Goal: Task Accomplishment & Management: Manage account settings

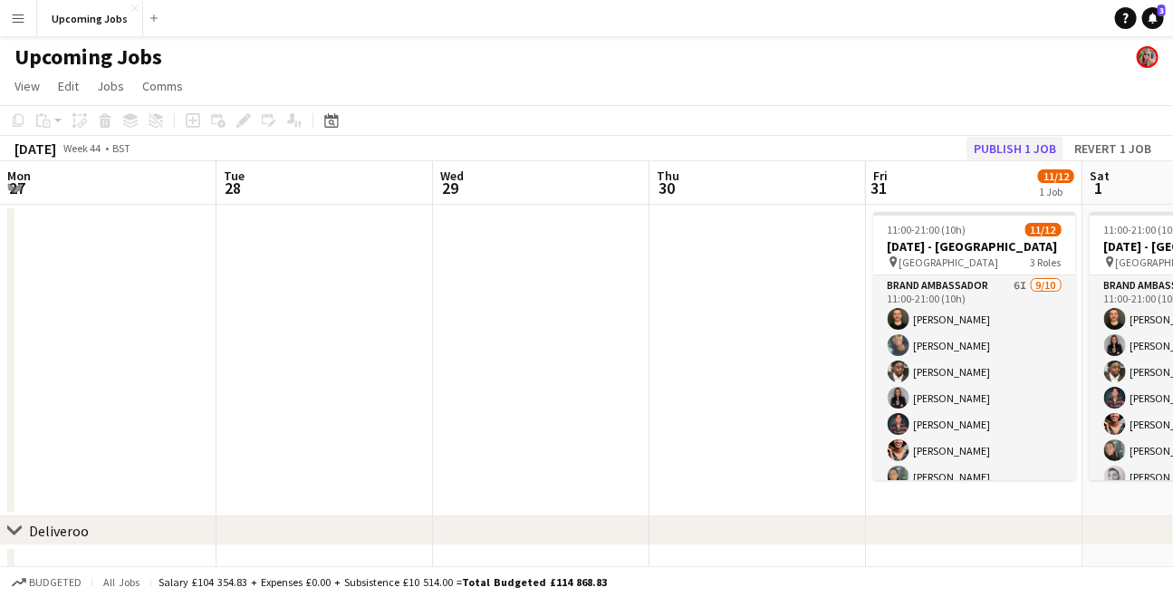
scroll to position [0, 743]
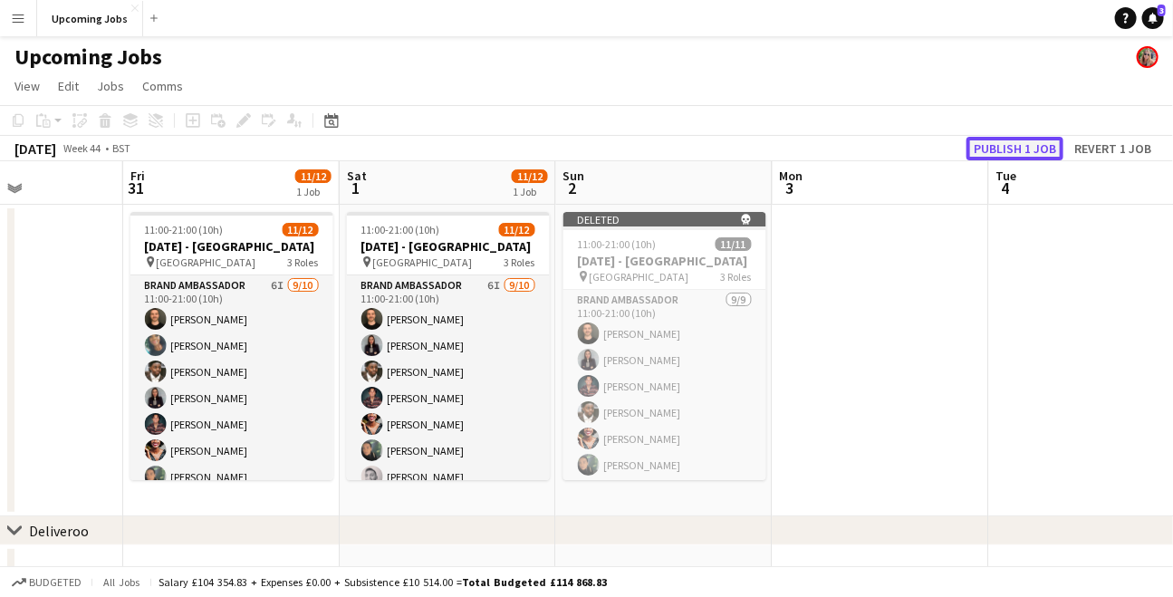
click at [1026, 149] on button "Publish 1 job" at bounding box center [1014, 149] width 97 height 24
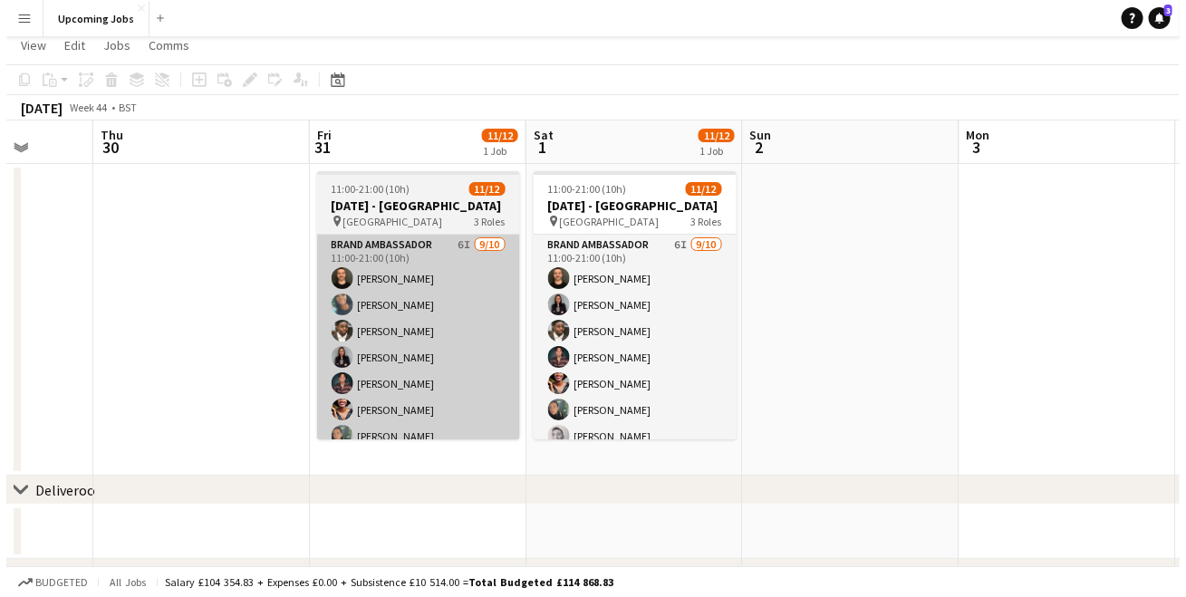
scroll to position [0, 0]
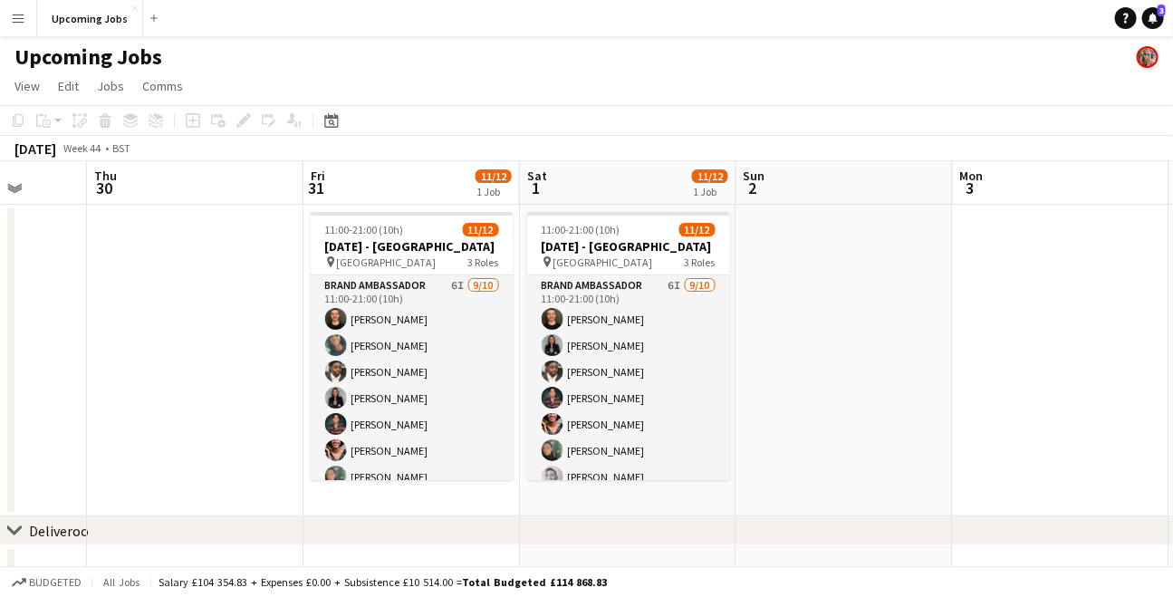
click at [20, 12] on app-icon "Menu" at bounding box center [18, 18] width 14 height 14
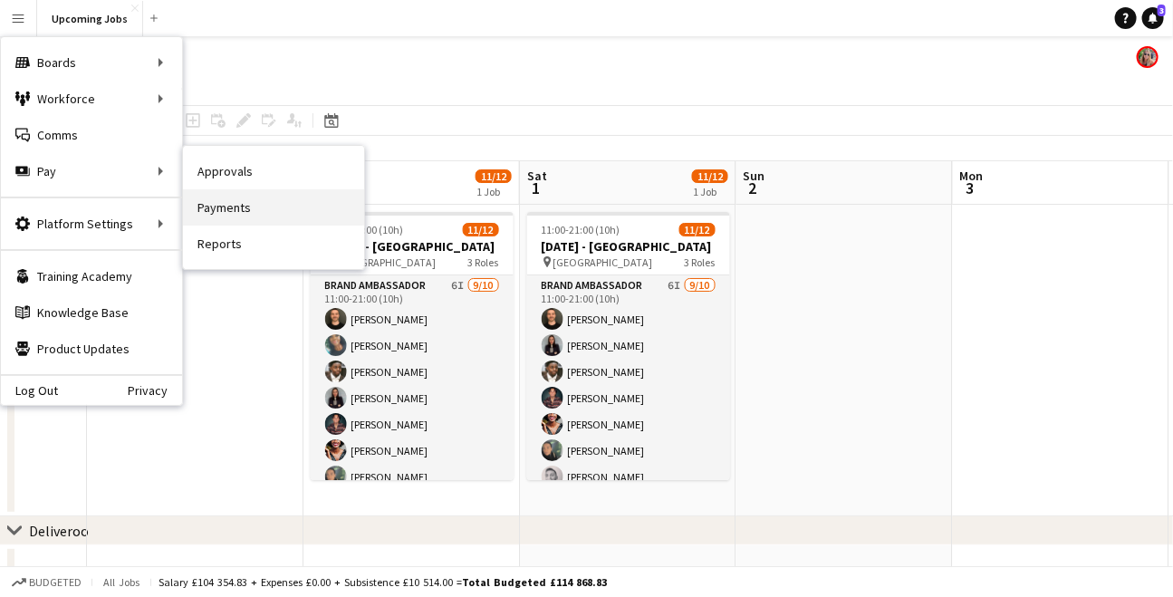
click at [214, 206] on link "Payments" at bounding box center [273, 207] width 181 height 36
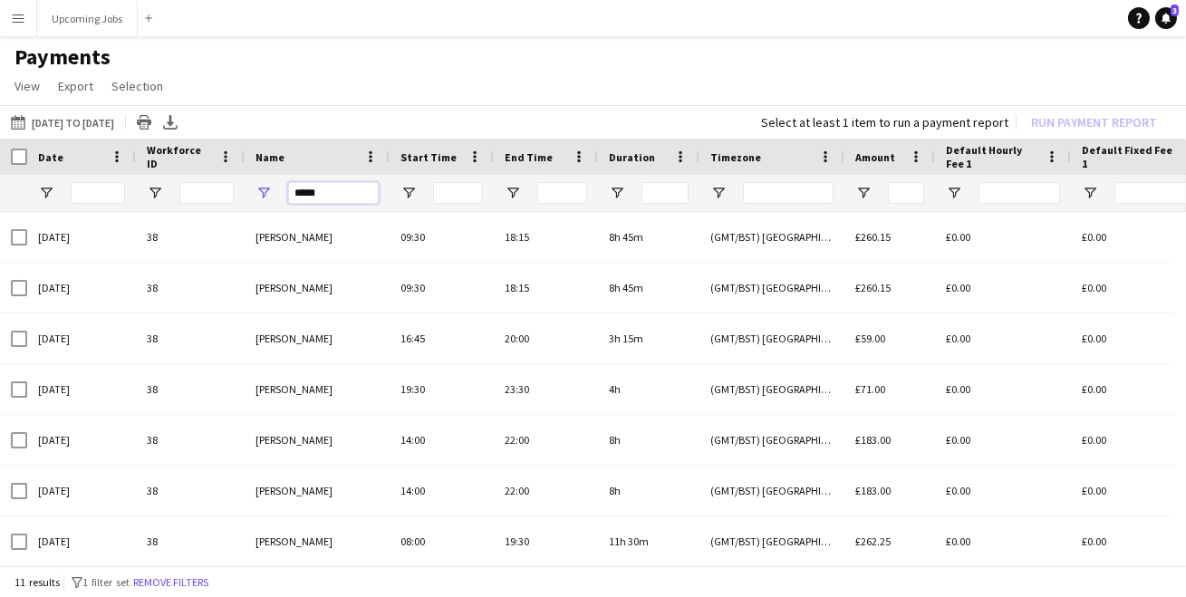
drag, startPoint x: 330, startPoint y: 194, endPoint x: 272, endPoint y: 194, distance: 58.0
click at [272, 194] on div "*****" at bounding box center [317, 193] width 145 height 36
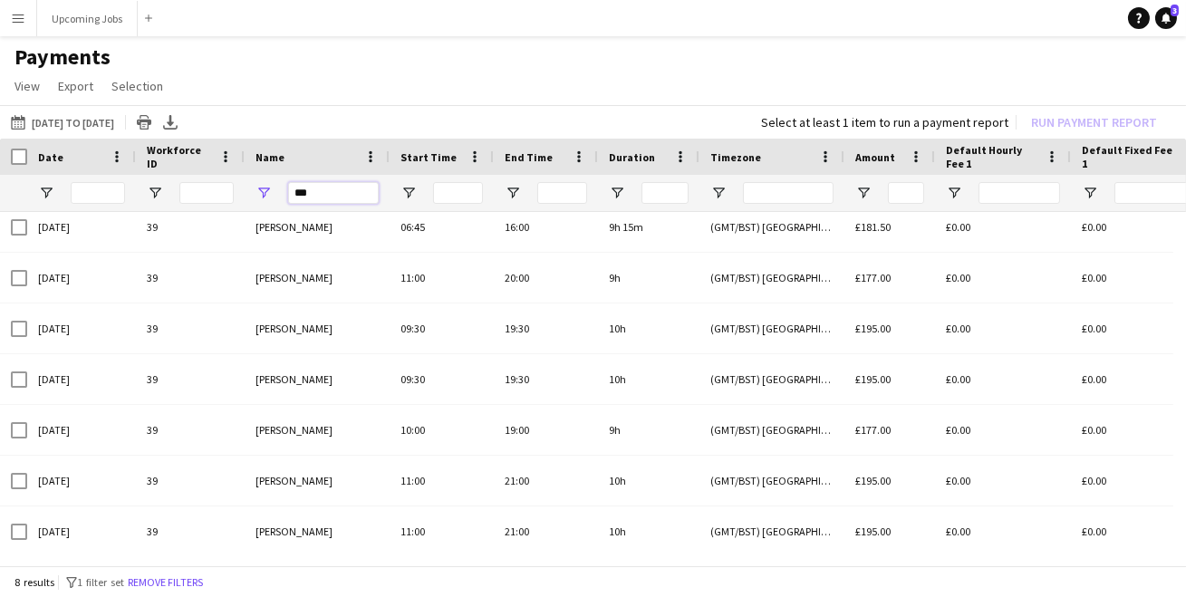
drag, startPoint x: 319, startPoint y: 188, endPoint x: 252, endPoint y: 181, distance: 67.4
click at [252, 181] on div "***" at bounding box center [317, 193] width 145 height 36
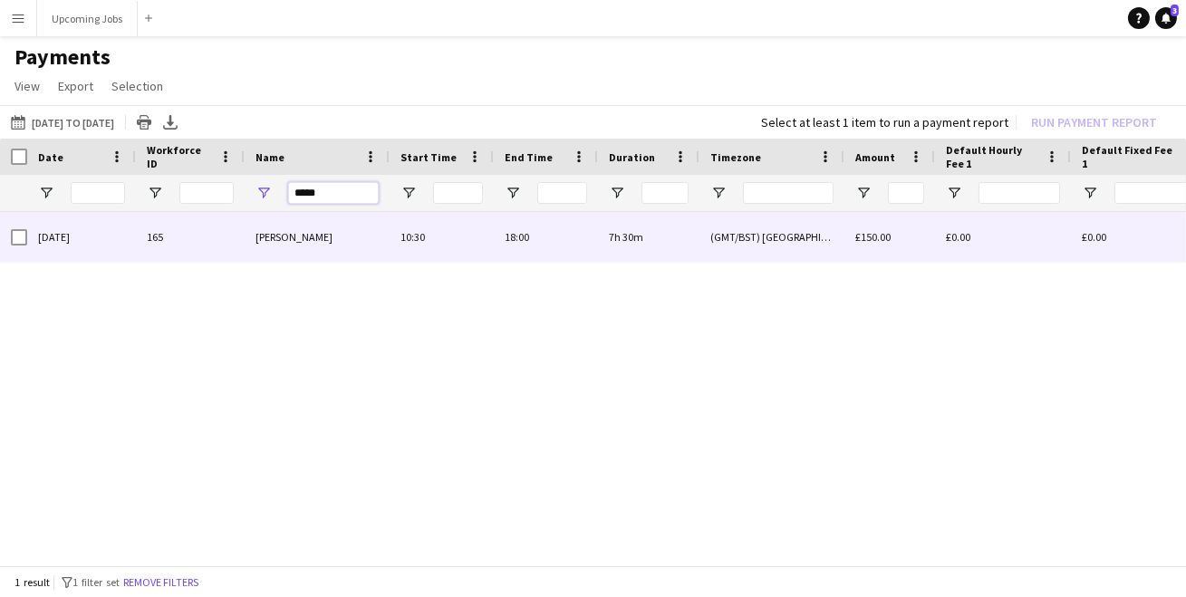
type input "*****"
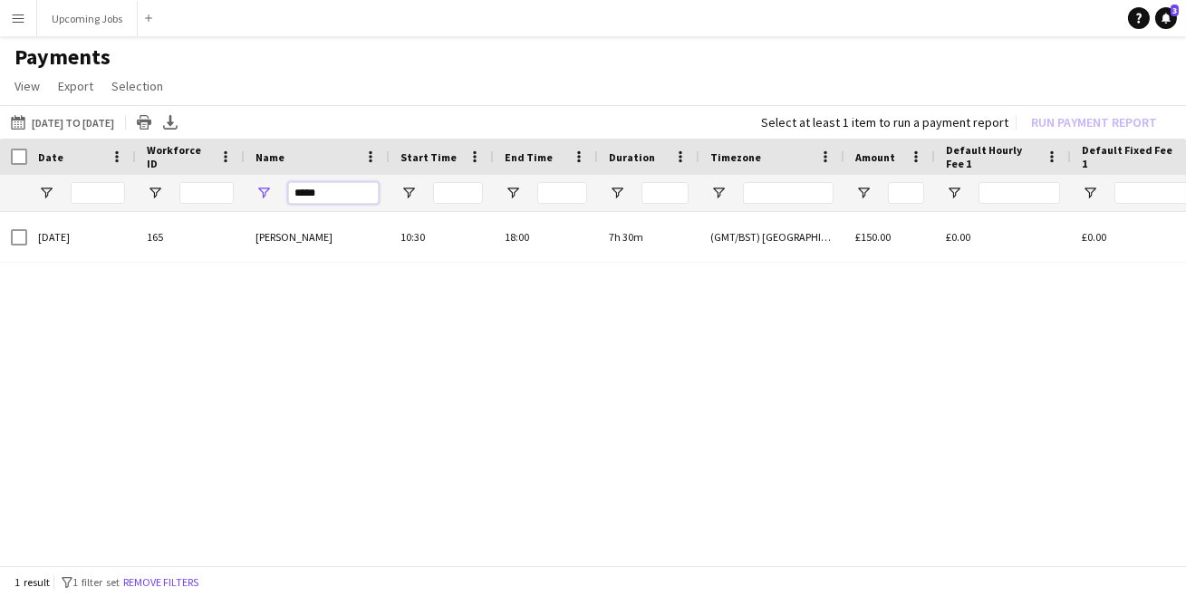
click at [332, 185] on input "*****" at bounding box center [333, 193] width 91 height 22
drag, startPoint x: 334, startPoint y: 188, endPoint x: 184, endPoint y: 188, distance: 150.3
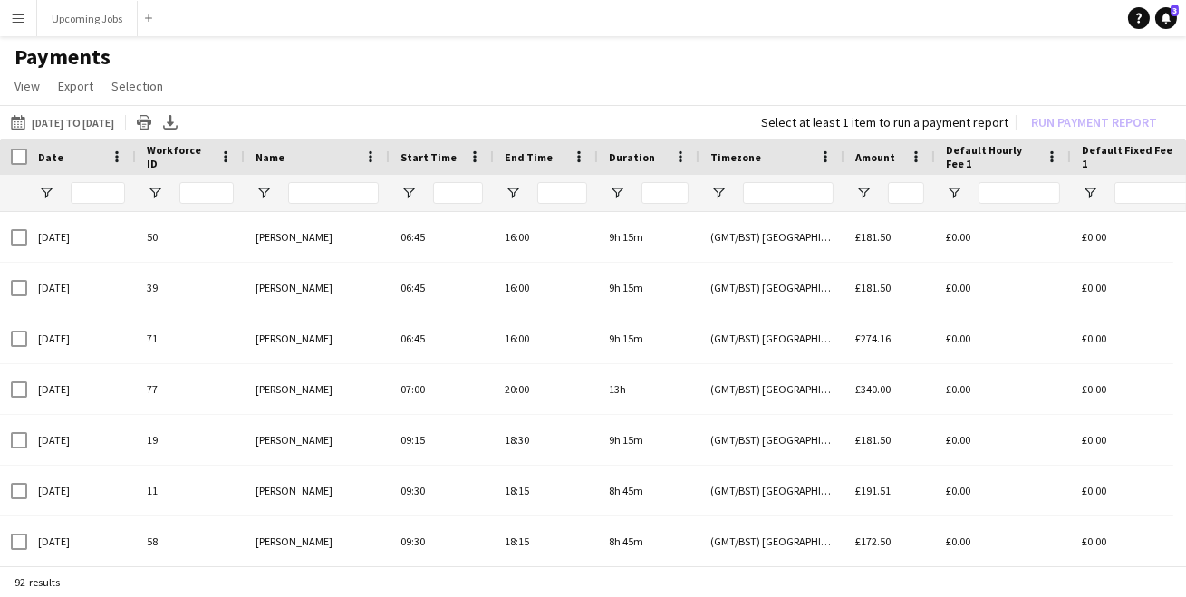
click at [14, 11] on app-icon "Menu" at bounding box center [18, 18] width 14 height 14
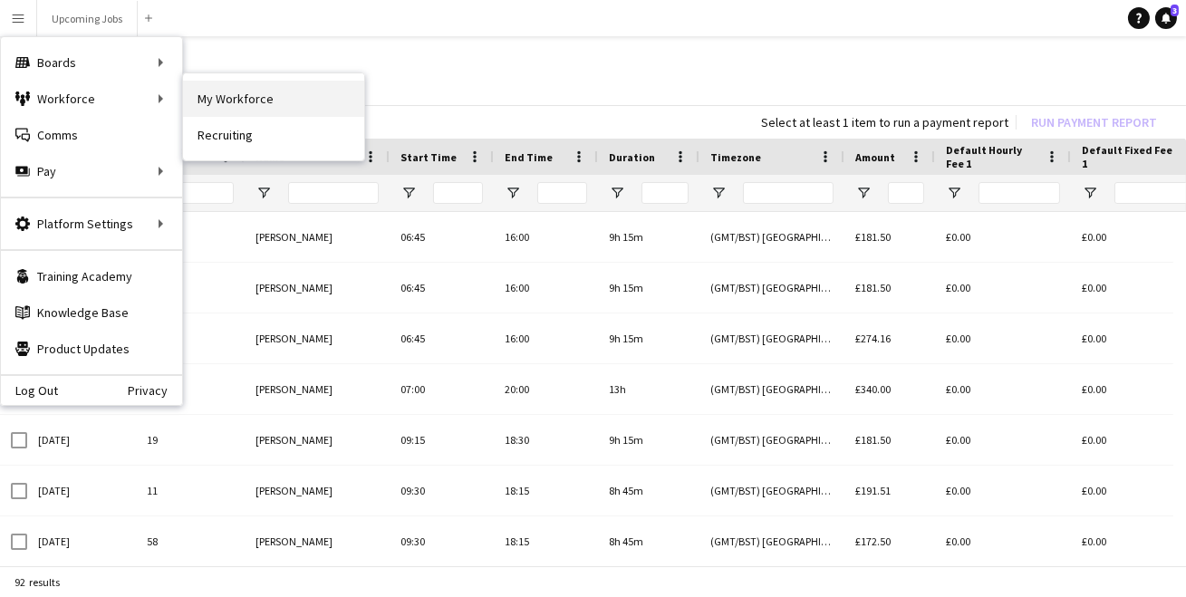
click at [209, 97] on link "My Workforce" at bounding box center [273, 99] width 181 height 36
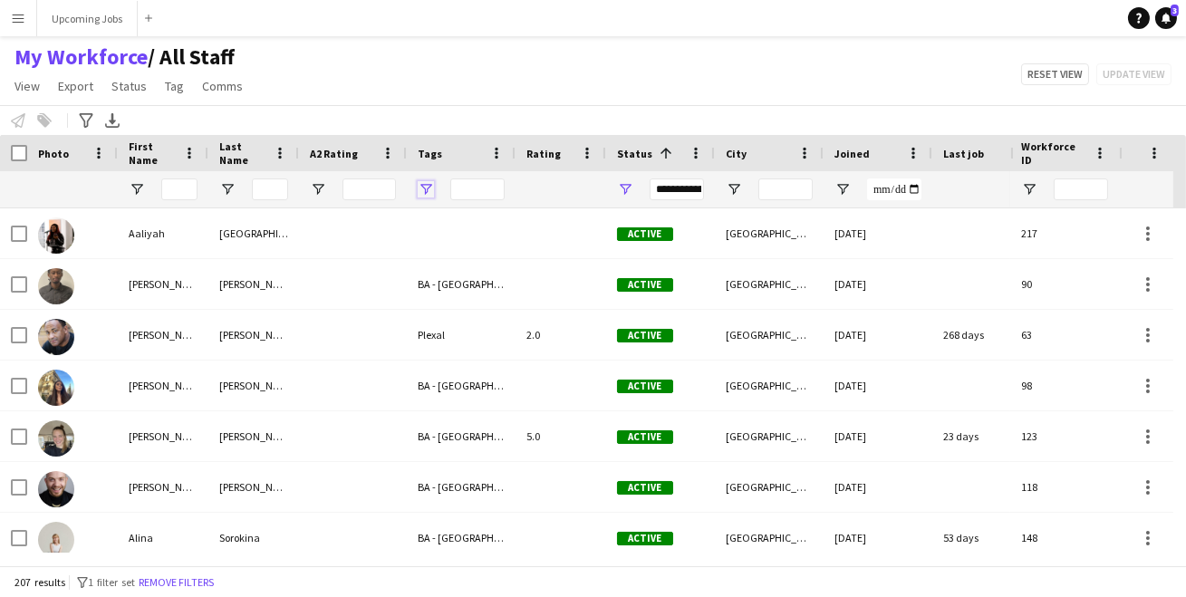
click at [428, 186] on span "Open Filter Menu" at bounding box center [426, 189] width 16 height 16
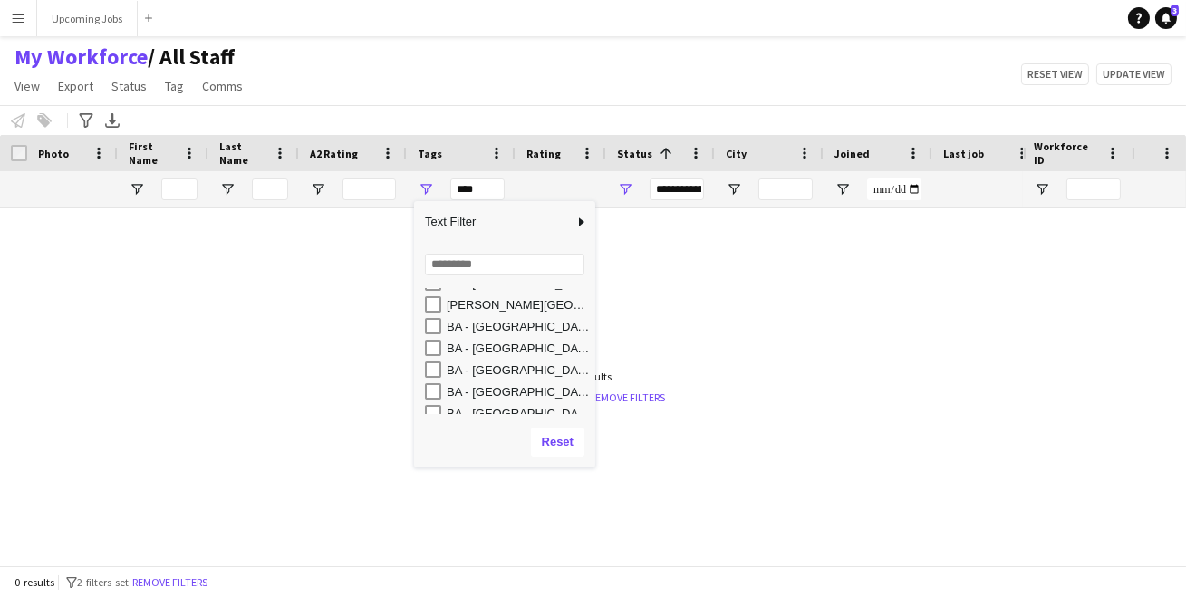
scroll to position [108, 0]
type input "**********"
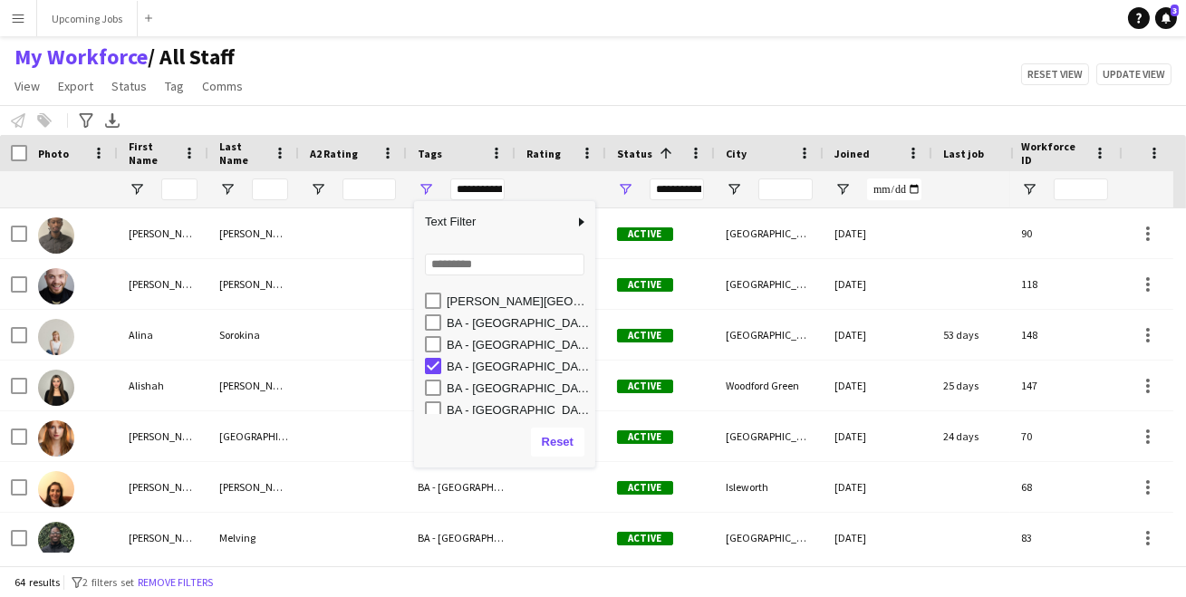
click at [549, 87] on div "My Workforce / All Staff View Views Default view All Staff [GEOGRAPHIC_DATA] EM…" at bounding box center [593, 74] width 1186 height 62
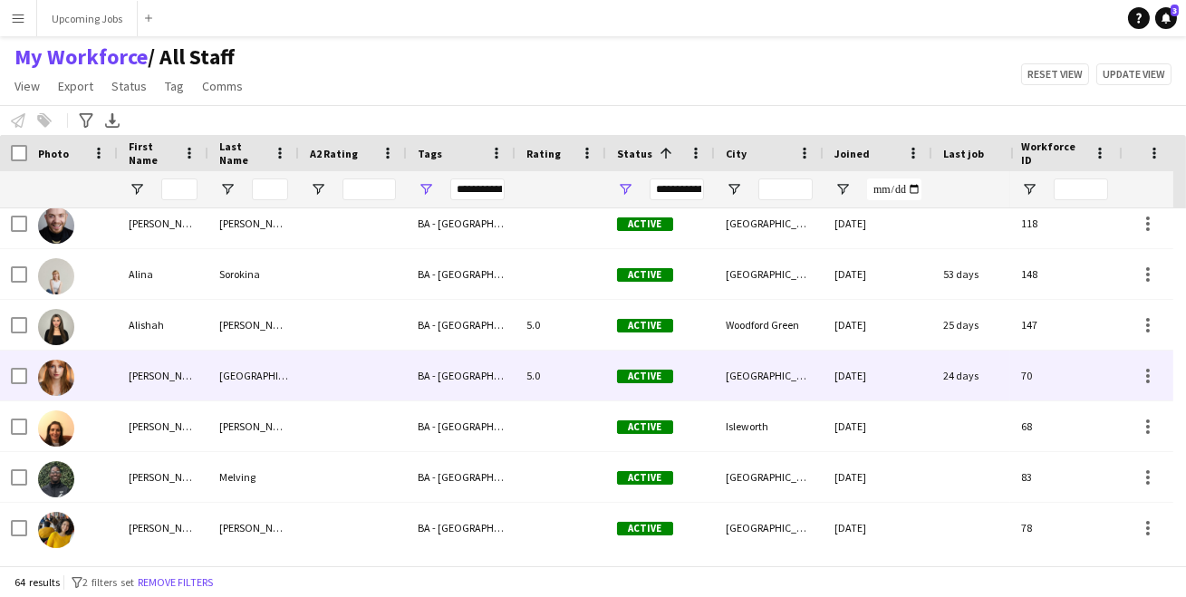
scroll to position [56, 0]
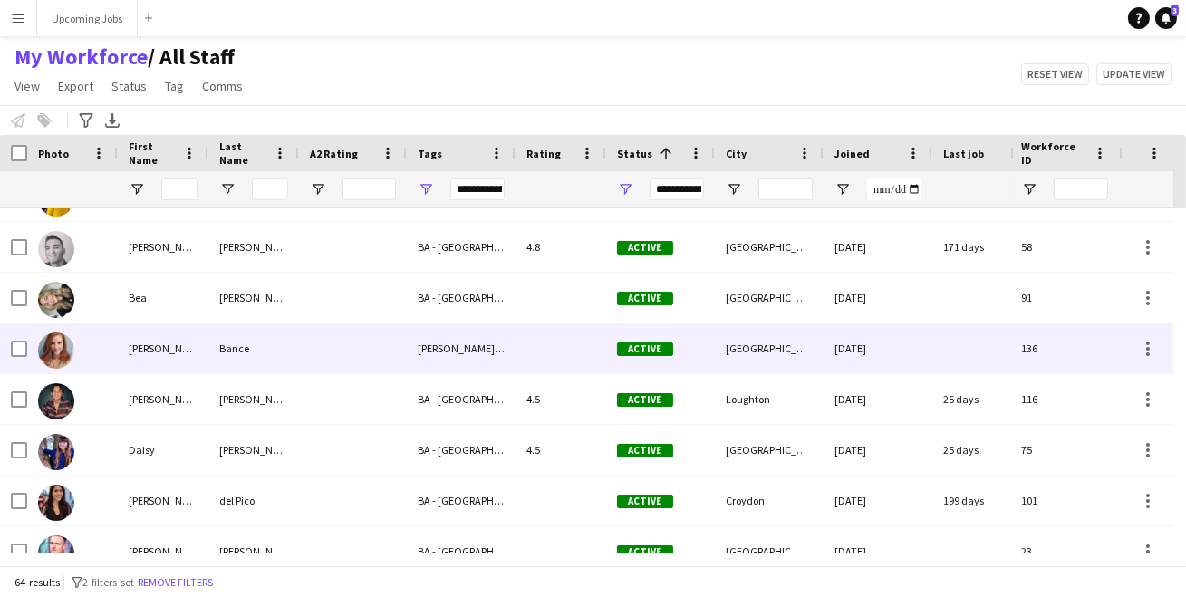
click at [64, 350] on img at bounding box center [56, 350] width 36 height 36
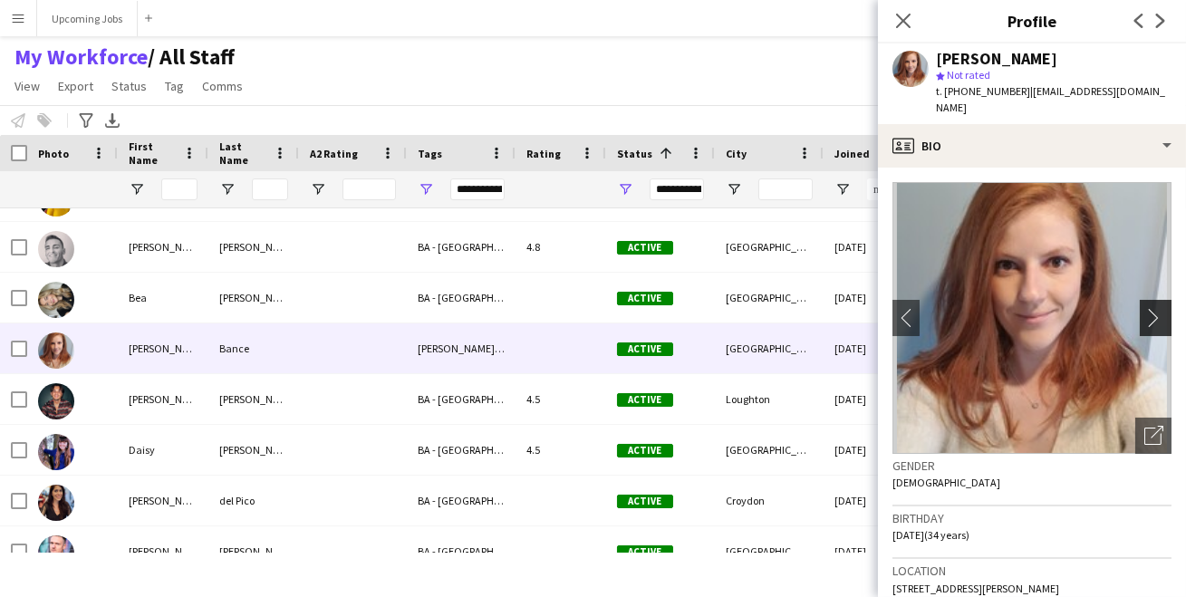
click at [1144, 308] on app-icon "chevron-right" at bounding box center [1158, 317] width 28 height 19
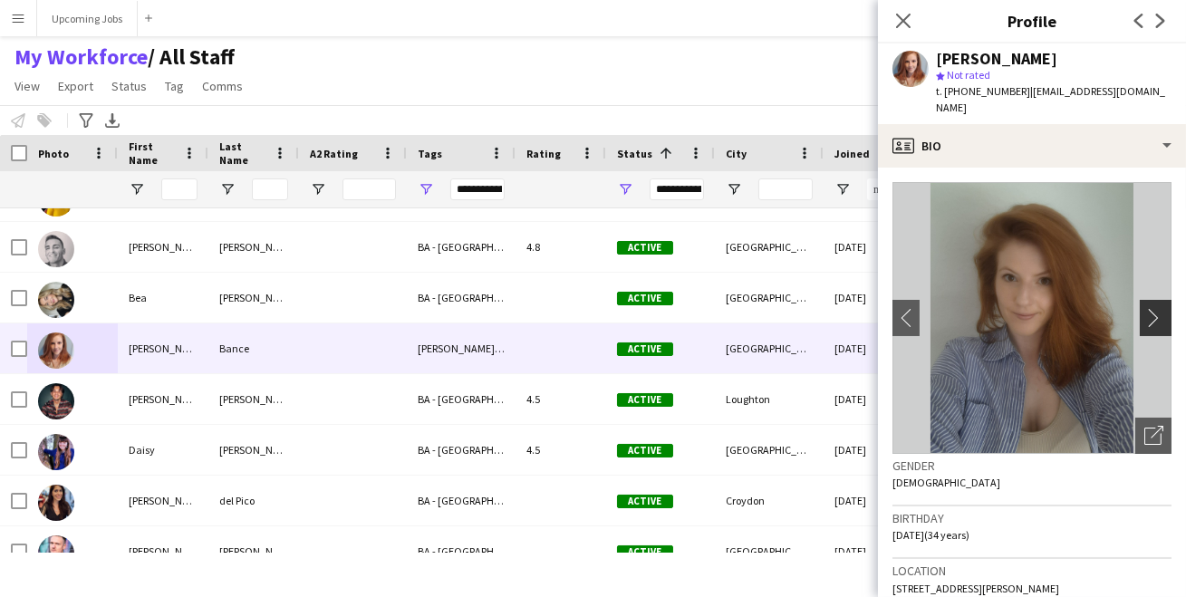
click at [1144, 308] on app-icon "chevron-right" at bounding box center [1158, 317] width 28 height 19
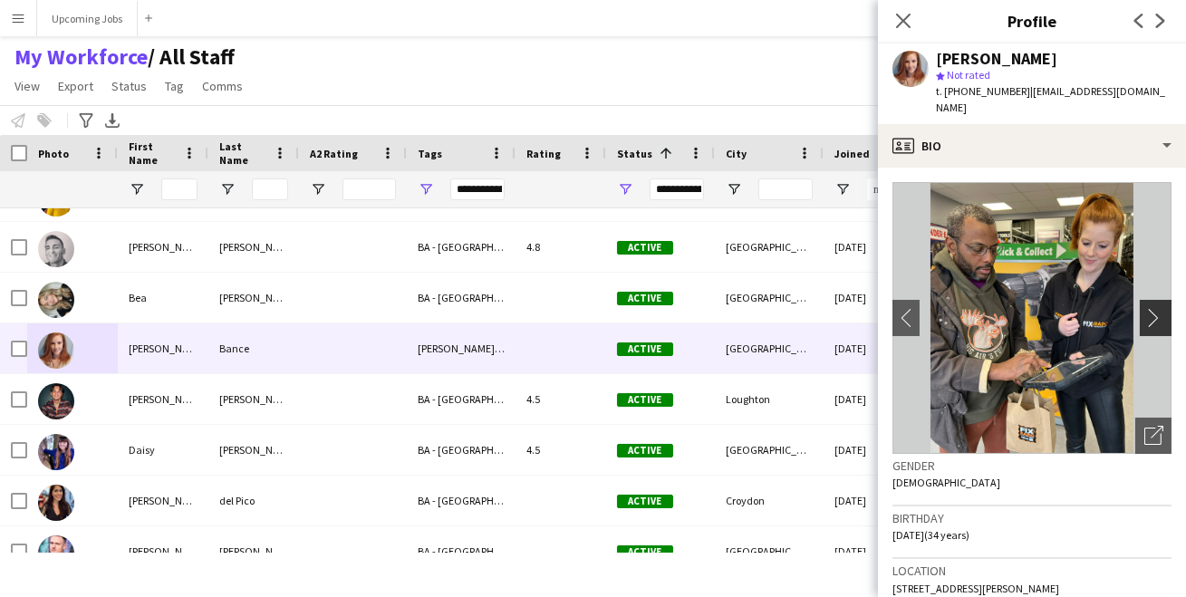
click at [1144, 308] on app-icon "chevron-right" at bounding box center [1158, 317] width 28 height 19
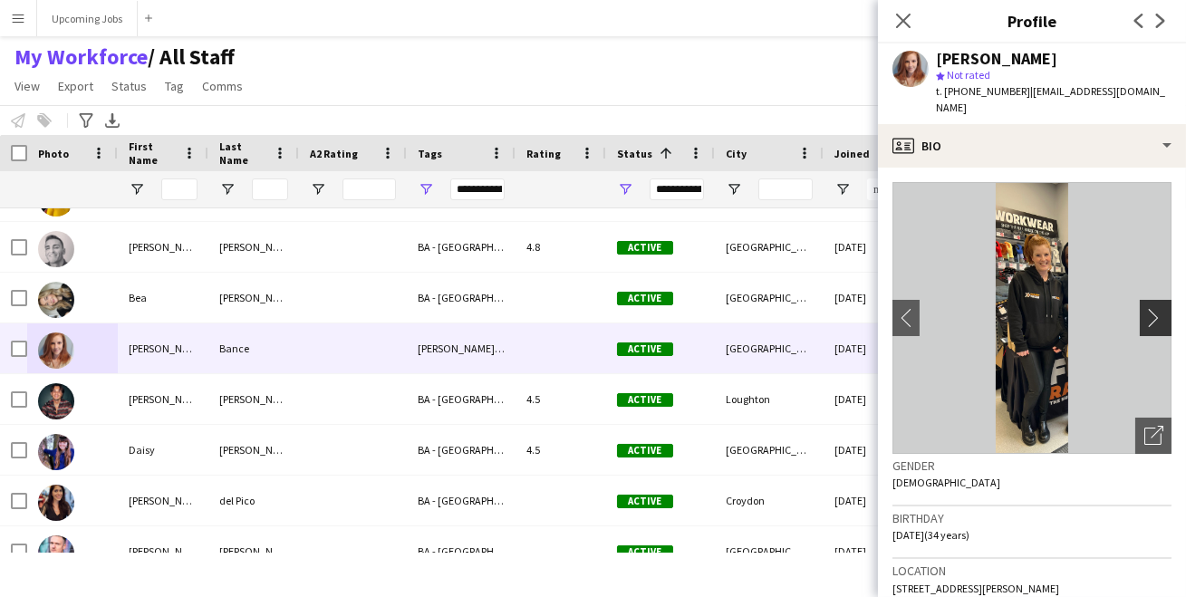
click at [1144, 308] on app-icon "chevron-right" at bounding box center [1158, 317] width 28 height 19
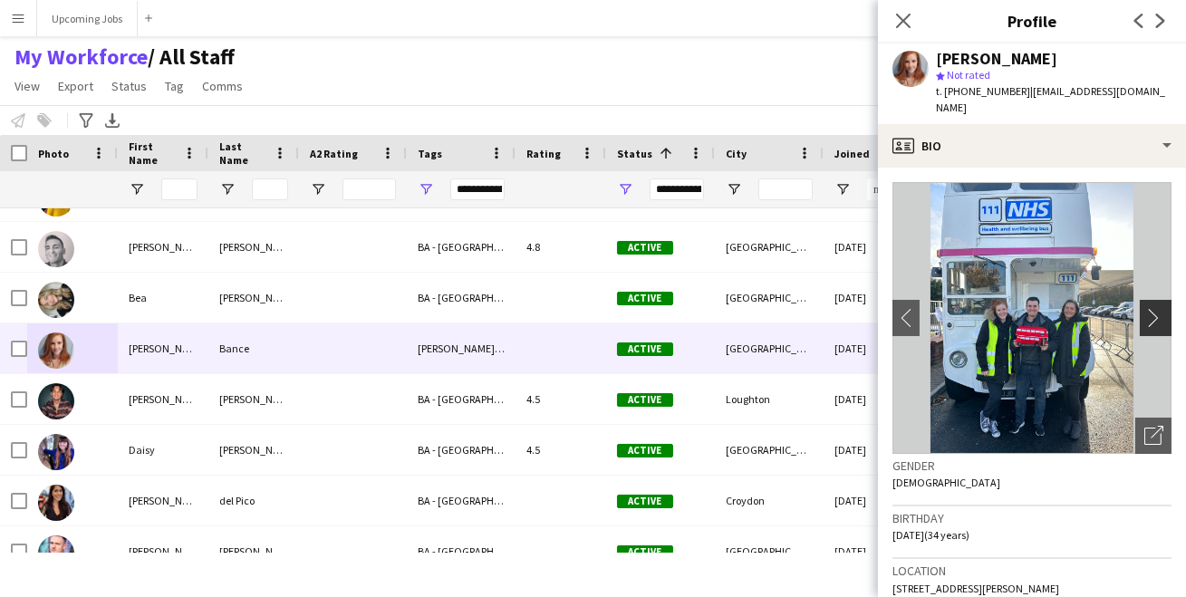
click at [1144, 308] on app-icon "chevron-right" at bounding box center [1158, 317] width 28 height 19
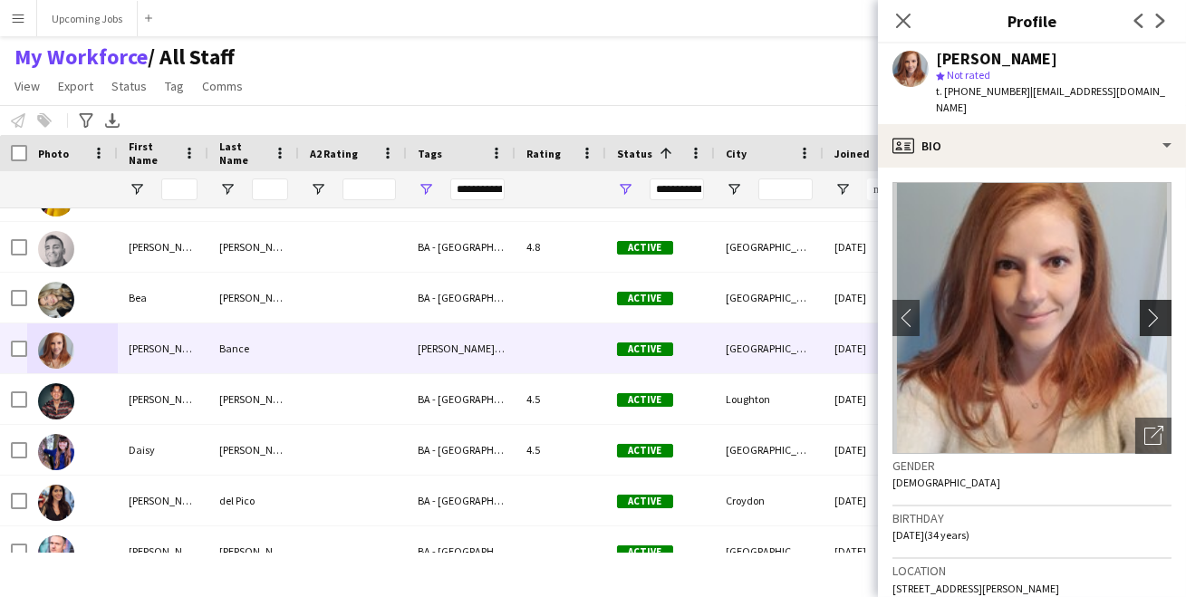
click at [1144, 308] on app-icon "chevron-right" at bounding box center [1158, 317] width 28 height 19
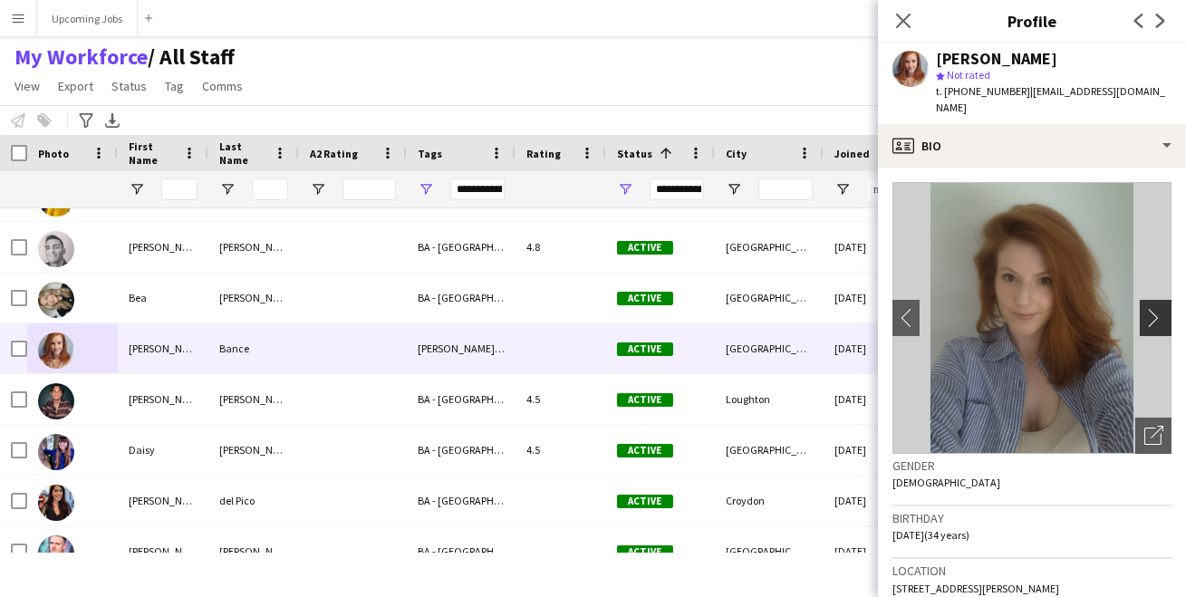
click at [1144, 308] on app-icon "chevron-right" at bounding box center [1158, 317] width 28 height 19
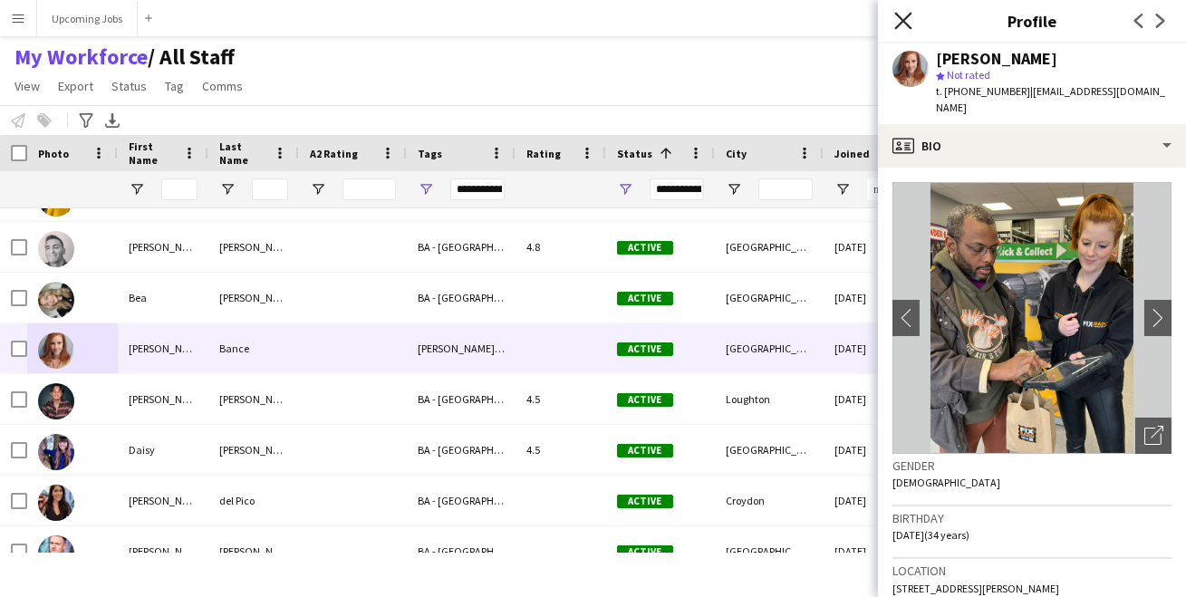
click at [905, 16] on icon "Close pop-in" at bounding box center [902, 20] width 17 height 17
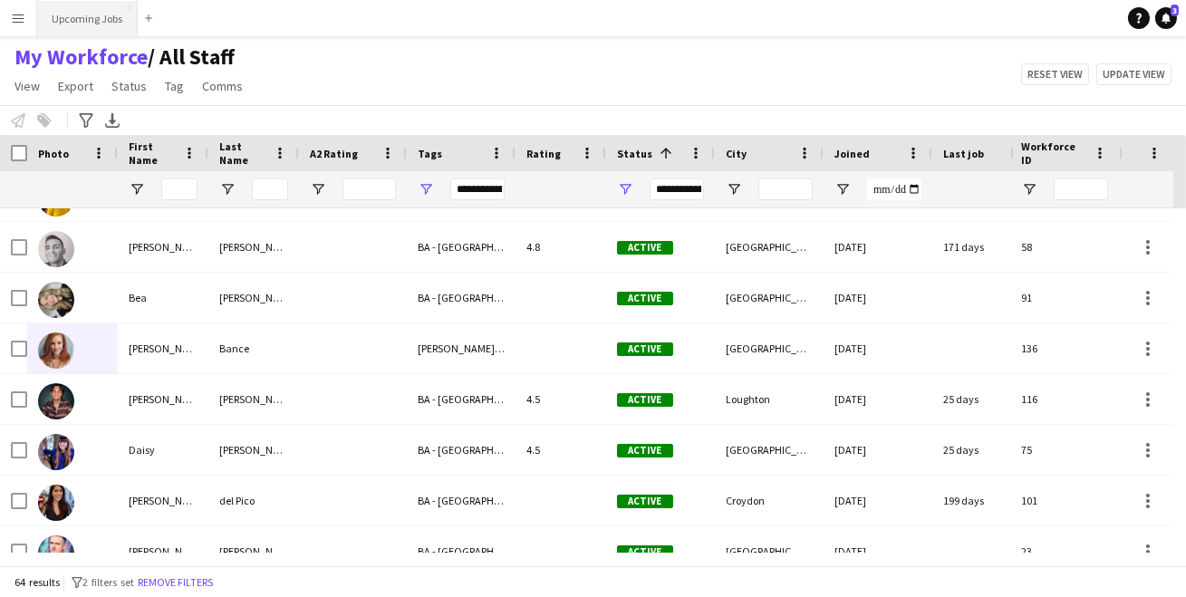
click at [98, 19] on button "Upcoming Jobs Close" at bounding box center [87, 18] width 101 height 35
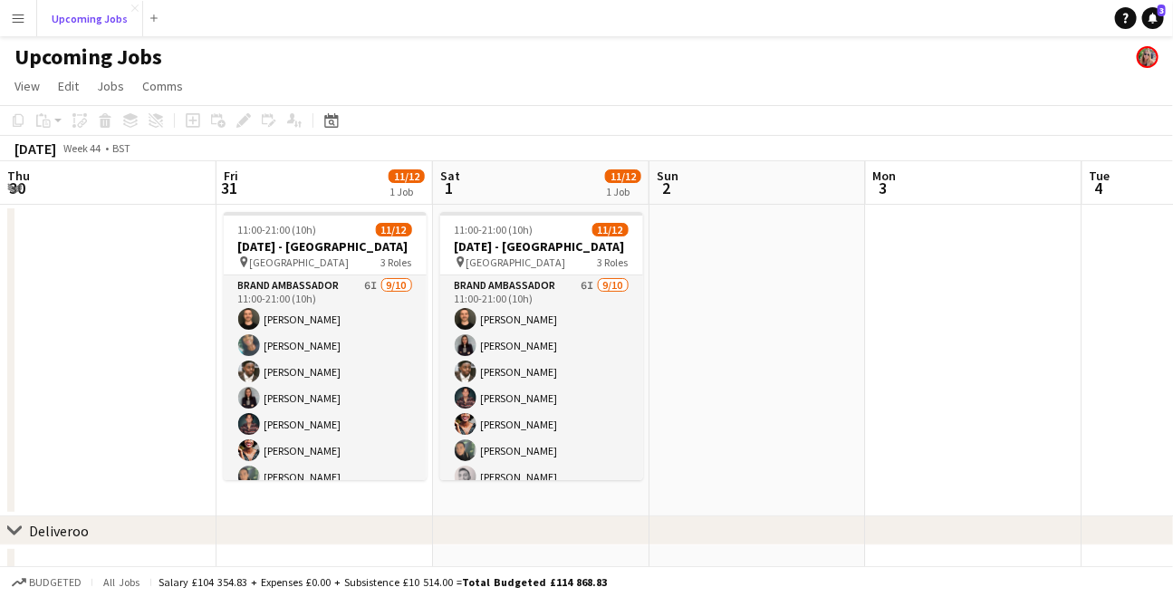
scroll to position [0, 575]
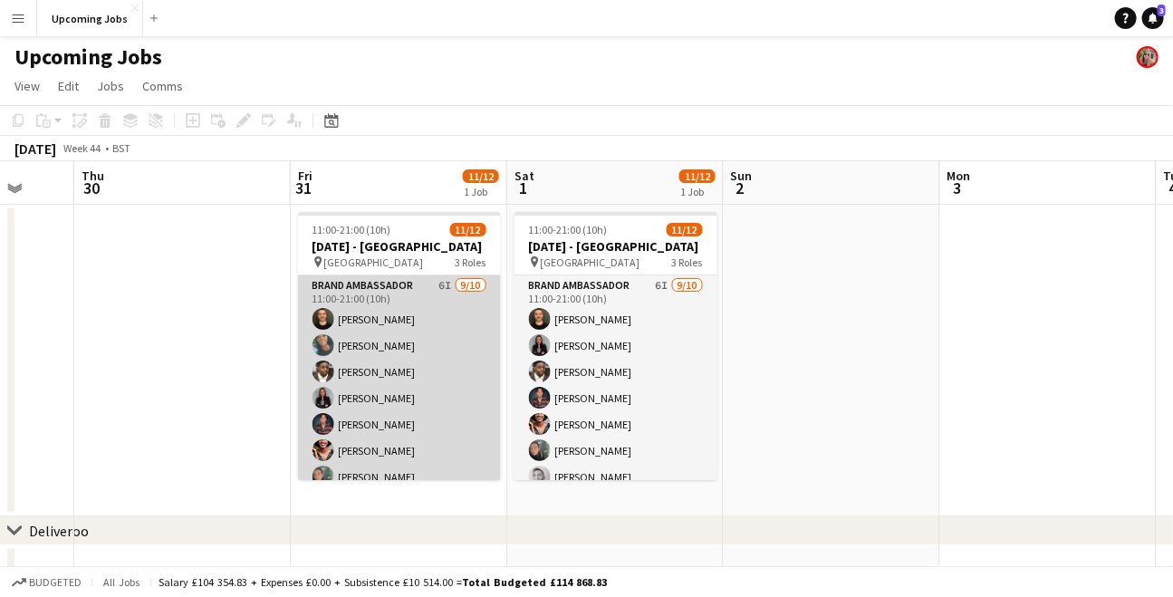
click at [376, 294] on app-card-role "Brand Ambassador 6I [DATE] 11:00-21:00 (10h) [PERSON_NAME] [PERSON_NAME] [PERSO…" at bounding box center [399, 424] width 203 height 298
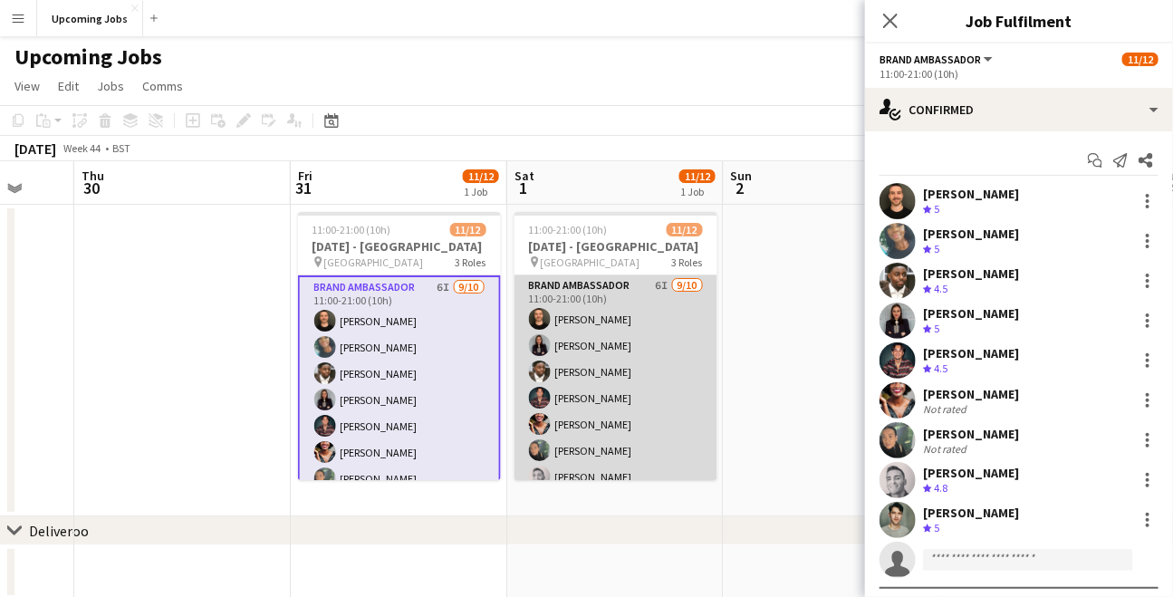
click at [591, 287] on app-card-role "Brand Ambassador 6I [DATE] 11:00-21:00 (10h) [PERSON_NAME] [PERSON_NAME] [PERSO…" at bounding box center [615, 424] width 203 height 298
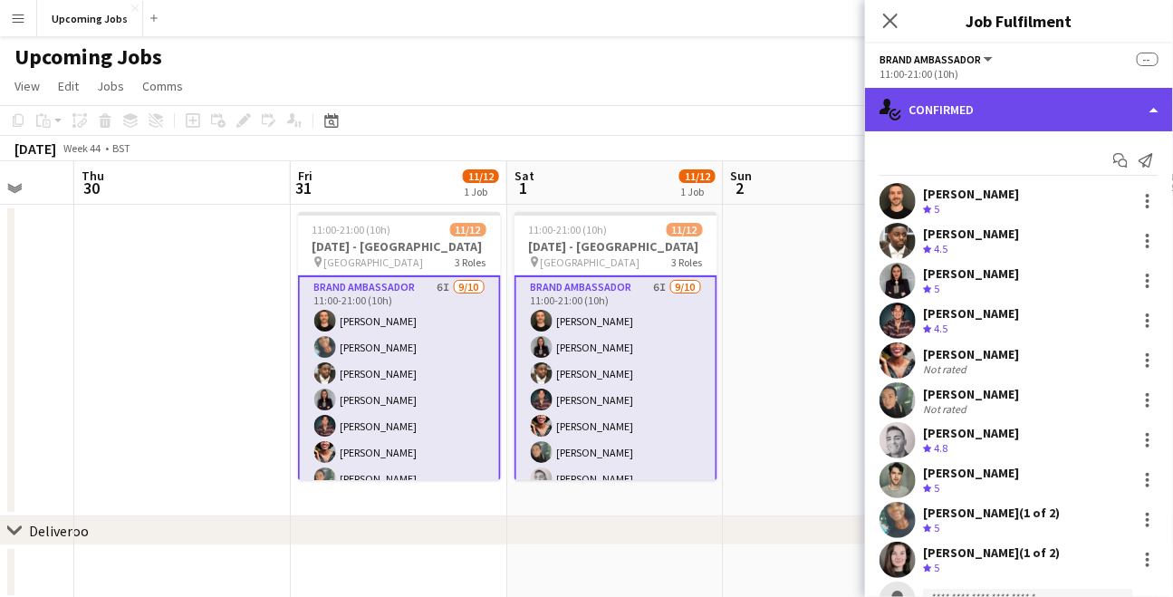
click at [994, 103] on div "single-neutral-actions-check-2 Confirmed" at bounding box center [1019, 109] width 308 height 43
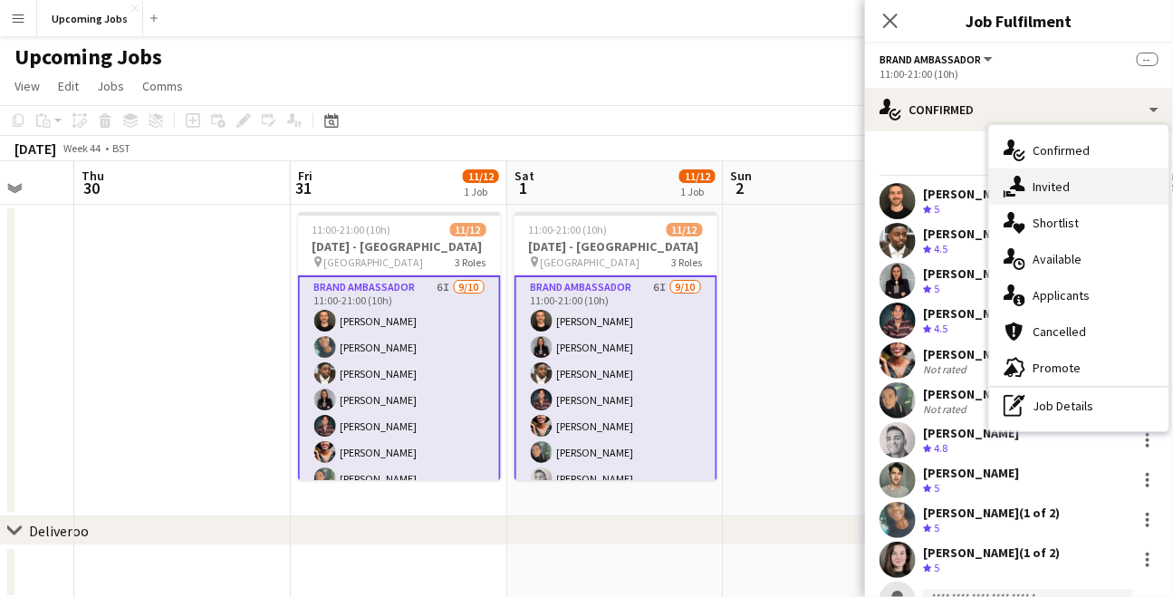
click at [1048, 179] on span "Invited" at bounding box center [1050, 186] width 37 height 16
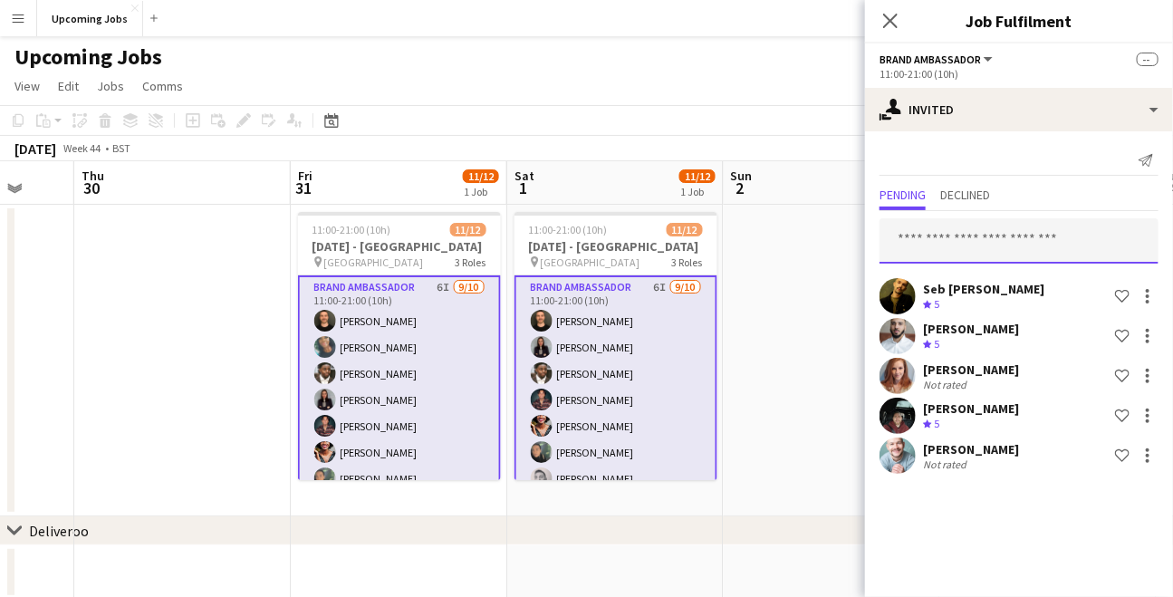
click at [976, 221] on input "text" at bounding box center [1018, 240] width 279 height 45
click at [849, 306] on app-date-cell at bounding box center [832, 361] width 216 height 312
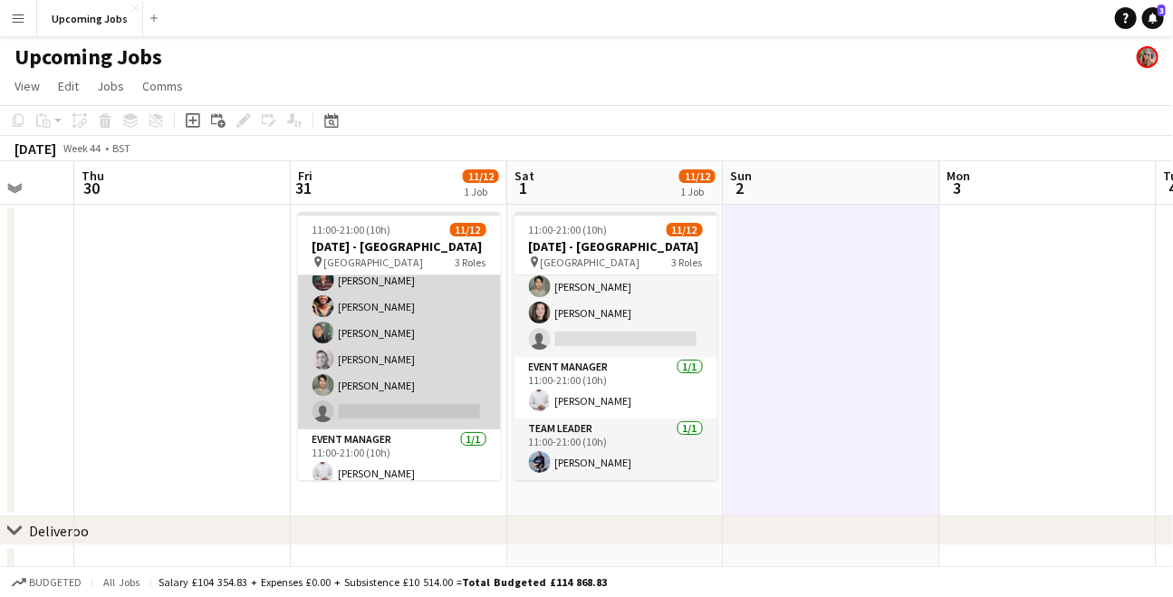
scroll to position [216, 0]
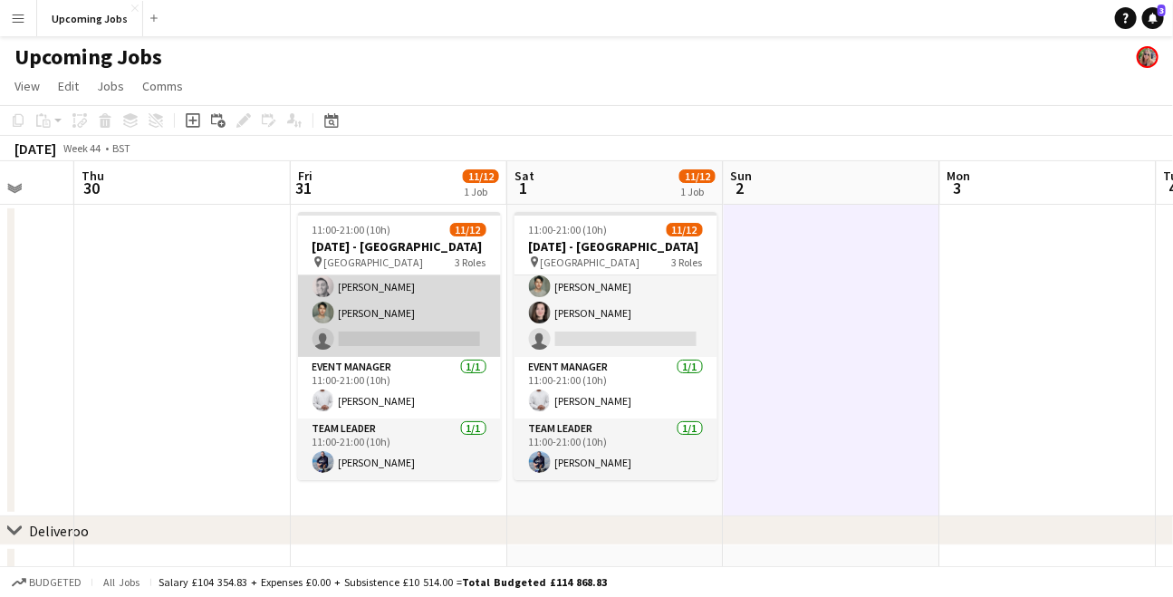
click at [378, 311] on app-card-role "Brand Ambassador 6I [DATE] 11:00-21:00 (10h) [PERSON_NAME] [PERSON_NAME] [PERSO…" at bounding box center [399, 208] width 203 height 298
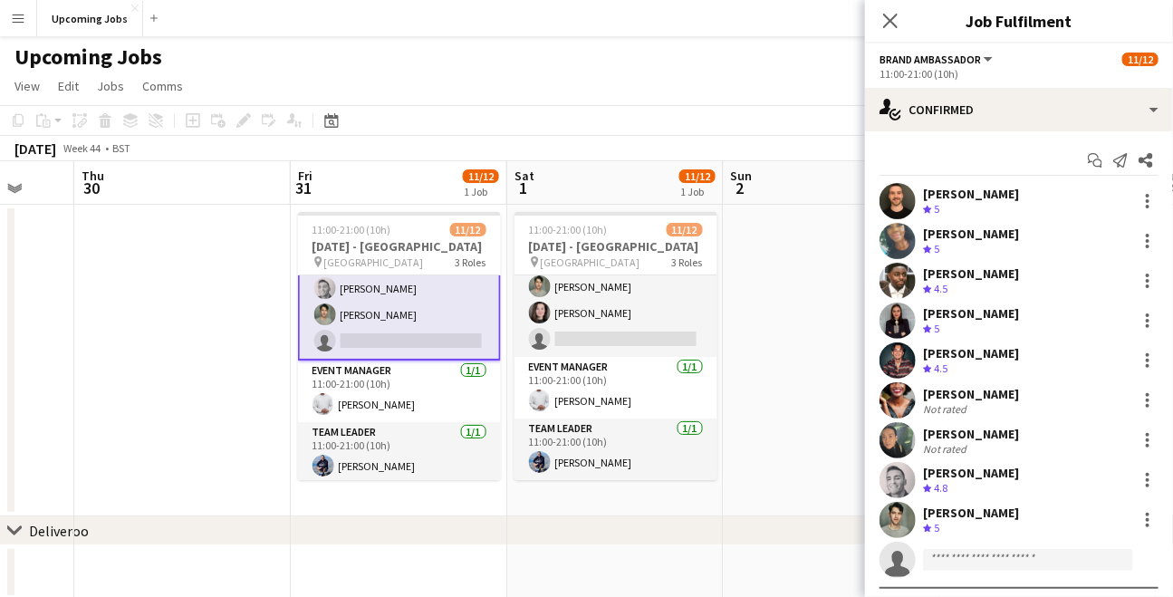
scroll to position [217, 0]
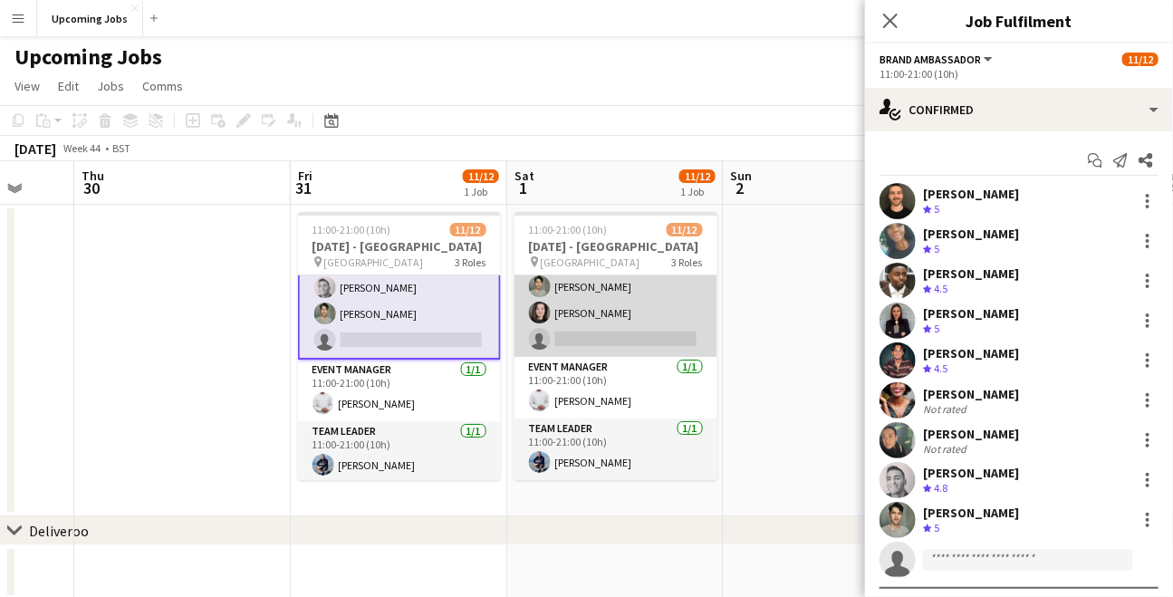
click at [581, 293] on app-card-role "Brand Ambassador 6I [DATE] 11:00-21:00 (10h) [PERSON_NAME] [PERSON_NAME] [PERSO…" at bounding box center [615, 208] width 203 height 298
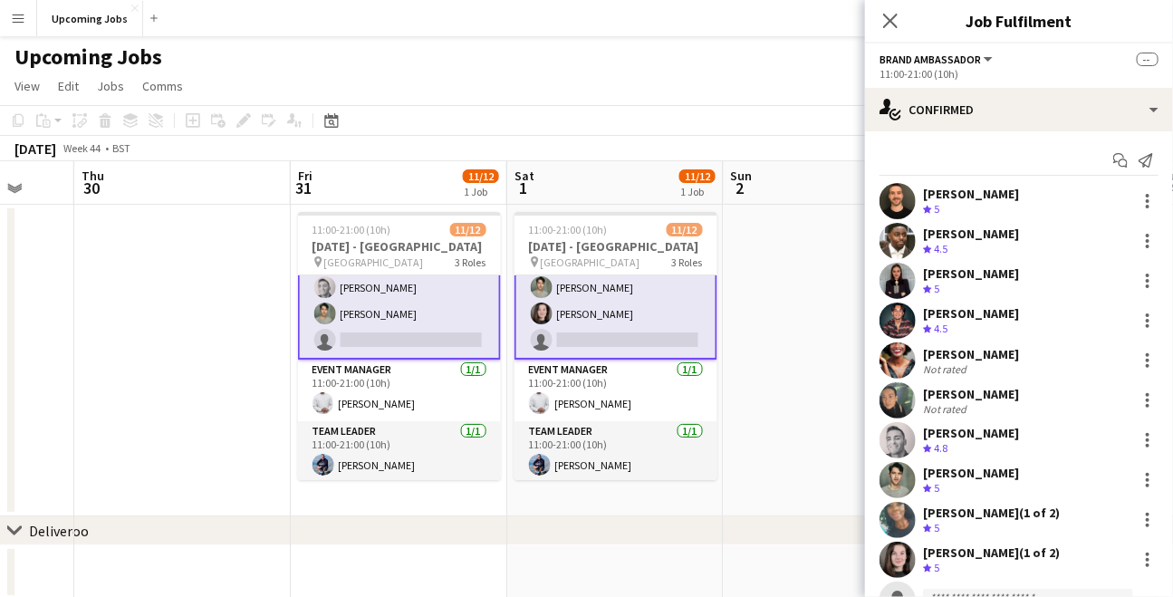
scroll to position [72, 0]
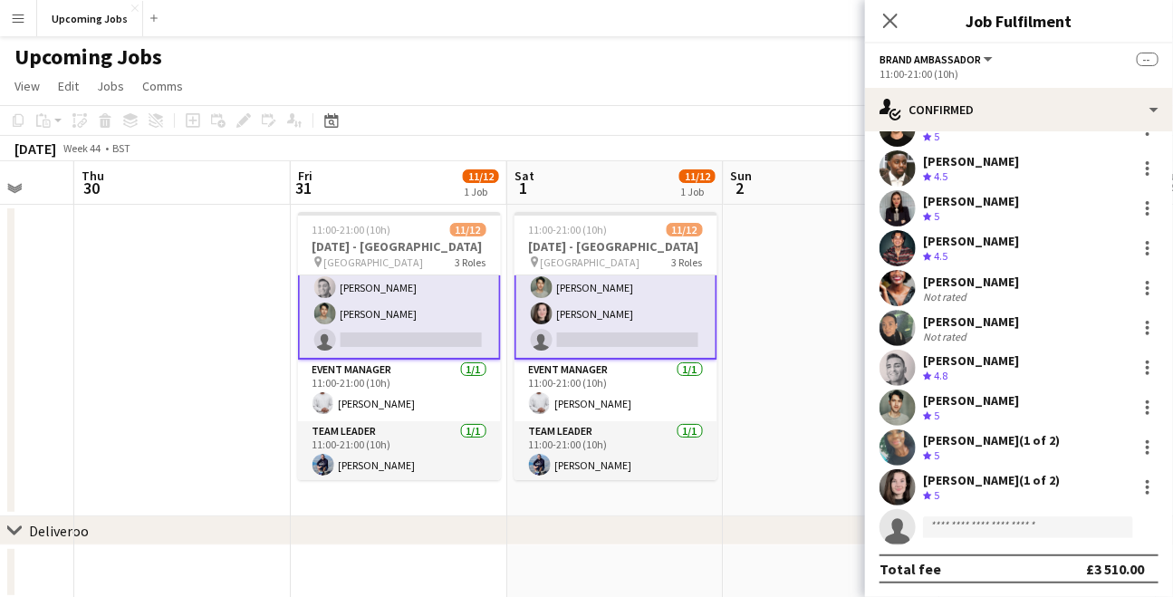
click at [490, 119] on app-toolbar "Copy Paste Paste Command V Paste with crew Command Shift V Paste linked Job [GE…" at bounding box center [586, 120] width 1173 height 31
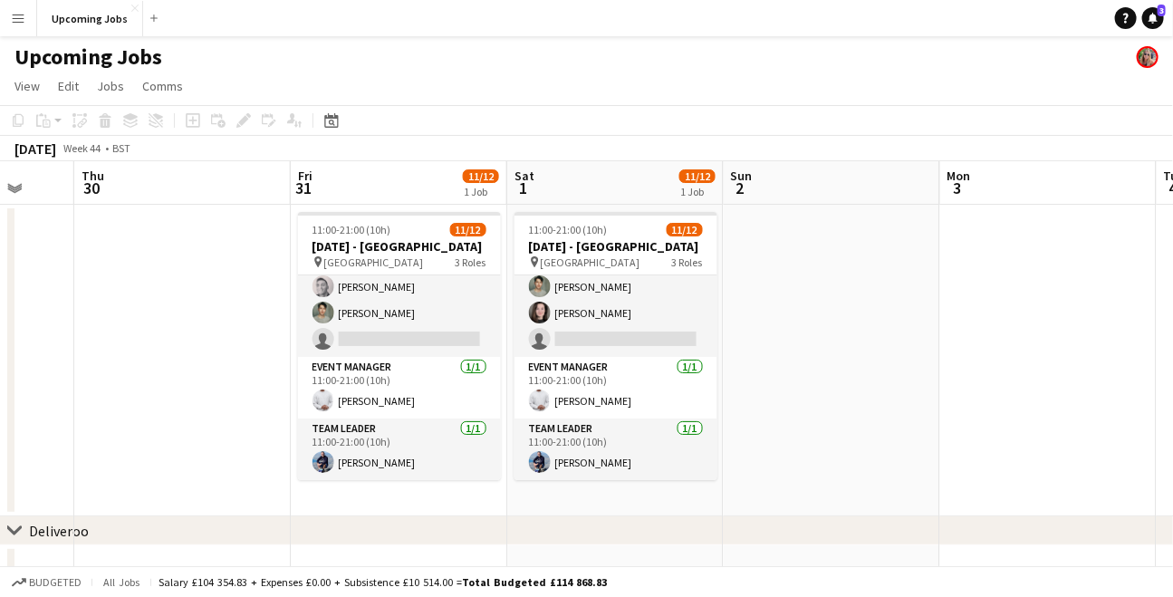
scroll to position [216, 0]
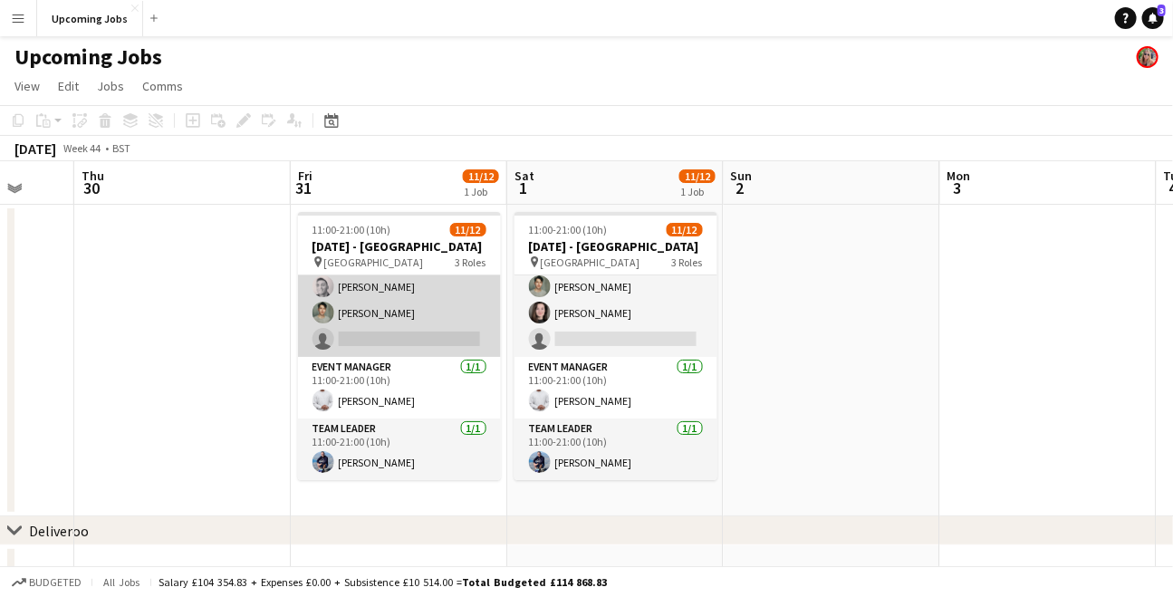
click at [388, 296] on app-card-role "Brand Ambassador 6I [DATE] 11:00-21:00 (10h) [PERSON_NAME] [PERSON_NAME] [PERSO…" at bounding box center [399, 208] width 203 height 298
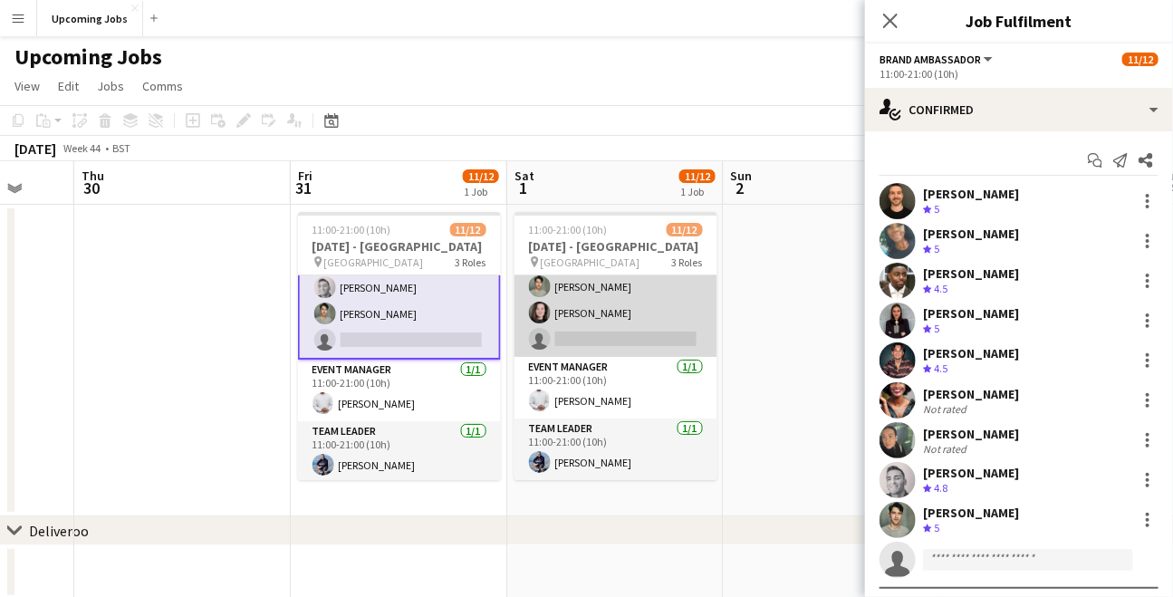
click at [570, 304] on app-card-role "Brand Ambassador 6I [DATE] 11:00-21:00 (10h) [PERSON_NAME] [PERSON_NAME] [PERSO…" at bounding box center [615, 208] width 203 height 298
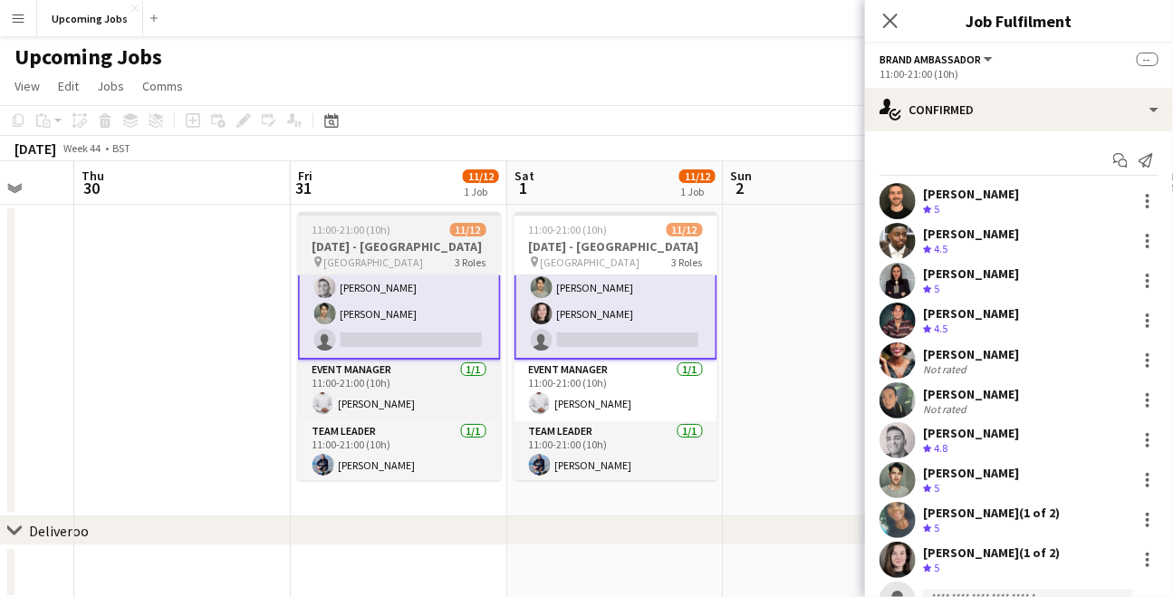
click at [398, 223] on div "11:00-21:00 (10h) 11/12" at bounding box center [399, 230] width 203 height 14
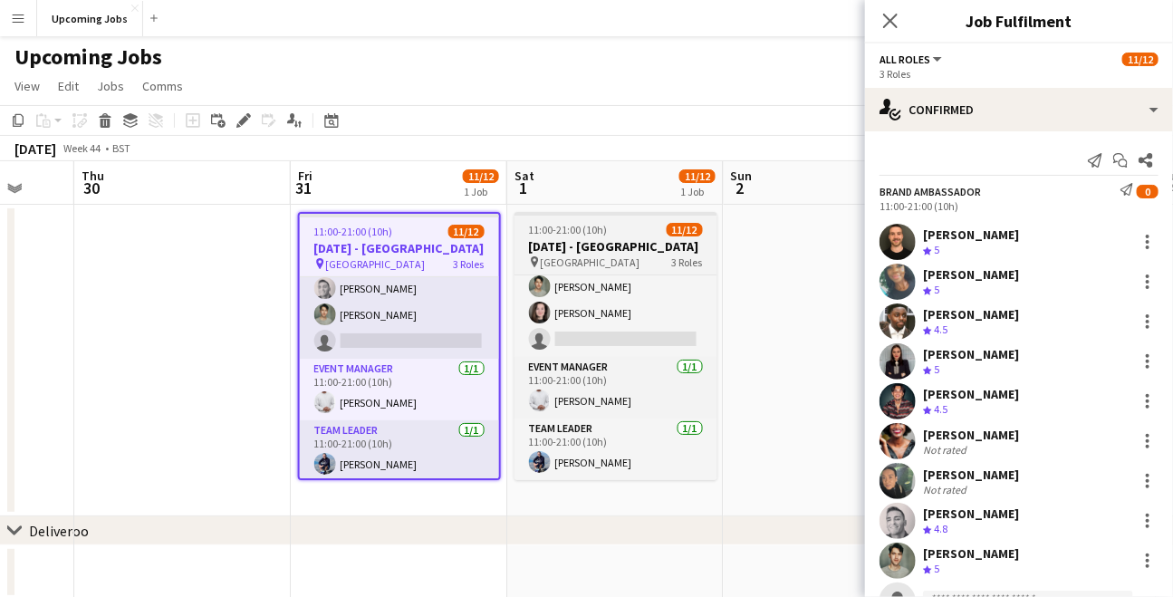
click at [597, 245] on h3 "[DATE] - [GEOGRAPHIC_DATA]" at bounding box center [615, 246] width 203 height 16
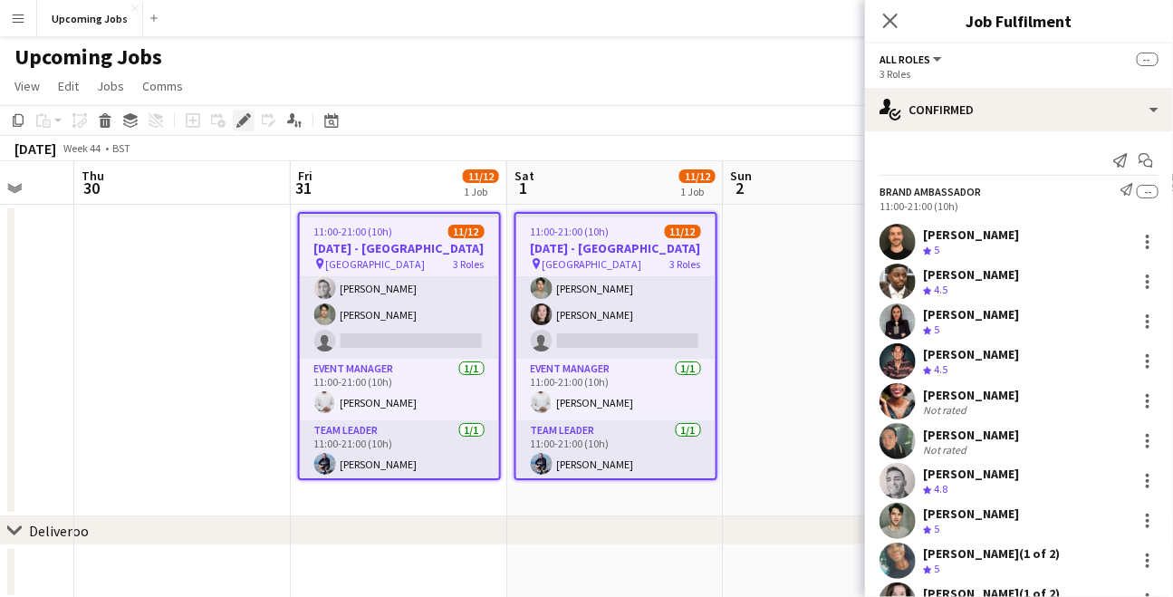
click at [245, 121] on icon "Edit" at bounding box center [243, 120] width 14 height 14
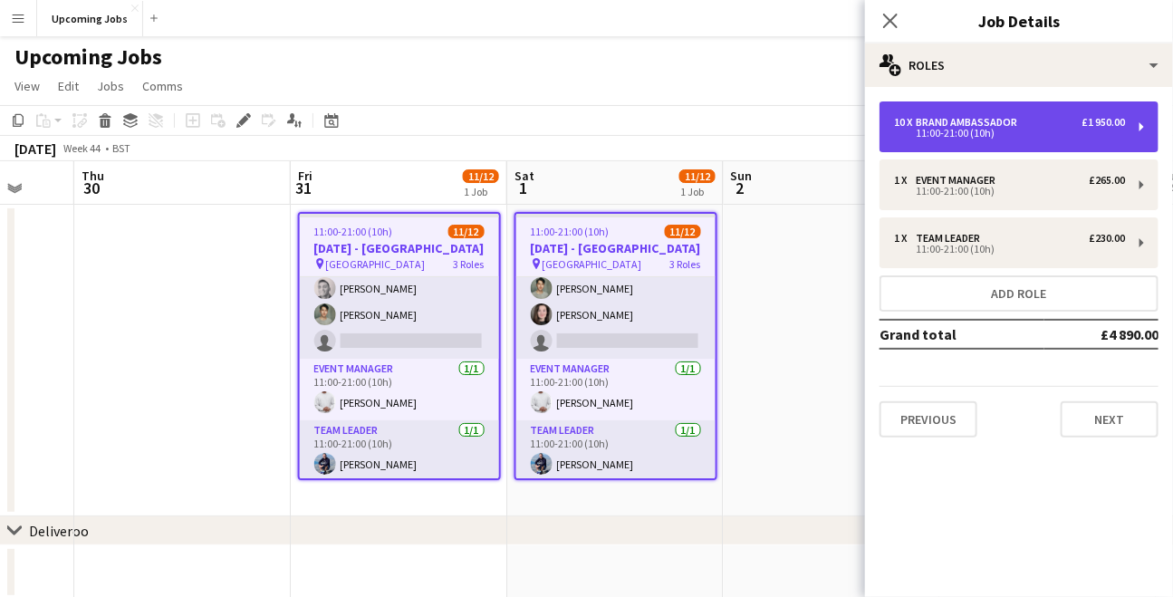
click at [986, 130] on div "11:00-21:00 (10h)" at bounding box center [1009, 133] width 231 height 9
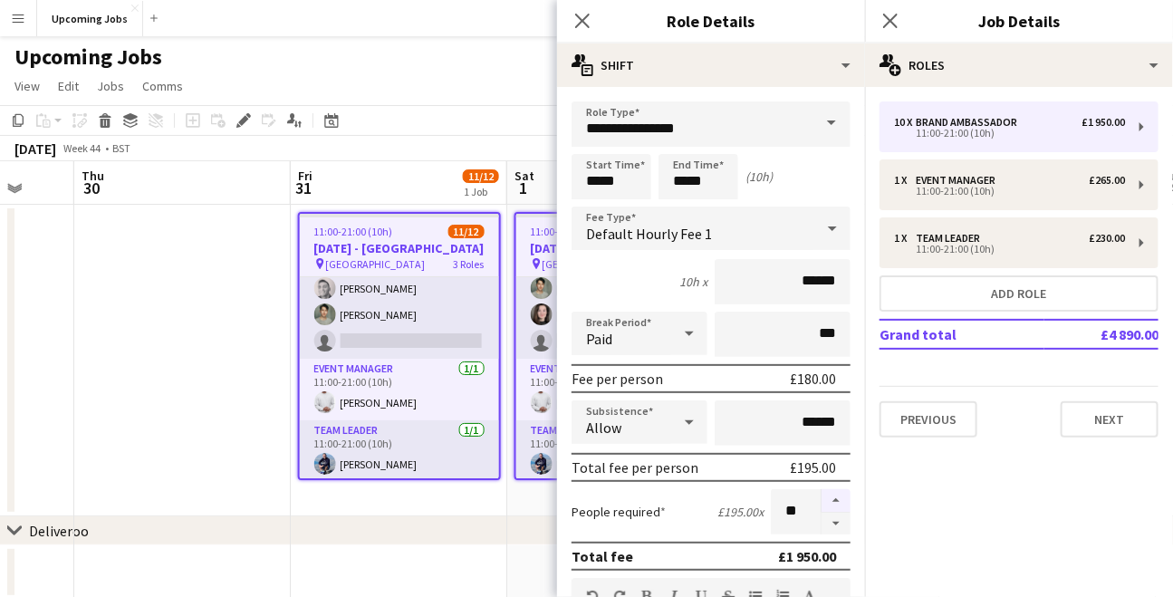
click at [824, 497] on button "button" at bounding box center [835, 501] width 29 height 24
type input "**"
click at [580, 17] on icon at bounding box center [581, 20] width 17 height 17
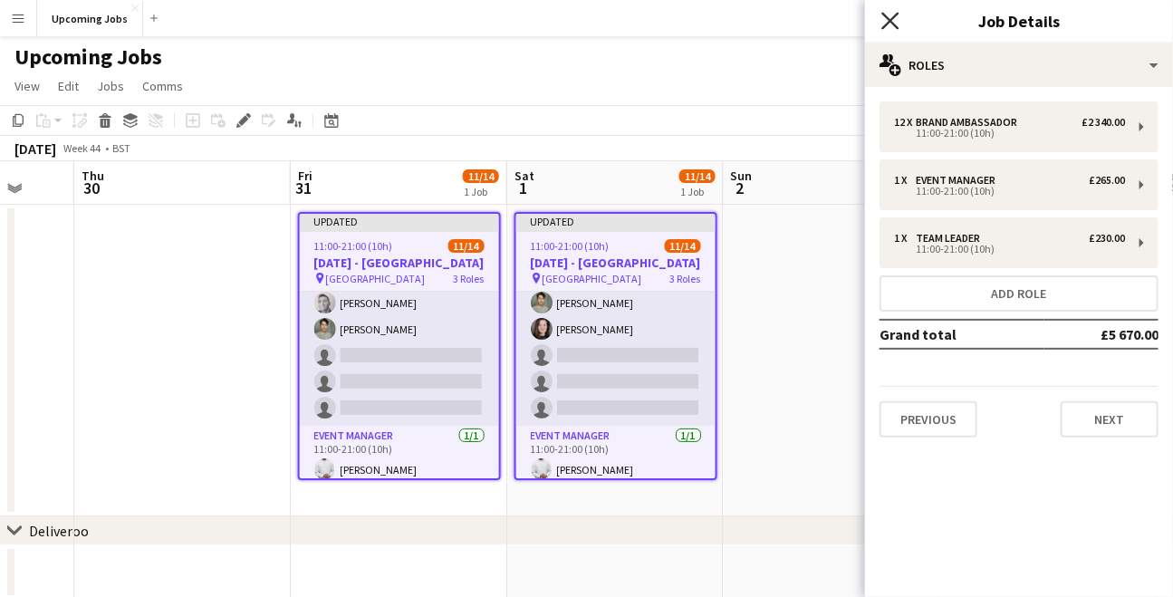
click at [889, 14] on icon "Close pop-in" at bounding box center [889, 20] width 17 height 17
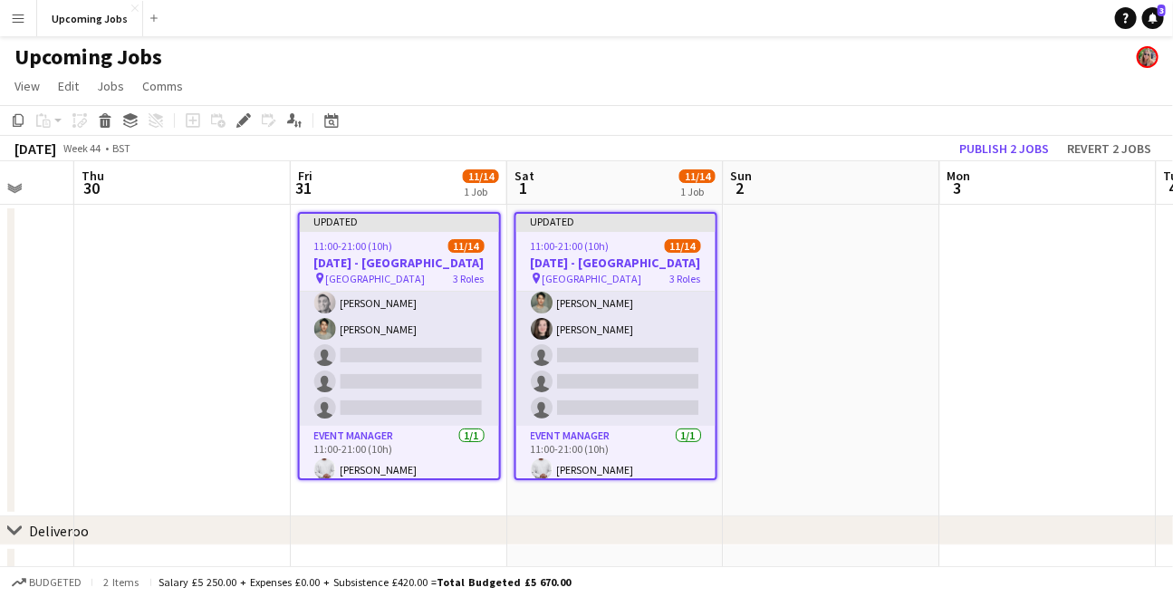
click at [806, 322] on app-date-cell at bounding box center [832, 361] width 216 height 312
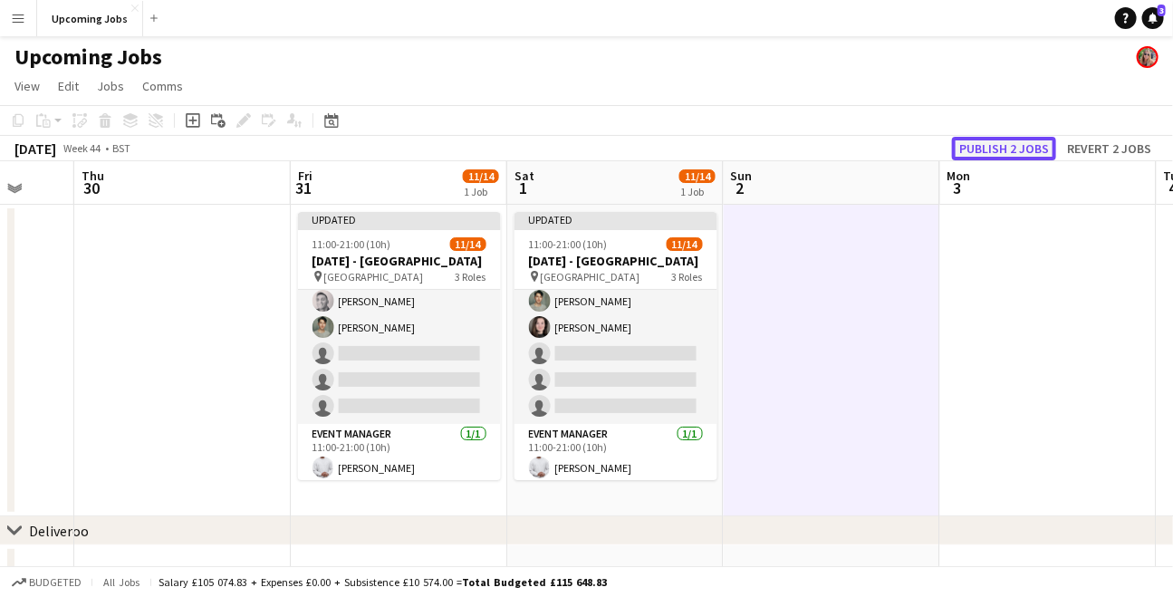
click at [1009, 151] on button "Publish 2 jobs" at bounding box center [1004, 149] width 104 height 24
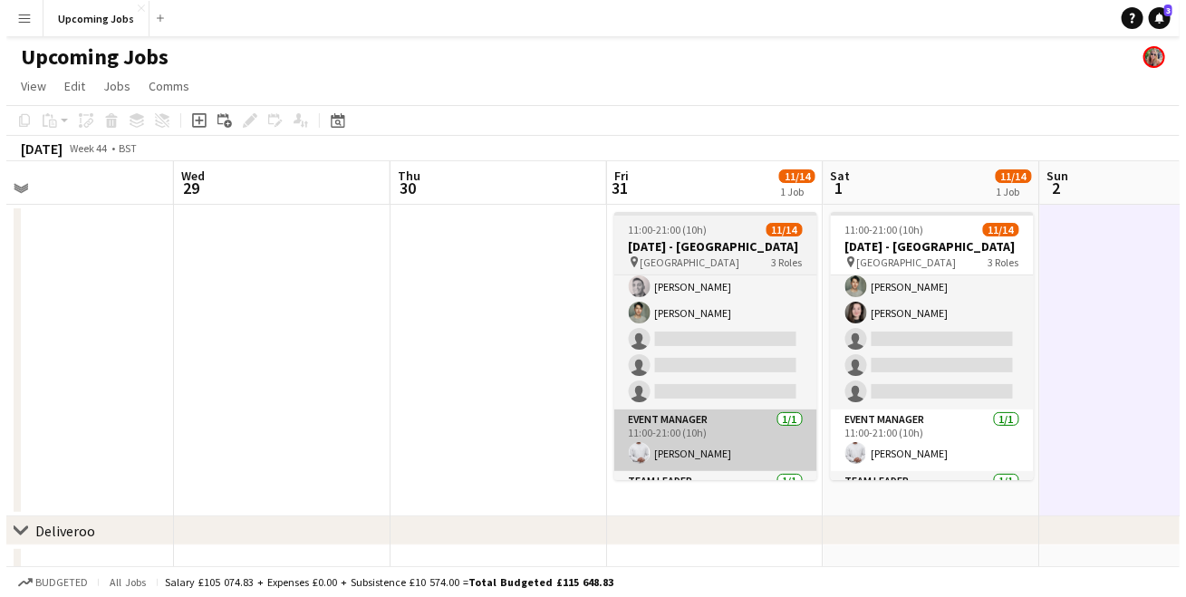
scroll to position [0, 465]
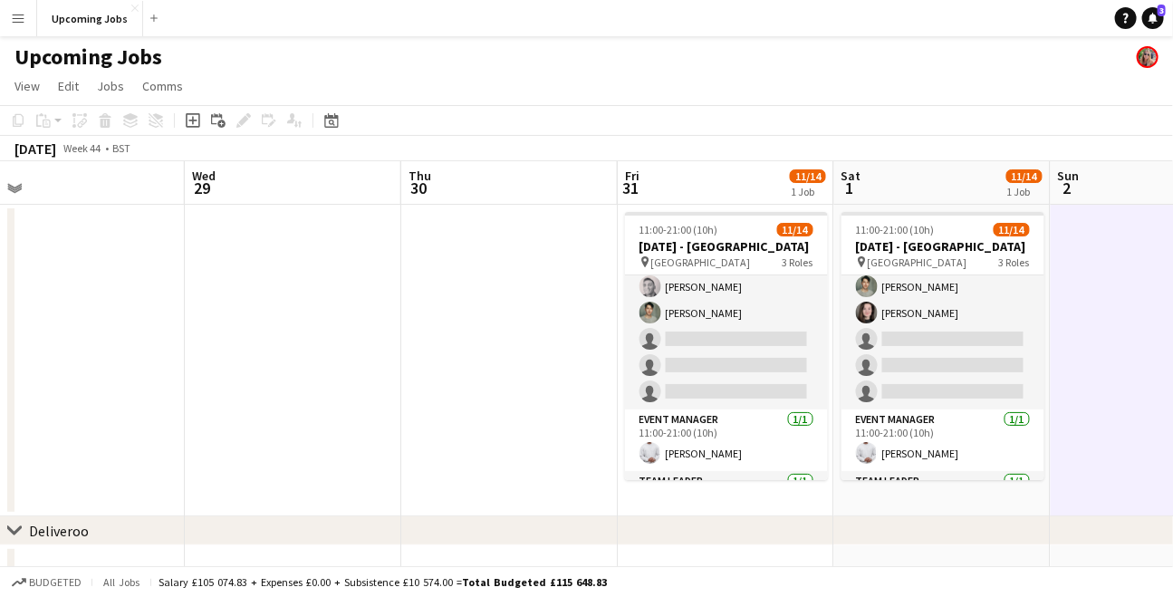
click at [16, 18] on app-icon "Menu" at bounding box center [18, 18] width 14 height 14
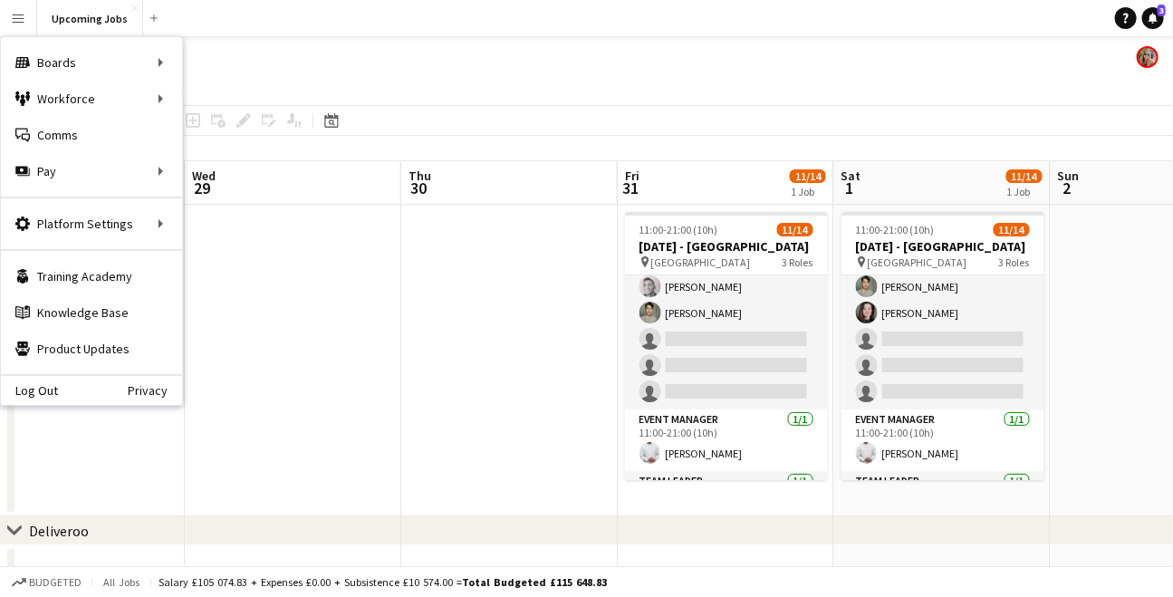
click at [459, 297] on app-date-cell at bounding box center [509, 361] width 216 height 312
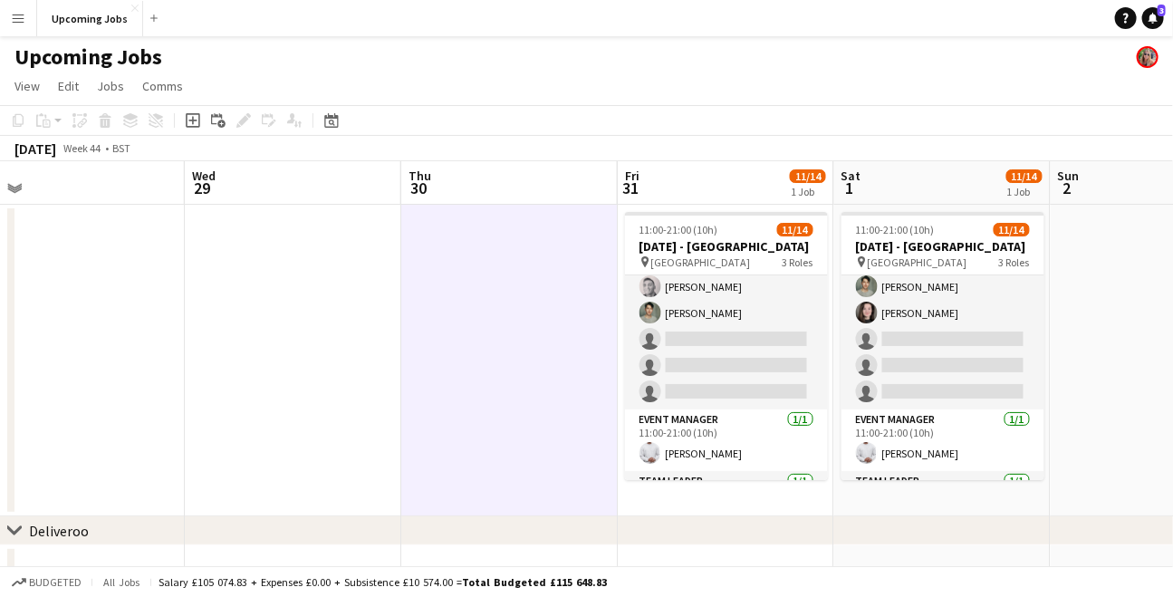
click at [20, 16] on app-icon "Menu" at bounding box center [18, 18] width 14 height 14
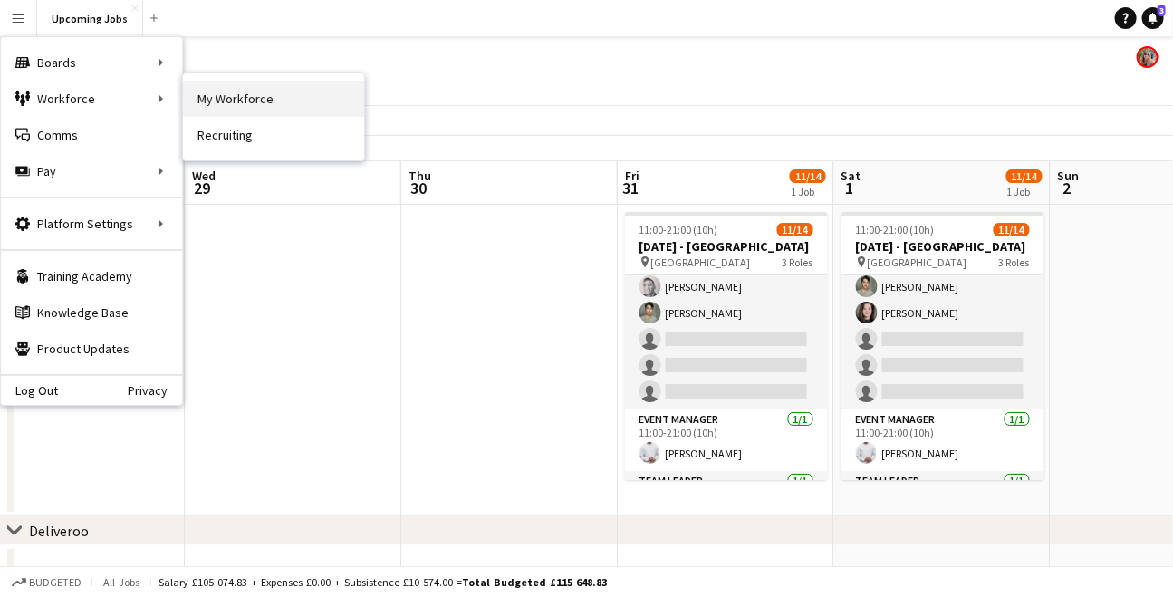
click at [235, 89] on link "My Workforce" at bounding box center [273, 99] width 181 height 36
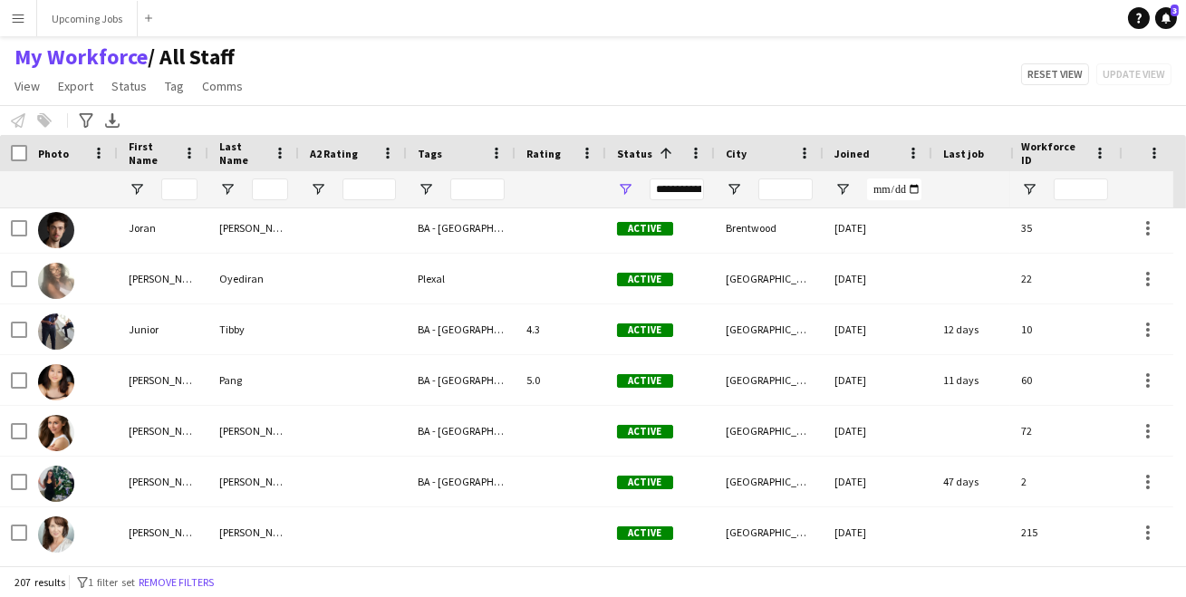
scroll to position [4556, 0]
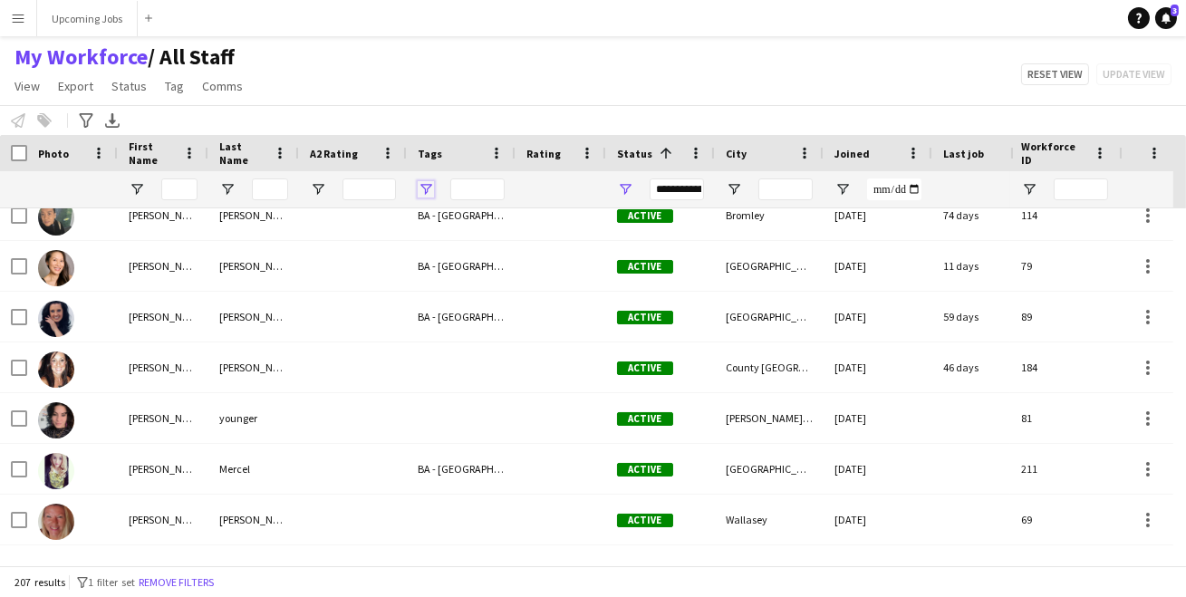
click at [423, 187] on span "Open Filter Menu" at bounding box center [426, 189] width 16 height 16
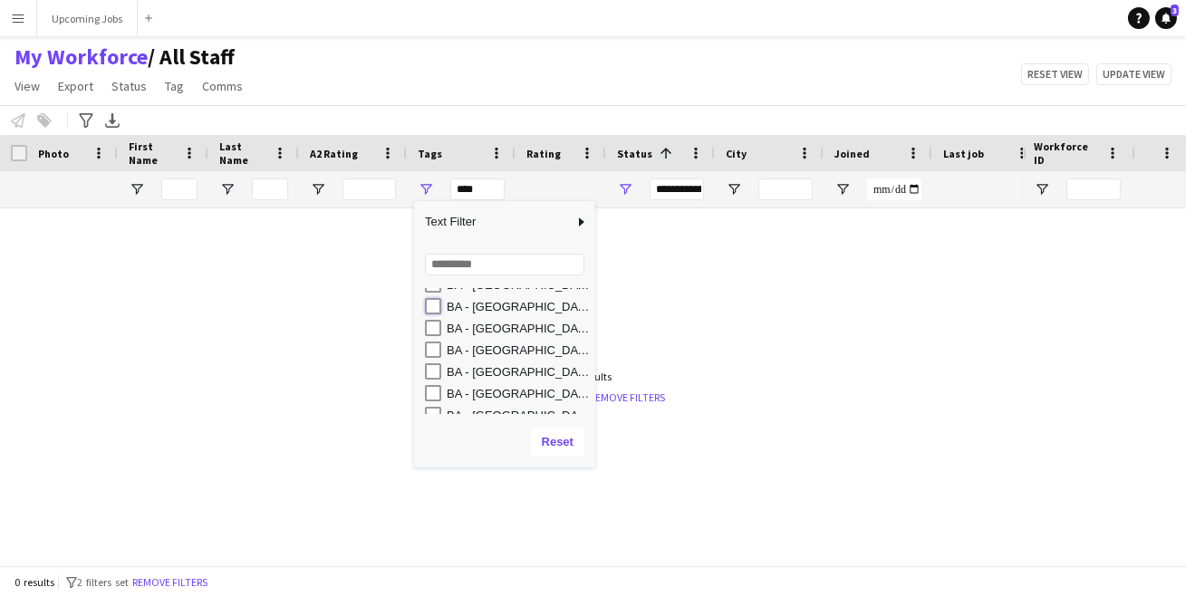
type input "**********"
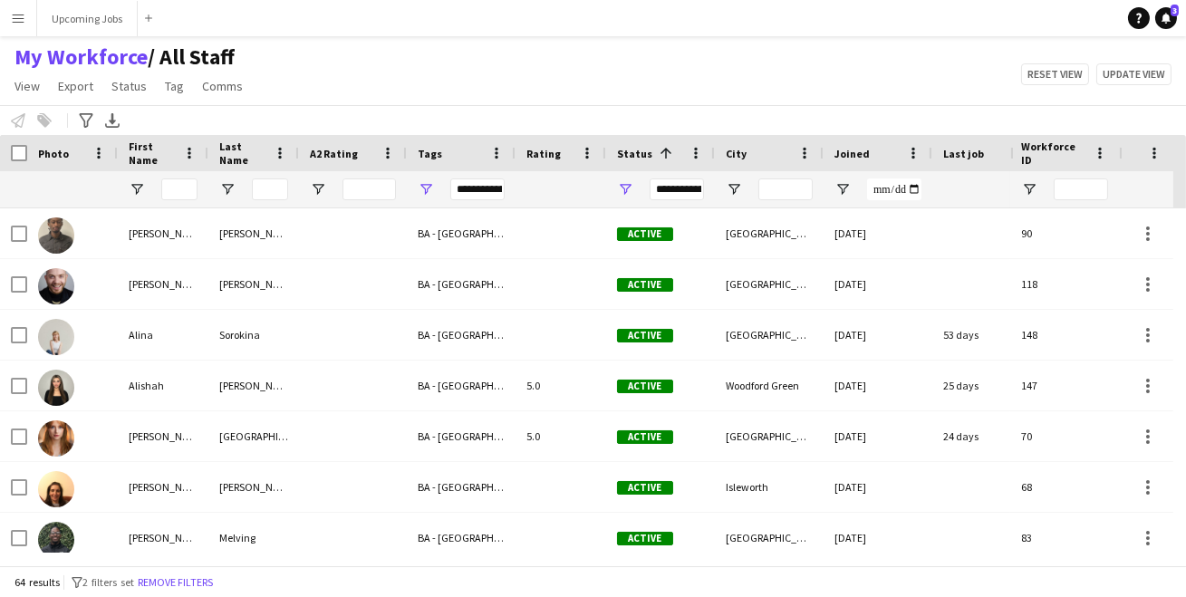
click at [523, 62] on div "My Workforce / All Staff View Views Default view All Staff [GEOGRAPHIC_DATA] EM…" at bounding box center [593, 74] width 1186 height 62
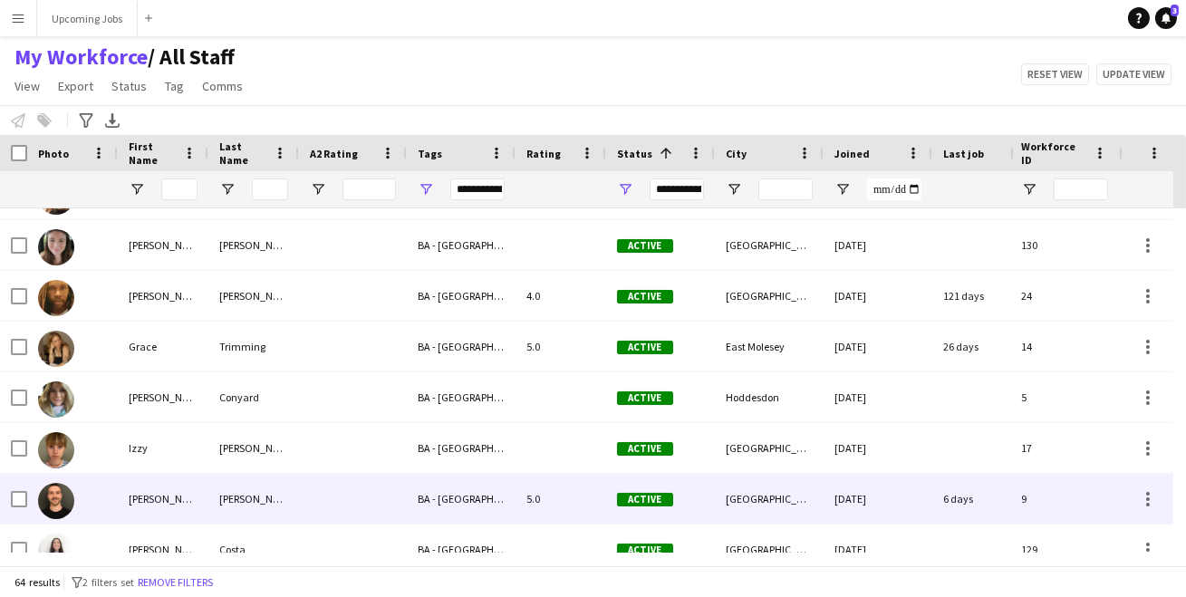
scroll to position [1060, 0]
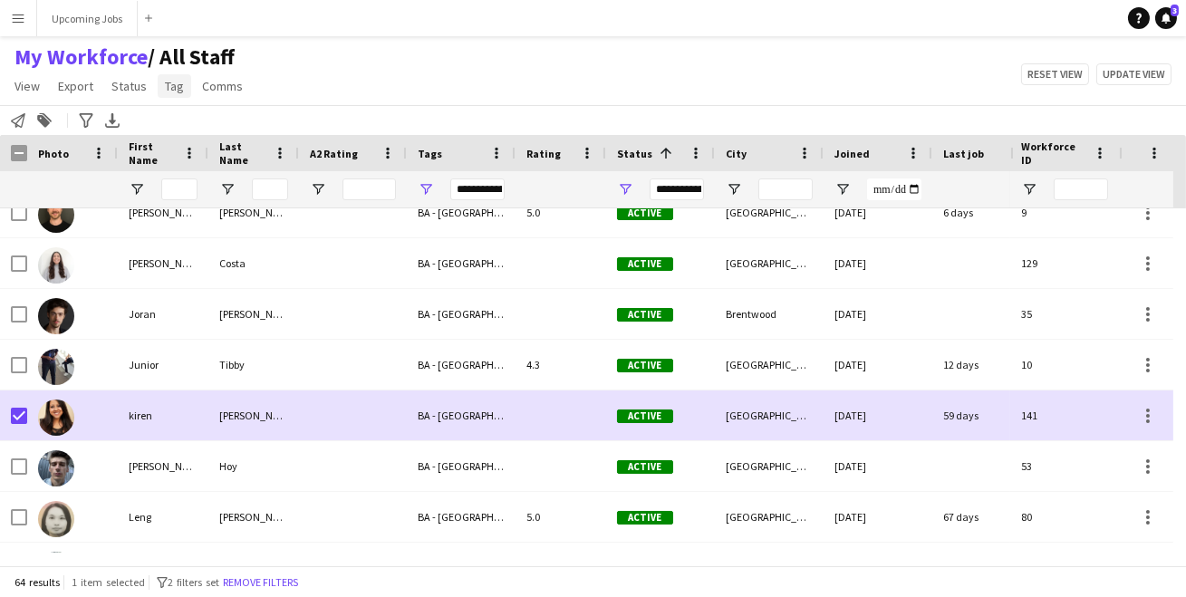
click at [170, 82] on span "Tag" at bounding box center [174, 86] width 19 height 16
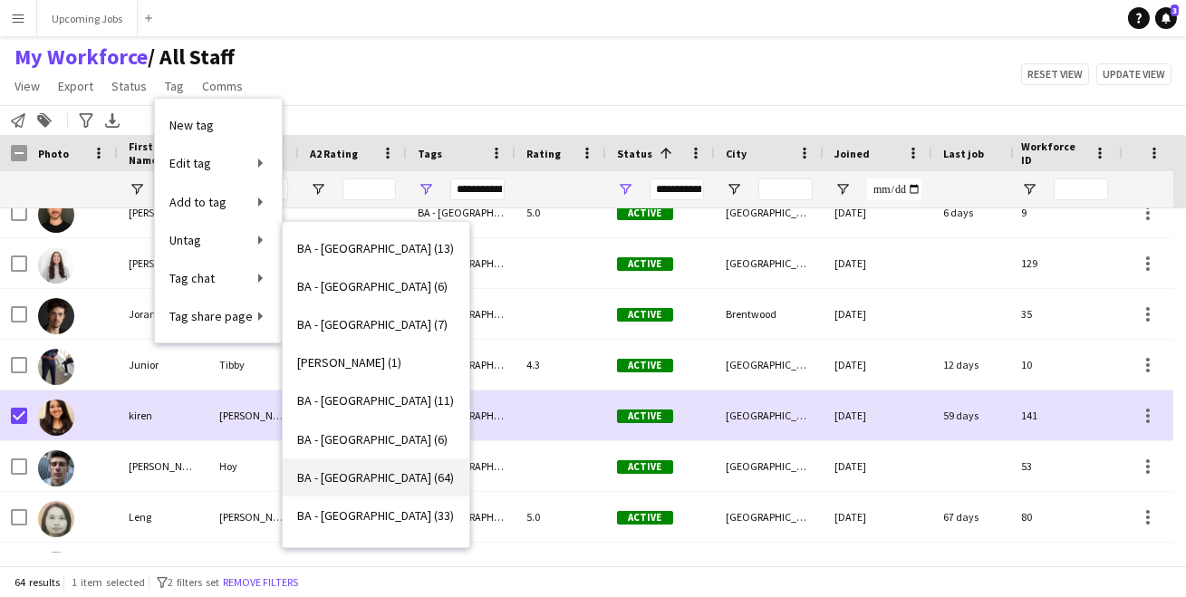
click at [358, 476] on span "BA - [GEOGRAPHIC_DATA] (64)" at bounding box center [375, 477] width 157 height 16
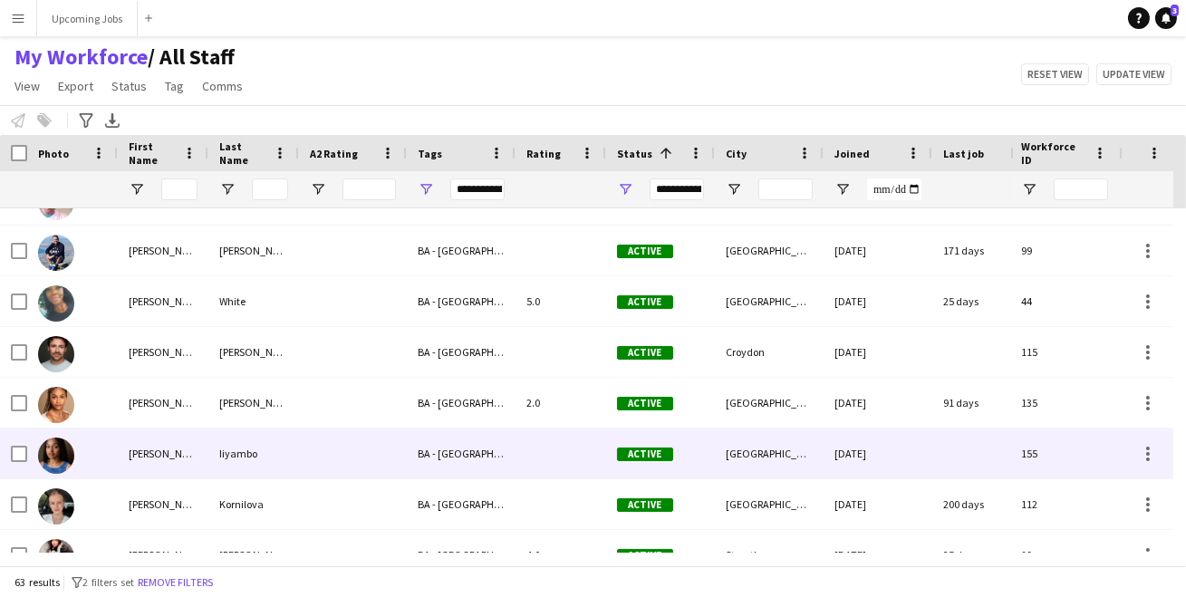
click at [55, 455] on img at bounding box center [56, 455] width 36 height 36
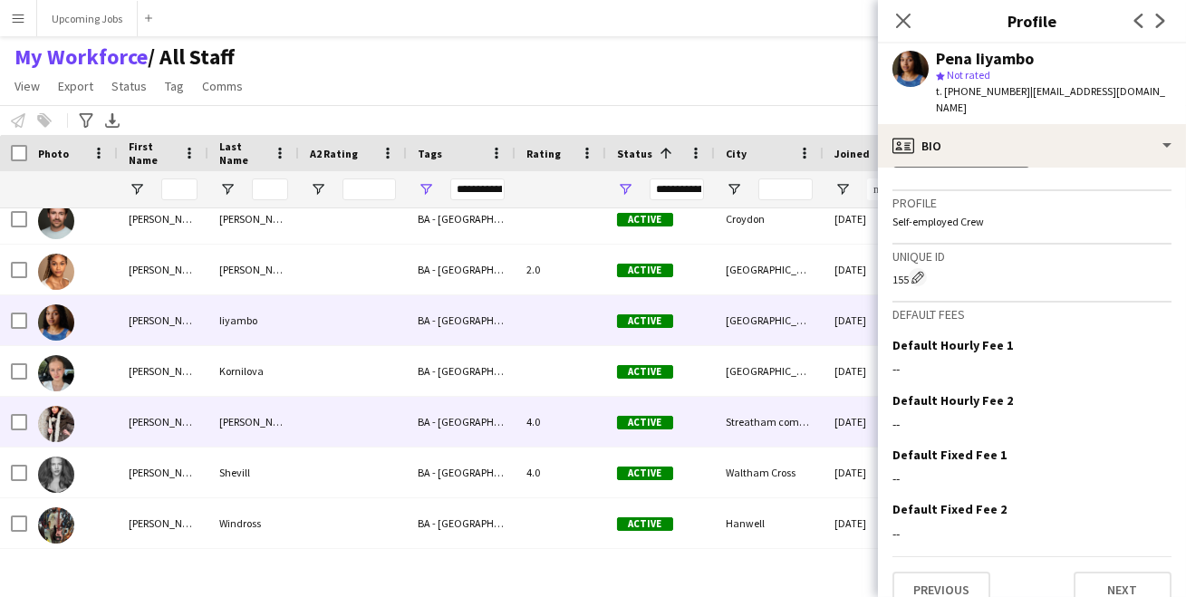
click at [76, 425] on div at bounding box center [72, 422] width 91 height 50
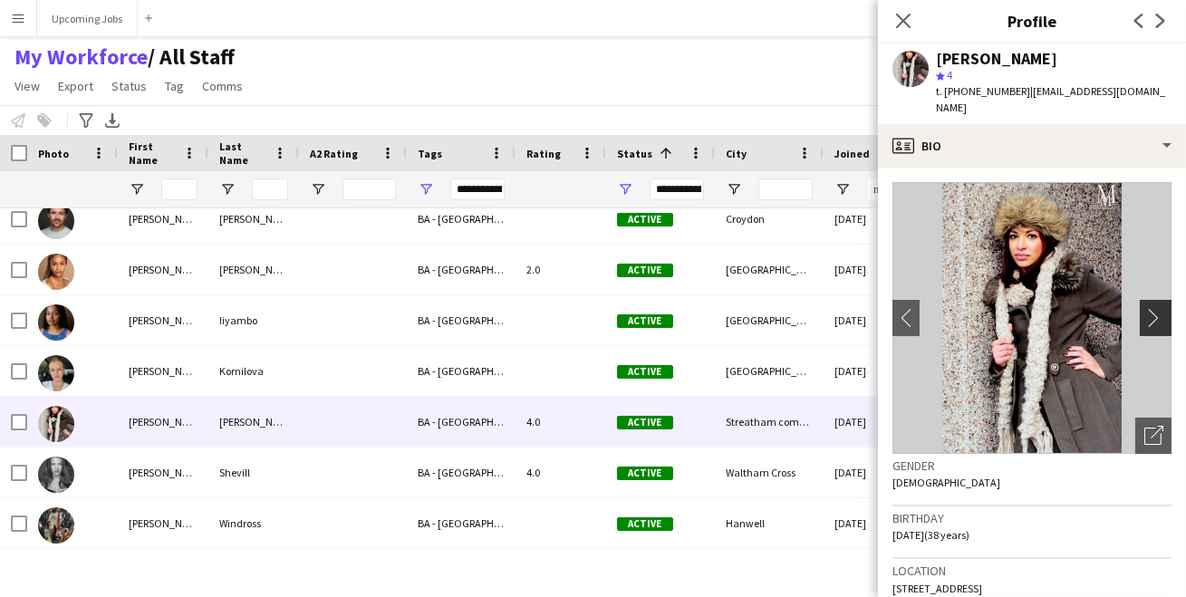
click at [1148, 308] on app-icon "chevron-right" at bounding box center [1158, 317] width 28 height 19
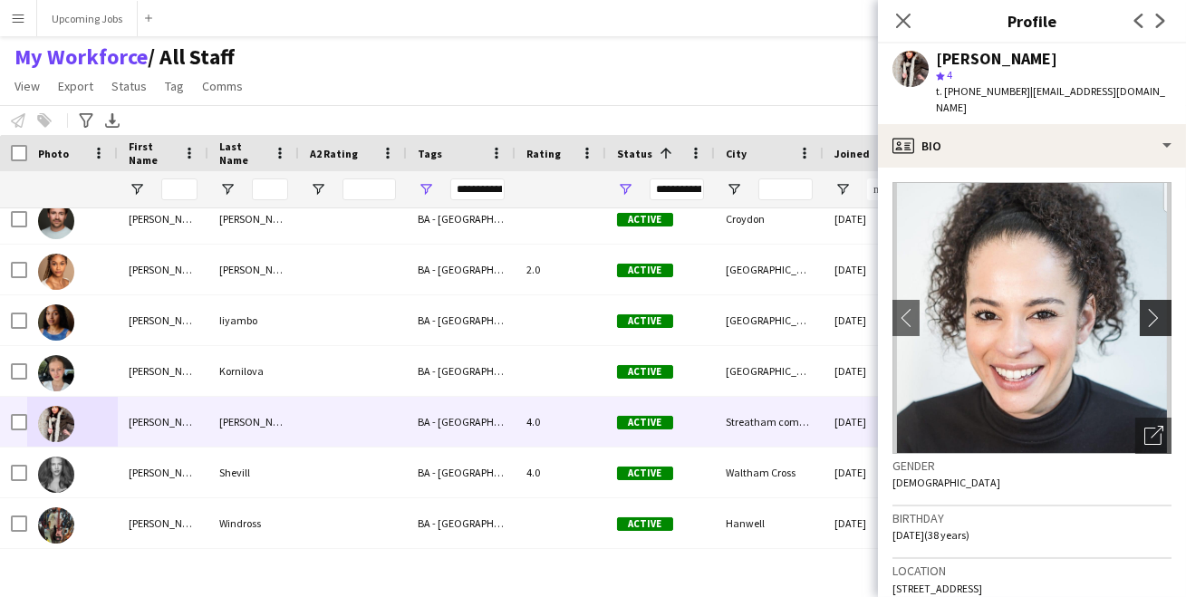
click at [1147, 308] on app-icon "chevron-right" at bounding box center [1158, 317] width 28 height 19
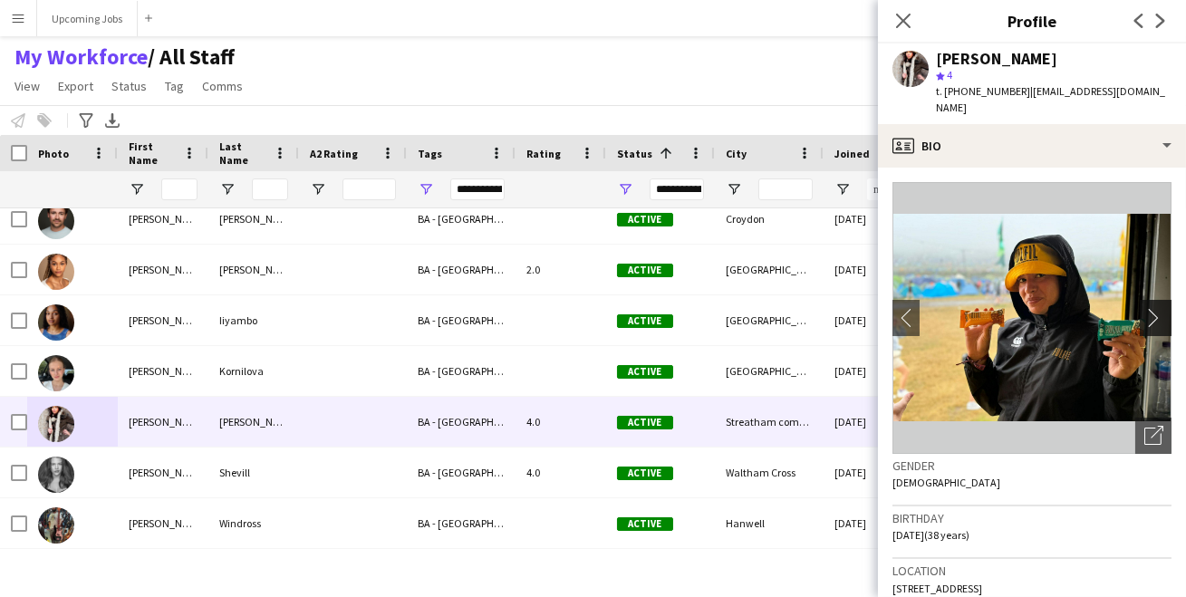
click at [1147, 308] on app-icon "chevron-right" at bounding box center [1158, 317] width 28 height 19
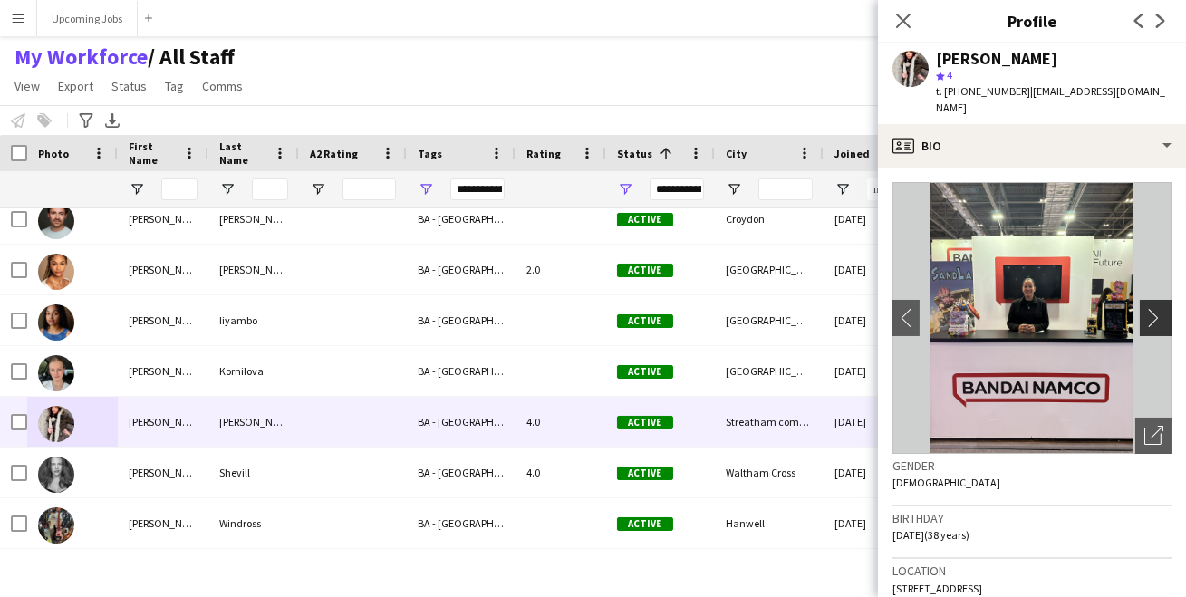
click at [1148, 308] on app-icon "chevron-right" at bounding box center [1158, 317] width 28 height 19
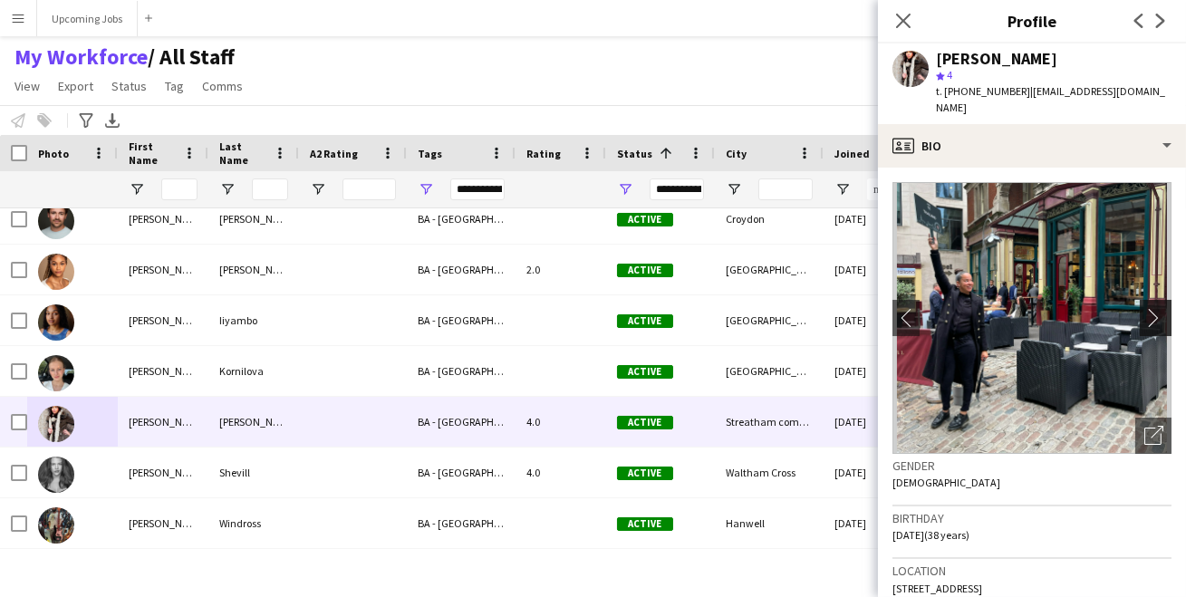
click at [1147, 308] on app-icon "chevron-right" at bounding box center [1158, 317] width 28 height 19
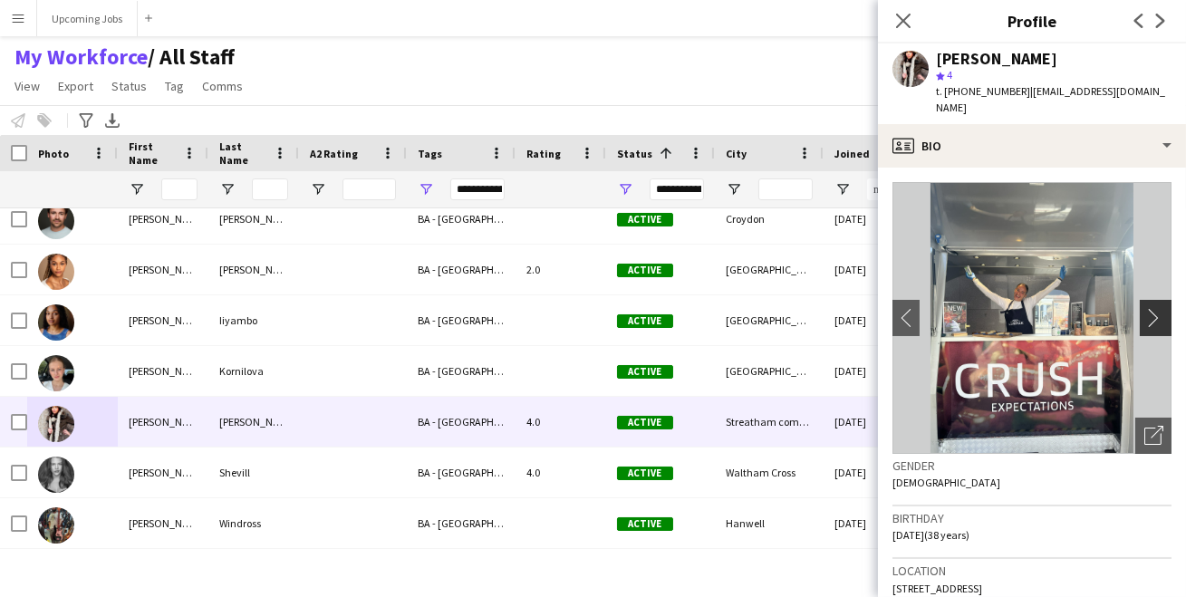
click at [1147, 308] on app-icon "chevron-right" at bounding box center [1158, 317] width 28 height 19
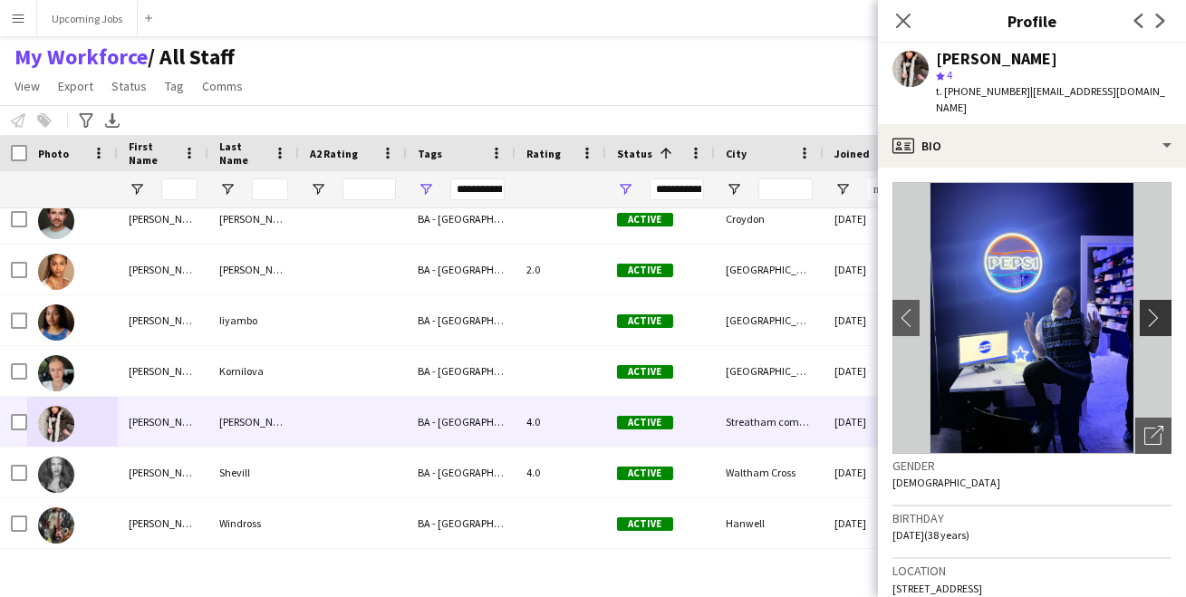
click at [1147, 308] on app-icon "chevron-right" at bounding box center [1158, 317] width 28 height 19
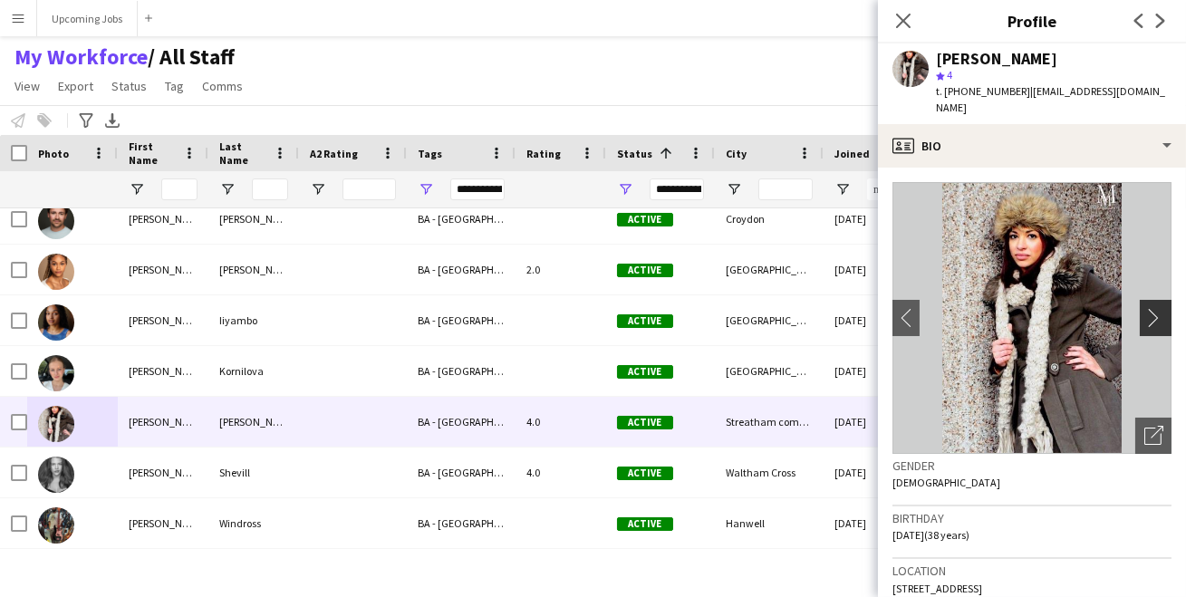
click at [1147, 308] on app-icon "chevron-right" at bounding box center [1158, 317] width 28 height 19
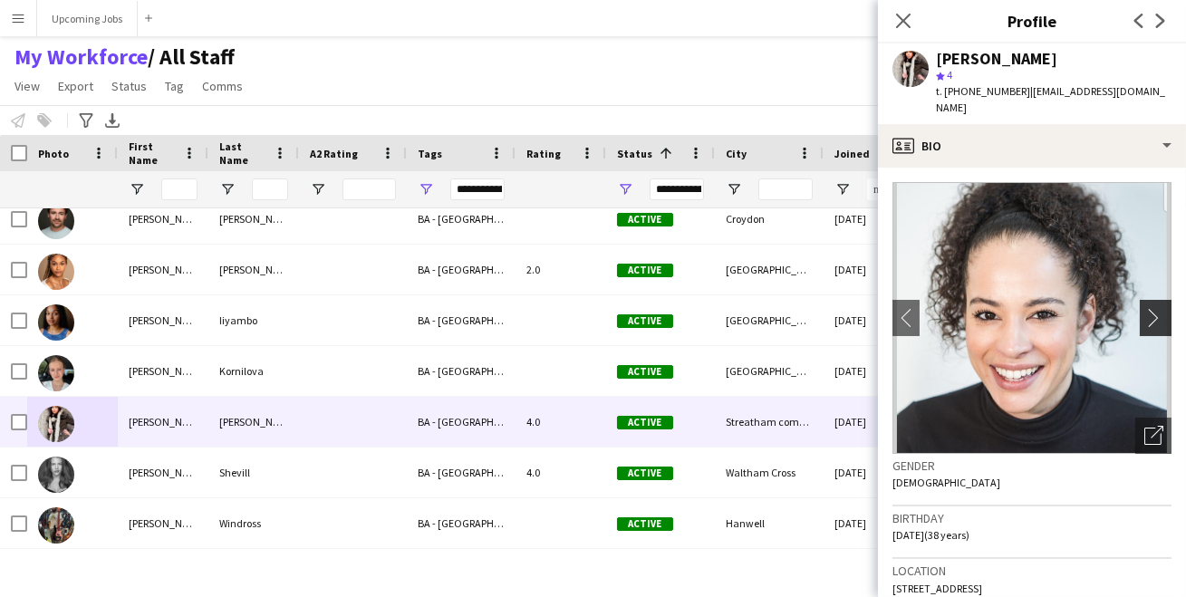
click at [1147, 308] on app-icon "chevron-right" at bounding box center [1158, 317] width 28 height 19
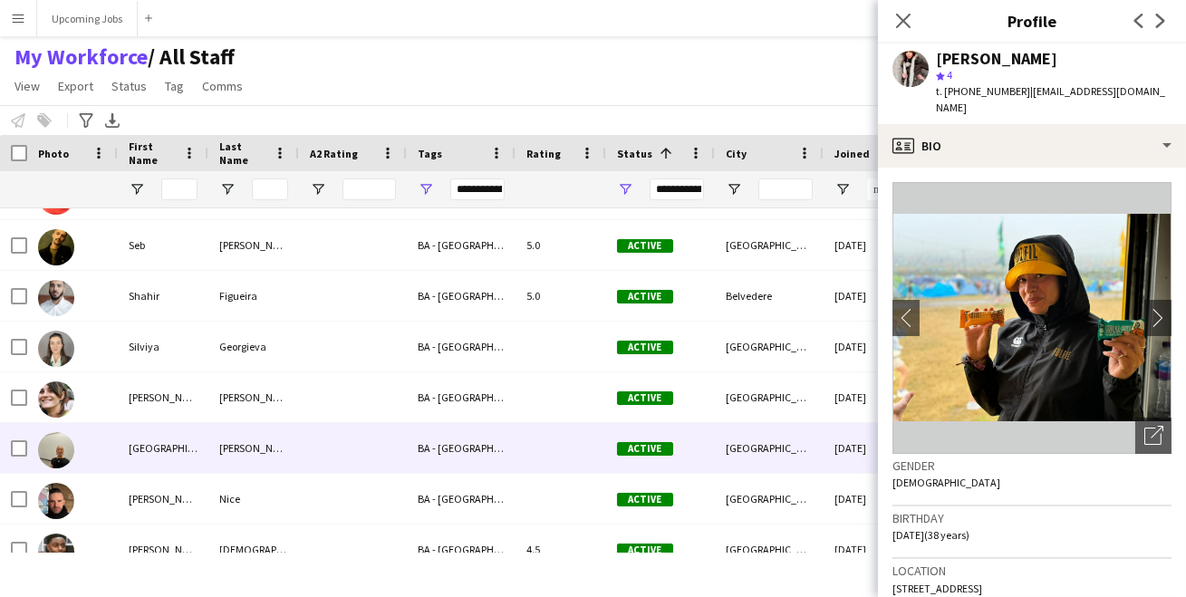
click at [48, 454] on img at bounding box center [56, 450] width 36 height 36
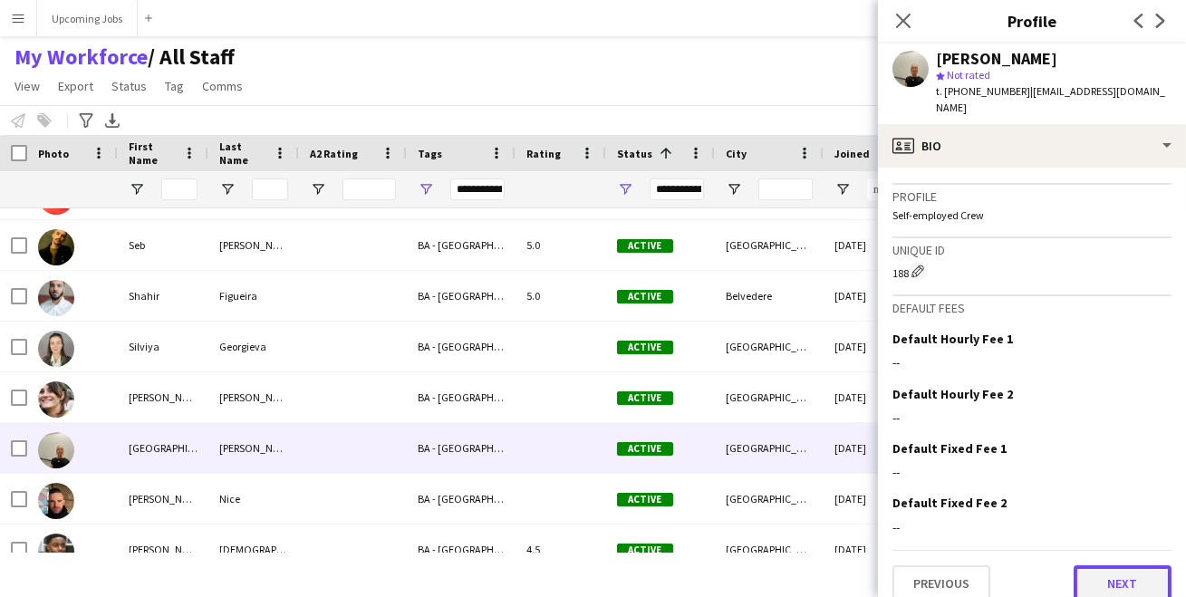
click at [1116, 565] on button "Next" at bounding box center [1122, 583] width 98 height 36
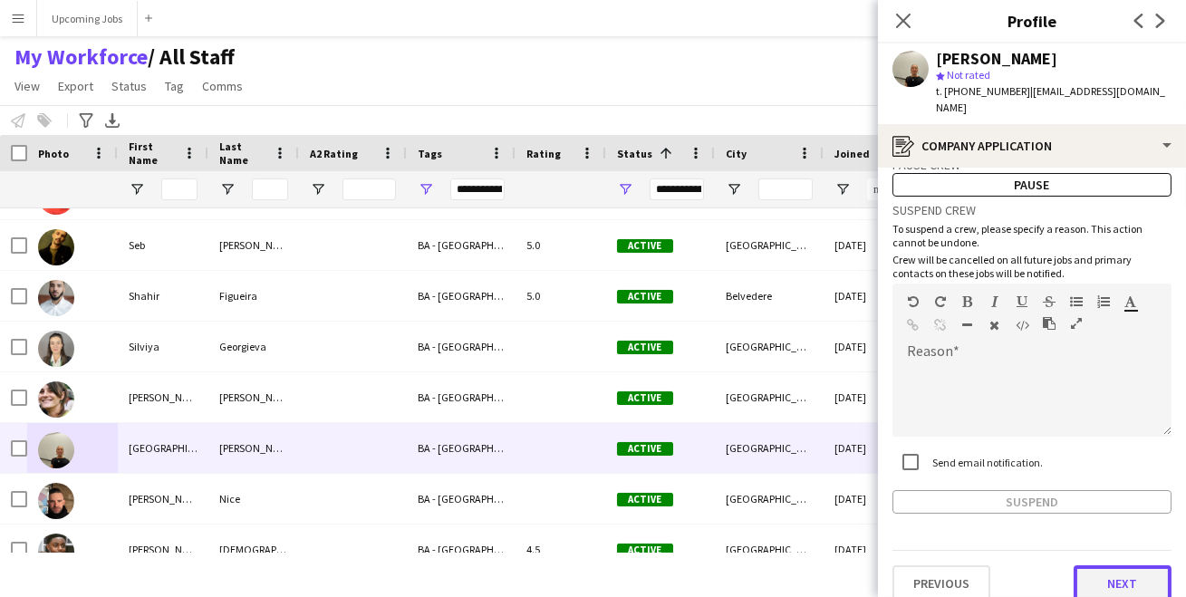
click at [1123, 568] on button "Next" at bounding box center [1122, 583] width 98 height 36
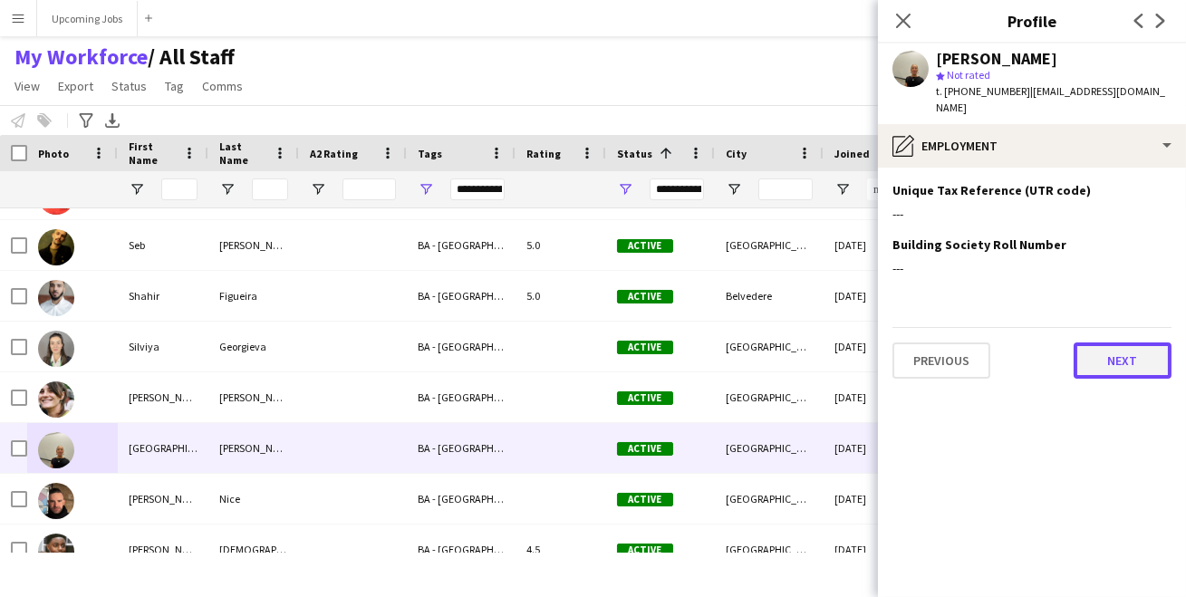
click at [1109, 342] on button "Next" at bounding box center [1122, 360] width 98 height 36
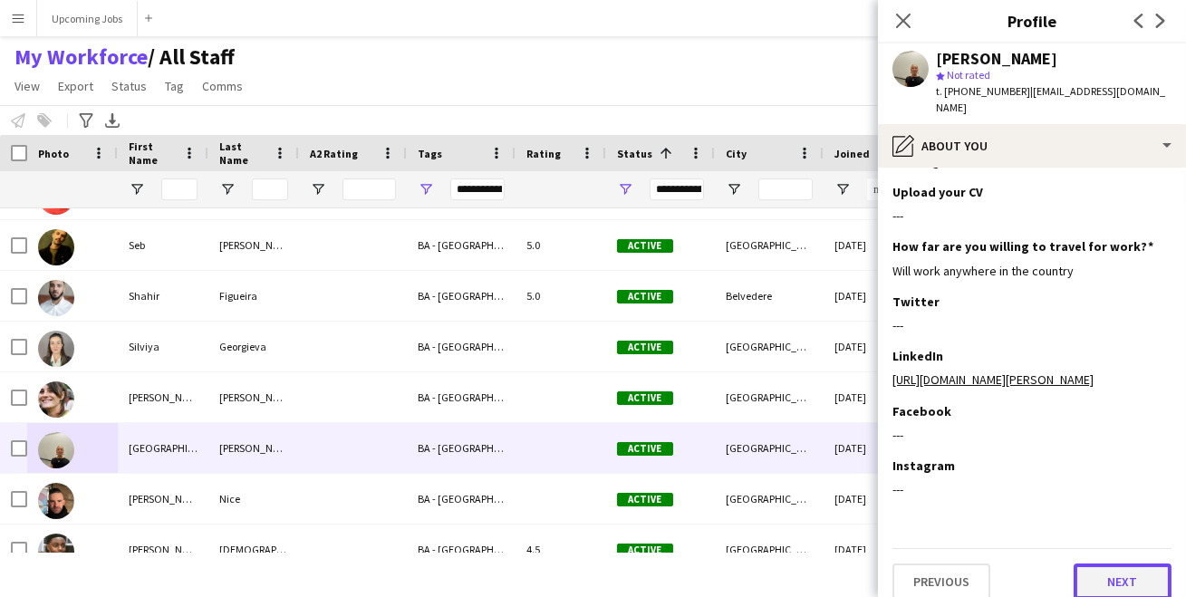
click at [1105, 571] on button "Next" at bounding box center [1122, 581] width 98 height 36
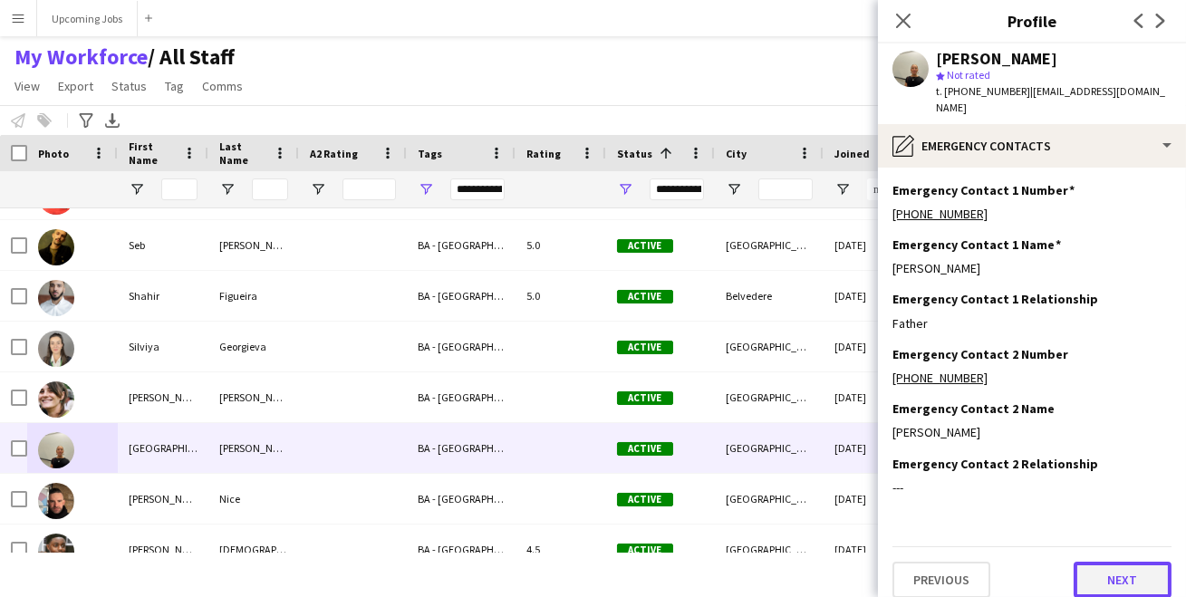
click at [1109, 562] on button "Next" at bounding box center [1122, 580] width 98 height 36
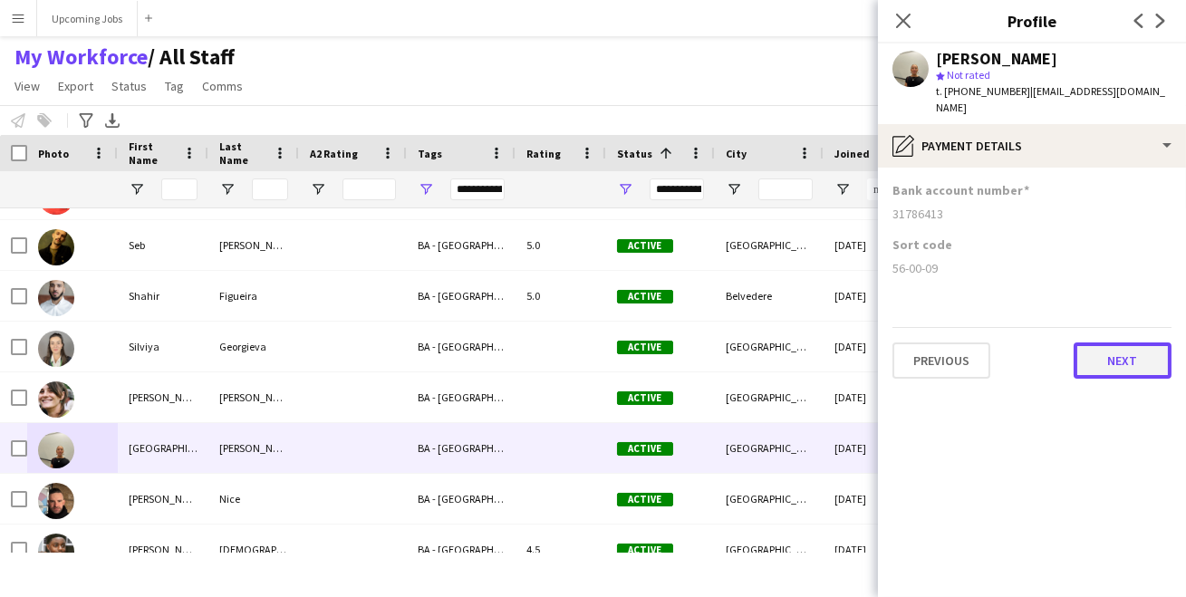
click at [1131, 343] on button "Next" at bounding box center [1122, 360] width 98 height 36
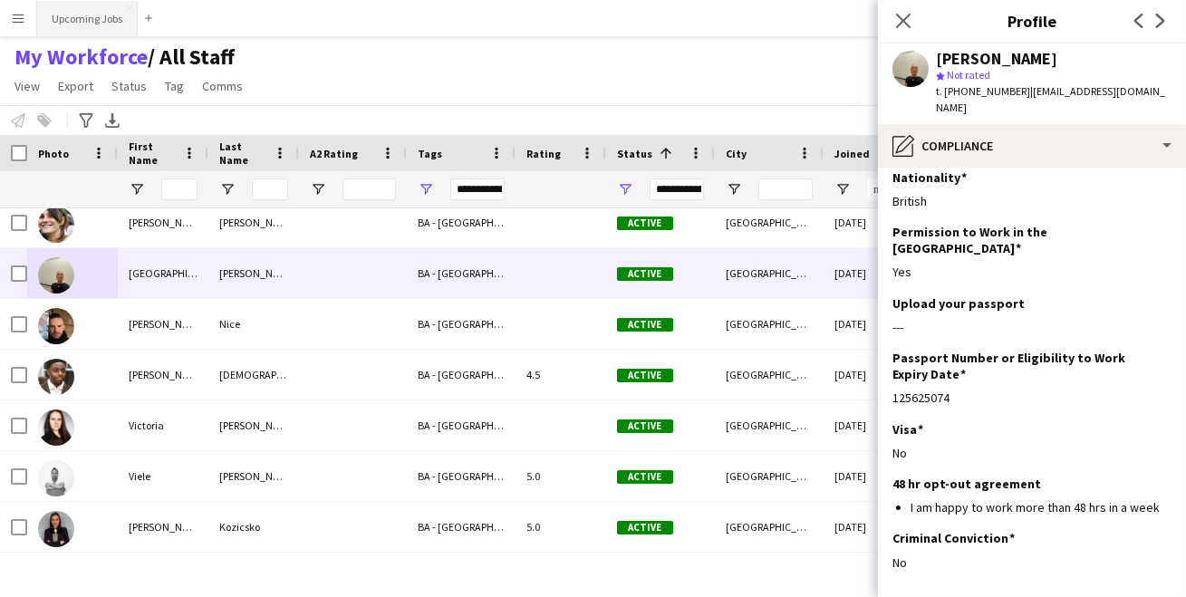
click at [91, 19] on button "Upcoming Jobs Close" at bounding box center [87, 18] width 101 height 35
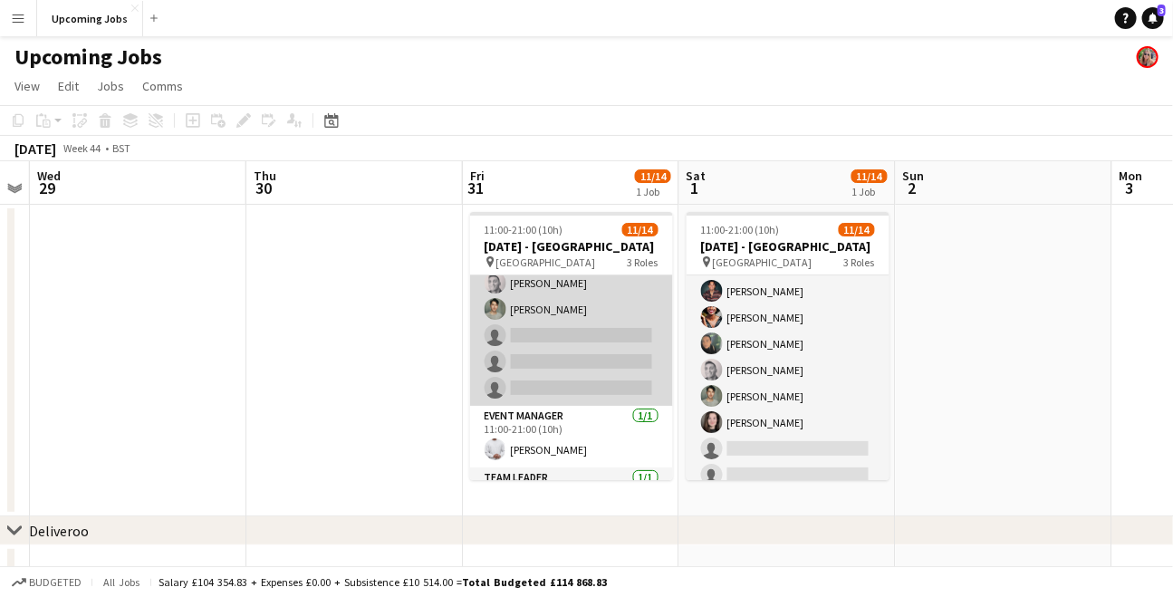
click at [563, 370] on app-card-role "Brand Ambassador 6I [DATE] 11:00-21:00 (10h) [PERSON_NAME] [PERSON_NAME] [PERSO…" at bounding box center [571, 230] width 203 height 350
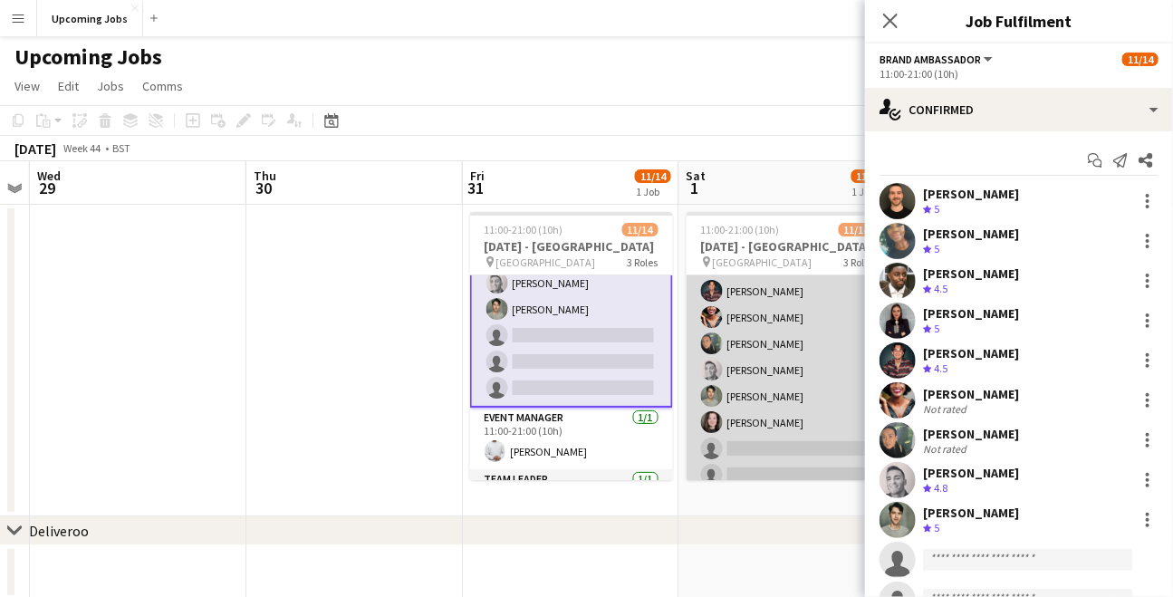
click at [746, 434] on app-card-role "Brand Ambassador 6I [DATE] 11:00-21:00 (10h) [PERSON_NAME] [PERSON_NAME] [PERSO…" at bounding box center [788, 343] width 203 height 350
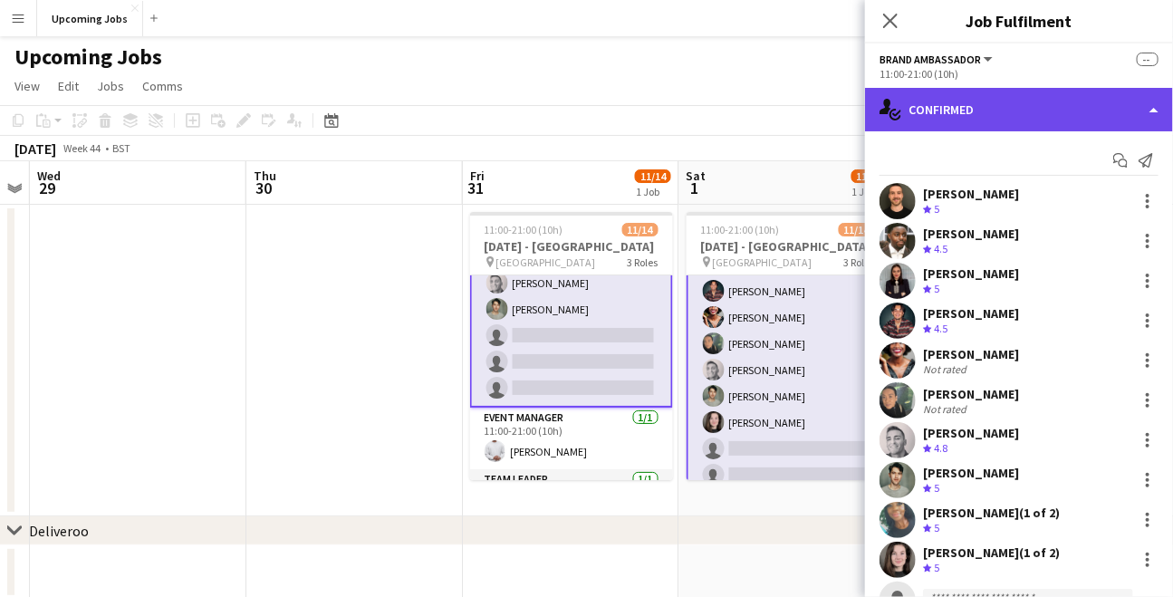
click at [978, 118] on div "single-neutral-actions-check-2 Confirmed" at bounding box center [1019, 109] width 308 height 43
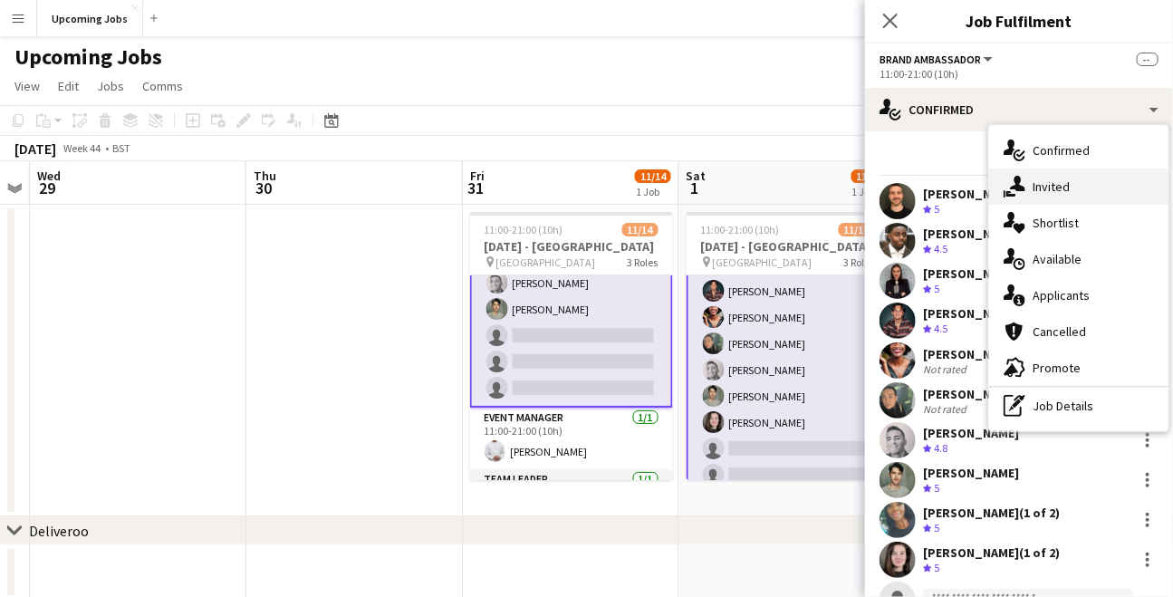
click at [1042, 178] on span "Invited" at bounding box center [1050, 186] width 37 height 16
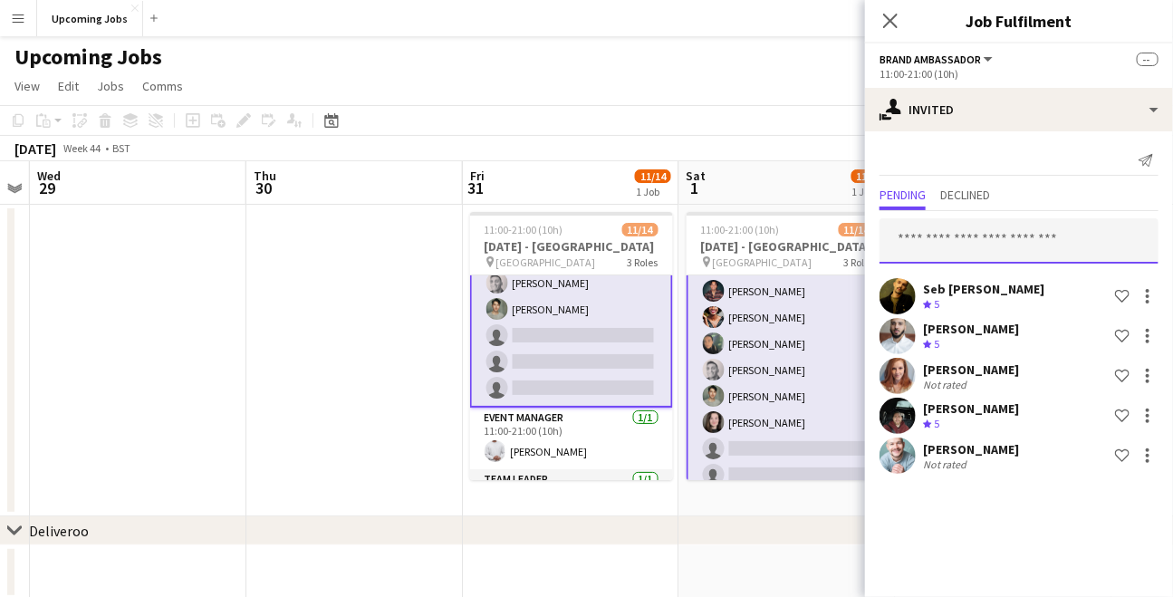
click at [956, 235] on input "text" at bounding box center [1018, 240] width 279 height 45
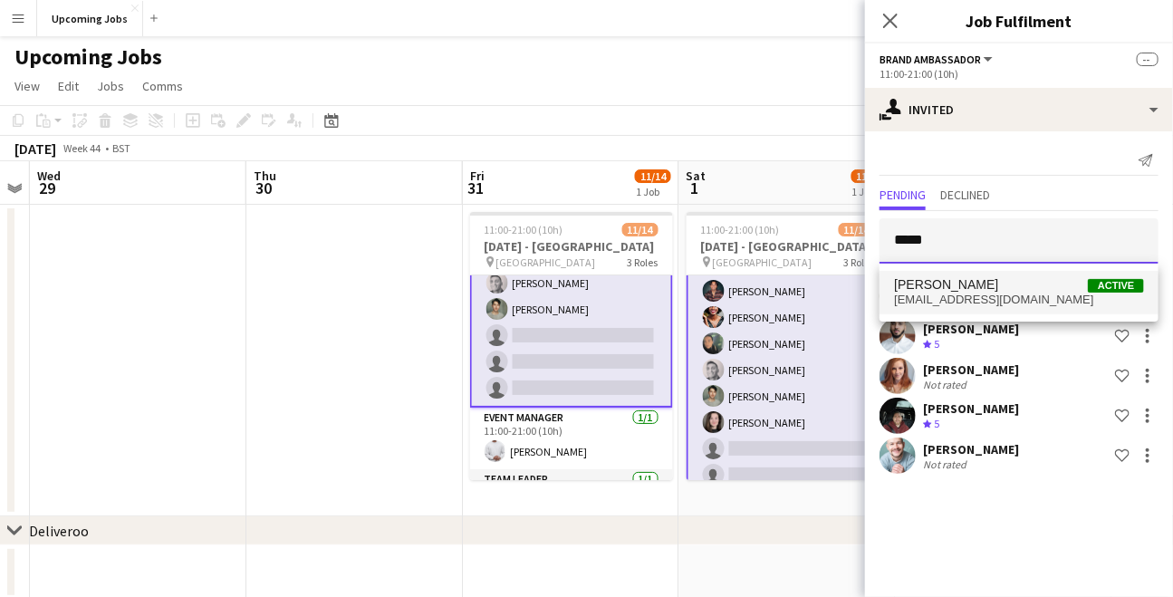
type input "*****"
click at [957, 277] on span "[PERSON_NAME]" at bounding box center [946, 284] width 104 height 15
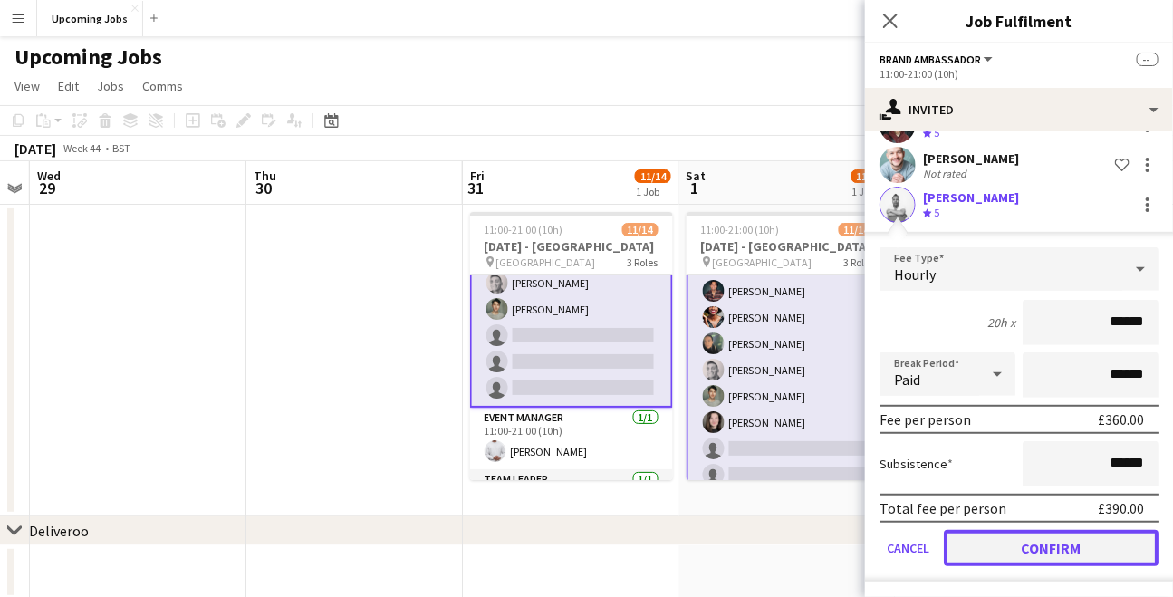
click at [1073, 543] on button "Confirm" at bounding box center [1051, 548] width 215 height 36
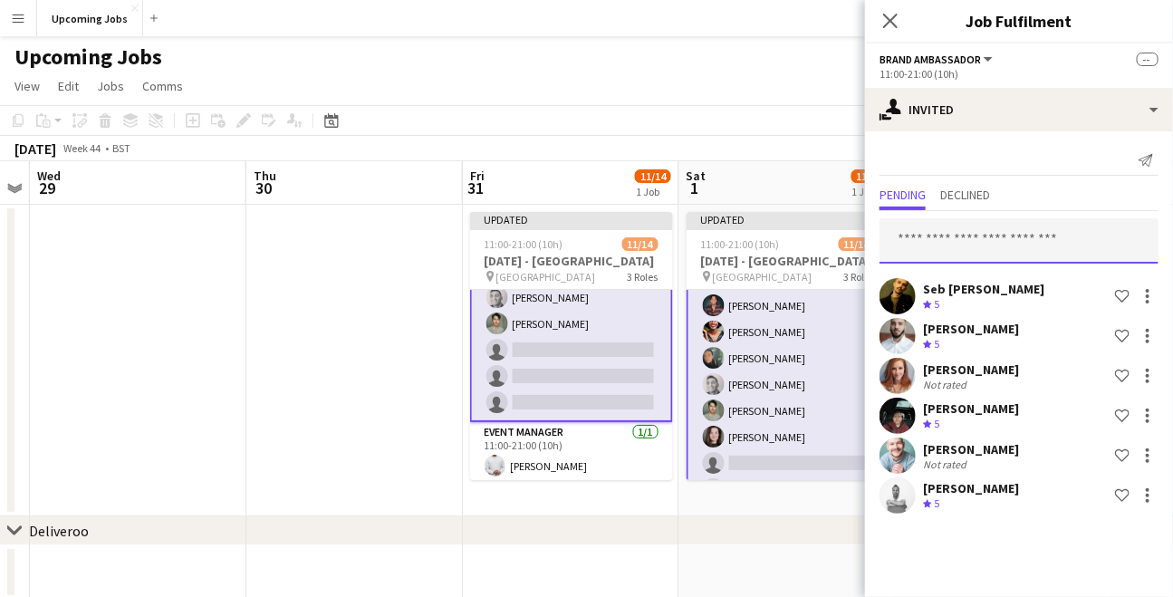
click at [971, 245] on input "text" at bounding box center [1018, 240] width 279 height 45
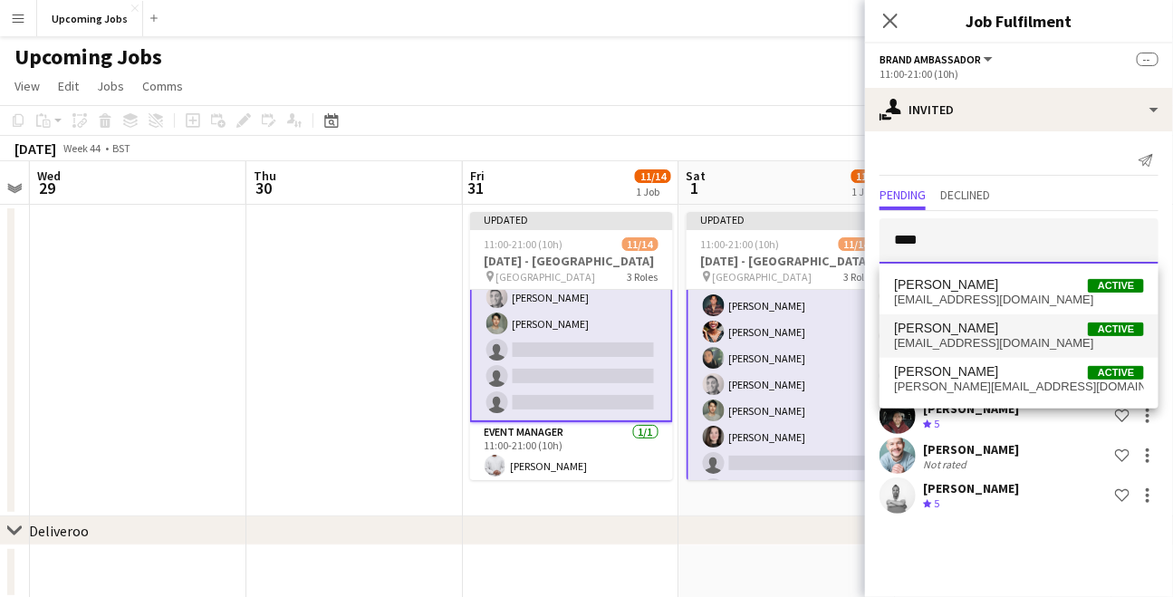
type input "****"
click at [981, 339] on span "[EMAIL_ADDRESS][DOMAIN_NAME]" at bounding box center [1019, 343] width 250 height 14
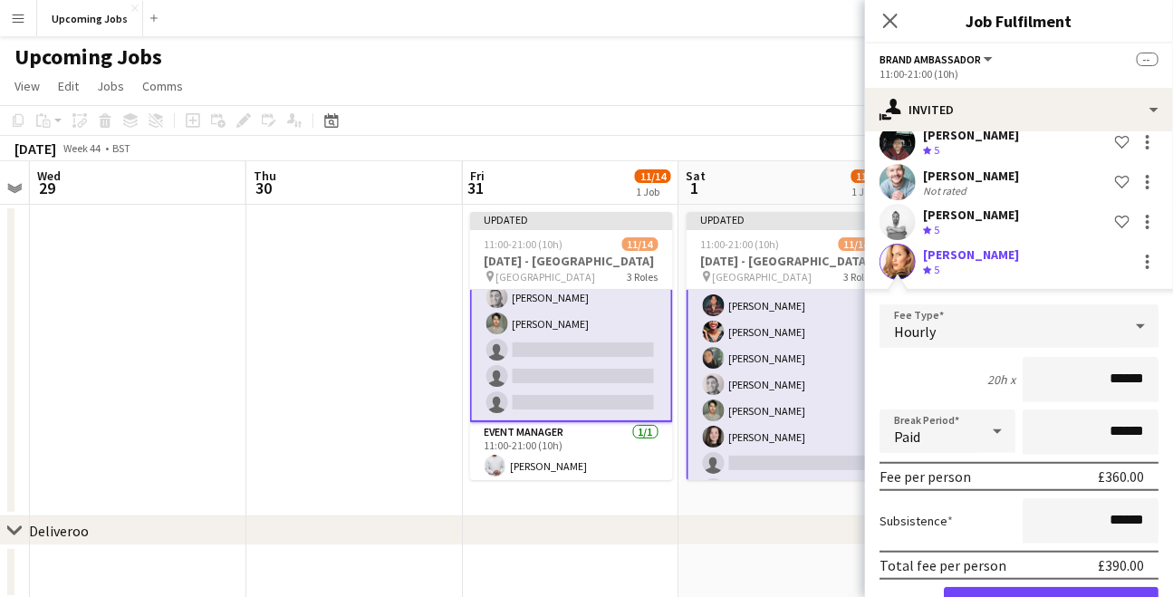
scroll to position [331, 0]
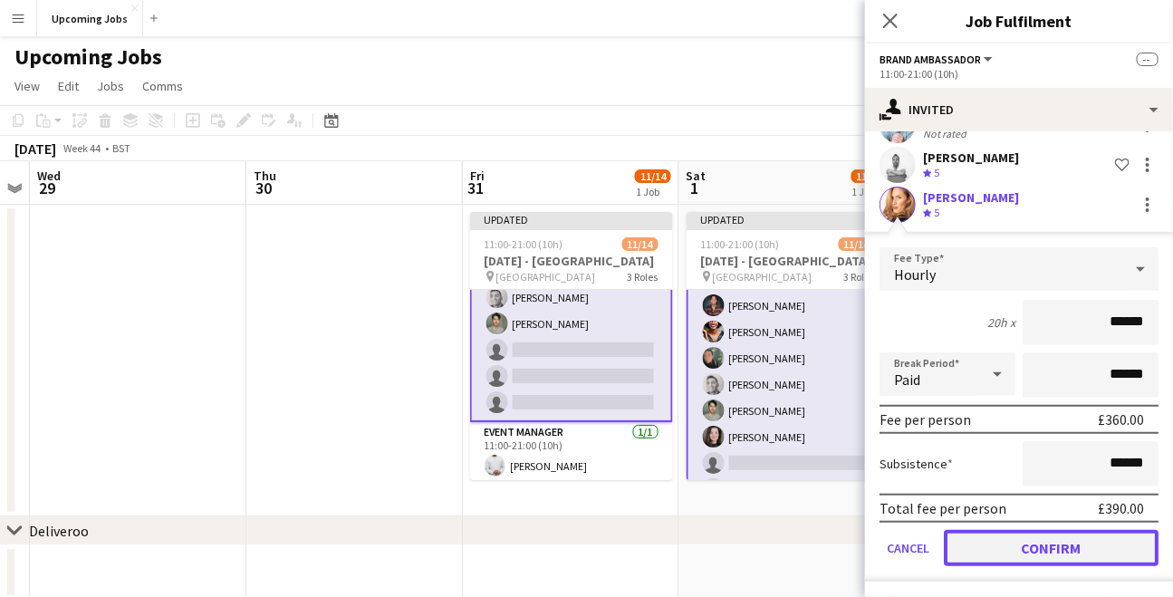
click at [1053, 543] on button "Confirm" at bounding box center [1051, 548] width 215 height 36
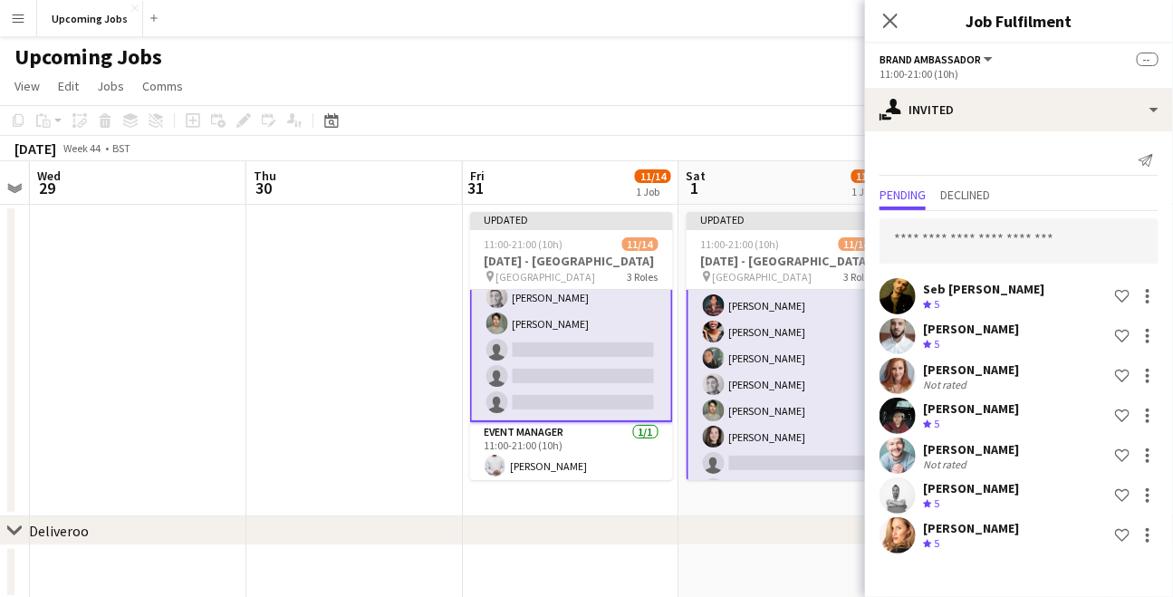
scroll to position [0, 0]
click at [887, 18] on icon "Close pop-in" at bounding box center [889, 20] width 17 height 17
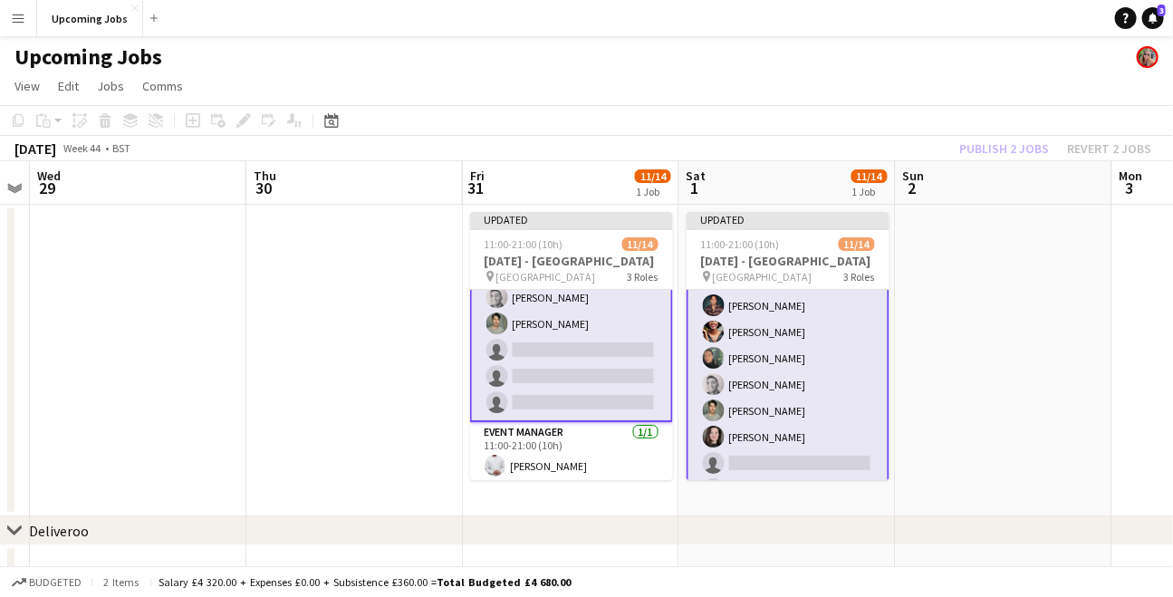
click at [992, 149] on div "Publish 2 jobs Revert 2 jobs" at bounding box center [1054, 149] width 235 height 24
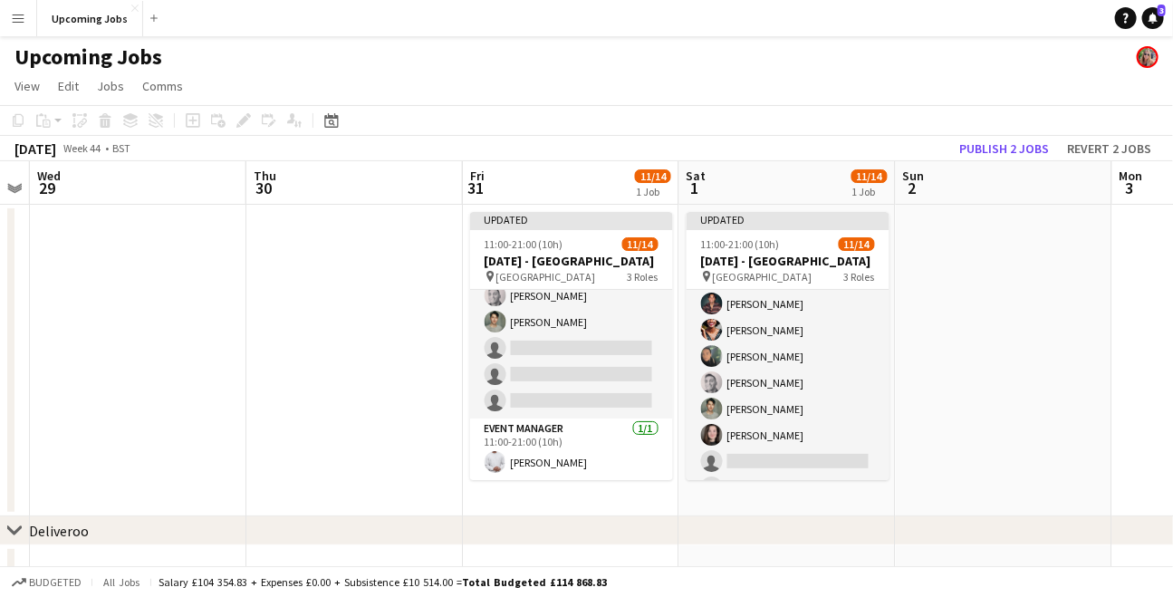
scroll to position [107, 0]
click at [992, 149] on button "Publish 2 jobs" at bounding box center [1004, 149] width 104 height 24
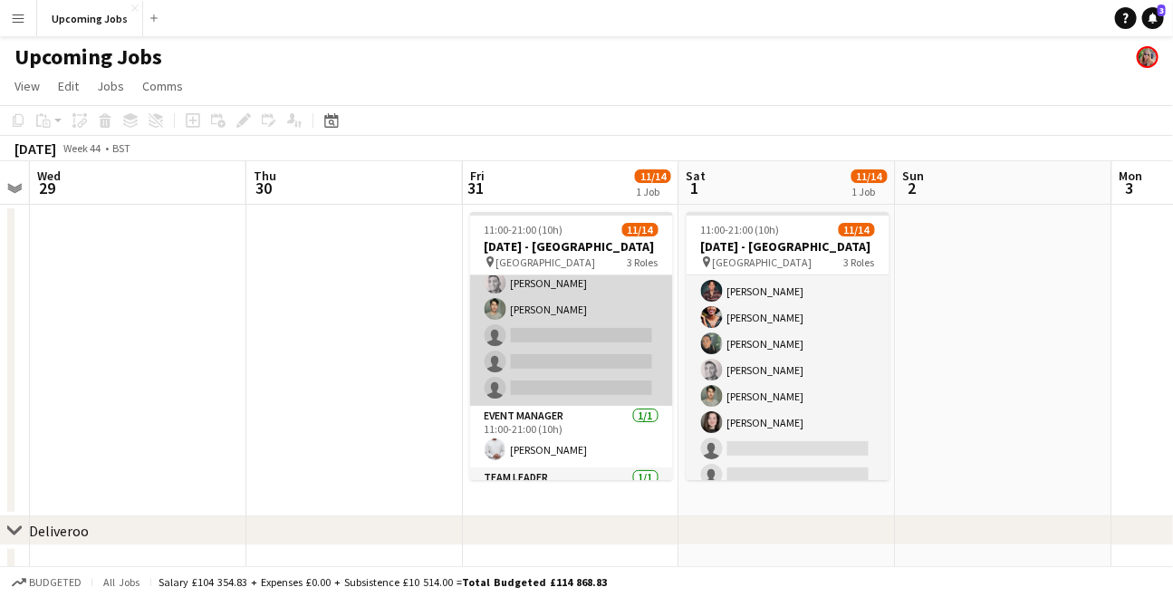
click at [589, 344] on app-card-role "Brand Ambassador 8I [DATE] 11:00-21:00 (10h) [PERSON_NAME] [PERSON_NAME] [PERSO…" at bounding box center [571, 230] width 203 height 350
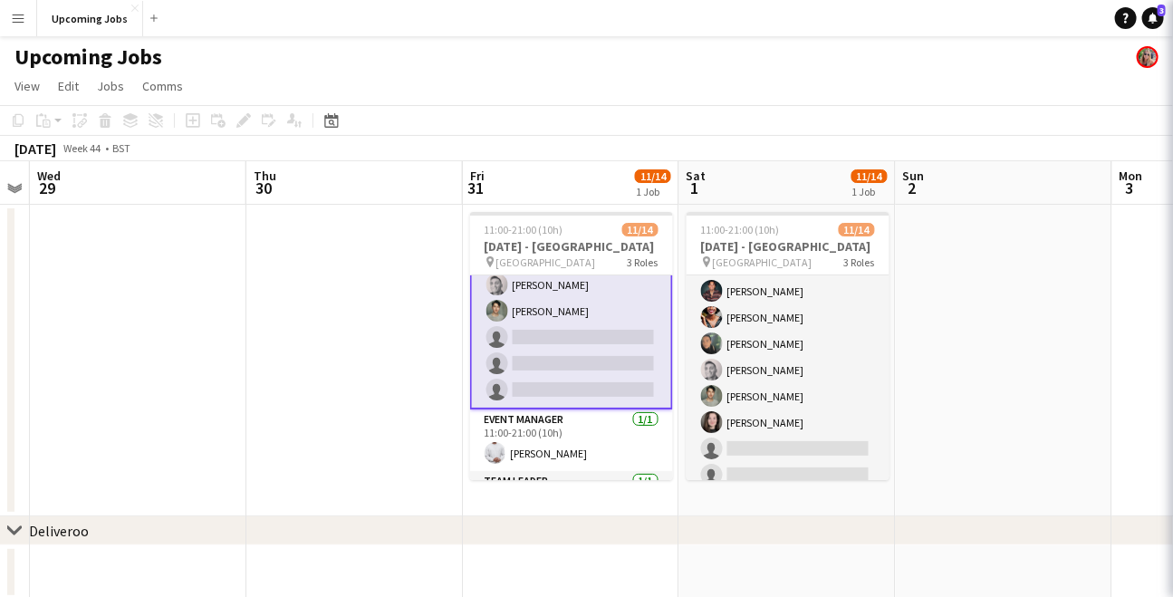
scroll to position [222, 0]
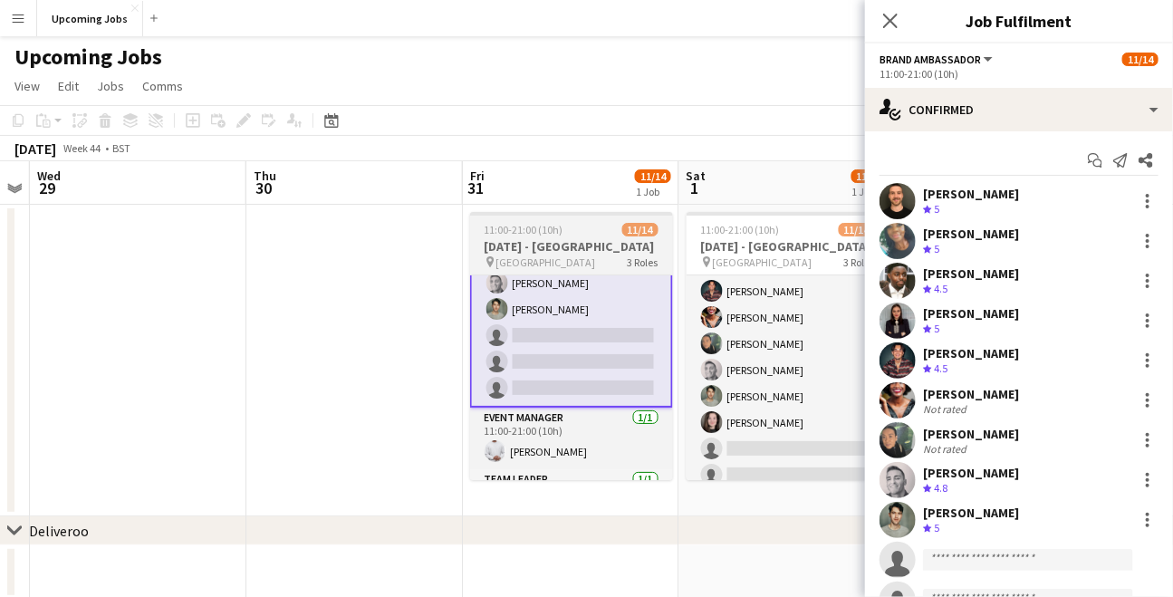
click at [550, 235] on span "11:00-21:00 (10h)" at bounding box center [524, 230] width 79 height 14
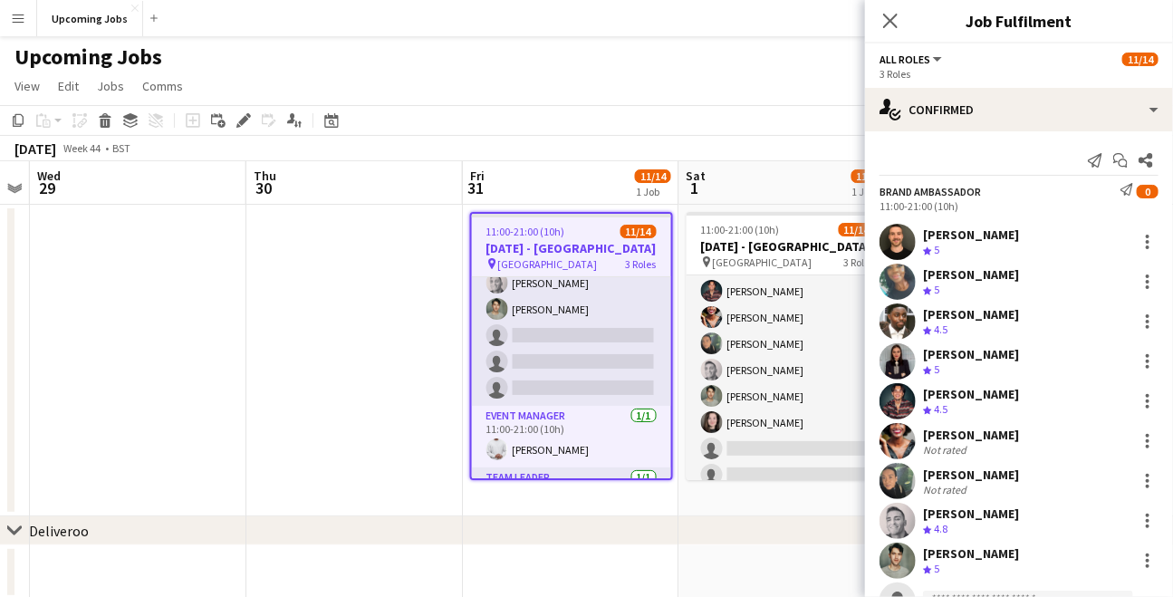
scroll to position [220, 0]
click at [764, 214] on div at bounding box center [788, 214] width 203 height 4
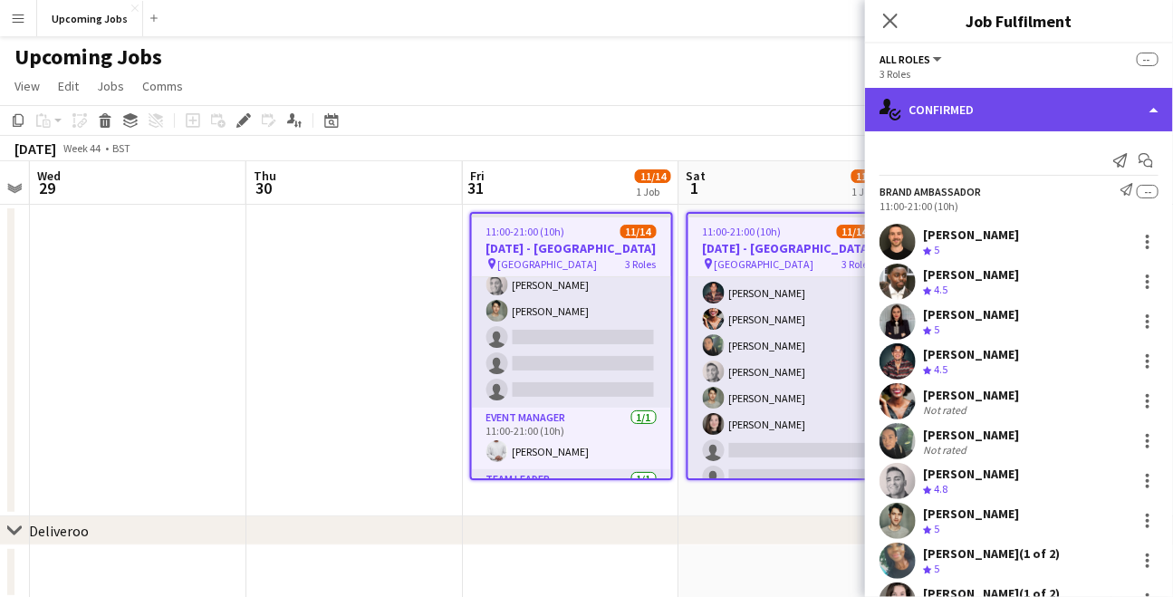
click at [946, 116] on div "single-neutral-actions-check-2 Confirmed" at bounding box center [1019, 109] width 308 height 43
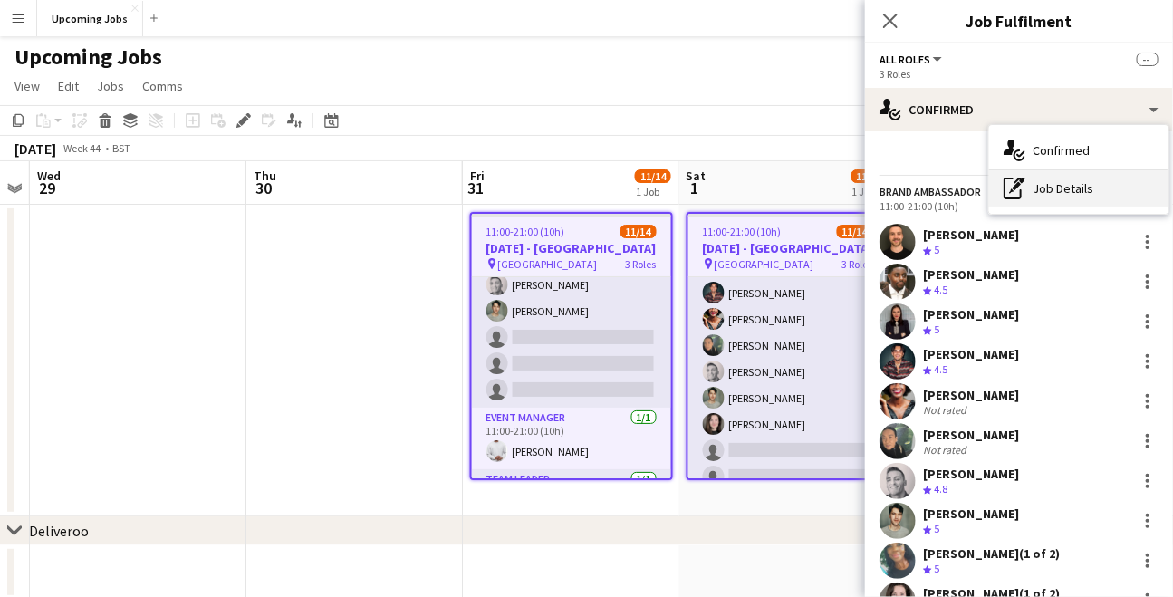
click at [1051, 194] on div "pen-write Job Details" at bounding box center [1078, 188] width 179 height 36
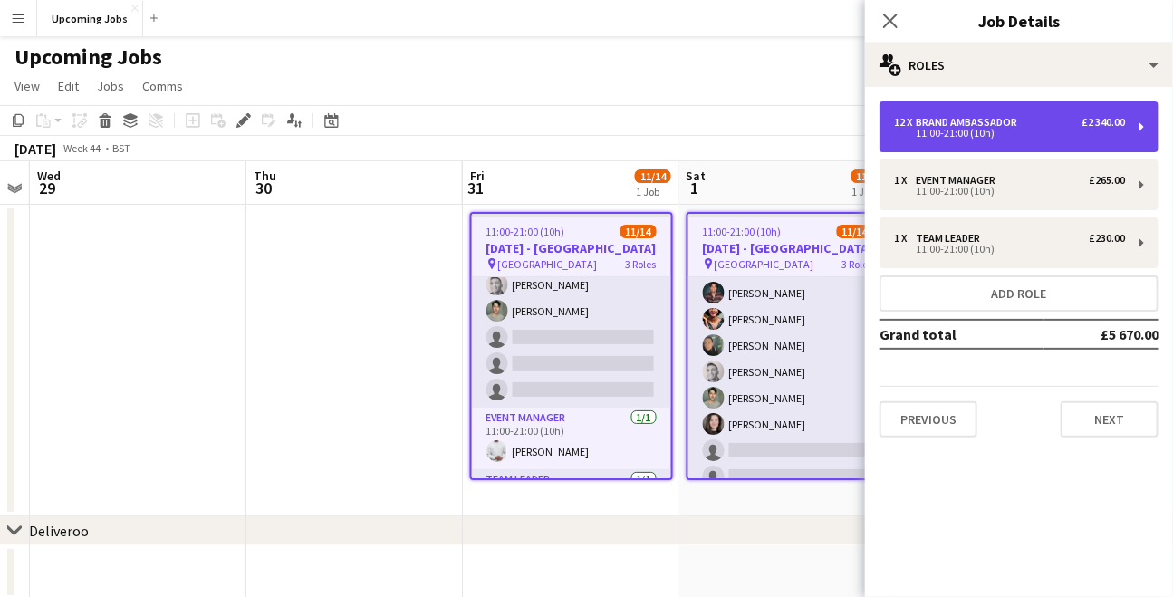
click at [969, 137] on div "11:00-21:00 (10h)" at bounding box center [1009, 133] width 231 height 9
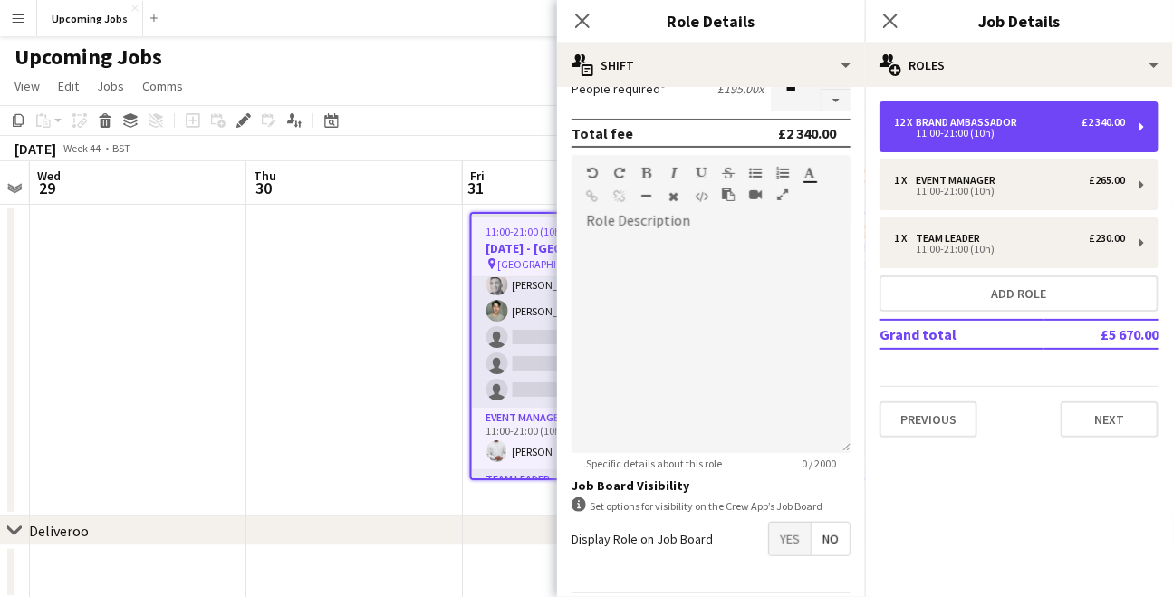
scroll to position [403, 0]
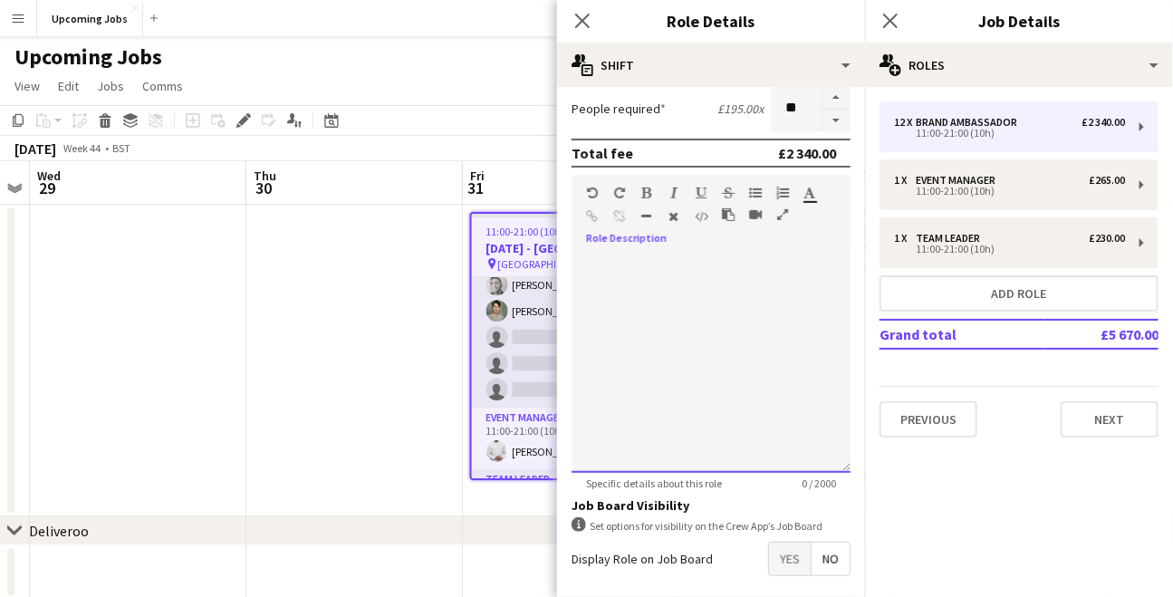
click at [703, 266] on div at bounding box center [710, 363] width 279 height 217
click at [585, 263] on div "**********" at bounding box center [704, 363] width 266 height 217
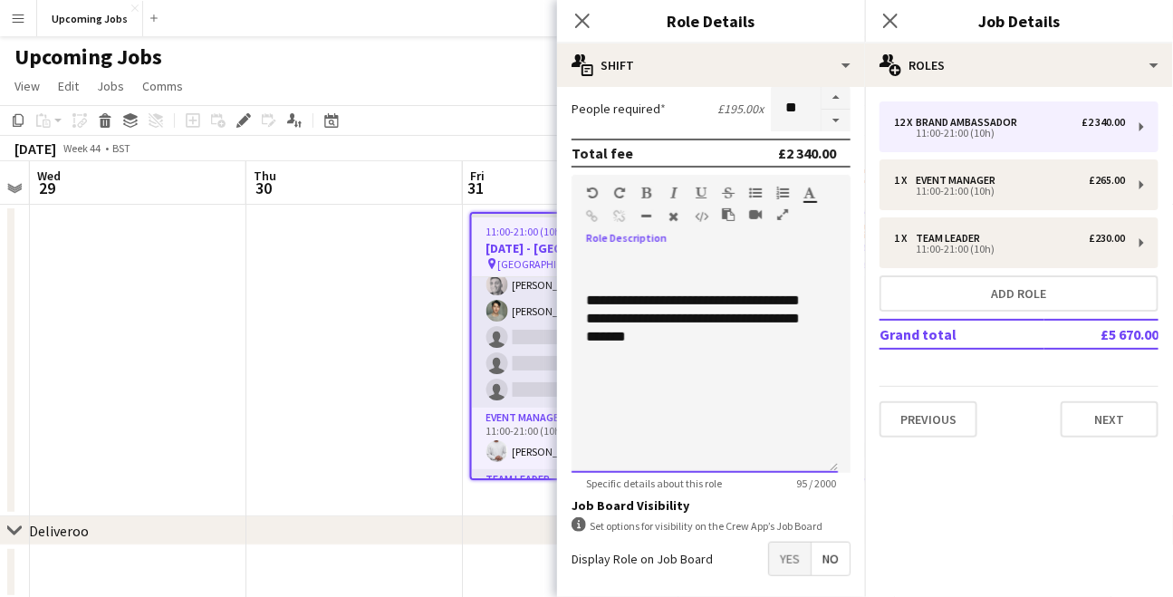
click at [585, 263] on div "**********" at bounding box center [704, 363] width 266 height 217
drag, startPoint x: 675, startPoint y: 294, endPoint x: 724, endPoint y: 316, distance: 53.5
click at [724, 316] on div "**********" at bounding box center [704, 363] width 266 height 217
copy div "**********"
click at [753, 264] on div "**********" at bounding box center [704, 264] width 237 height 18
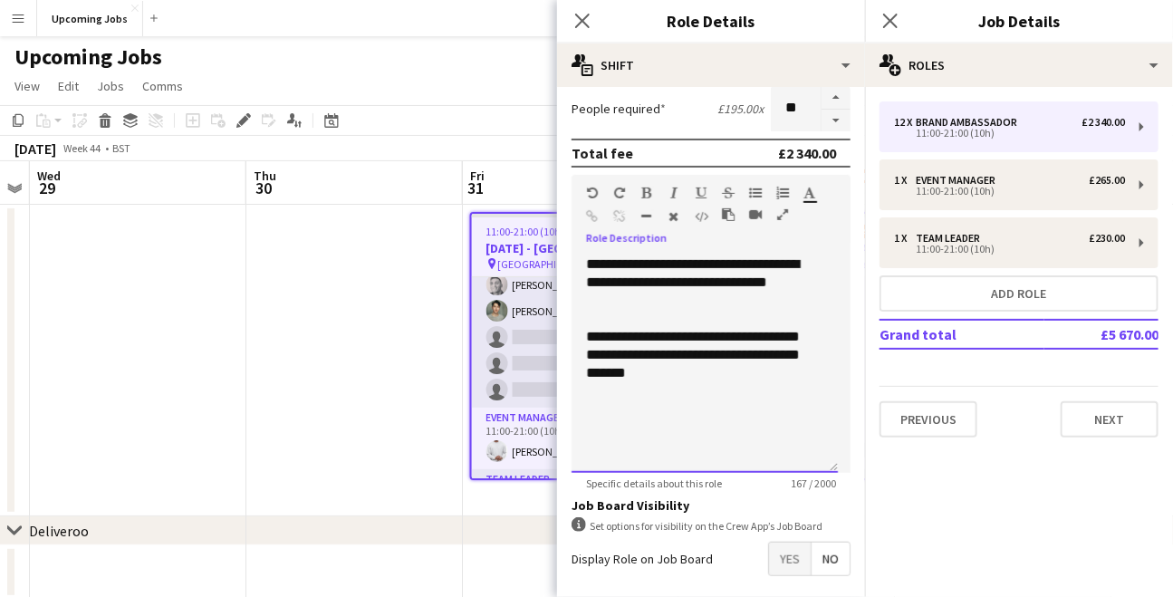
click at [729, 384] on div at bounding box center [704, 391] width 237 height 18
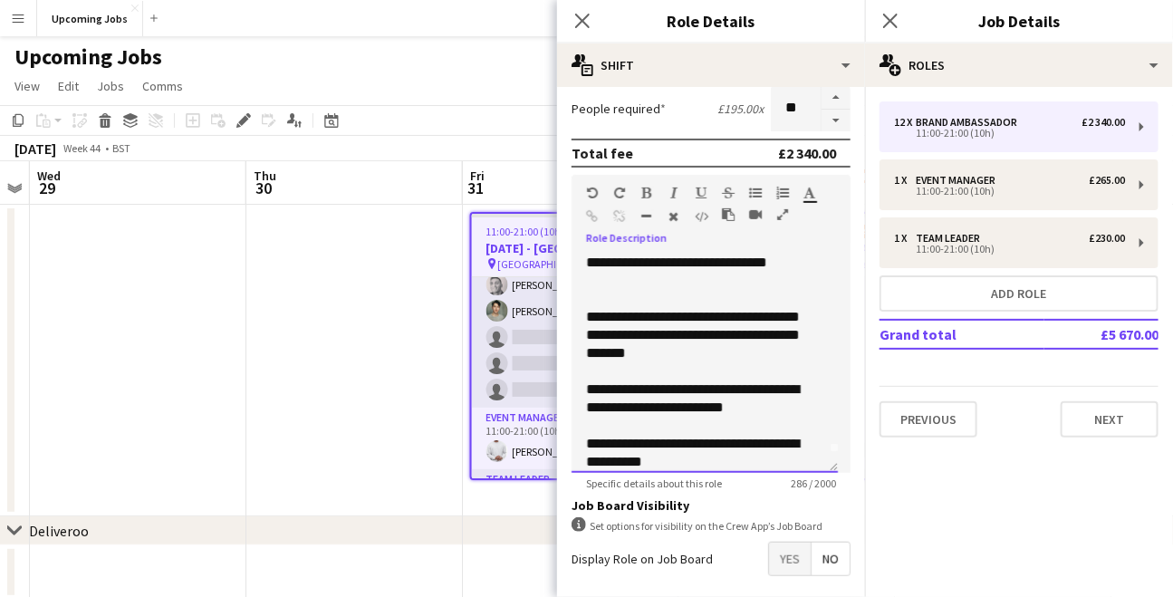
scroll to position [0, 0]
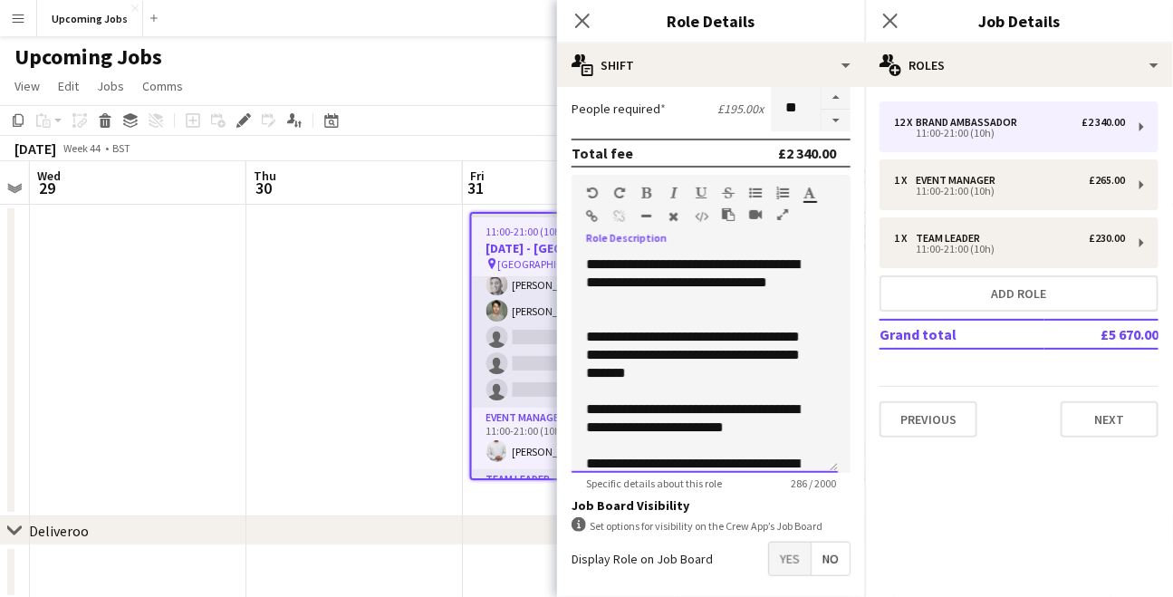
drag, startPoint x: 701, startPoint y: 458, endPoint x: 523, endPoint y: 110, distance: 390.9
click at [523, 110] on body "Menu Boards Boards Boards All jobs Status Workforce Workforce My Workforce Recr…" at bounding box center [586, 482] width 1173 height 964
copy div "**********"
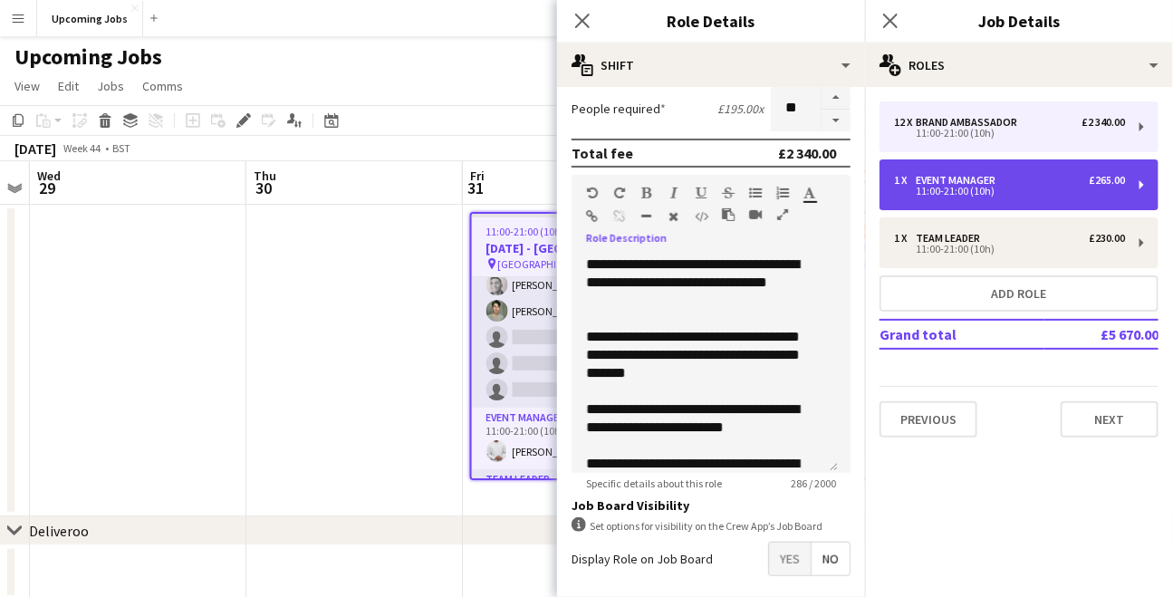
click at [961, 196] on div "11:00-21:00 (10h)" at bounding box center [1009, 191] width 231 height 9
type input "**********"
type input "******"
type input "*"
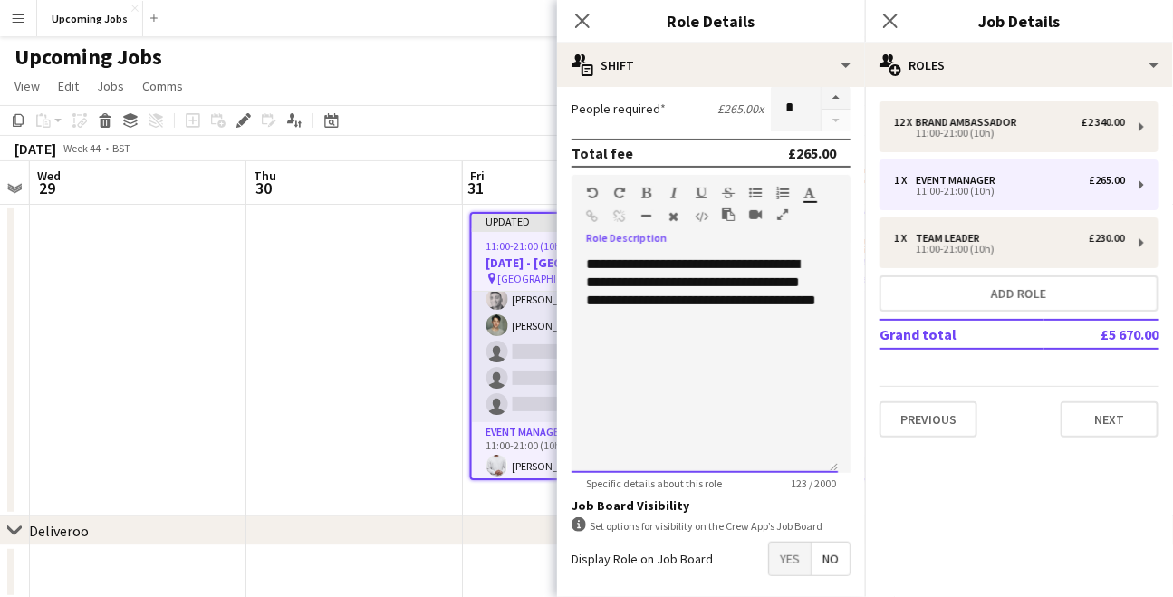
drag, startPoint x: 647, startPoint y: 301, endPoint x: 542, endPoint y: 232, distance: 125.6
click at [542, 232] on body "Menu Boards Boards Boards All jobs Status Workforce Workforce My Workforce Recr…" at bounding box center [586, 482] width 1173 height 964
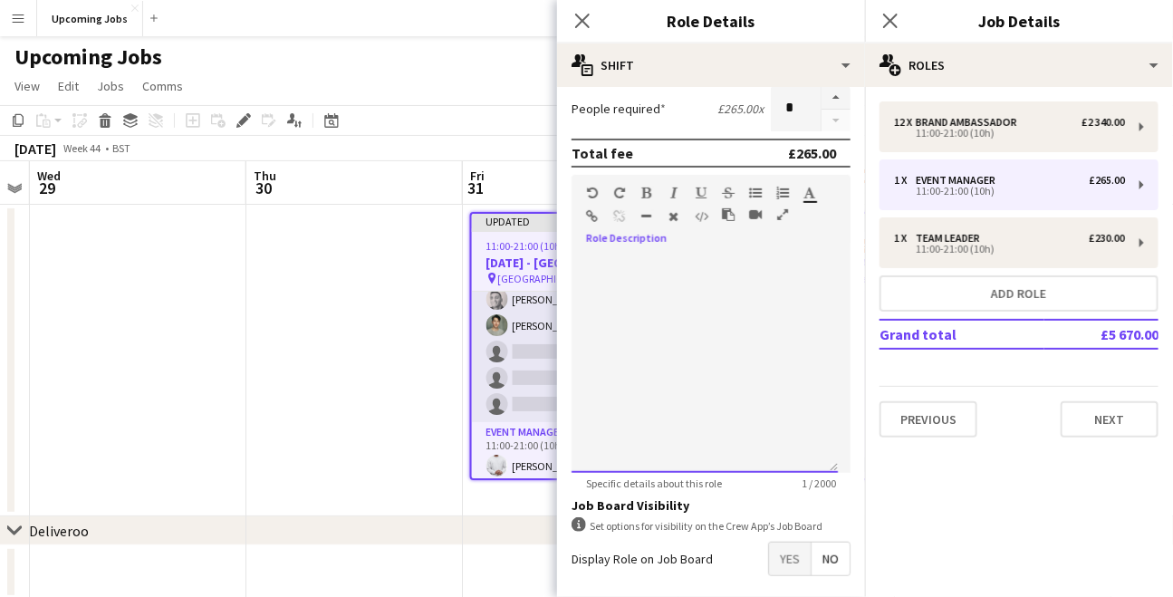
scroll to position [20, 0]
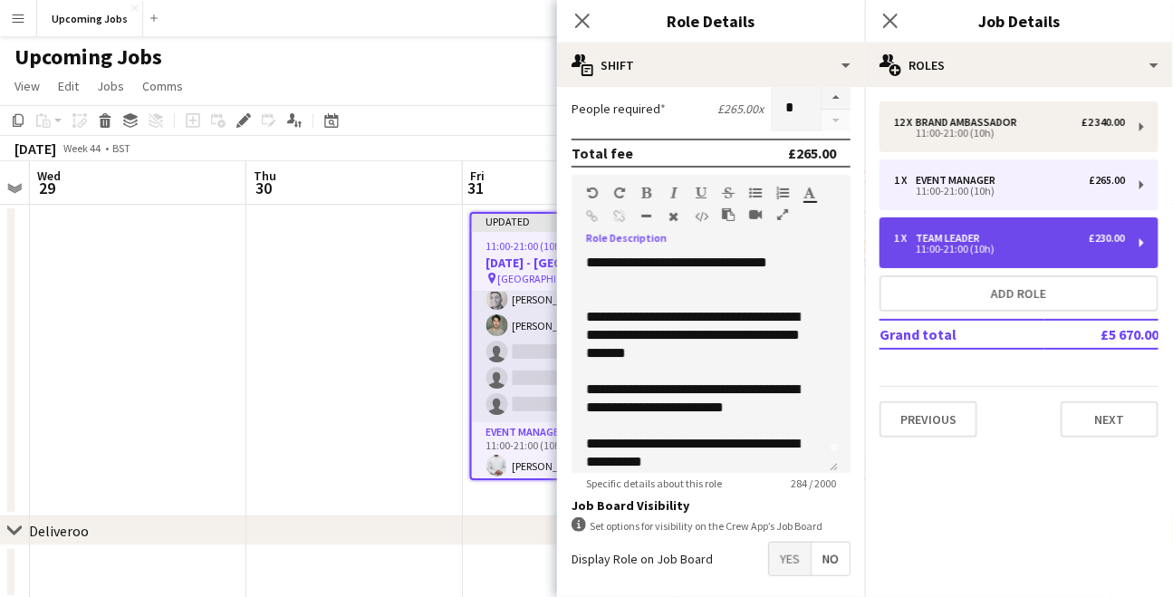
click at [975, 234] on div "Team Leader" at bounding box center [952, 238] width 72 height 13
type input "**********"
type input "******"
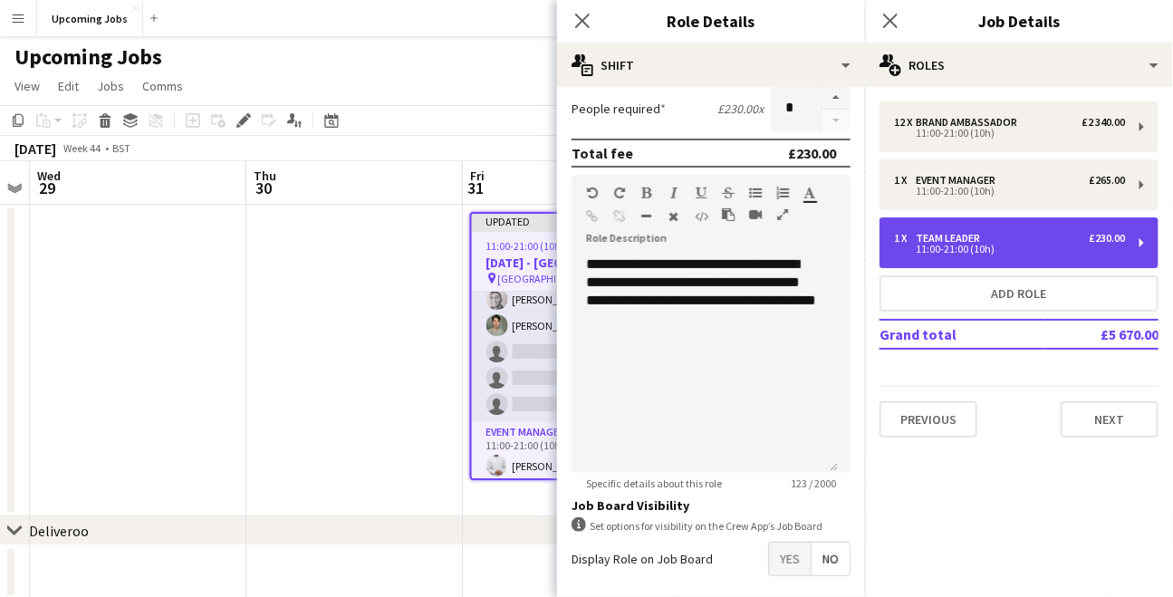
scroll to position [0, 0]
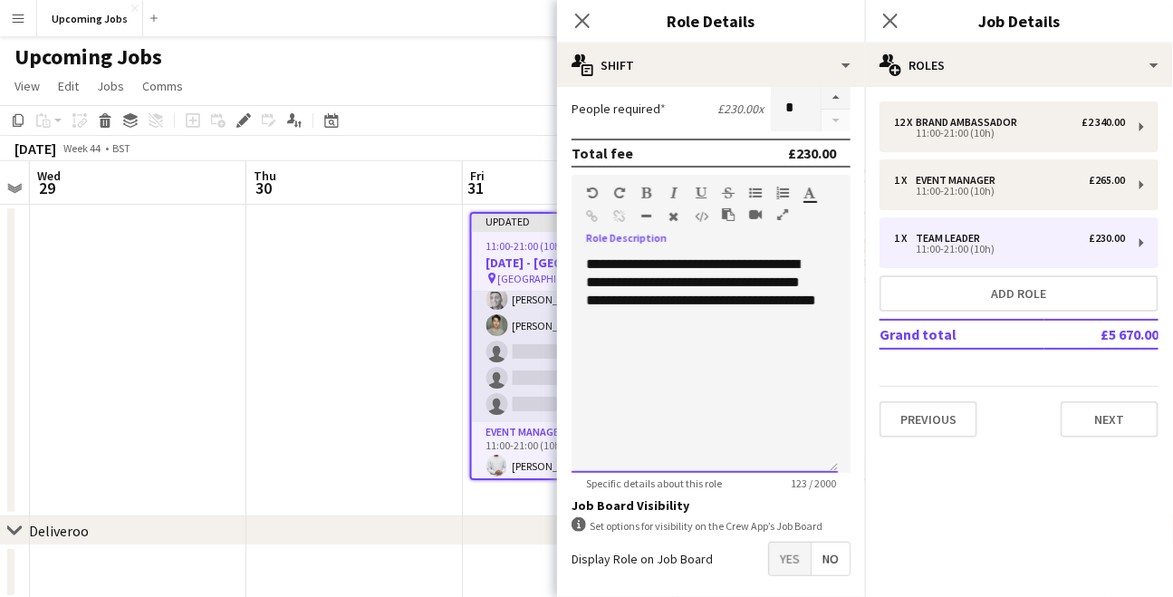
drag, startPoint x: 716, startPoint y: 323, endPoint x: 514, endPoint y: 220, distance: 227.6
click at [514, 220] on body "Menu Boards Boards Boards All jobs Status Workforce Workforce My Workforce Recr…" at bounding box center [586, 482] width 1173 height 964
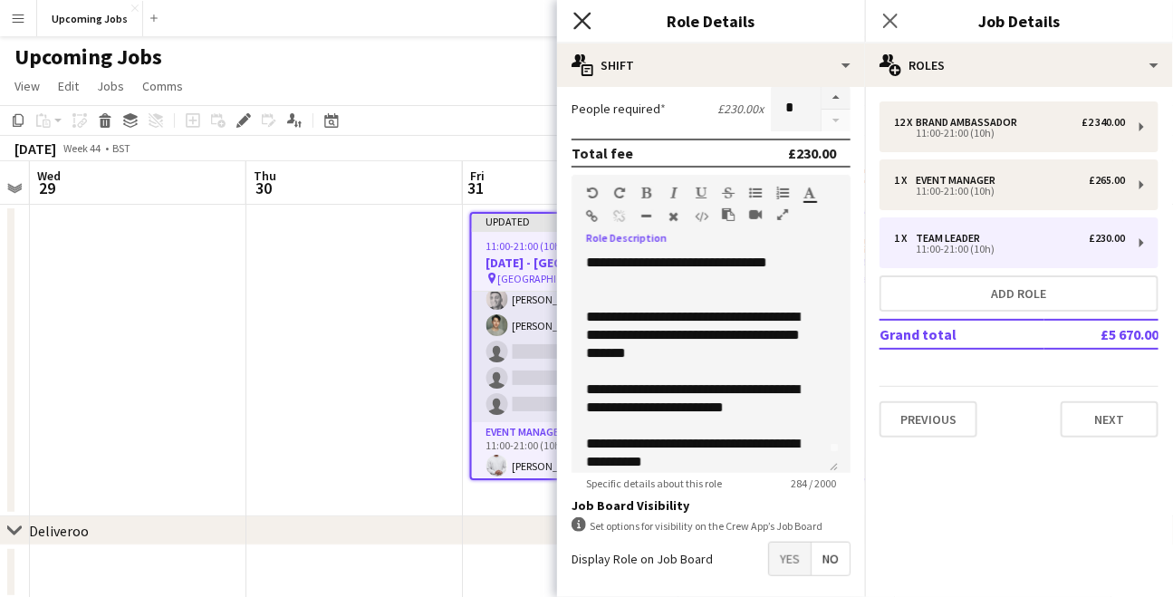
click at [585, 22] on icon at bounding box center [581, 20] width 17 height 17
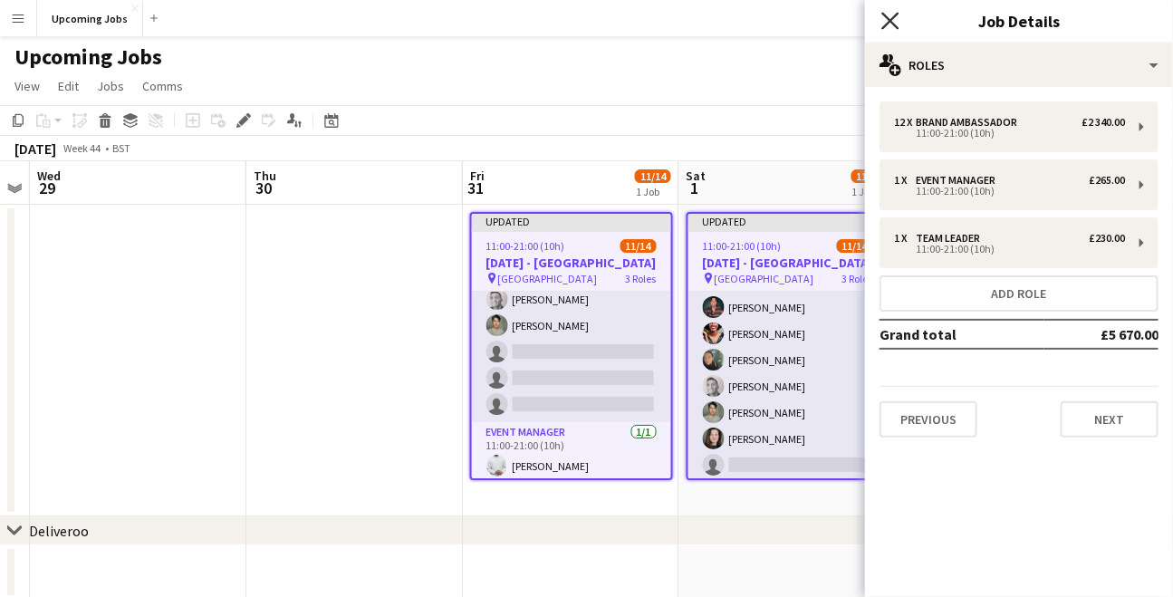
click at [890, 15] on icon "Close pop-in" at bounding box center [889, 20] width 17 height 17
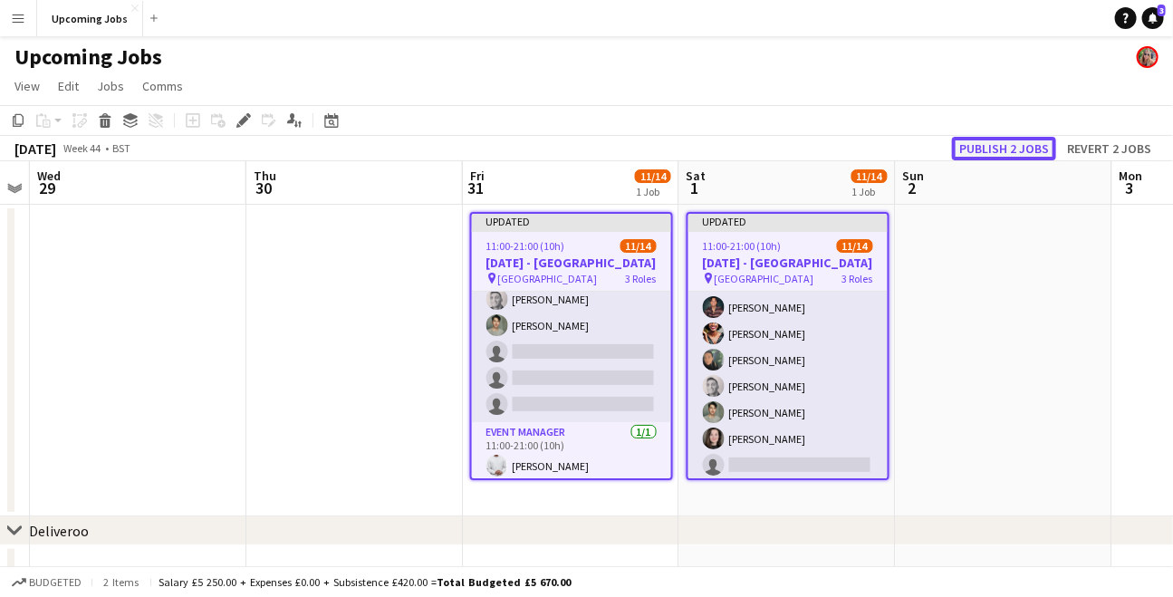
click at [1019, 152] on button "Publish 2 jobs" at bounding box center [1004, 149] width 104 height 24
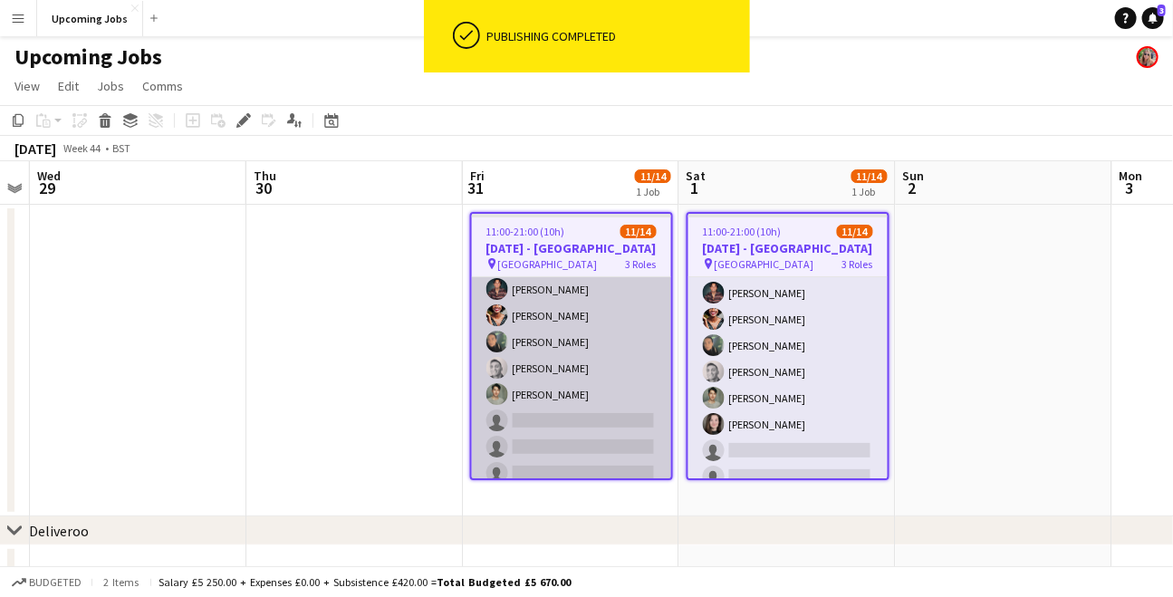
scroll to position [136, 0]
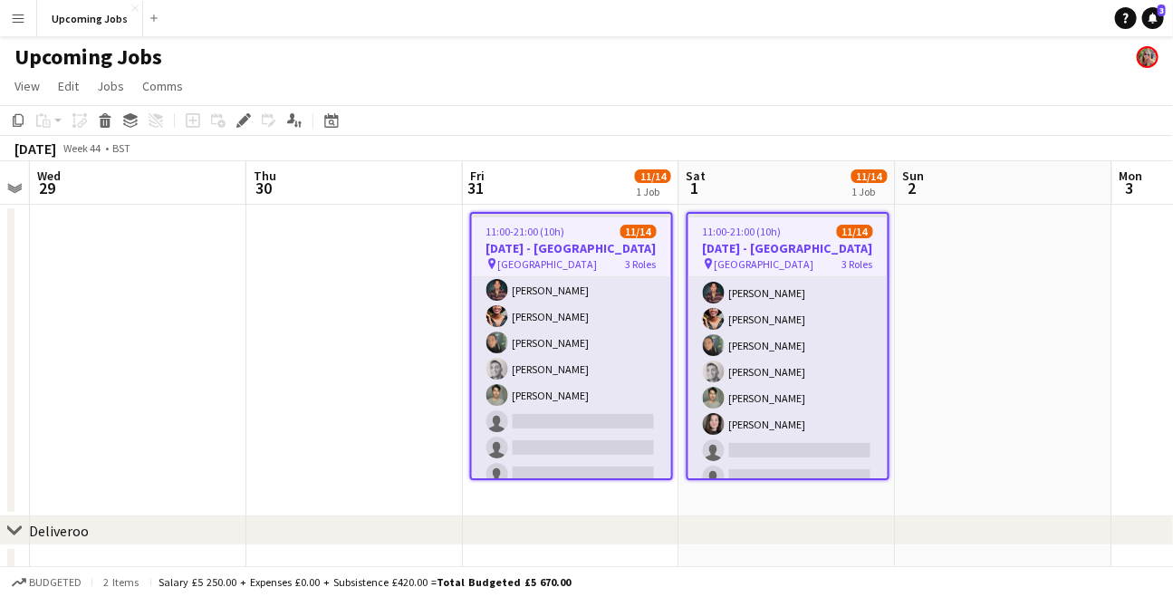
click at [368, 330] on app-date-cell at bounding box center [354, 361] width 216 height 312
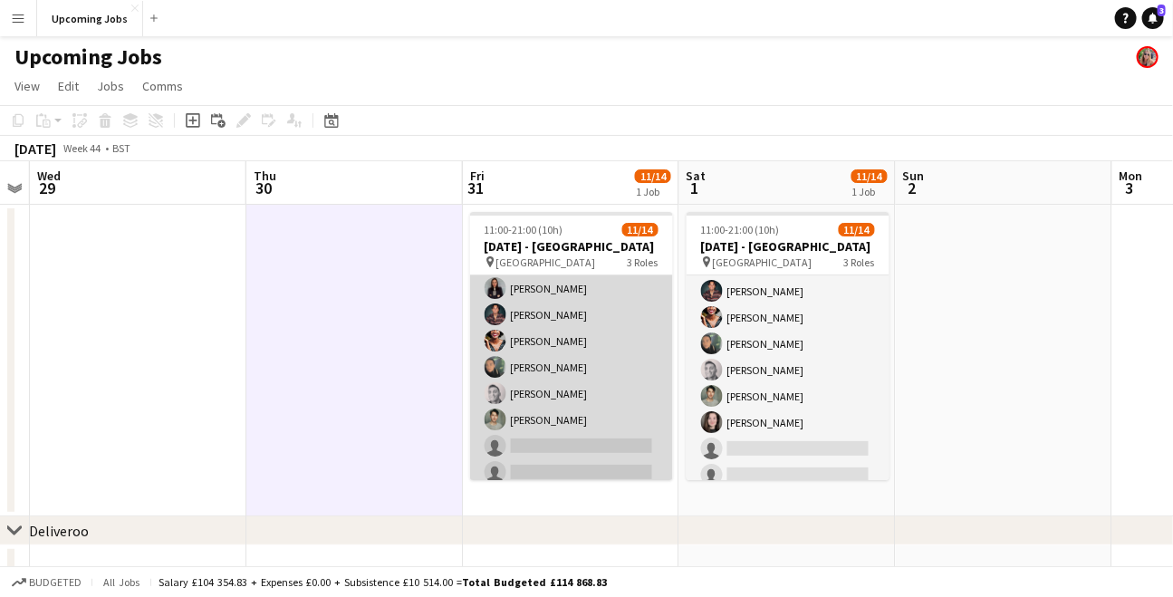
click at [525, 401] on app-card-role "Brand Ambassador 8I [DATE] 11:00-21:00 (10h) [PERSON_NAME] [PERSON_NAME] [PERSO…" at bounding box center [571, 341] width 203 height 350
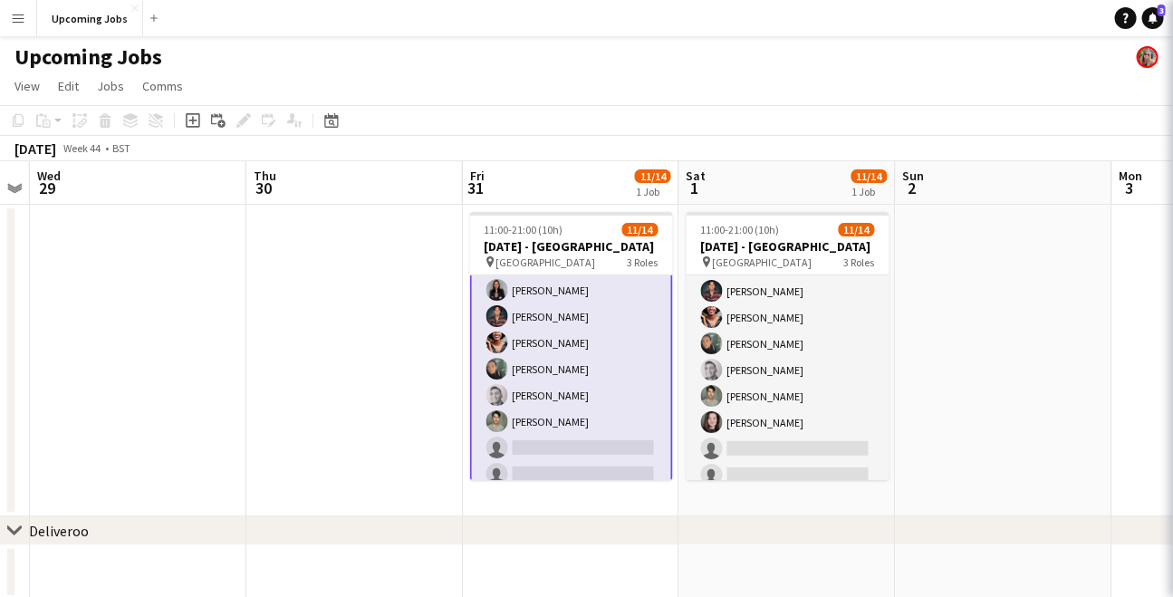
scroll to position [111, 0]
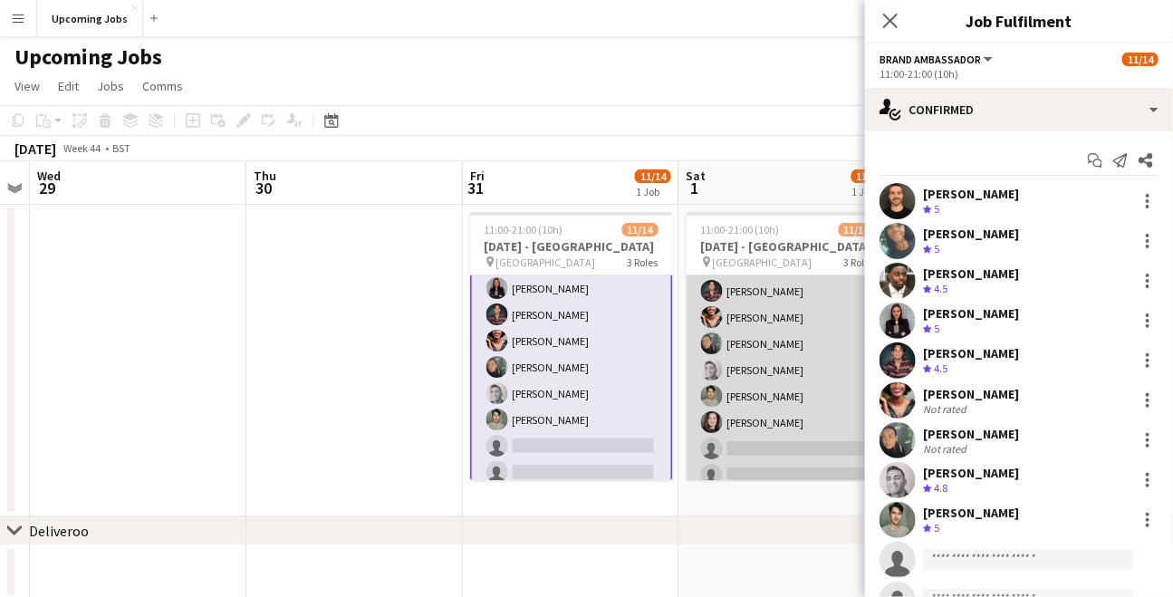
click at [750, 353] on app-card-role "Brand Ambassador 8I [DATE] 11:00-21:00 (10h) [PERSON_NAME] [PERSON_NAME] [PERSO…" at bounding box center [788, 343] width 203 height 350
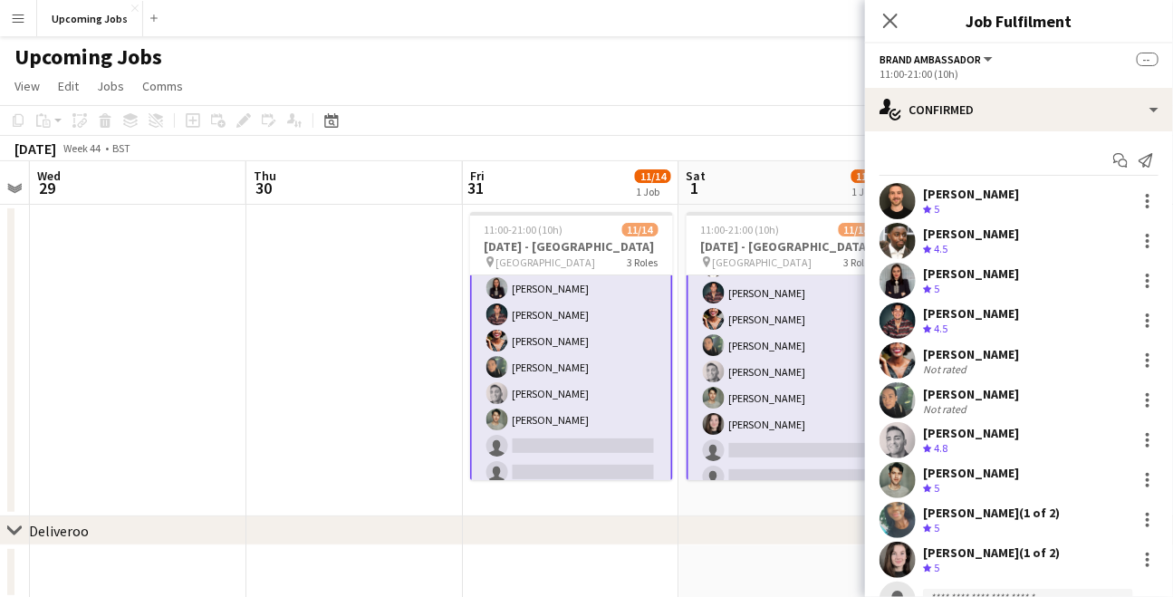
scroll to position [109, 0]
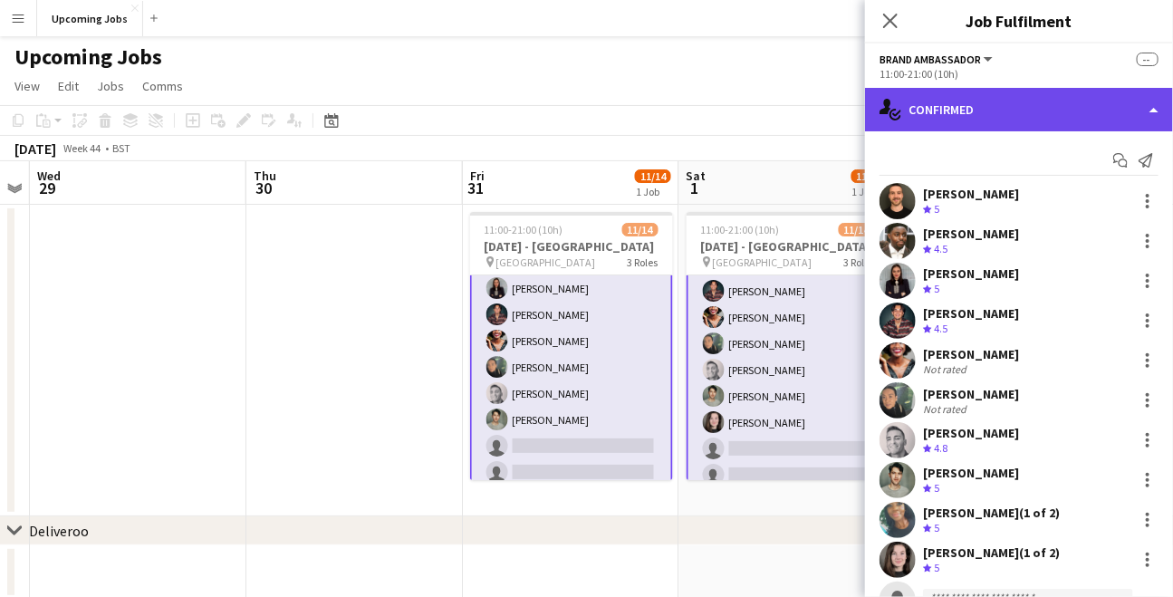
click at [961, 99] on div "single-neutral-actions-check-2 Confirmed" at bounding box center [1019, 109] width 308 height 43
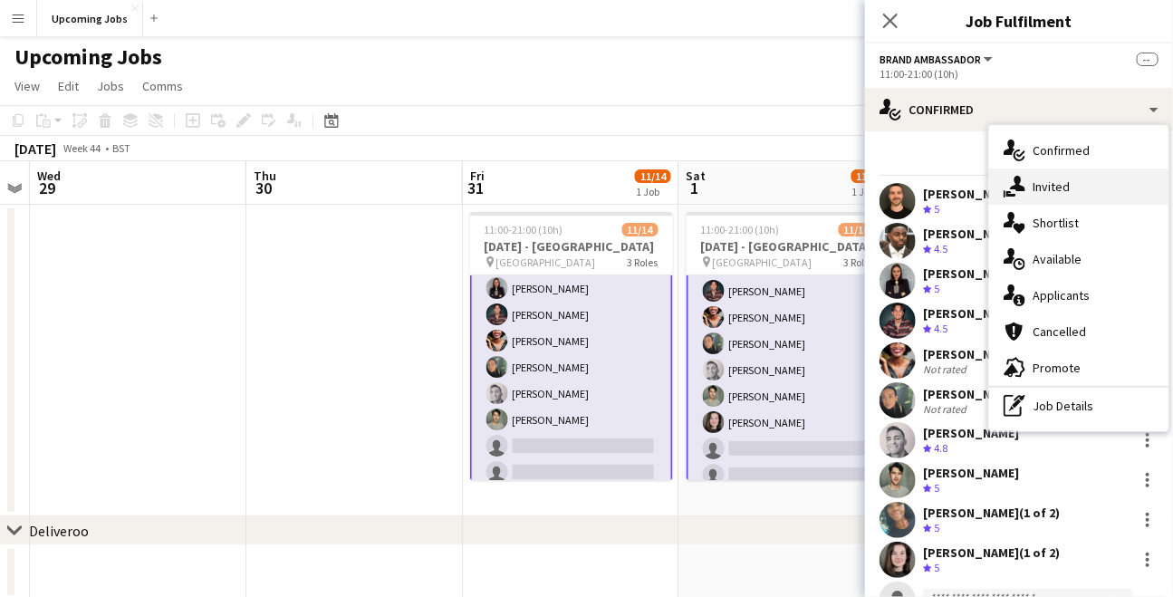
click at [1046, 187] on span "Invited" at bounding box center [1050, 186] width 37 height 16
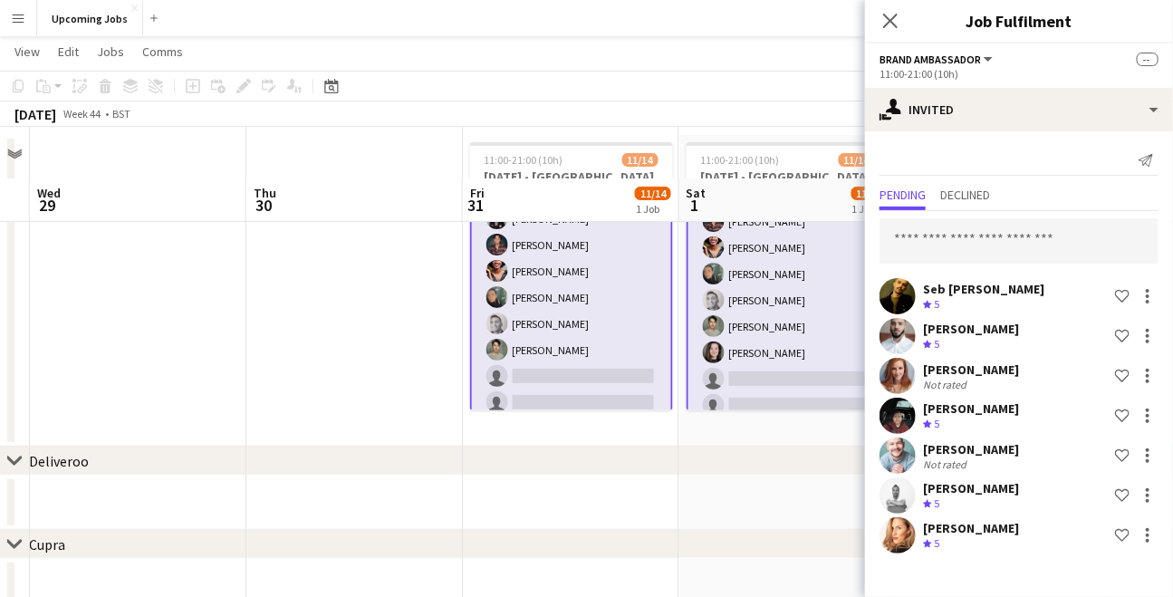
scroll to position [0, 0]
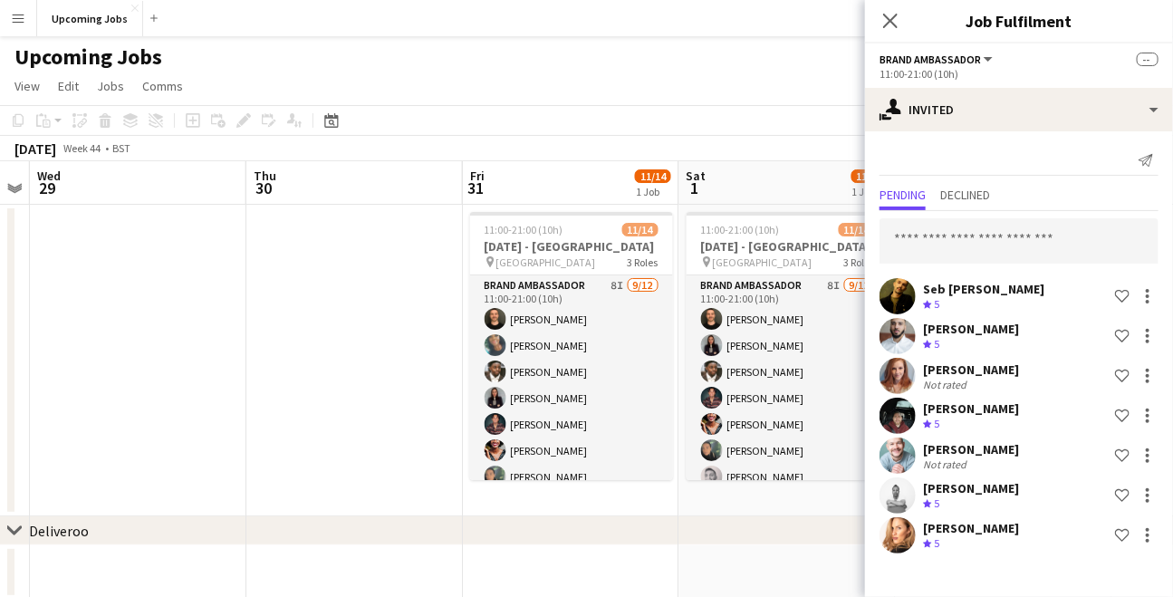
click at [417, 347] on app-date-cell at bounding box center [354, 361] width 216 height 312
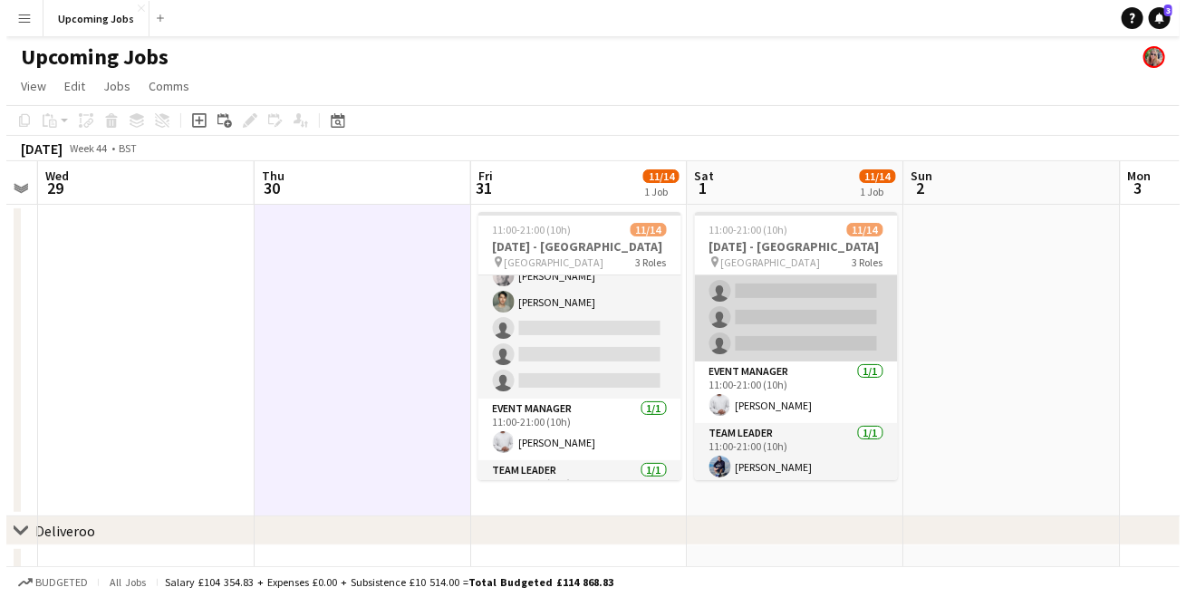
scroll to position [268, 0]
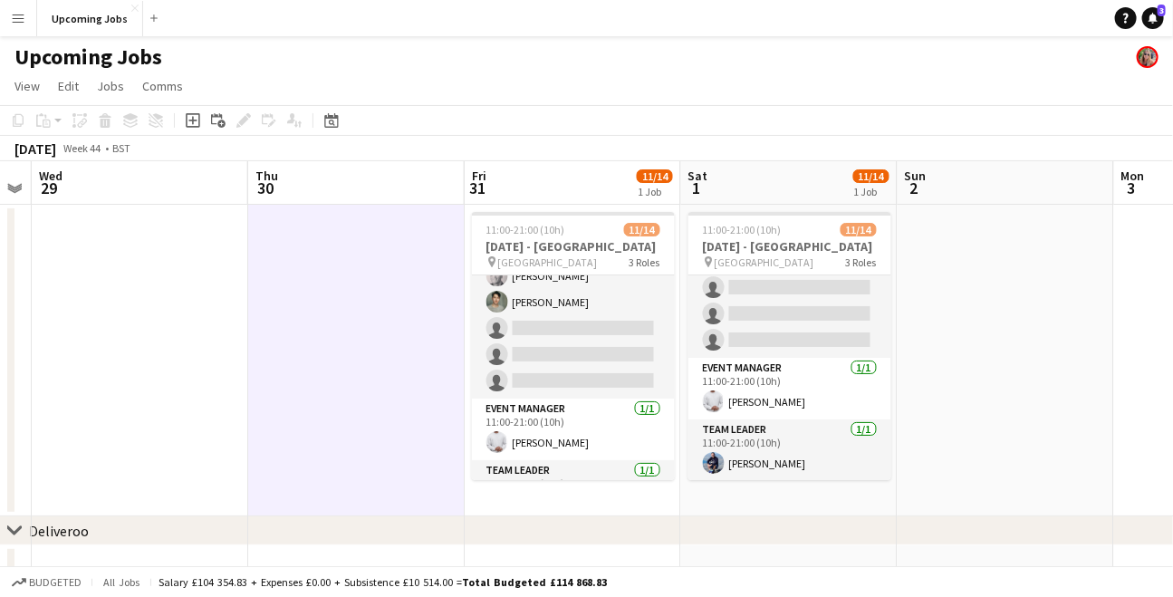
click at [1051, 427] on app-date-cell at bounding box center [1006, 361] width 216 height 312
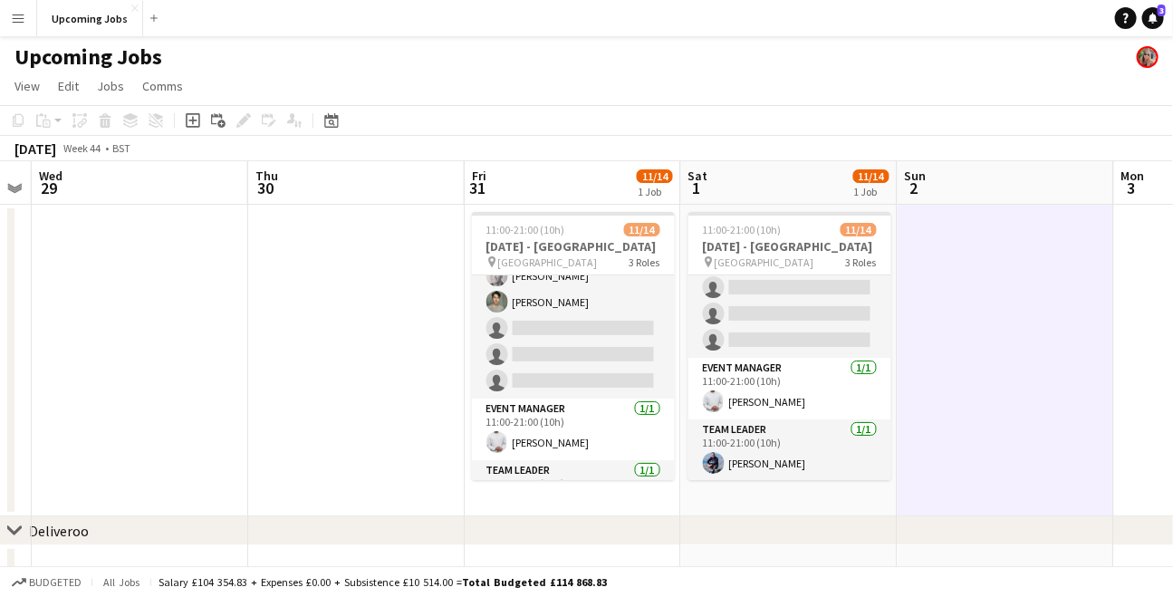
click at [26, 31] on button "Menu" at bounding box center [18, 18] width 36 height 36
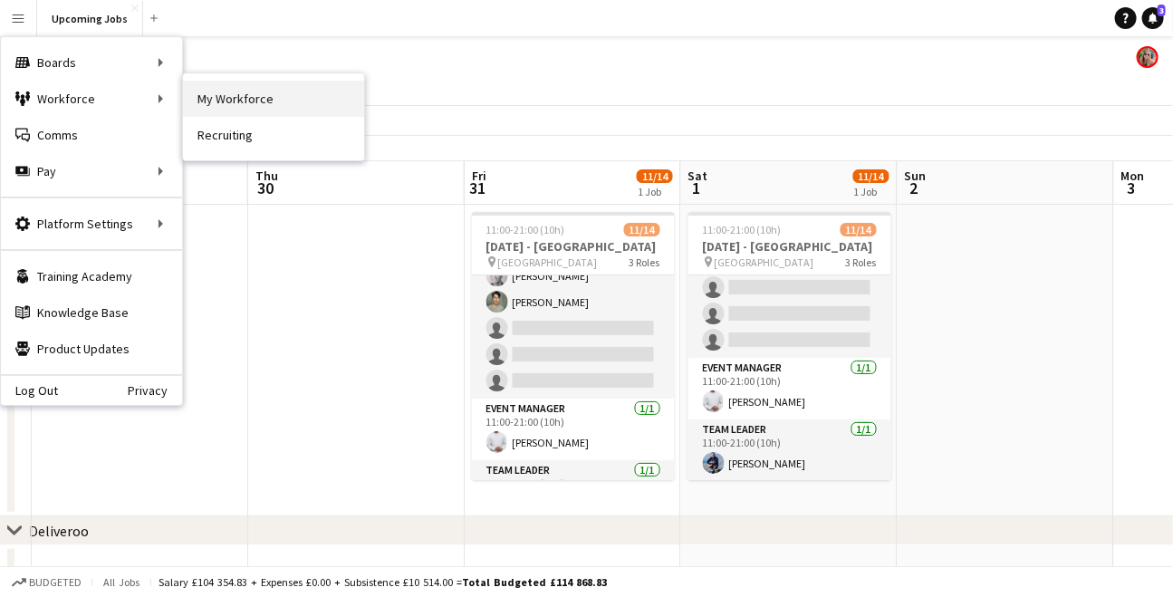
click at [254, 108] on link "My Workforce" at bounding box center [273, 99] width 181 height 36
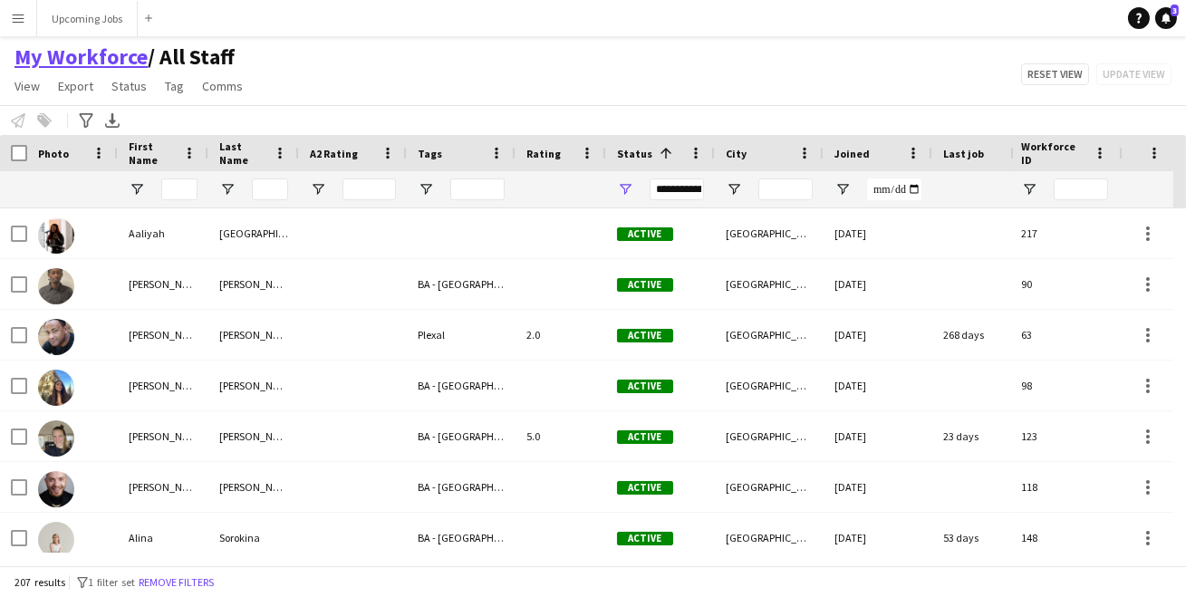
click at [100, 43] on link "My Workforce" at bounding box center [80, 56] width 133 height 27
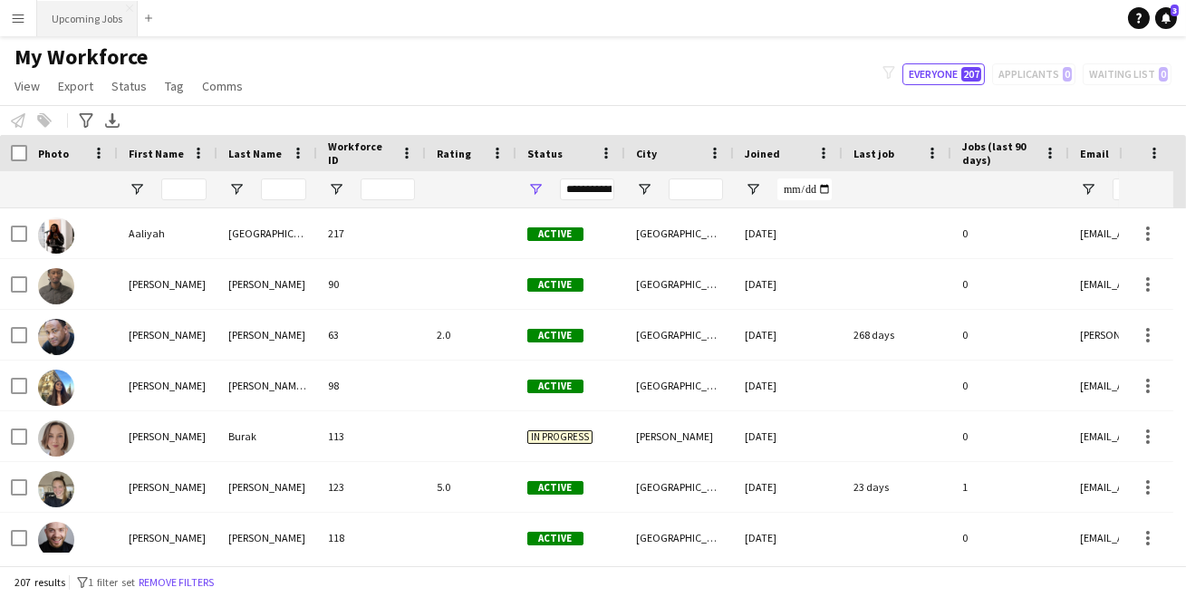
click at [100, 30] on button "Upcoming Jobs Close" at bounding box center [87, 18] width 101 height 35
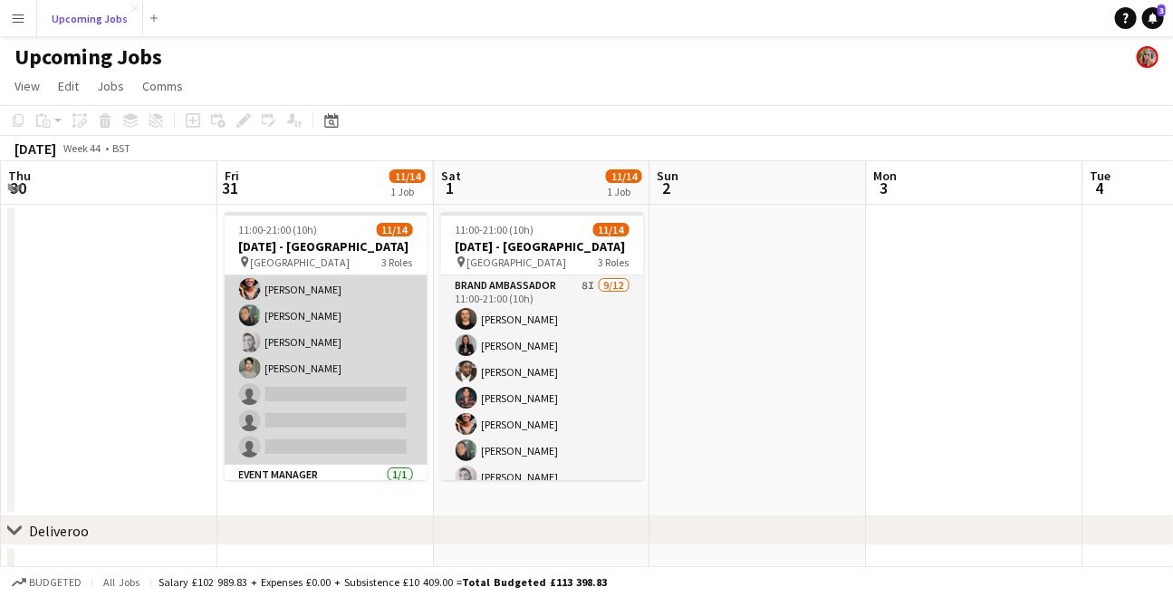
scroll to position [166, 0]
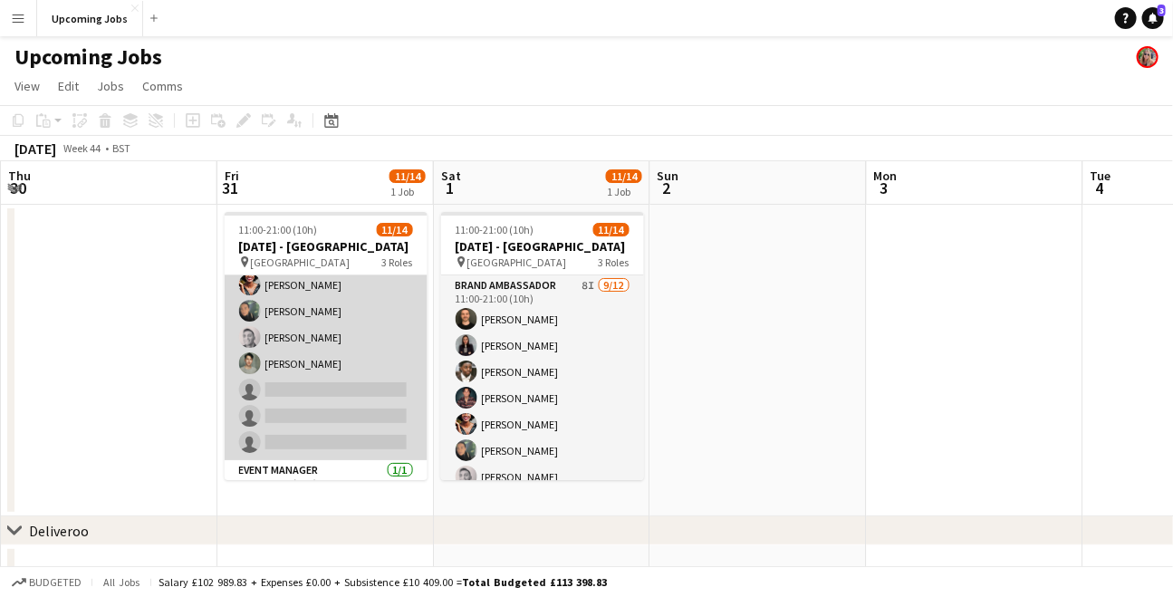
click at [325, 350] on app-card-role "Brand Ambassador 8I [DATE] 11:00-21:00 (10h) [PERSON_NAME] [PERSON_NAME] [PERSO…" at bounding box center [326, 285] width 203 height 350
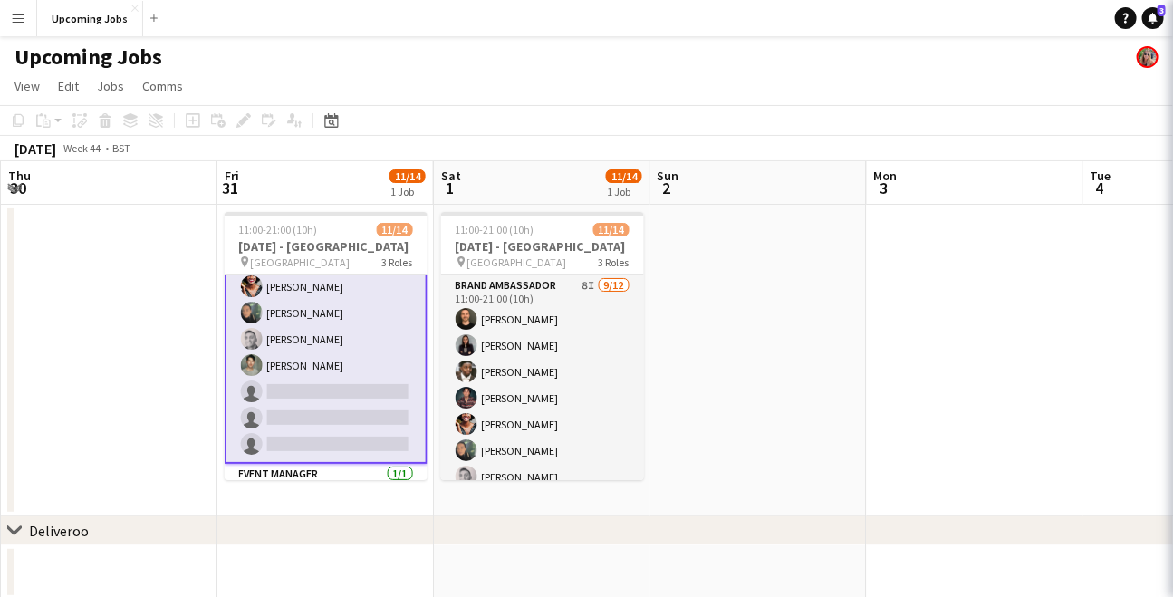
scroll to position [168, 0]
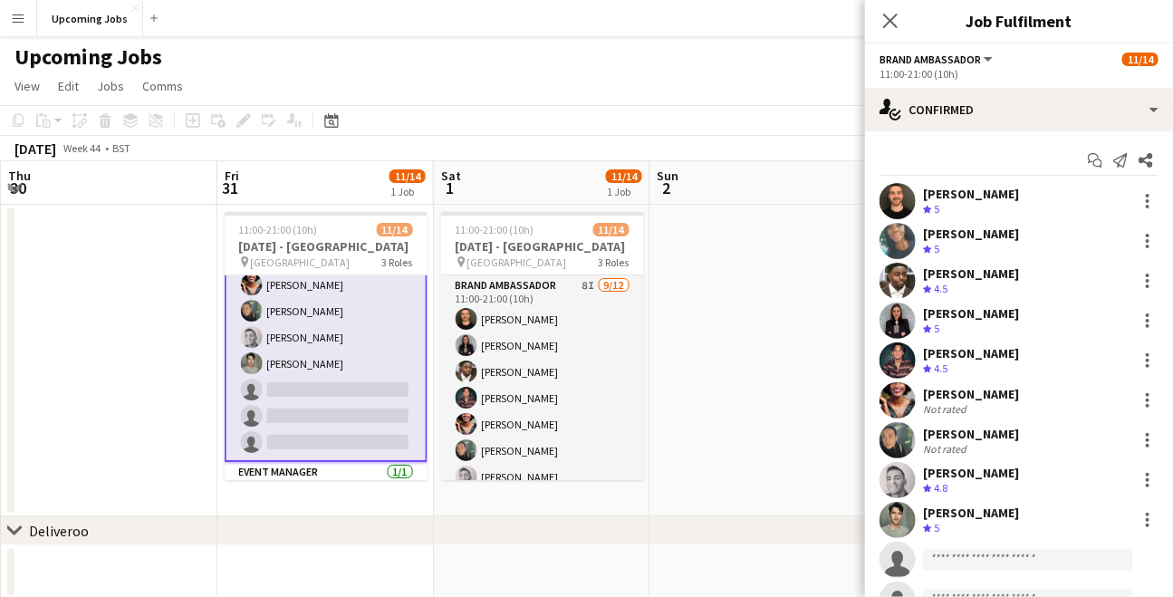
click at [975, 230] on div "[PERSON_NAME]" at bounding box center [971, 234] width 96 height 16
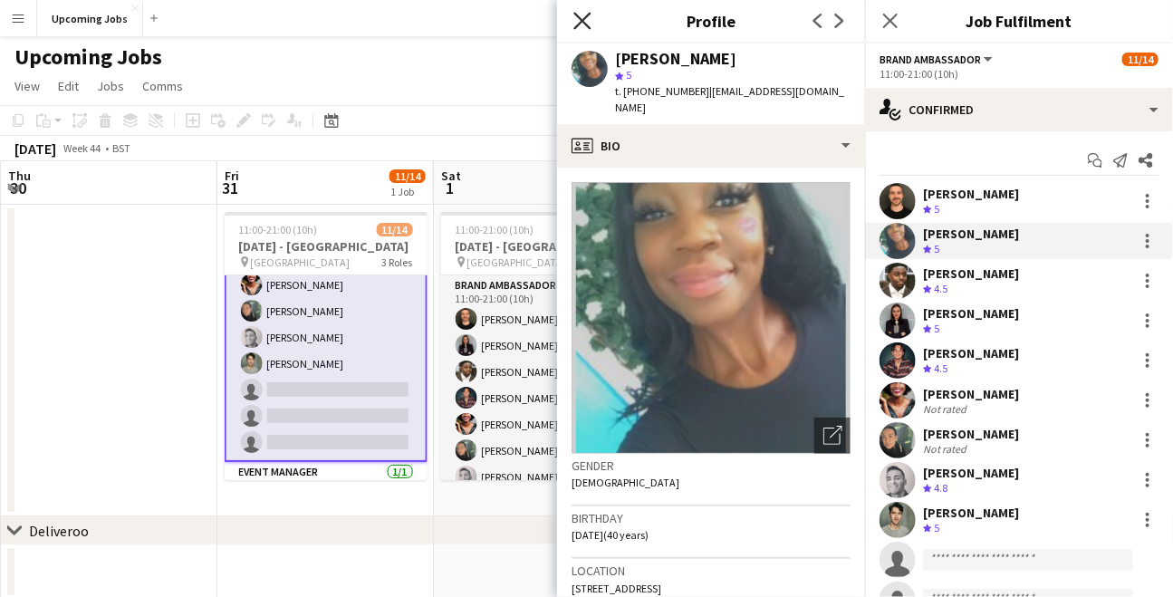
click at [577, 24] on icon at bounding box center [581, 20] width 17 height 17
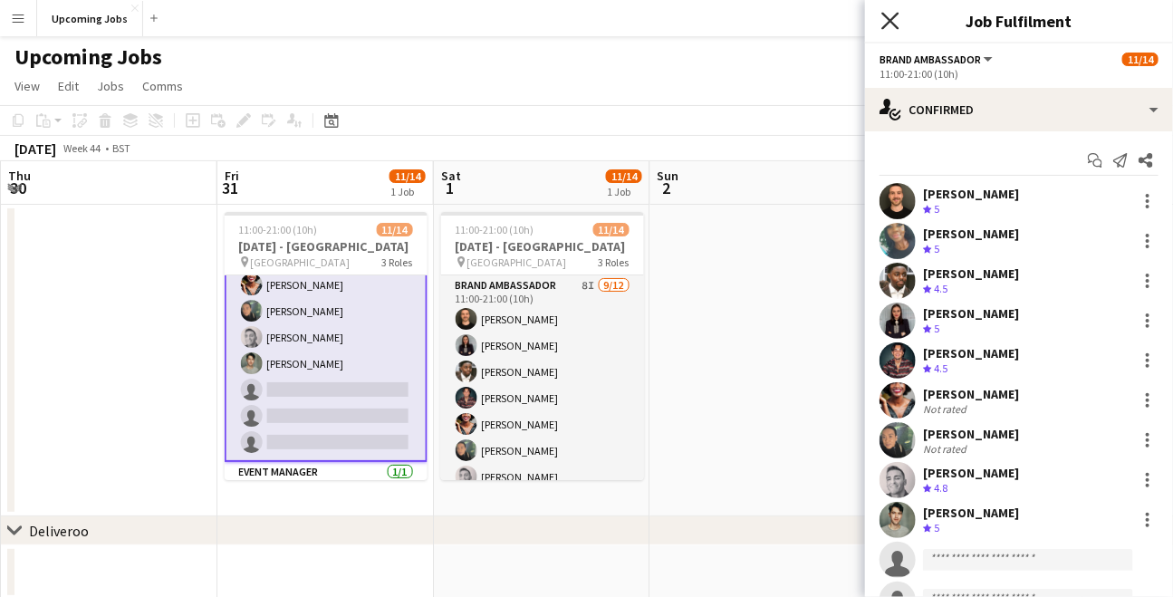
click at [885, 18] on icon "Close pop-in" at bounding box center [889, 20] width 17 height 17
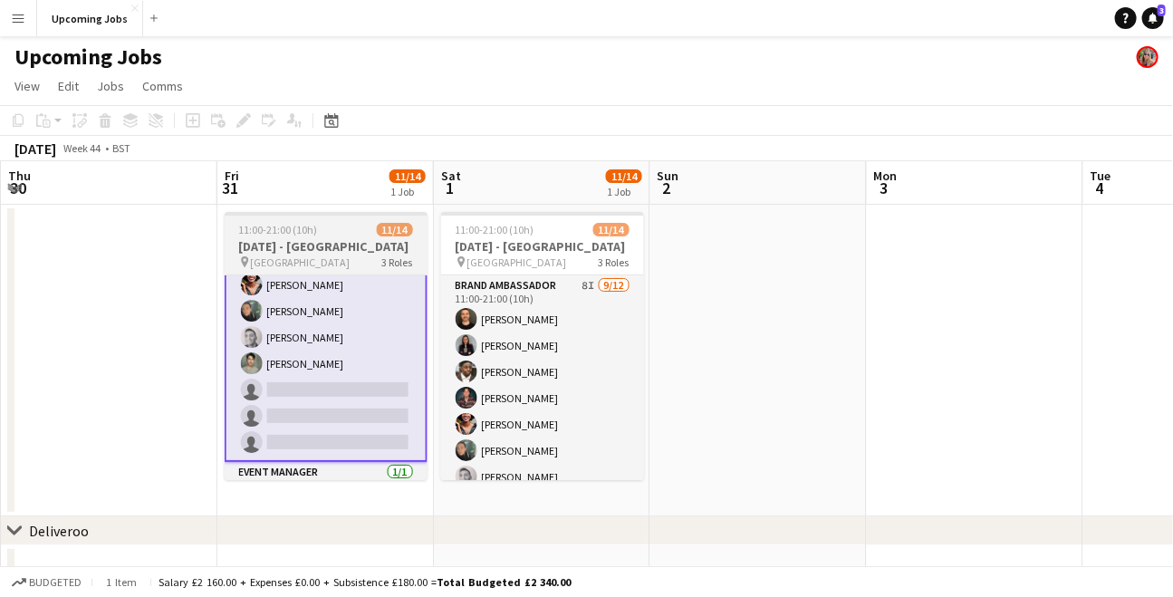
click at [348, 225] on div "11:00-21:00 (10h) 11/14" at bounding box center [326, 230] width 203 height 14
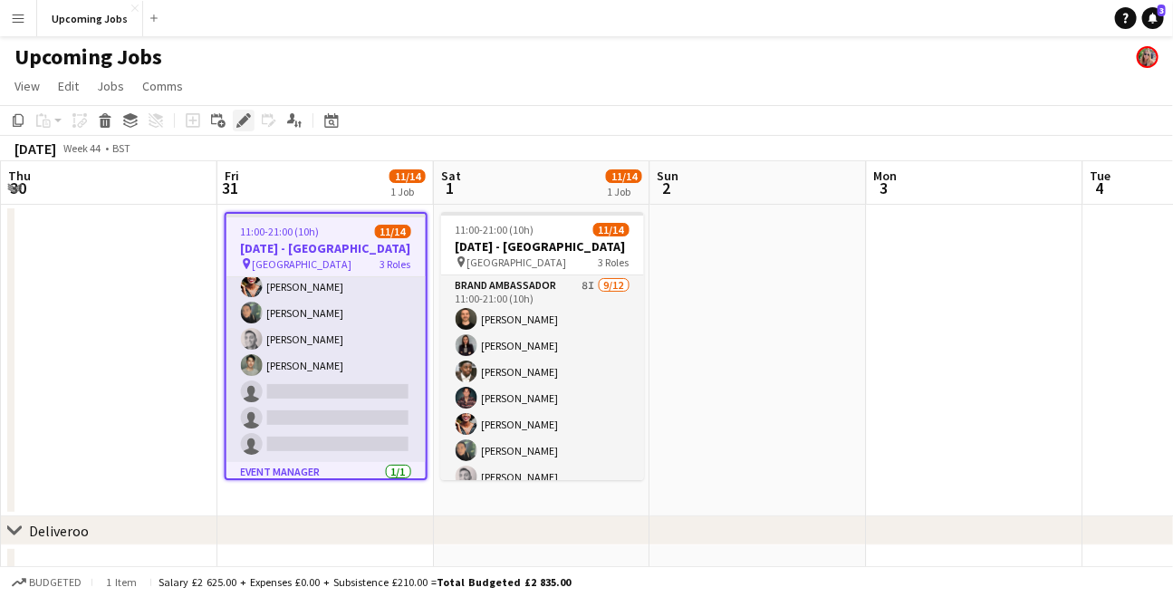
click at [241, 116] on icon "Edit" at bounding box center [243, 120] width 14 height 14
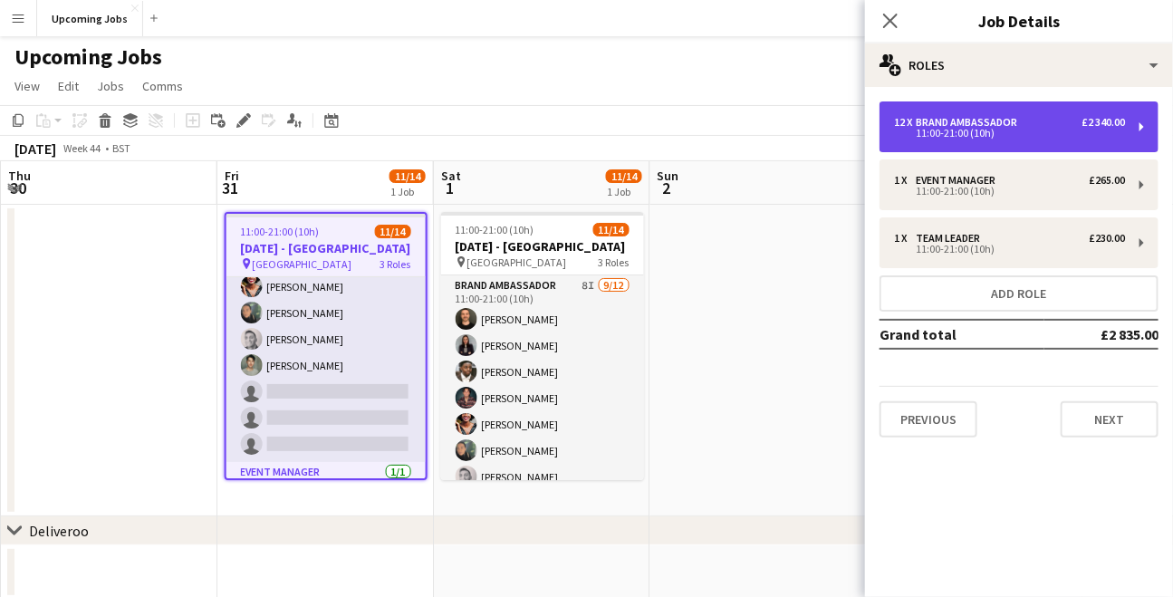
click at [1080, 130] on div "11:00-21:00 (10h)" at bounding box center [1009, 133] width 231 height 9
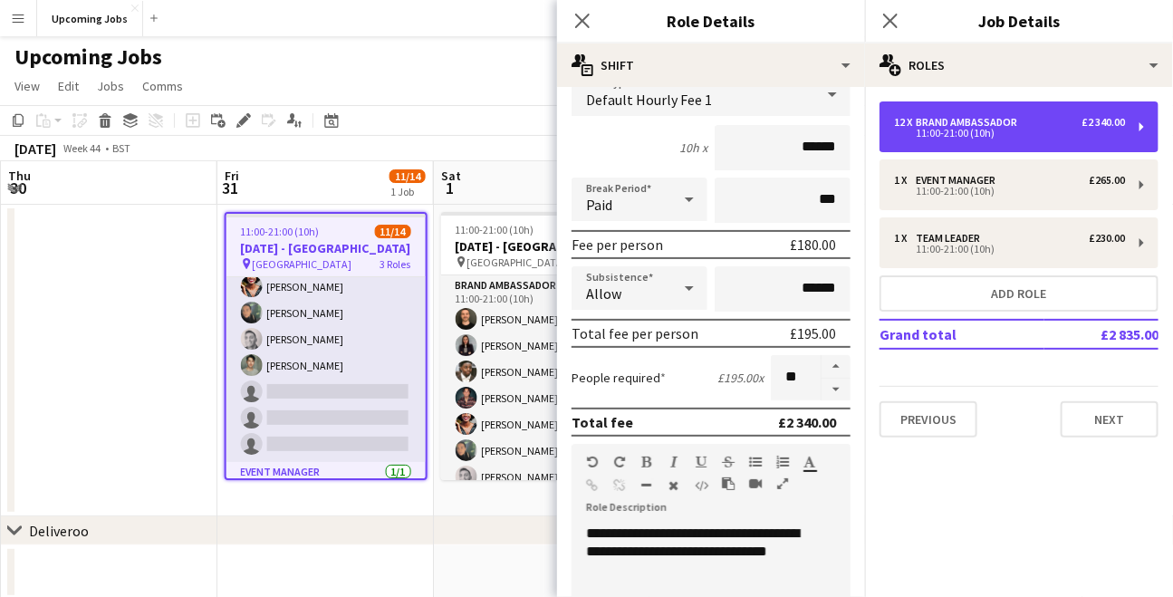
scroll to position [129, 0]
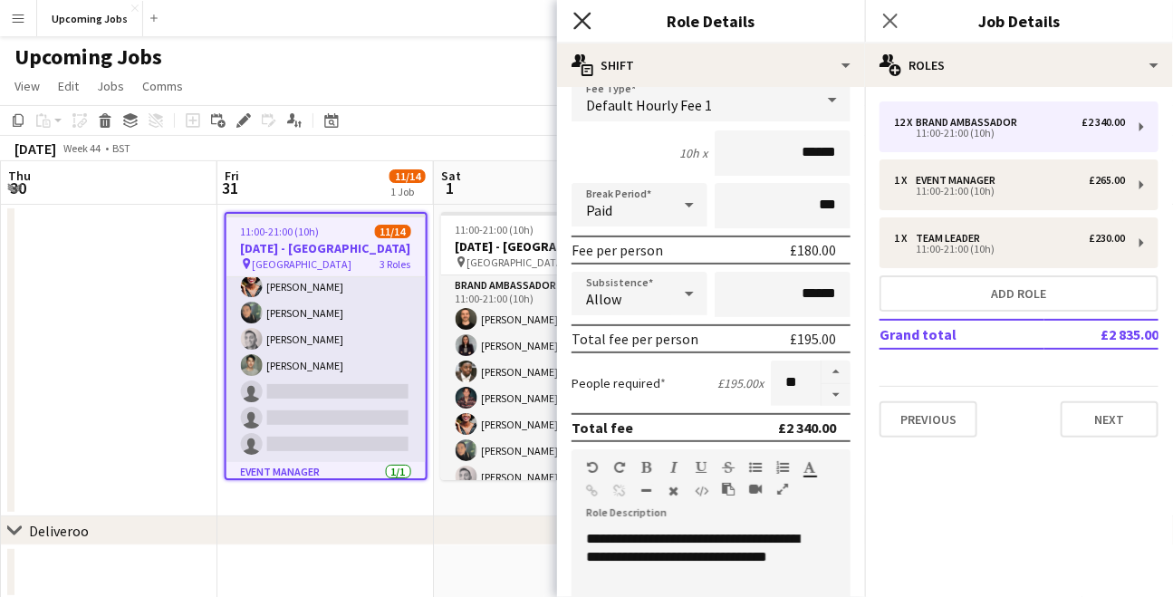
click at [581, 24] on icon "Close pop-in" at bounding box center [581, 20] width 17 height 17
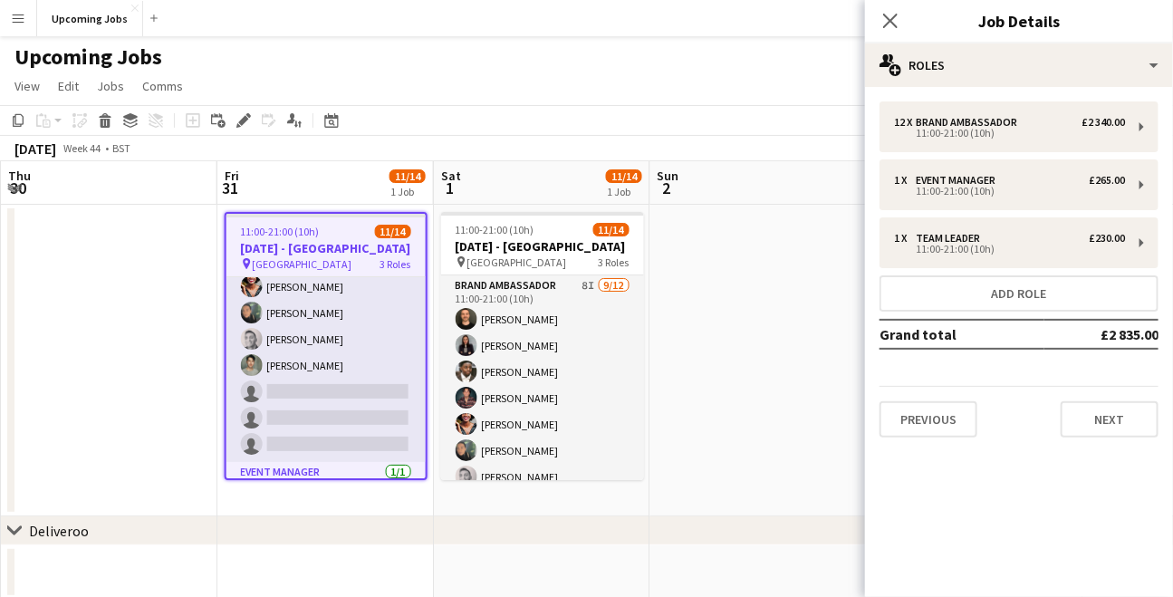
click at [705, 307] on app-date-cell at bounding box center [758, 361] width 216 height 312
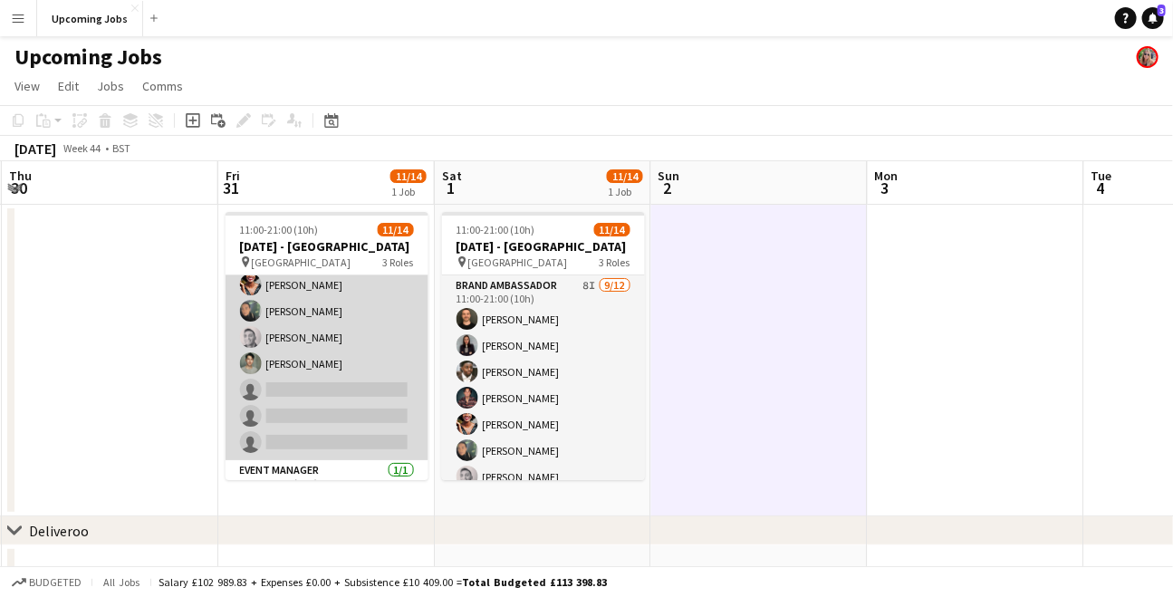
click at [346, 362] on app-card-role "Brand Ambassador 8I [DATE] 11:00-21:00 (10h) [PERSON_NAME] [PERSON_NAME] [PERSO…" at bounding box center [327, 285] width 203 height 350
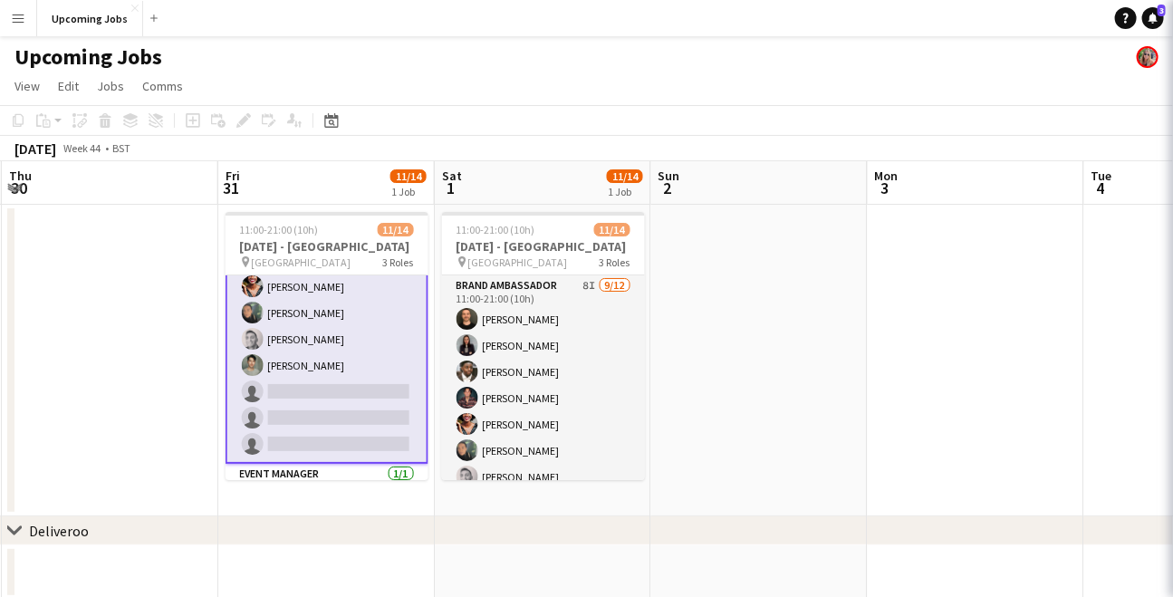
scroll to position [168, 0]
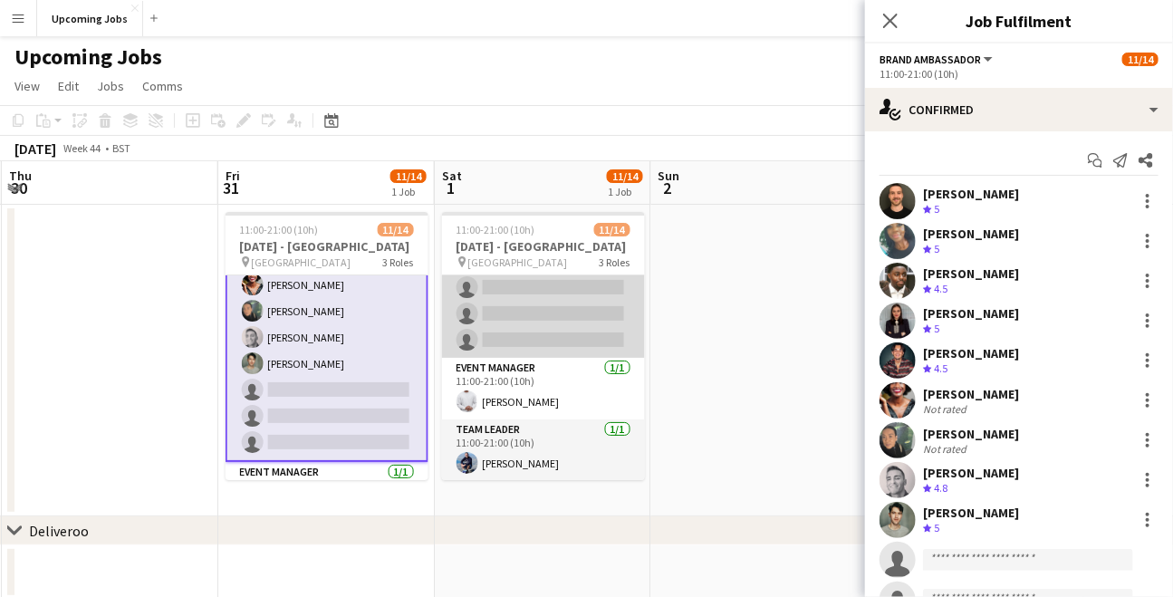
click at [534, 287] on app-card-role "Brand Ambassador 8I [DATE] 11:00-21:00 (10h) [PERSON_NAME] [PERSON_NAME] [PERSO…" at bounding box center [543, 182] width 203 height 350
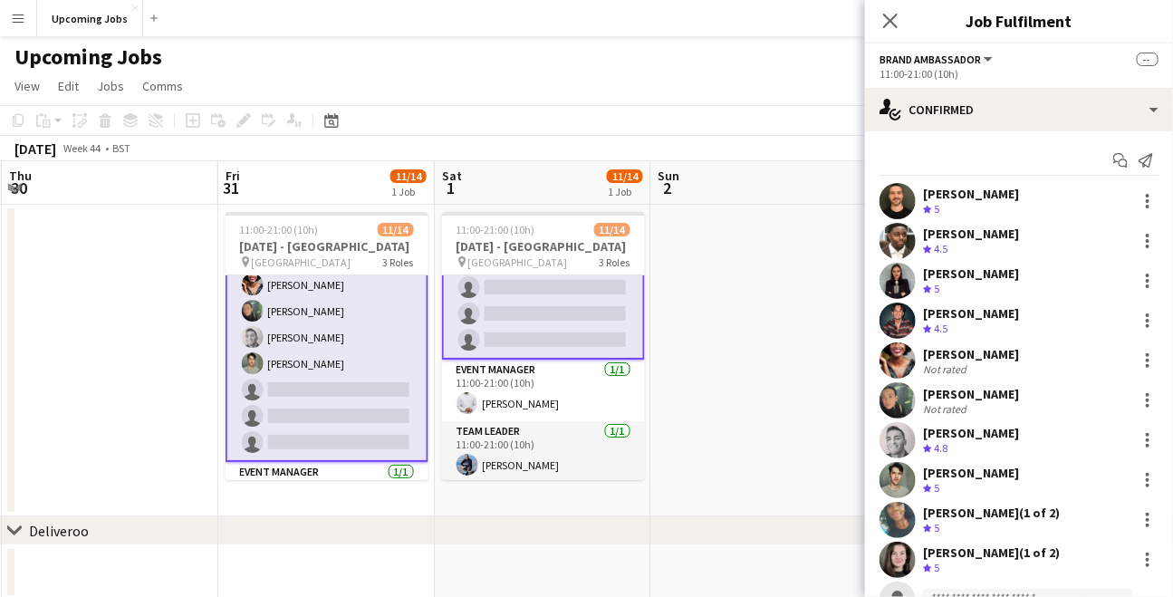
click at [318, 206] on app-date-cell "11:00-21:00 (10h) 11/14 [DATE] - [GEOGRAPHIC_DATA] pin Waterloo Train Station 3…" at bounding box center [326, 361] width 216 height 312
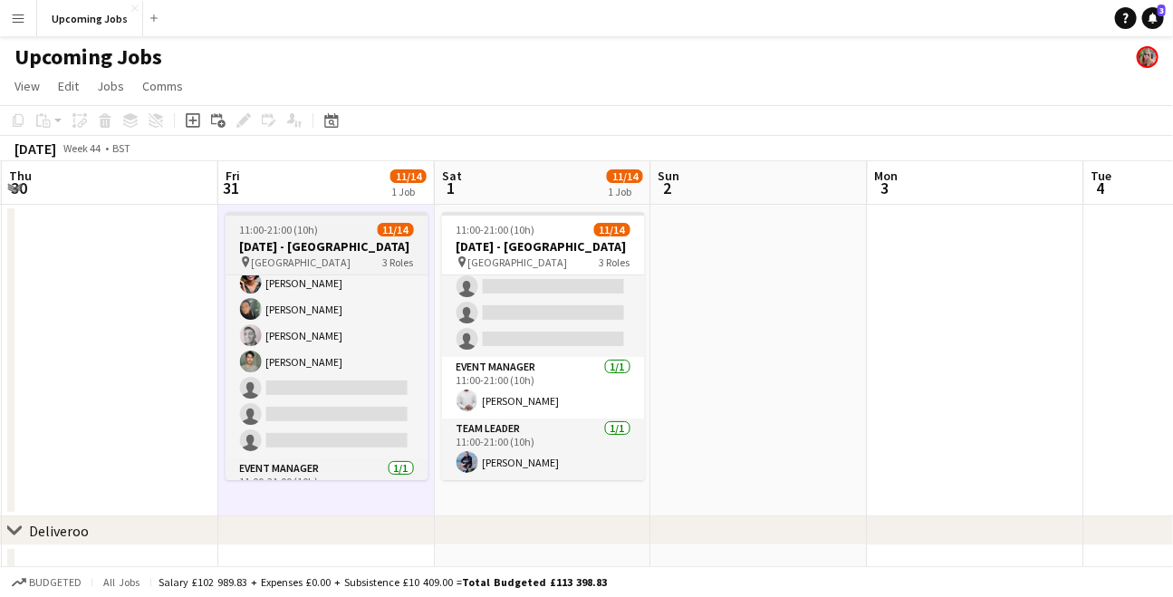
scroll to position [166, 0]
click at [339, 235] on div "11:00-21:00 (10h) 11/14" at bounding box center [327, 230] width 203 height 14
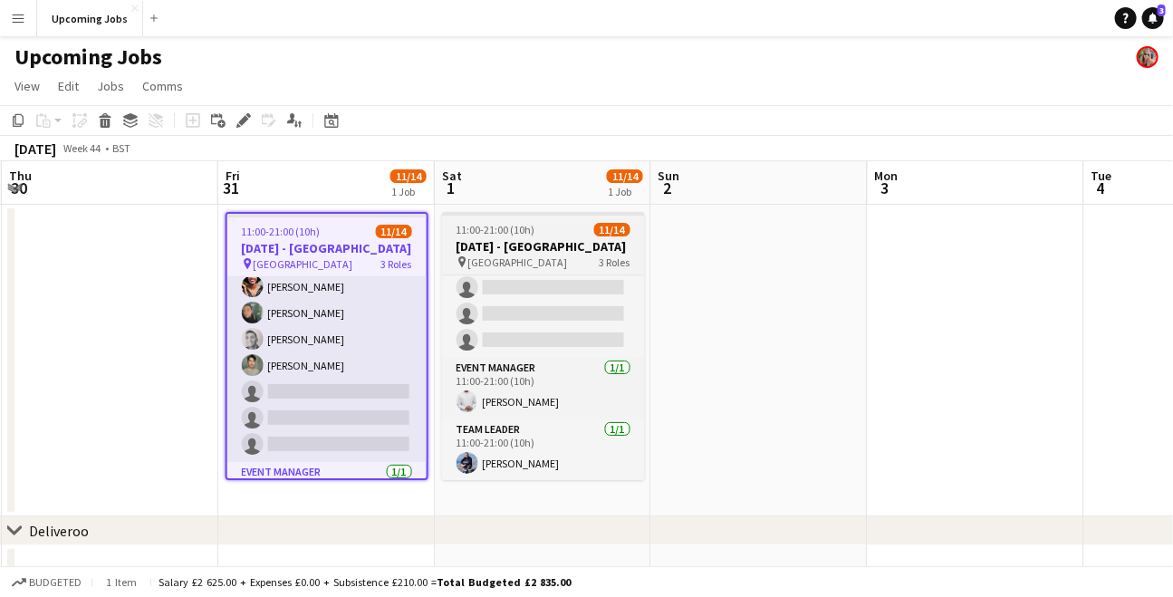
click at [483, 228] on span "11:00-21:00 (10h)" at bounding box center [495, 230] width 79 height 14
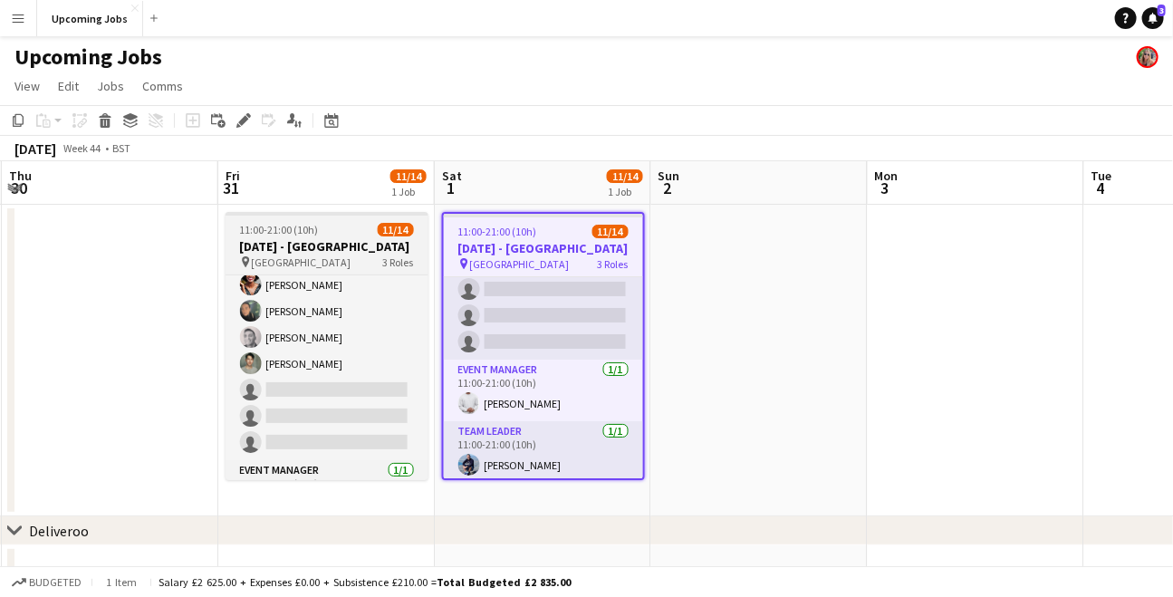
click at [362, 219] on app-job-card "11:00-21:00 (10h) 11/14 [DATE] - [GEOGRAPHIC_DATA] pin Waterloo Train Station 3…" at bounding box center [327, 346] width 203 height 268
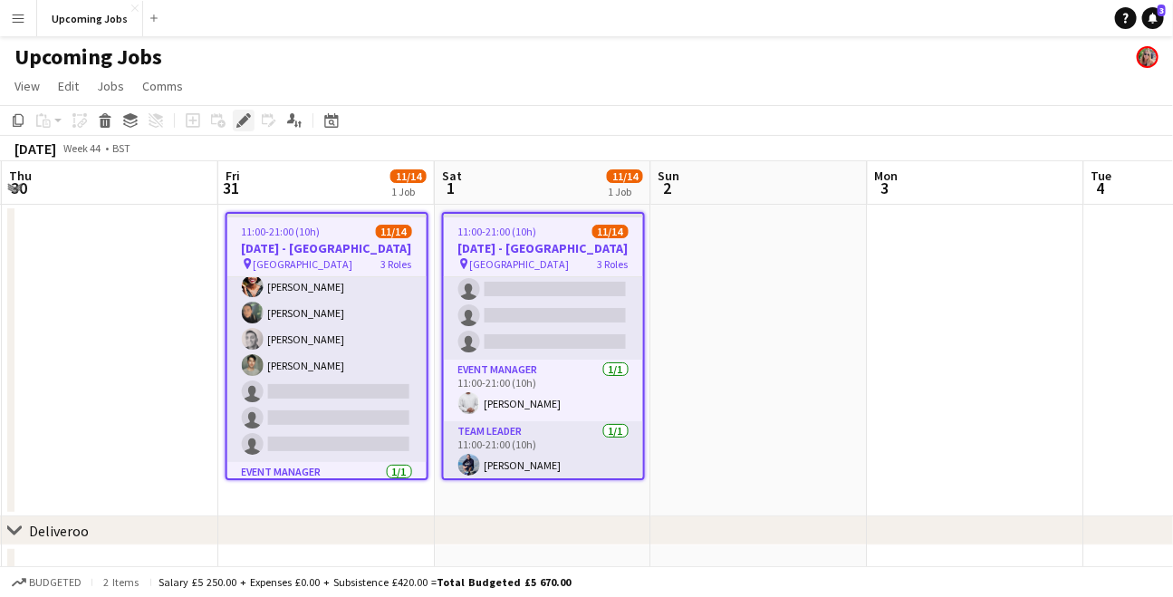
click at [234, 117] on div "Edit" at bounding box center [244, 121] width 22 height 22
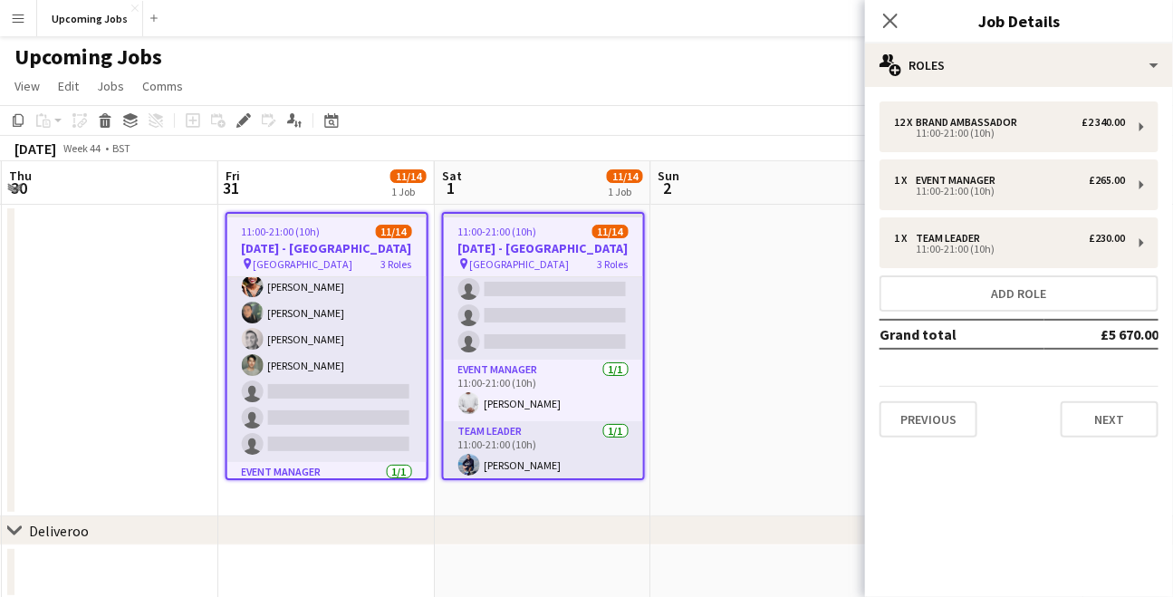
click at [643, 310] on app-job-card "11:00-21:00 (10h) 11/14 [DATE] - [GEOGRAPHIC_DATA] pin Waterloo Train Station 3…" at bounding box center [543, 346] width 203 height 268
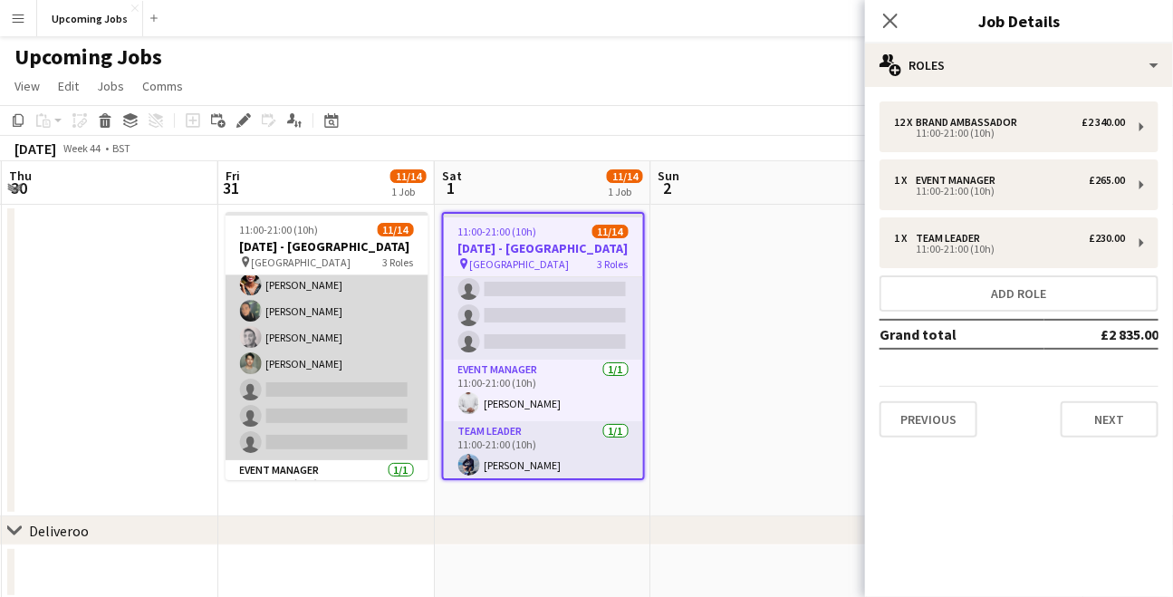
click at [364, 293] on app-card-role "Brand Ambassador 8I [DATE] 11:00-21:00 (10h) [PERSON_NAME] [PERSON_NAME] [PERSO…" at bounding box center [327, 285] width 203 height 350
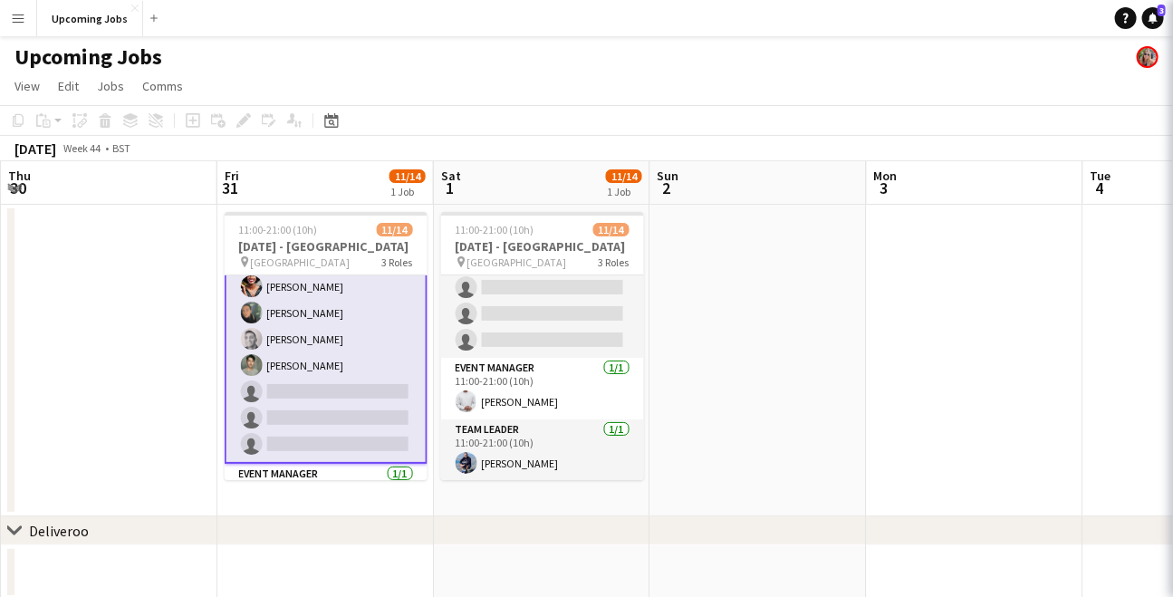
scroll to position [168, 0]
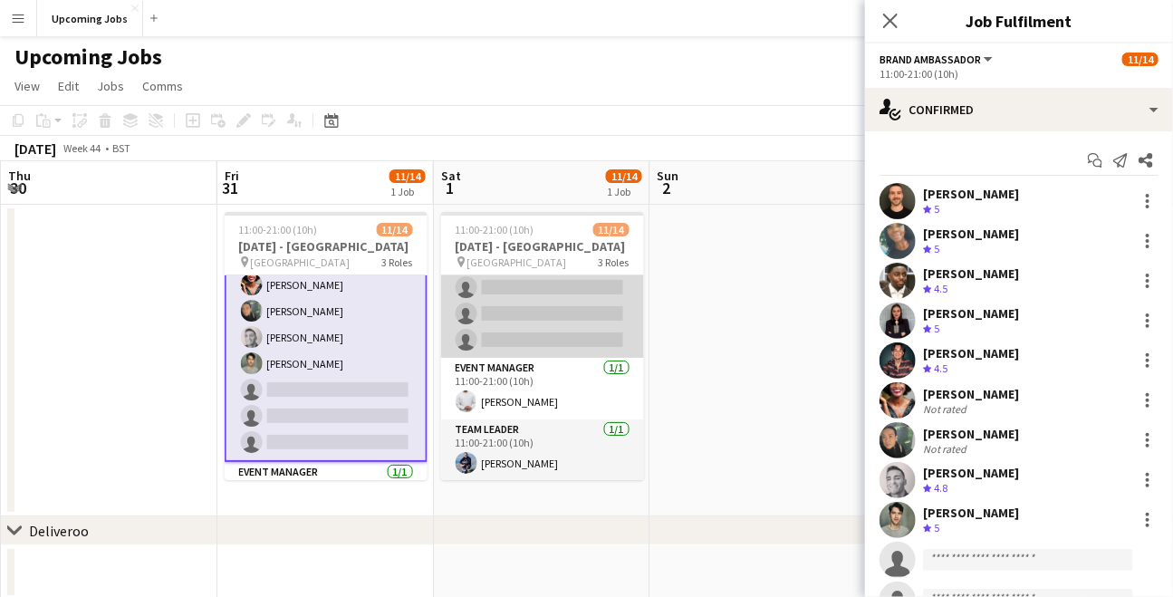
click at [504, 307] on app-card-role "Brand Ambassador 8I [DATE] 11:00-21:00 (10h) [PERSON_NAME] [PERSON_NAME] [PERSO…" at bounding box center [542, 182] width 203 height 350
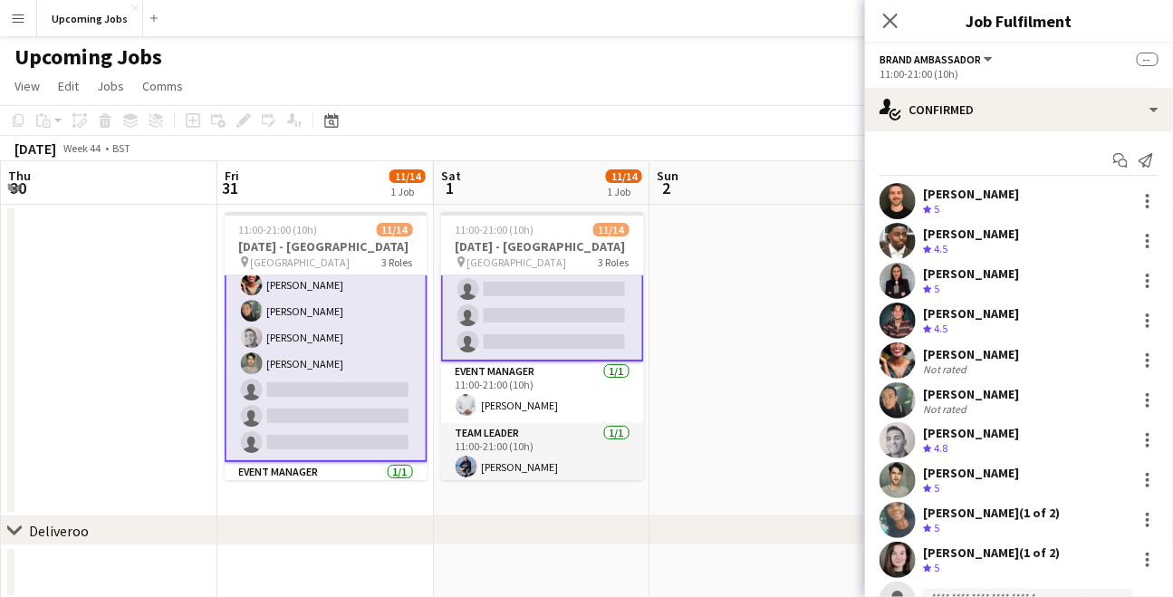
scroll to position [270, 0]
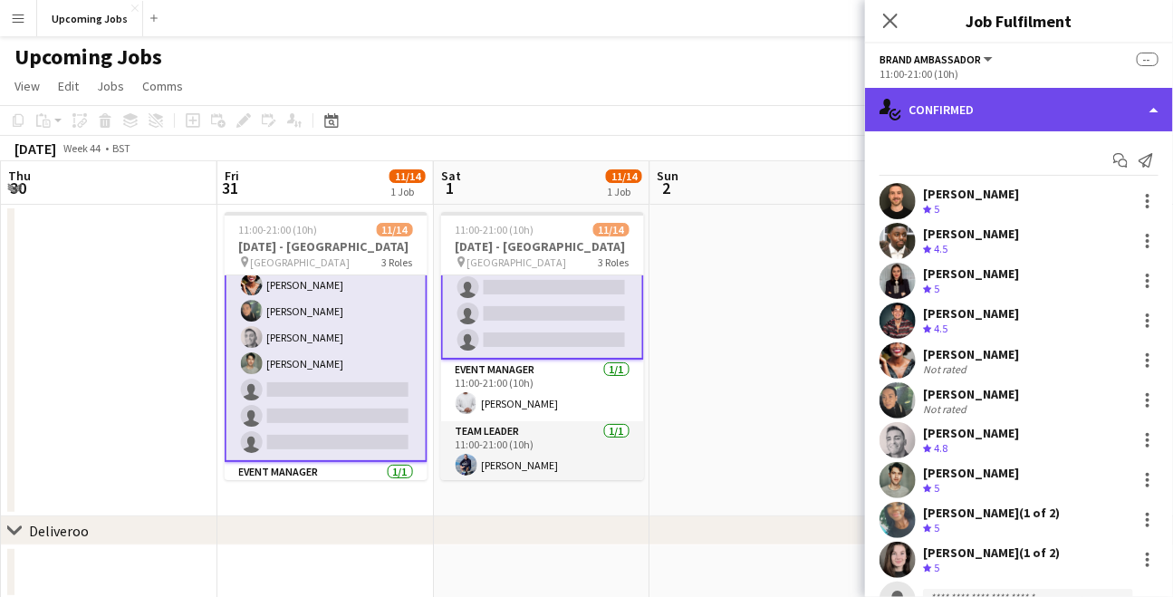
click at [944, 100] on div "single-neutral-actions-check-2 Confirmed" at bounding box center [1019, 109] width 308 height 43
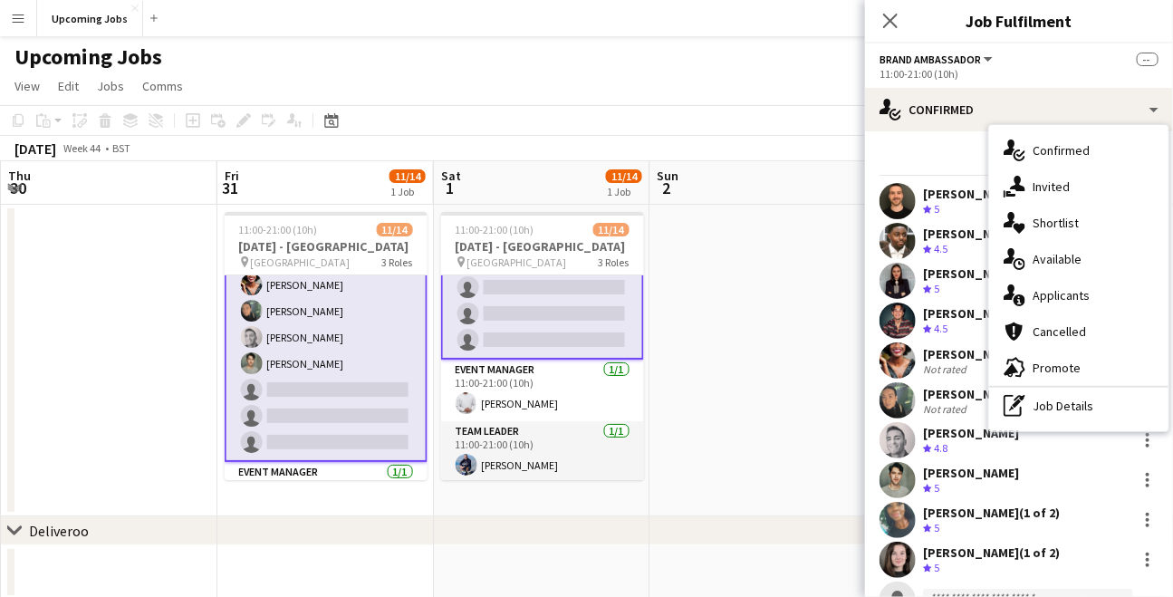
click at [923, 137] on div "Start chat Send notification [PERSON_NAME] Crew rating 5 [PERSON_NAME] Crew rat…" at bounding box center [1019, 440] width 308 height 619
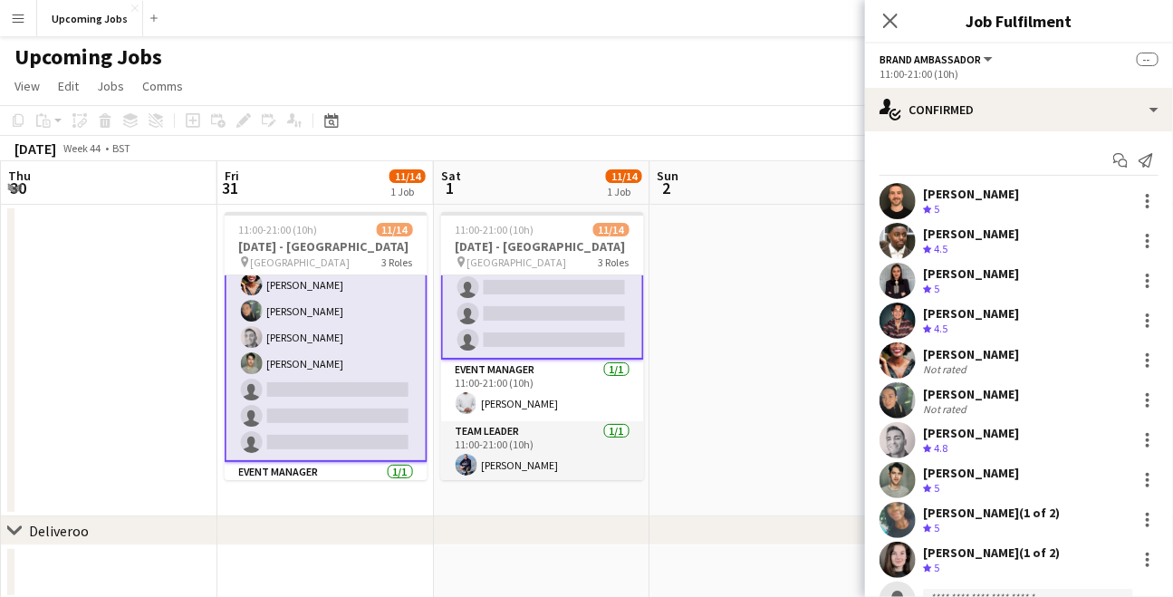
scroll to position [152, 0]
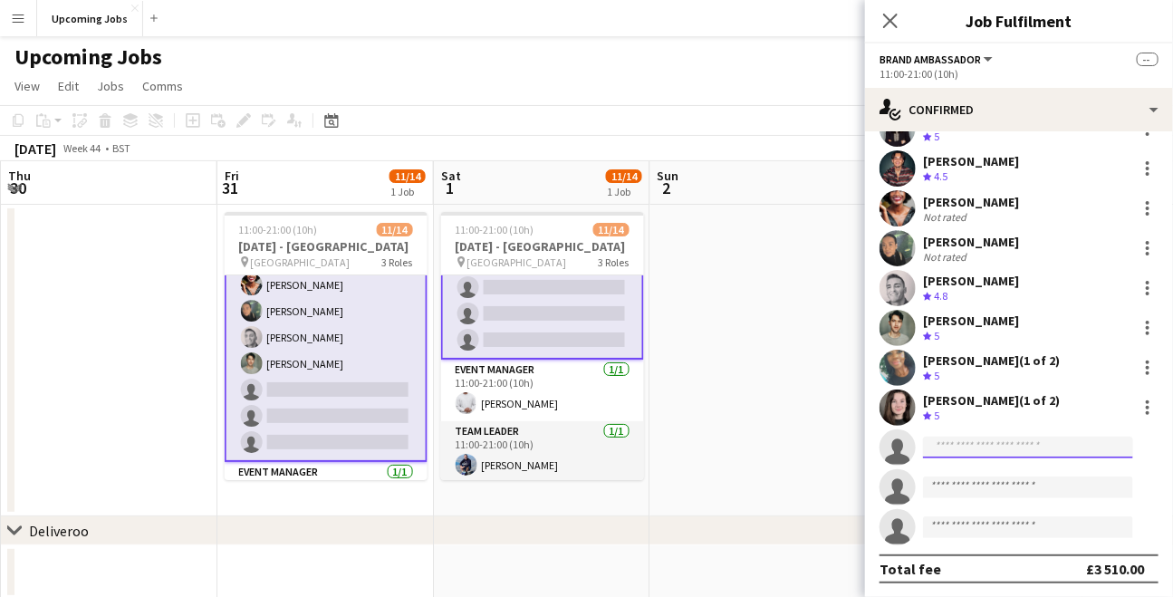
click at [975, 448] on input at bounding box center [1028, 448] width 210 height 22
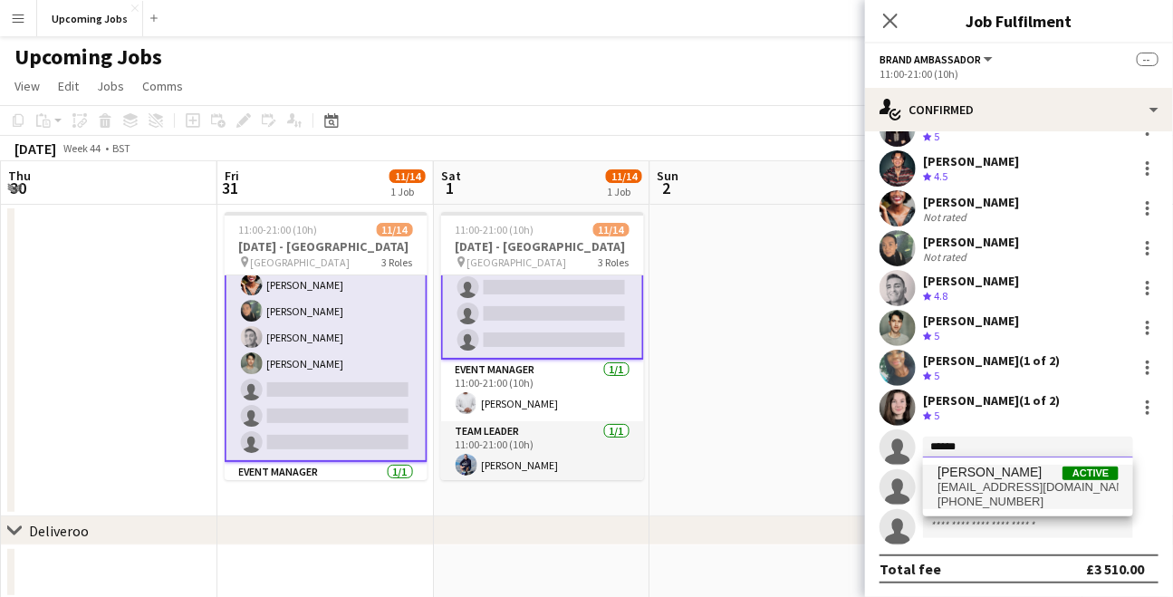
type input "******"
click at [983, 477] on span "[PERSON_NAME]" at bounding box center [989, 472] width 104 height 15
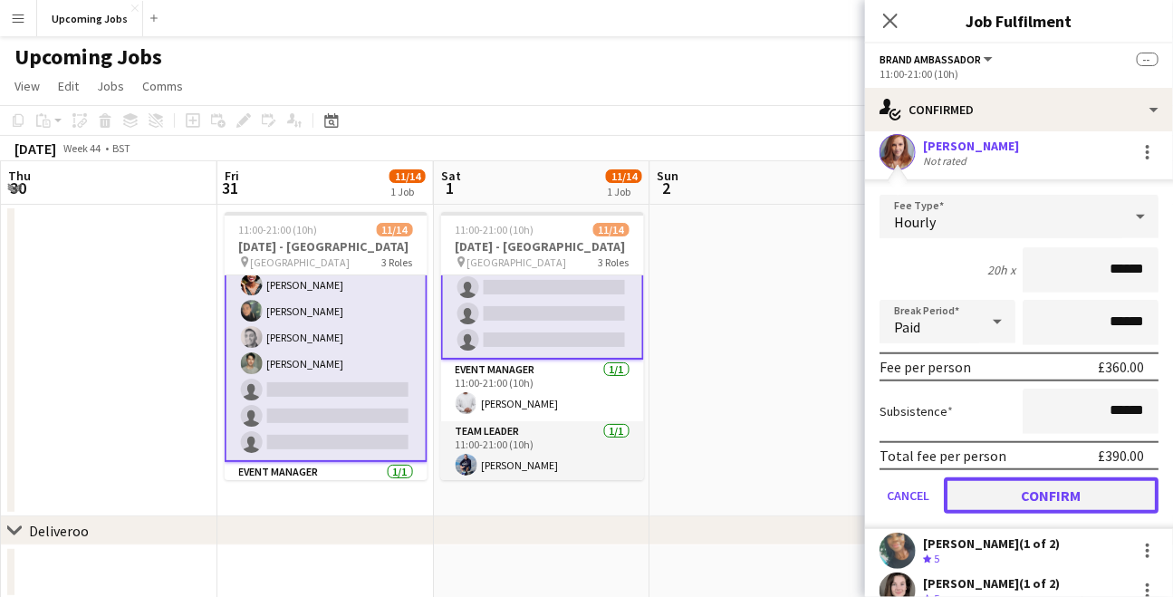
click at [1016, 496] on button "Confirm" at bounding box center [1051, 495] width 215 height 36
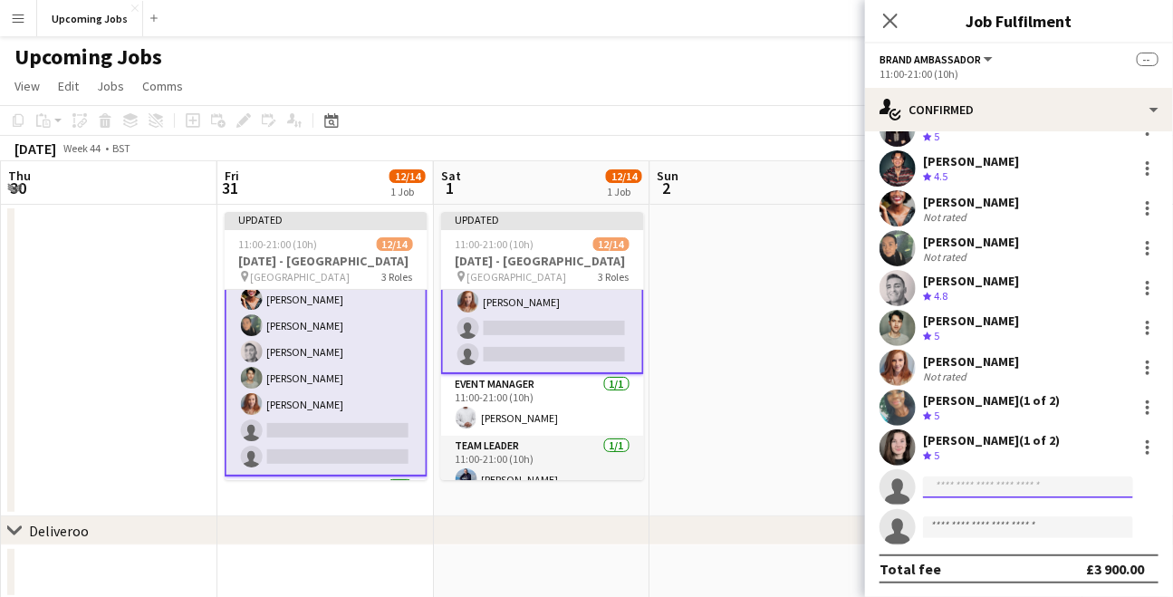
click at [967, 485] on input at bounding box center [1028, 487] width 210 height 22
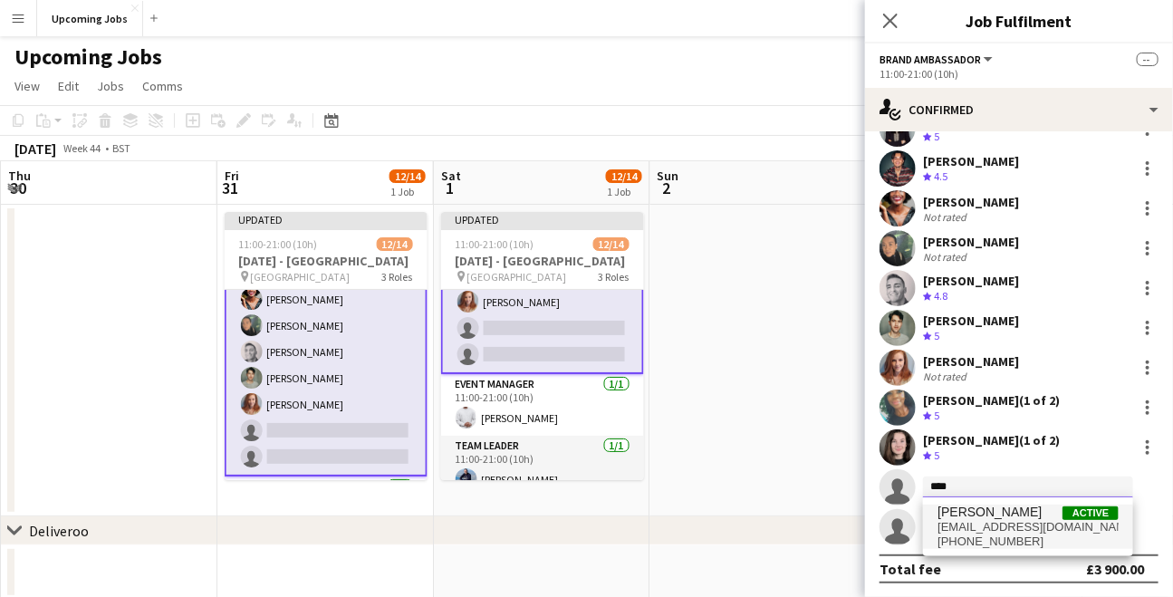
type input "****"
click at [968, 516] on span "[PERSON_NAME]" at bounding box center [989, 511] width 104 height 15
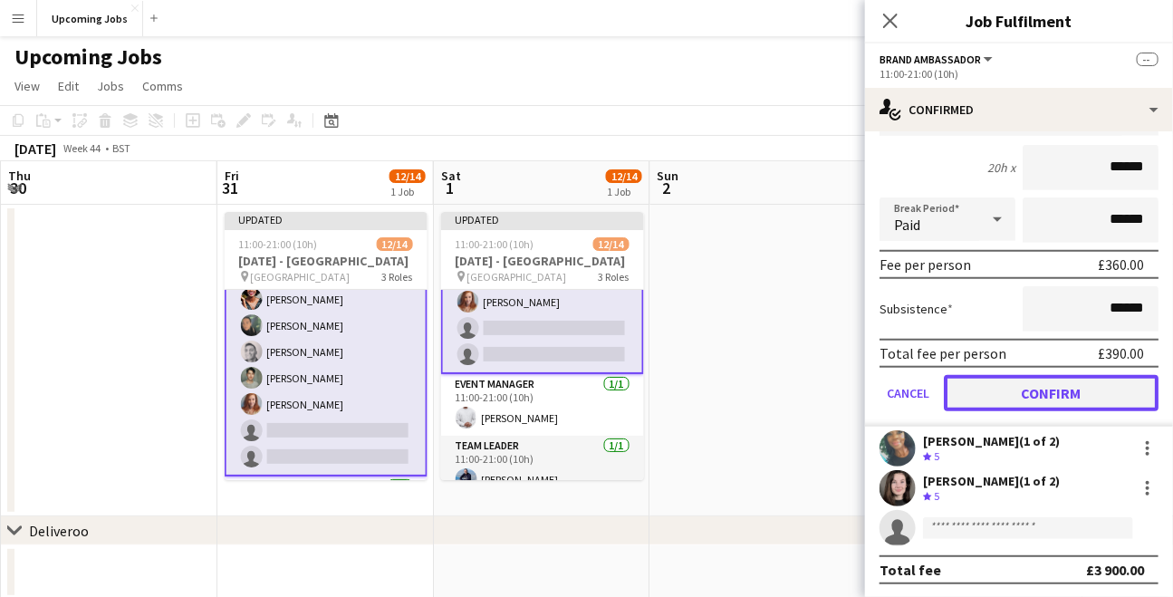
click at [1051, 391] on button "Confirm" at bounding box center [1051, 393] width 215 height 36
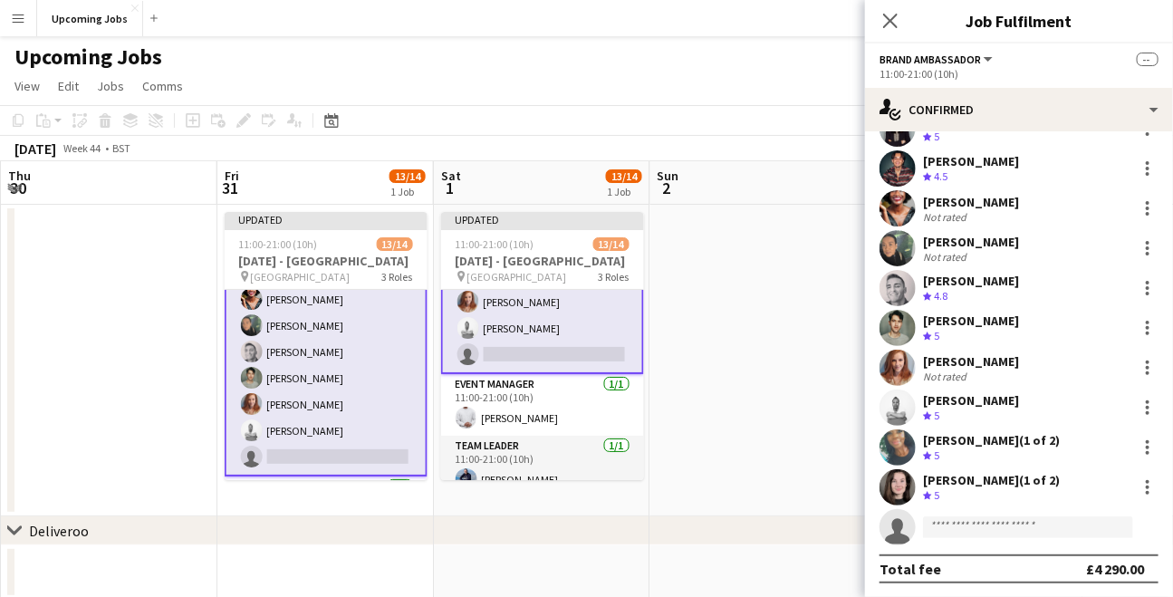
click at [936, 370] on div "Not rated" at bounding box center [946, 377] width 47 height 14
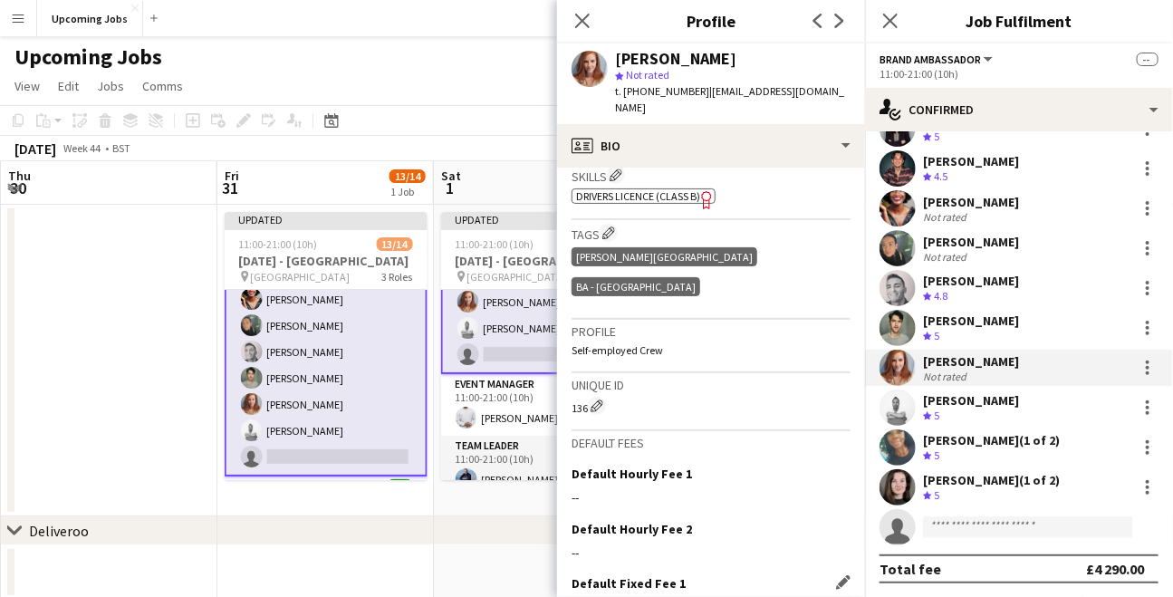
scroll to position [733, 0]
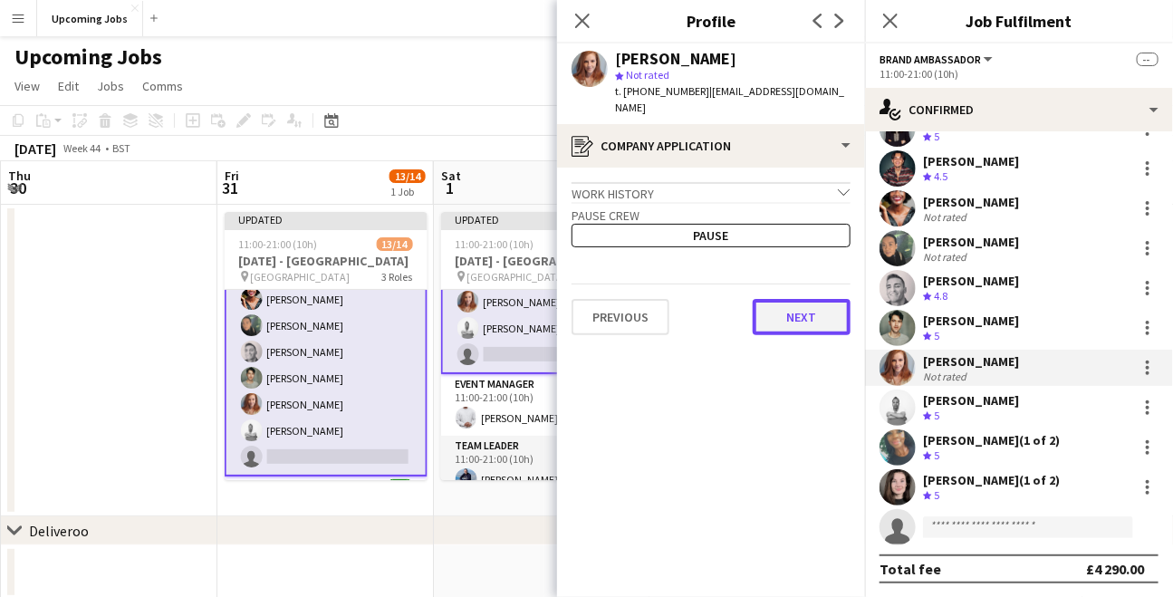
click at [792, 300] on button "Next" at bounding box center [802, 317] width 98 height 36
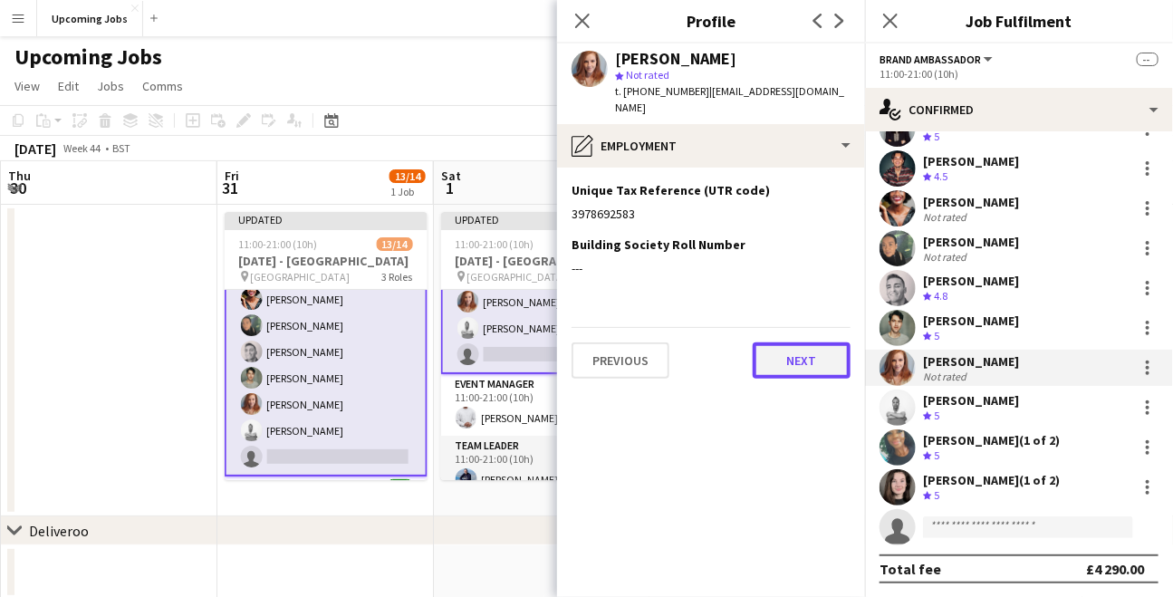
click at [797, 346] on button "Next" at bounding box center [802, 360] width 98 height 36
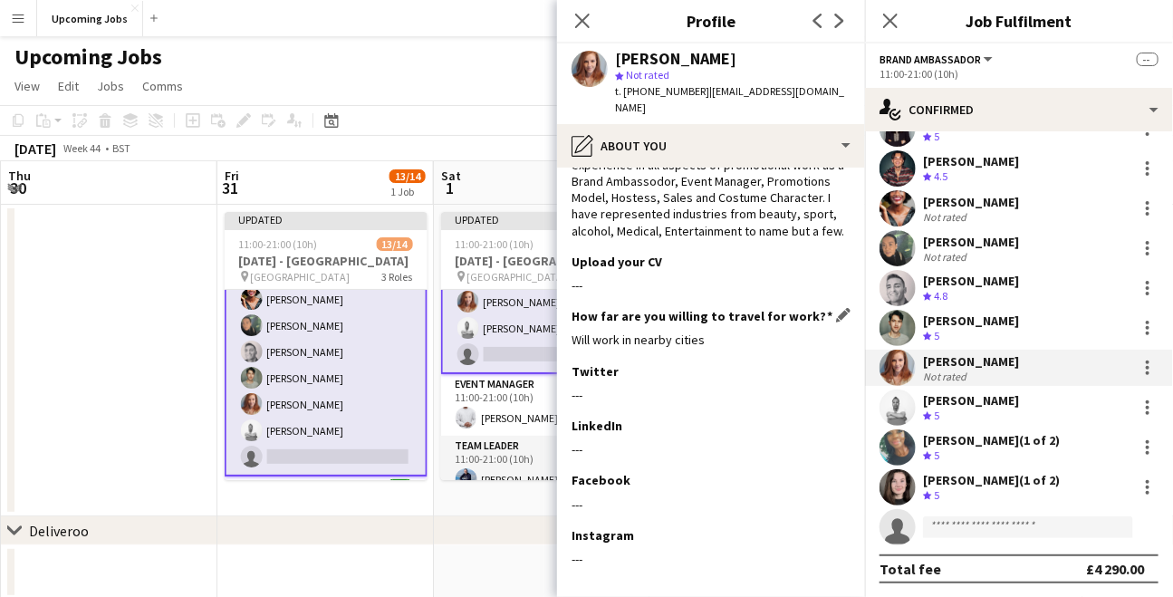
scroll to position [217, 0]
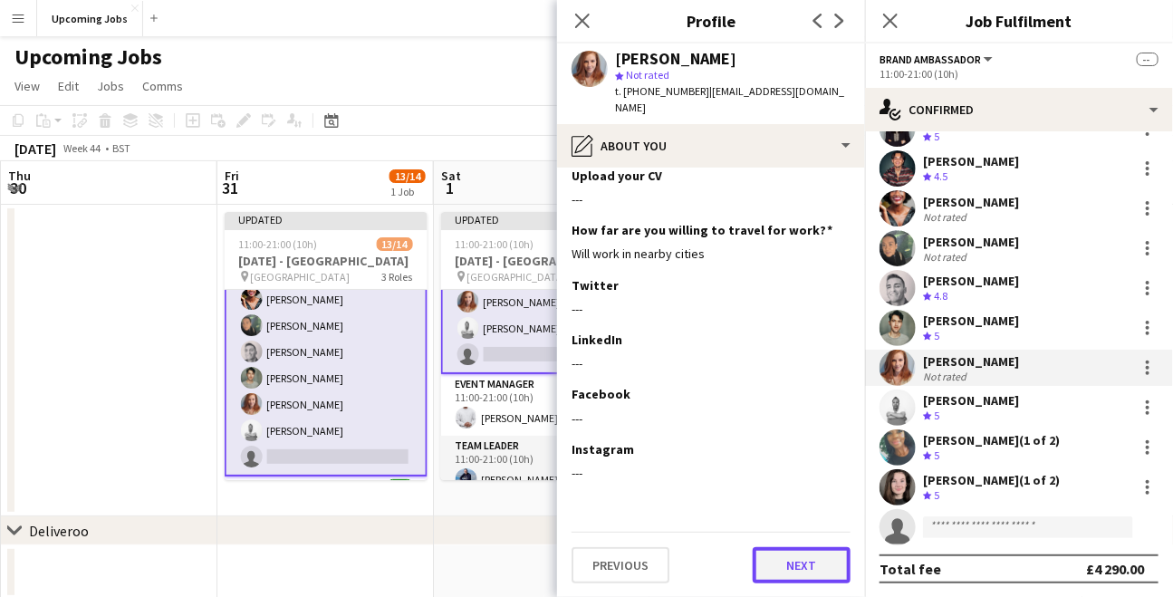
click at [786, 554] on button "Next" at bounding box center [802, 565] width 98 height 36
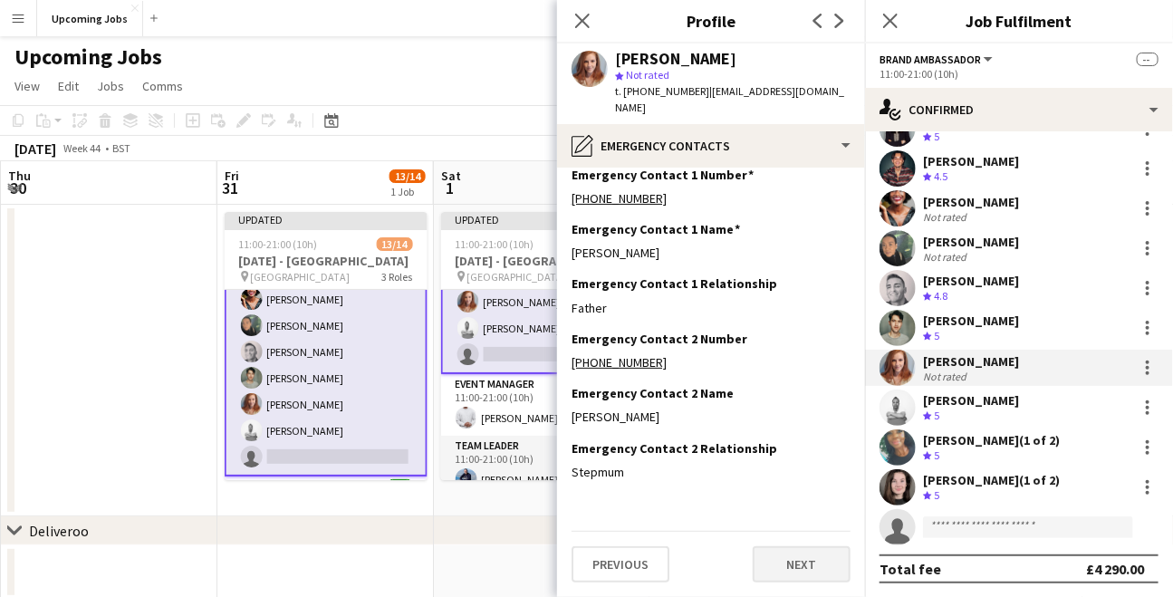
scroll to position [0, 0]
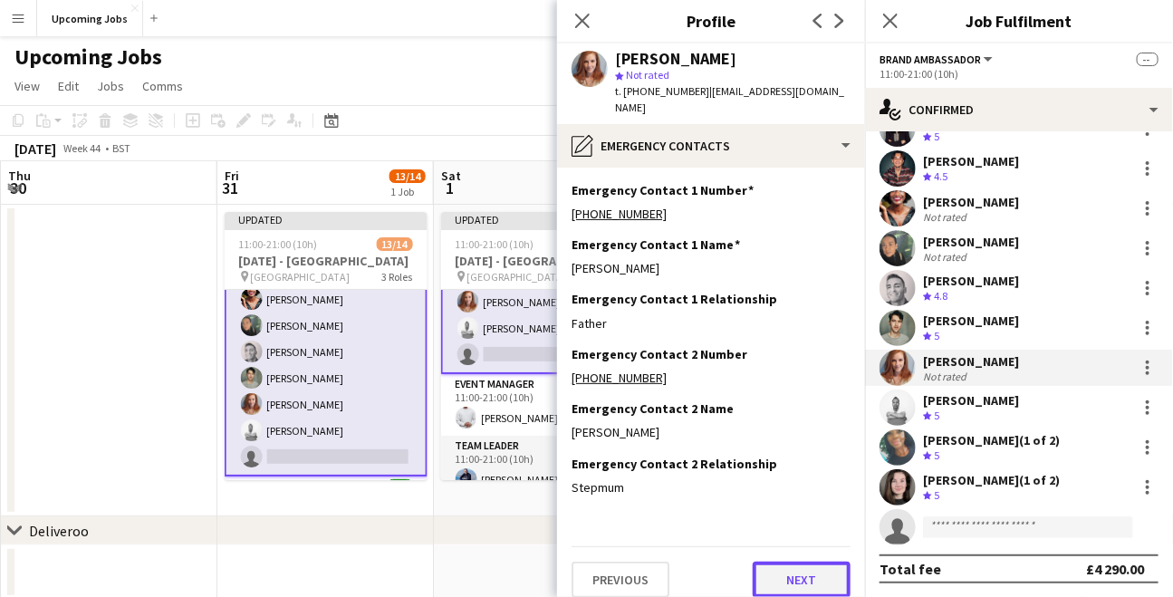
click at [783, 567] on button "Next" at bounding box center [802, 580] width 98 height 36
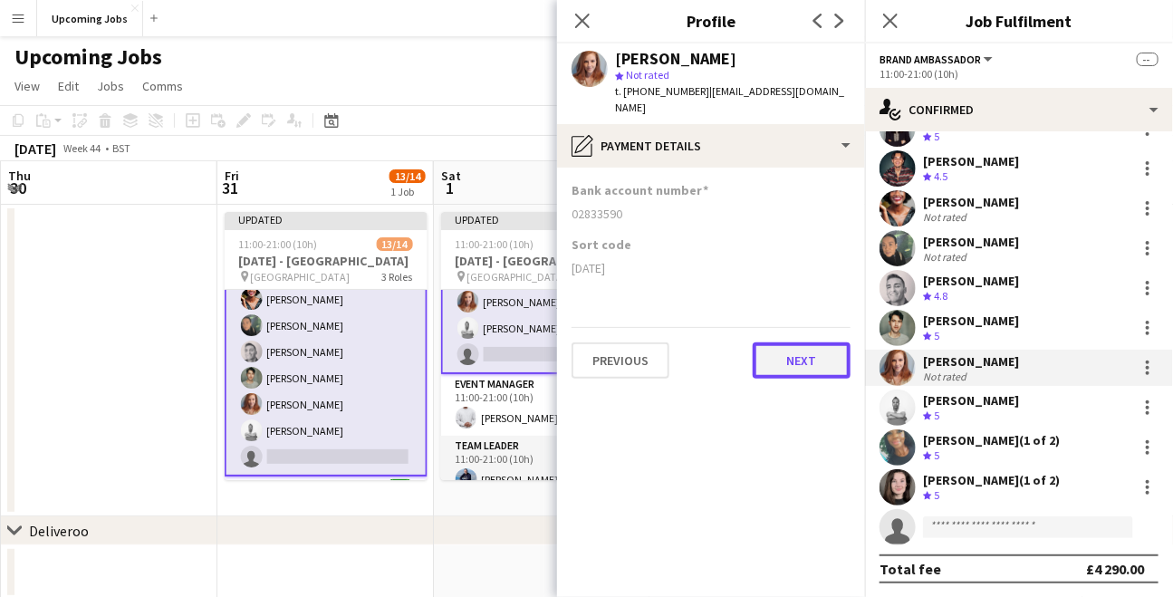
click at [797, 343] on button "Next" at bounding box center [802, 360] width 98 height 36
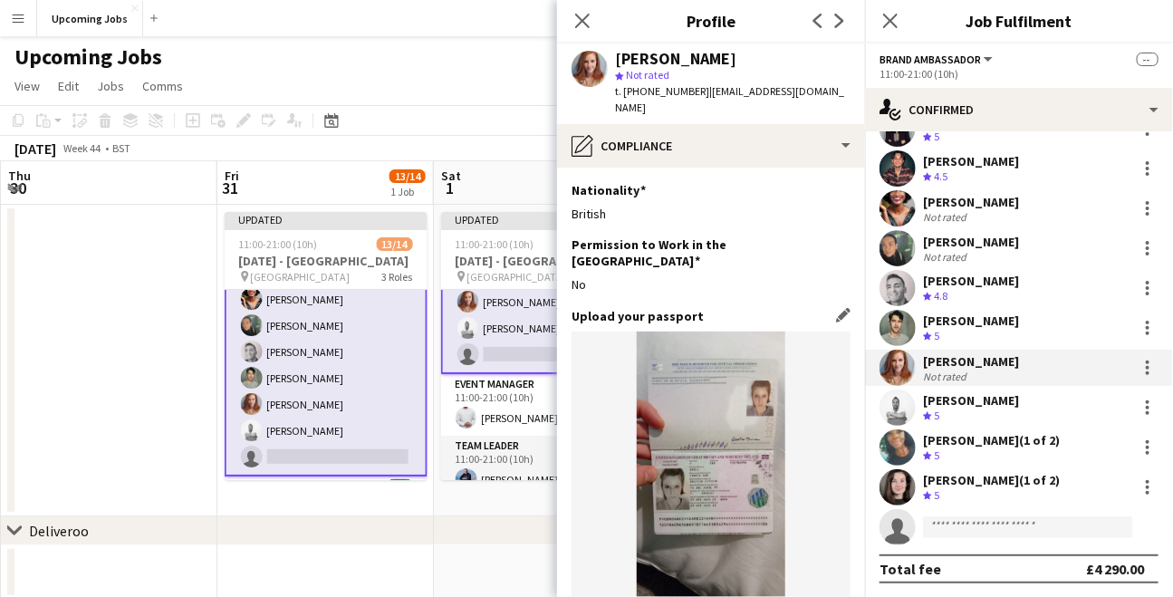
scroll to position [276, 0]
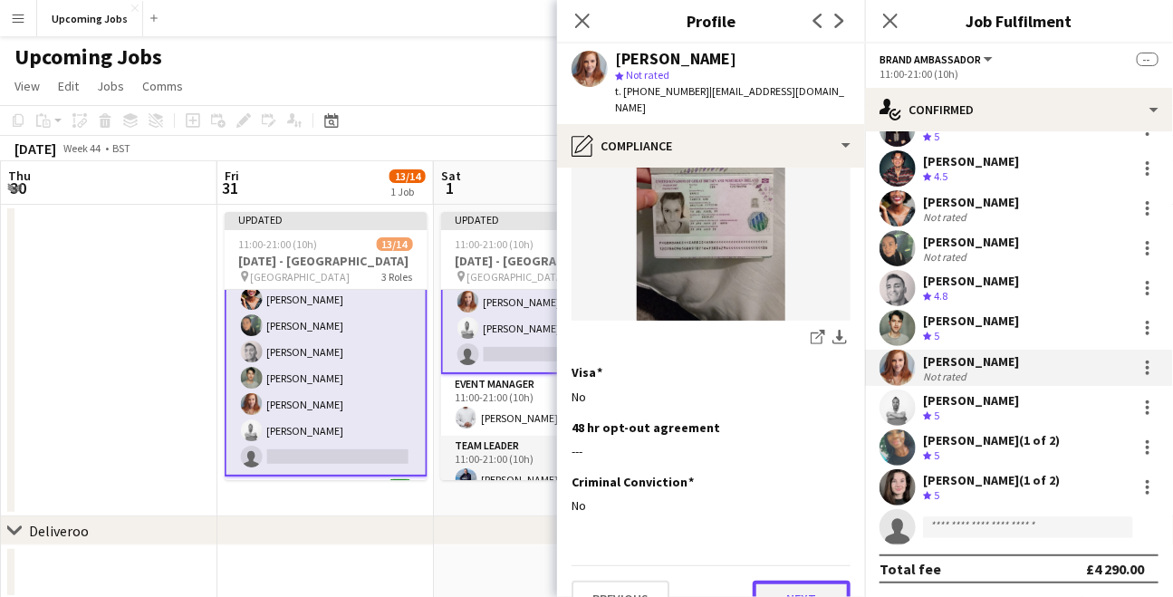
click at [790, 581] on button "Next" at bounding box center [802, 599] width 98 height 36
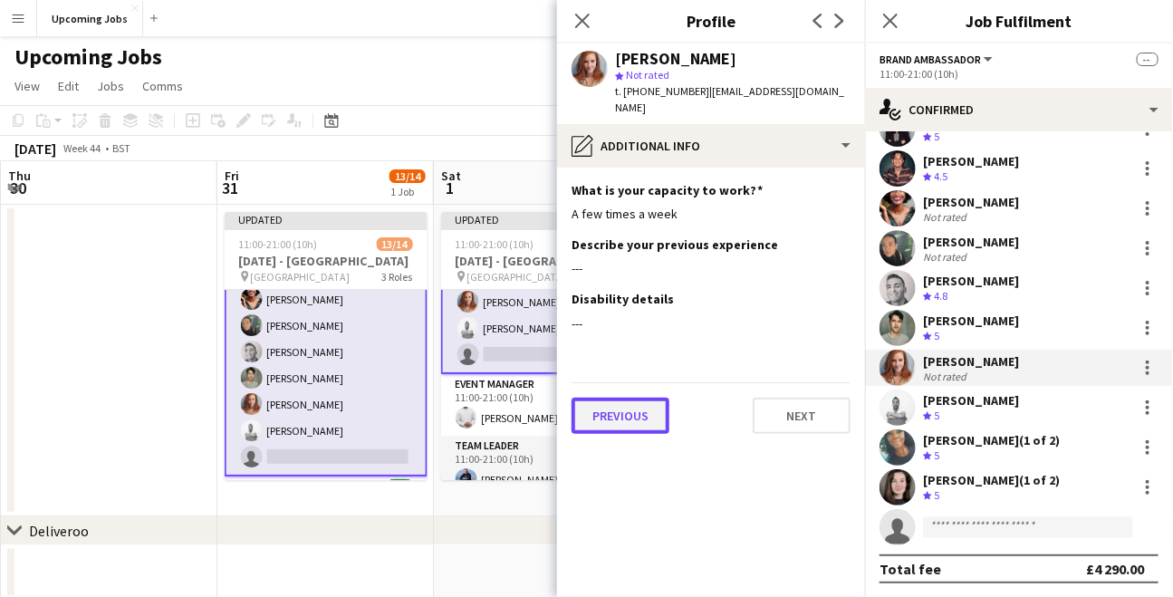
click at [623, 408] on button "Previous" at bounding box center [620, 416] width 98 height 36
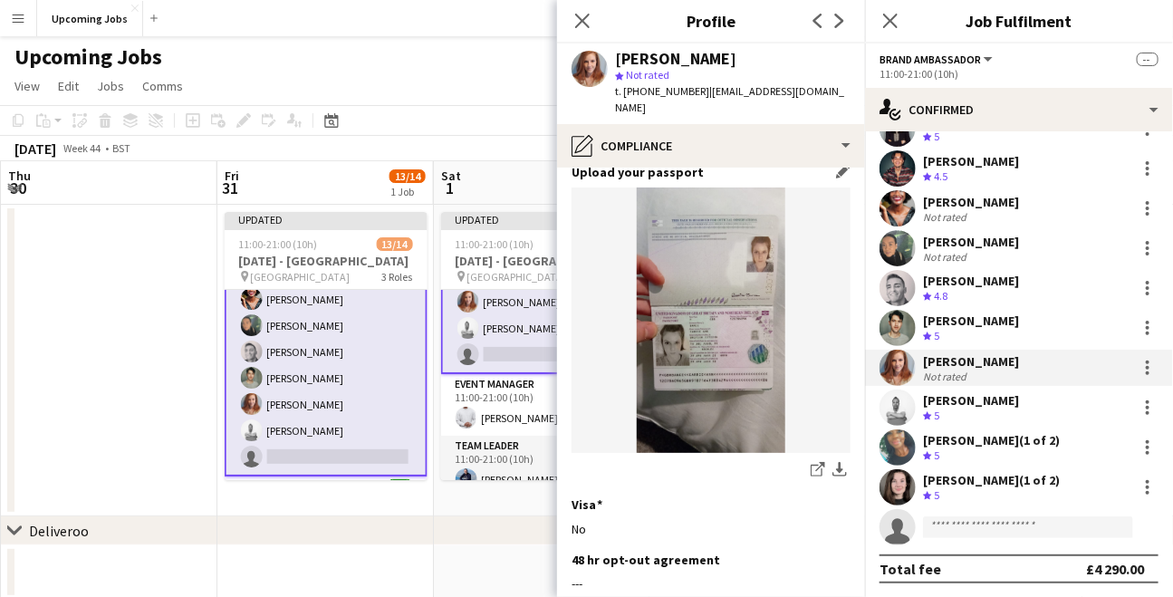
scroll to position [276, 0]
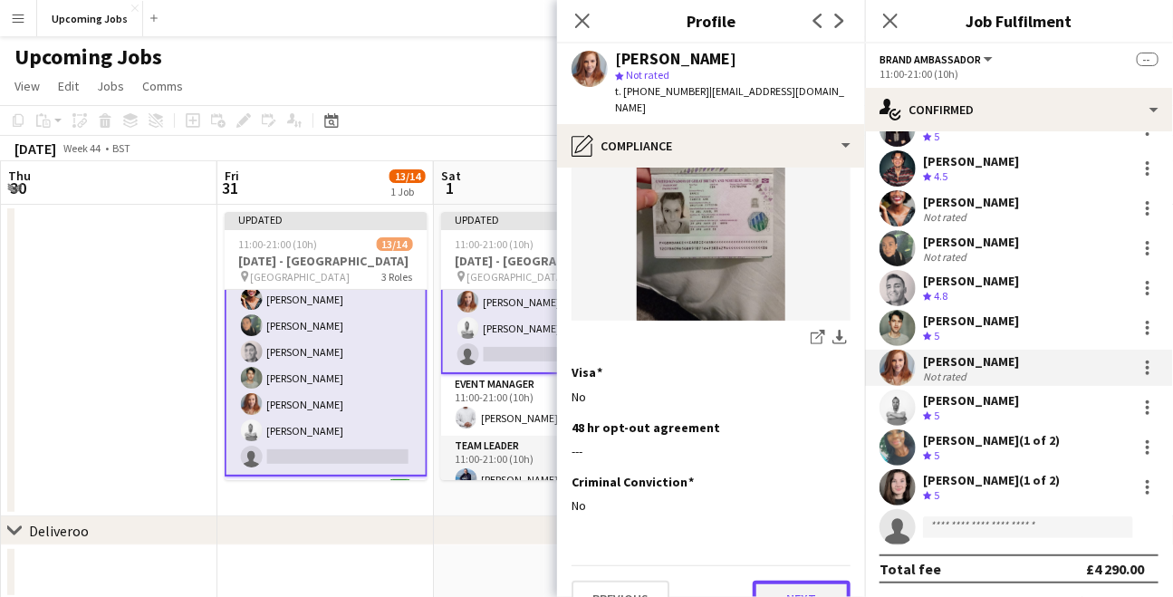
click at [789, 581] on button "Next" at bounding box center [802, 599] width 98 height 36
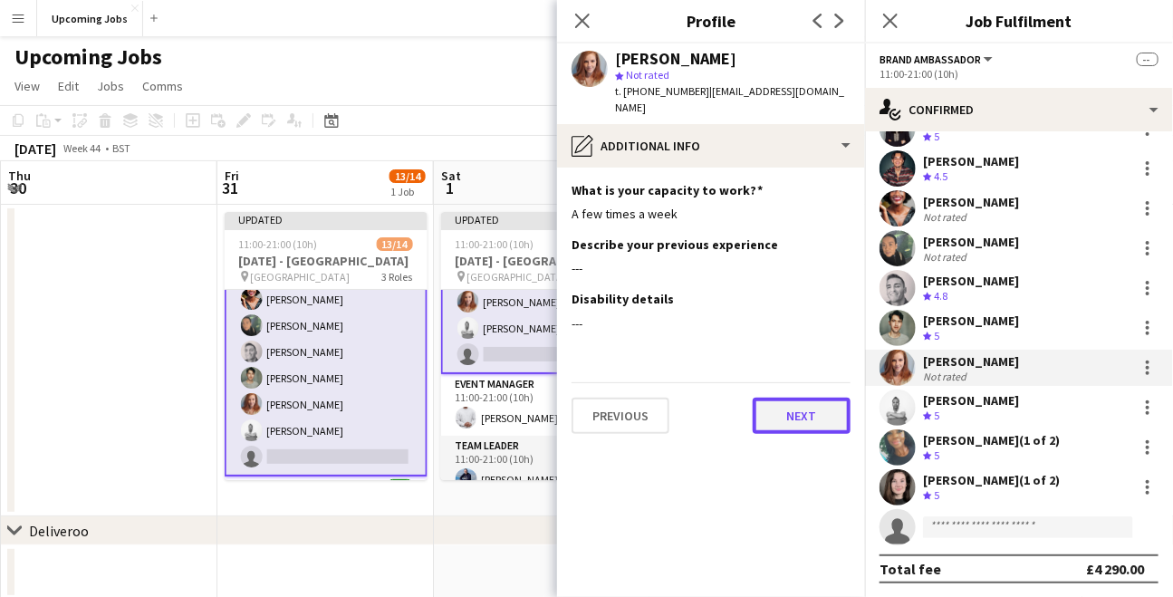
click at [771, 398] on button "Next" at bounding box center [802, 416] width 98 height 36
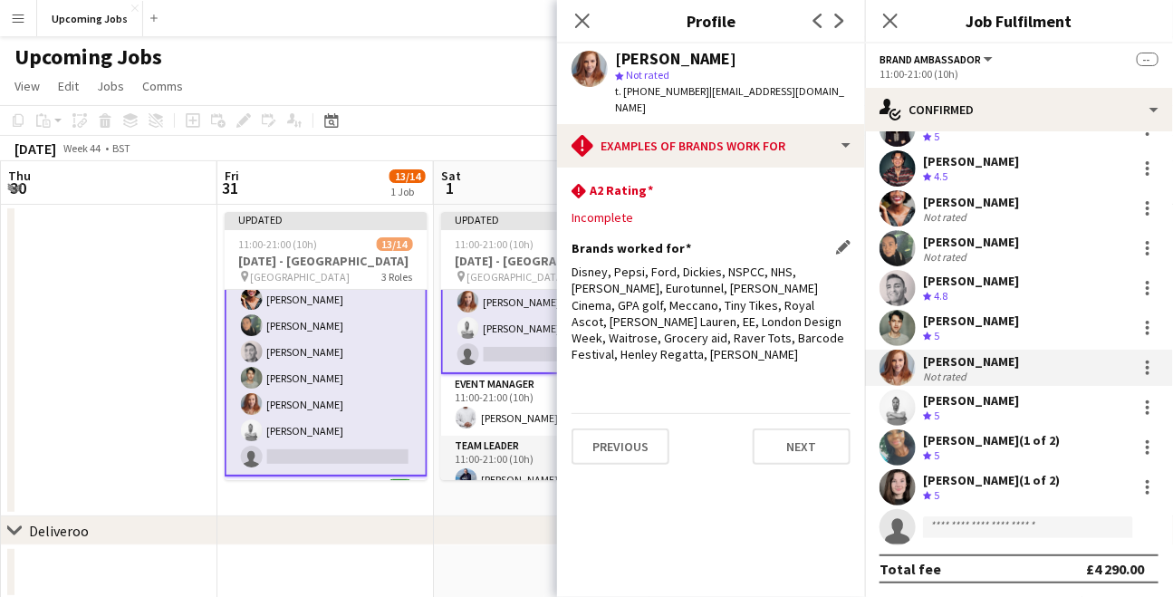
drag, startPoint x: 572, startPoint y: 257, endPoint x: 765, endPoint y: 286, distance: 195.1
click at [765, 286] on div "Disney, Pepsi, Ford, Dickies, NSPCC, NHS, [PERSON_NAME], Eurotunnel, [PERSON_NA…" at bounding box center [710, 313] width 279 height 99
copy div "Disney, Pepsi, Ford, Dickies, NSPCC, NHS, [PERSON_NAME], Eurotunnel, [PERSON_NA…"
click at [572, 59] on div at bounding box center [589, 69] width 36 height 36
click at [585, 61] on app-user-avatar at bounding box center [589, 69] width 36 height 36
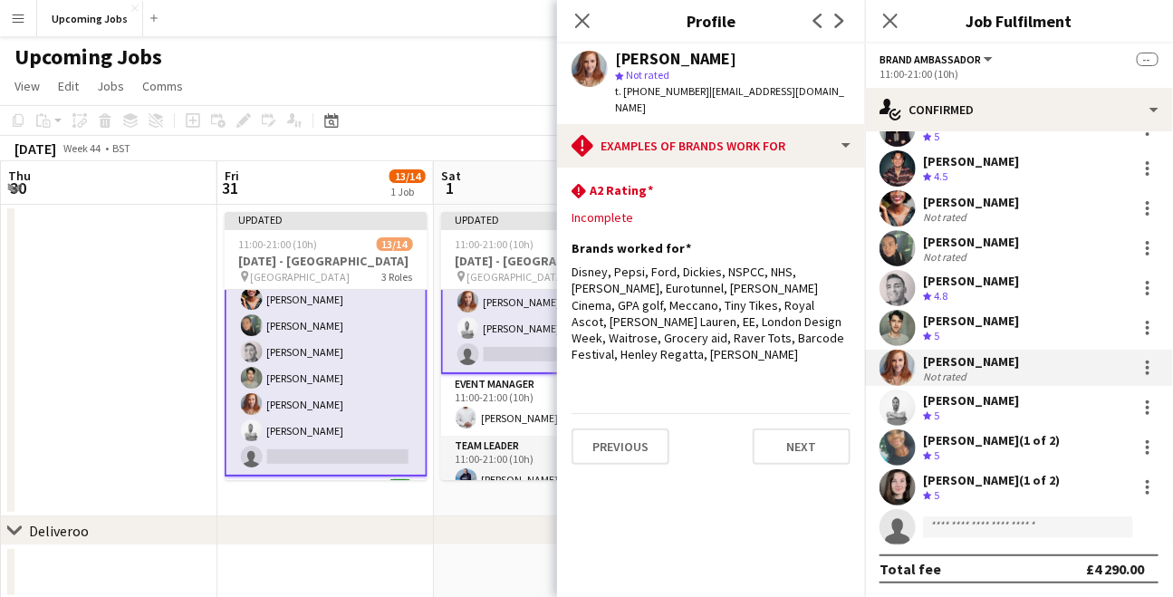
click at [585, 62] on app-user-avatar at bounding box center [589, 69] width 36 height 36
click at [592, 69] on app-user-avatar at bounding box center [589, 69] width 36 height 36
click at [602, 74] on app-user-avatar at bounding box center [589, 69] width 36 height 36
click at [895, 367] on app-user-avatar at bounding box center [897, 368] width 36 height 36
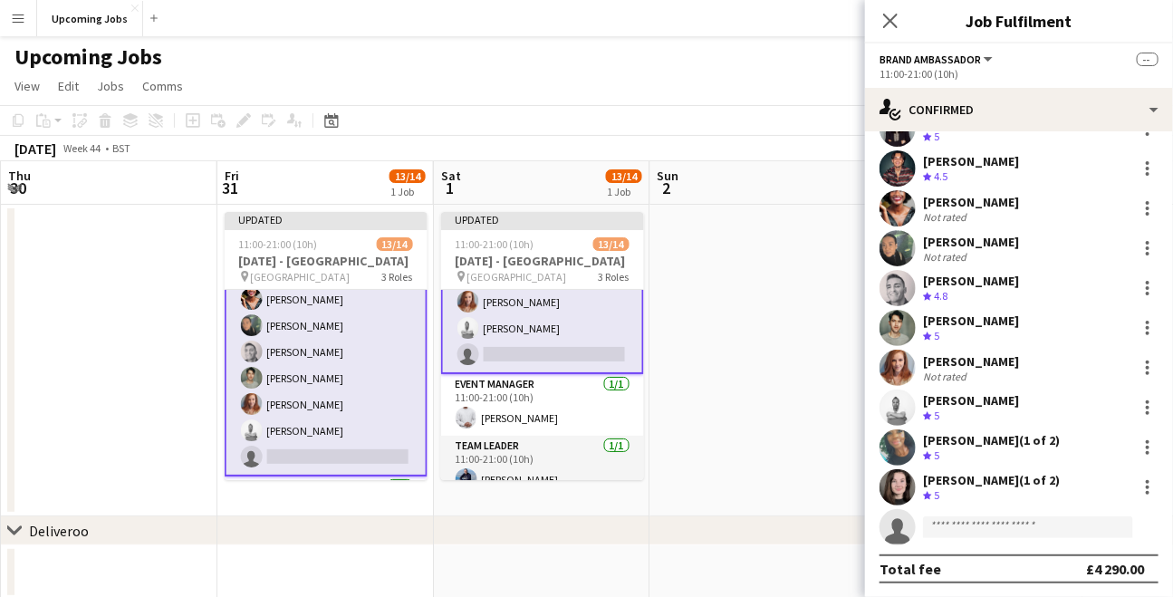
click at [899, 366] on app-user-avatar at bounding box center [897, 368] width 36 height 36
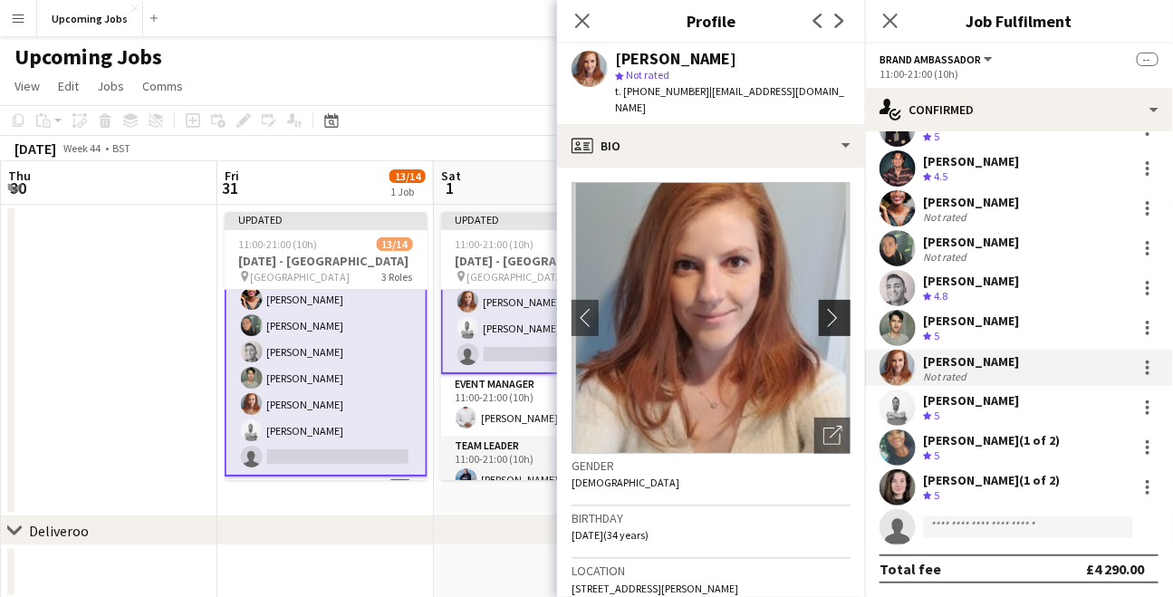
click at [830, 308] on app-icon "chevron-right" at bounding box center [837, 317] width 28 height 19
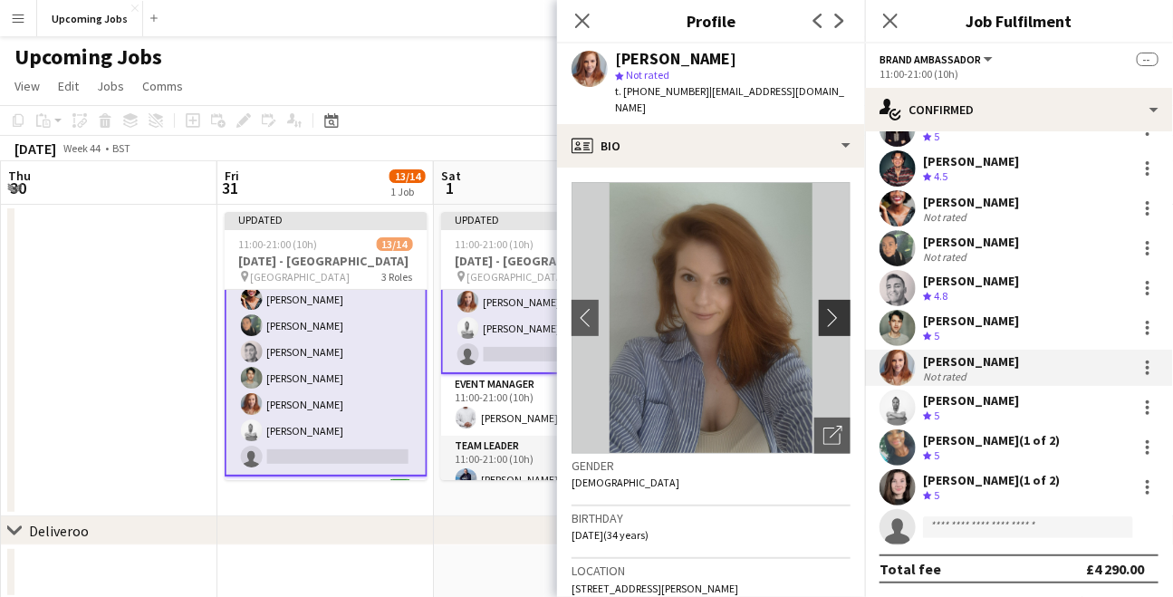
click at [827, 308] on app-icon "chevron-right" at bounding box center [837, 317] width 28 height 19
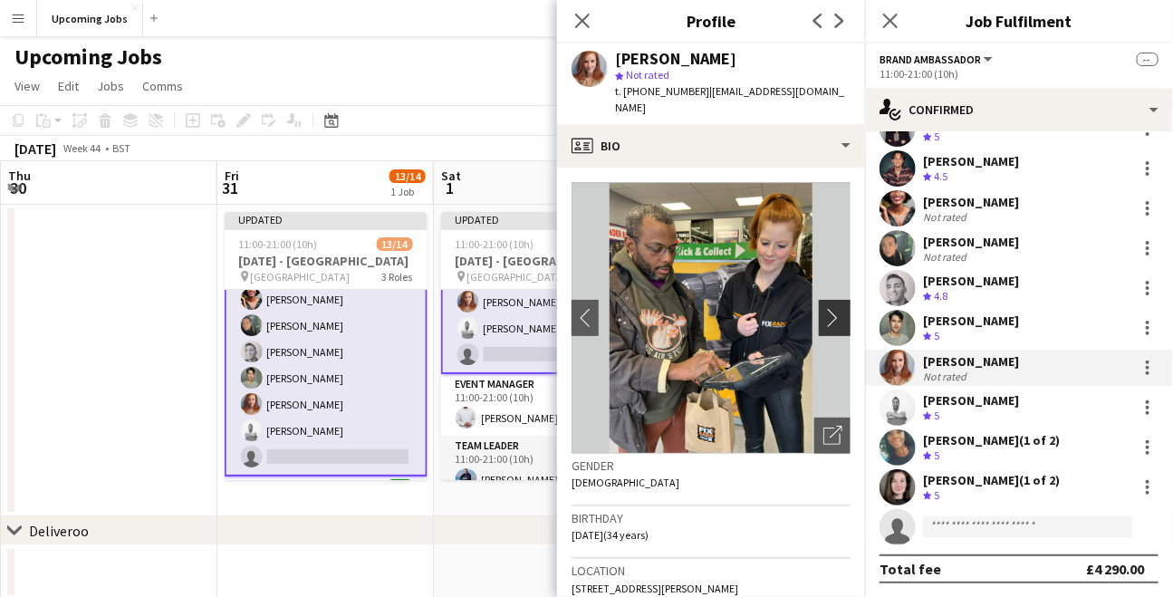
click at [827, 308] on app-icon "chevron-right" at bounding box center [837, 317] width 28 height 19
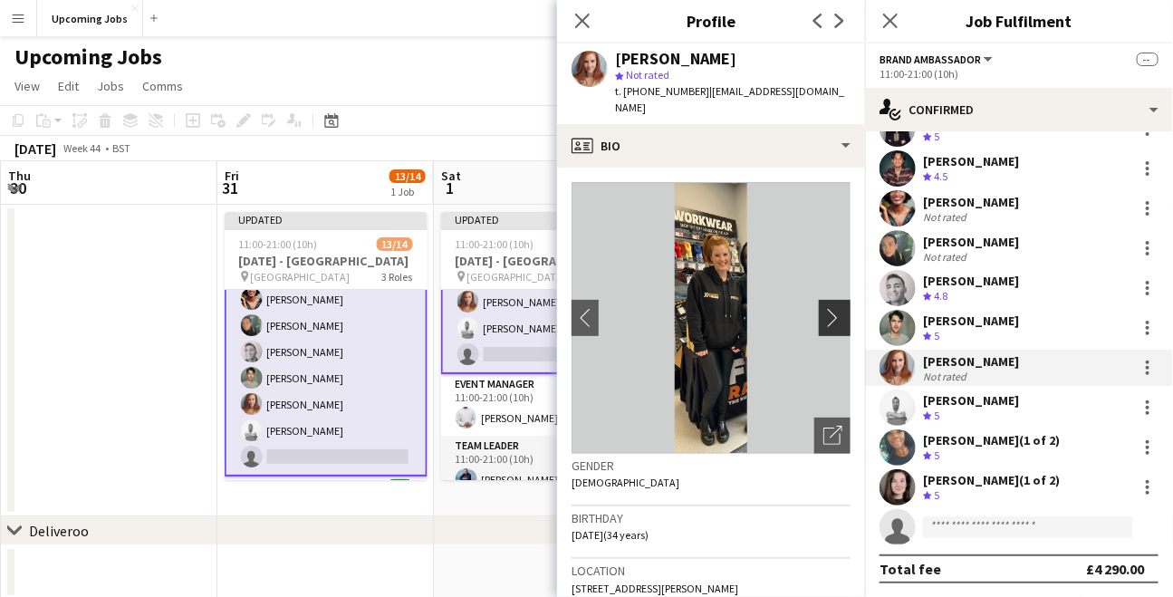
click at [827, 308] on app-icon "chevron-right" at bounding box center [837, 317] width 28 height 19
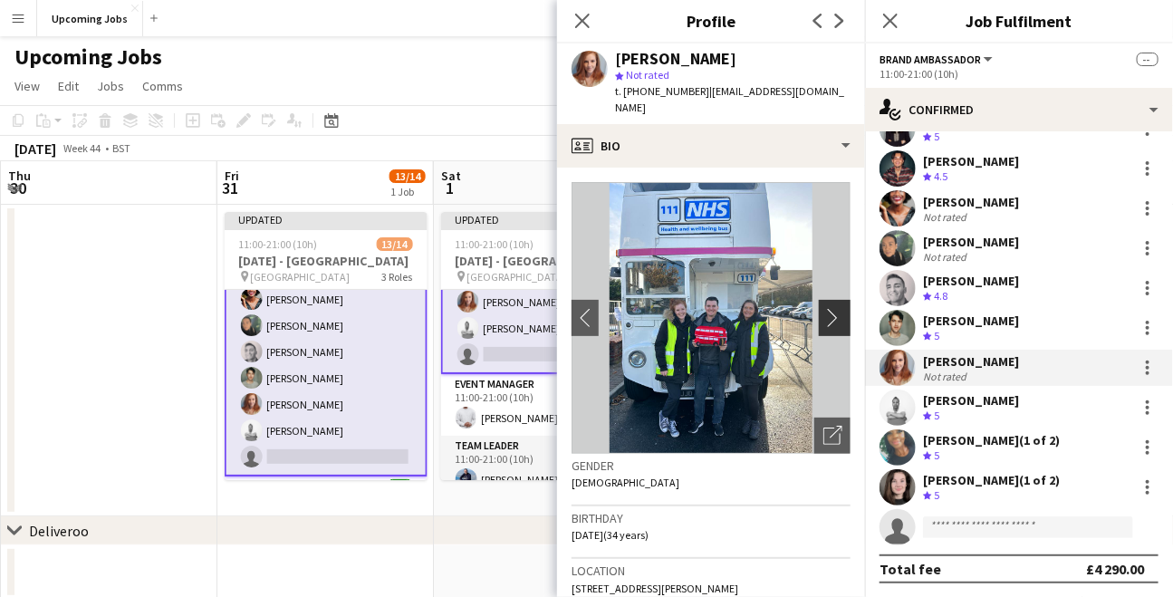
click at [827, 308] on app-icon "chevron-right" at bounding box center [837, 317] width 28 height 19
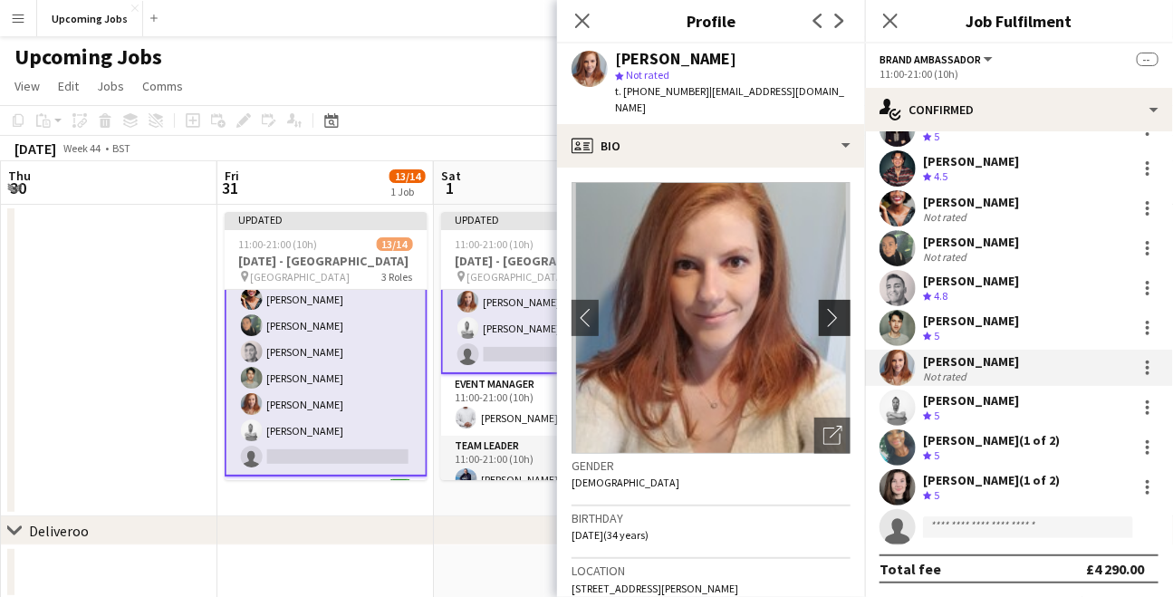
click at [827, 308] on app-icon "chevron-right" at bounding box center [837, 317] width 28 height 19
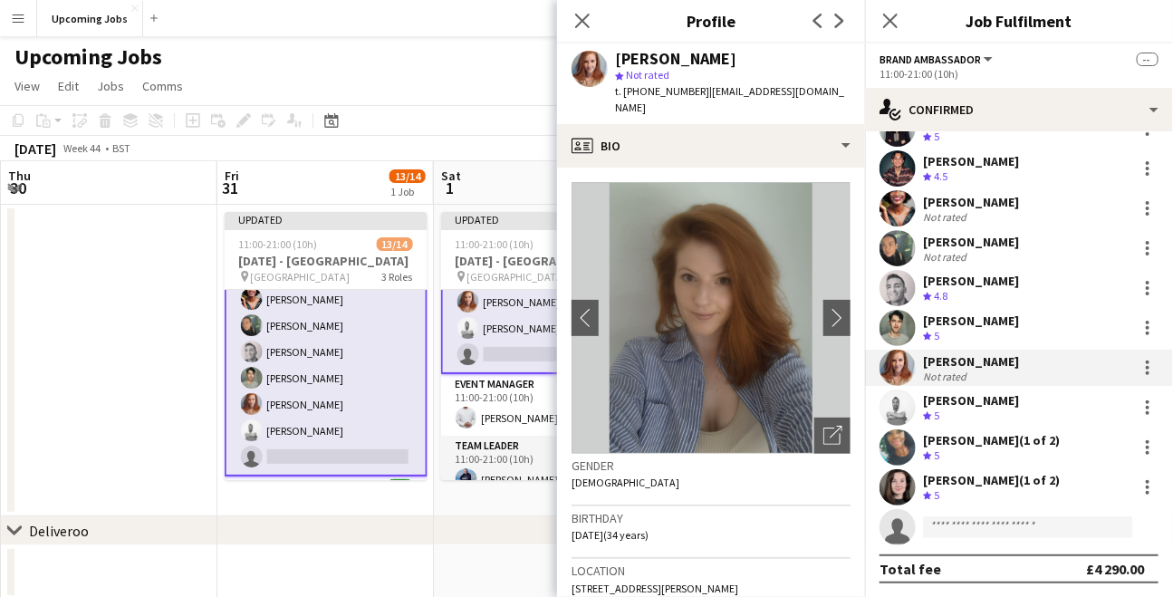
click at [571, 295] on app-crew-profile-bio "chevron-left chevron-right Open photos pop-in Gender [DEMOGRAPHIC_DATA] Birthda…" at bounding box center [711, 382] width 308 height 429
click at [595, 308] on app-icon "chevron-left" at bounding box center [585, 317] width 28 height 19
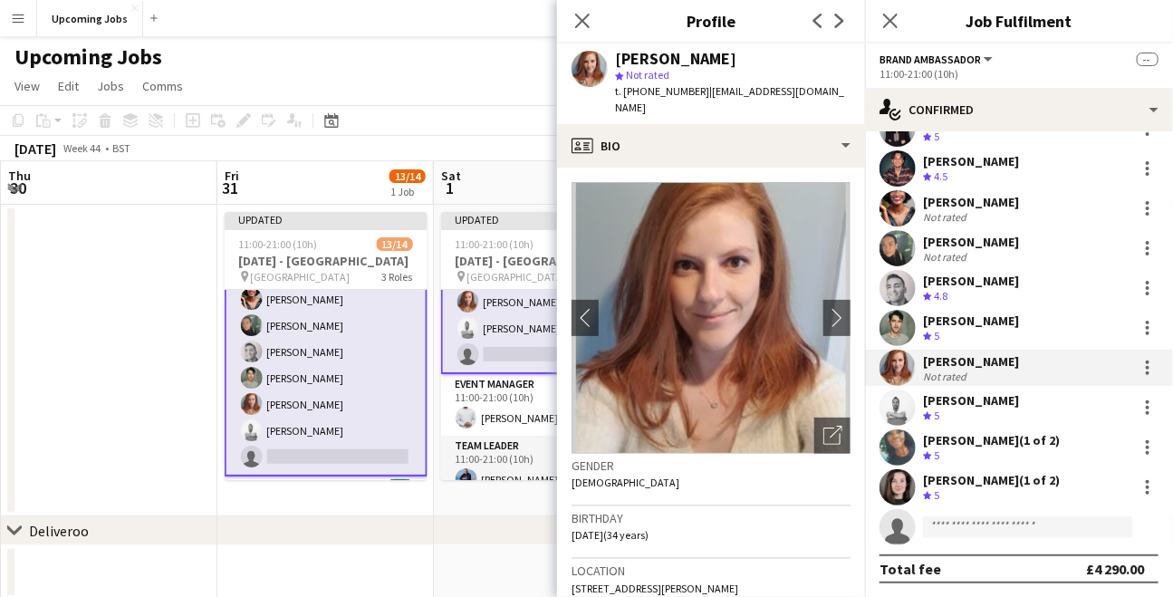
click at [378, 89] on app-page-menu "View Day view expanded Day view collapsed Month view Date picker Jump to [DATE]…" at bounding box center [586, 88] width 1173 height 34
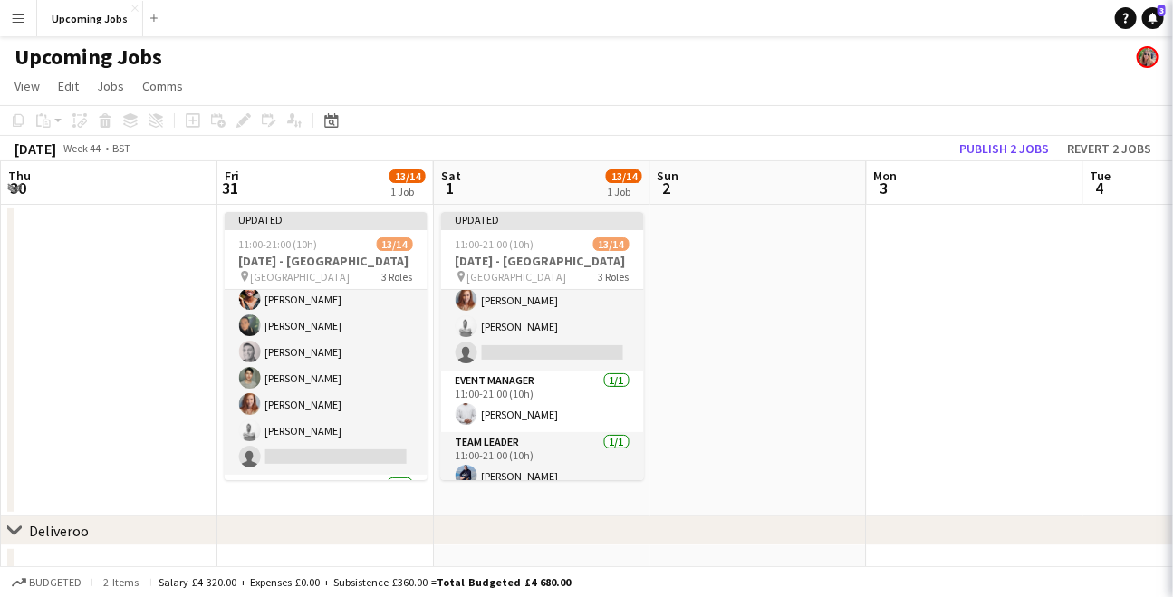
scroll to position [268, 0]
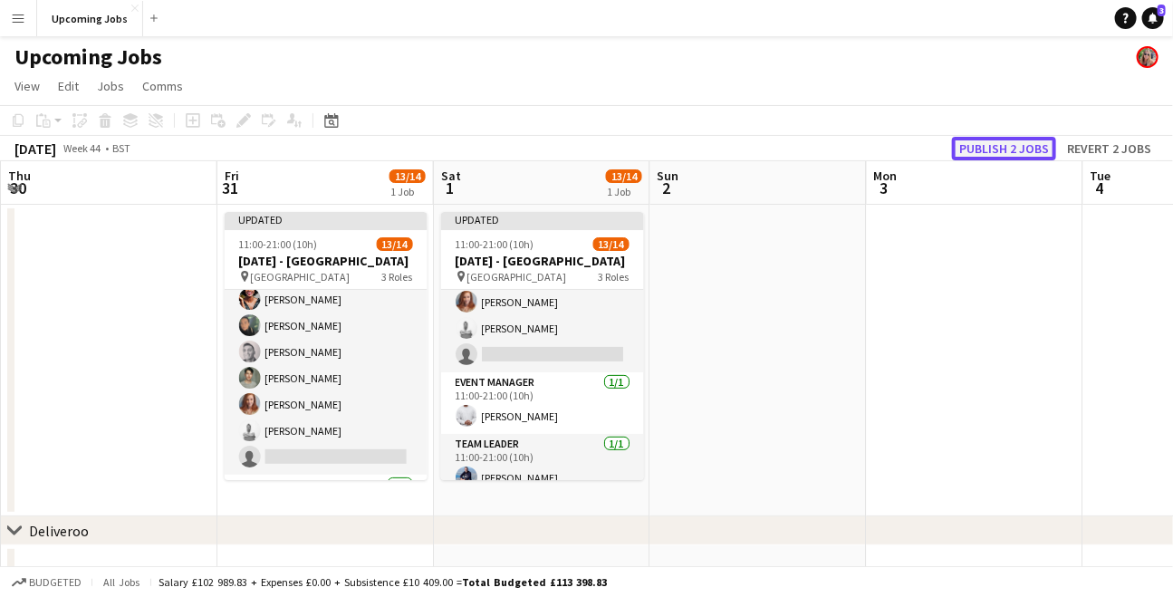
click at [1006, 144] on button "Publish 2 jobs" at bounding box center [1004, 149] width 104 height 24
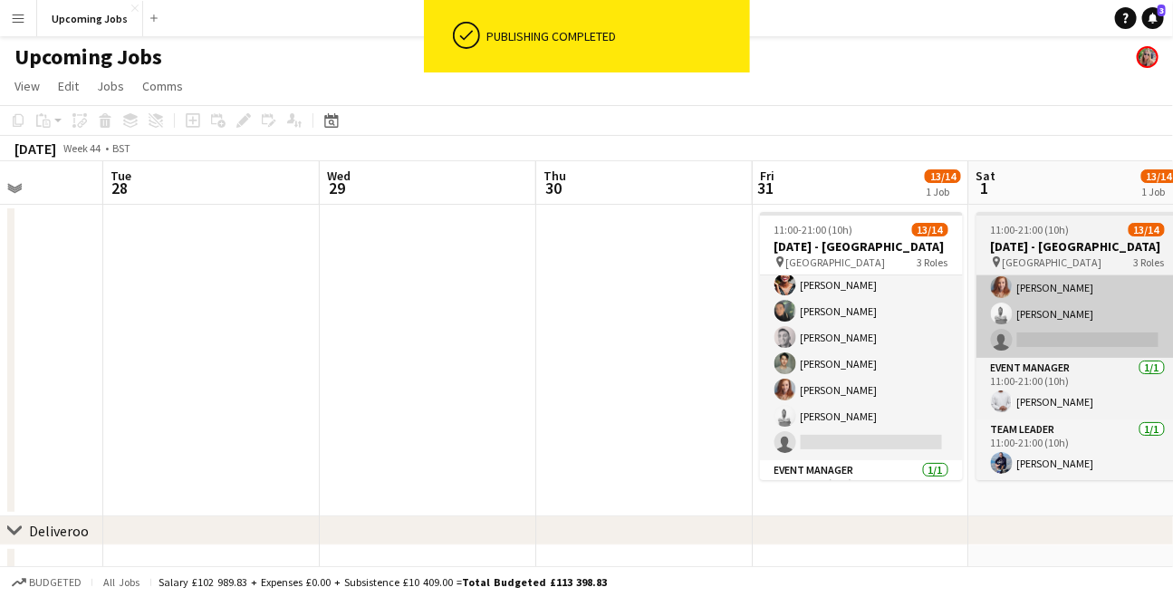
scroll to position [0, 463]
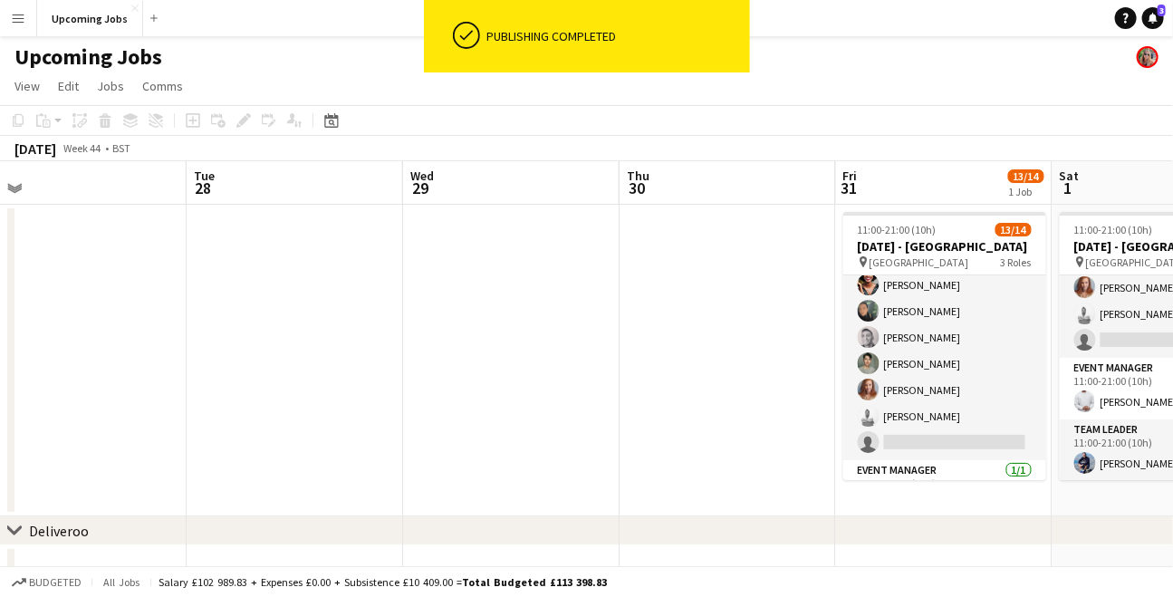
click at [11, 19] on button "Menu" at bounding box center [18, 18] width 36 height 36
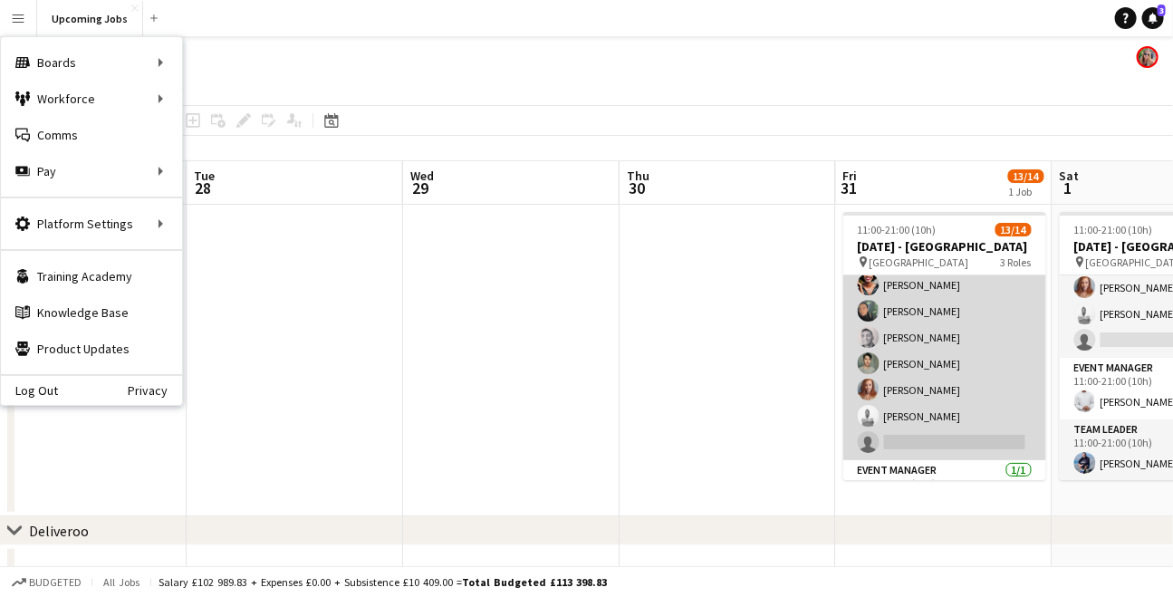
click at [865, 413] on app-user-avatar at bounding box center [869, 416] width 22 height 22
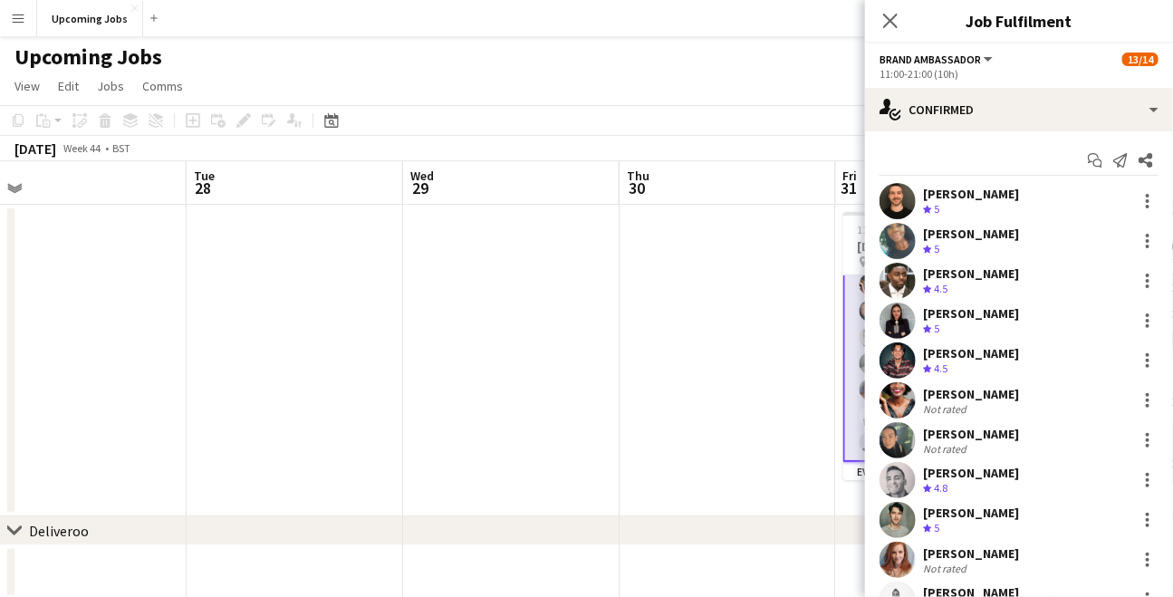
scroll to position [112, 0]
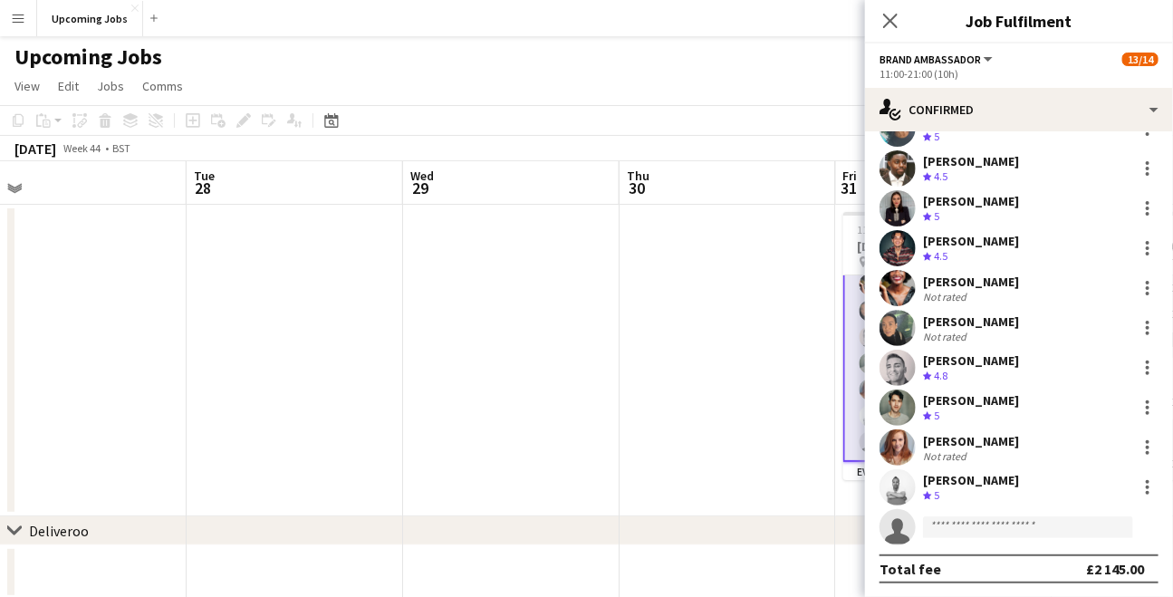
click at [893, 488] on app-user-avatar at bounding box center [897, 487] width 36 height 36
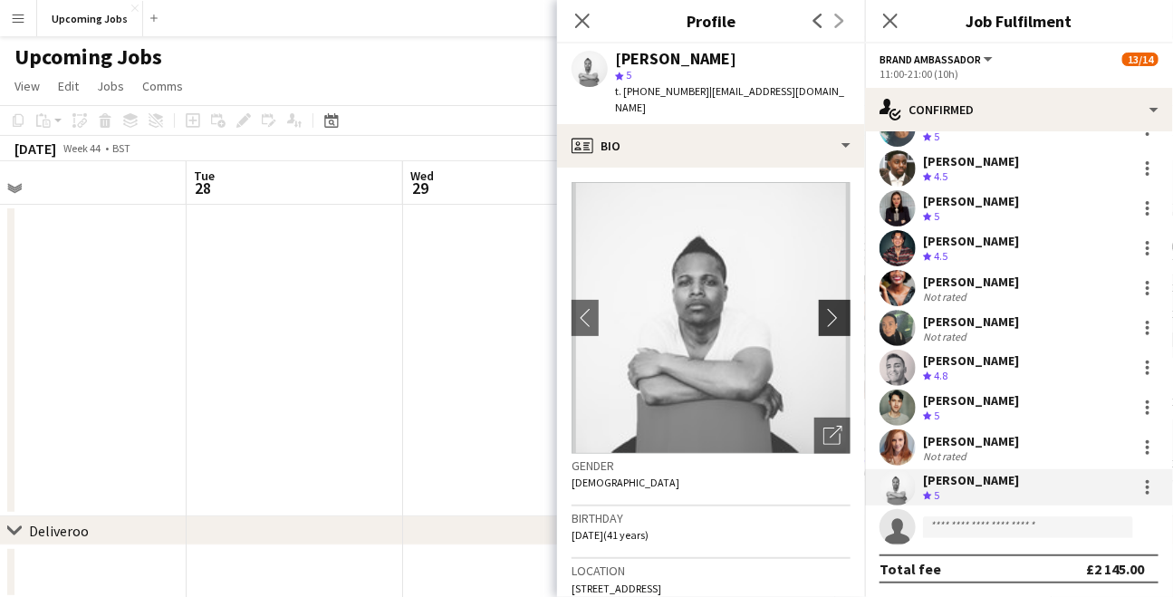
click at [823, 308] on app-icon "chevron-right" at bounding box center [837, 317] width 28 height 19
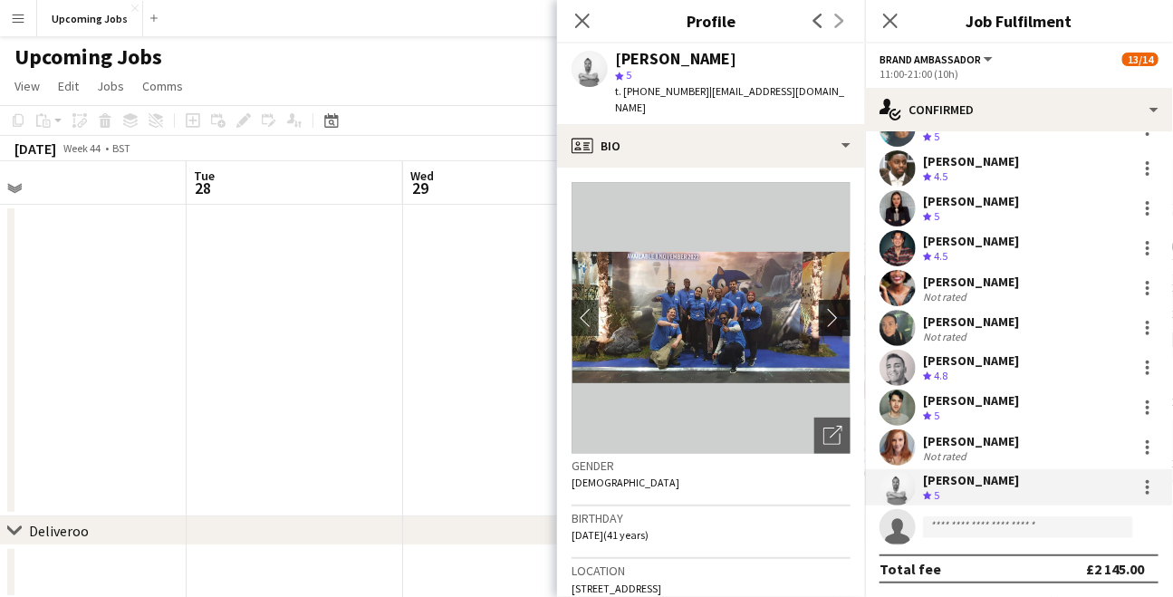
click at [823, 308] on app-icon "chevron-right" at bounding box center [837, 317] width 28 height 19
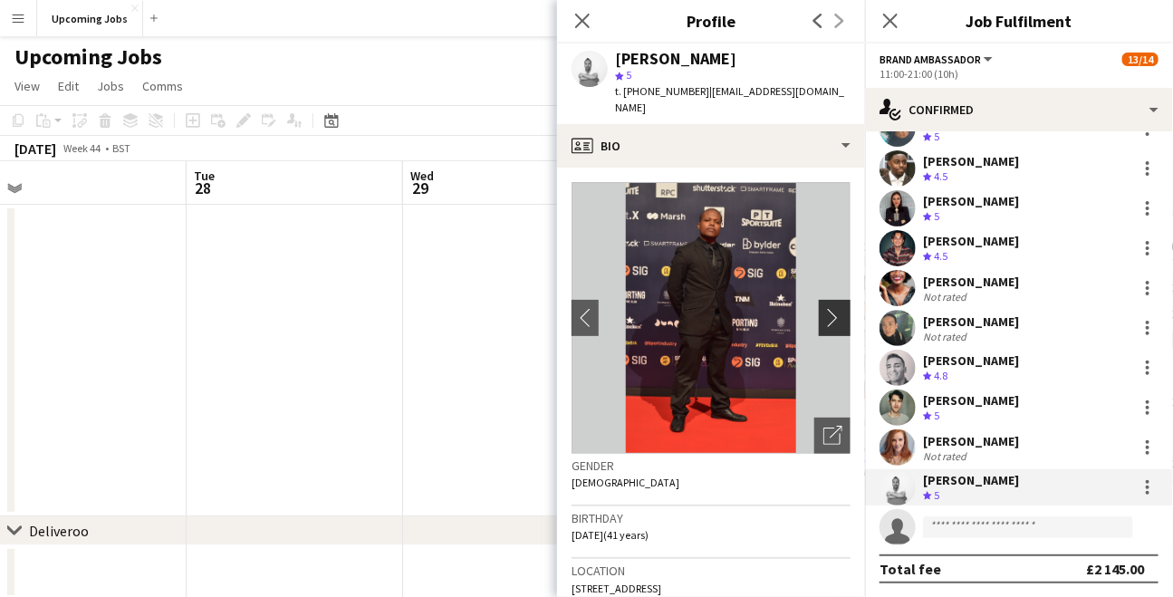
click at [823, 308] on app-icon "chevron-right" at bounding box center [837, 317] width 28 height 19
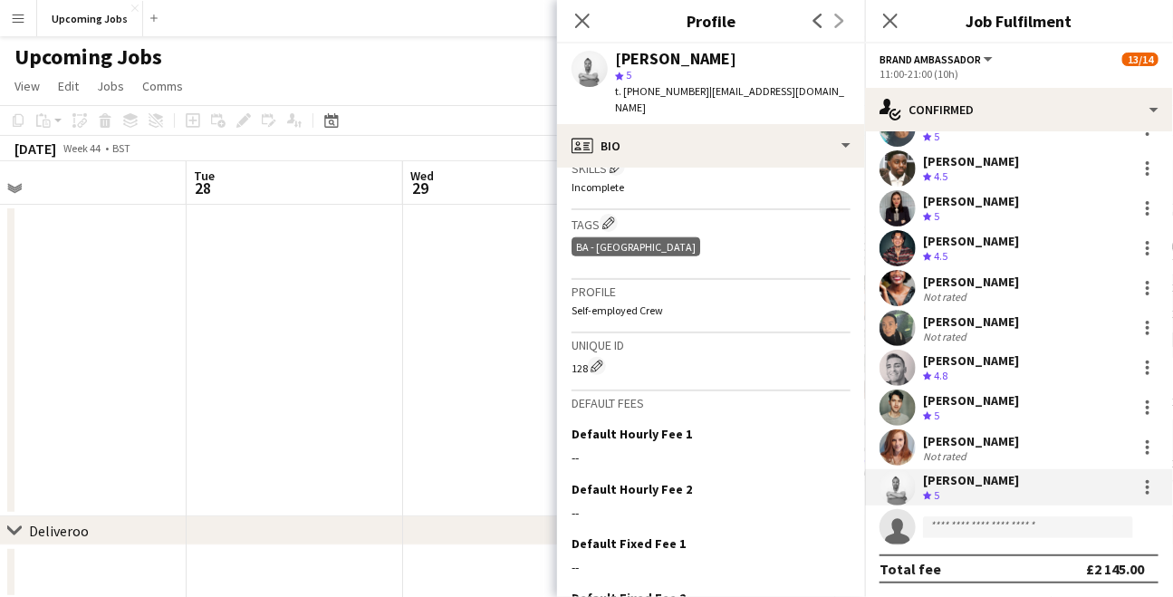
scroll to position [774, 0]
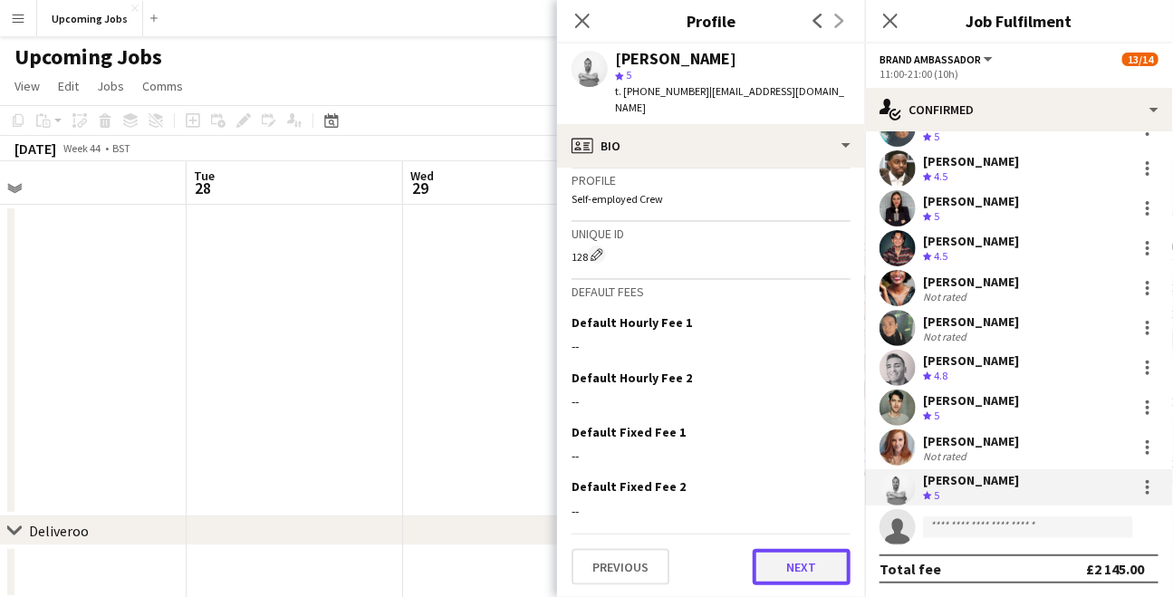
click at [782, 570] on button "Next" at bounding box center [802, 567] width 98 height 36
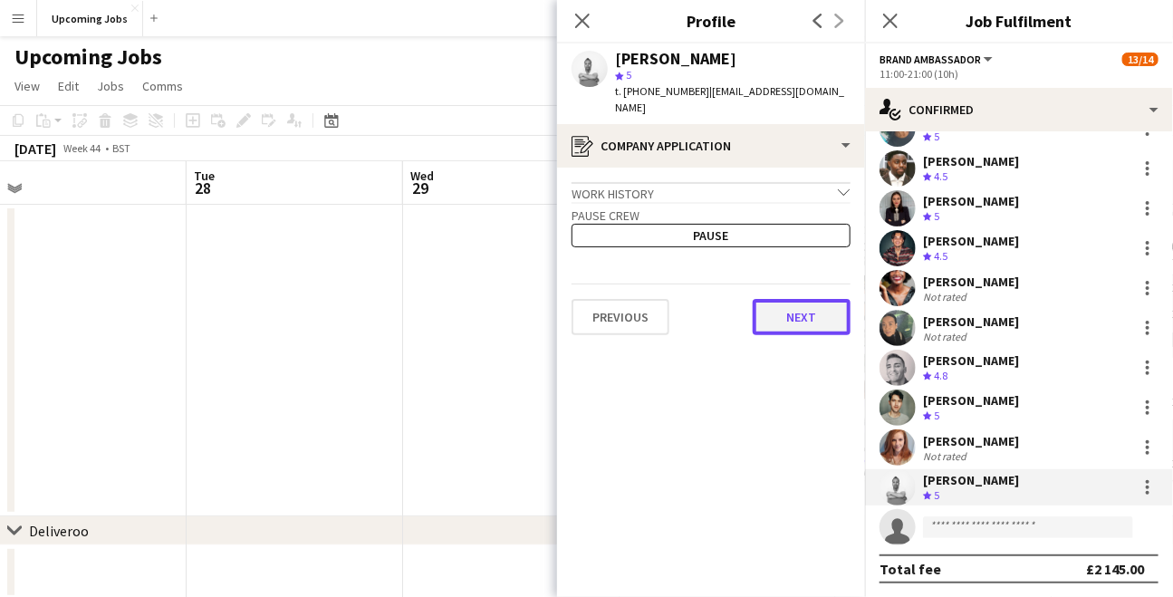
click at [807, 299] on button "Next" at bounding box center [802, 317] width 98 height 36
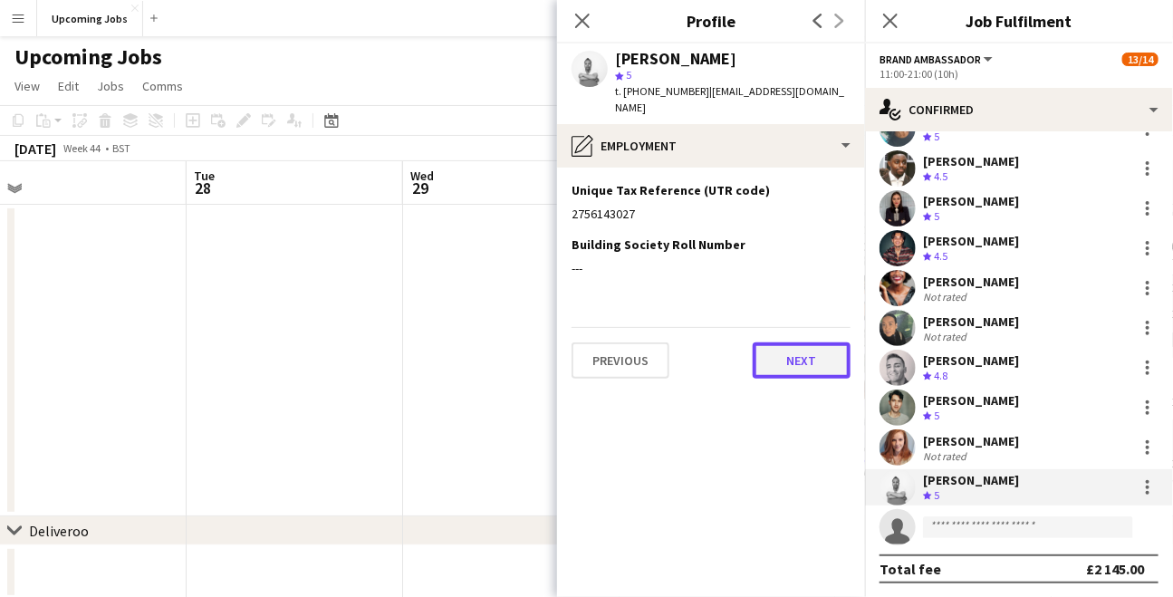
click at [800, 351] on button "Next" at bounding box center [802, 360] width 98 height 36
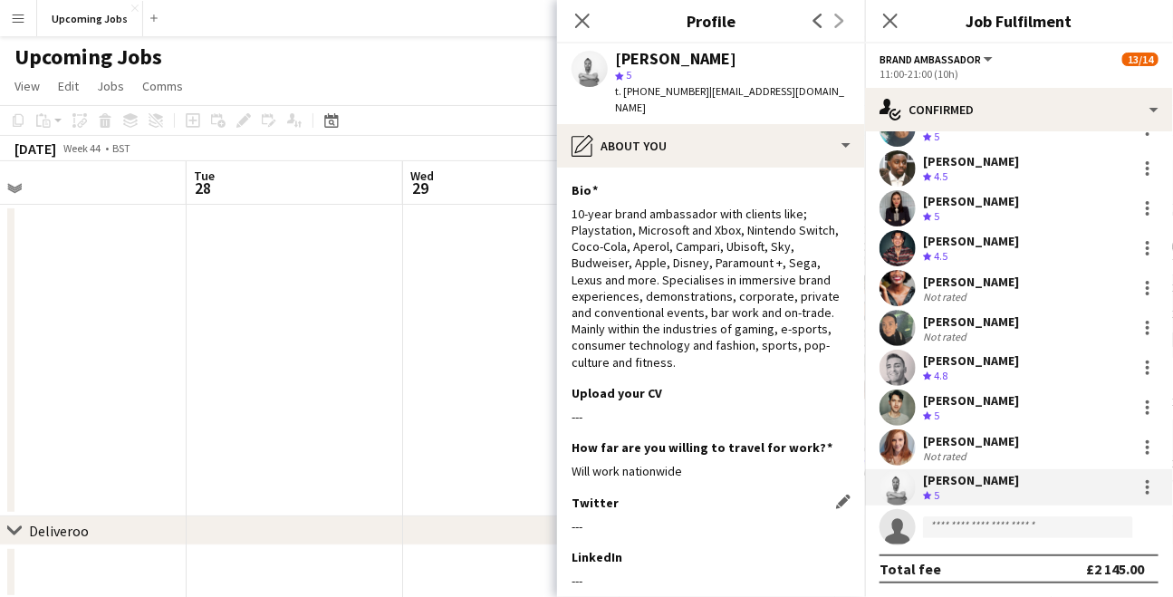
scroll to position [201, 0]
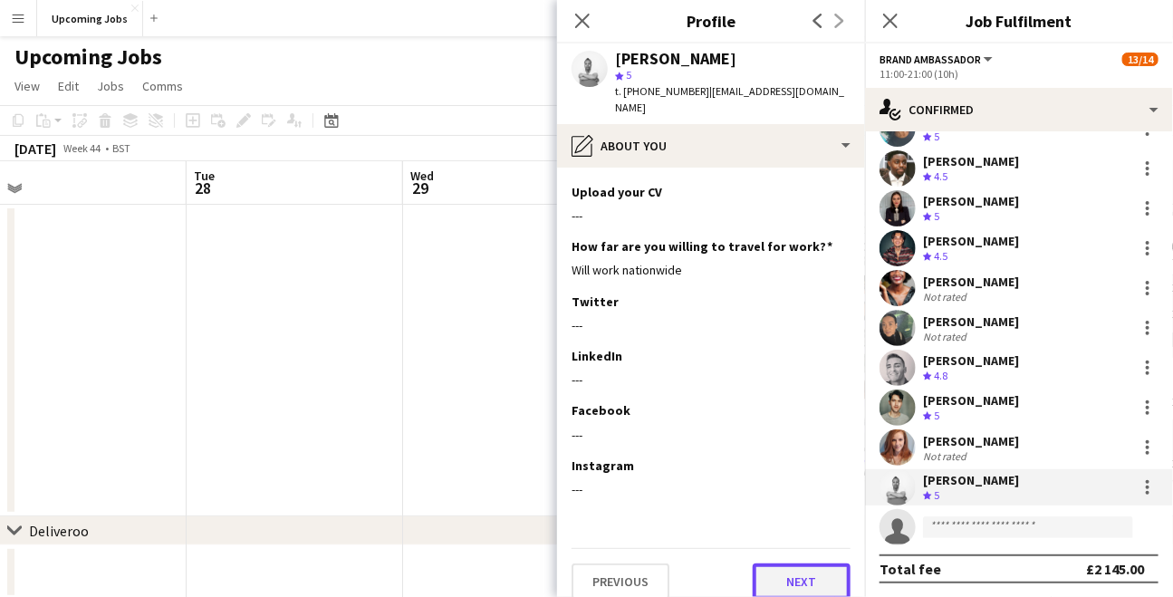
click at [794, 575] on button "Next" at bounding box center [802, 581] width 98 height 36
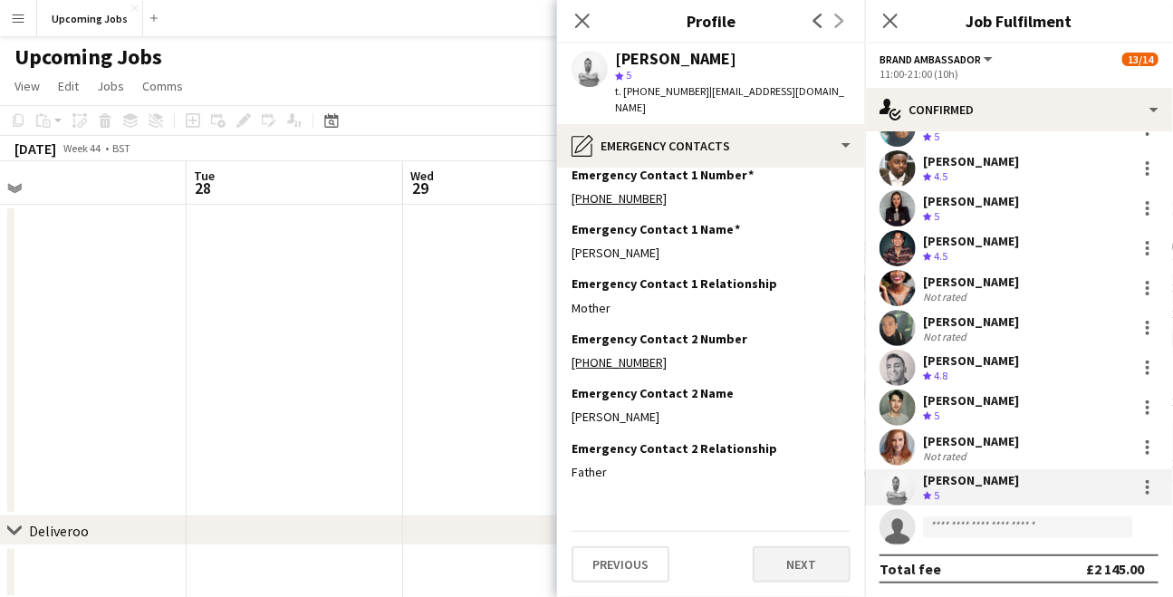
scroll to position [0, 0]
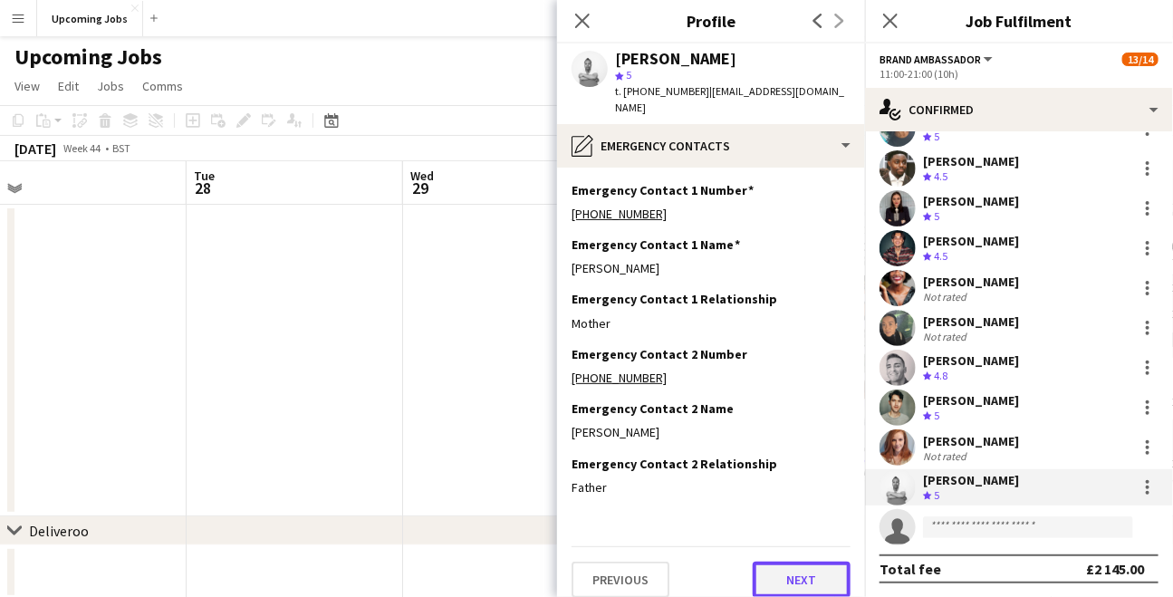
click at [795, 562] on button "Next" at bounding box center [802, 580] width 98 height 36
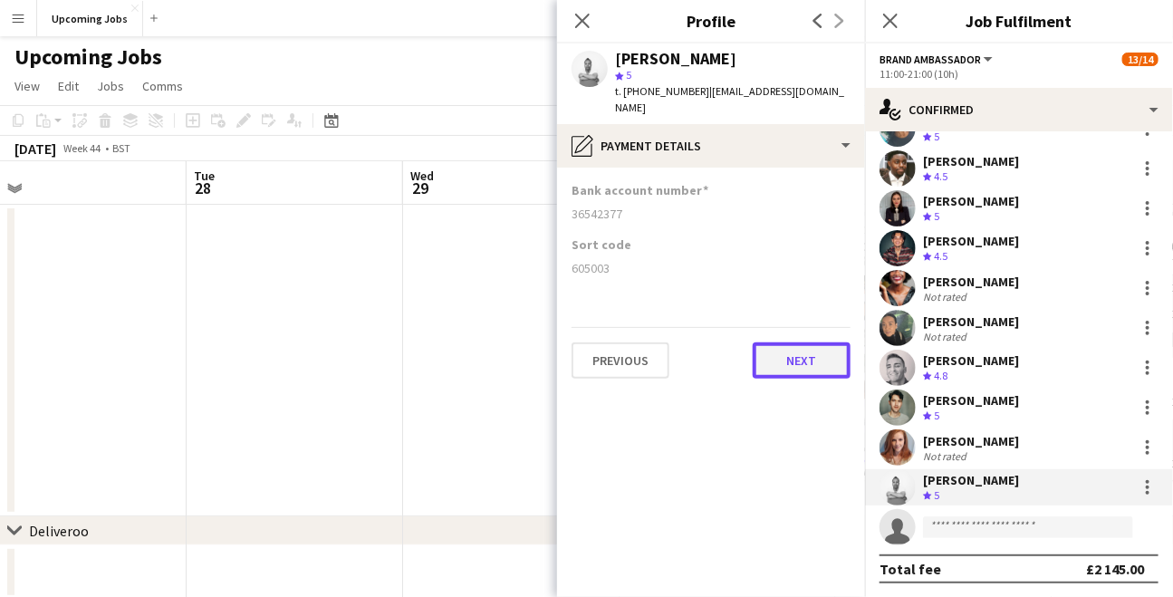
click at [794, 344] on button "Next" at bounding box center [802, 360] width 98 height 36
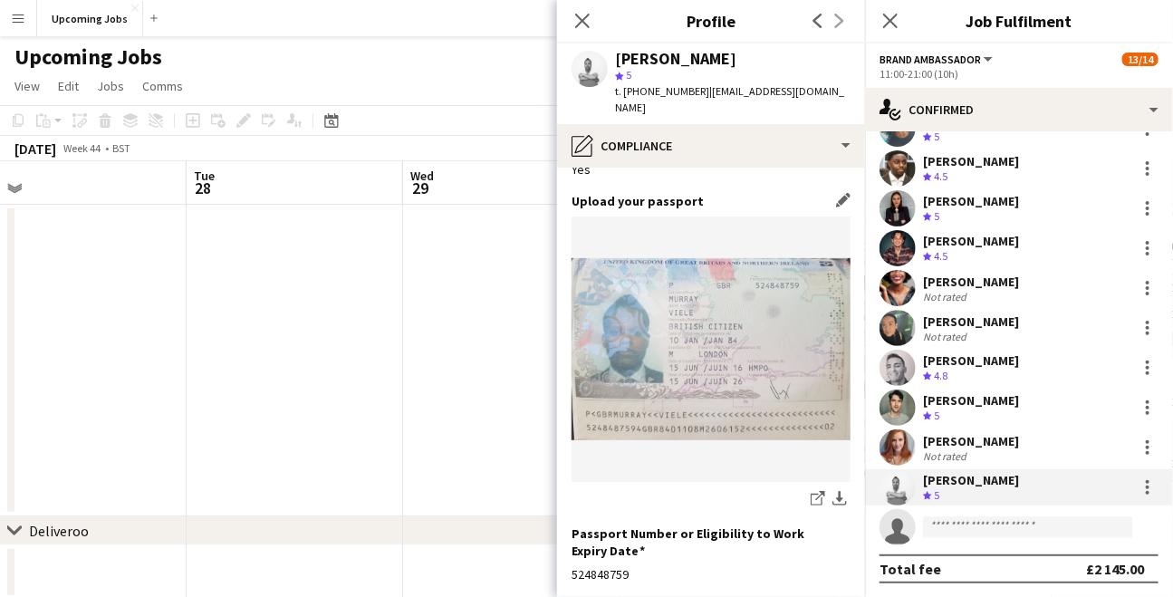
scroll to position [111, 0]
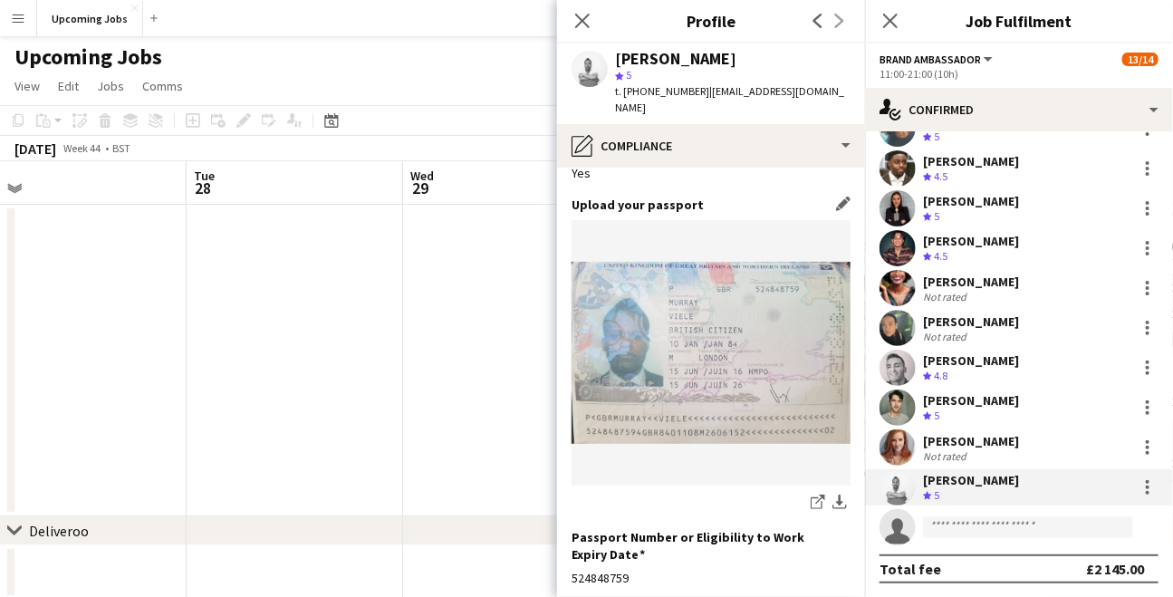
click at [758, 344] on img at bounding box center [710, 352] width 279 height 181
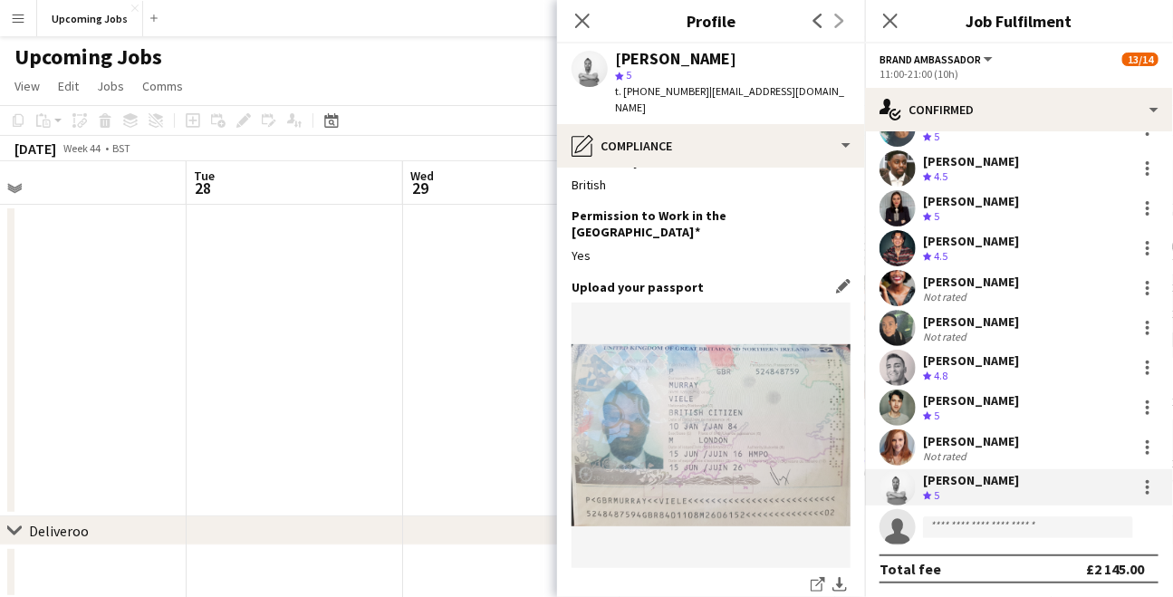
scroll to position [348, 0]
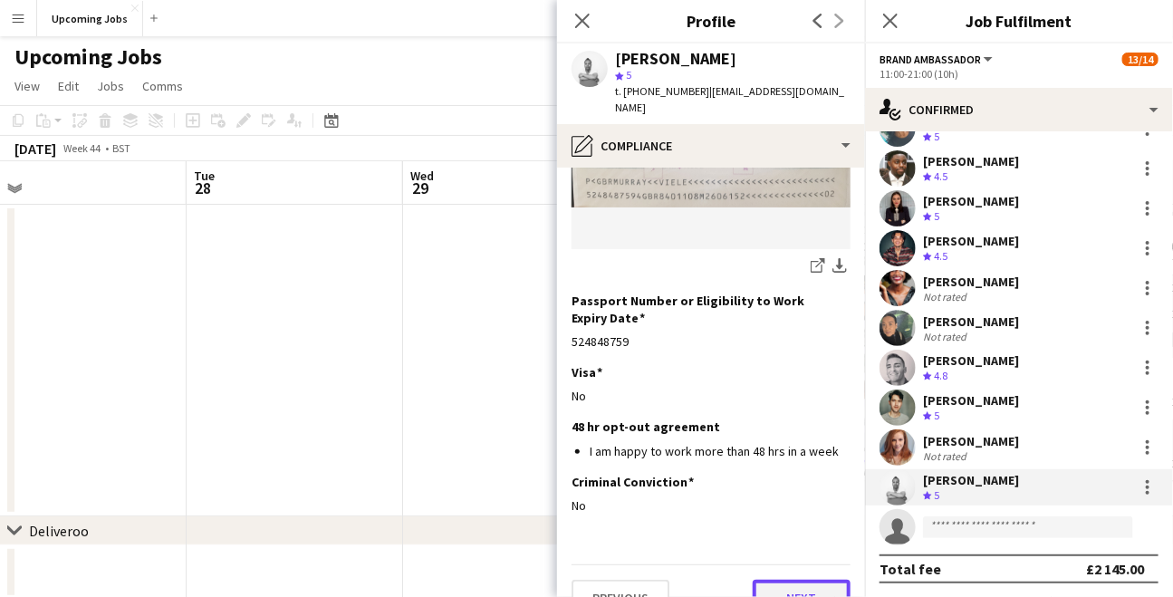
click at [788, 580] on button "Next" at bounding box center [802, 598] width 98 height 36
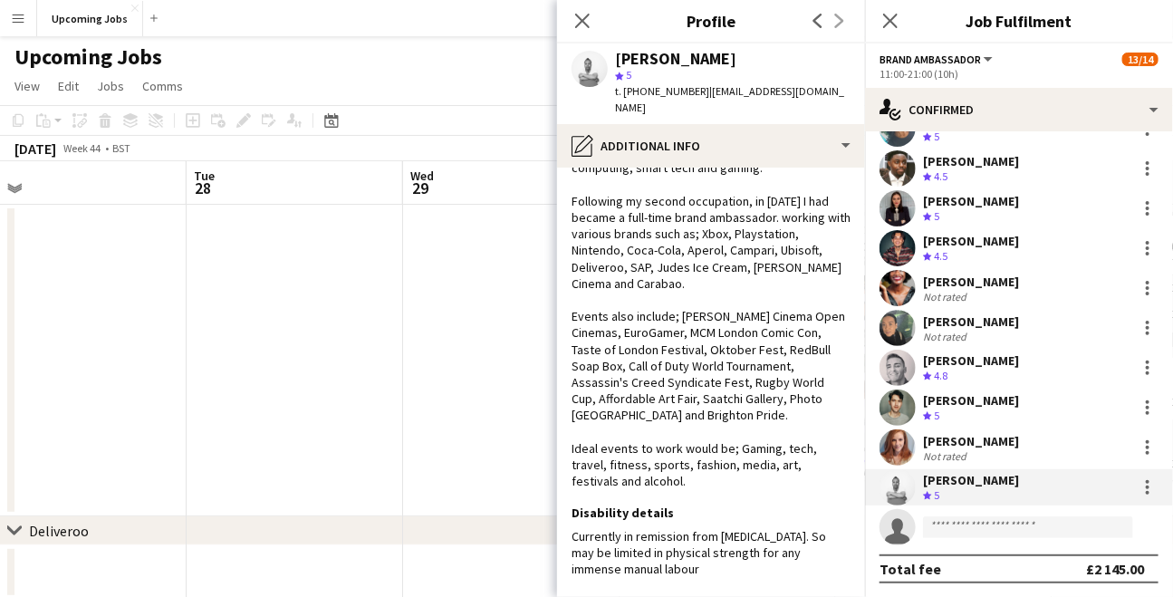
scroll to position [279, 0]
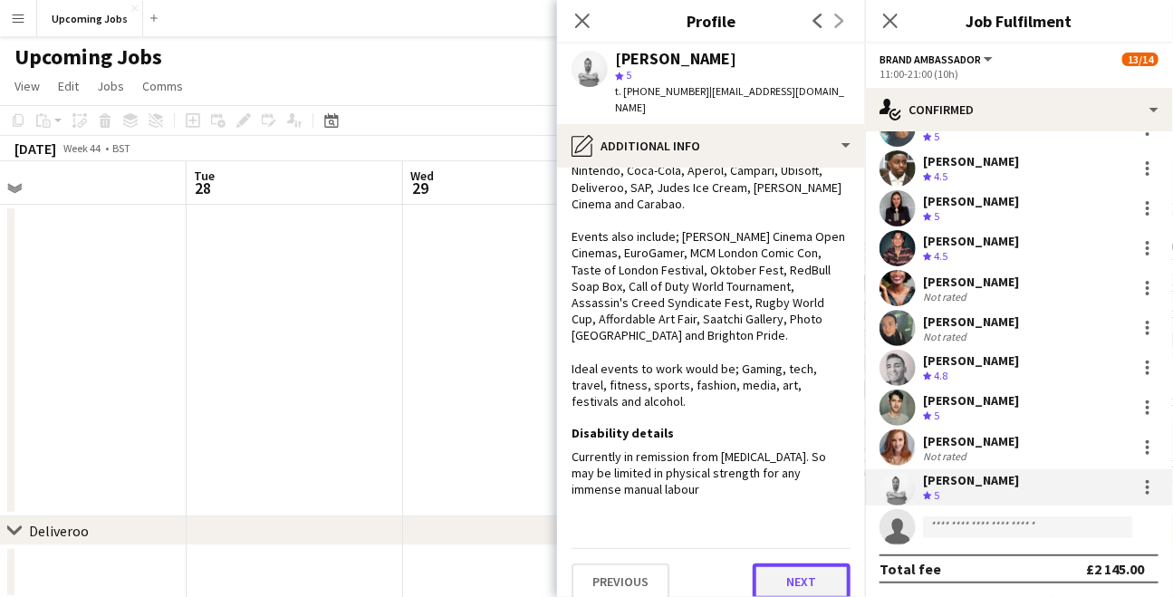
click at [805, 563] on button "Next" at bounding box center [802, 581] width 98 height 36
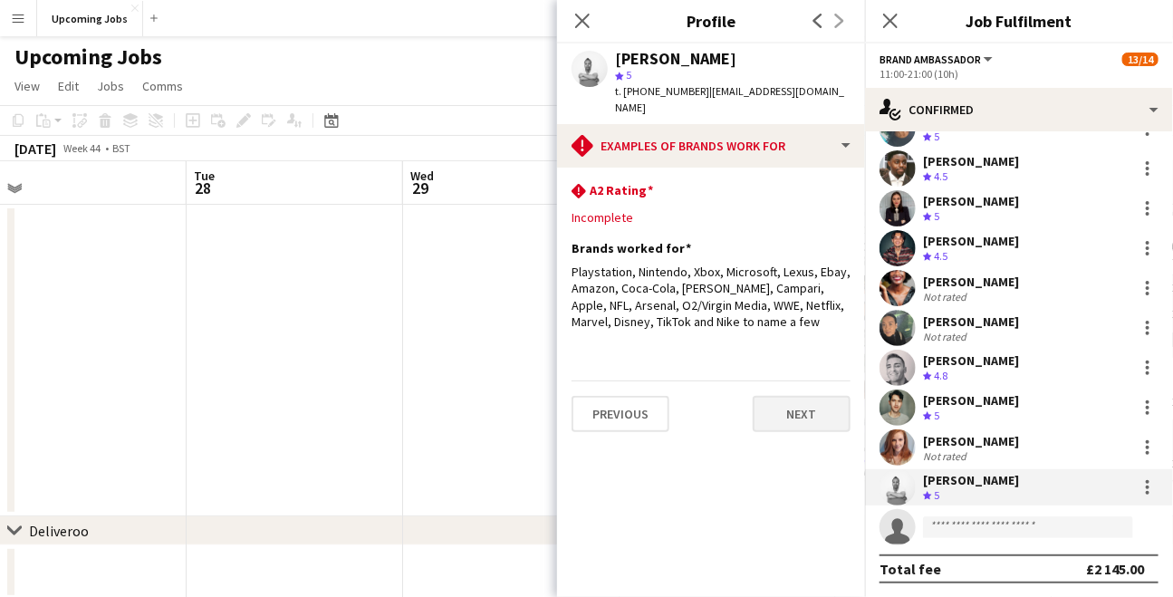
scroll to position [0, 0]
drag, startPoint x: 694, startPoint y: 305, endPoint x: 572, endPoint y: 251, distance: 133.0
click at [572, 264] on div "Playstation, Nintendo, Xbox, Microsoft, Lexus, Ebay, Amazon, Coca-Cola, [PERSON…" at bounding box center [710, 297] width 279 height 66
copy div "Playstation, Nintendo, Xbox, Microsoft, Lexus, Ebay, Amazon, Coca-Cola, [PERSON…"
click at [760, 344] on app-section-data-types "rhombus-alert A2 Rating Edit this field Incomplete Brands worked for Edit this …" at bounding box center [711, 382] width 308 height 429
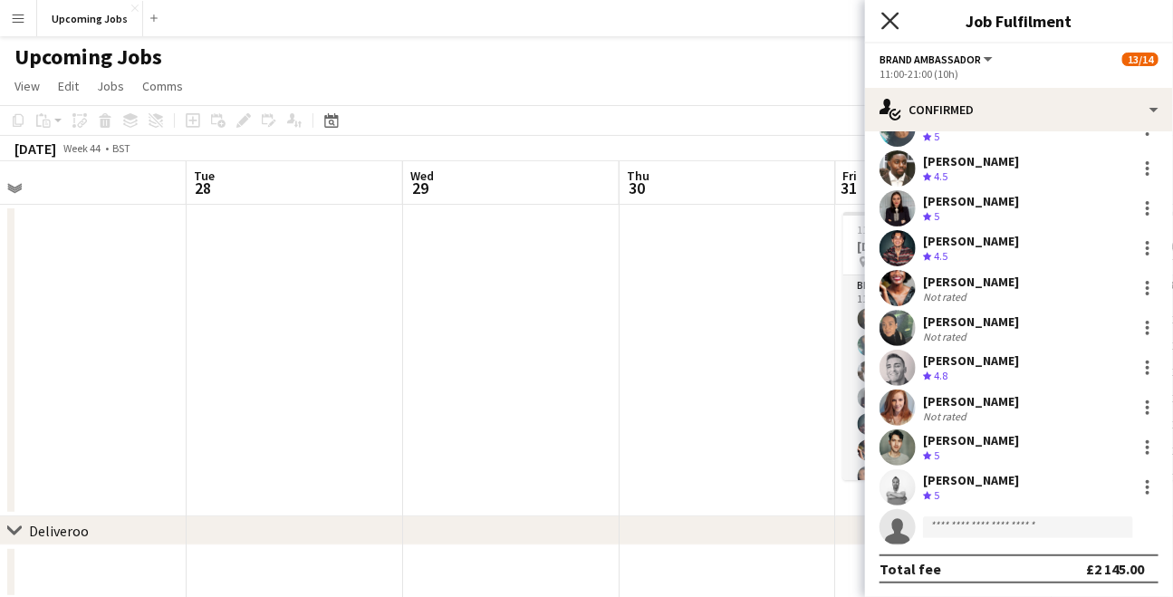
click at [894, 16] on icon at bounding box center [889, 20] width 17 height 17
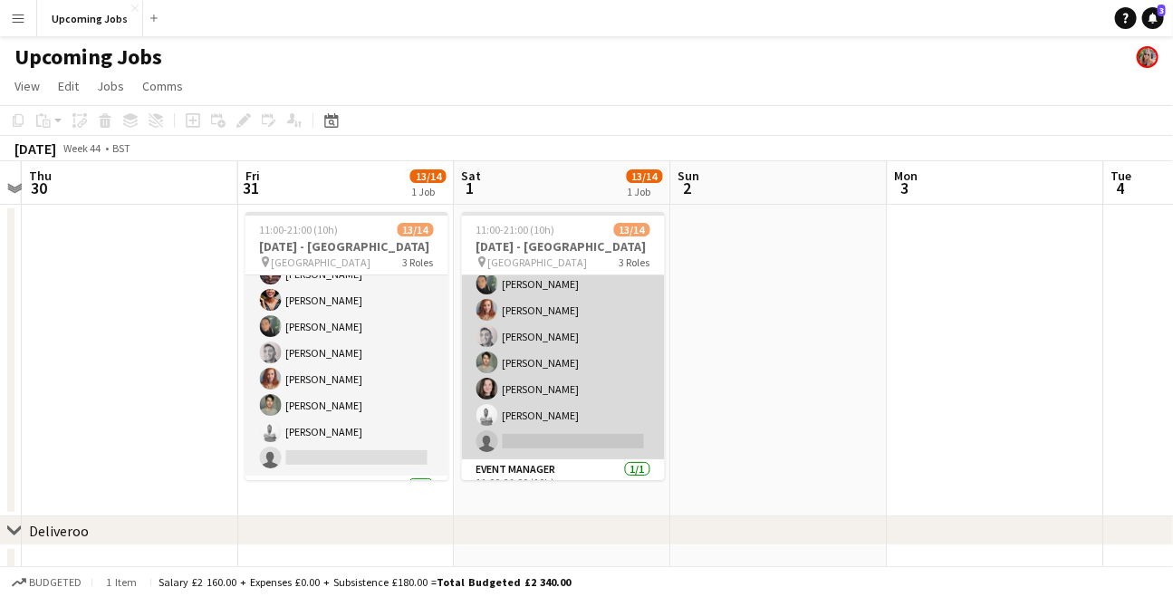
scroll to position [173, 0]
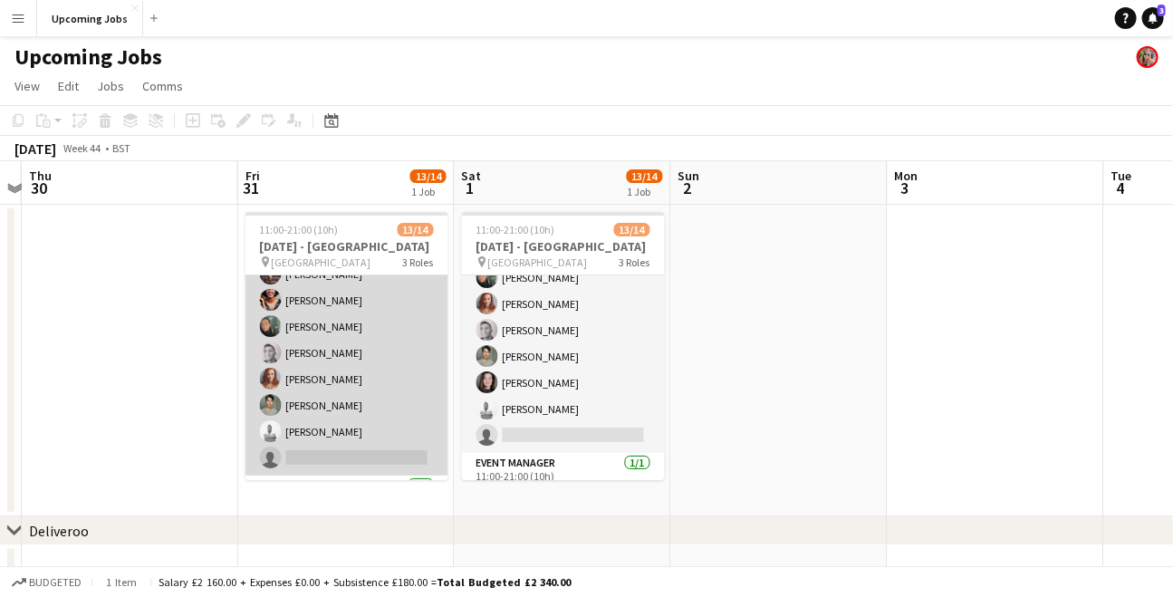
click at [348, 397] on app-card-role "Brand Ambassador 6I [DATE] 11:00-21:00 (10h) [PERSON_NAME] [PERSON_NAME] [PERSO…" at bounding box center [346, 300] width 203 height 350
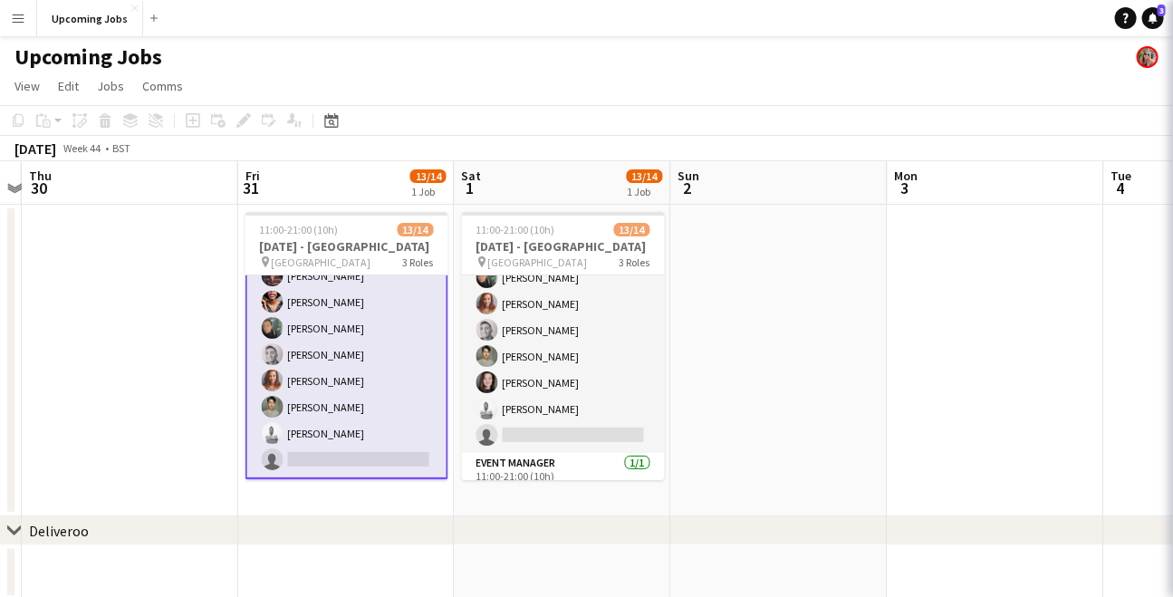
scroll to position [152, 0]
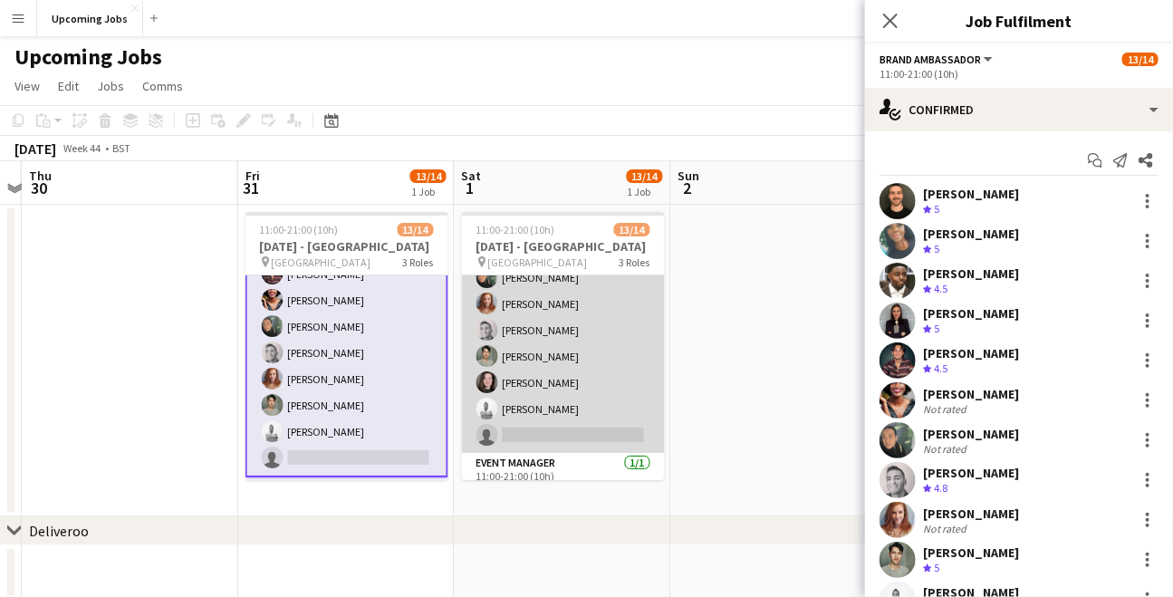
click at [546, 377] on app-card-role "Brand Ambassador 6I [DATE] 11:00-21:00 (10h) [PERSON_NAME] [PERSON_NAME] [PERSO…" at bounding box center [563, 277] width 203 height 350
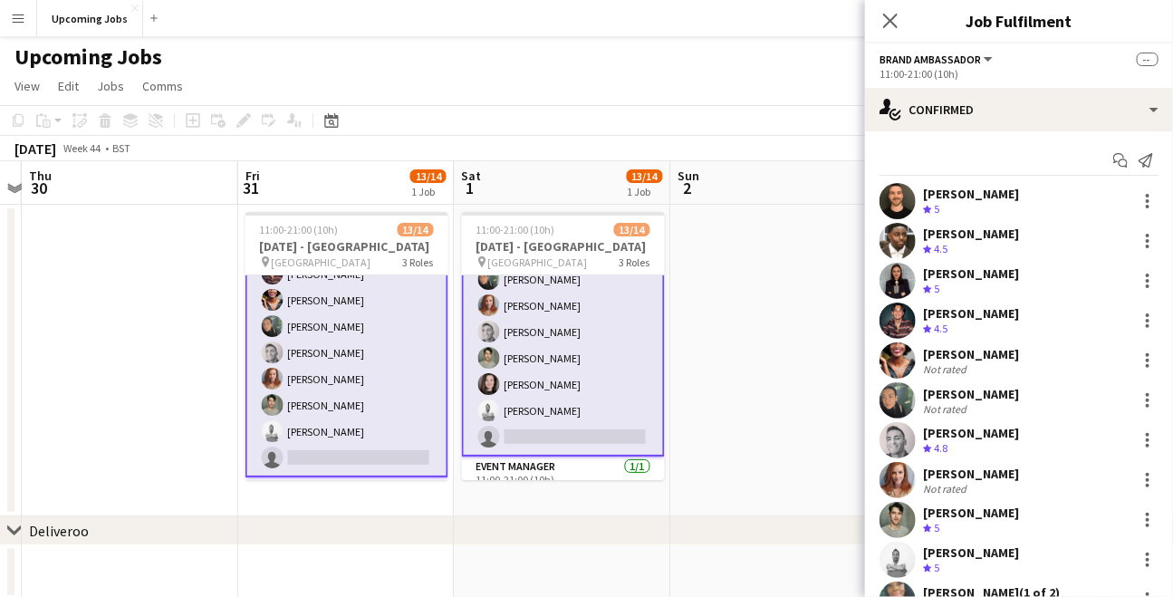
scroll to position [175, 0]
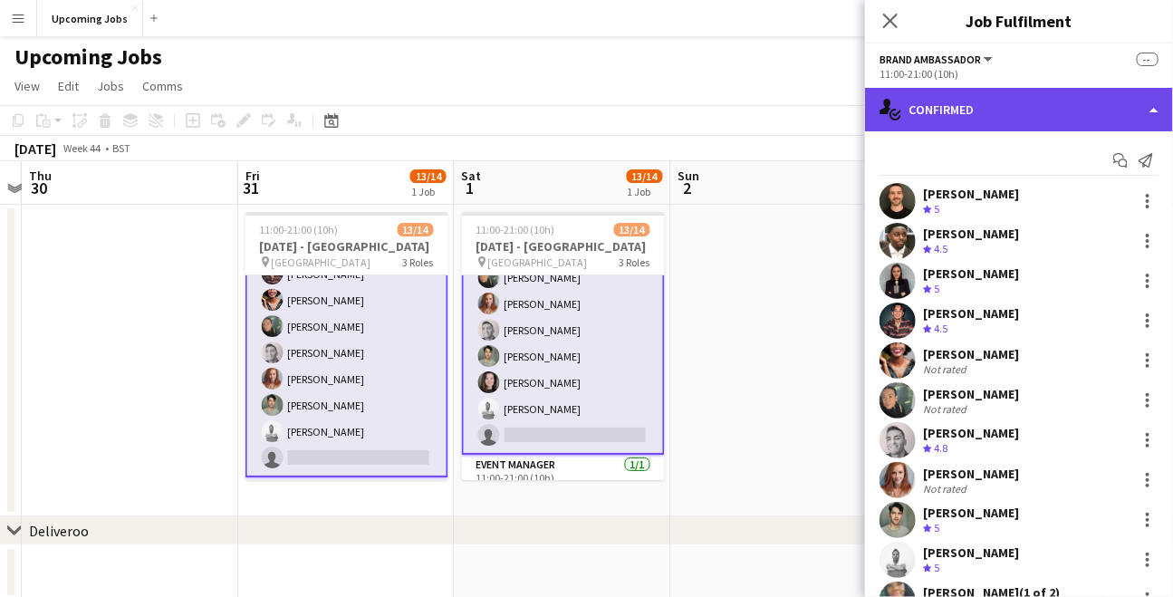
click at [951, 106] on div "single-neutral-actions-check-2 Confirmed" at bounding box center [1019, 109] width 308 height 43
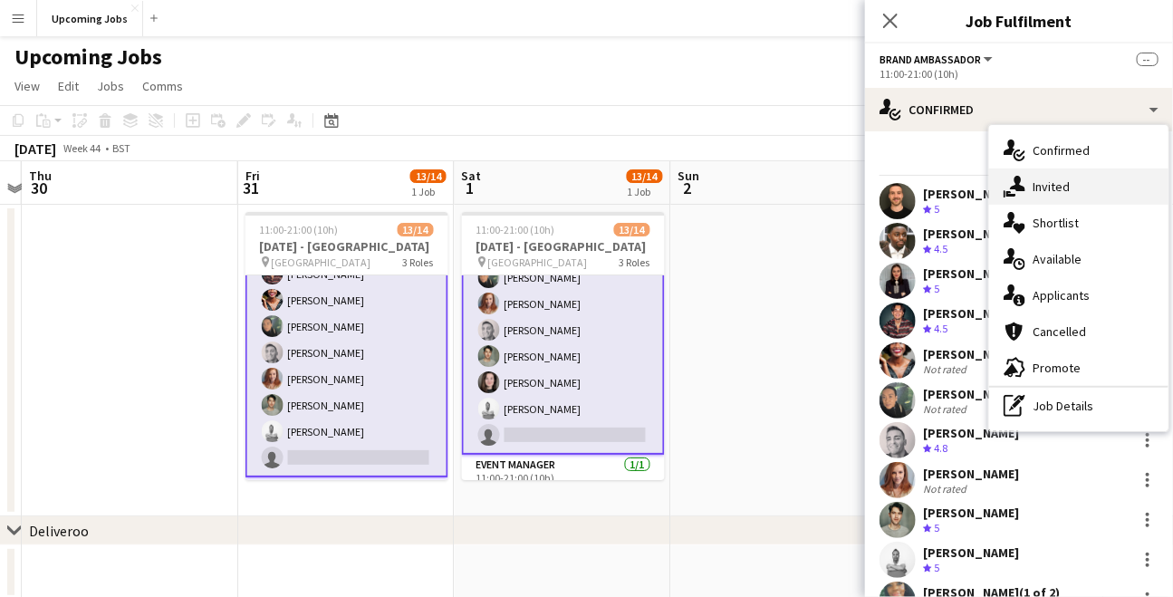
click at [1043, 189] on span "Invited" at bounding box center [1050, 186] width 37 height 16
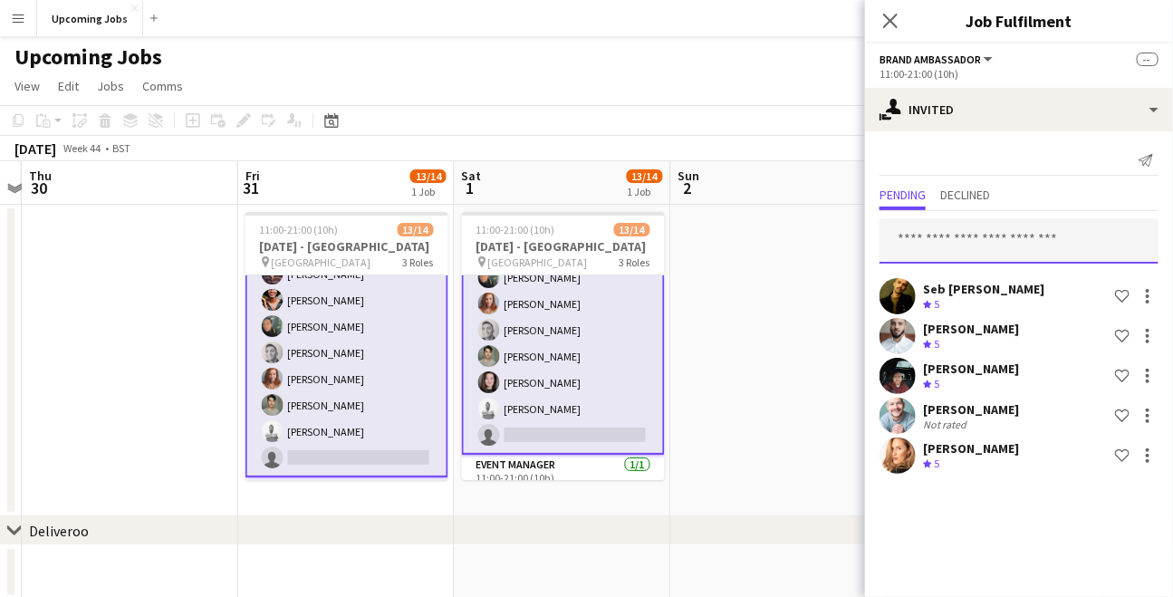
click at [927, 240] on input "text" at bounding box center [1018, 240] width 279 height 45
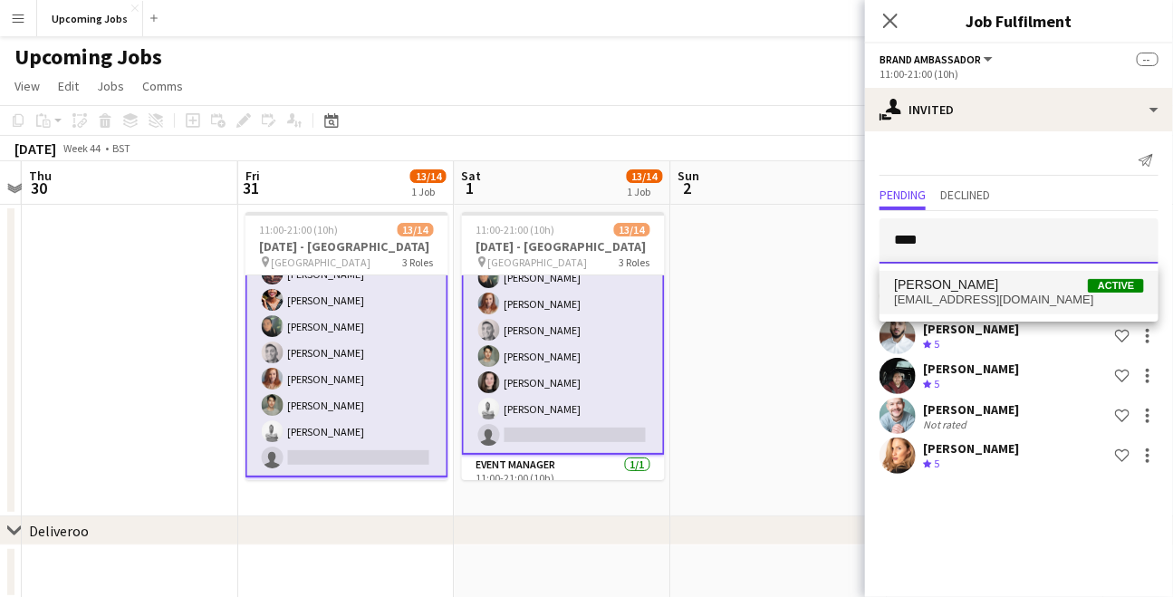
type input "****"
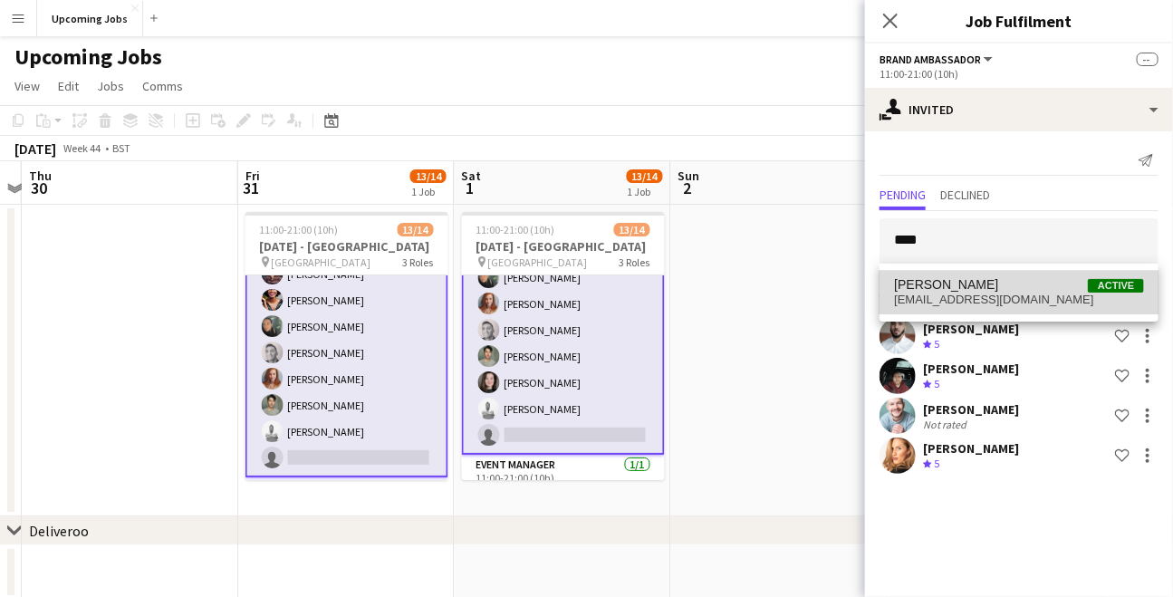
click at [946, 284] on span "[PERSON_NAME]" at bounding box center [946, 284] width 104 height 15
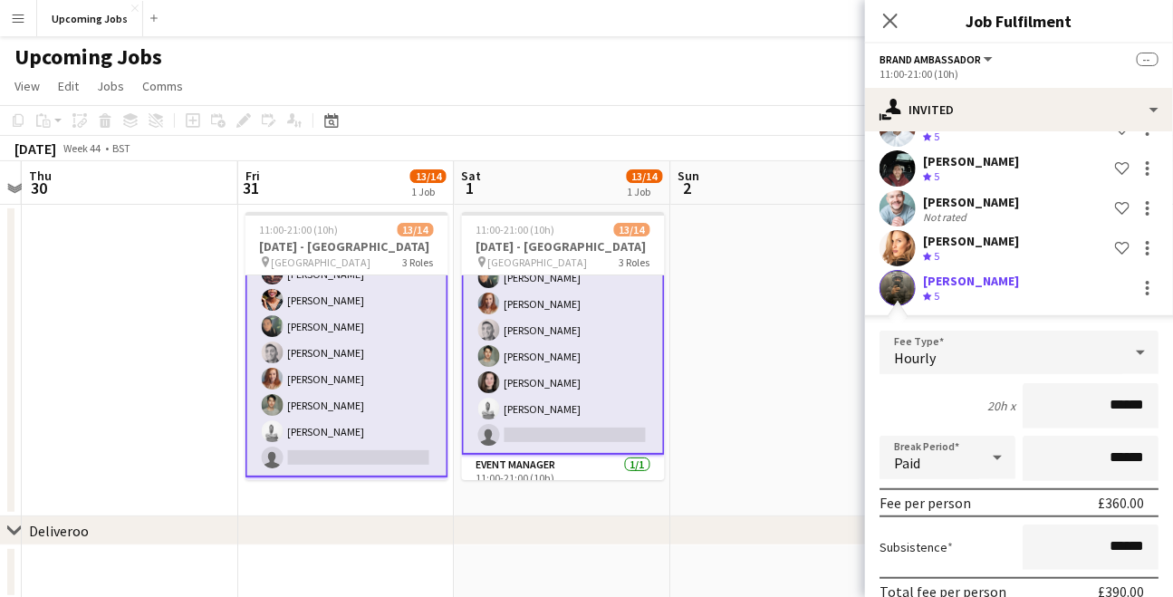
scroll to position [291, 0]
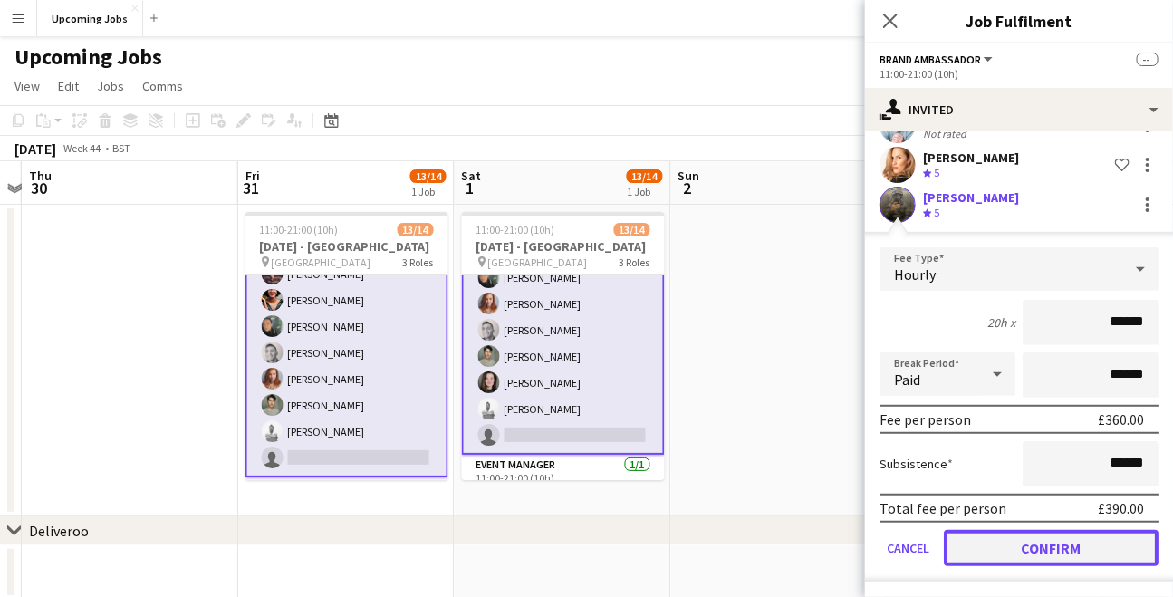
click at [1048, 549] on button "Confirm" at bounding box center [1051, 548] width 215 height 36
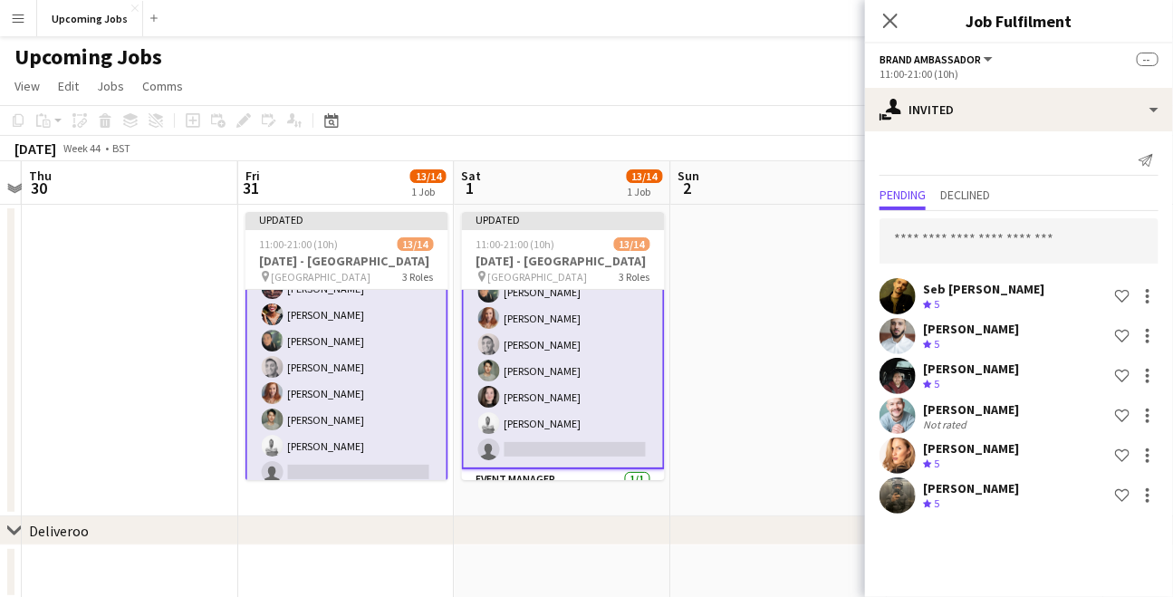
scroll to position [0, 0]
click at [891, 15] on icon "Close pop-in" at bounding box center [889, 20] width 17 height 17
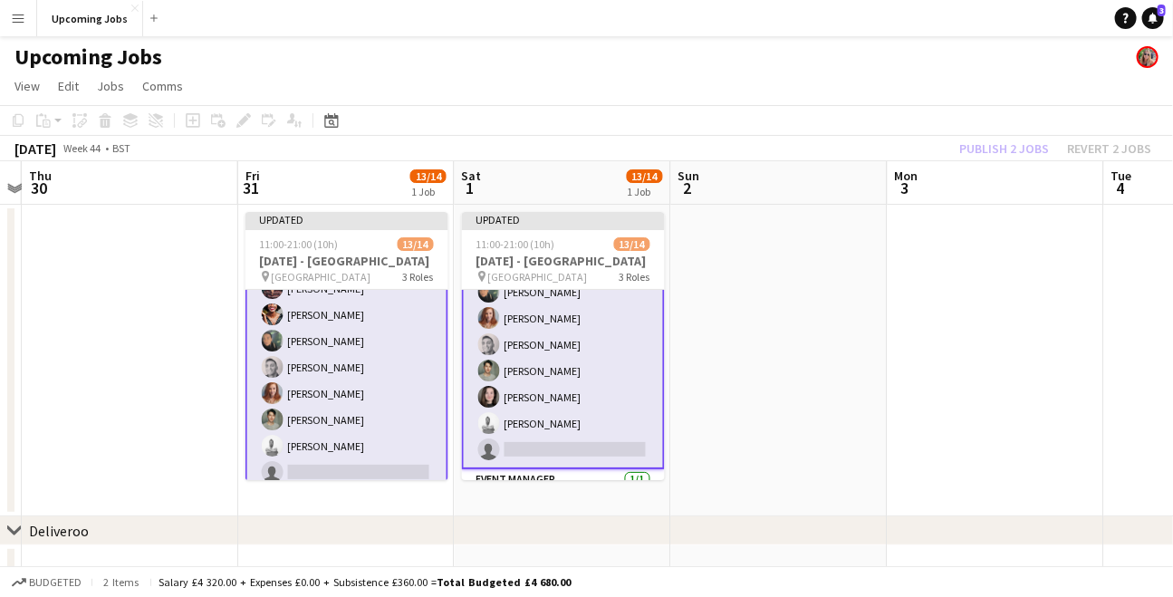
click at [985, 151] on div "Publish 2 jobs Revert 2 jobs" at bounding box center [1054, 149] width 235 height 24
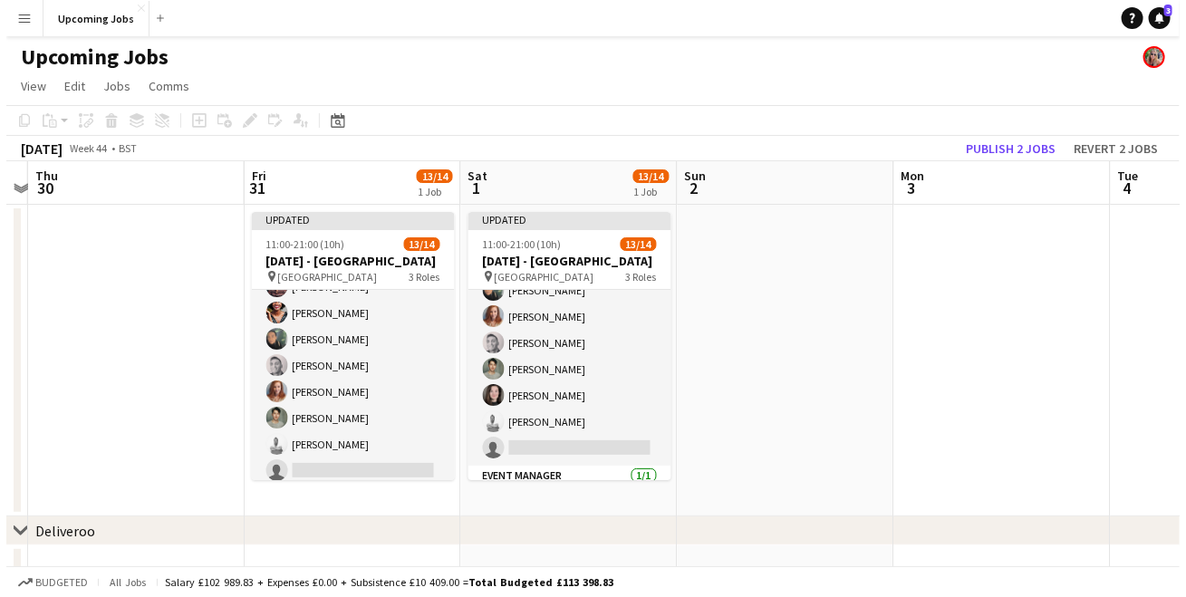
scroll to position [173, 0]
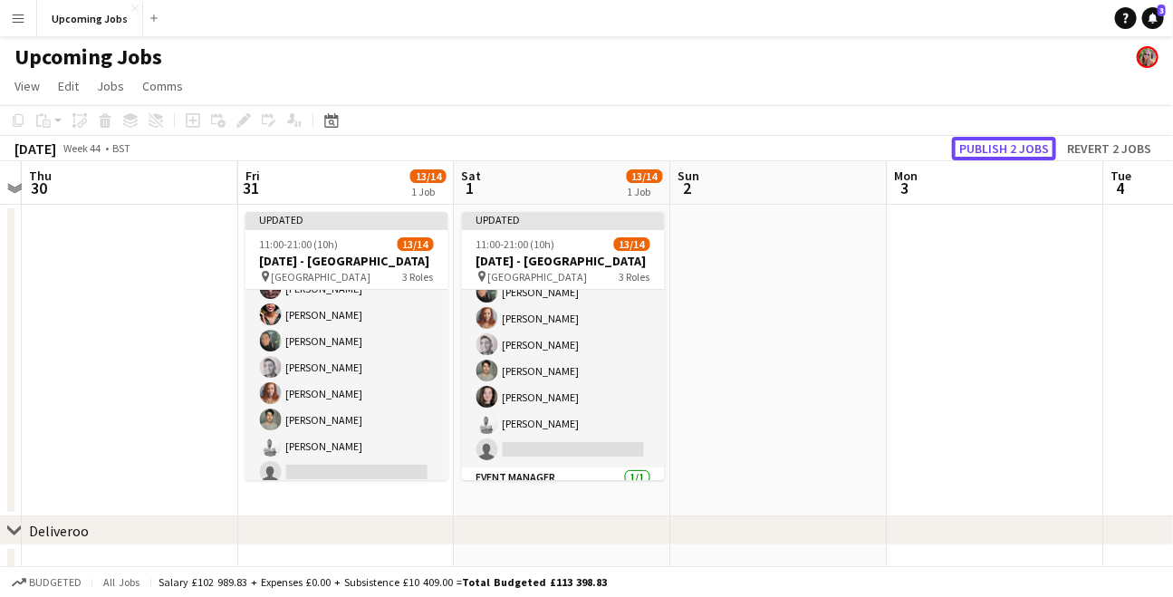
click at [985, 151] on button "Publish 2 jobs" at bounding box center [1004, 149] width 104 height 24
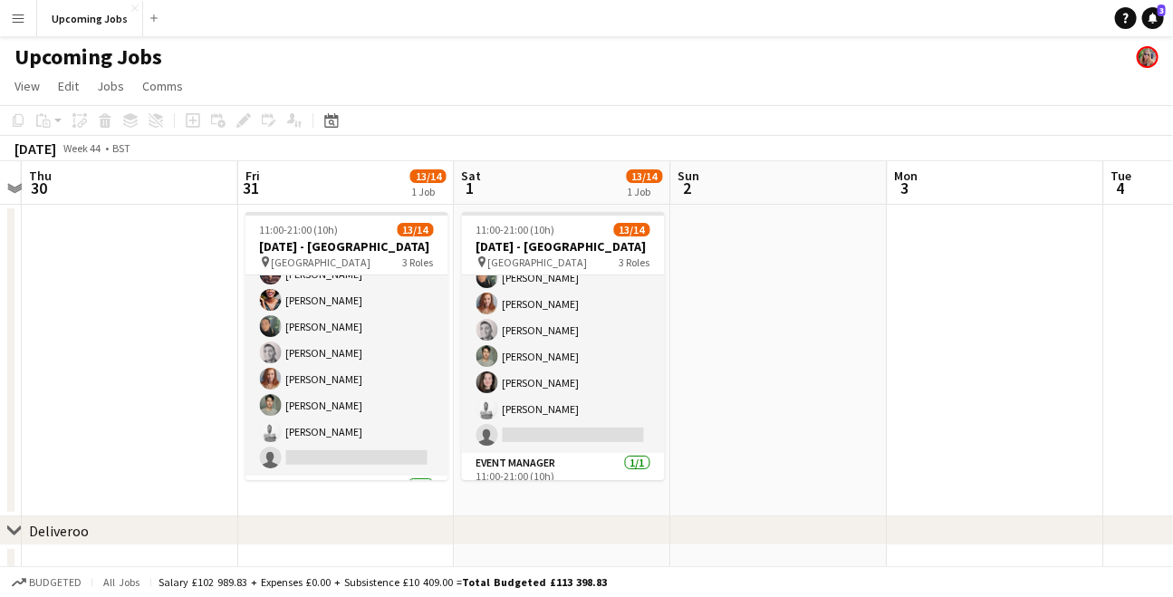
click at [23, 15] on app-icon "Menu" at bounding box center [18, 18] width 14 height 14
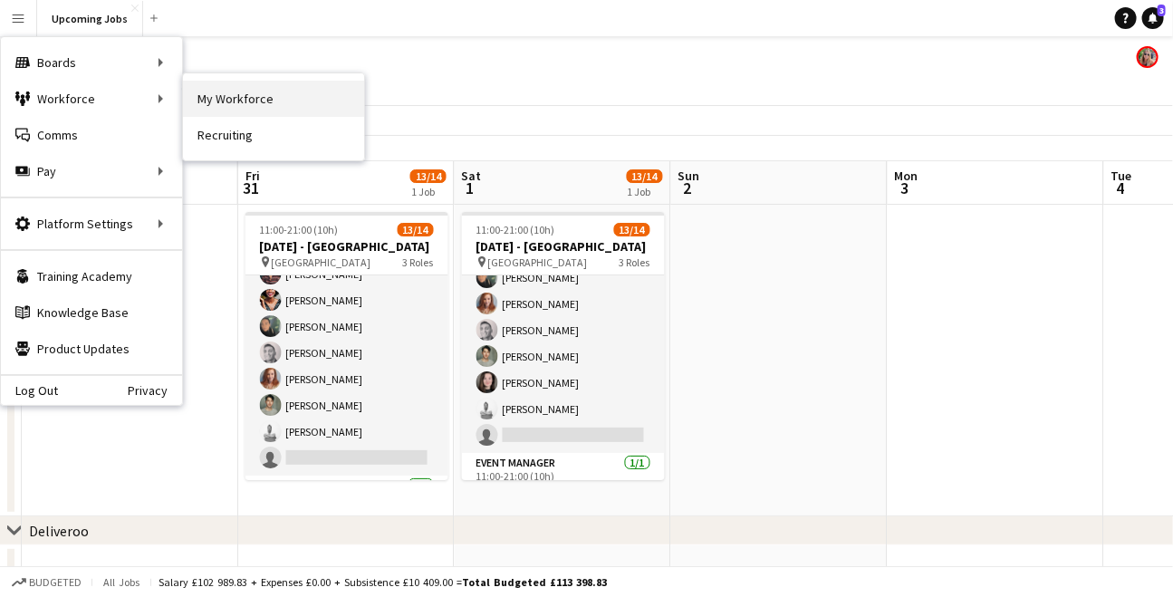
click at [218, 99] on link "My Workforce" at bounding box center [273, 99] width 181 height 36
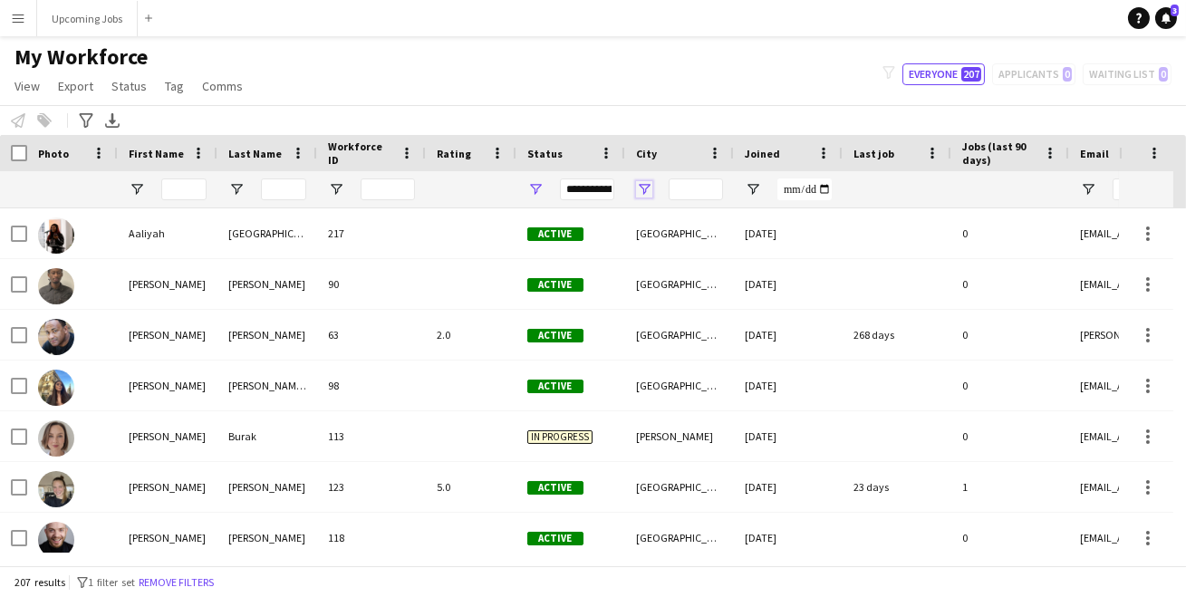
click at [639, 187] on span "Open Filter Menu" at bounding box center [644, 189] width 16 height 16
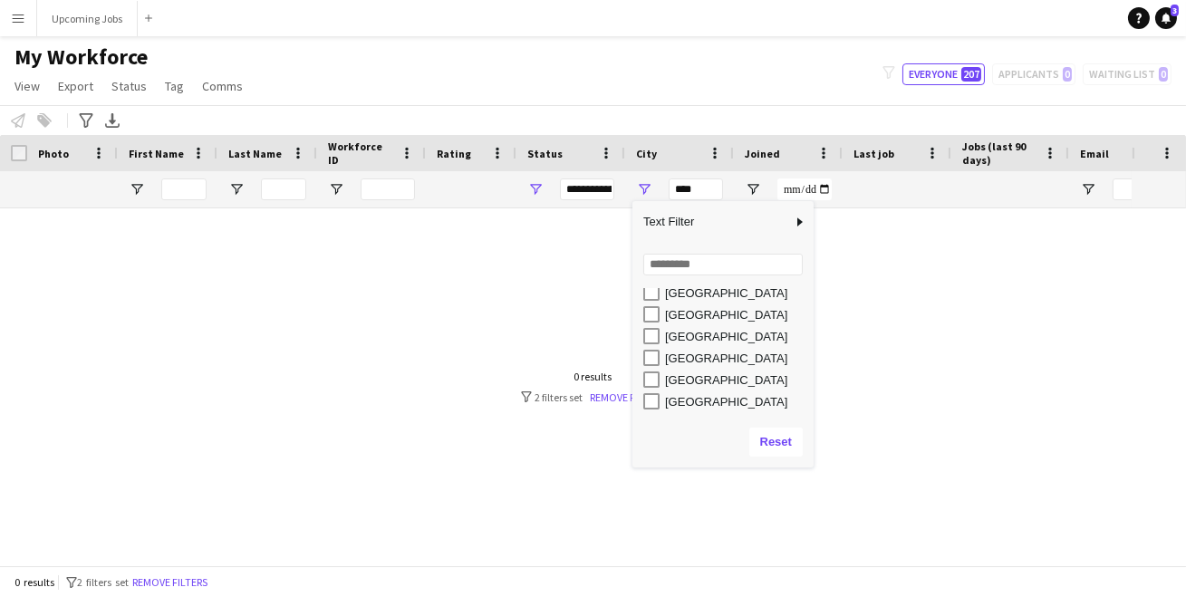
scroll to position [1120, 0]
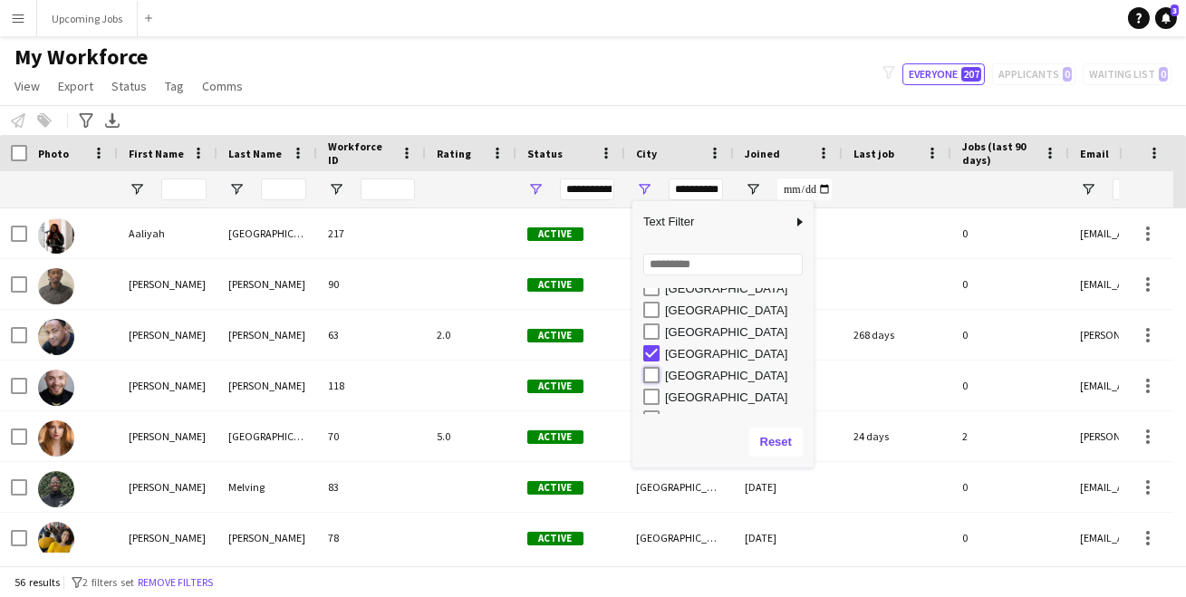
type input "**********"
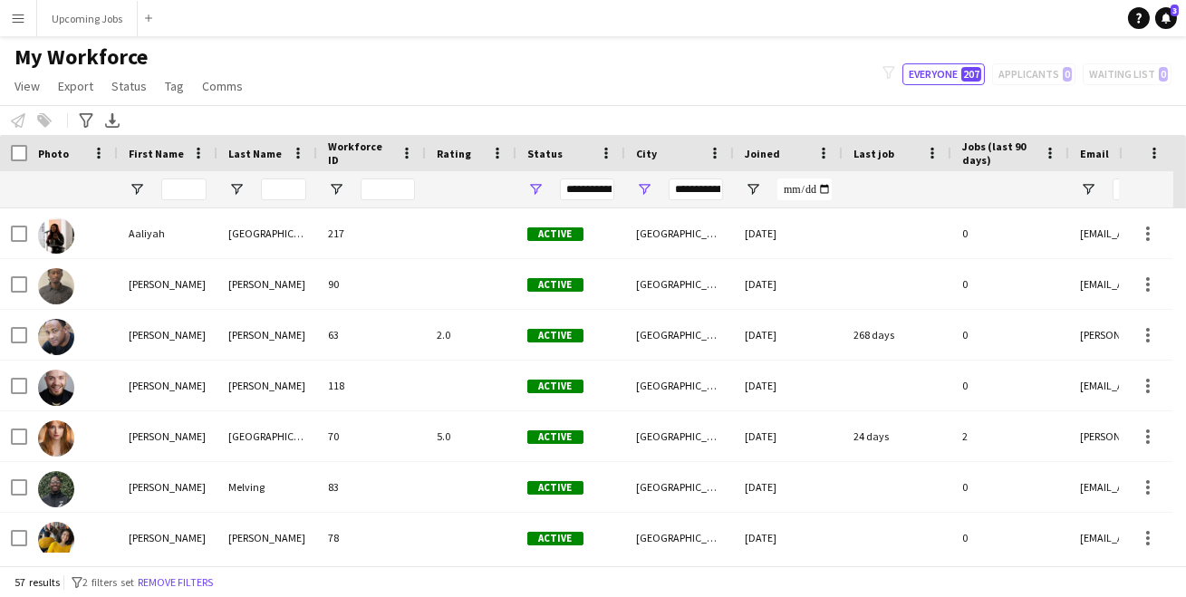
click at [734, 83] on div "My Workforce View Views Default view All Staff [GEOGRAPHIC_DATA] EMs [GEOGRAPHI…" at bounding box center [593, 74] width 1186 height 62
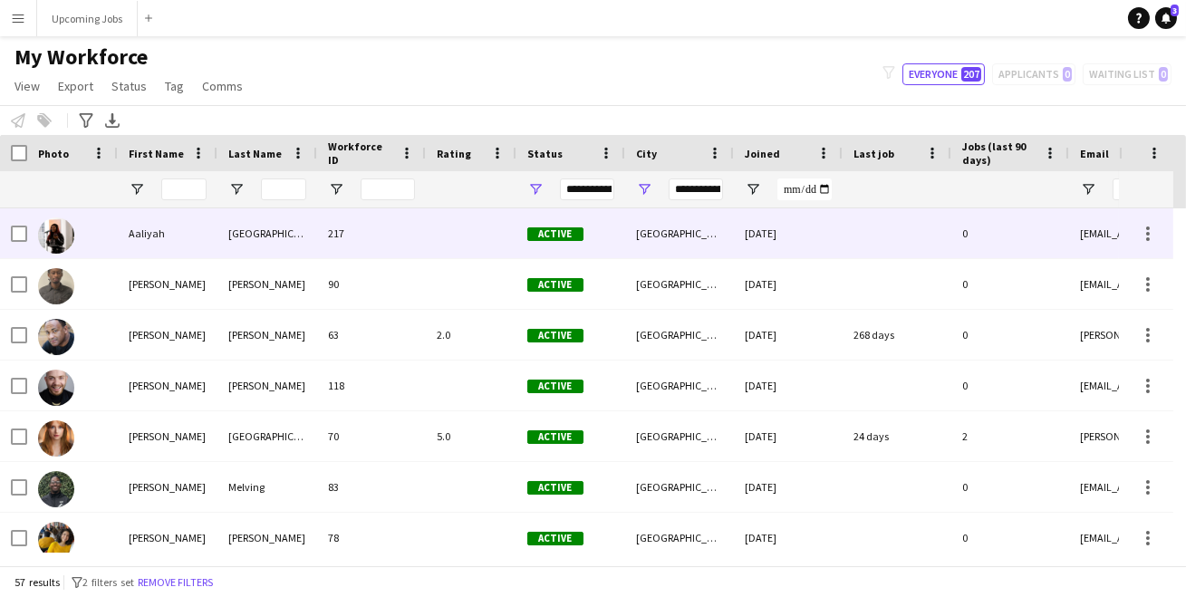
click at [53, 231] on img at bounding box center [56, 235] width 36 height 36
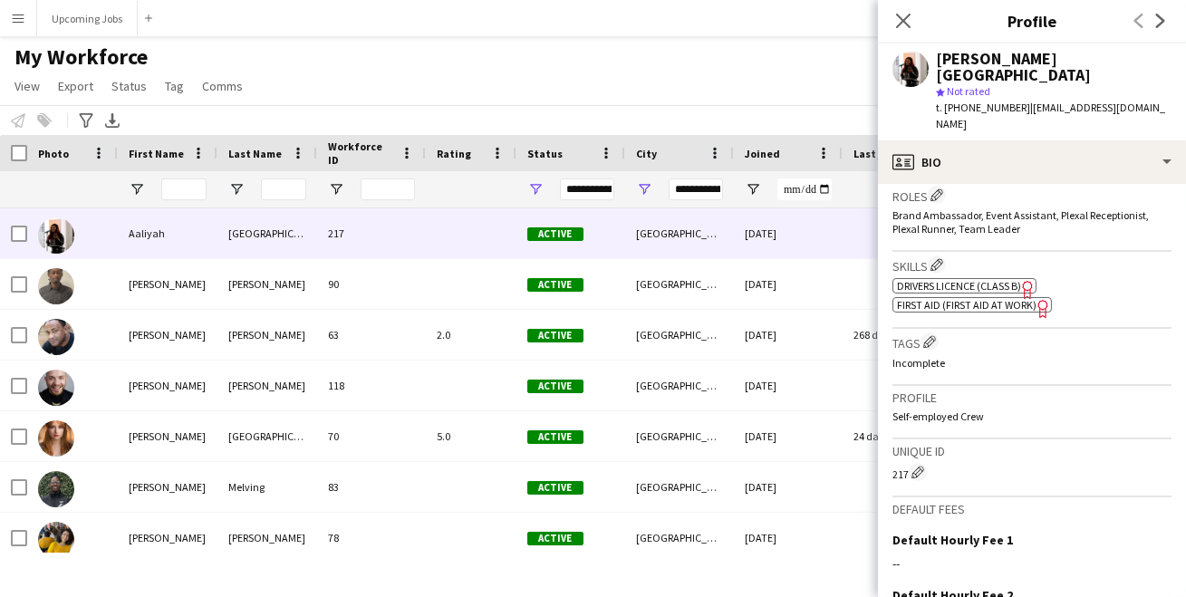
scroll to position [739, 0]
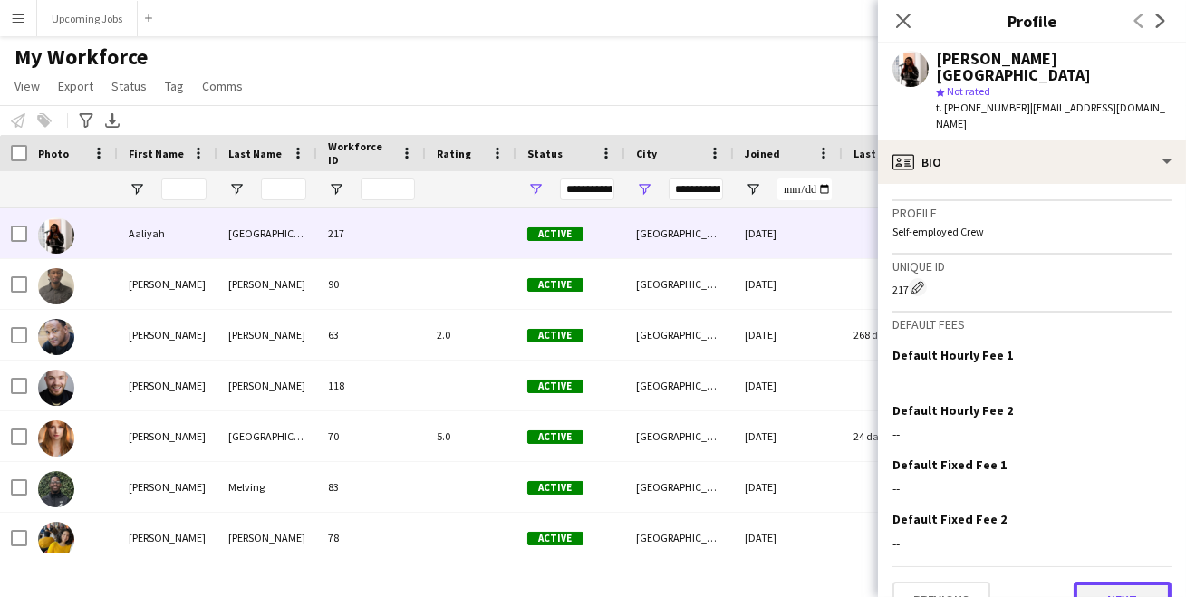
click at [1098, 581] on button "Next" at bounding box center [1122, 599] width 98 height 36
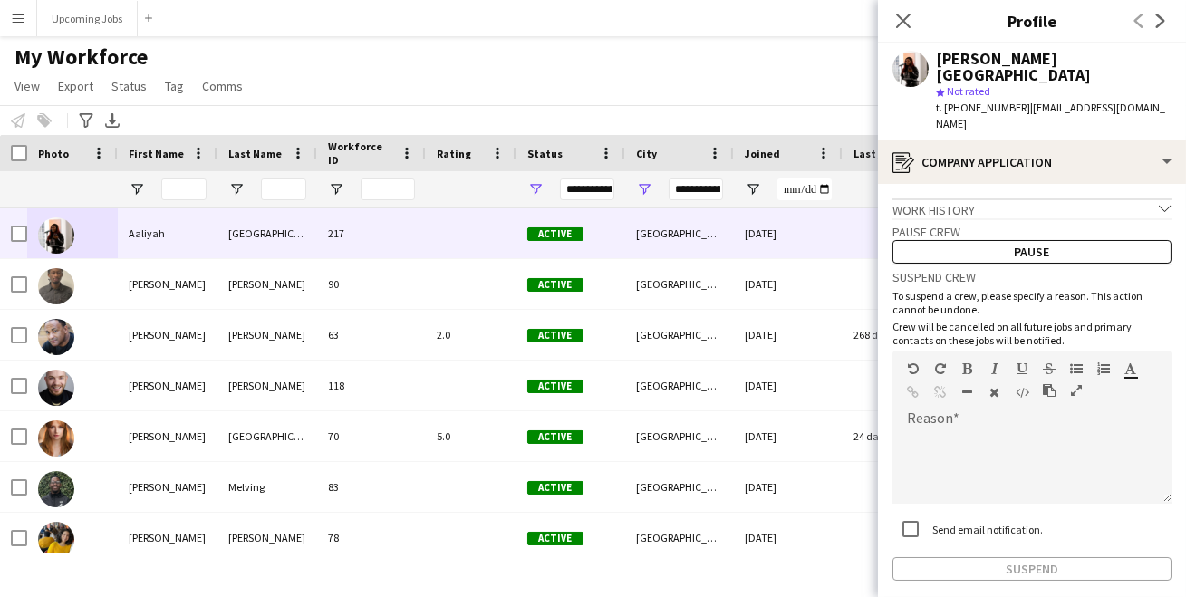
scroll to position [51, 0]
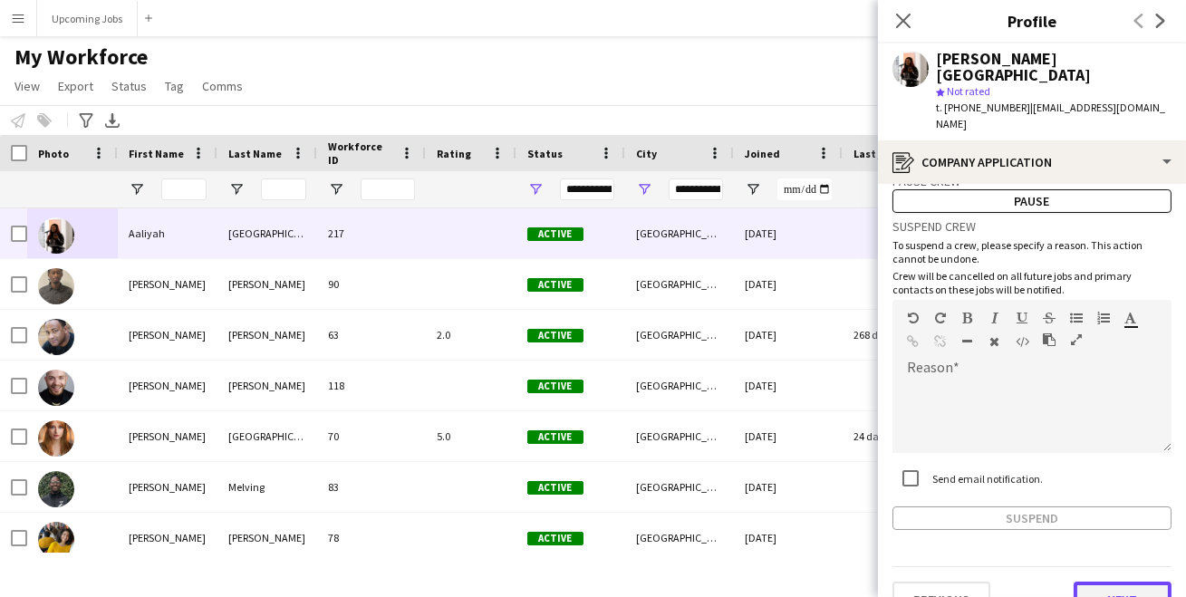
click at [1099, 581] on button "Next" at bounding box center [1122, 599] width 98 height 36
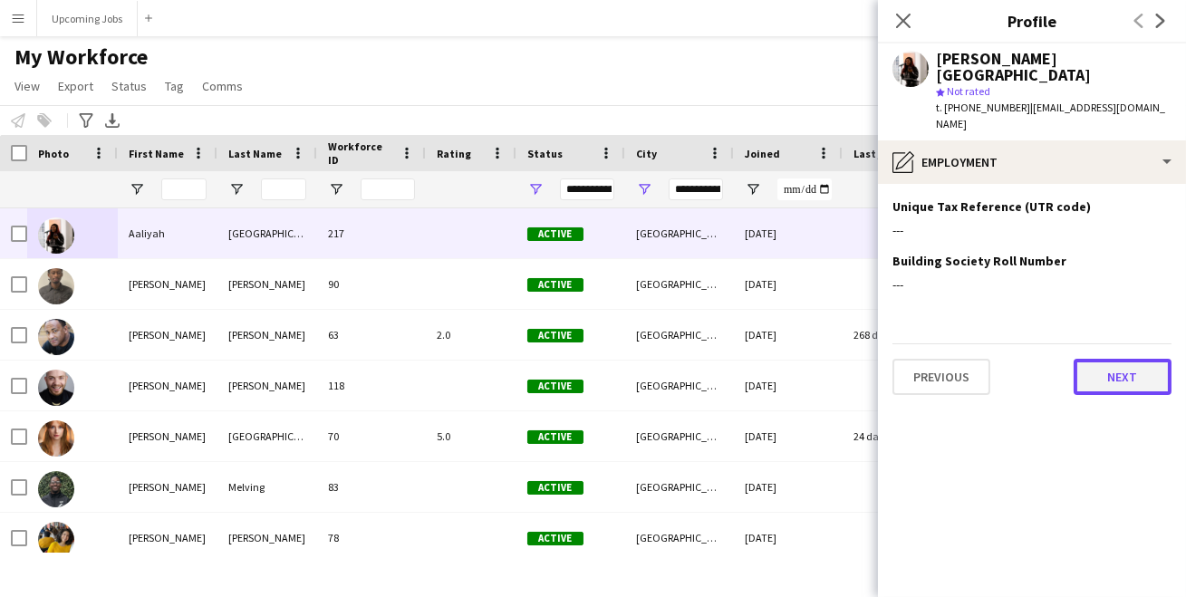
click at [1096, 359] on button "Next" at bounding box center [1122, 377] width 98 height 36
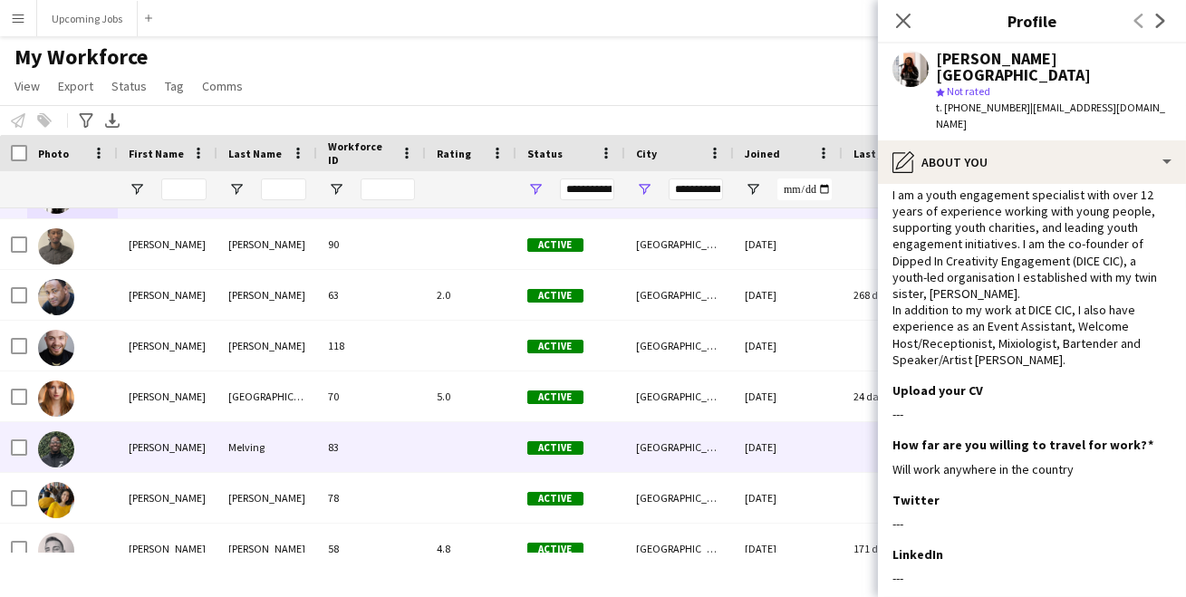
scroll to position [43, 0]
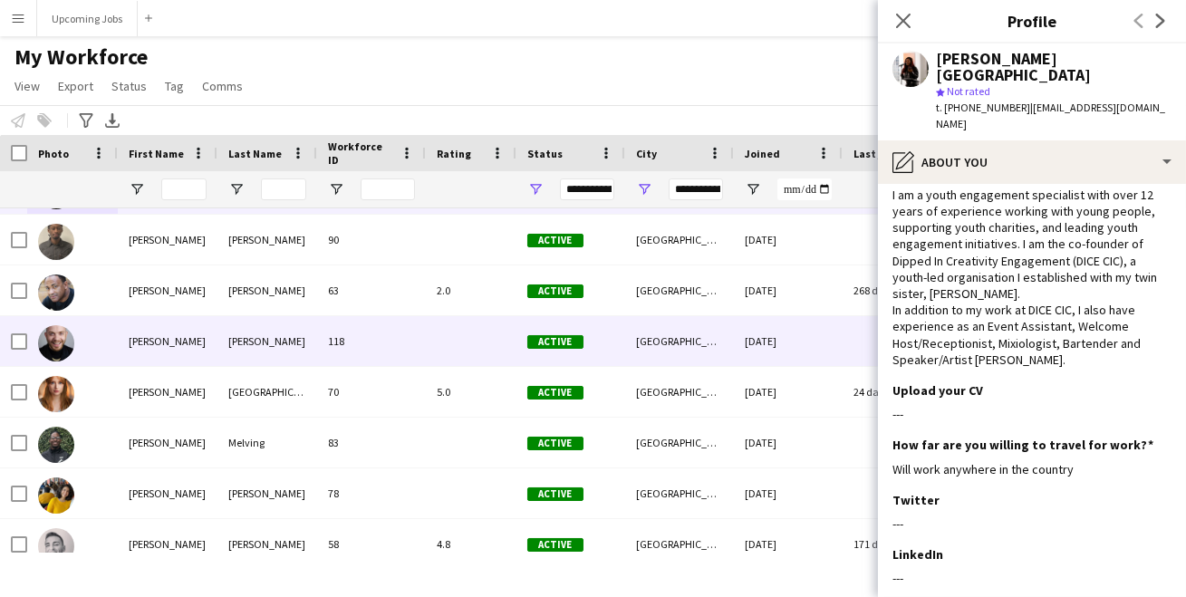
click at [53, 346] on img at bounding box center [56, 343] width 36 height 36
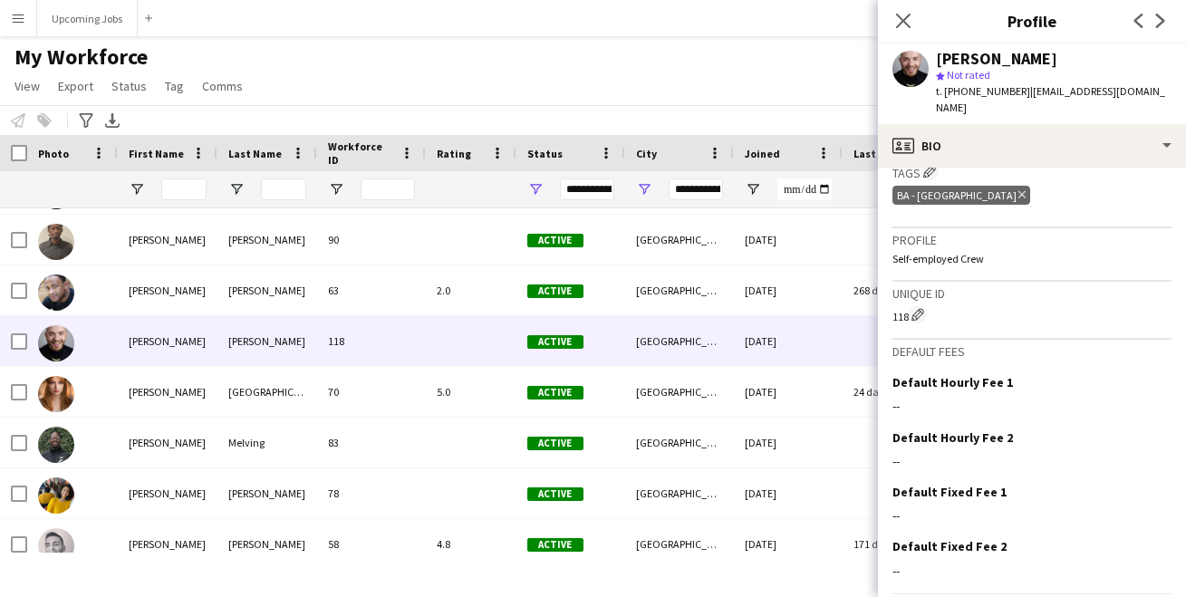
scroll to position [747, 0]
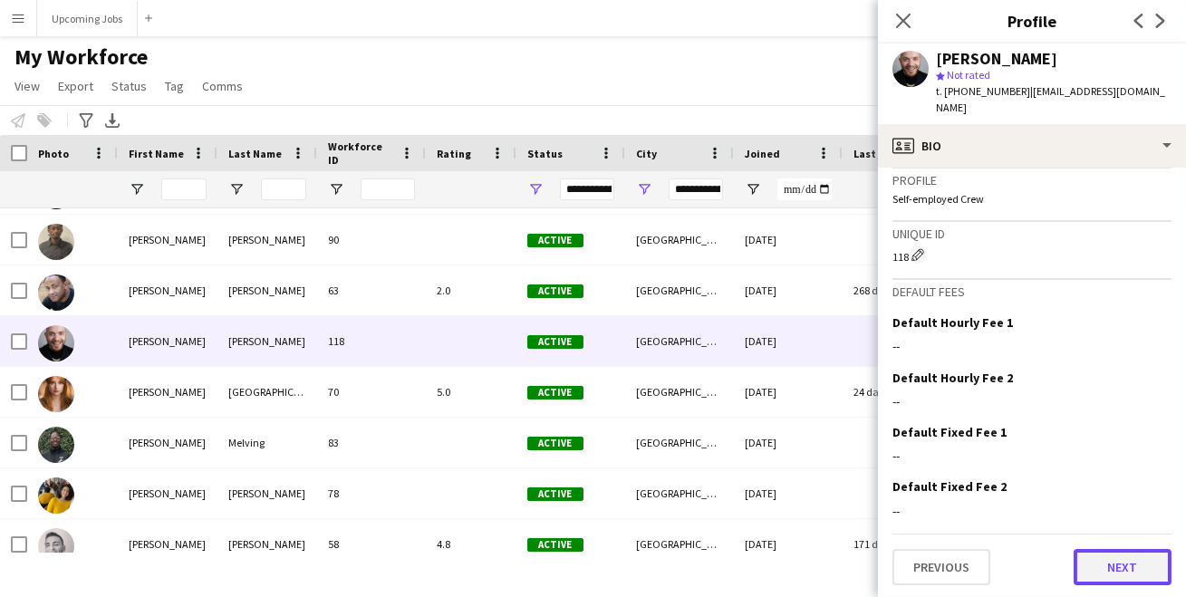
click at [1111, 563] on button "Next" at bounding box center [1122, 567] width 98 height 36
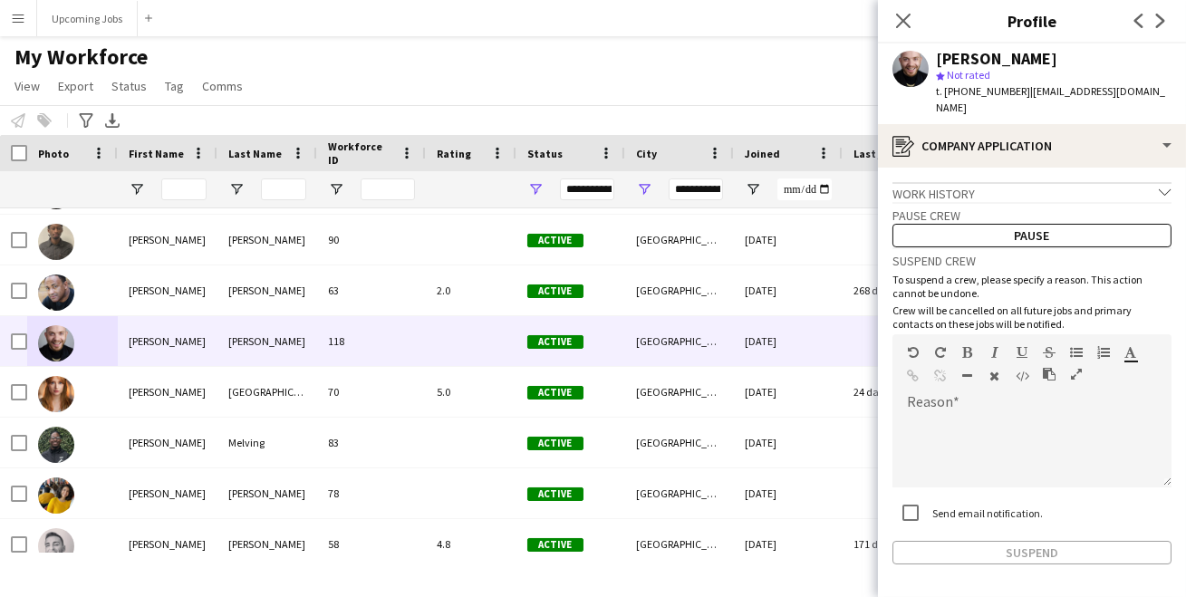
scroll to position [51, 0]
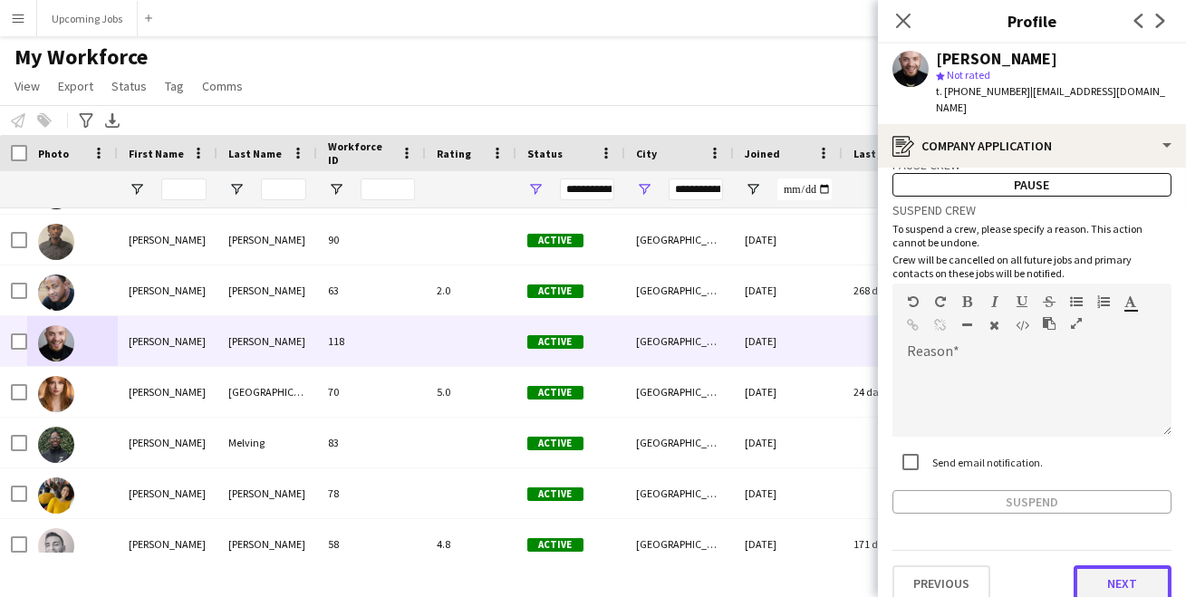
click at [1119, 571] on button "Next" at bounding box center [1122, 583] width 98 height 36
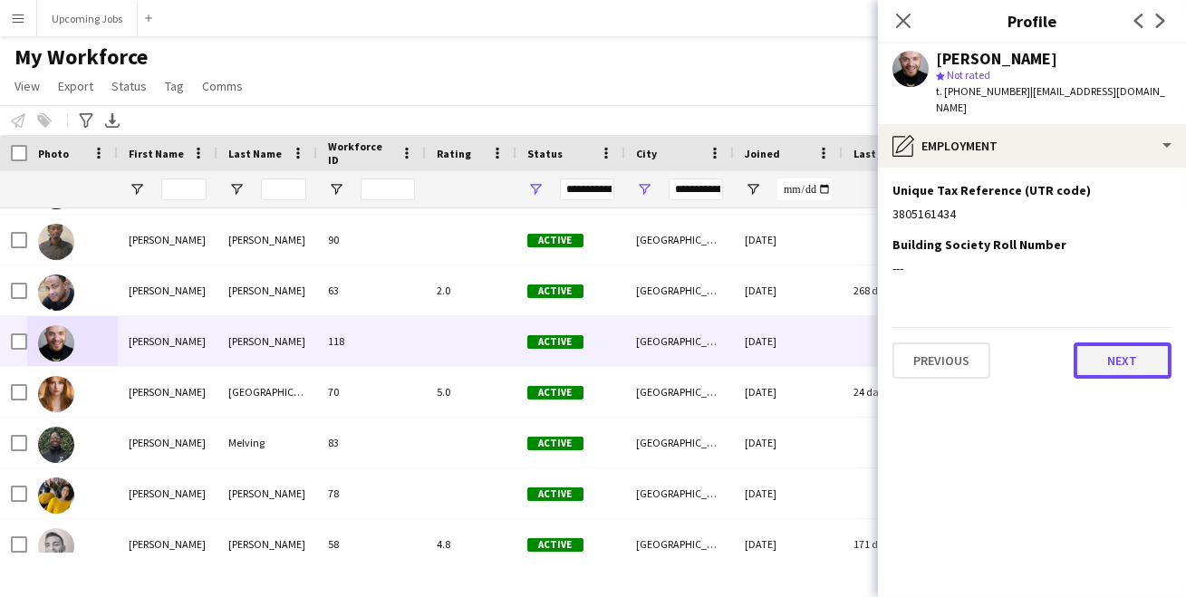
click at [1107, 350] on button "Next" at bounding box center [1122, 360] width 98 height 36
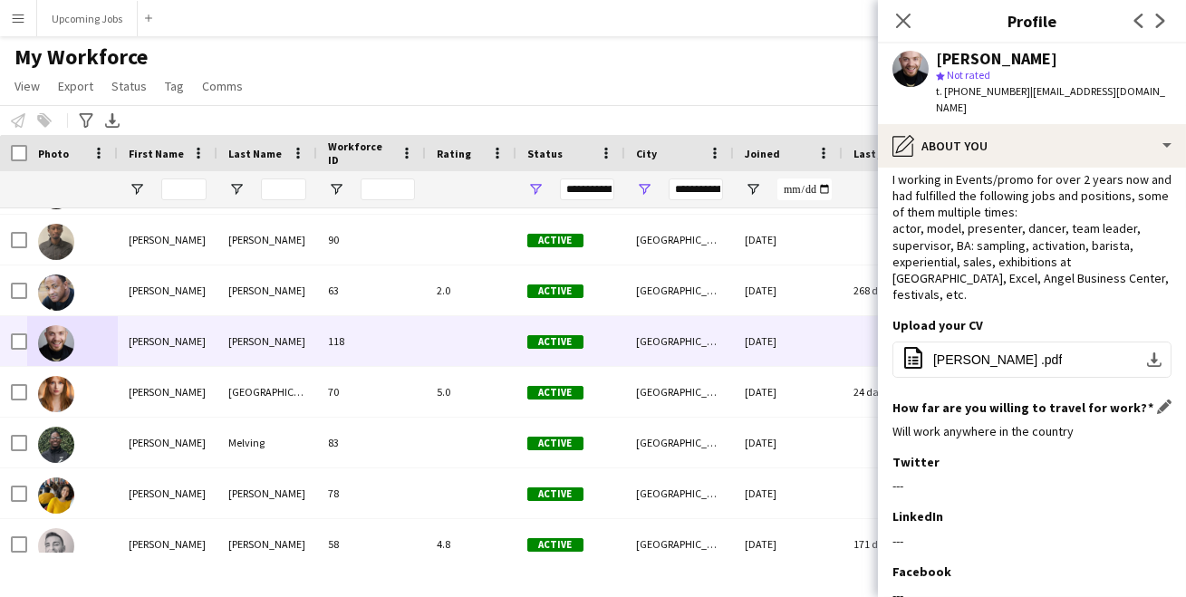
scroll to position [195, 0]
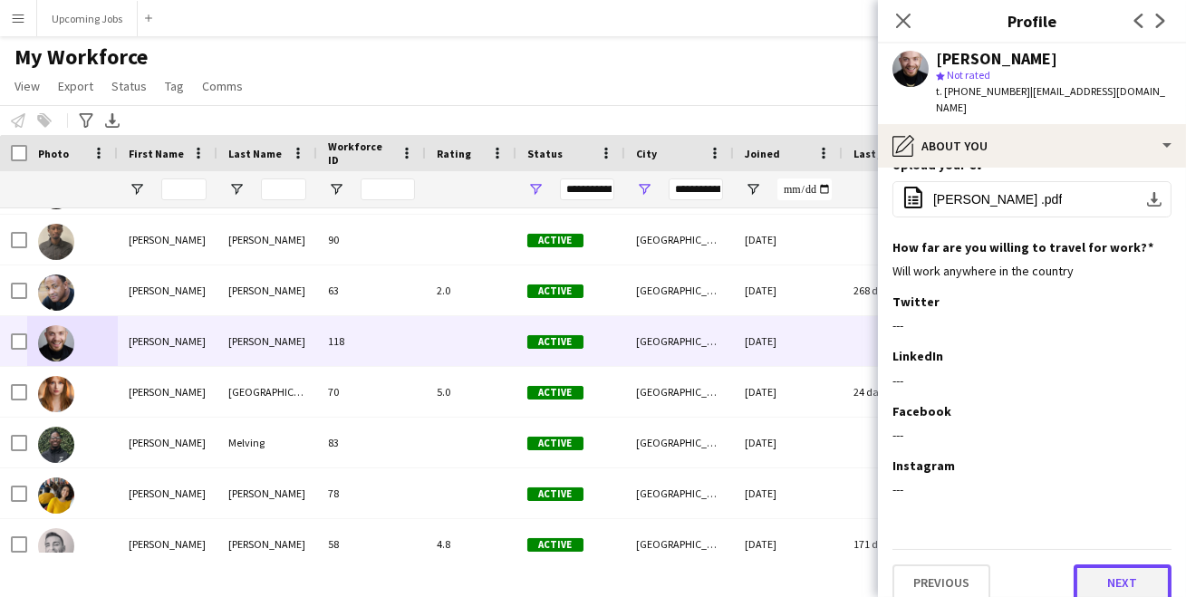
click at [1099, 571] on button "Next" at bounding box center [1122, 582] width 98 height 36
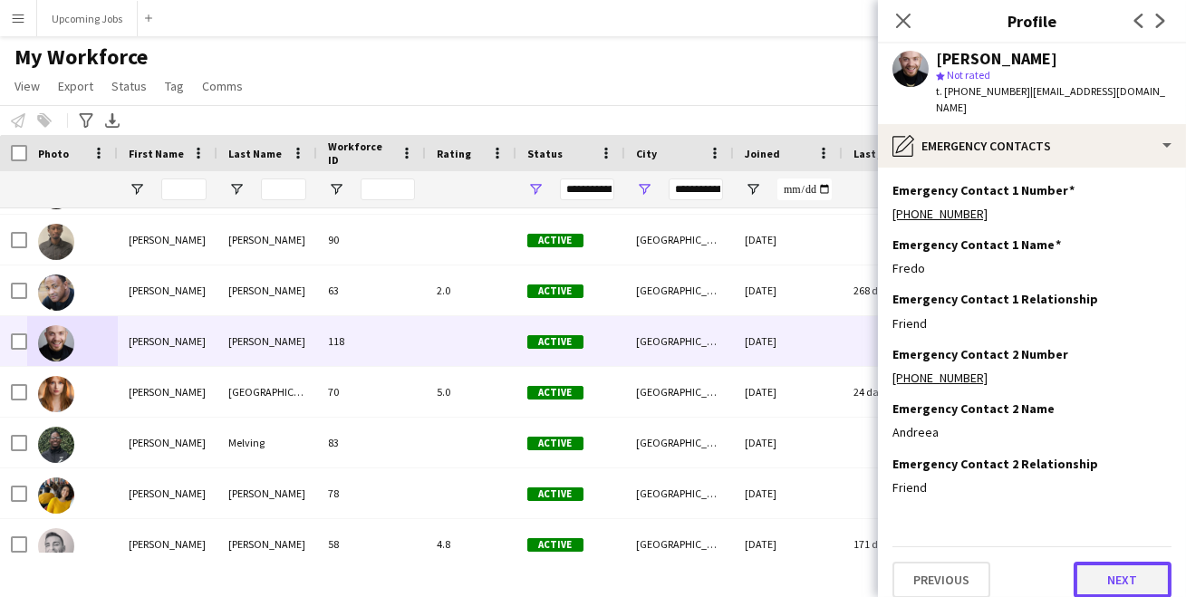
click at [1112, 562] on button "Next" at bounding box center [1122, 580] width 98 height 36
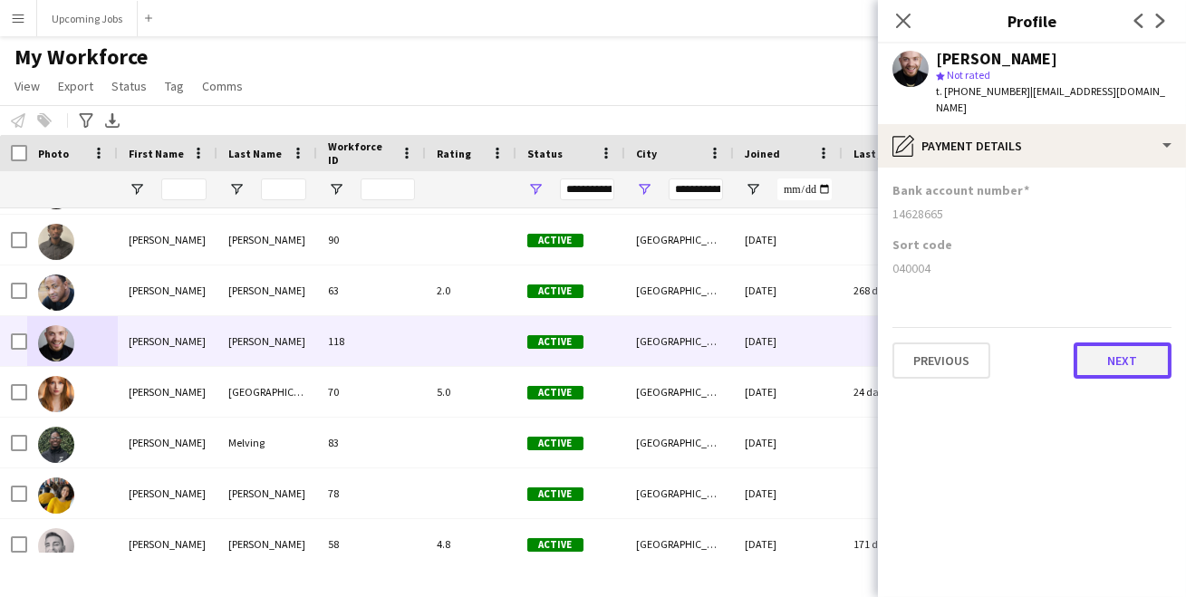
click at [1091, 346] on button "Next" at bounding box center [1122, 360] width 98 height 36
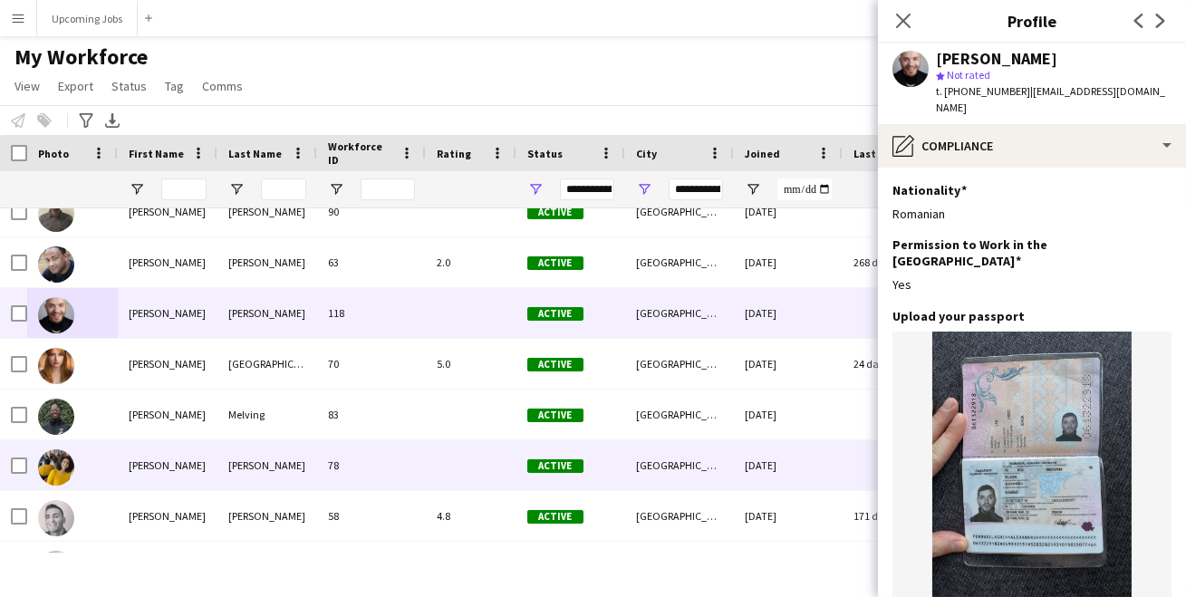
scroll to position [74, 0]
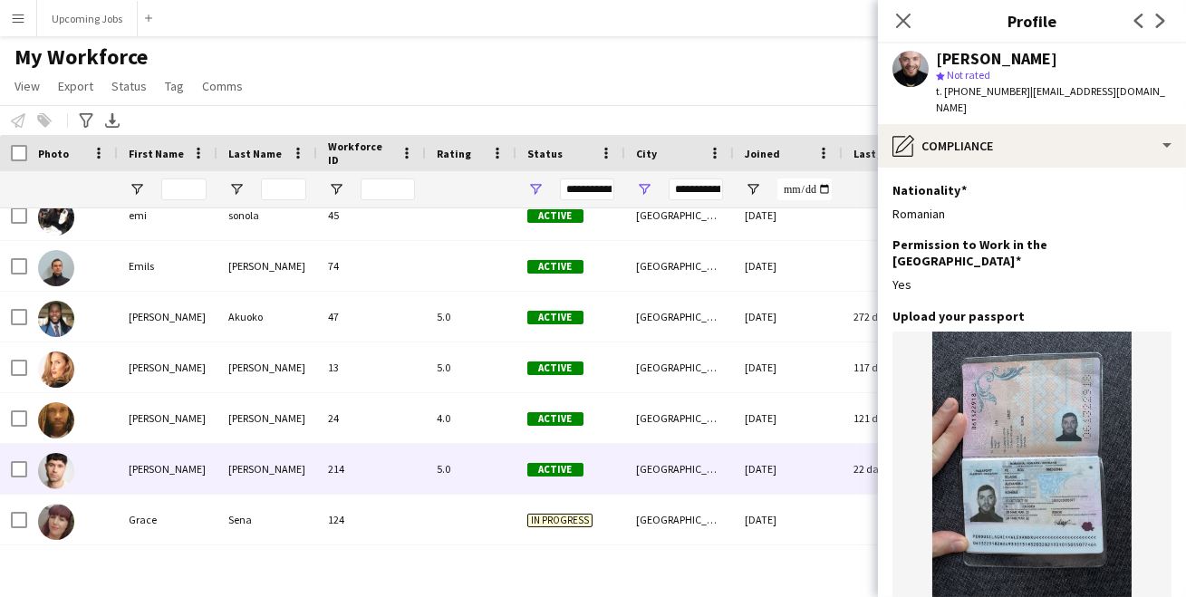
click at [53, 473] on img at bounding box center [56, 471] width 36 height 36
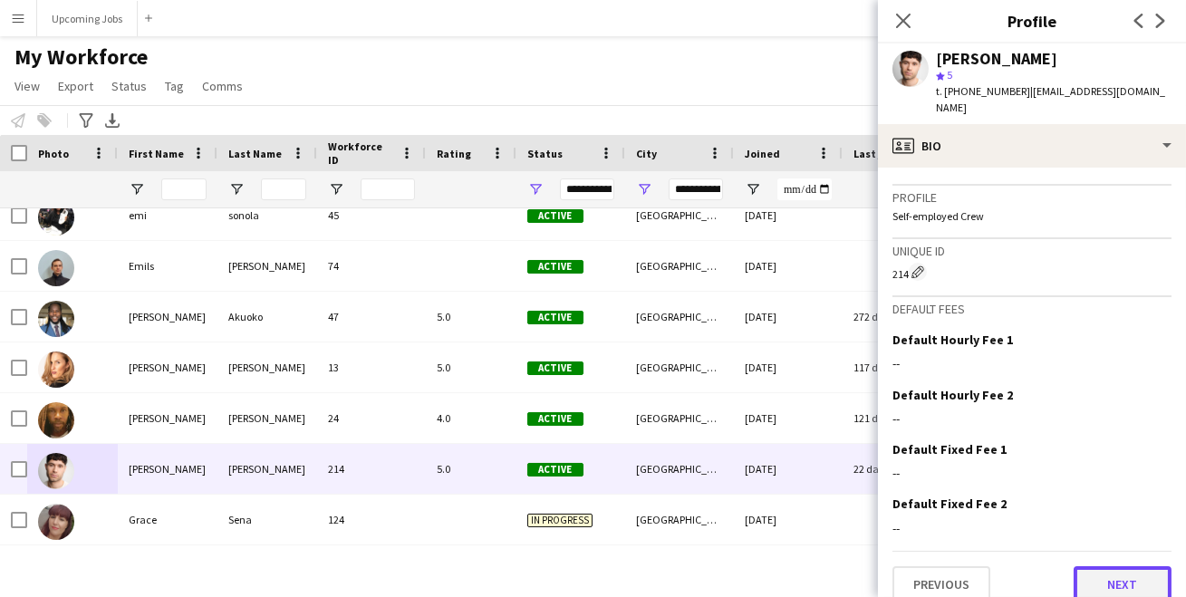
click at [1108, 566] on button "Next" at bounding box center [1122, 584] width 98 height 36
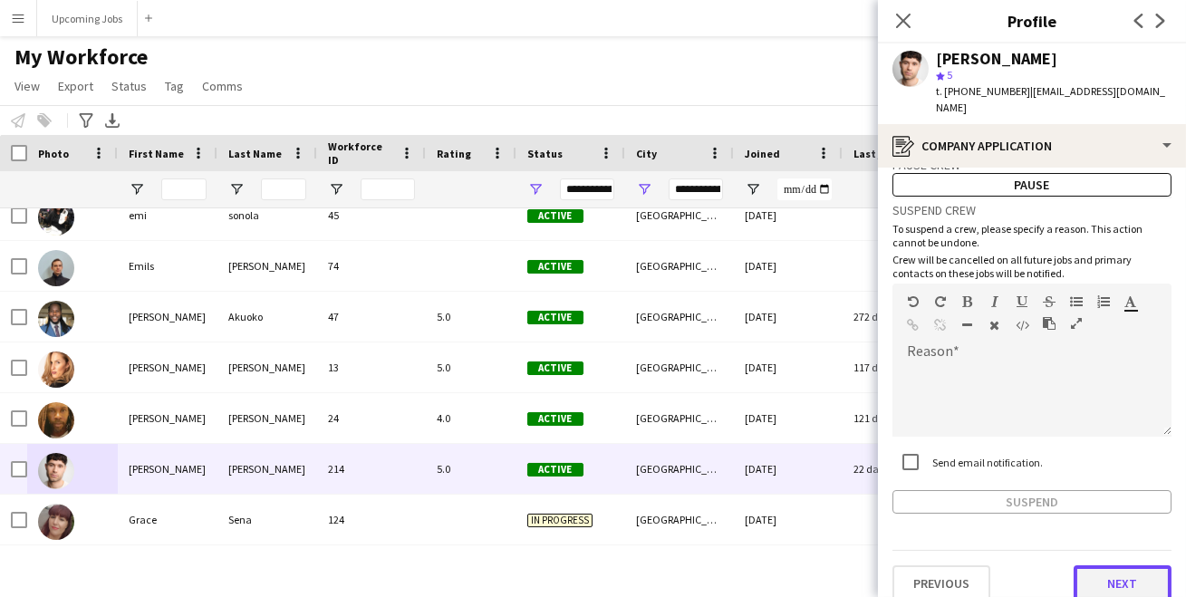
click at [1112, 569] on button "Next" at bounding box center [1122, 583] width 98 height 36
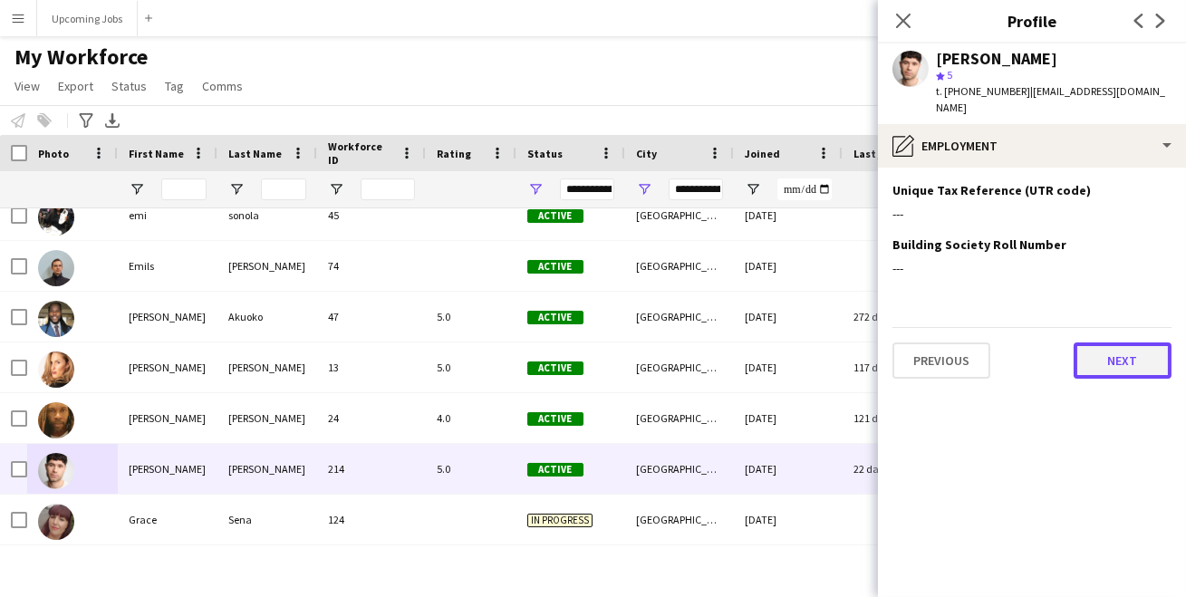
click at [1094, 350] on button "Next" at bounding box center [1122, 360] width 98 height 36
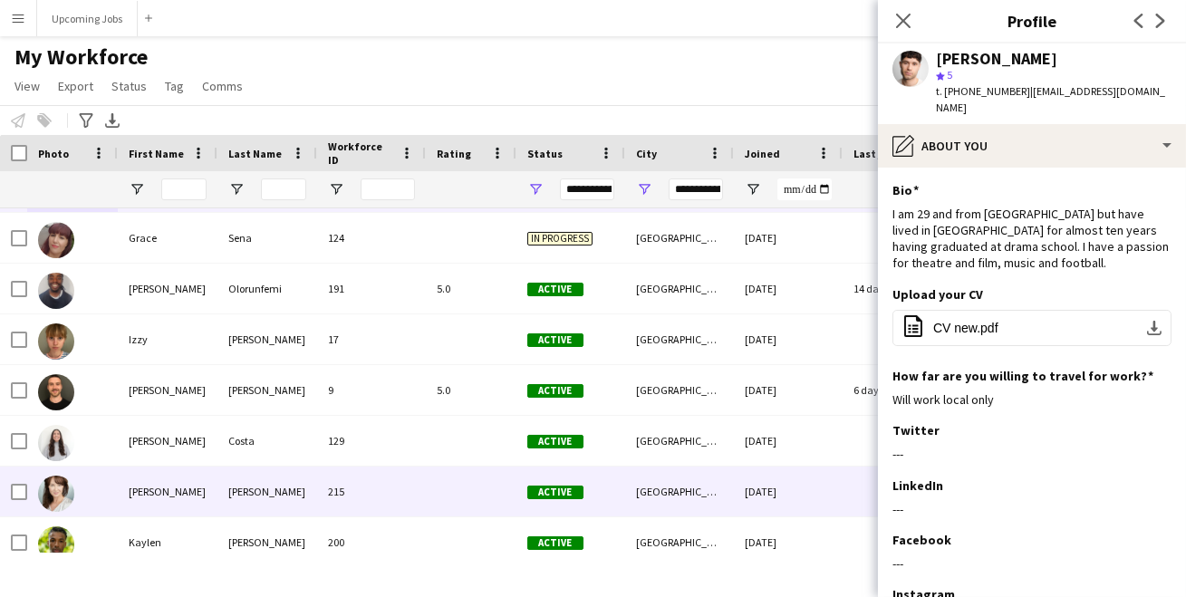
scroll to position [1024, 0]
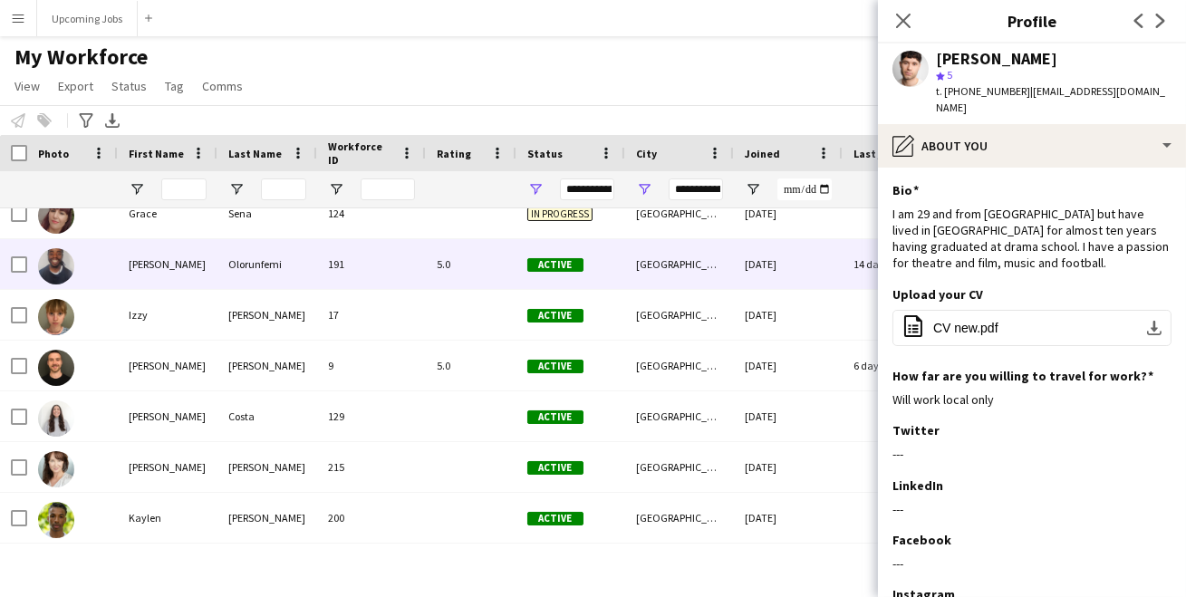
click at [63, 267] on img at bounding box center [56, 266] width 36 height 36
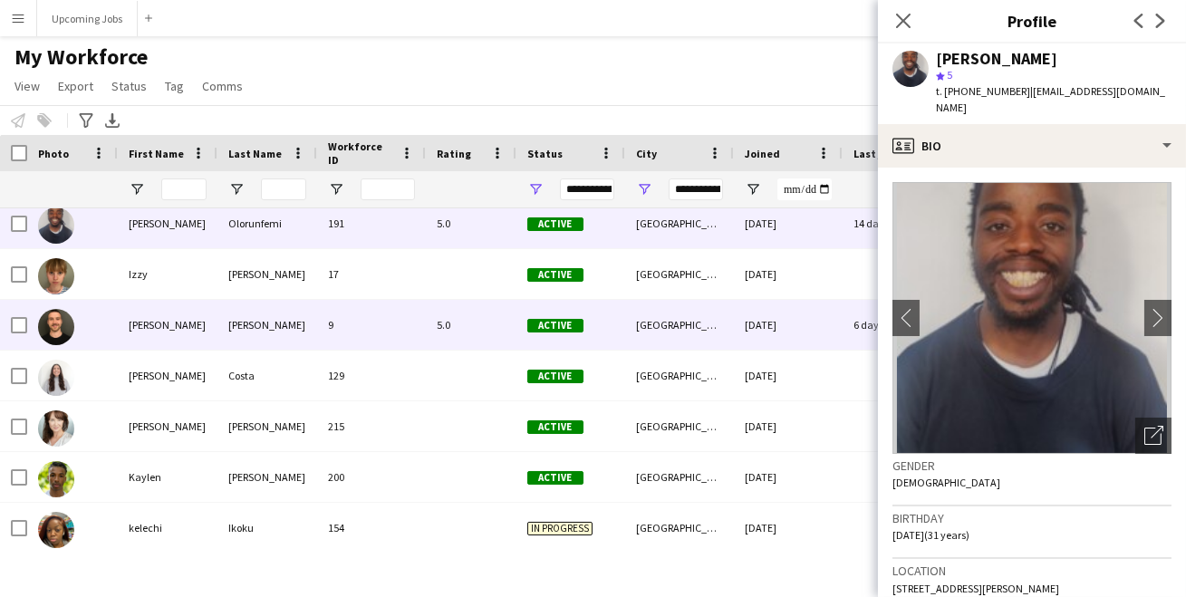
scroll to position [1084, 0]
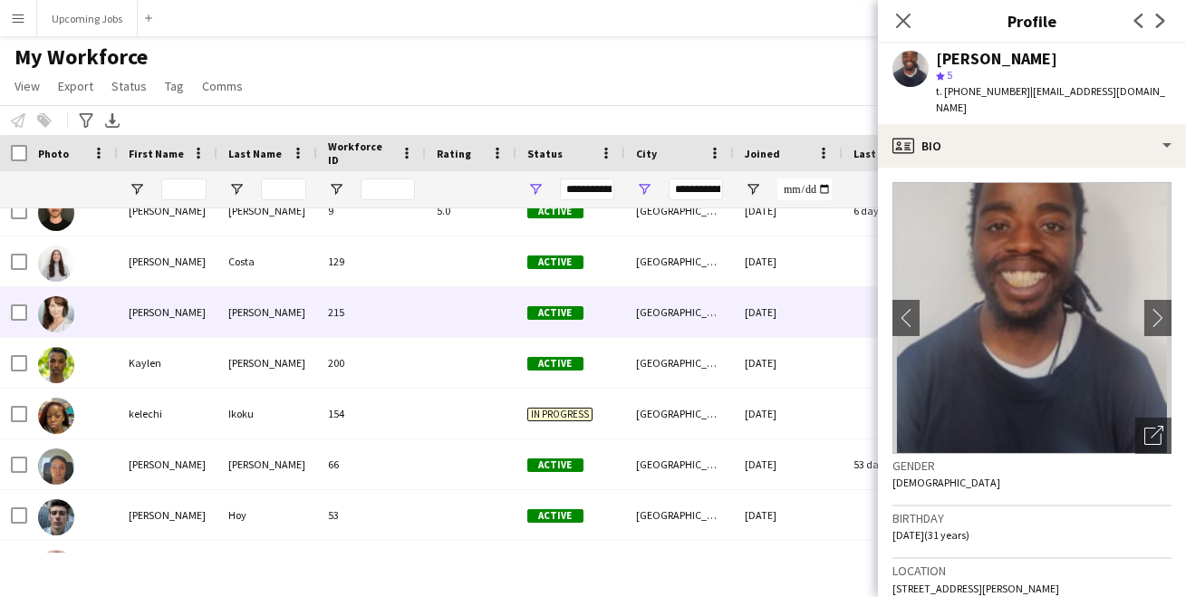
click at [67, 322] on img at bounding box center [56, 314] width 36 height 36
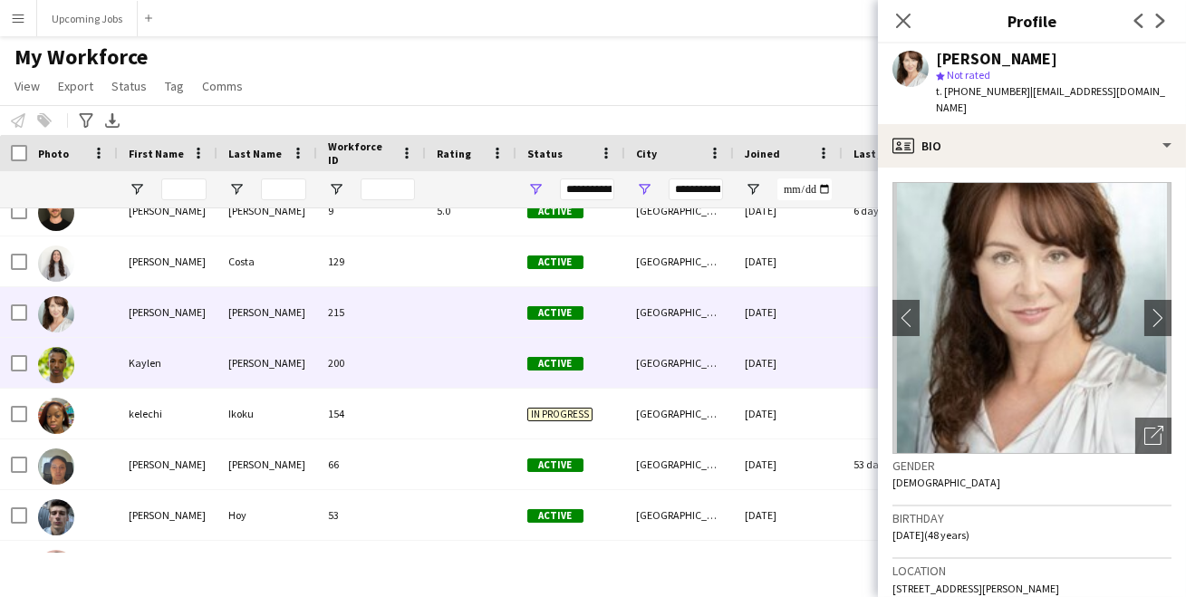
click at [60, 364] on img at bounding box center [56, 365] width 36 height 36
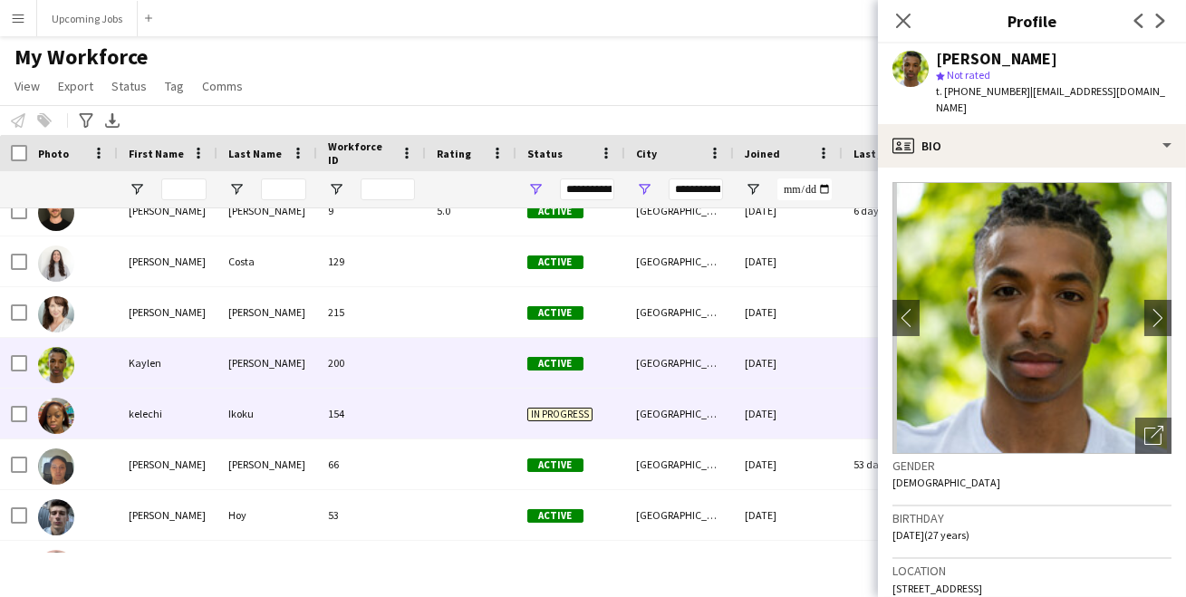
click at [58, 406] on img at bounding box center [56, 416] width 36 height 36
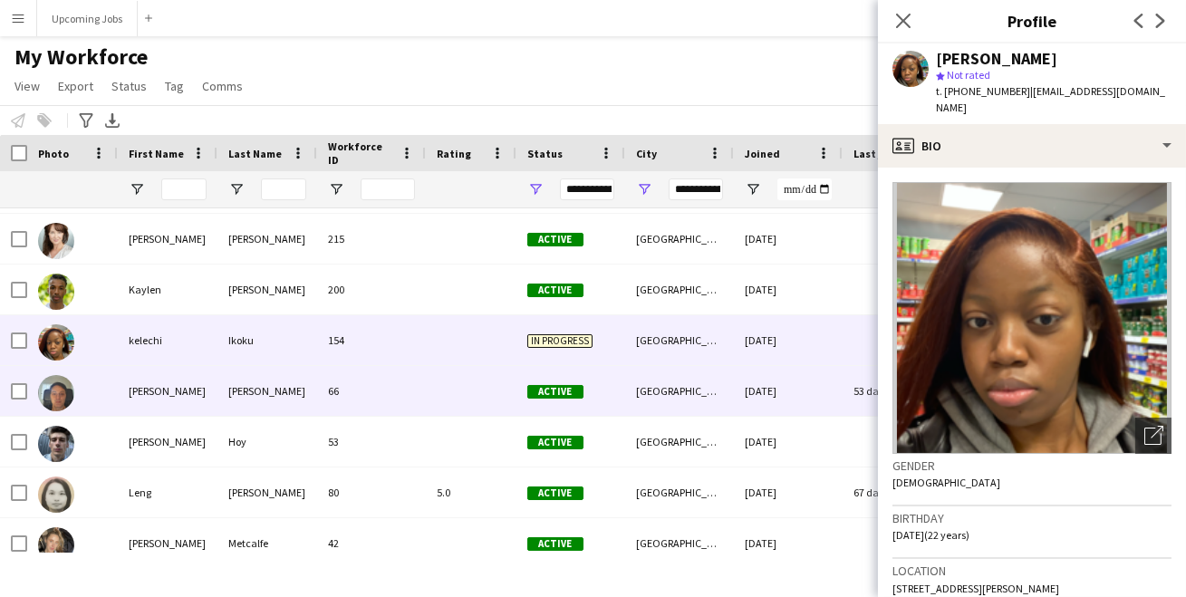
click at [59, 408] on img at bounding box center [56, 393] width 36 height 36
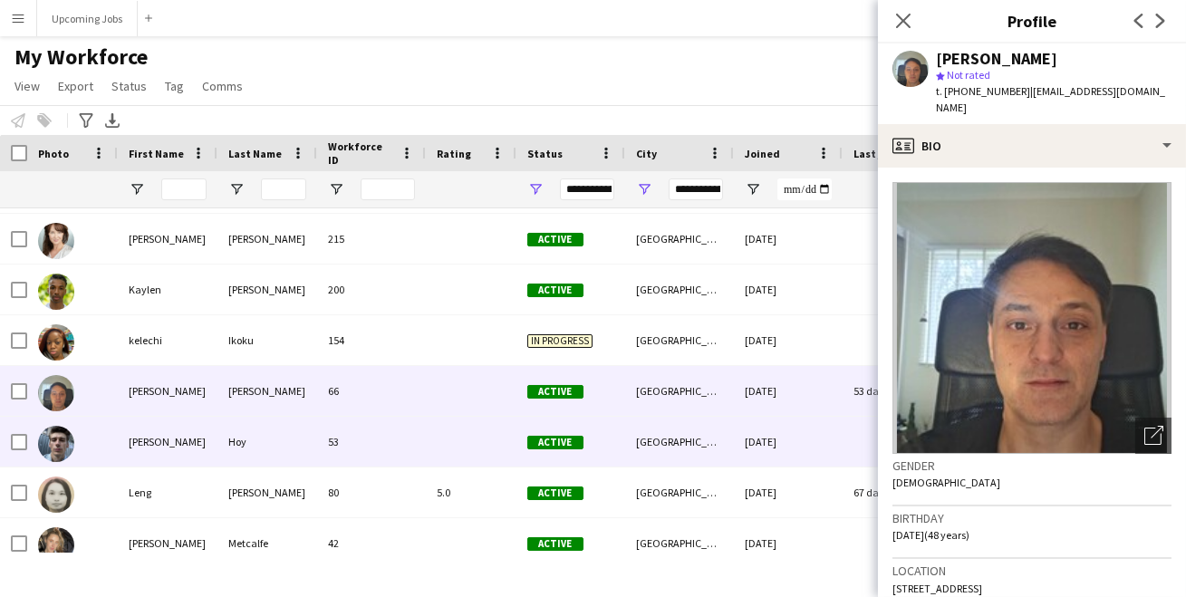
click at [53, 445] on img at bounding box center [56, 444] width 36 height 36
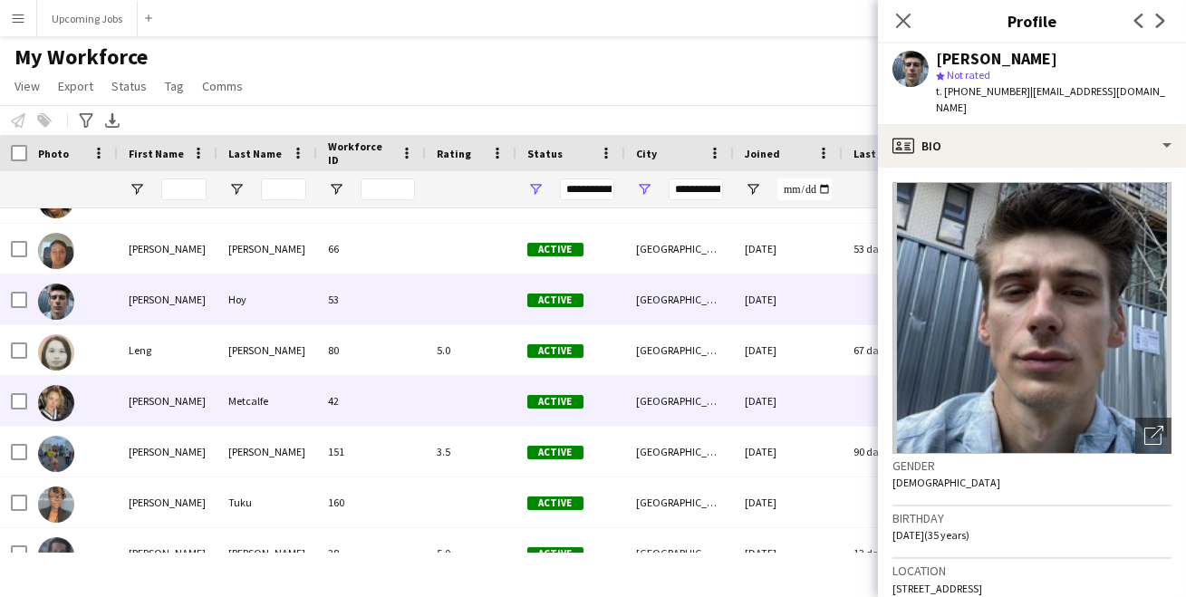
click at [53, 398] on img at bounding box center [56, 403] width 36 height 36
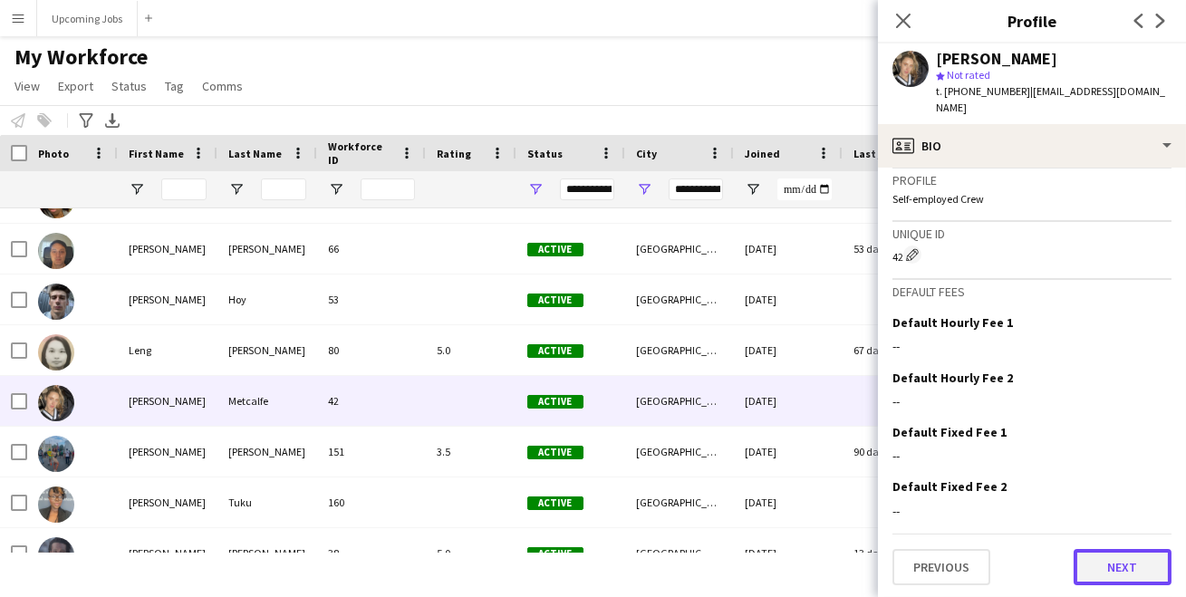
click at [1097, 563] on button "Next" at bounding box center [1122, 567] width 98 height 36
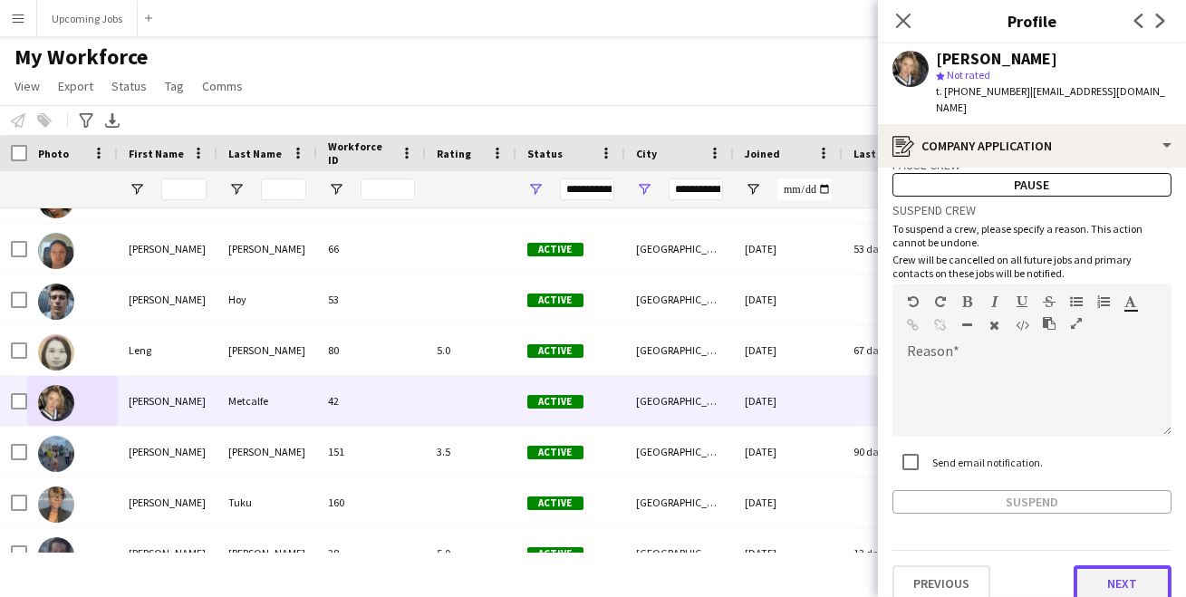
click at [1097, 565] on button "Next" at bounding box center [1122, 583] width 98 height 36
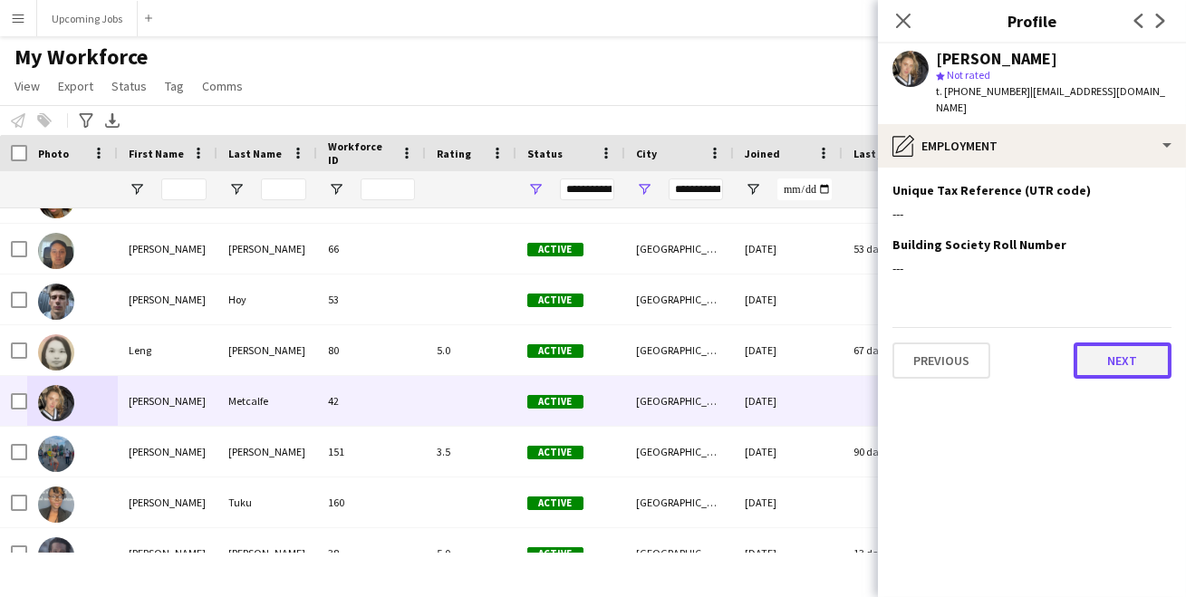
click at [1125, 342] on button "Next" at bounding box center [1122, 360] width 98 height 36
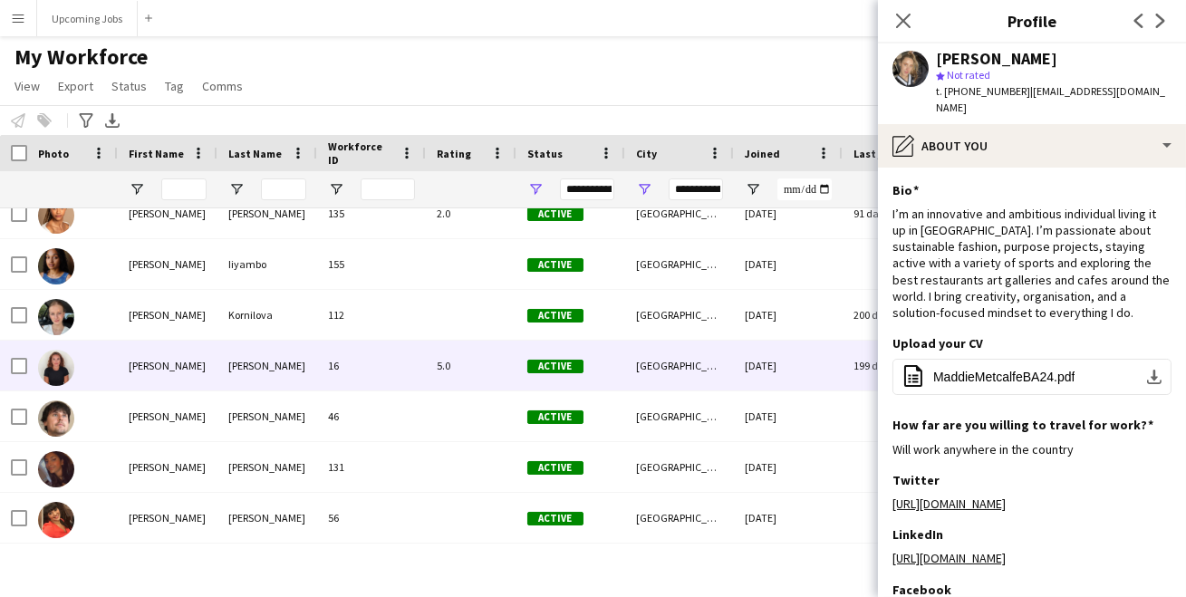
click at [59, 370] on img at bounding box center [56, 368] width 36 height 36
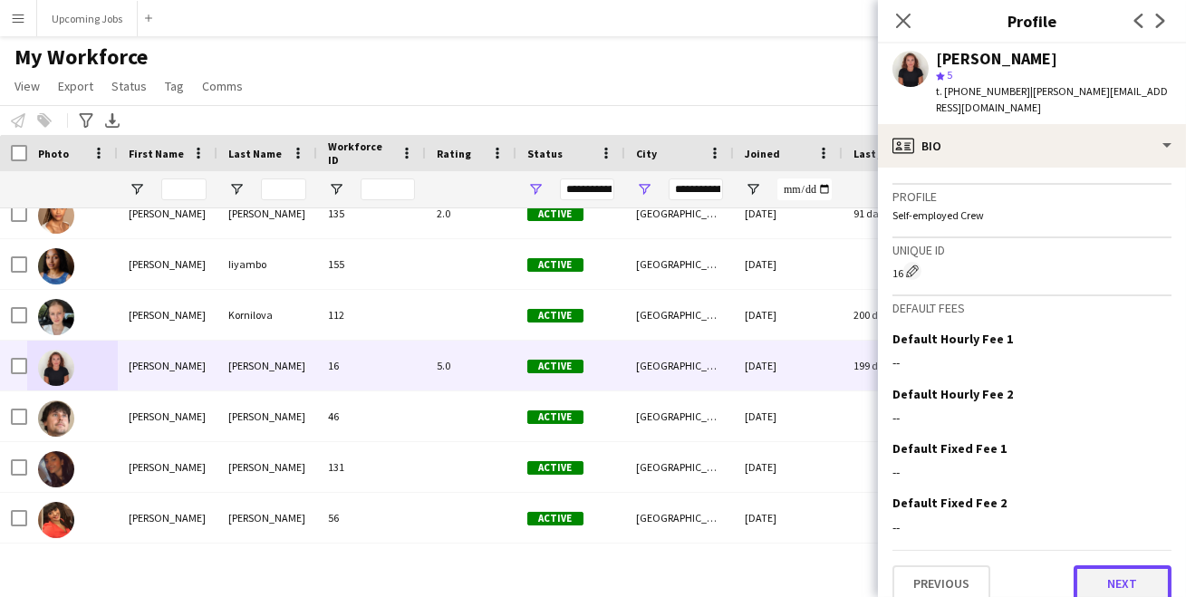
click at [1097, 565] on button "Next" at bounding box center [1122, 583] width 98 height 36
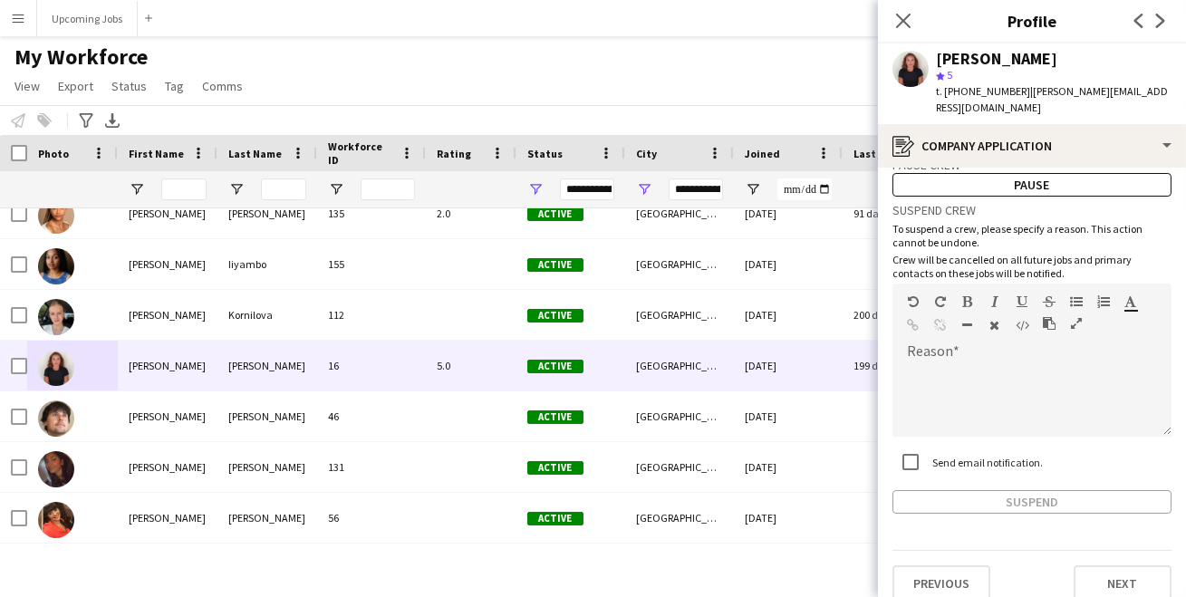
click at [1115, 584] on app-crew-profile-application "Work history chevron-down Freelance Event Manager [DATE] — [DATE] • 2 yr 10 mth…" at bounding box center [1032, 382] width 308 height 429
click at [1115, 572] on button "Next" at bounding box center [1122, 583] width 98 height 36
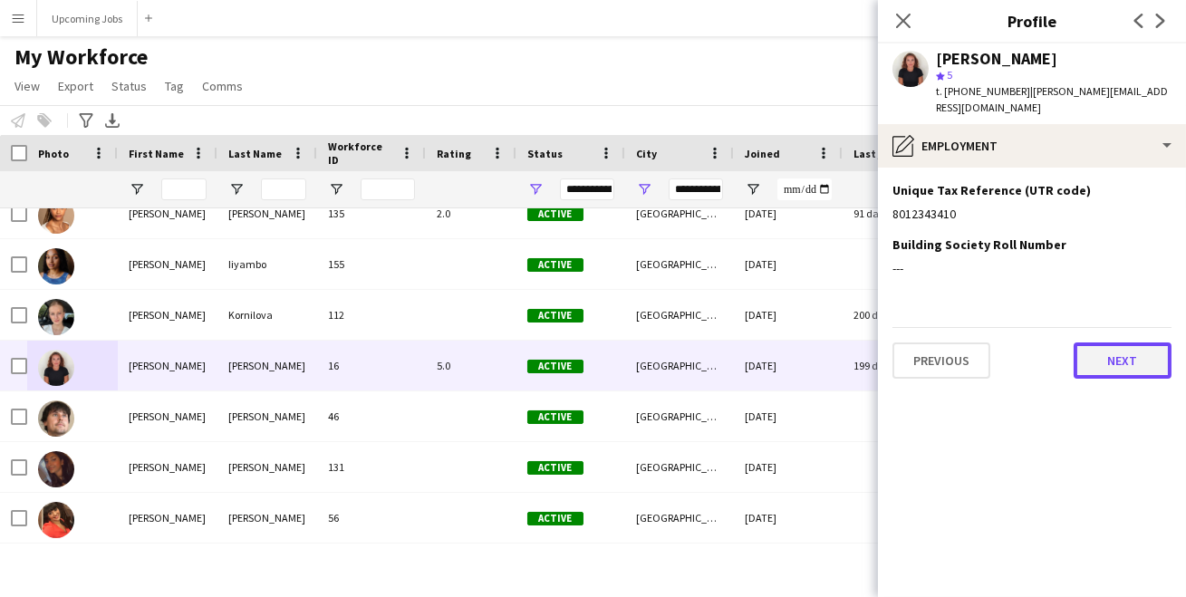
click at [1096, 358] on button "Next" at bounding box center [1122, 360] width 98 height 36
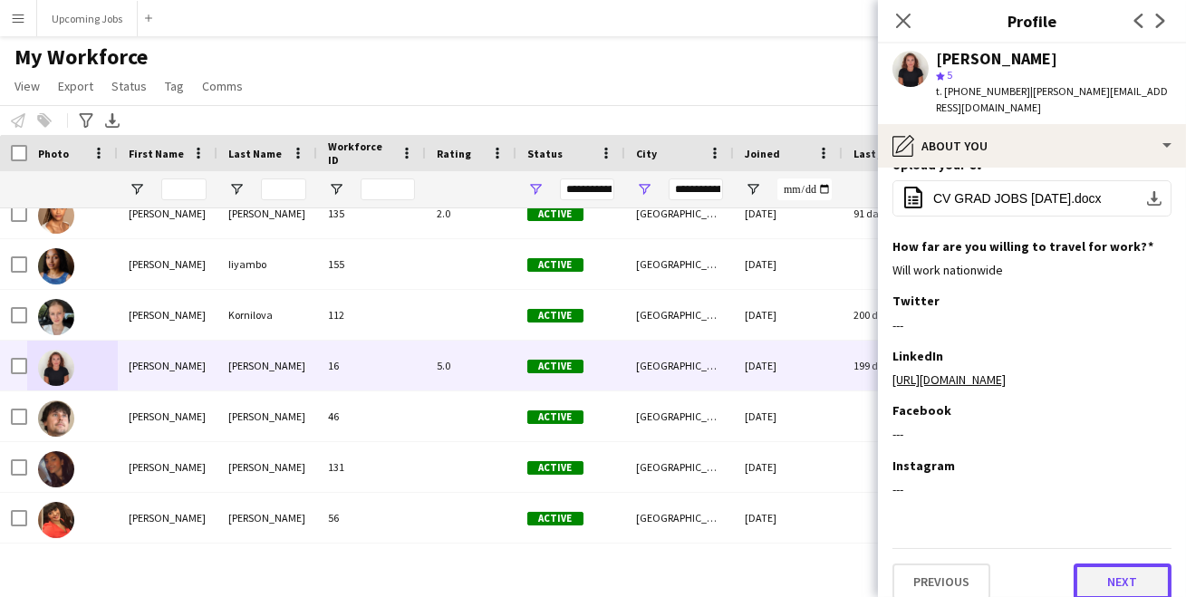
click at [1108, 565] on button "Next" at bounding box center [1122, 581] width 98 height 36
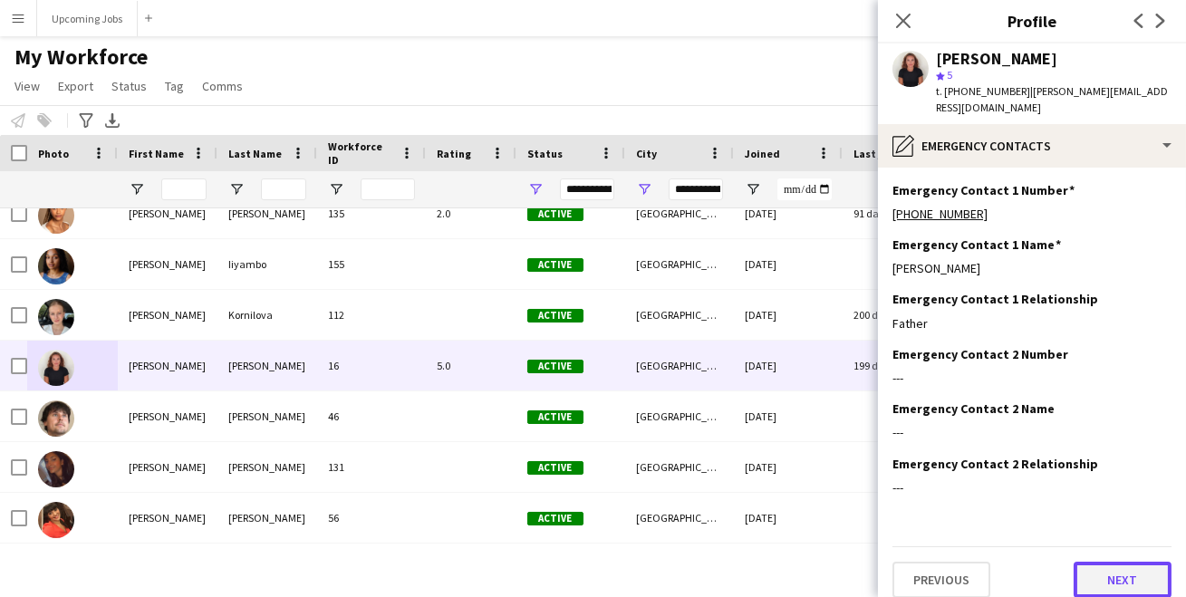
click at [1109, 562] on button "Next" at bounding box center [1122, 580] width 98 height 36
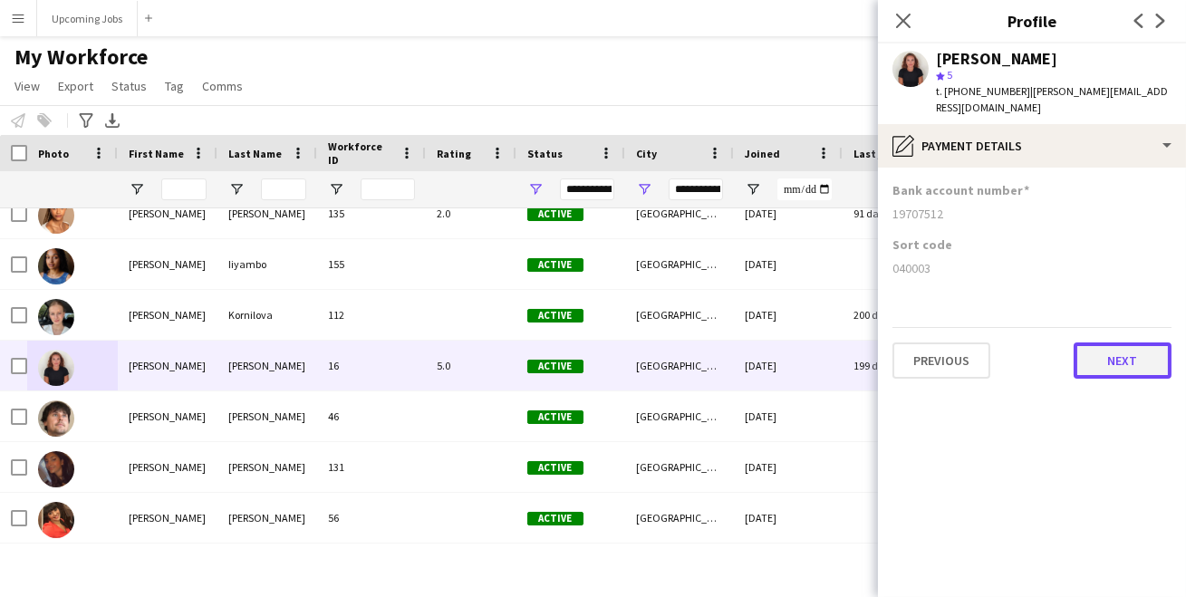
click at [1099, 348] on button "Next" at bounding box center [1122, 360] width 98 height 36
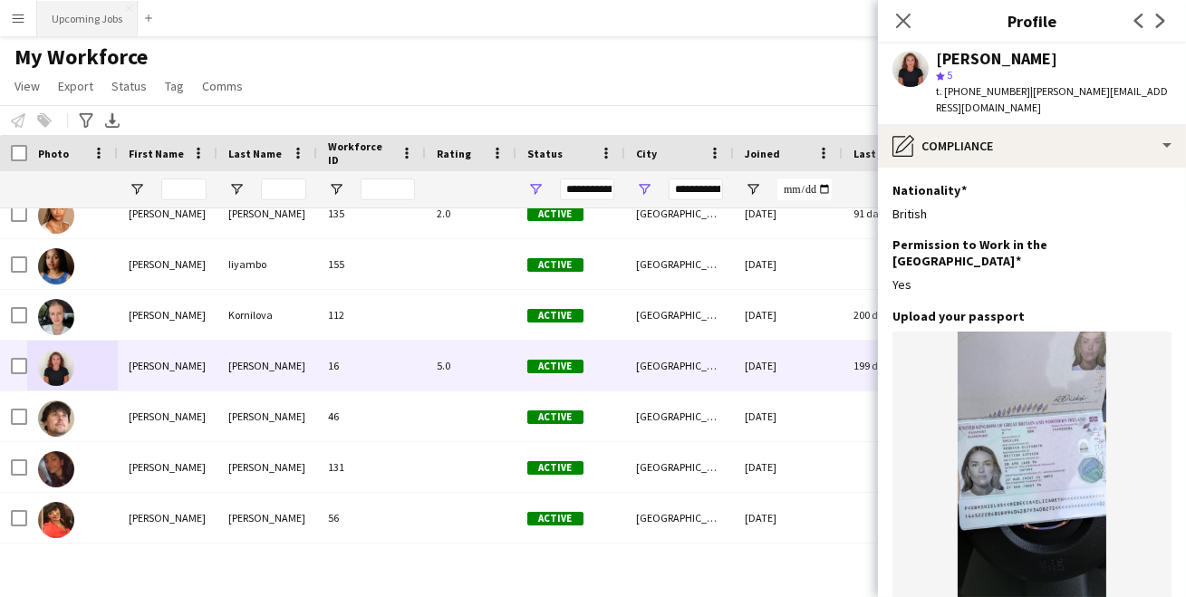
click at [85, 13] on button "Upcoming Jobs Close" at bounding box center [87, 18] width 101 height 35
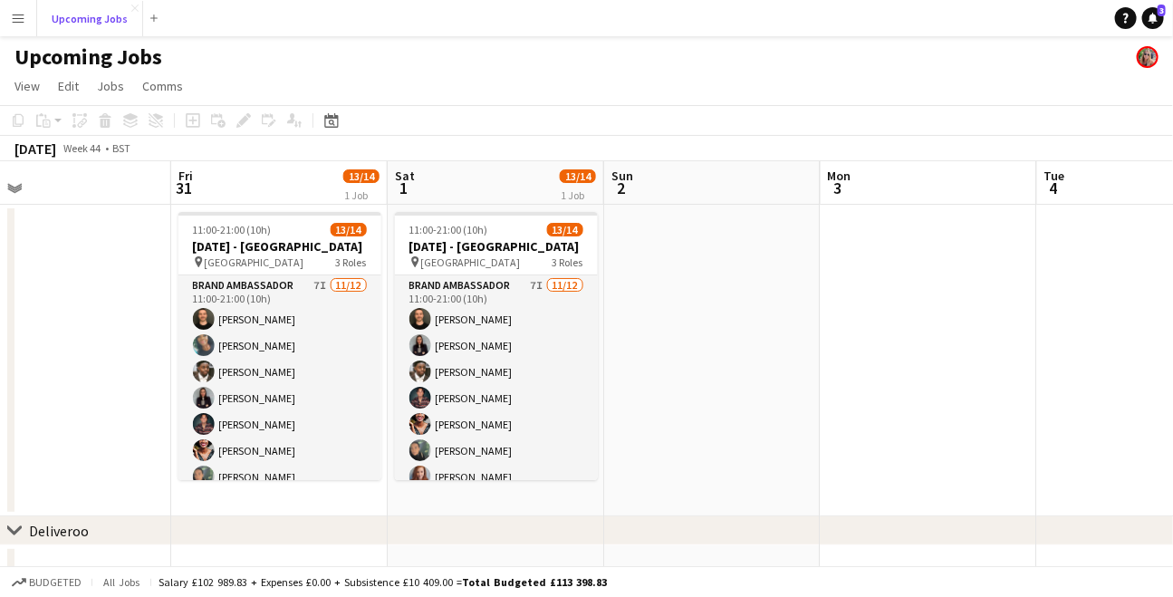
scroll to position [0, 474]
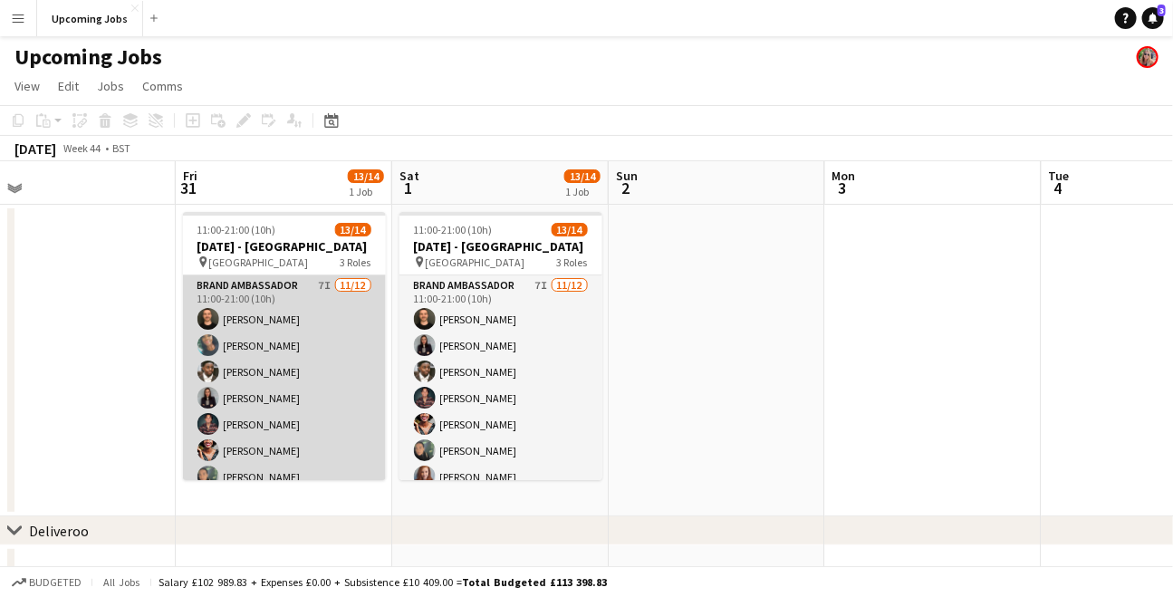
click at [309, 345] on app-card-role "Brand Ambassador 7I [DATE] 11:00-21:00 (10h) [PERSON_NAME] [PERSON_NAME] [PERSO…" at bounding box center [284, 450] width 203 height 350
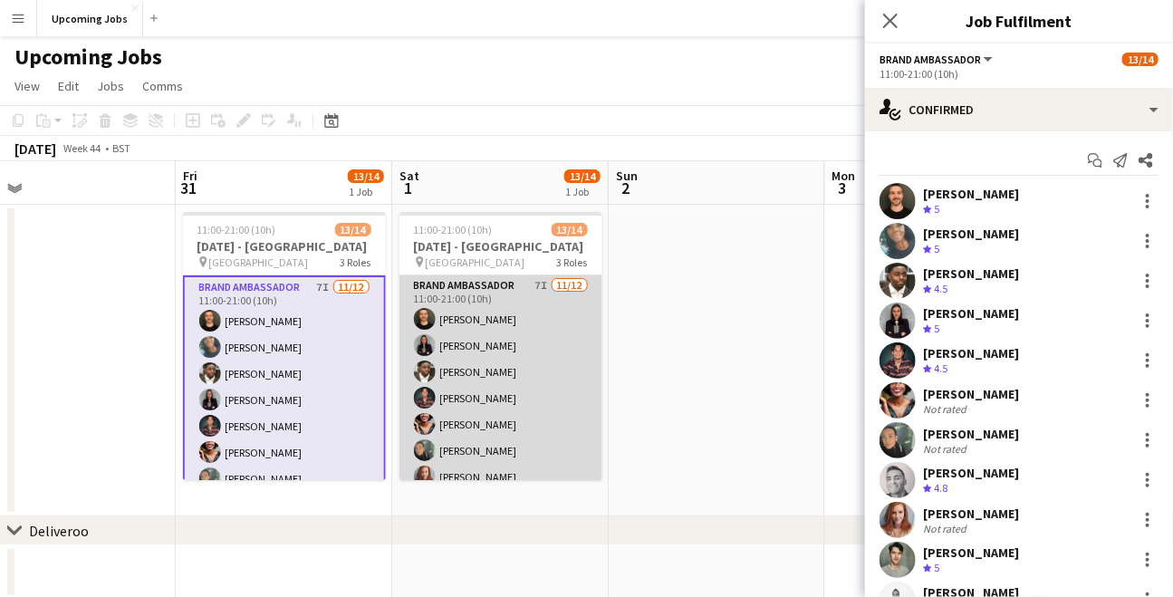
click at [510, 322] on app-card-role "Brand Ambassador 7I [DATE] 11:00-21:00 (10h) [PERSON_NAME] [PERSON_NAME] [PERSO…" at bounding box center [500, 450] width 203 height 350
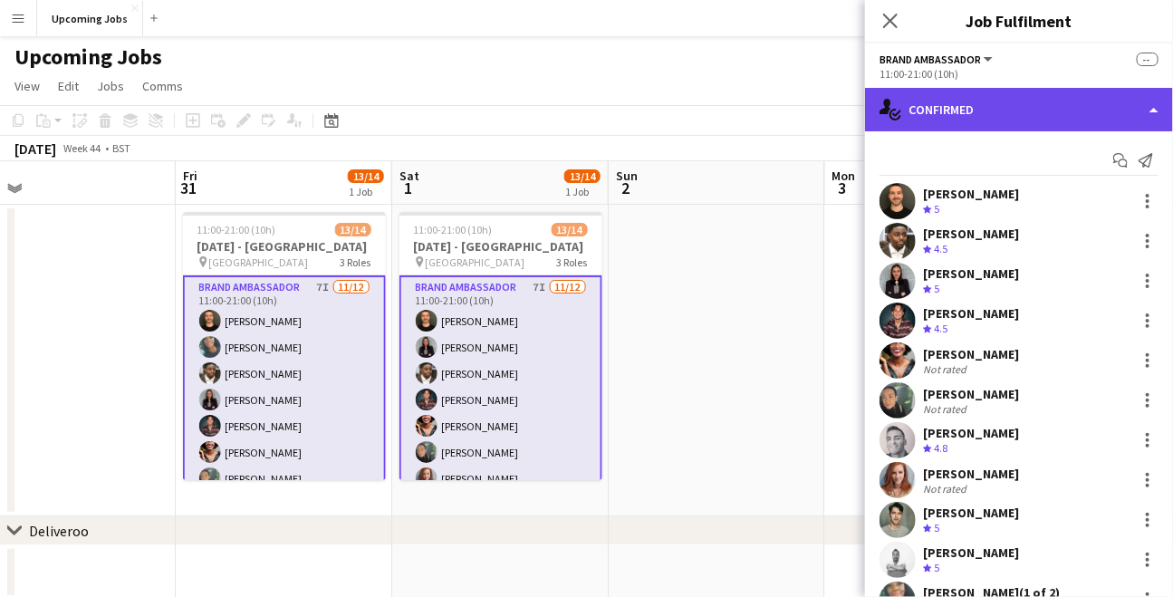
click at [952, 117] on div "single-neutral-actions-check-2 Confirmed" at bounding box center [1019, 109] width 308 height 43
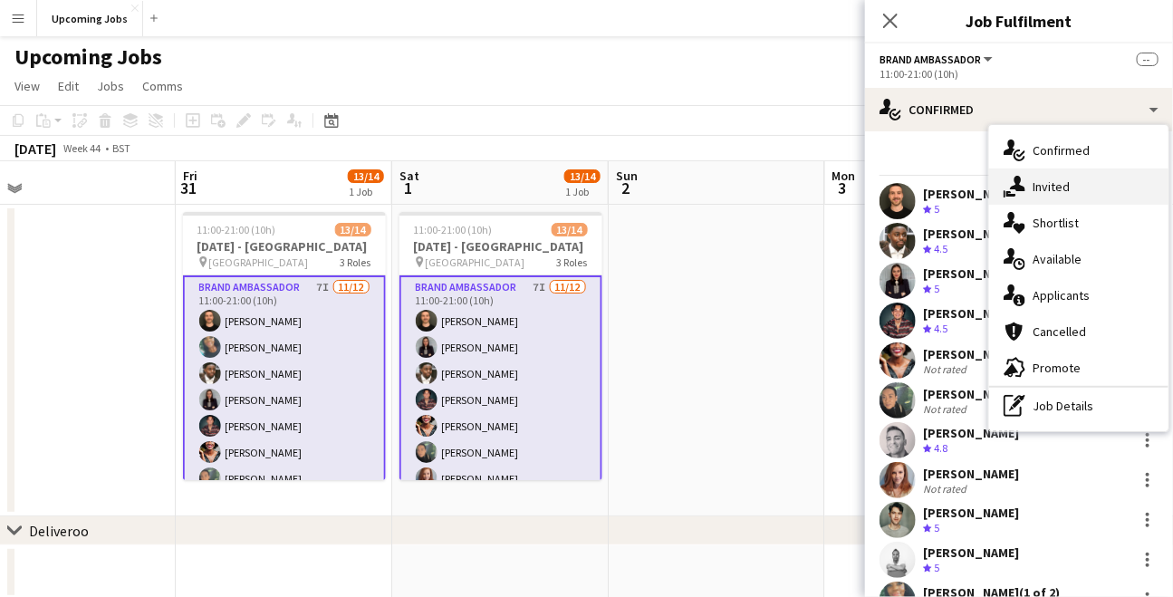
click at [1040, 185] on span "Invited" at bounding box center [1050, 186] width 37 height 16
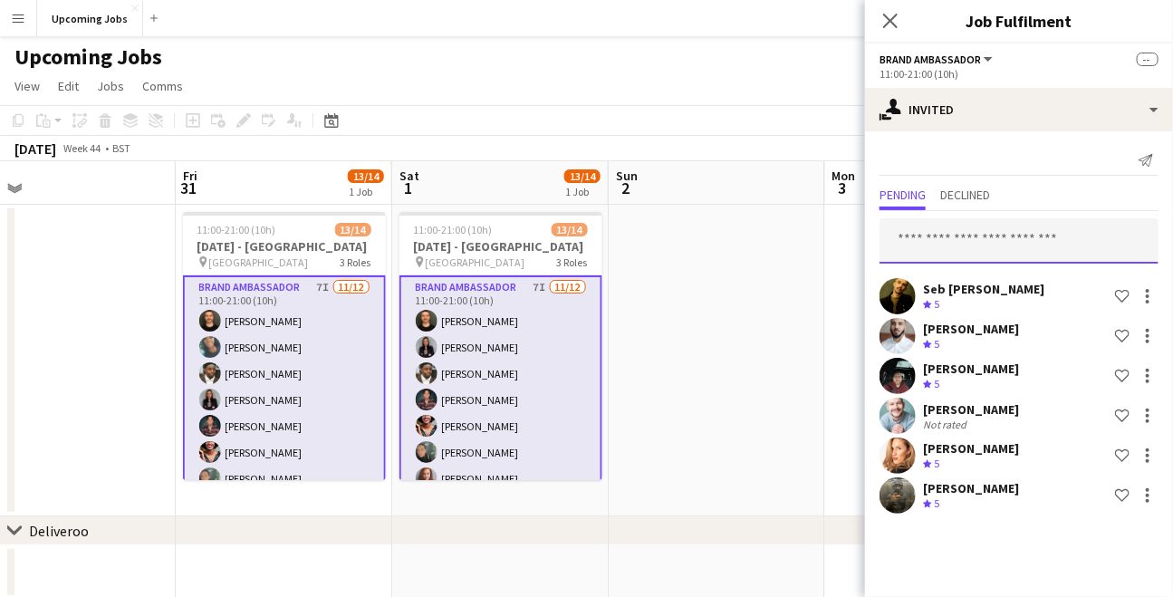
click at [934, 246] on input "text" at bounding box center [1018, 240] width 279 height 45
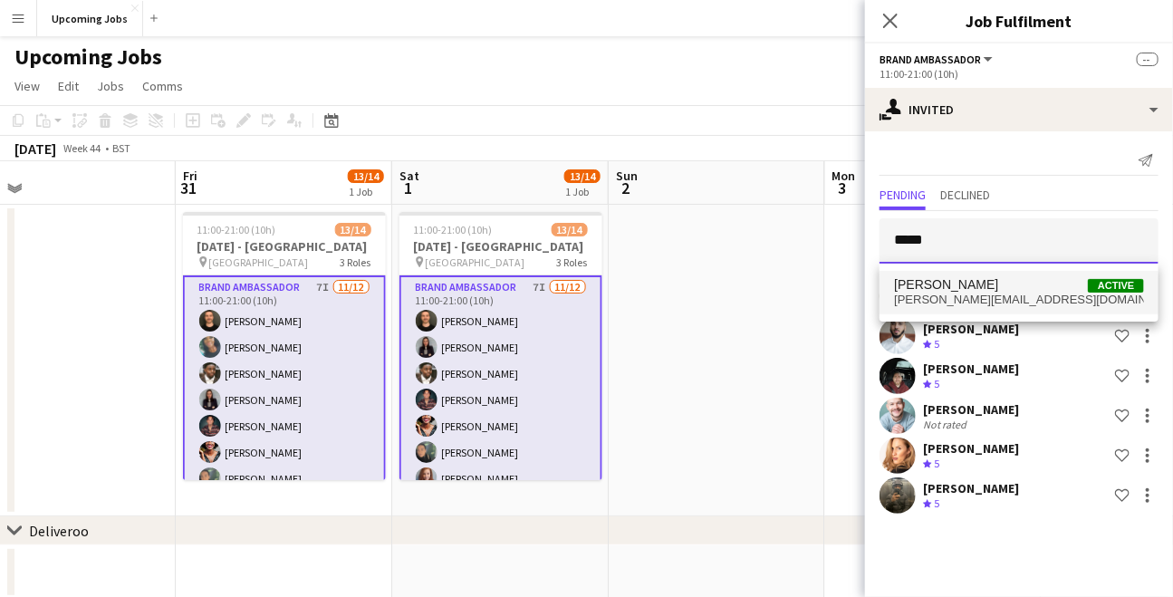
type input "*****"
click at [948, 284] on span "[PERSON_NAME]" at bounding box center [946, 284] width 104 height 15
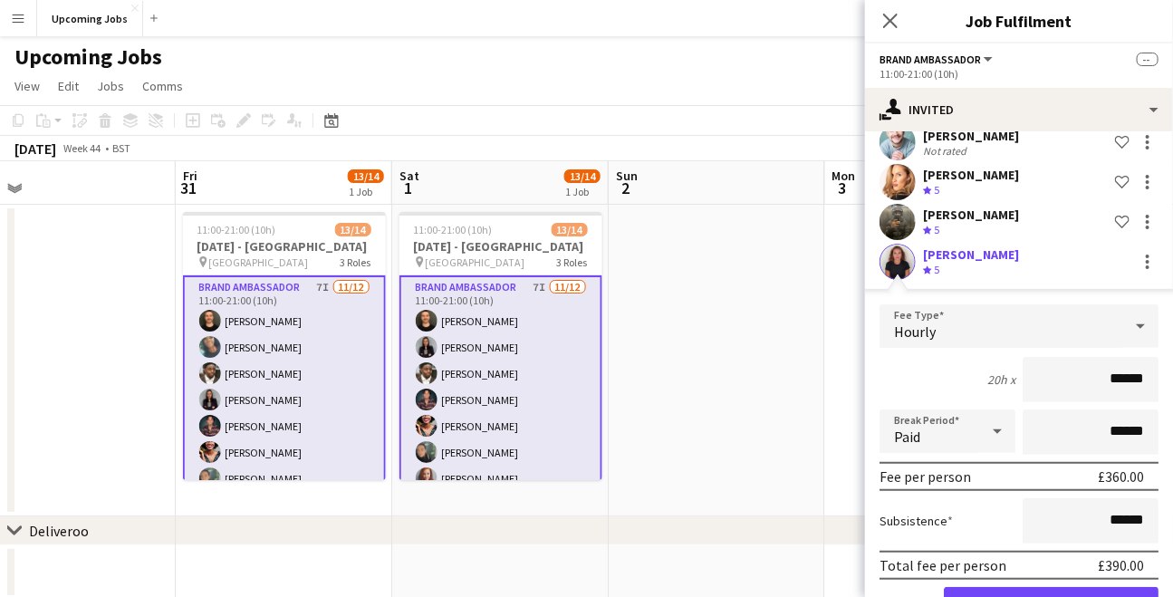
scroll to position [331, 0]
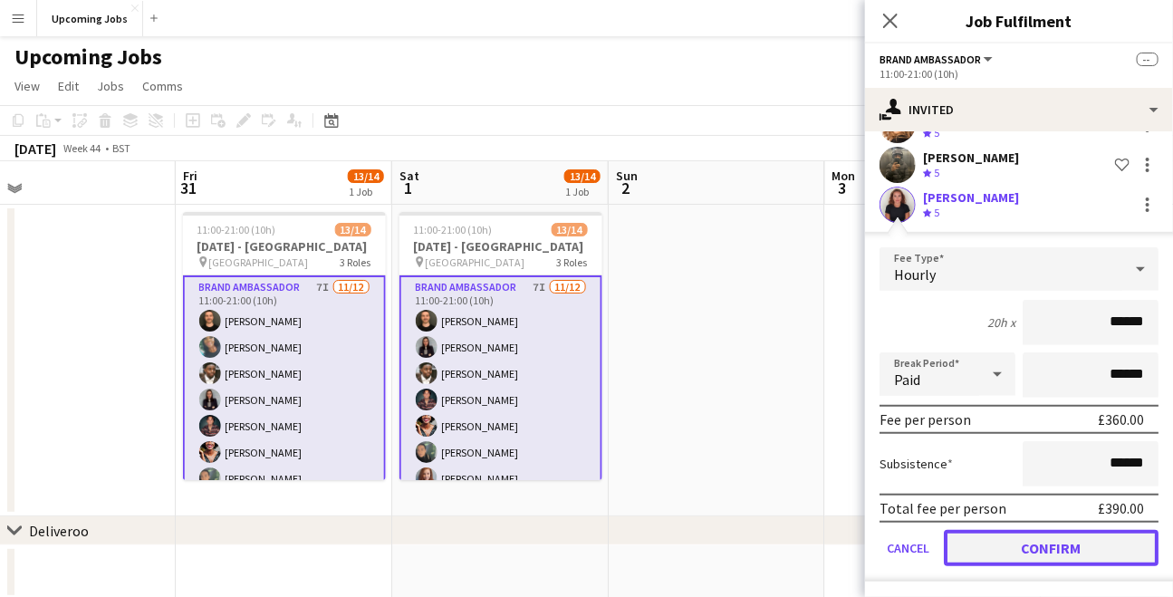
click at [1032, 537] on button "Confirm" at bounding box center [1051, 548] width 215 height 36
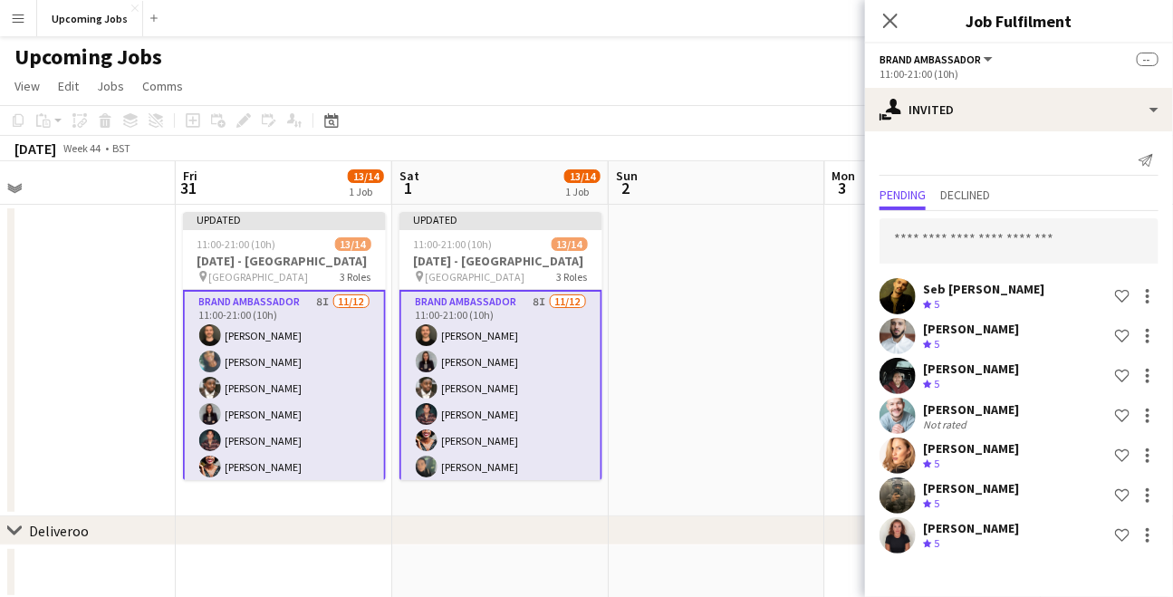
scroll to position [0, 0]
click at [982, 248] on input "text" at bounding box center [1018, 240] width 279 height 45
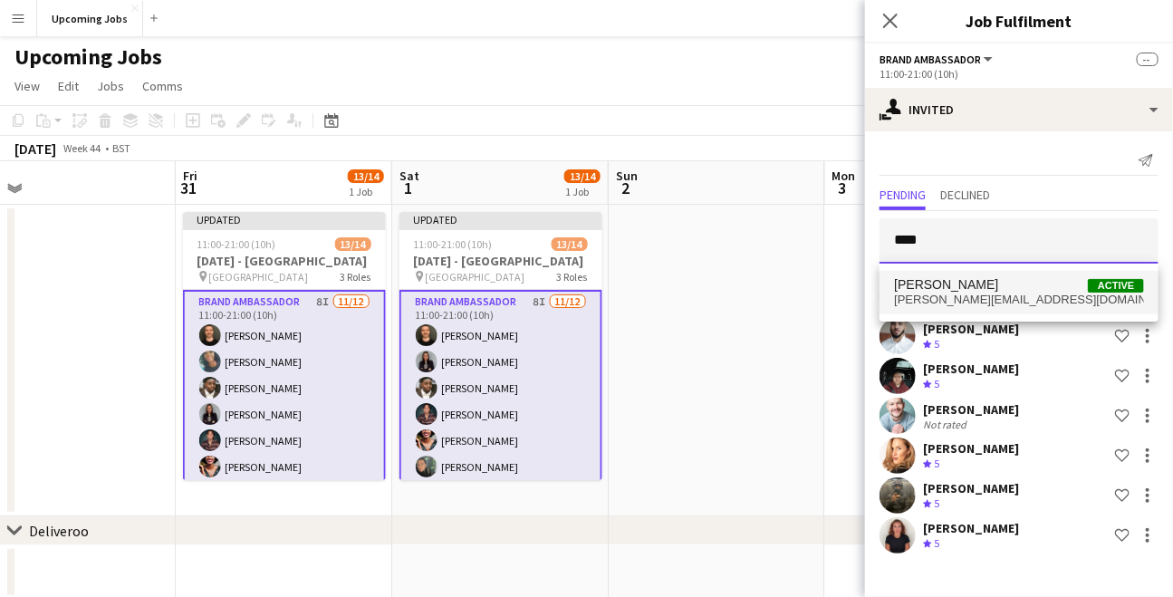
type input "****"
click at [981, 291] on span "[PERSON_NAME]" at bounding box center [946, 284] width 104 height 15
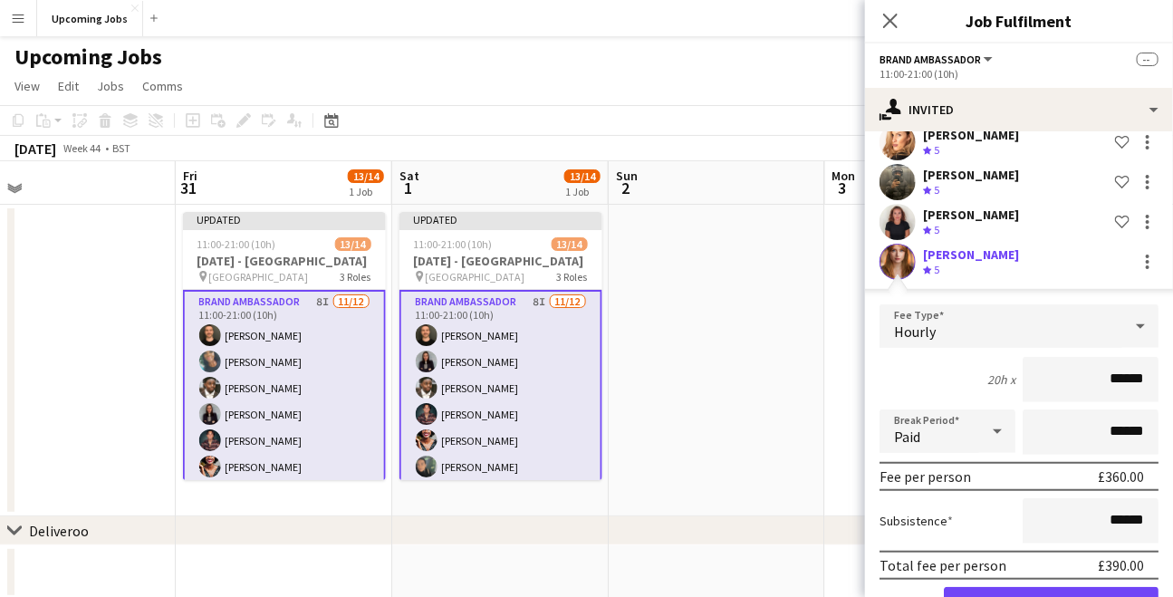
scroll to position [371, 0]
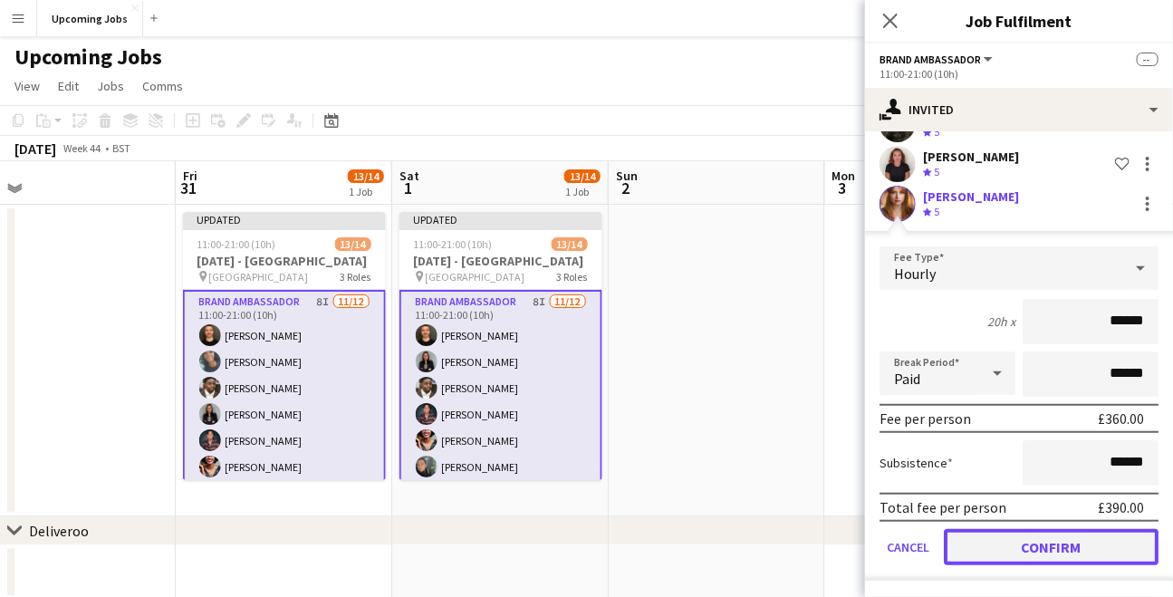
click at [1063, 548] on button "Confirm" at bounding box center [1051, 547] width 215 height 36
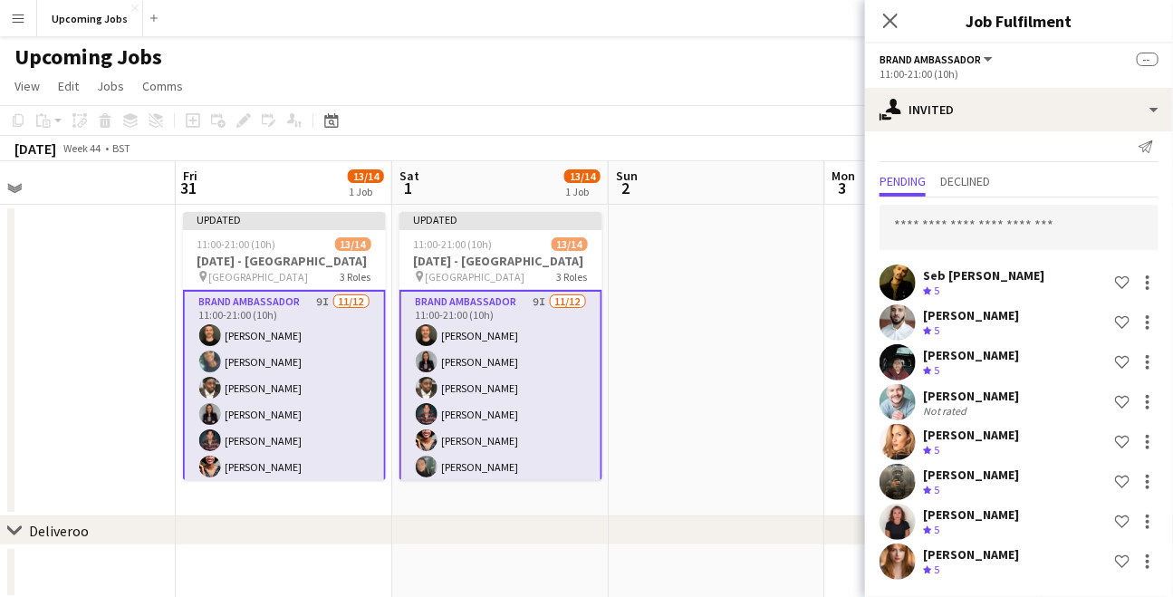
scroll to position [14, 0]
click at [889, 23] on icon "Close pop-in" at bounding box center [889, 20] width 17 height 17
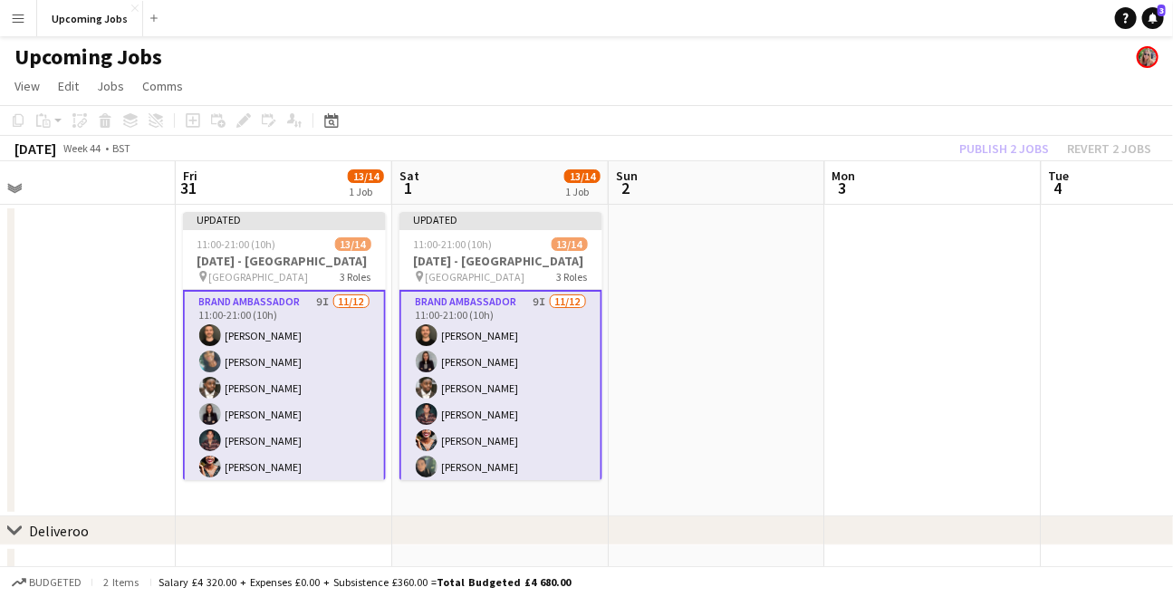
click at [1003, 138] on div "Publish 2 jobs Revert 2 jobs" at bounding box center [1054, 149] width 235 height 24
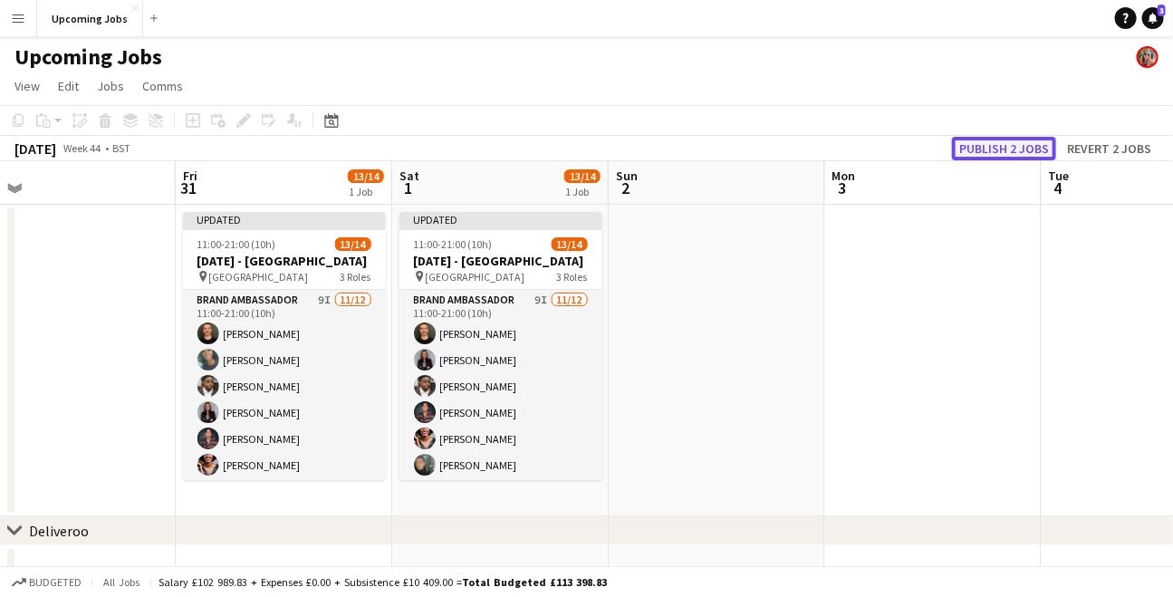
click at [1003, 140] on button "Publish 2 jobs" at bounding box center [1004, 149] width 104 height 24
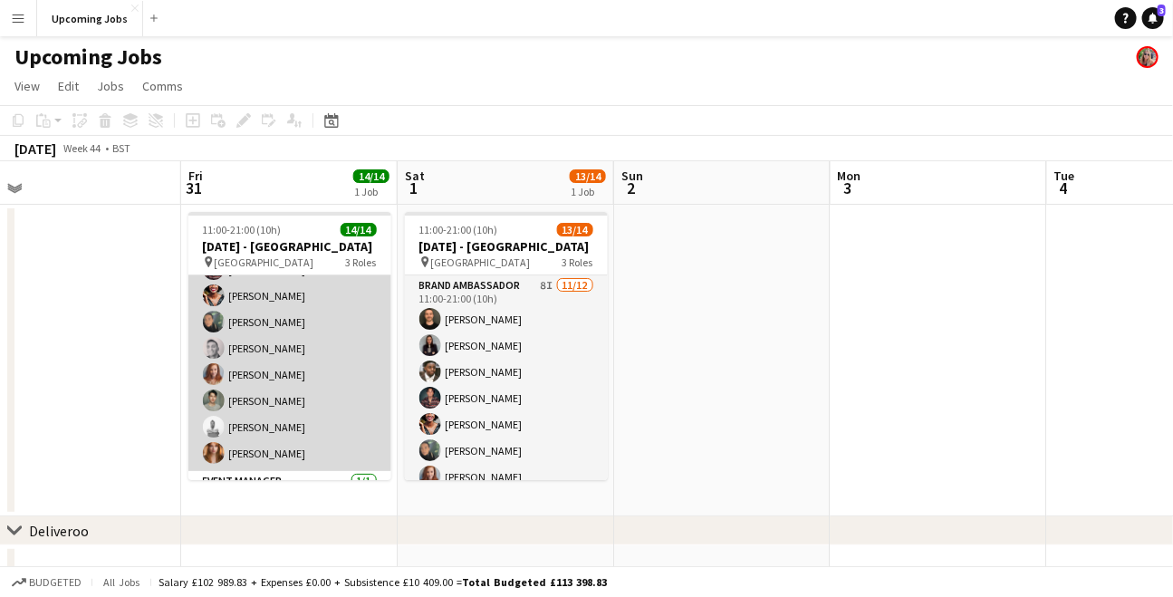
scroll to position [268, 0]
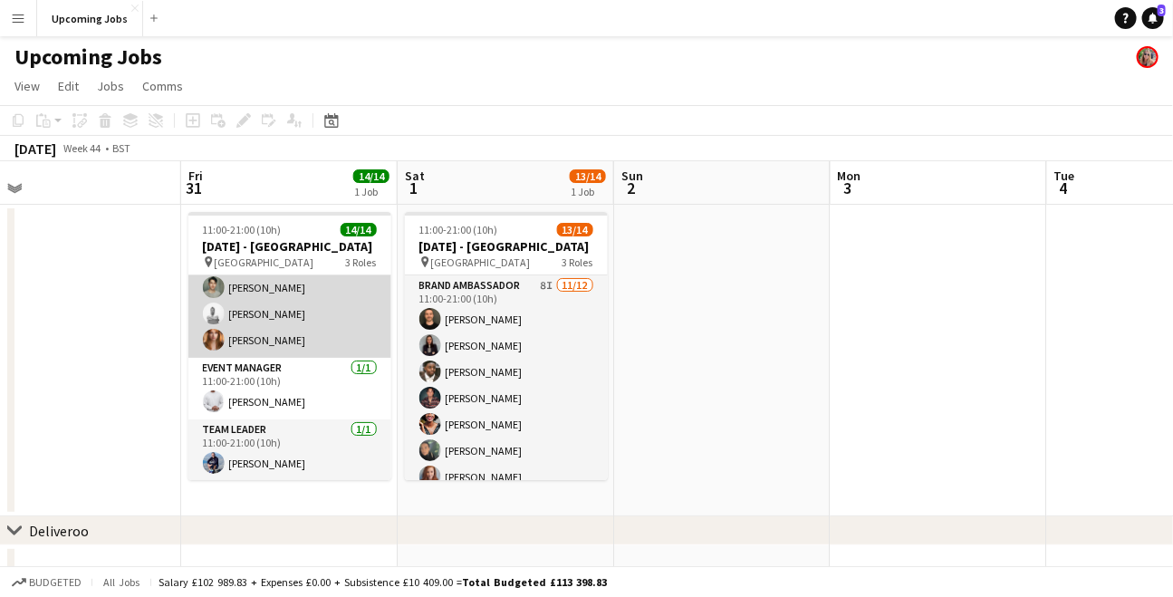
click at [268, 331] on app-card-role "Brand Ambassador [DATE] 11:00-21:00 (10h) [PERSON_NAME] [PERSON_NAME] [PERSON_N…" at bounding box center [289, 182] width 203 height 350
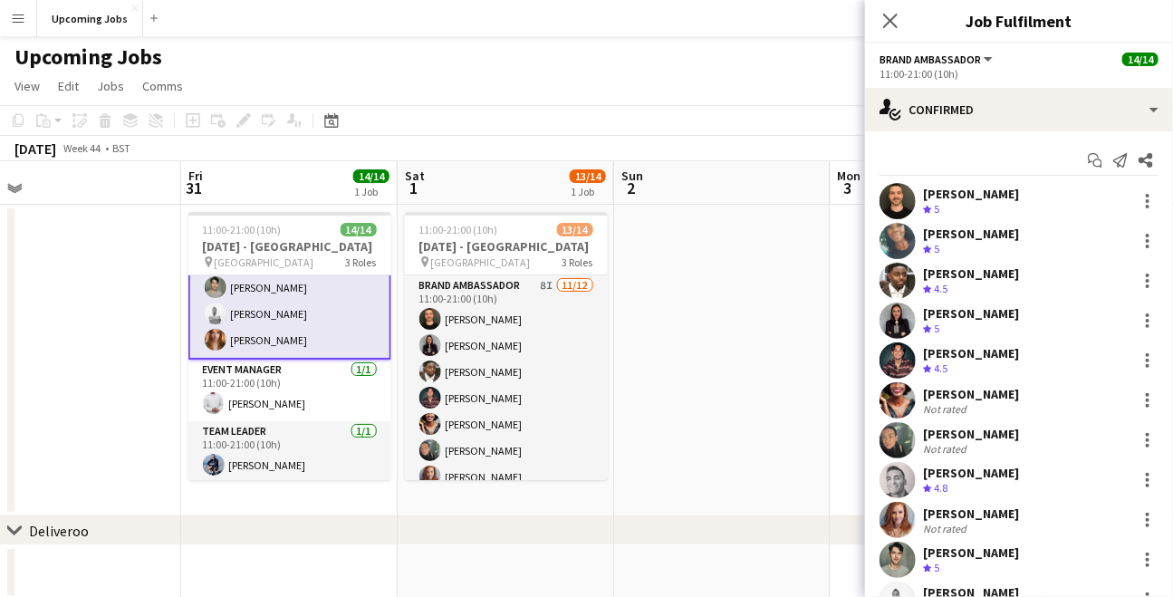
scroll to position [112, 0]
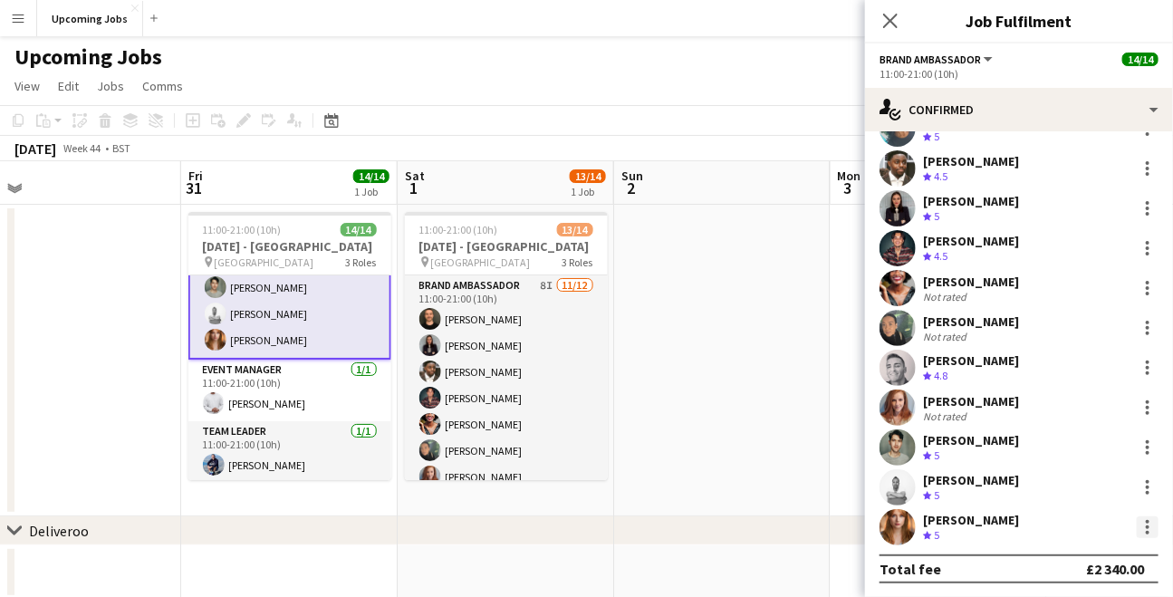
click at [1145, 526] on div at bounding box center [1148, 527] width 22 height 22
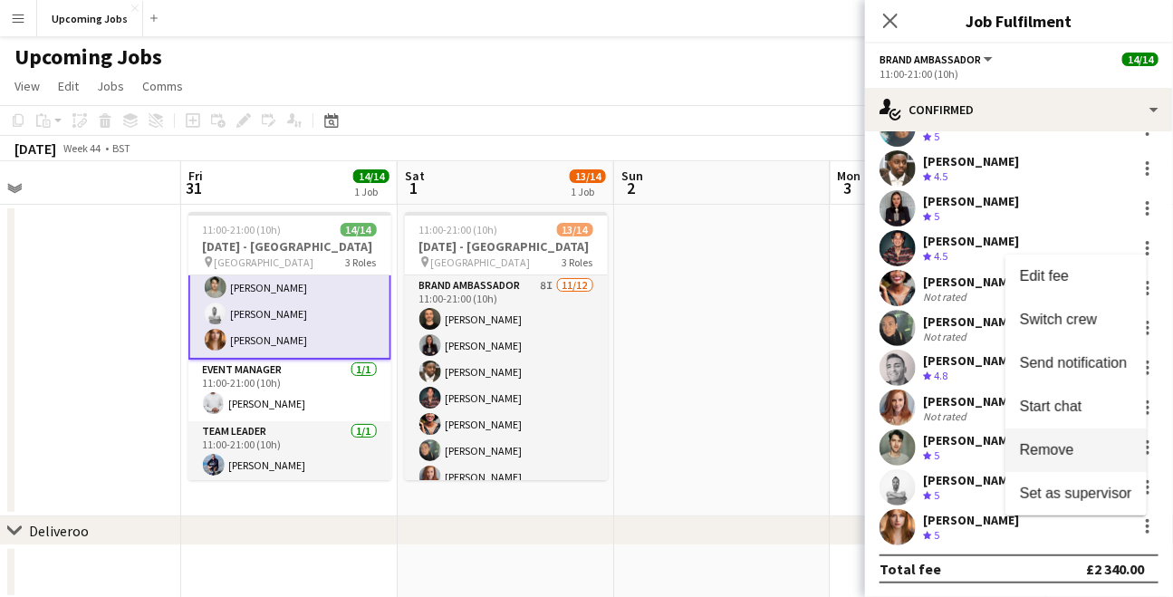
click at [1069, 446] on span "Remove" at bounding box center [1047, 448] width 54 height 15
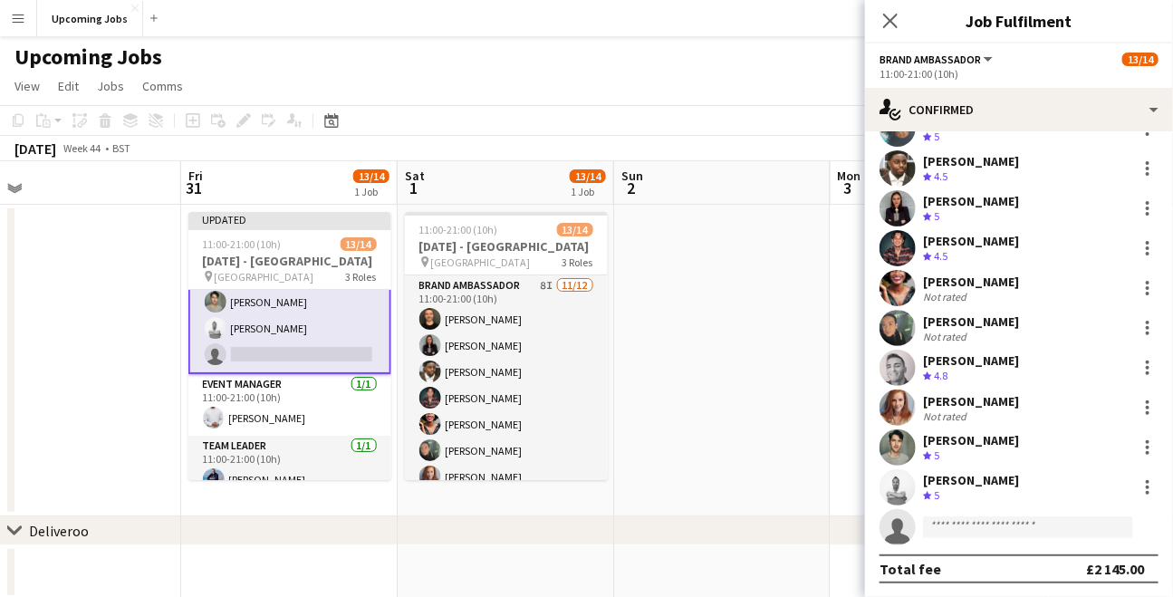
click at [16, 11] on app-icon "Menu" at bounding box center [18, 18] width 14 height 14
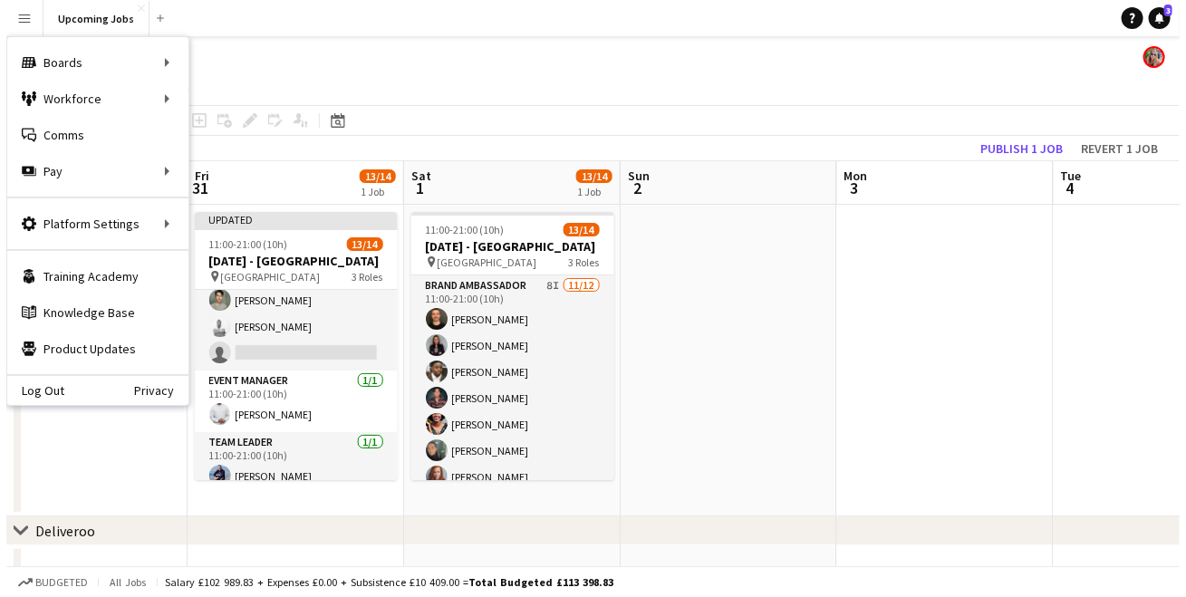
scroll to position [268, 0]
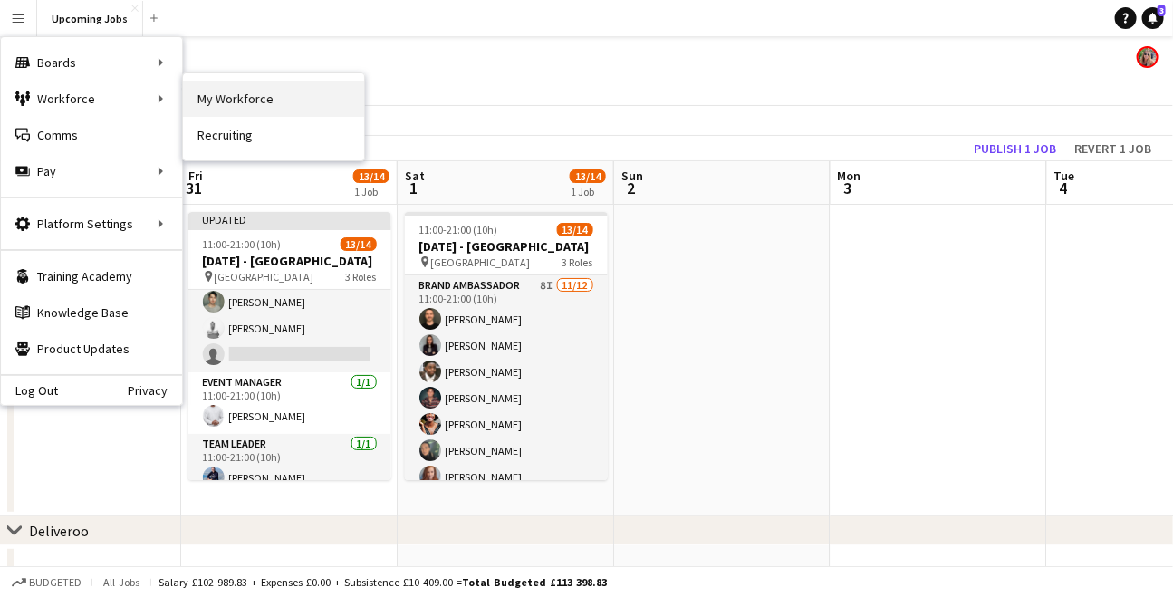
click at [226, 96] on link "My Workforce" at bounding box center [273, 99] width 181 height 36
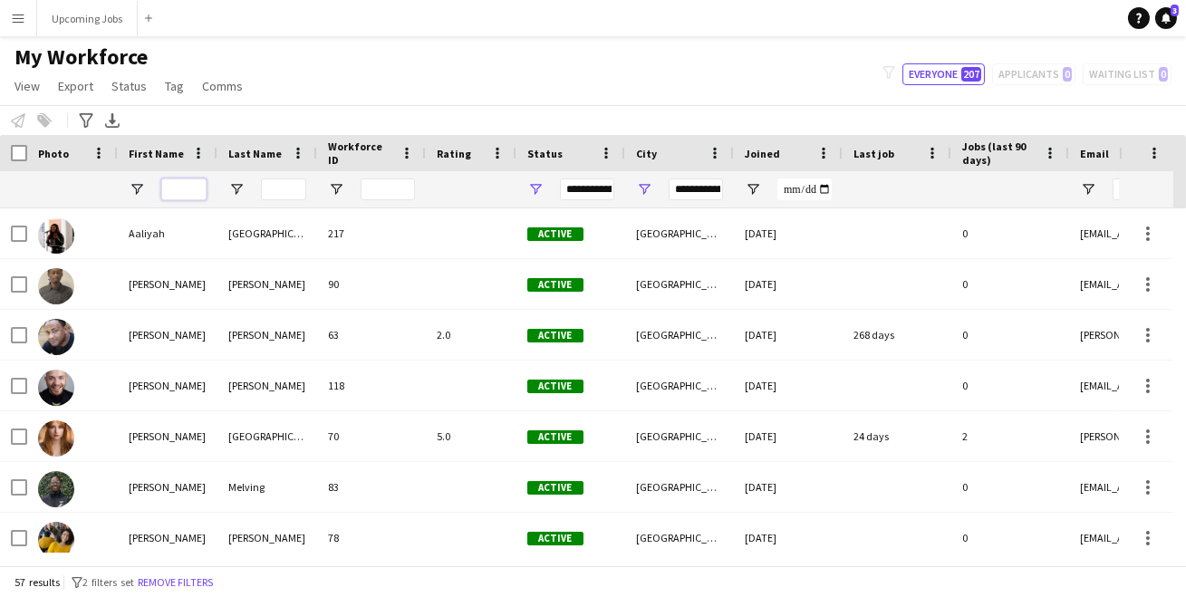
click at [188, 187] on input "First Name Filter Input" at bounding box center [183, 189] width 45 height 22
type input "*****"
type input "***"
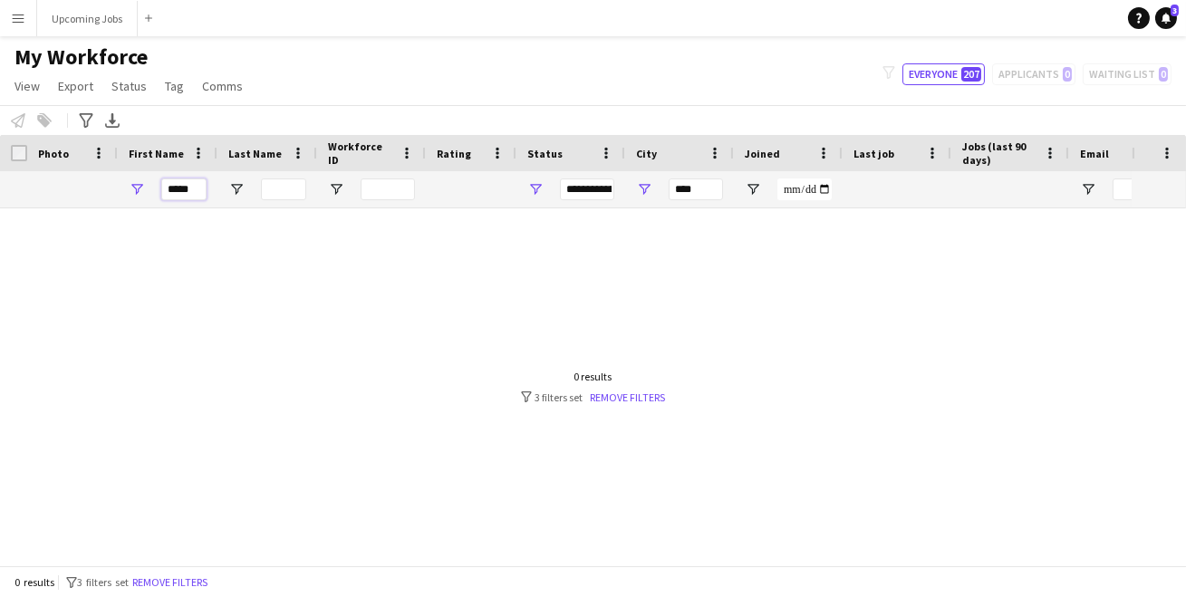
click at [190, 191] on input "*****" at bounding box center [183, 189] width 45 height 22
type input "**"
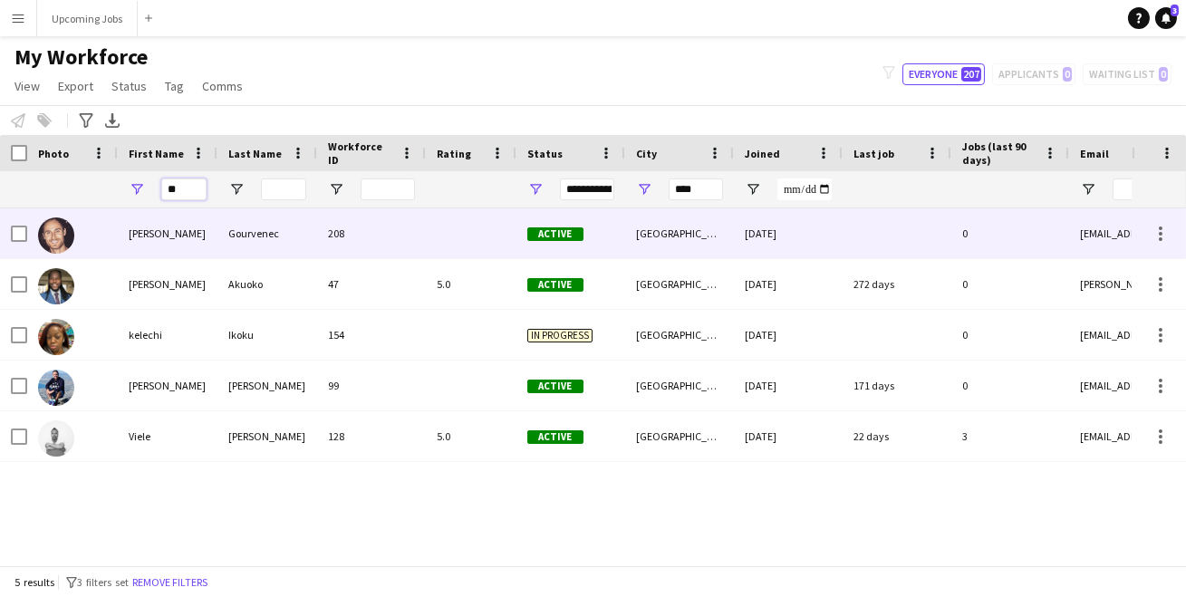
type input "**********"
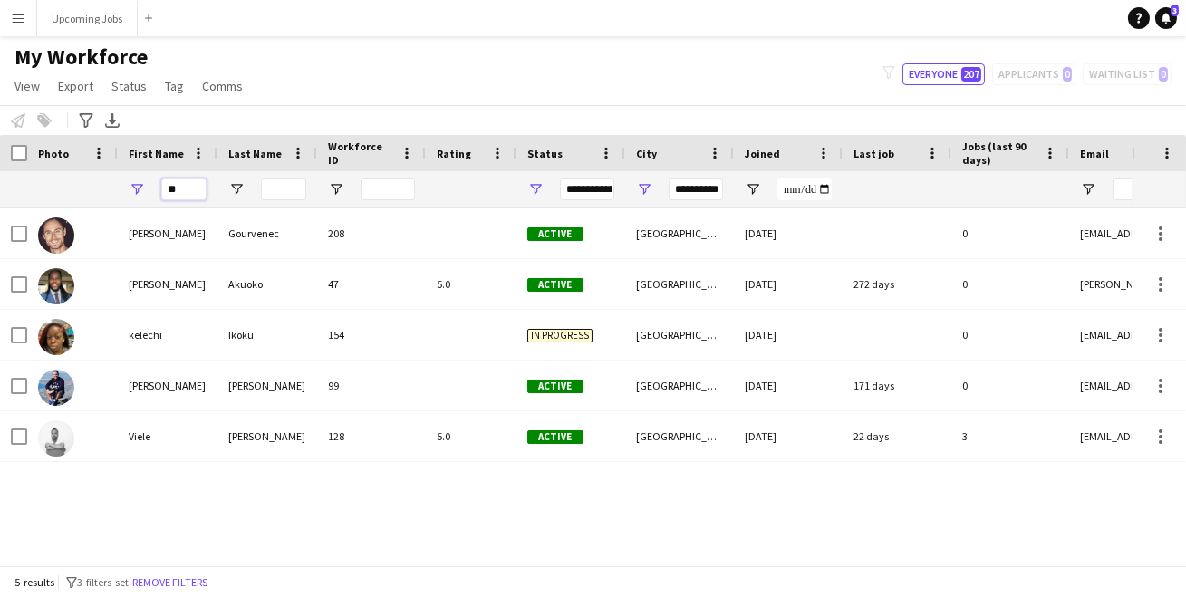
type input "**"
click at [173, 181] on input "**" at bounding box center [183, 189] width 45 height 22
drag, startPoint x: 177, startPoint y: 181, endPoint x: 143, endPoint y: 181, distance: 33.5
click at [143, 181] on div "**" at bounding box center [168, 189] width 100 height 36
drag, startPoint x: 188, startPoint y: 184, endPoint x: 115, endPoint y: 179, distance: 73.5
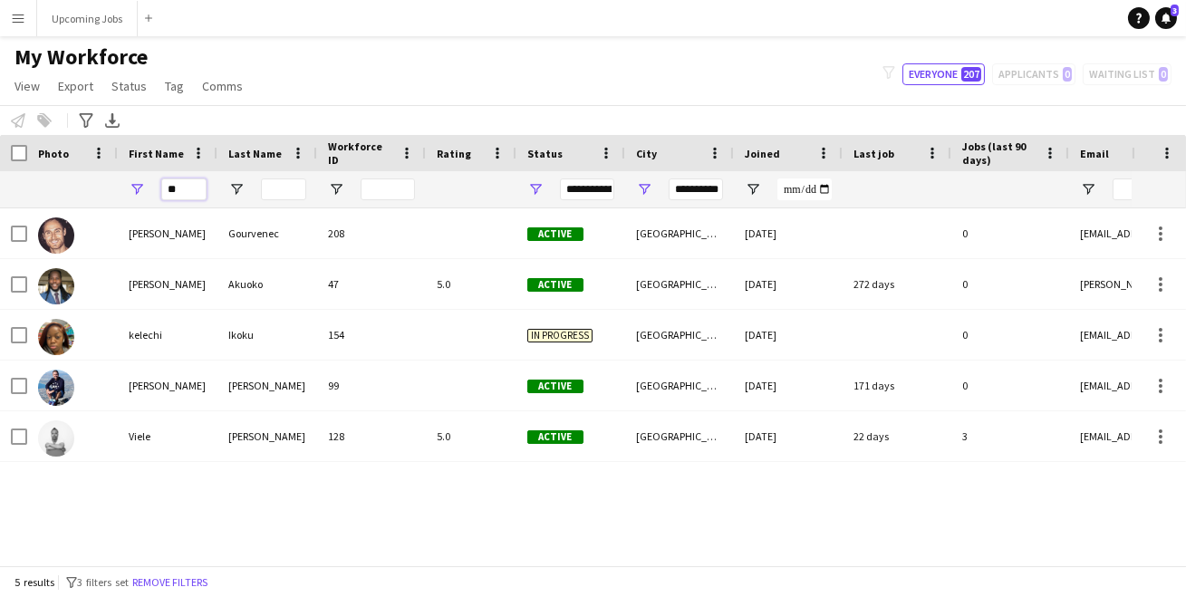
click at [130, 182] on div "**" at bounding box center [168, 189] width 100 height 36
type input "**********"
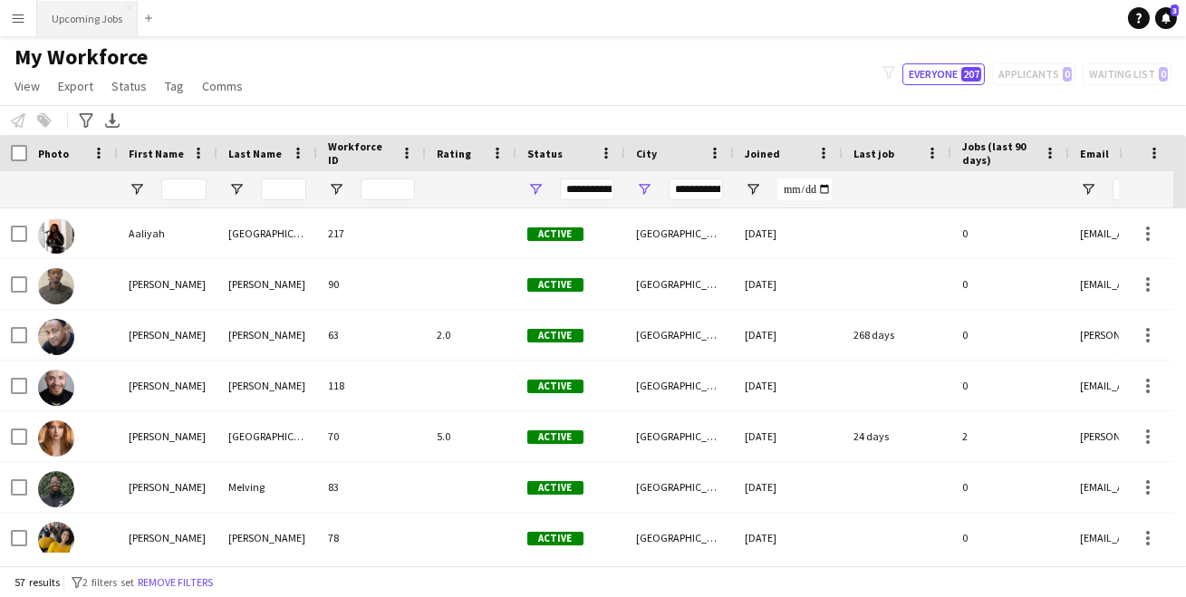
click at [80, 18] on button "Upcoming Jobs Close" at bounding box center [87, 18] width 101 height 35
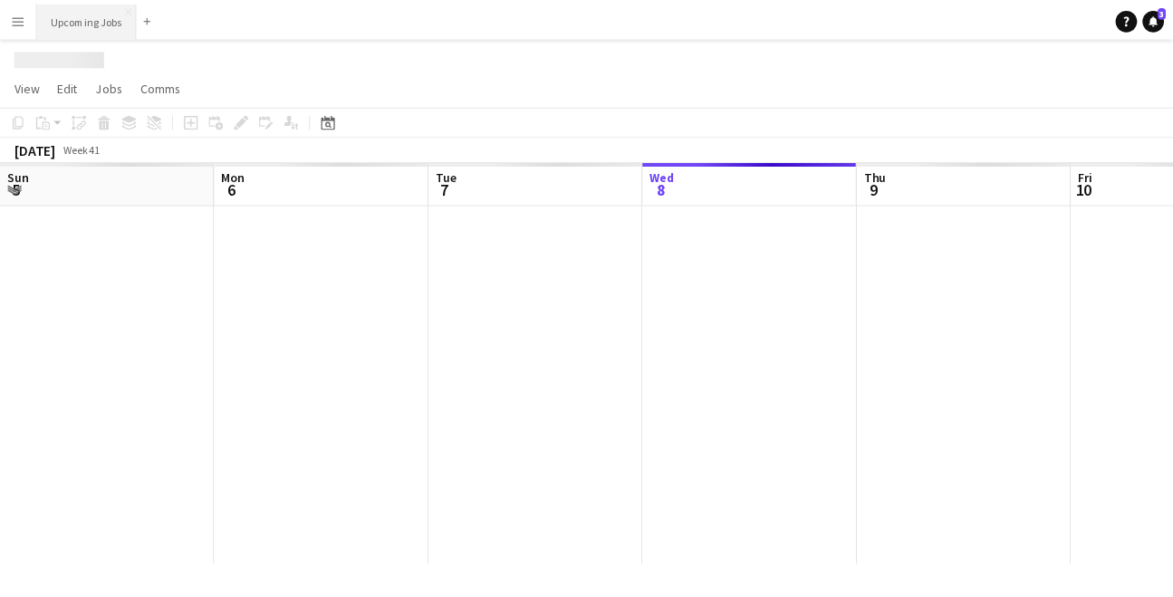
scroll to position [0, 432]
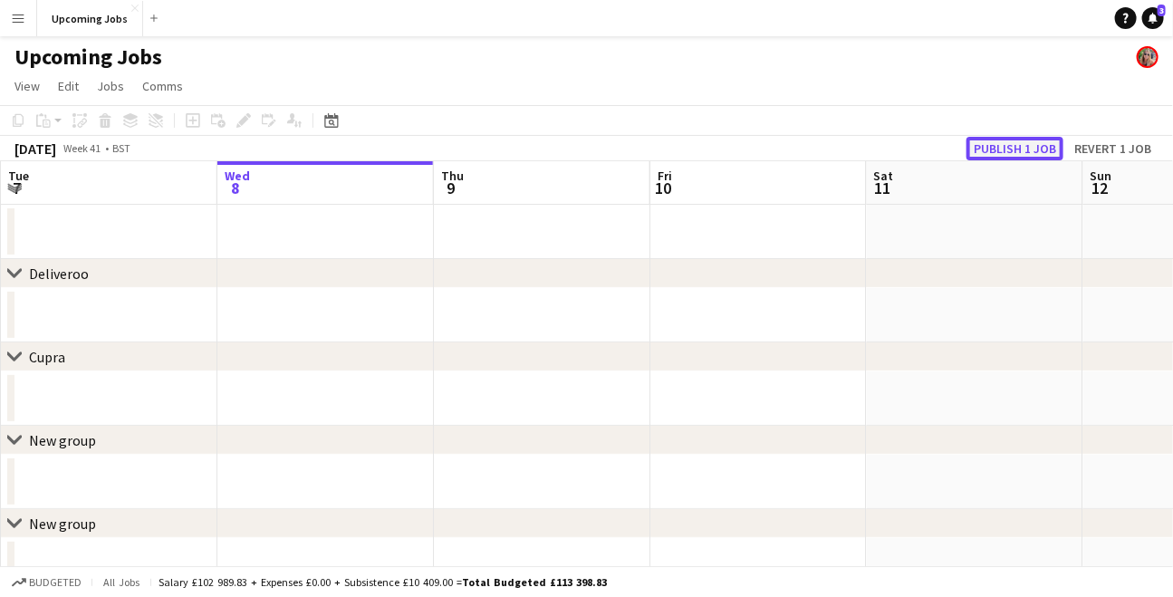
click at [1026, 149] on button "Publish 1 job" at bounding box center [1014, 149] width 97 height 24
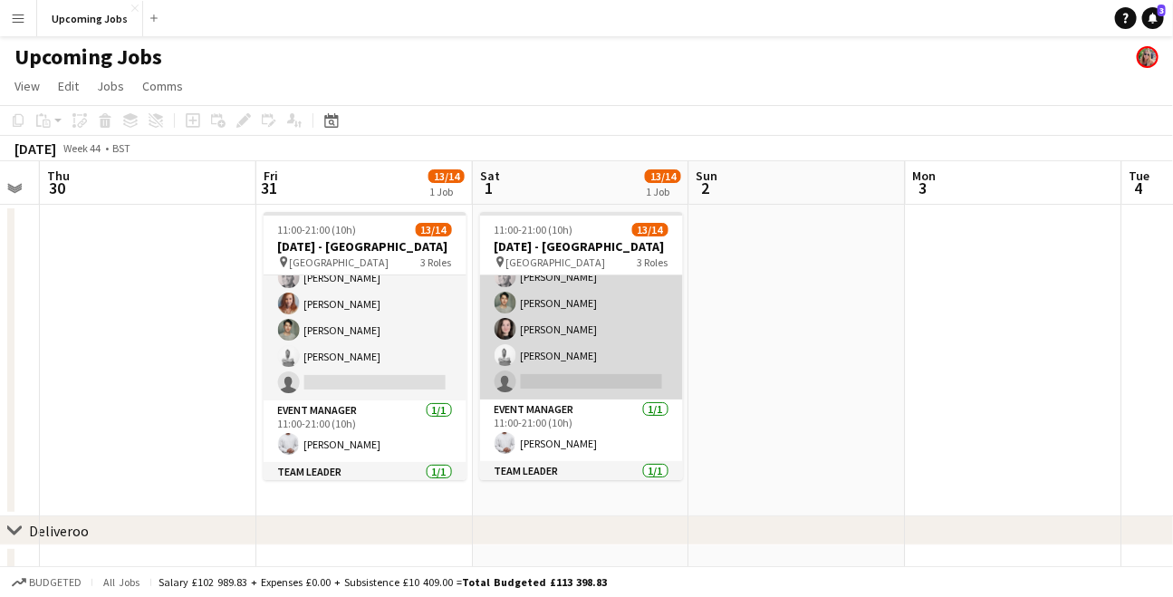
scroll to position [229, 0]
click at [558, 384] on app-card-role "Brand Ambassador 12/12 11:00-21:00 (10h) James Crouch Viktoria Kozicsko Thierry…" at bounding box center [581, 221] width 203 height 350
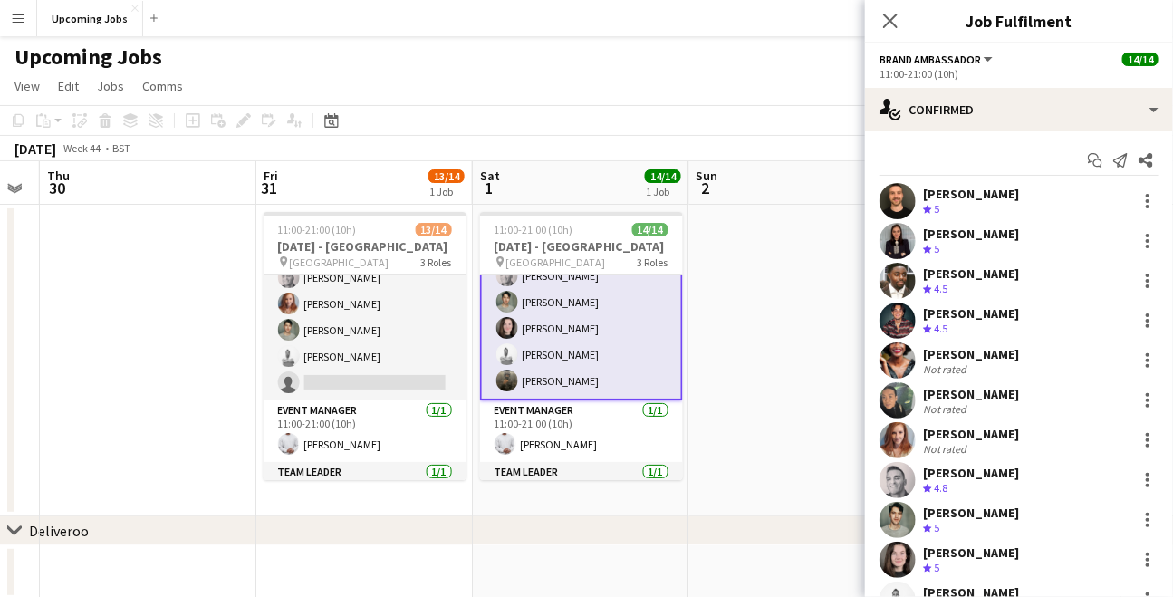
scroll to position [231, 0]
click at [537, 369] on app-card-role "Brand Ambassador 12/12 11:00-21:00 (10h) James Crouch Viktoria Kozicsko Thierry…" at bounding box center [581, 221] width 203 height 354
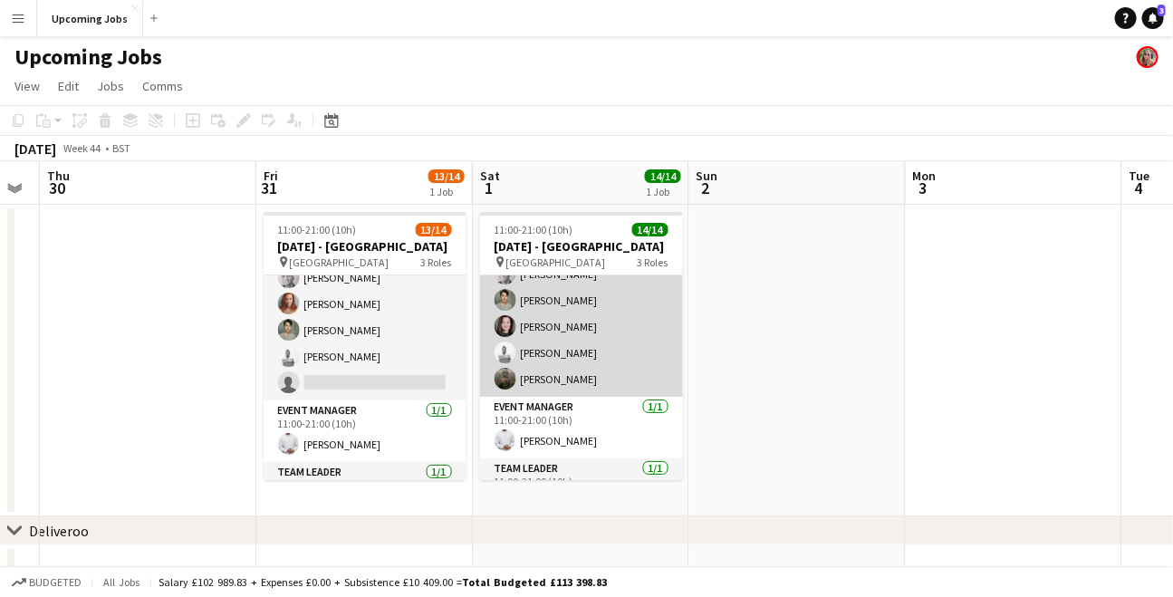
click at [537, 370] on app-card-role "Brand Ambassador 12/12 11:00-21:00 (10h) James Crouch Viktoria Kozicsko Thierry…" at bounding box center [581, 221] width 203 height 350
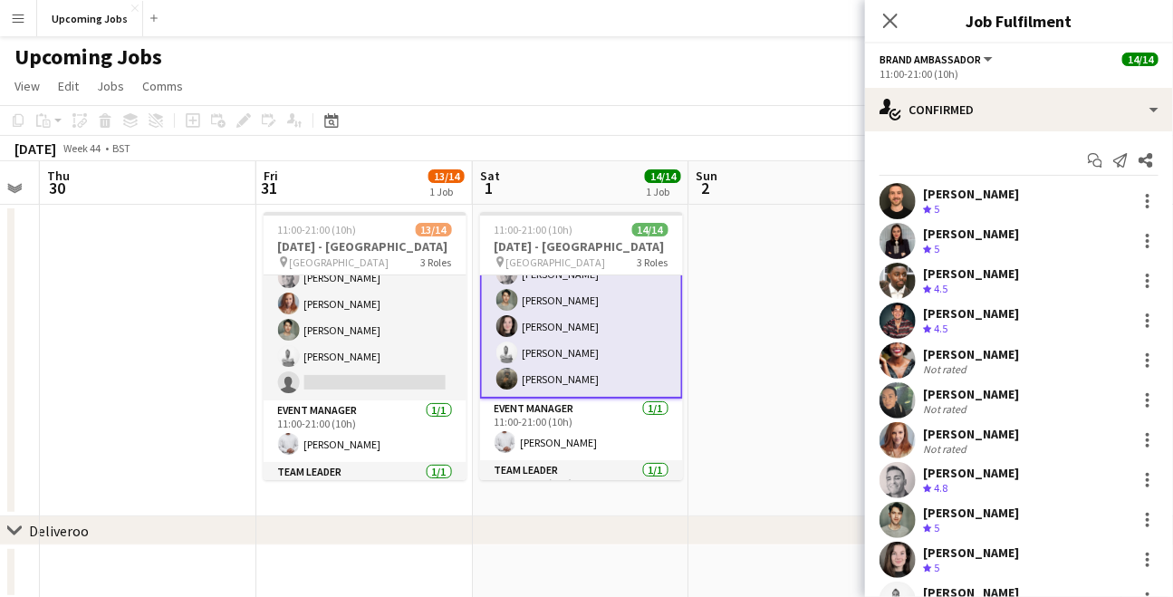
scroll to position [112, 0]
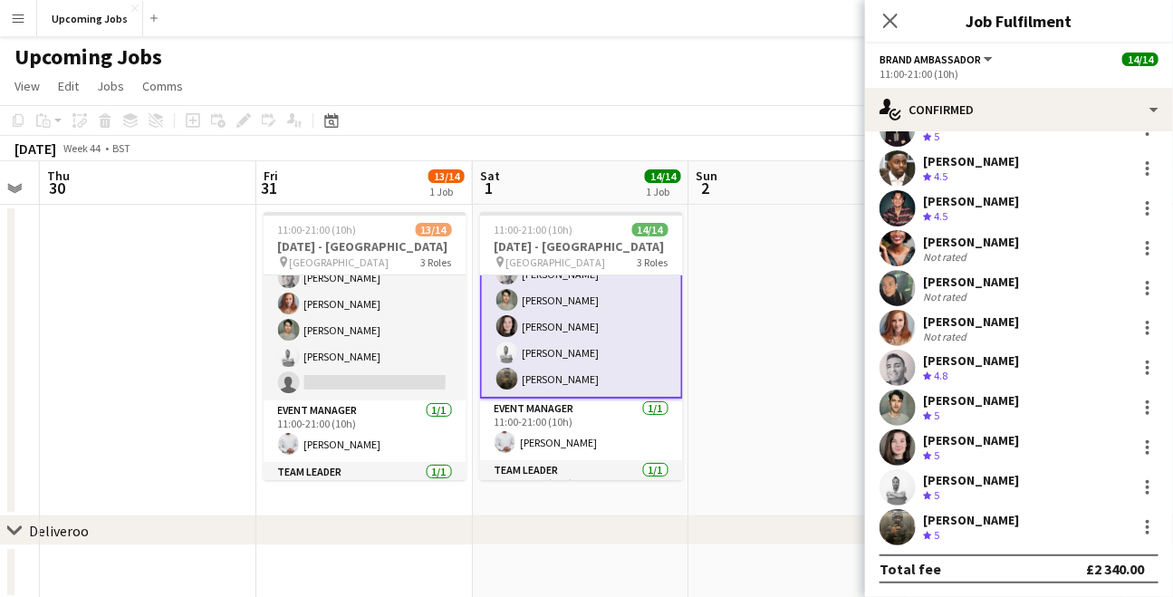
click at [975, 523] on div "[PERSON_NAME]" at bounding box center [971, 520] width 96 height 16
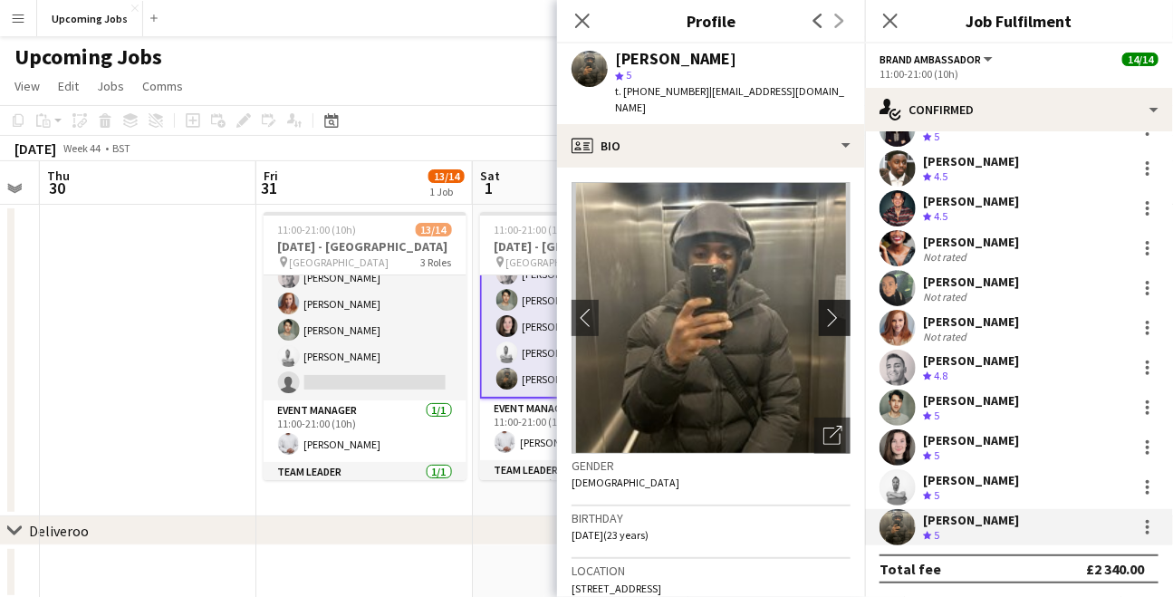
click at [825, 308] on app-icon "chevron-right" at bounding box center [837, 317] width 28 height 19
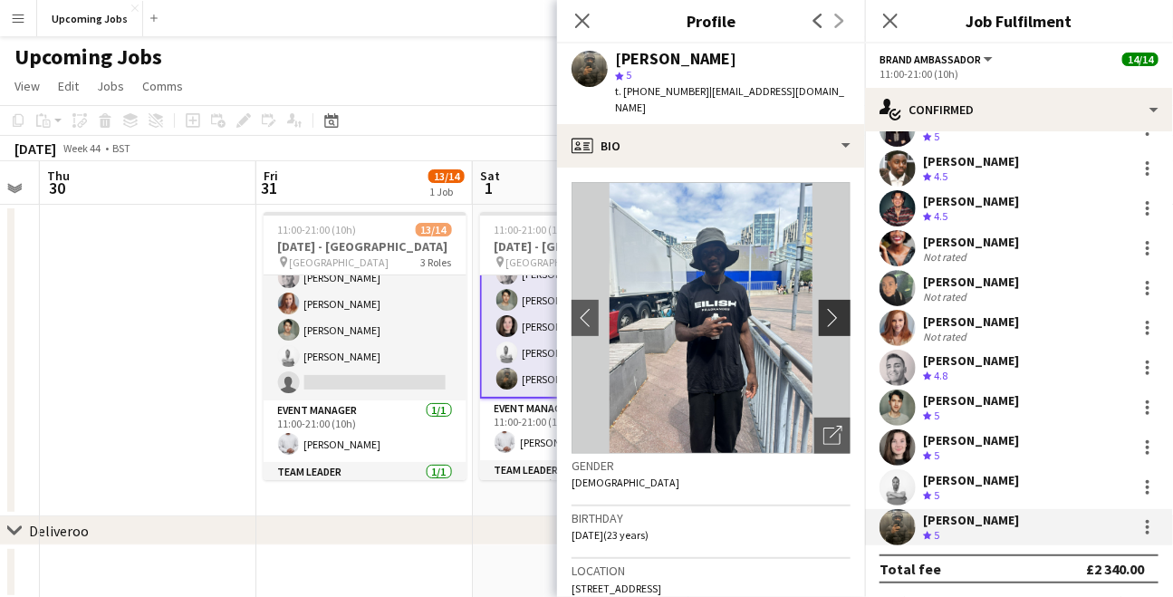
click at [825, 308] on app-icon "chevron-right" at bounding box center [837, 317] width 28 height 19
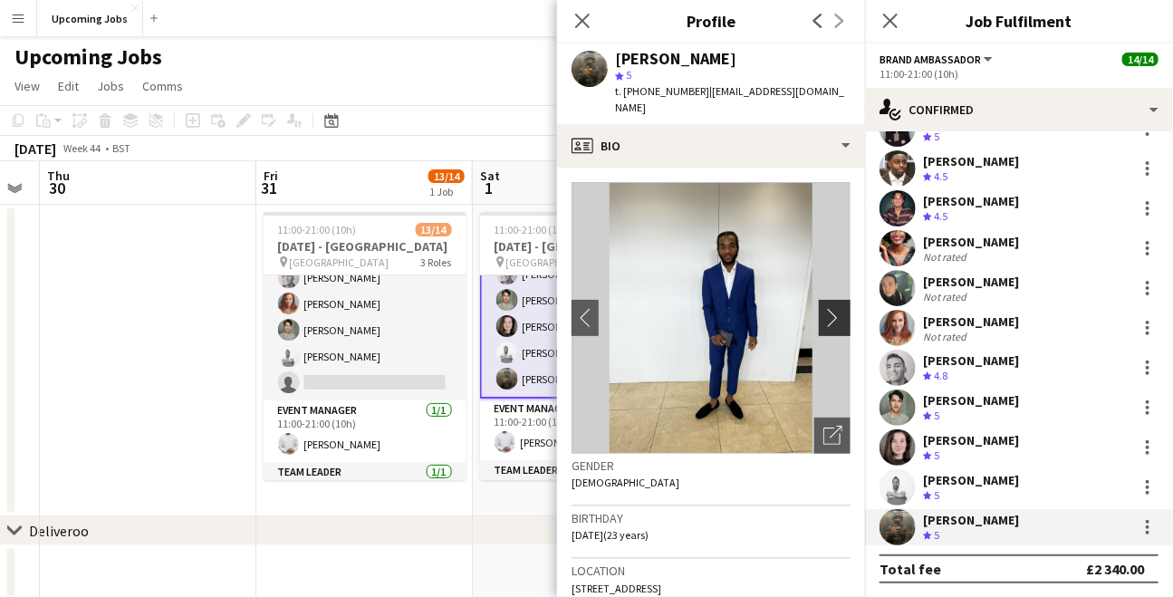
click at [824, 308] on app-icon "chevron-right" at bounding box center [837, 317] width 28 height 19
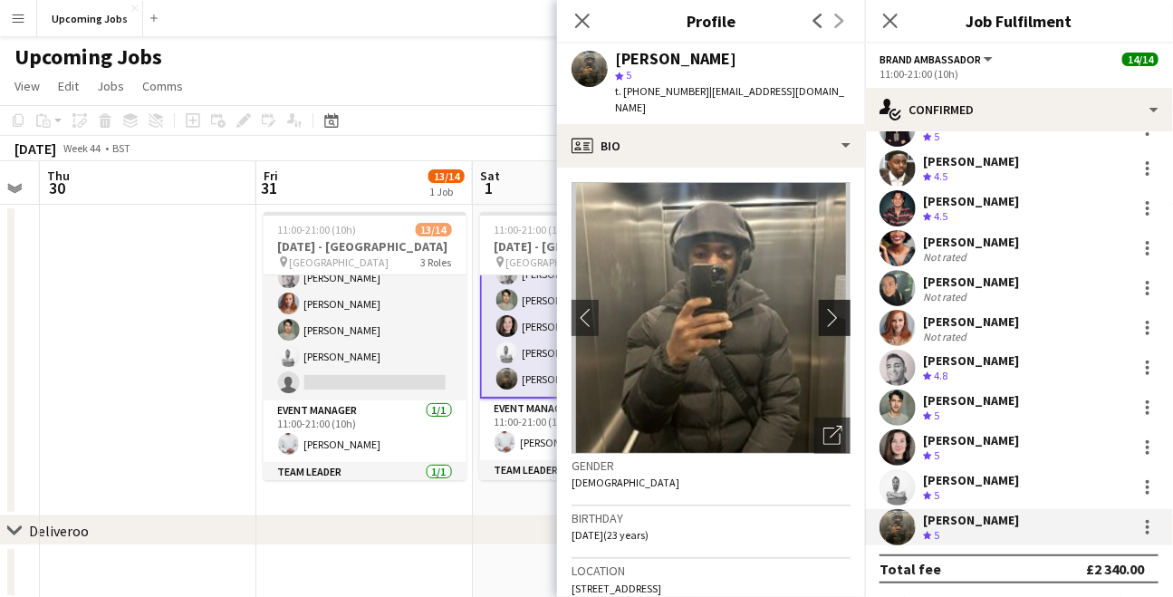
click at [823, 308] on app-icon "chevron-right" at bounding box center [837, 317] width 28 height 19
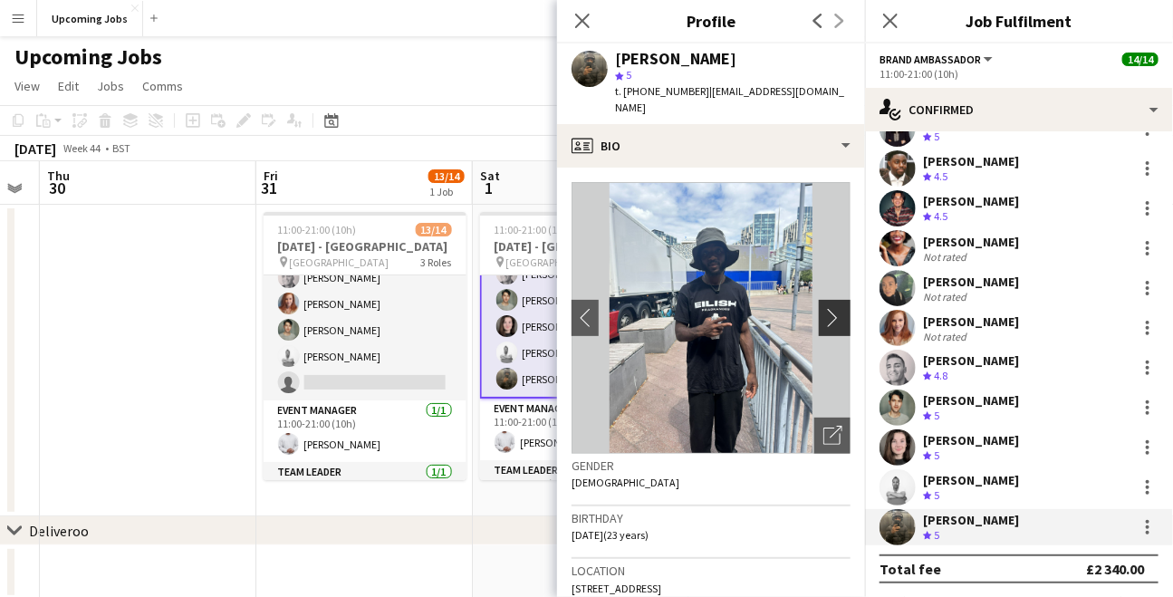
click at [823, 308] on app-icon "chevron-right" at bounding box center [837, 317] width 28 height 19
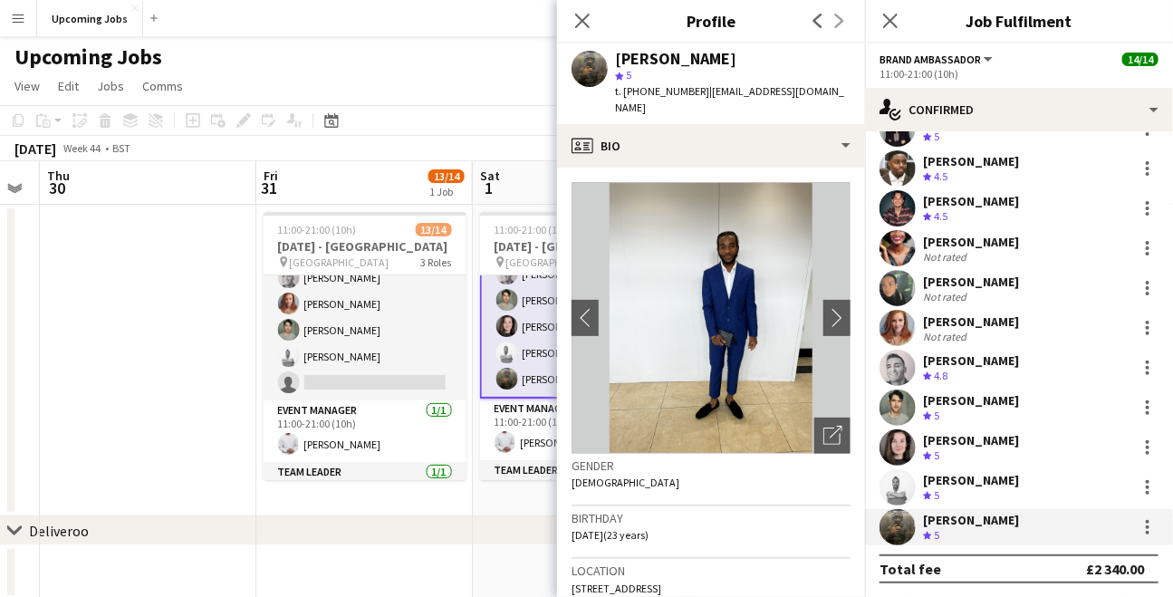
click at [735, 312] on img at bounding box center [710, 318] width 279 height 272
drag, startPoint x: 821, startPoint y: 93, endPoint x: 702, endPoint y: 93, distance: 118.6
click at [702, 93] on div "Hakeem Mabrouk-White star 5 t. +447777412440 | hakeemwinfo@gmail.com" at bounding box center [711, 83] width 308 height 81
copy span "[EMAIL_ADDRESS][DOMAIN_NAME]"
click at [577, 23] on icon "Close pop-in" at bounding box center [581, 20] width 17 height 17
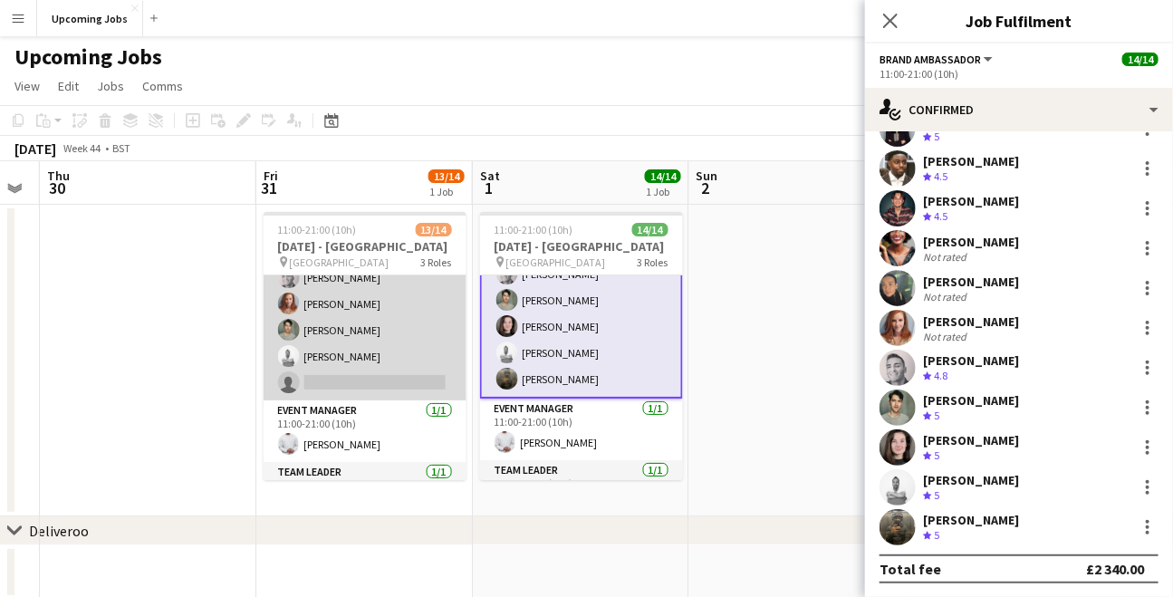
click at [352, 383] on app-card-role "Brand Ambassador 8I 11/12 11:00-21:00 (10h) James Crouch Michelle White Thierry…" at bounding box center [365, 225] width 203 height 350
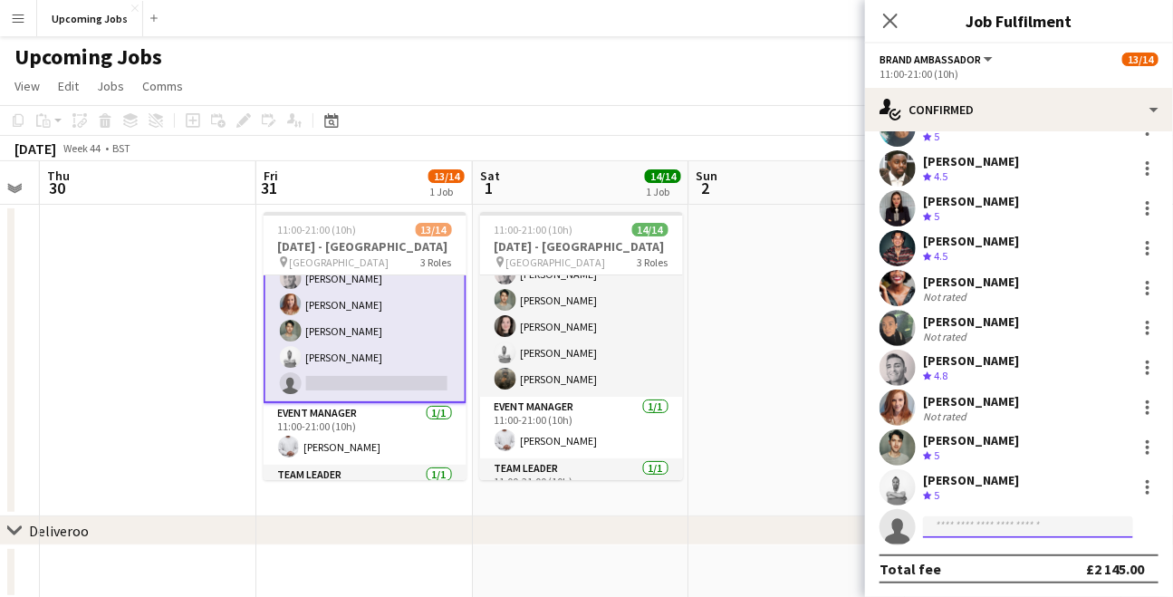
click at [976, 529] on input at bounding box center [1028, 527] width 210 height 22
type input "****"
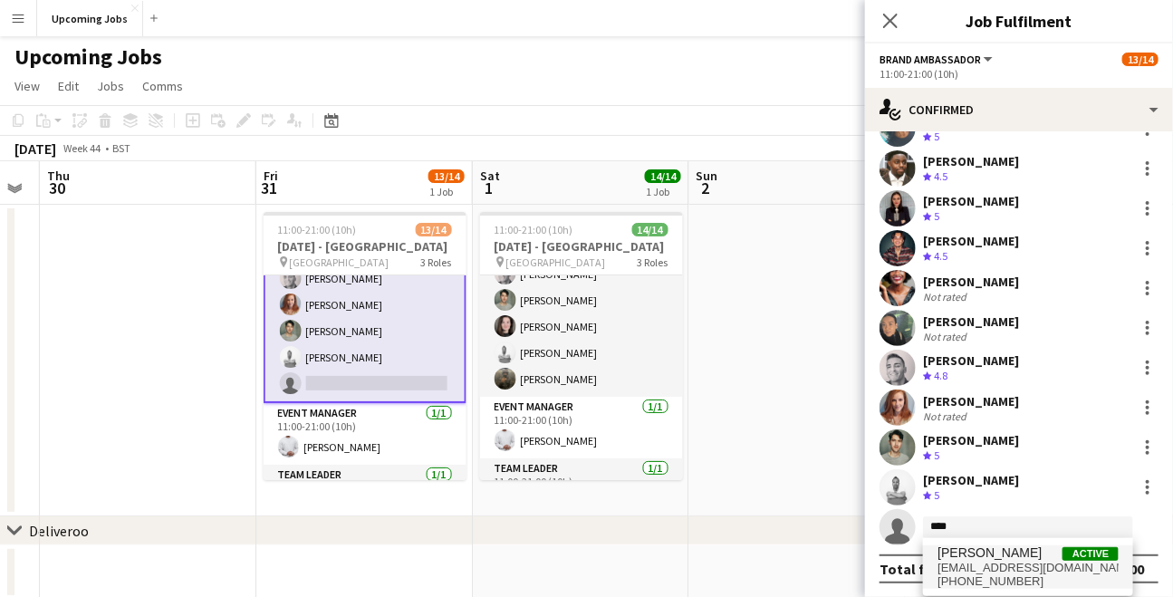
click at [979, 555] on span "[PERSON_NAME]" at bounding box center [989, 552] width 104 height 15
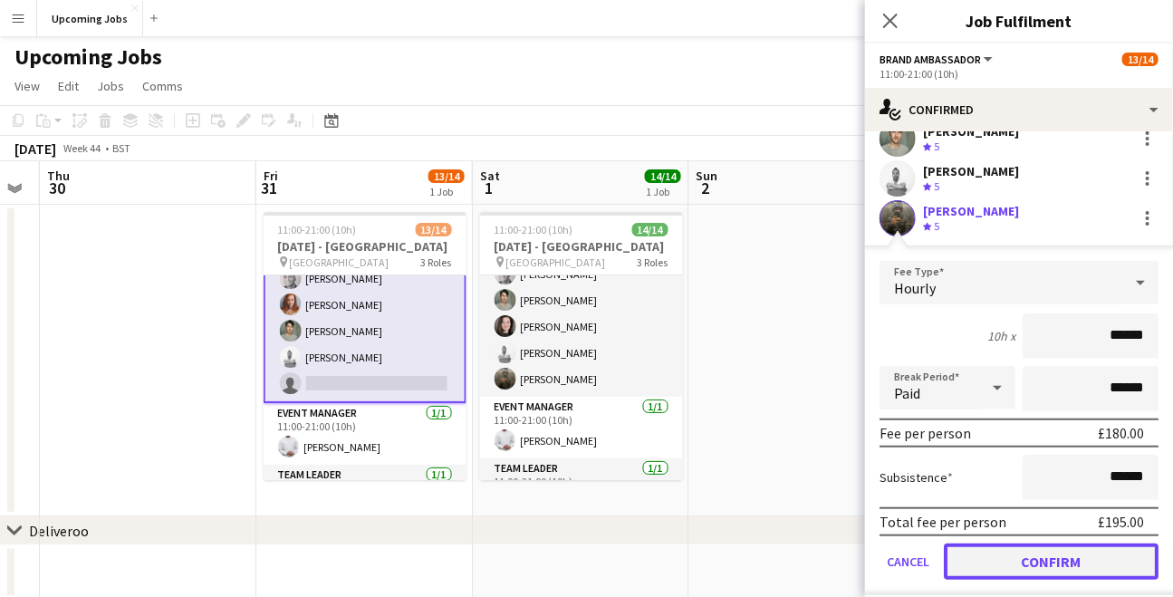
click at [1005, 560] on button "Confirm" at bounding box center [1051, 561] width 215 height 36
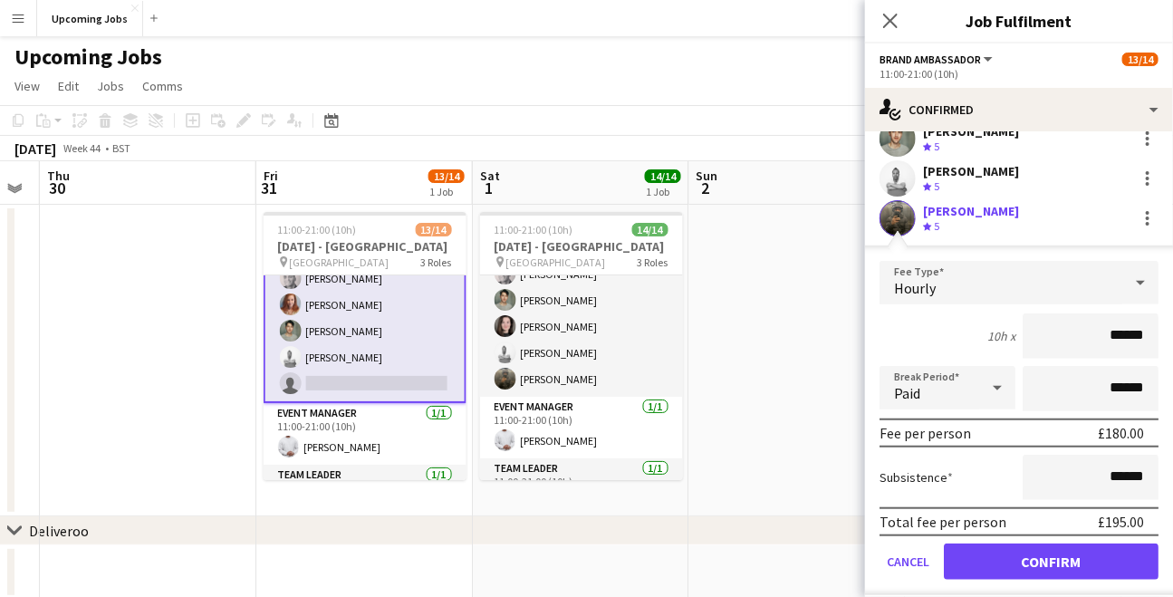
scroll to position [112, 0]
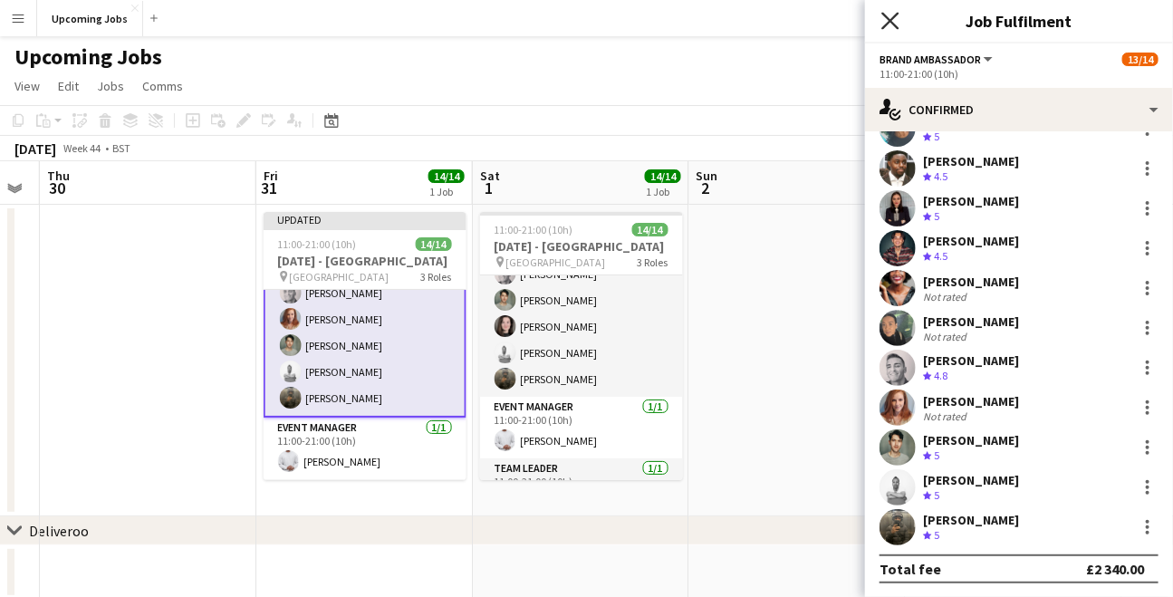
click at [892, 12] on icon "Close pop-in" at bounding box center [889, 20] width 17 height 17
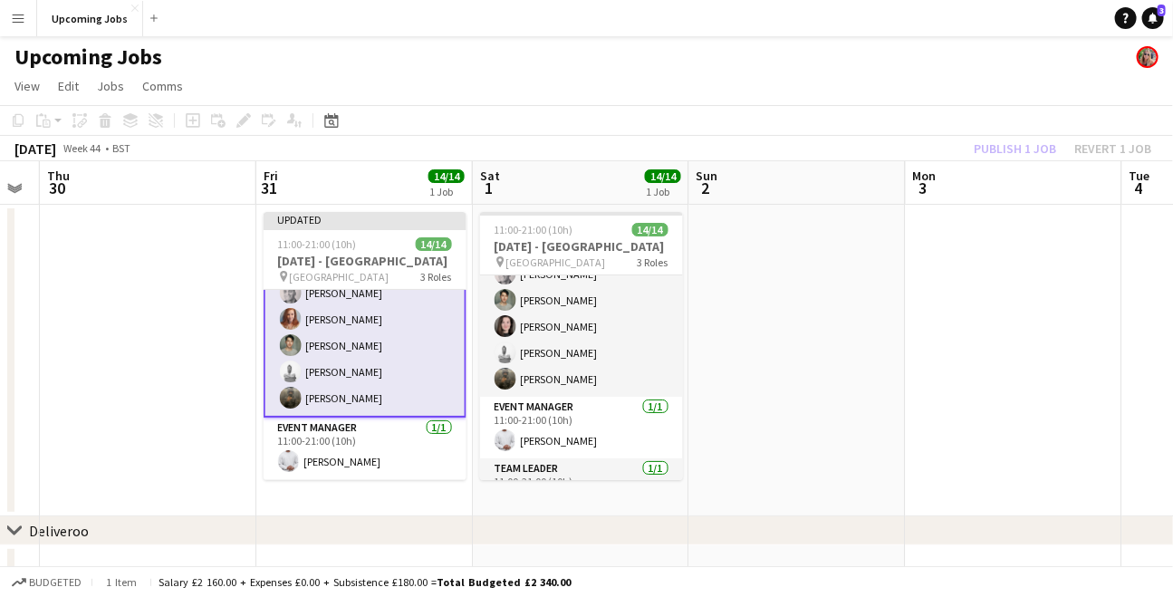
click at [828, 332] on app-date-cell at bounding box center [797, 361] width 216 height 312
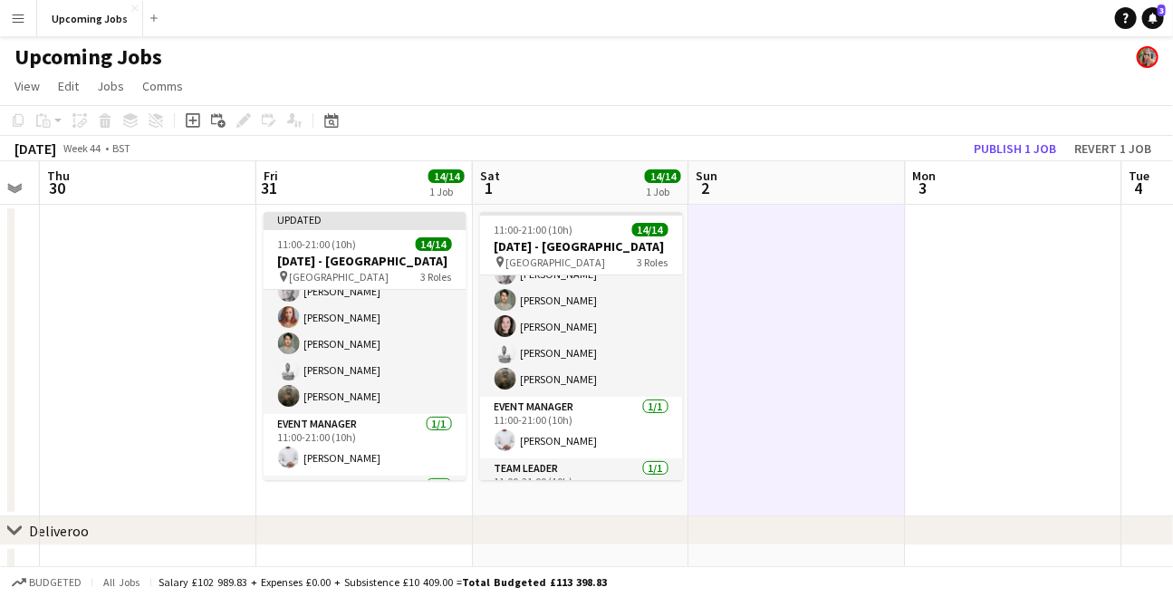
scroll to position [226, 0]
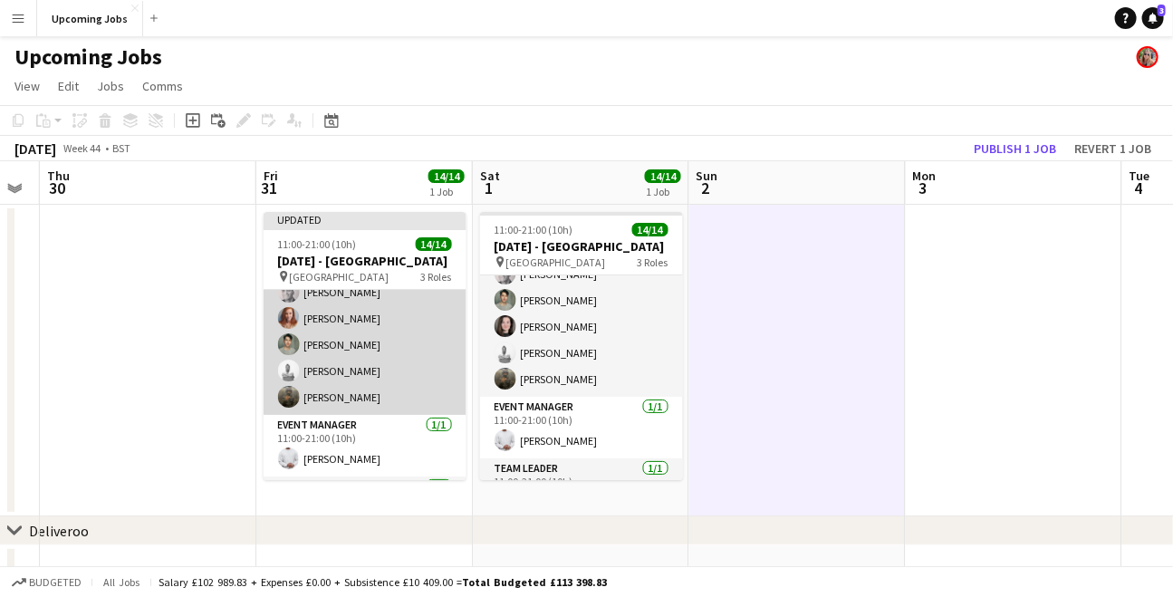
click at [288, 394] on app-user-avatar at bounding box center [289, 397] width 22 height 22
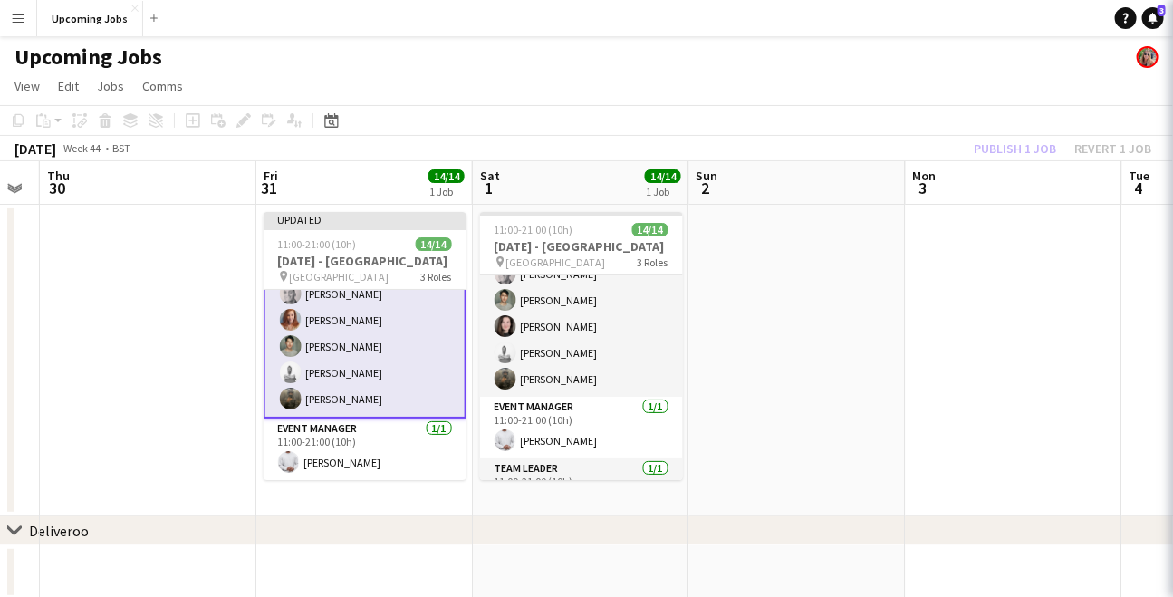
scroll to position [226, 0]
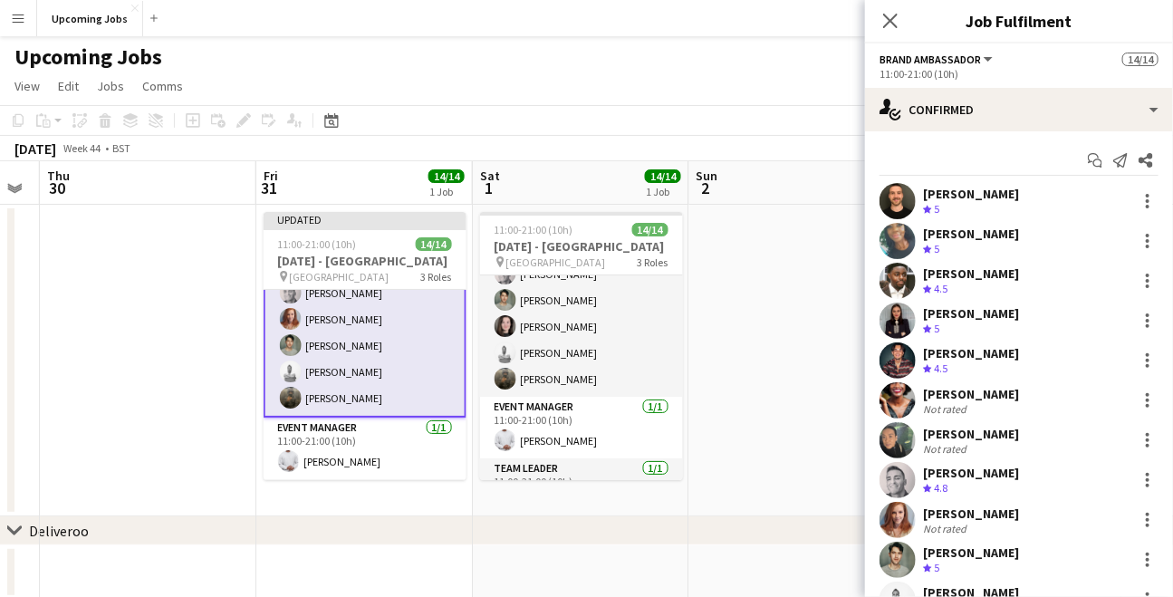
click at [826, 358] on app-date-cell at bounding box center [797, 361] width 216 height 312
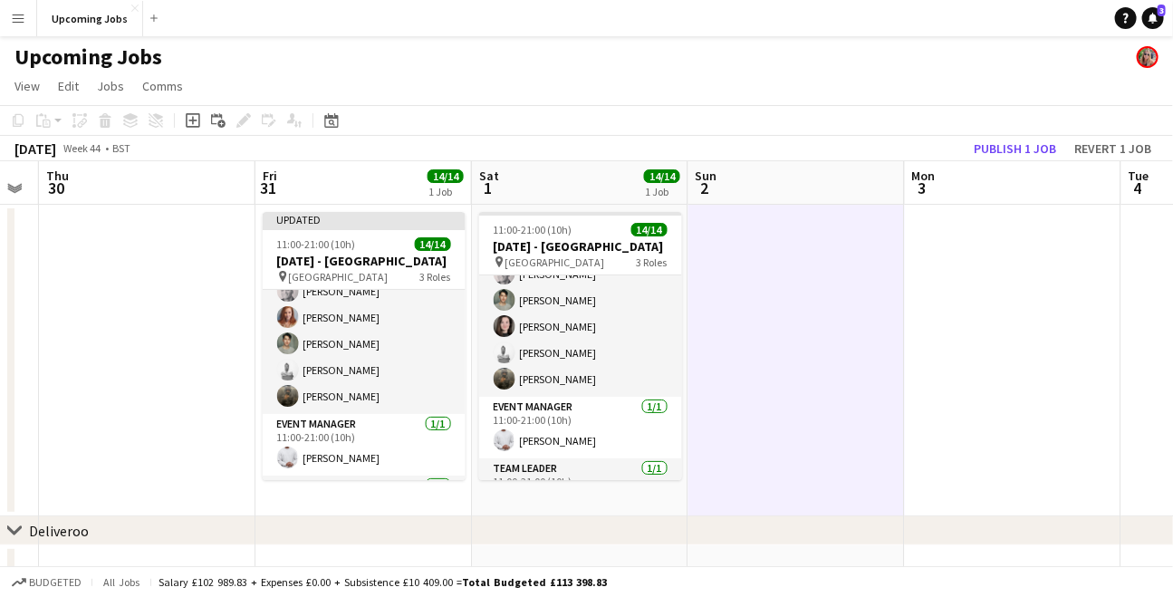
scroll to position [226, 0]
click at [1031, 151] on button "Publish 1 job" at bounding box center [1014, 149] width 97 height 24
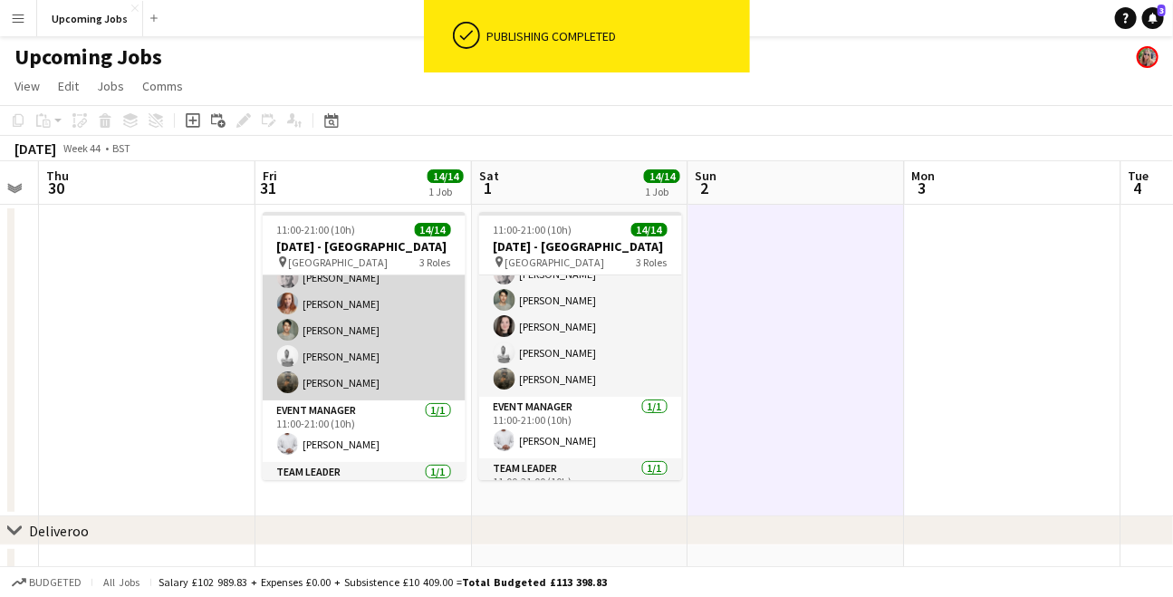
click at [316, 379] on app-card-role "Brand Ambassador 12/12 11:00-21:00 (10h) James Crouch Michelle White Thierry Mu…" at bounding box center [364, 225] width 203 height 350
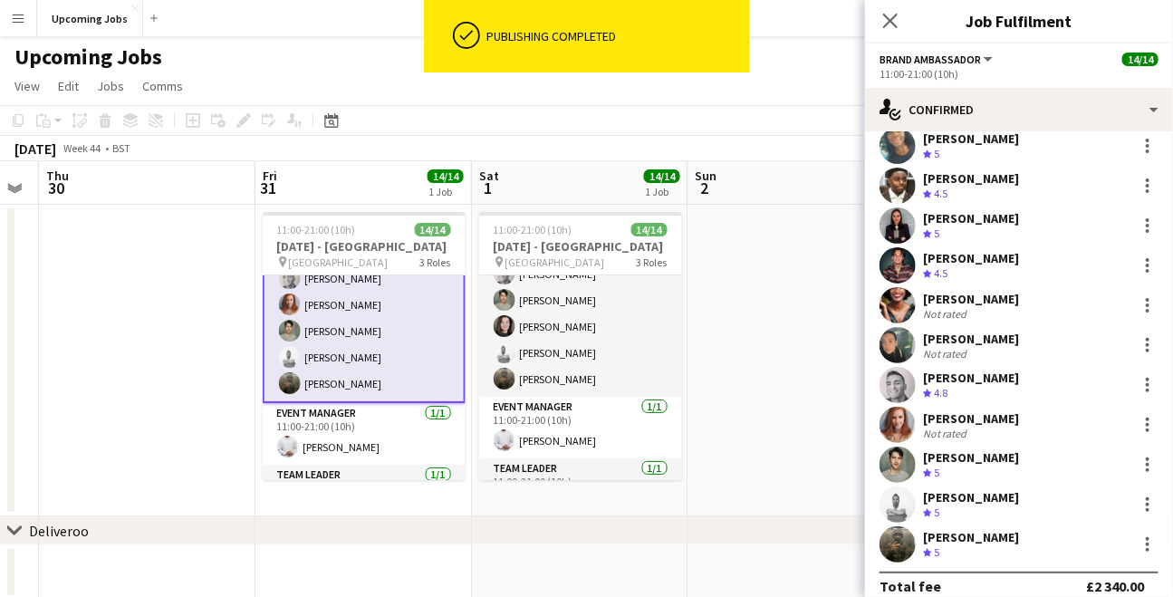
scroll to position [112, 0]
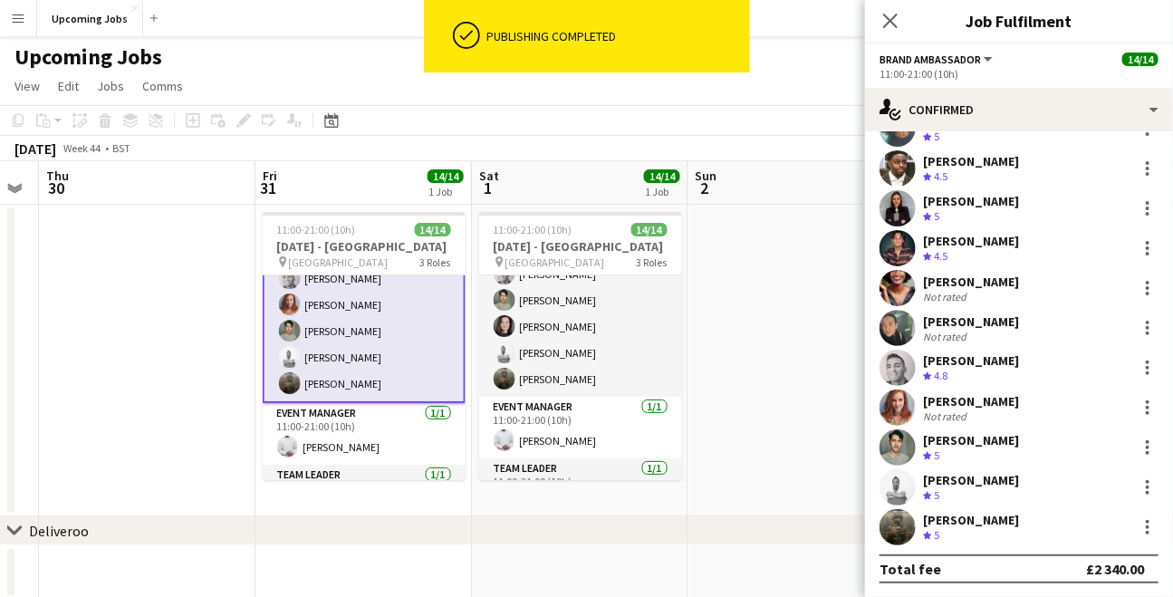
click at [898, 531] on app-user-avatar at bounding box center [897, 527] width 36 height 36
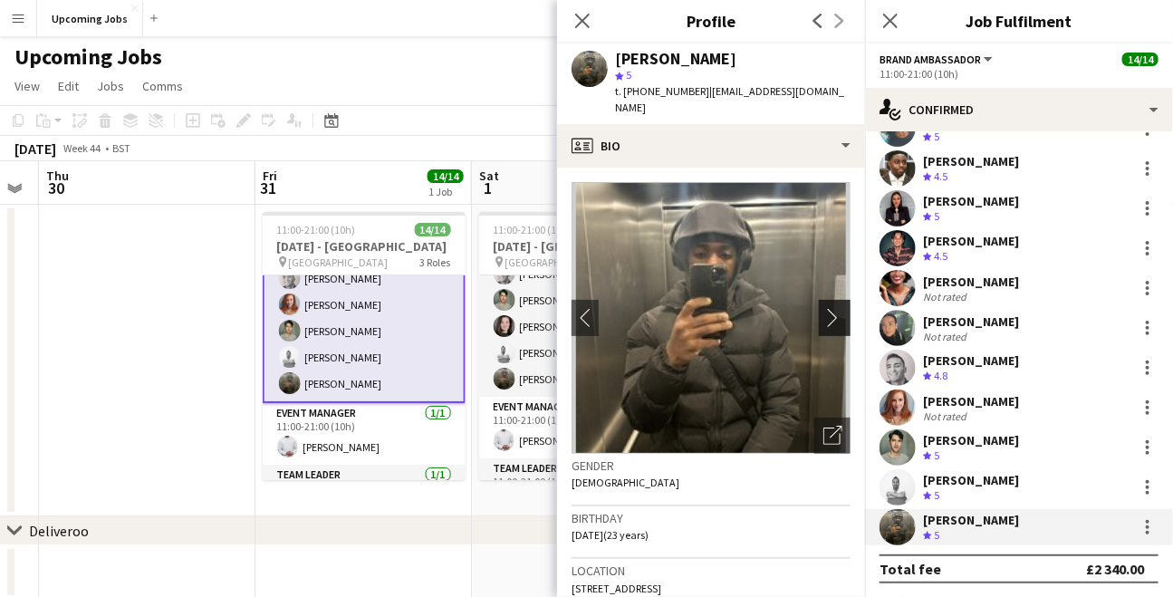
click at [823, 308] on app-icon "chevron-right" at bounding box center [837, 317] width 28 height 19
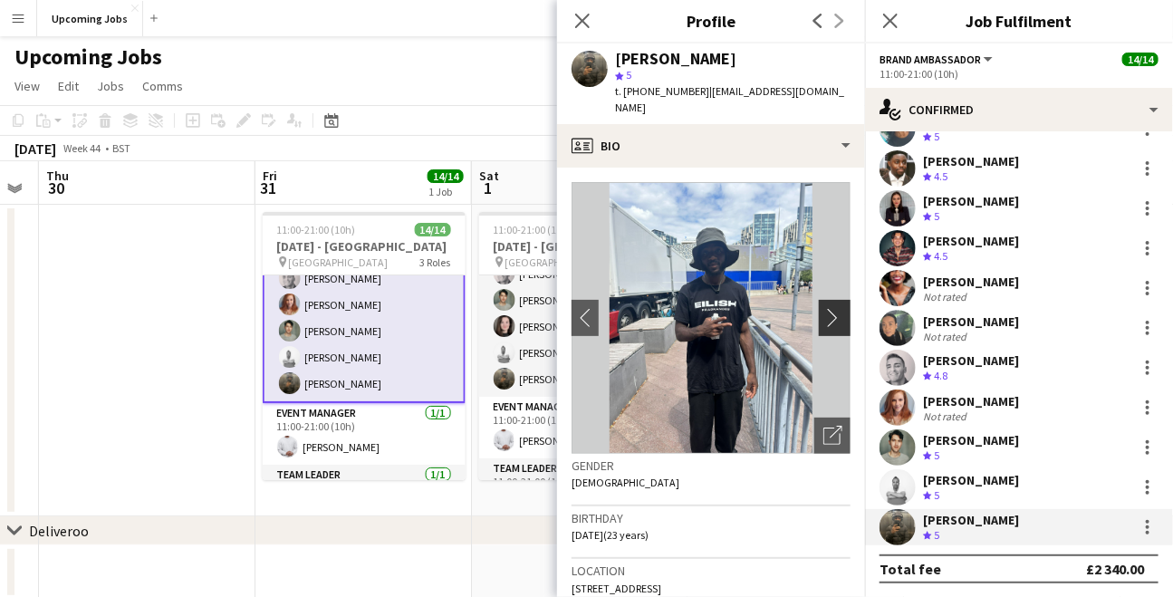
click at [823, 308] on app-icon "chevron-right" at bounding box center [837, 317] width 28 height 19
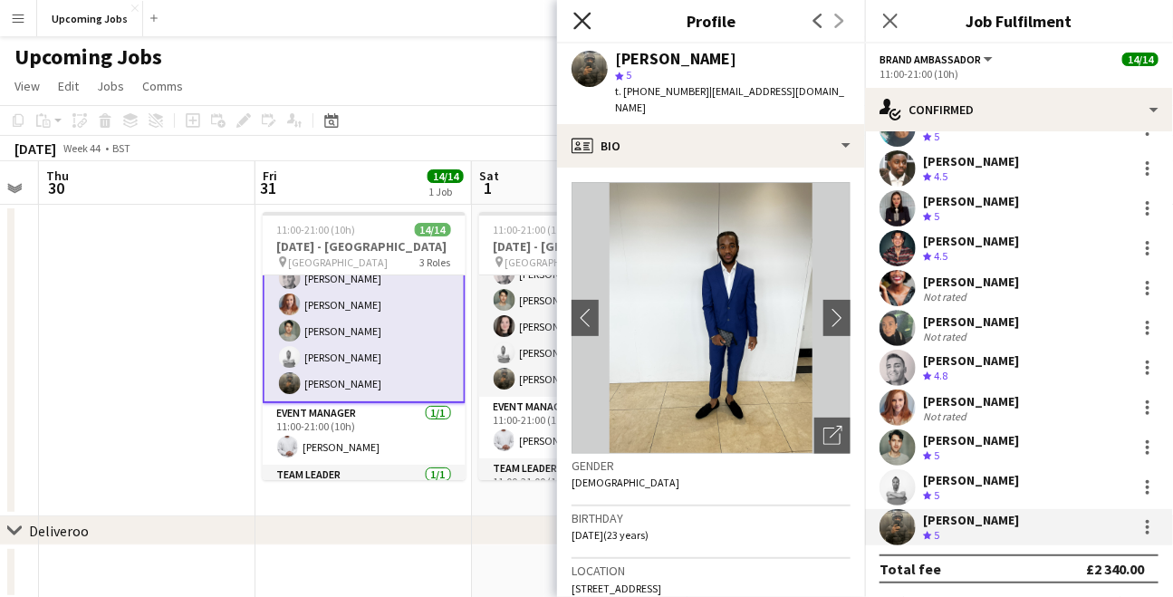
click at [589, 19] on icon "Close pop-in" at bounding box center [581, 20] width 17 height 17
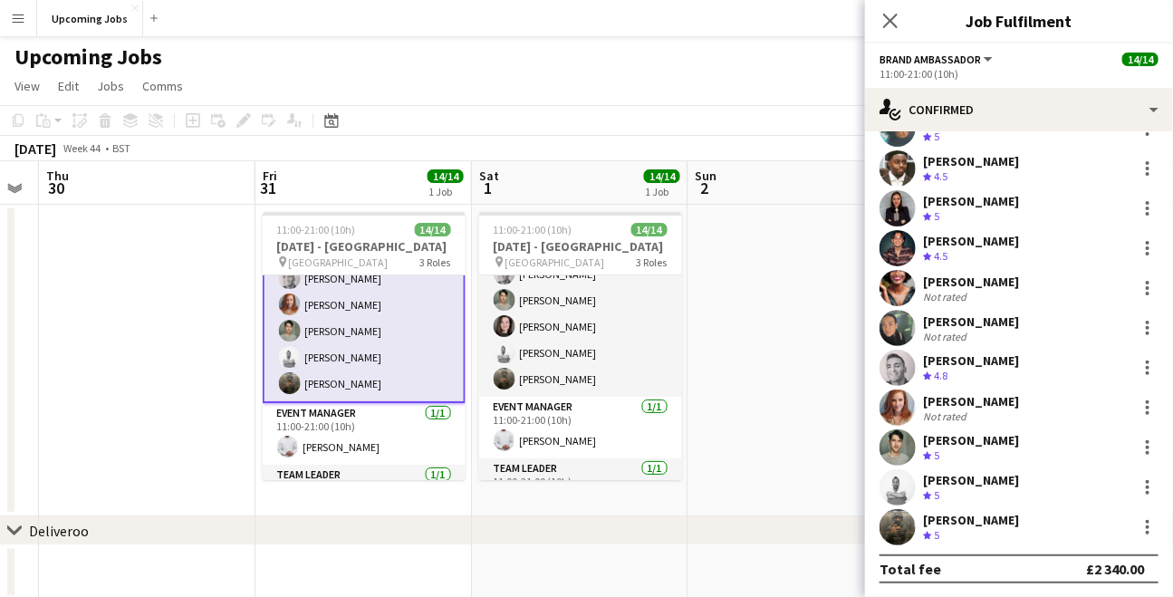
click at [761, 308] on app-date-cell at bounding box center [796, 361] width 216 height 312
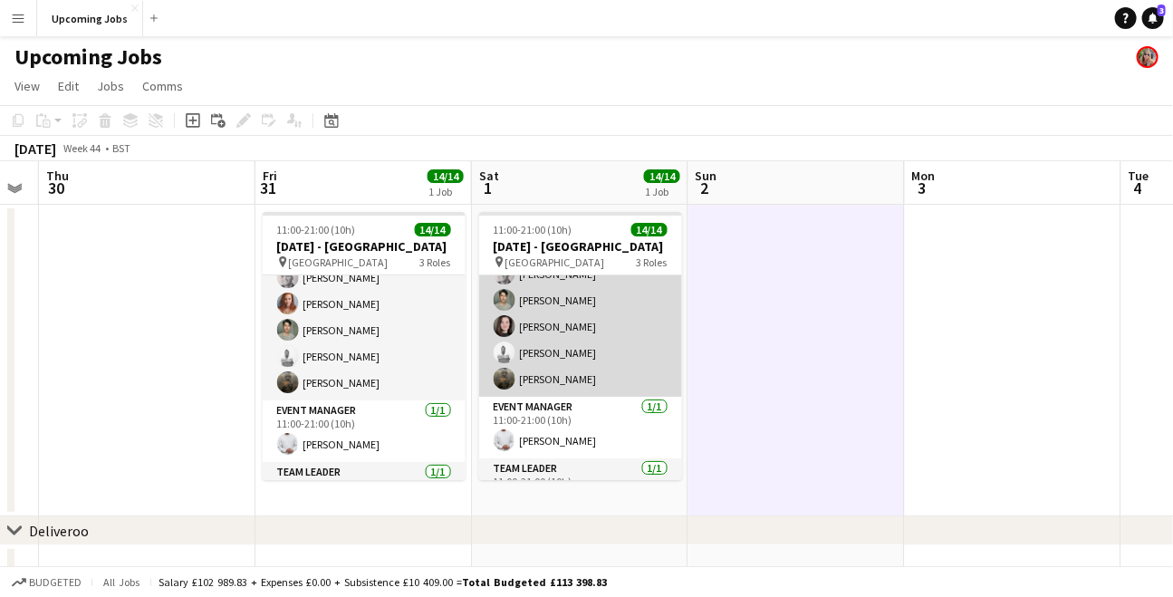
click at [545, 375] on app-card-role "Brand Ambassador 12/12 11:00-21:00 (10h) James Crouch Viktoria Kozicsko Thierry…" at bounding box center [580, 221] width 203 height 350
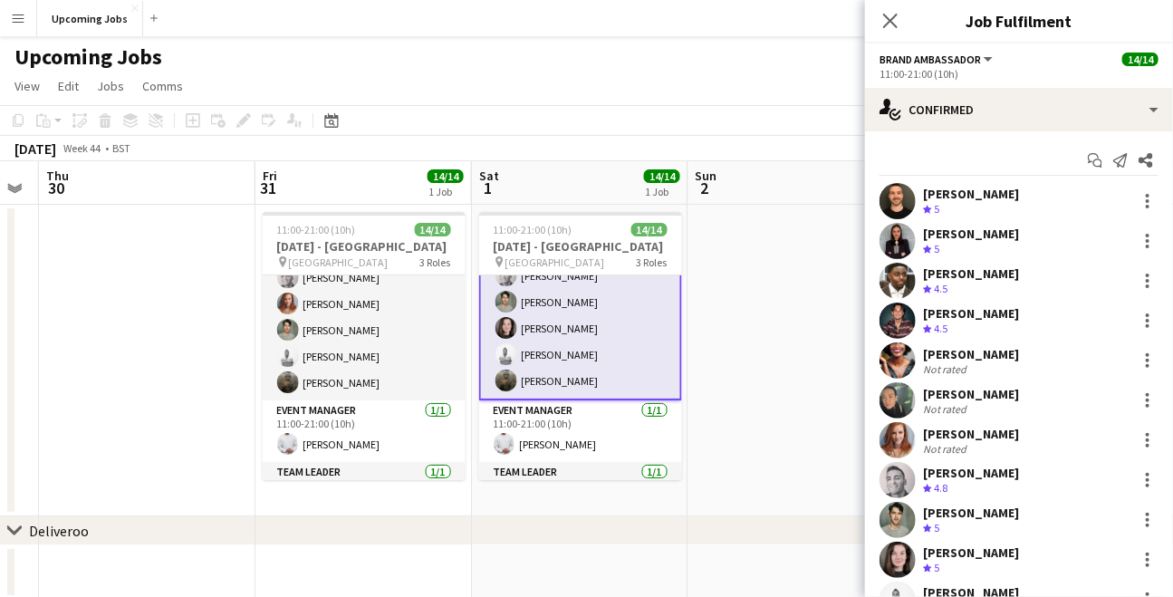
scroll to position [231, 0]
click at [565, 381] on app-card-role "Brand Ambassador 12/12 11:00-21:00 (10h) James Crouch Viktoria Kozicsko Thierry…" at bounding box center [580, 221] width 203 height 354
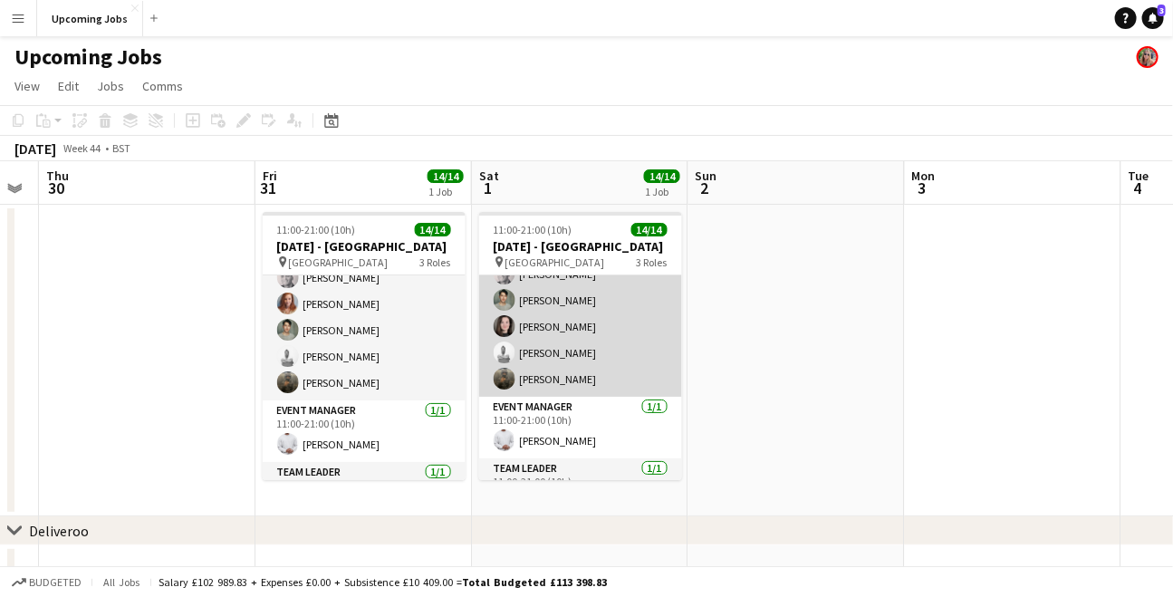
click at [565, 381] on app-card-role "Brand Ambassador 12/12 11:00-21:00 (10h) James Crouch Viktoria Kozicsko Thierry…" at bounding box center [580, 221] width 203 height 350
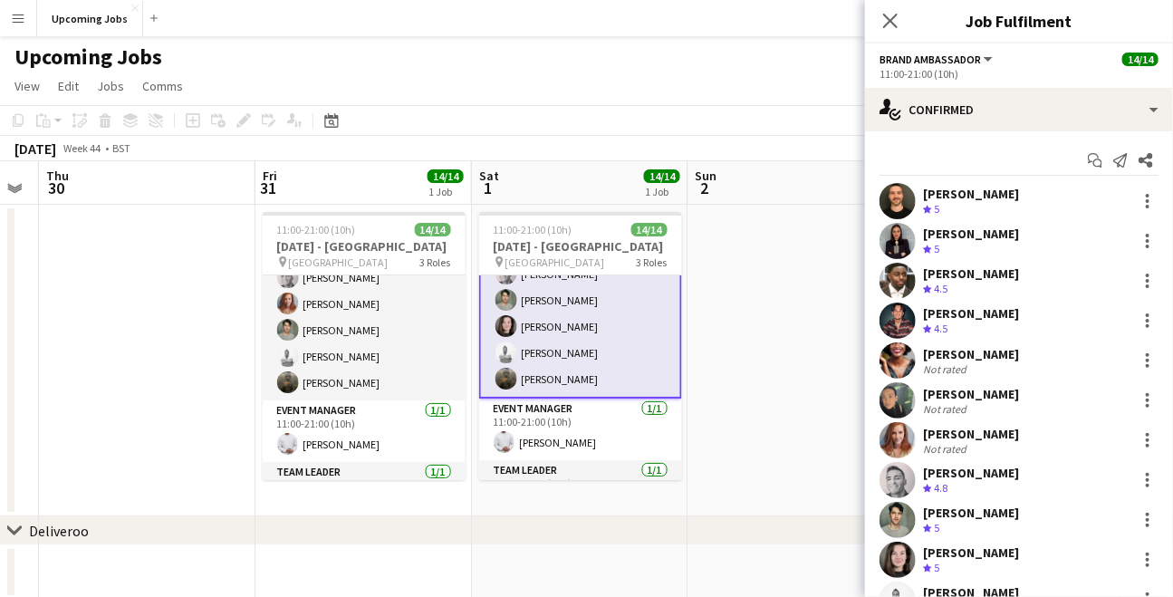
scroll to position [112, 0]
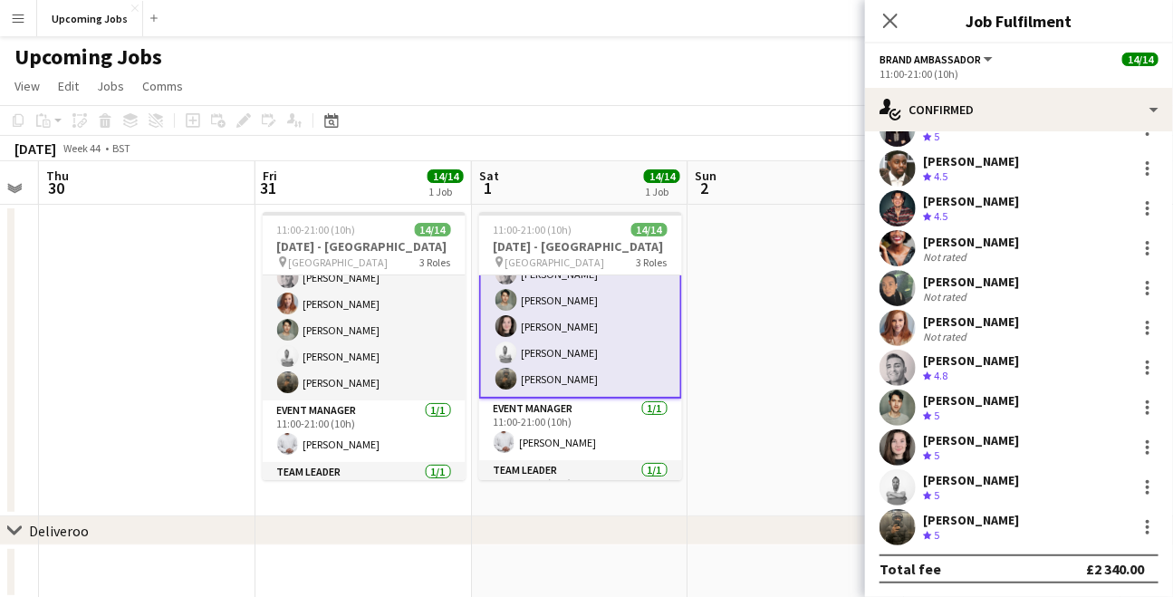
click at [970, 528] on div "Crew rating 5" at bounding box center [971, 535] width 96 height 15
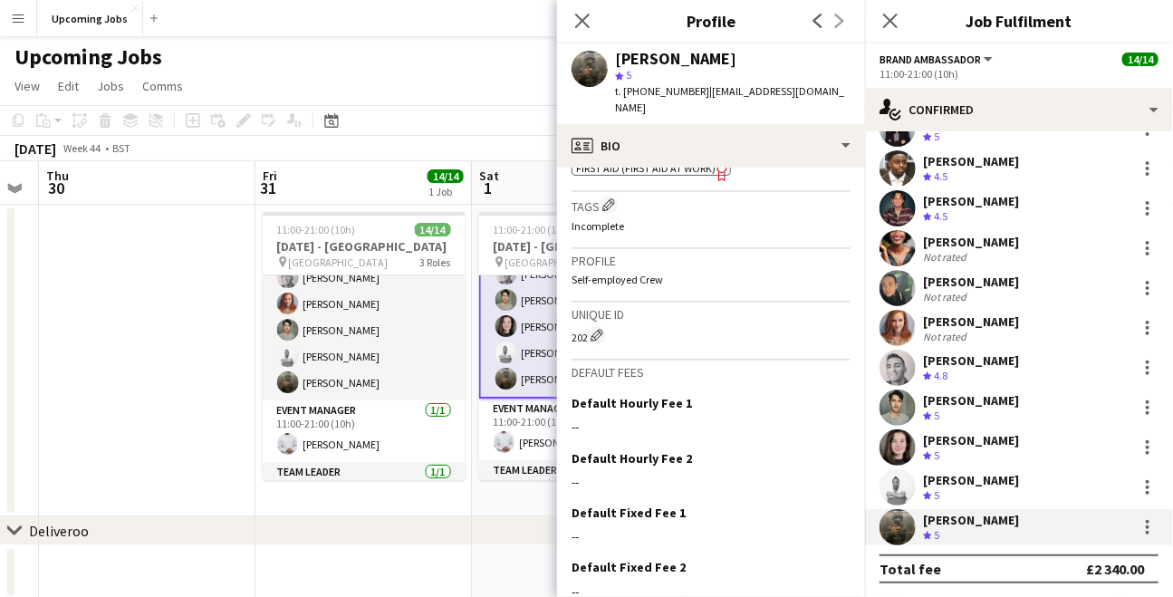
scroll to position [763, 0]
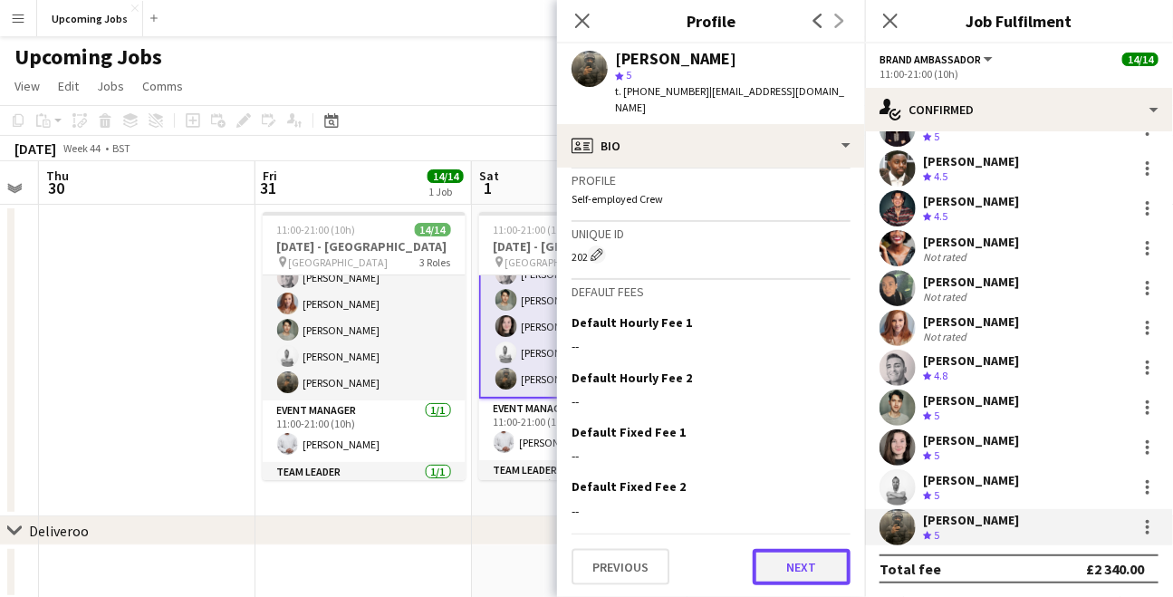
click at [792, 563] on button "Next" at bounding box center [802, 567] width 98 height 36
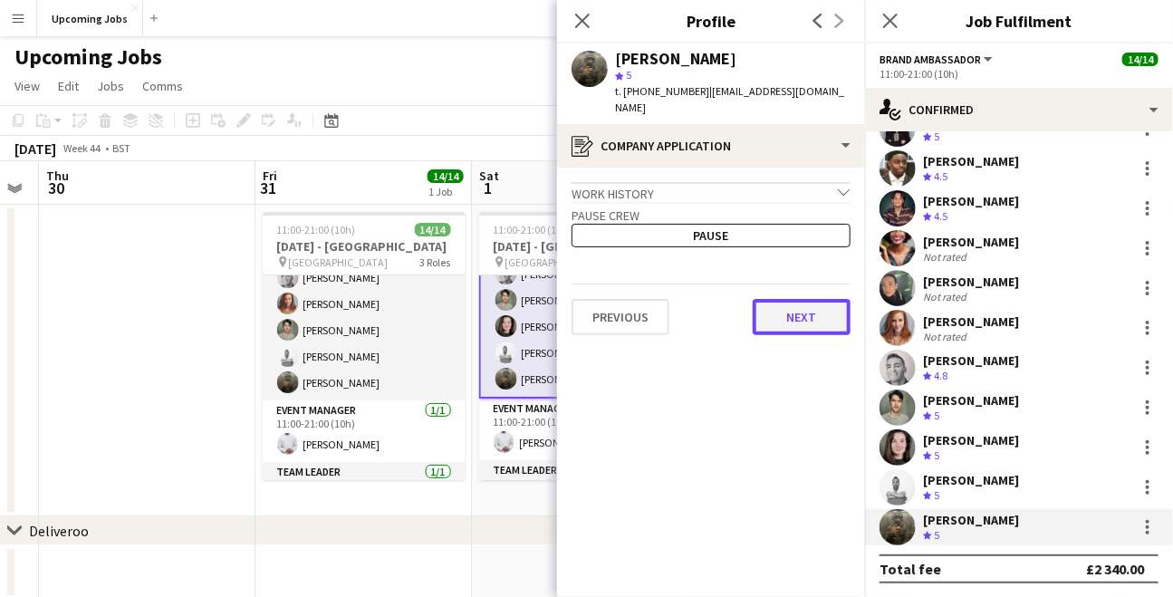
click at [794, 302] on button "Next" at bounding box center [802, 317] width 98 height 36
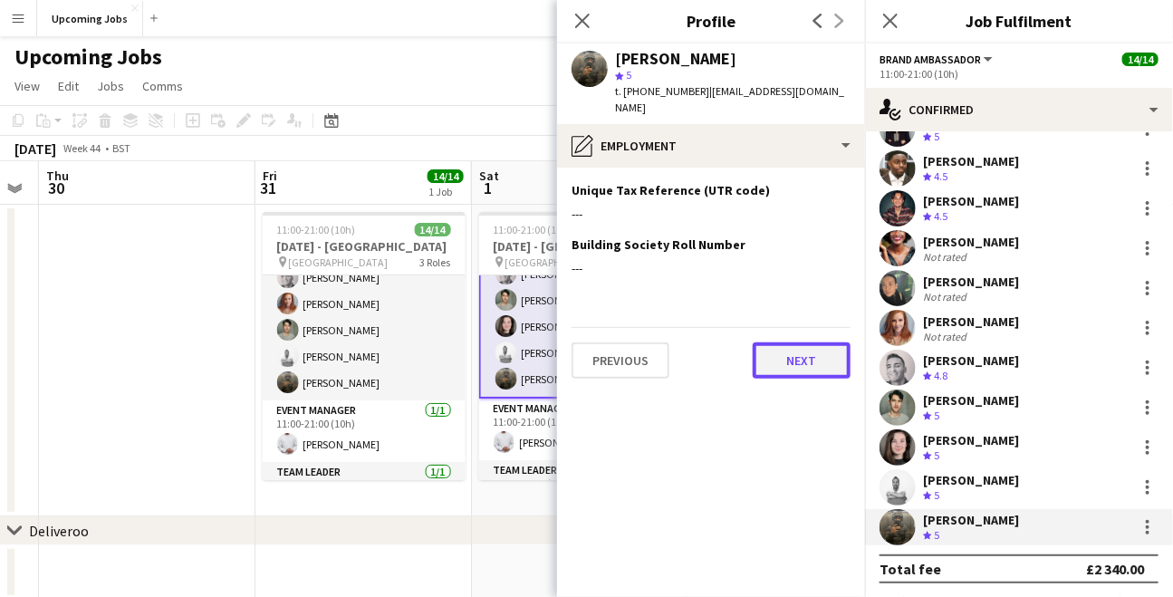
click at [803, 342] on button "Next" at bounding box center [802, 360] width 98 height 36
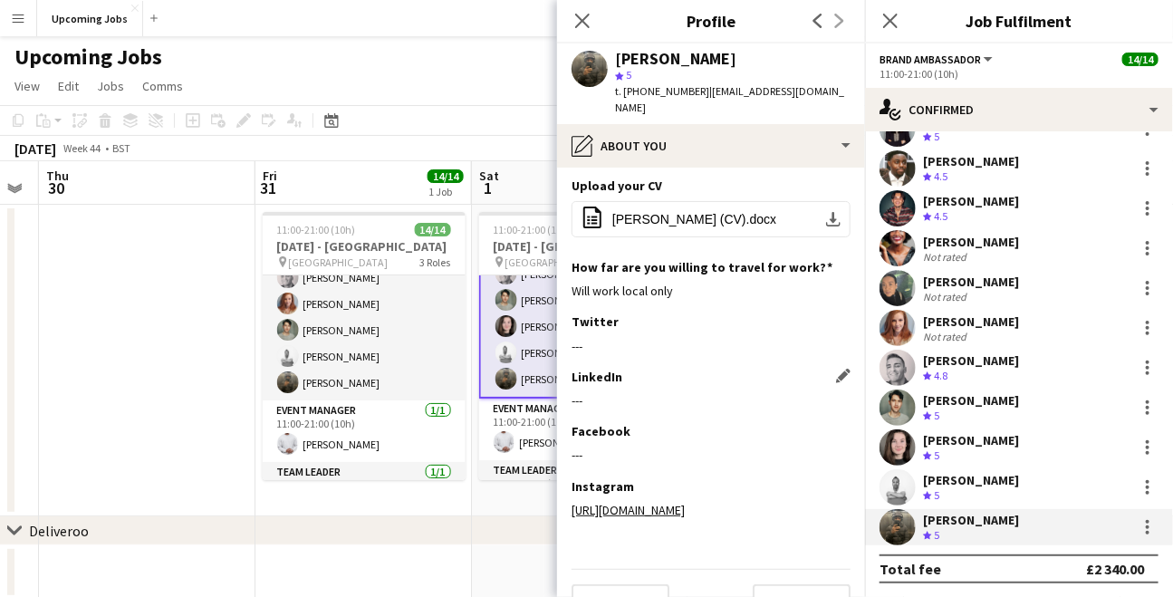
scroll to position [146, 0]
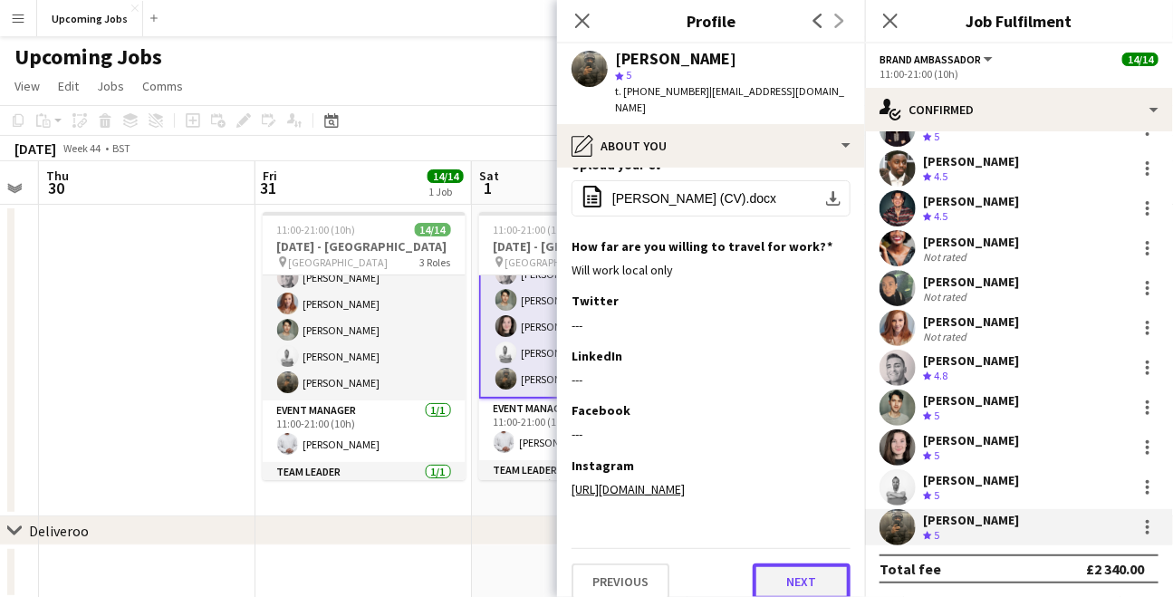
click at [788, 563] on button "Next" at bounding box center [802, 581] width 98 height 36
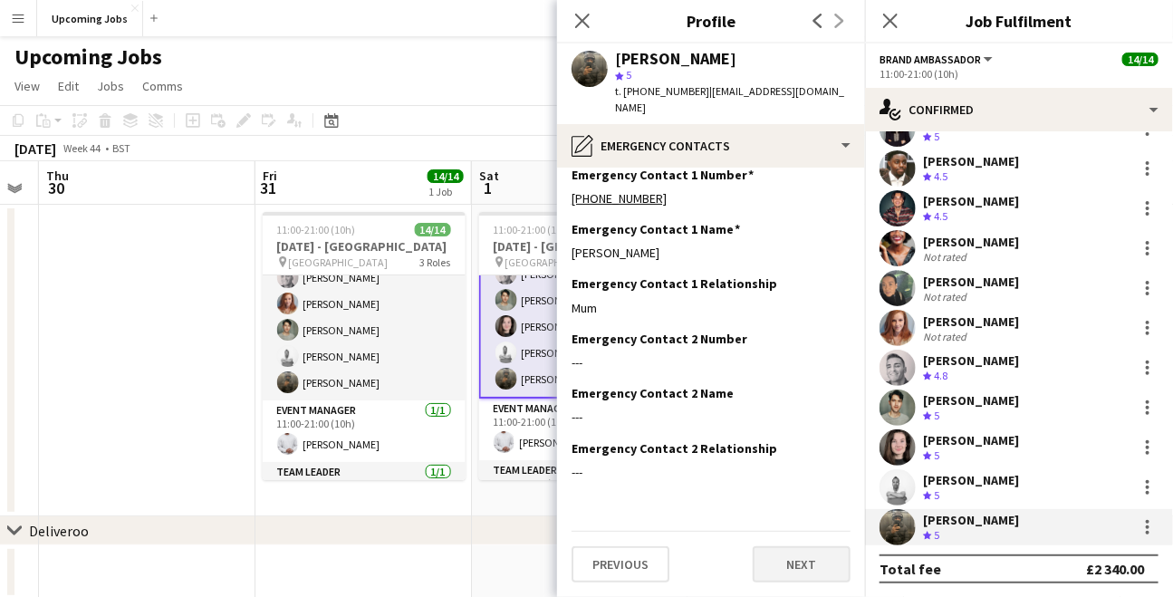
scroll to position [0, 0]
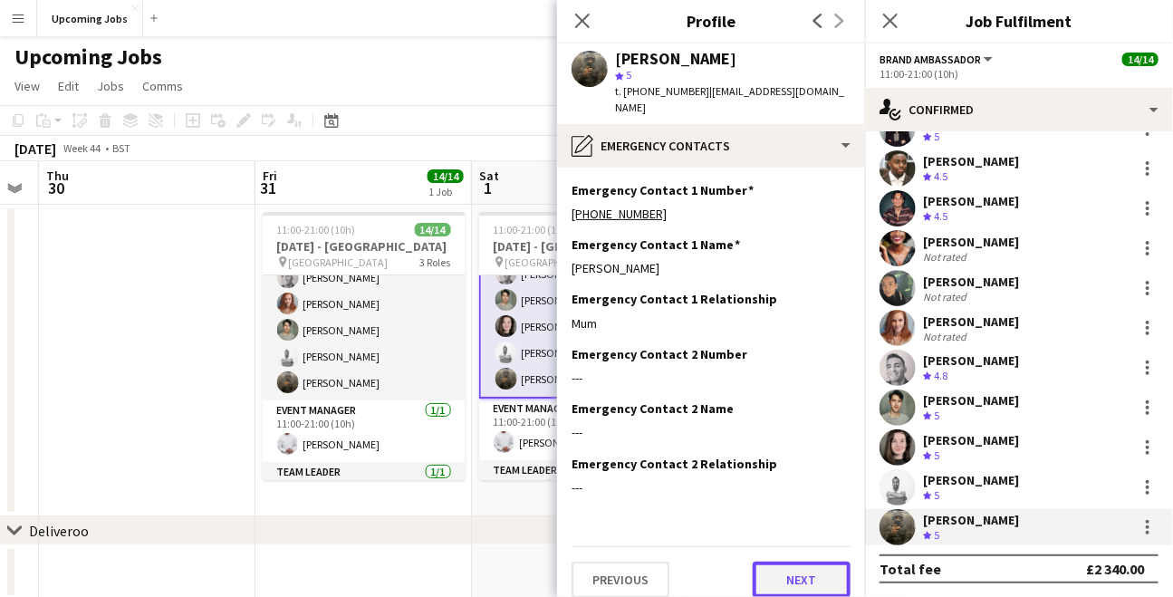
click at [793, 563] on button "Next" at bounding box center [802, 580] width 98 height 36
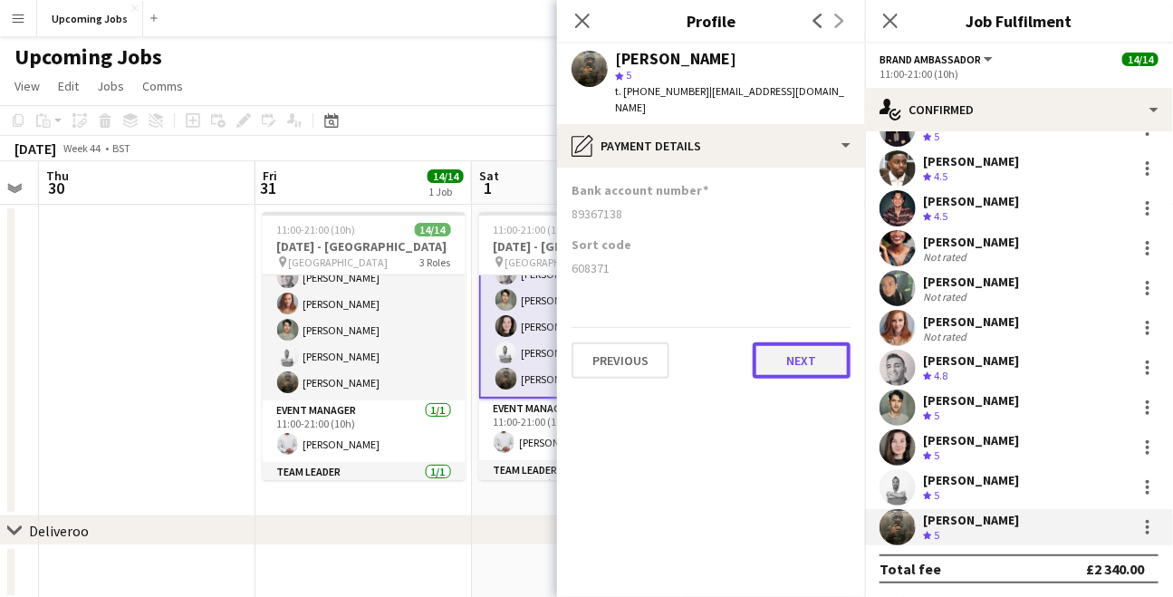
click at [797, 347] on button "Next" at bounding box center [802, 360] width 98 height 36
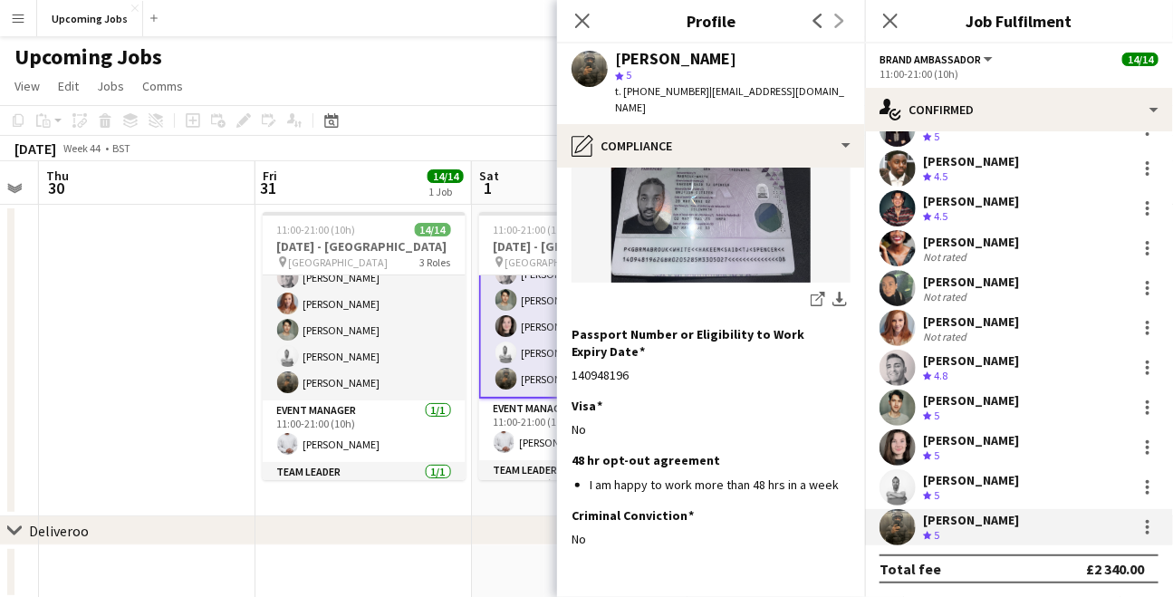
scroll to position [348, 0]
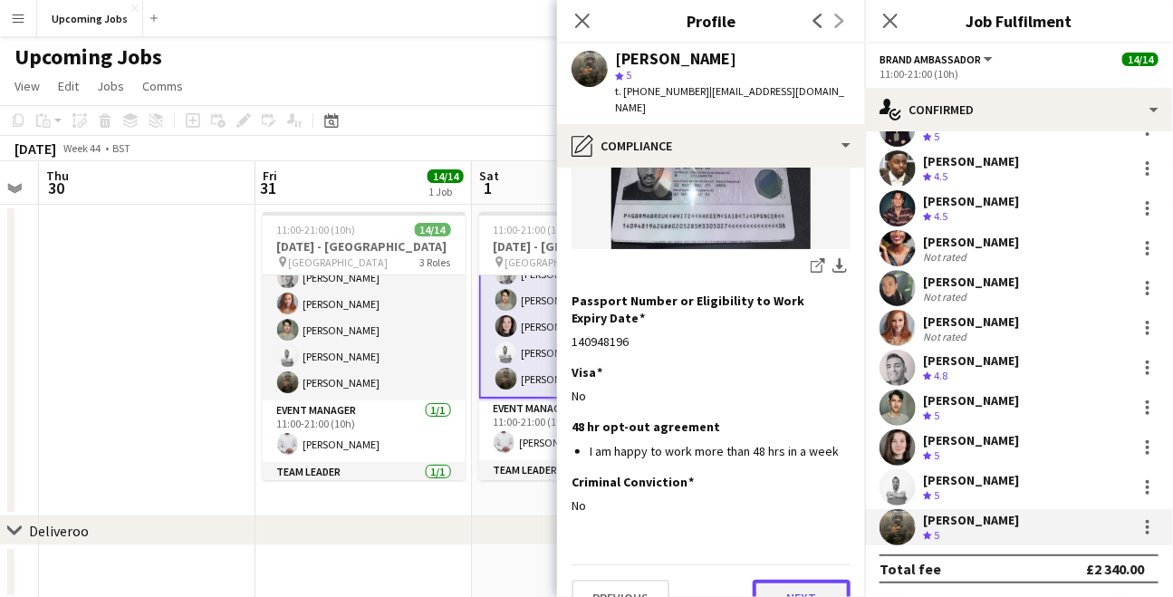
click at [792, 580] on button "Next" at bounding box center [802, 598] width 98 height 36
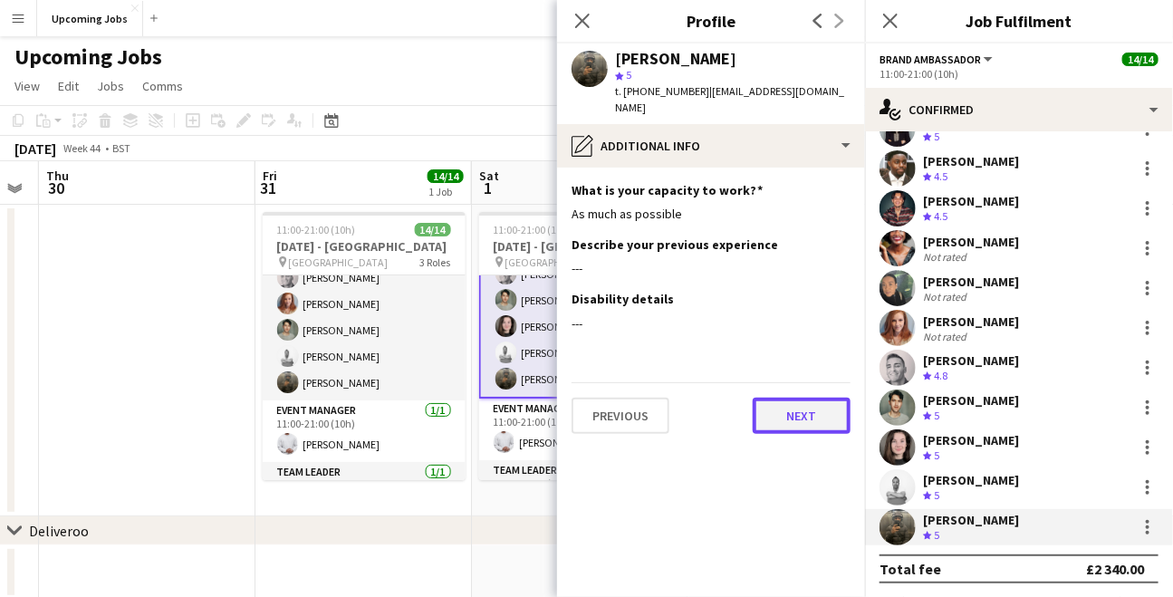
click at [793, 408] on button "Next" at bounding box center [802, 416] width 98 height 36
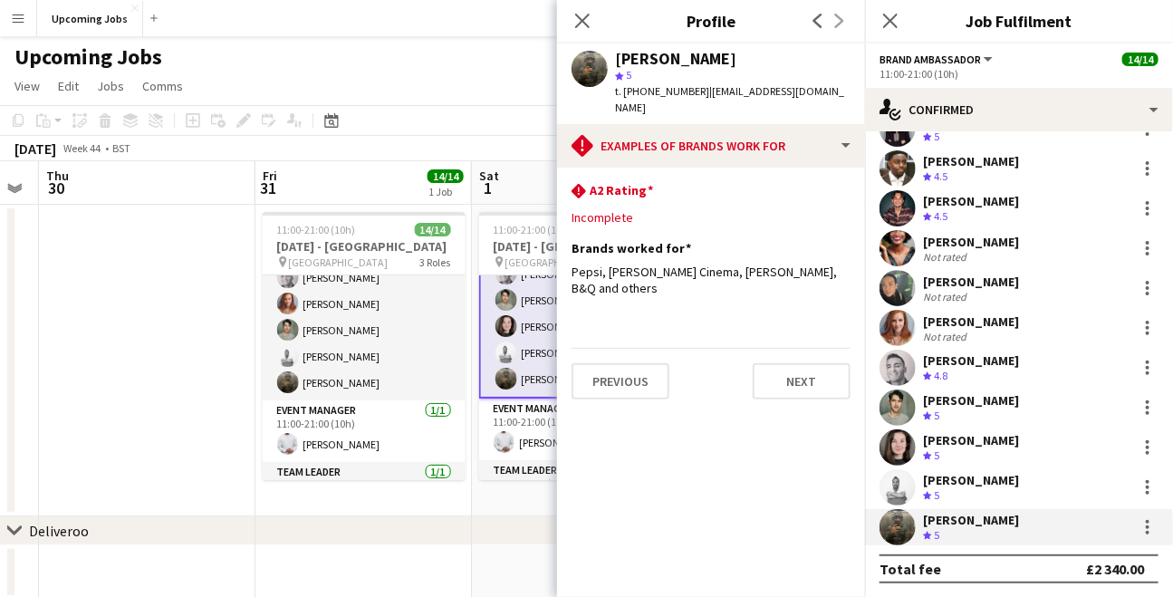
drag, startPoint x: 630, startPoint y: 269, endPoint x: 565, endPoint y: 256, distance: 66.4
click at [565, 256] on app-section-data-types "rhombus-alert A2 Rating Edit this field Incomplete Brands worked for Edit this …" at bounding box center [711, 382] width 308 height 429
click at [642, 283] on div "Brands worked for Edit this field Pepsi, Luna Cinema, Billie Eillish Fragrances…" at bounding box center [710, 276] width 279 height 72
drag, startPoint x: 831, startPoint y: 257, endPoint x: 573, endPoint y: 254, distance: 257.2
click at [573, 264] on div "Pepsi, Luna Cinema, Billie Eillish Fragrances, B&Q and others" at bounding box center [710, 280] width 279 height 33
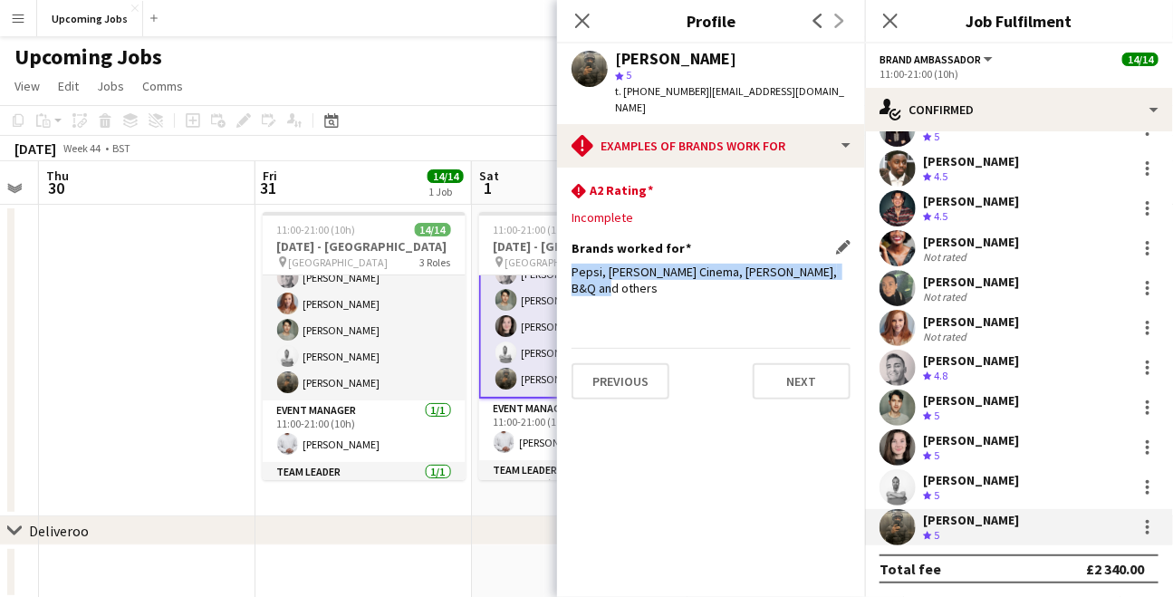
copy div "Pepsi, Luna Cinema, Billie Eillish Fragrances, B&Q"
click at [228, 274] on app-date-cell at bounding box center [147, 361] width 216 height 312
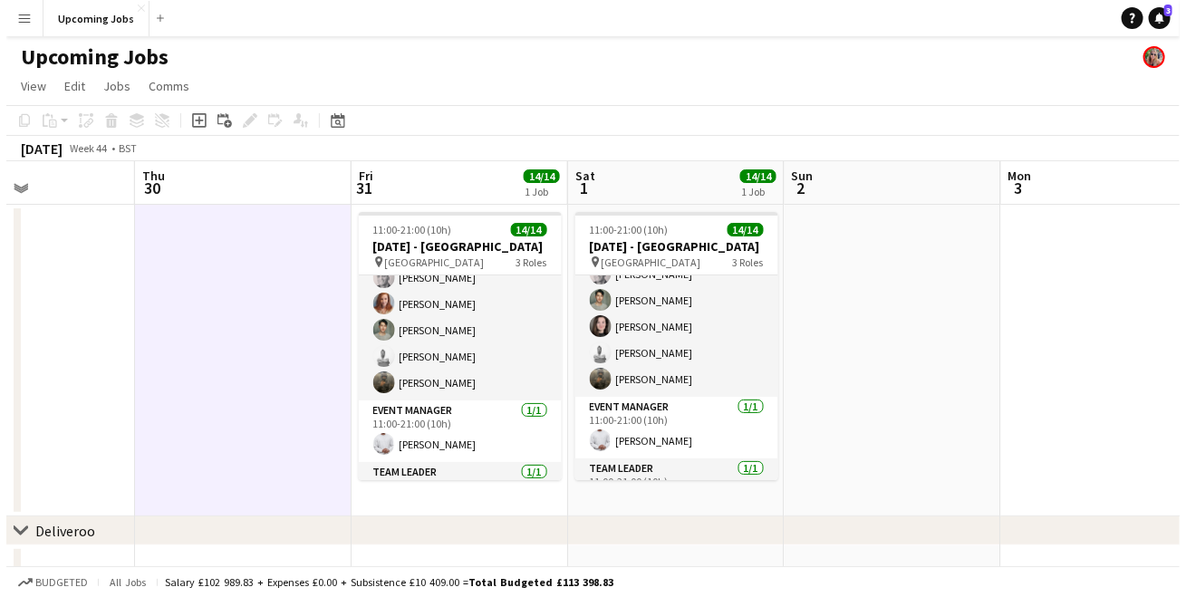
scroll to position [0, 484]
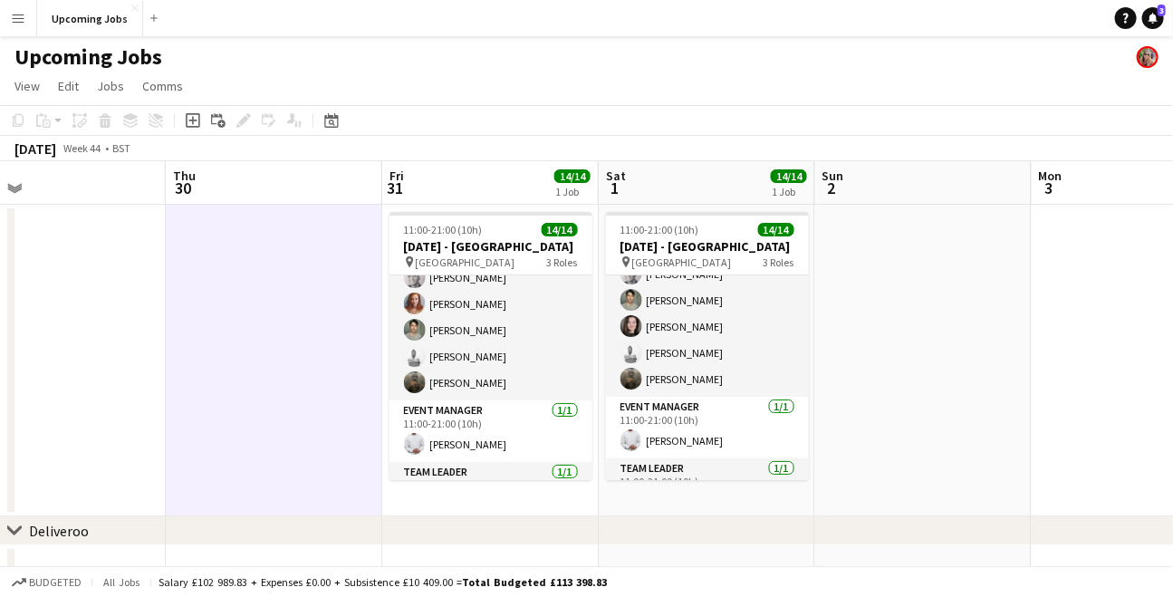
click at [17, 24] on app-icon "Menu" at bounding box center [18, 18] width 14 height 14
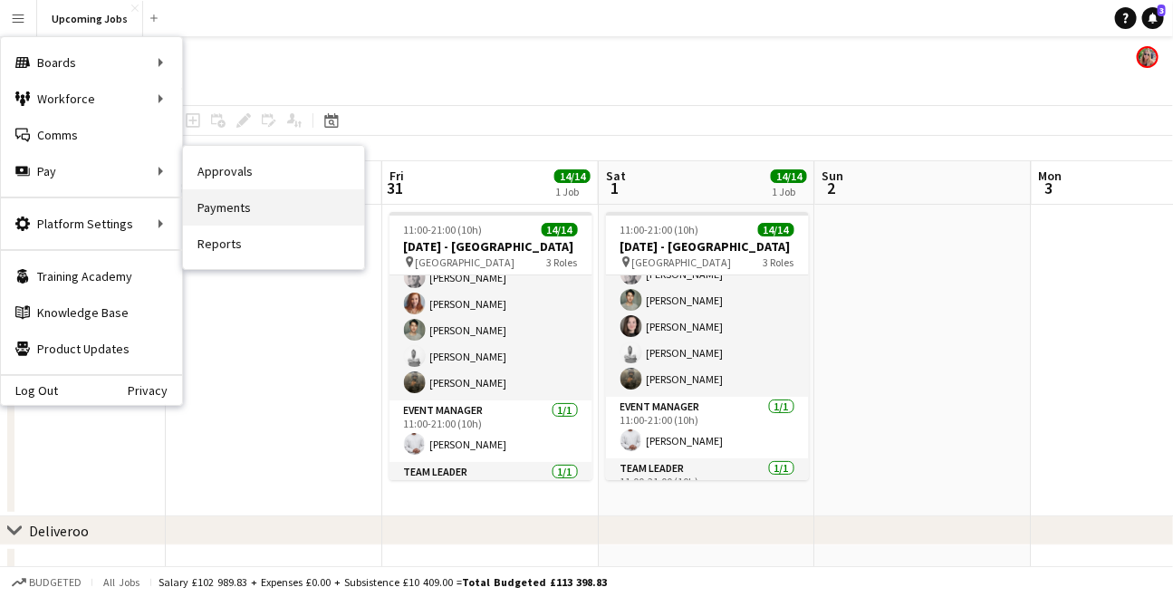
click at [206, 207] on link "Payments" at bounding box center [273, 207] width 181 height 36
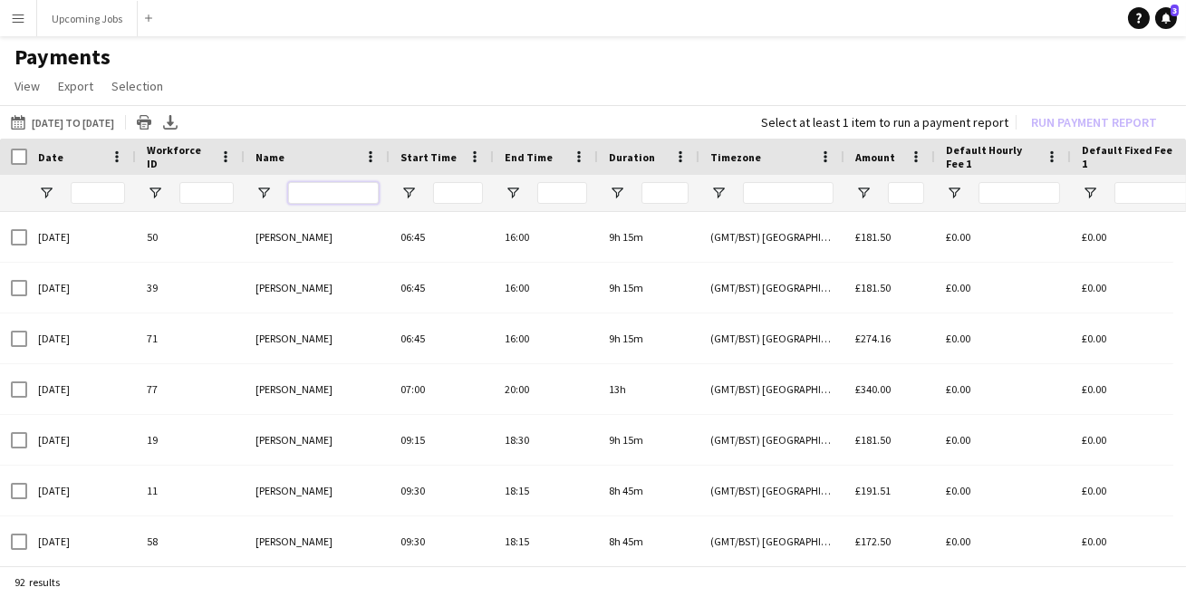
click at [315, 192] on input "Name Filter Input" at bounding box center [333, 193] width 91 height 22
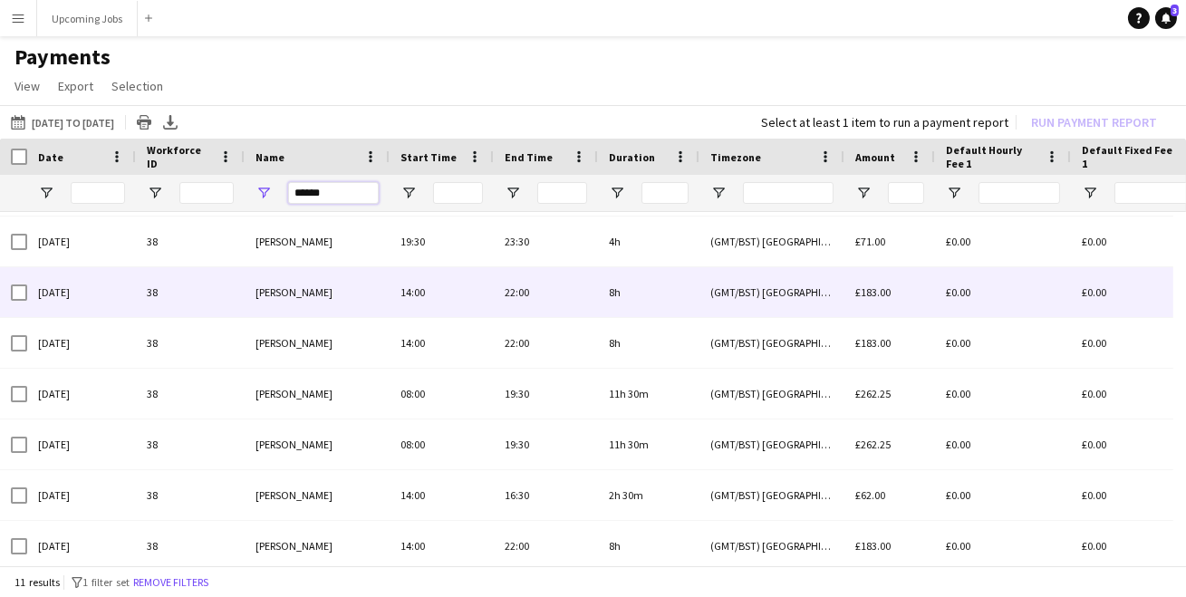
scroll to position [213, 0]
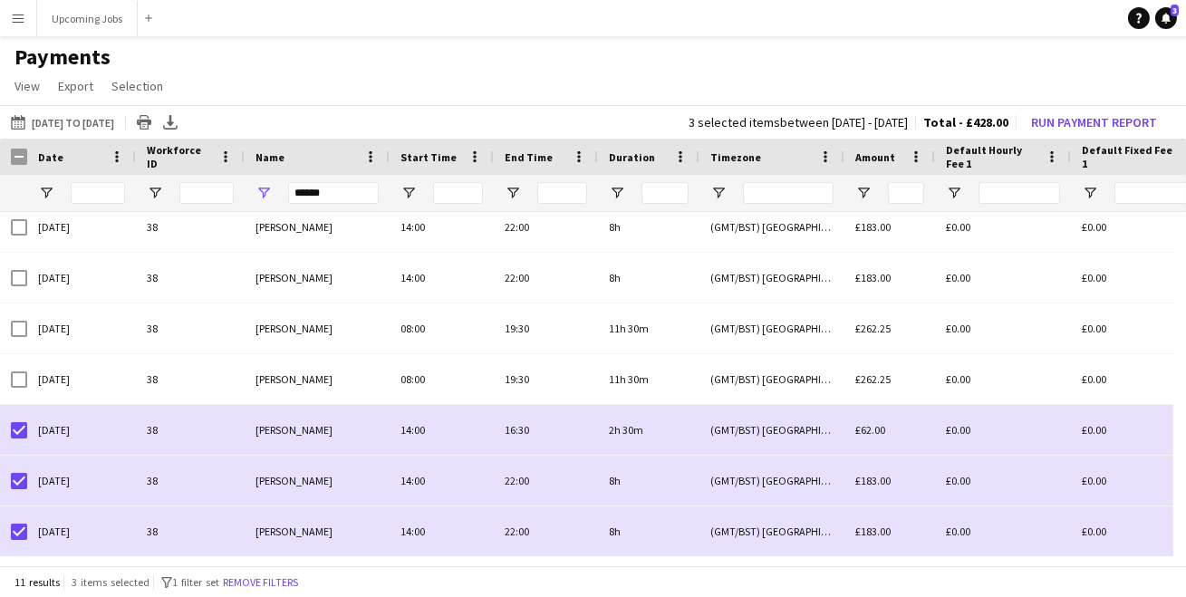
click at [18, 20] on app-icon "Menu" at bounding box center [18, 18] width 14 height 14
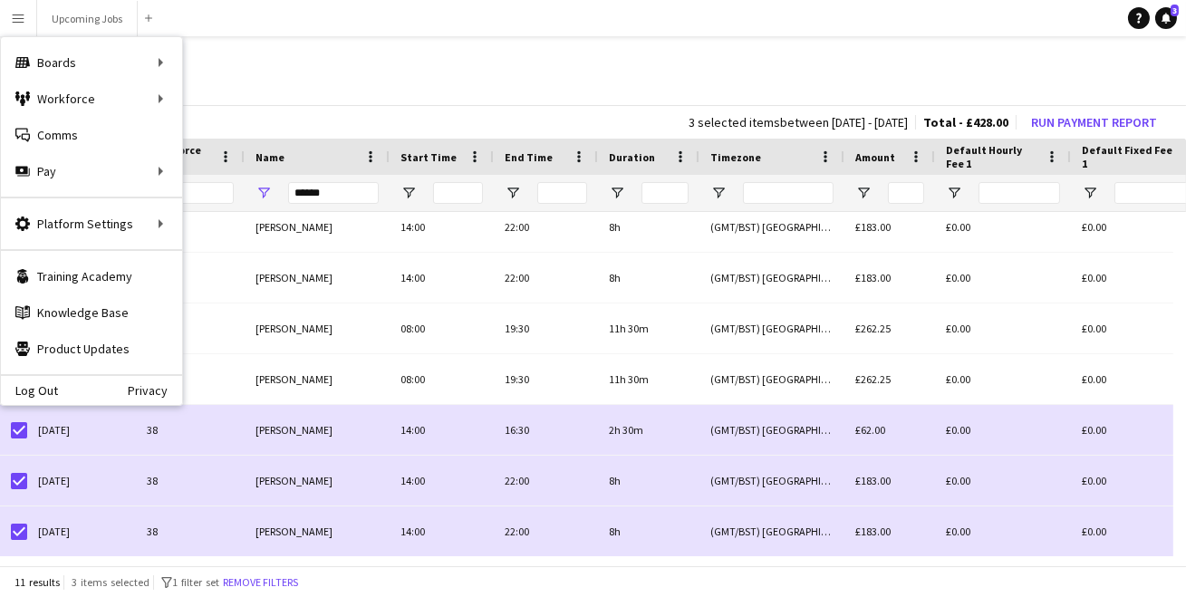
click at [353, 45] on h1 "Payments" at bounding box center [593, 56] width 1186 height 27
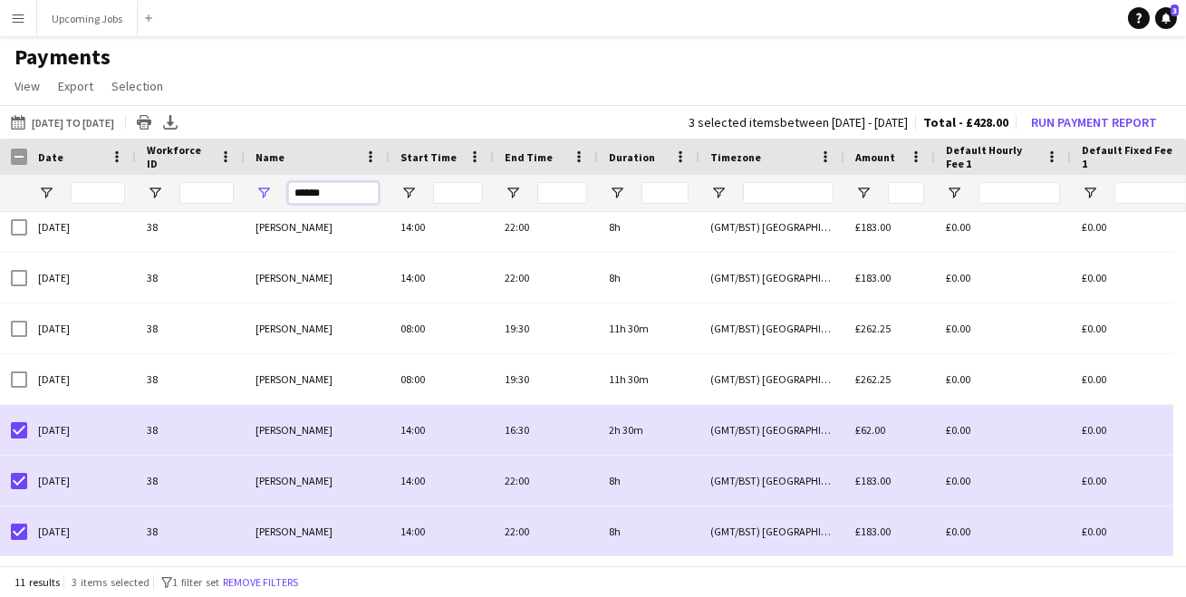
click at [347, 187] on input "******" at bounding box center [333, 193] width 91 height 22
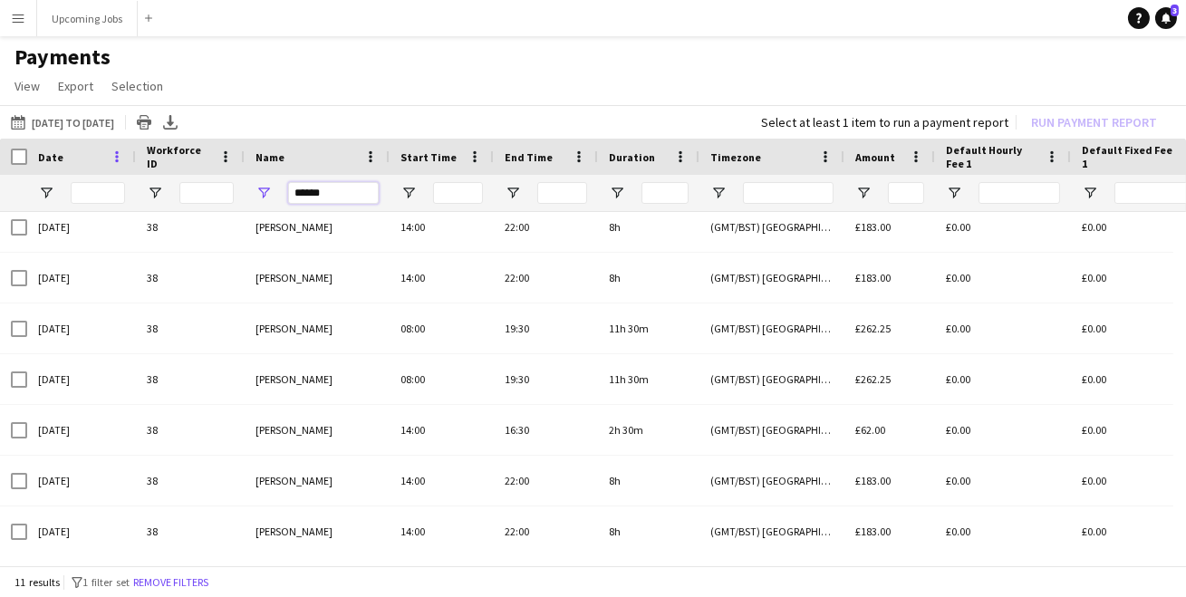
drag, startPoint x: 344, startPoint y: 189, endPoint x: 113, endPoint y: 156, distance: 233.4
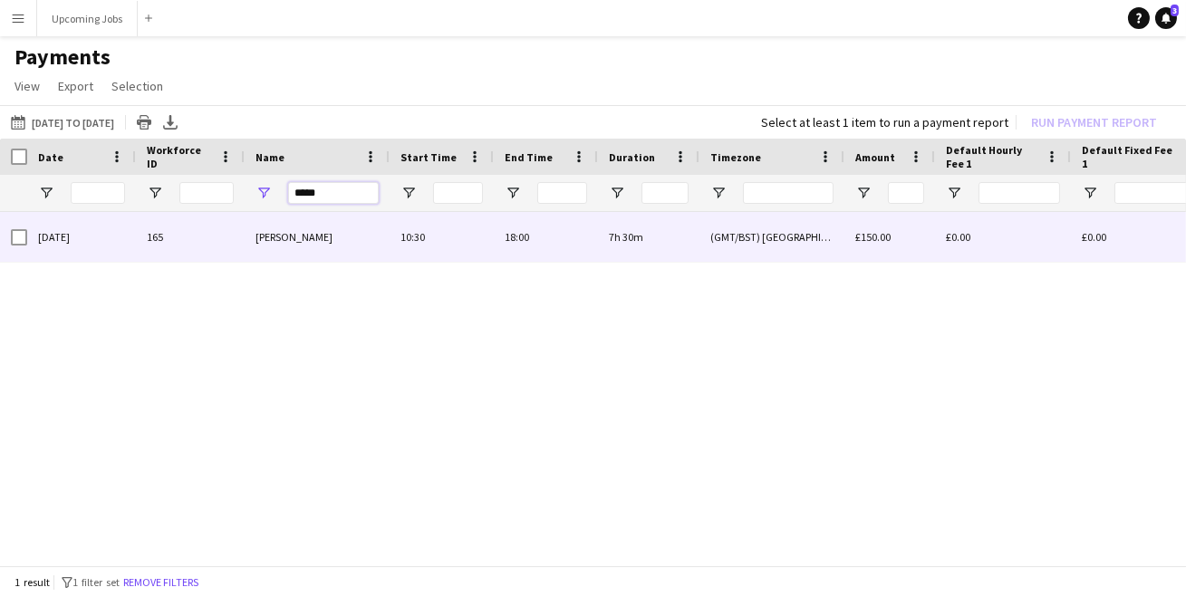
type input "*****"
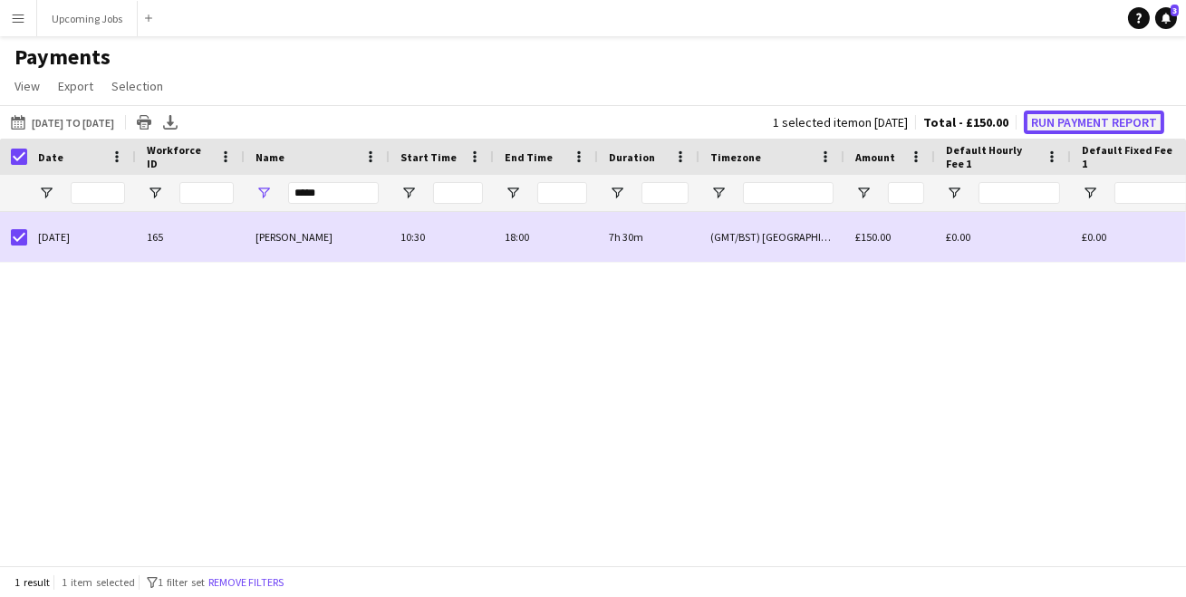
click at [1042, 123] on button "Run Payment Report" at bounding box center [1093, 122] width 140 height 24
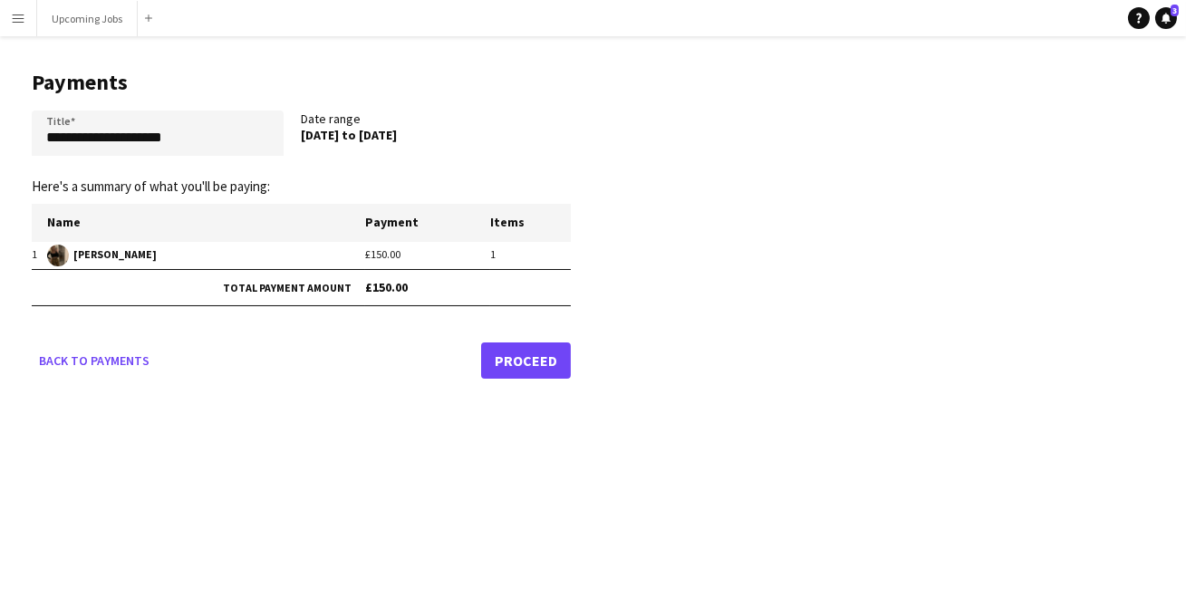
click at [514, 369] on link "Proceed" at bounding box center [526, 360] width 90 height 36
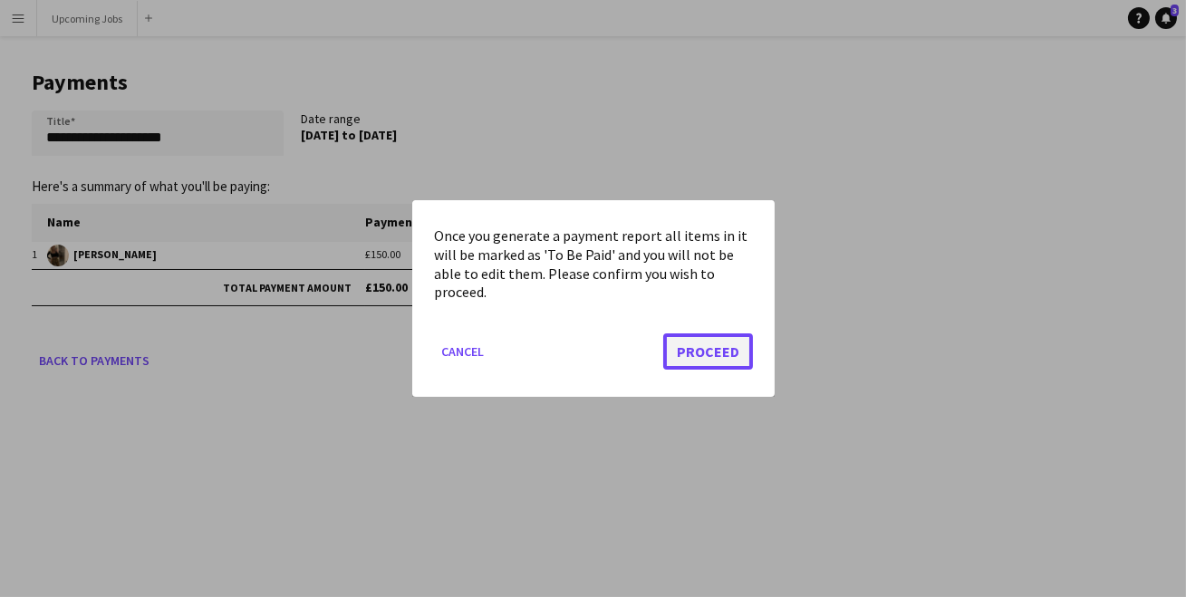
click at [698, 350] on button "Proceed" at bounding box center [708, 351] width 90 height 36
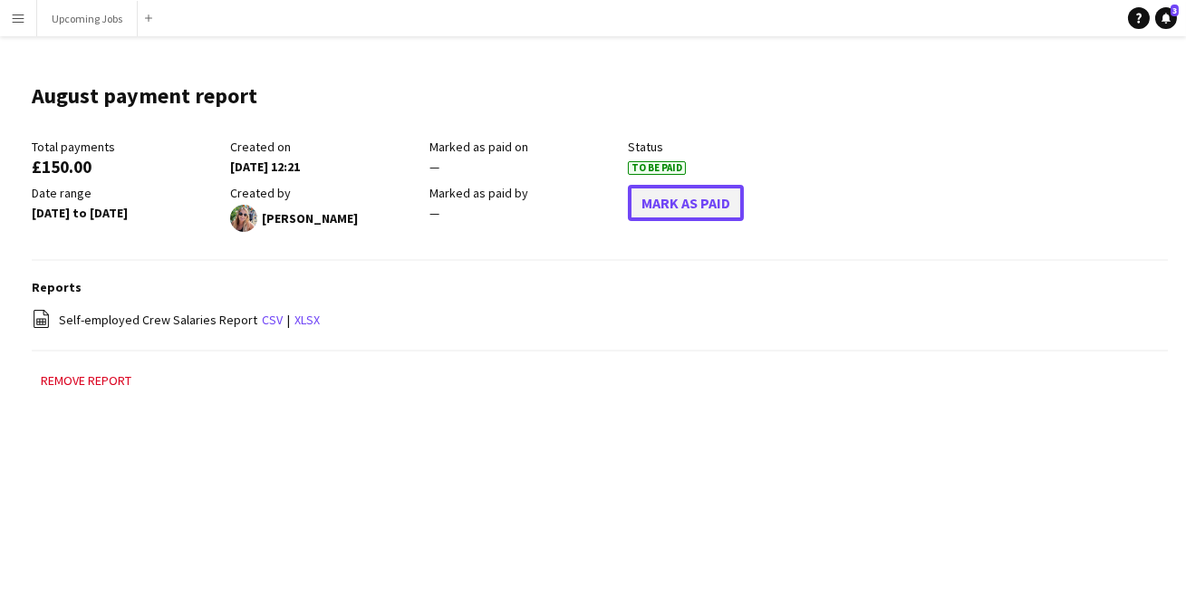
click at [647, 200] on button "Mark As Paid" at bounding box center [686, 203] width 116 height 36
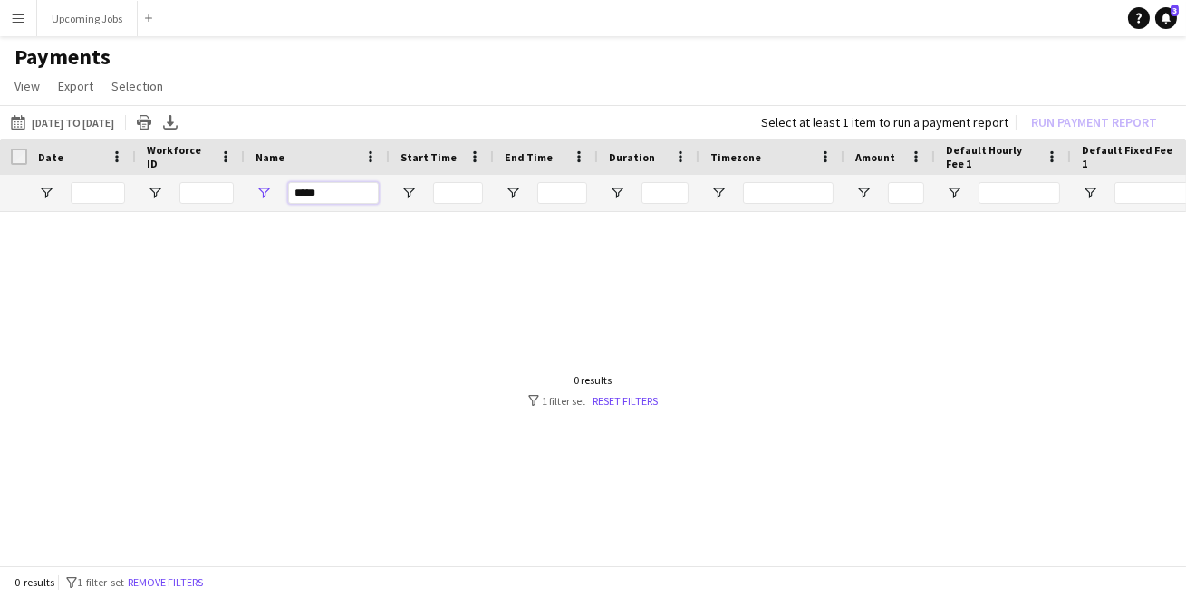
drag, startPoint x: 315, startPoint y: 194, endPoint x: 294, endPoint y: 194, distance: 20.8
click at [294, 194] on input "*****" at bounding box center [333, 193] width 91 height 22
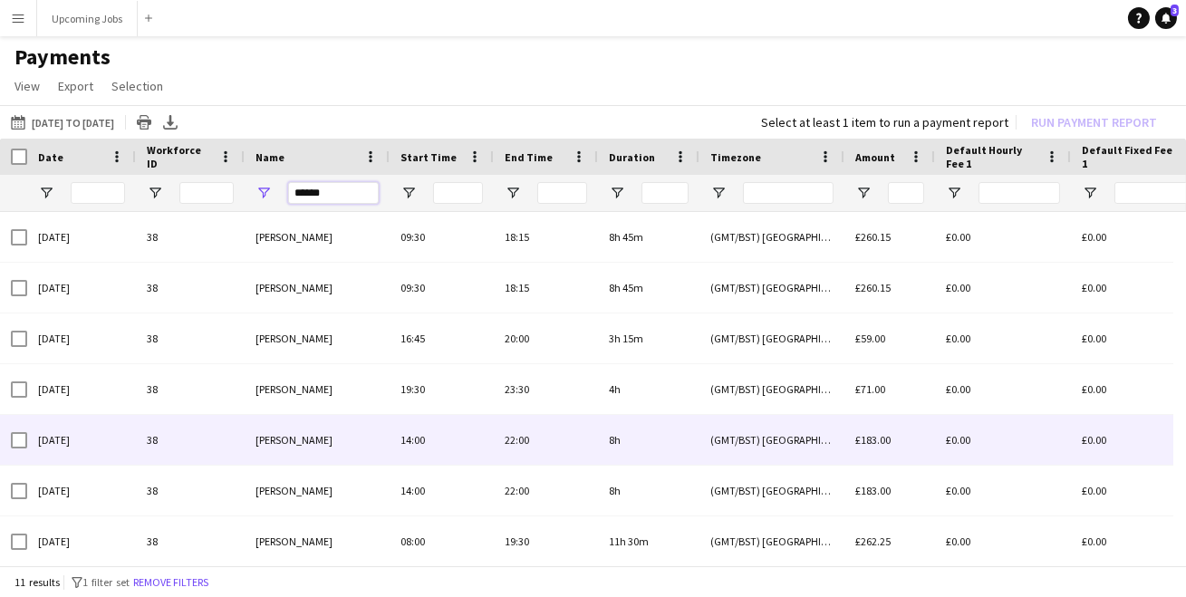
scroll to position [213, 0]
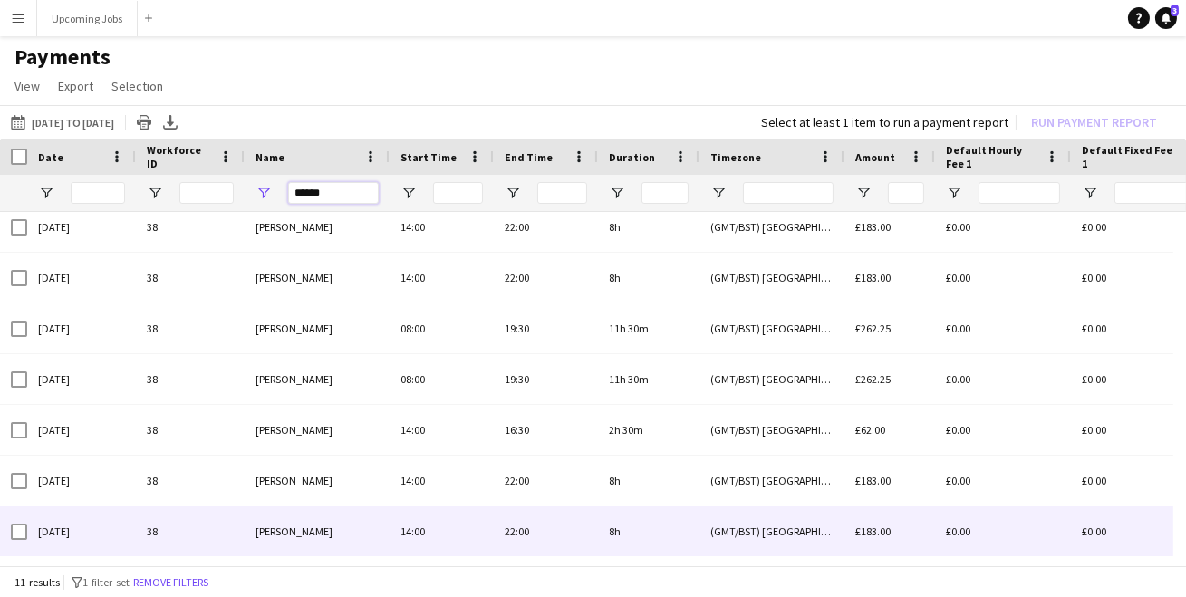
type input "******"
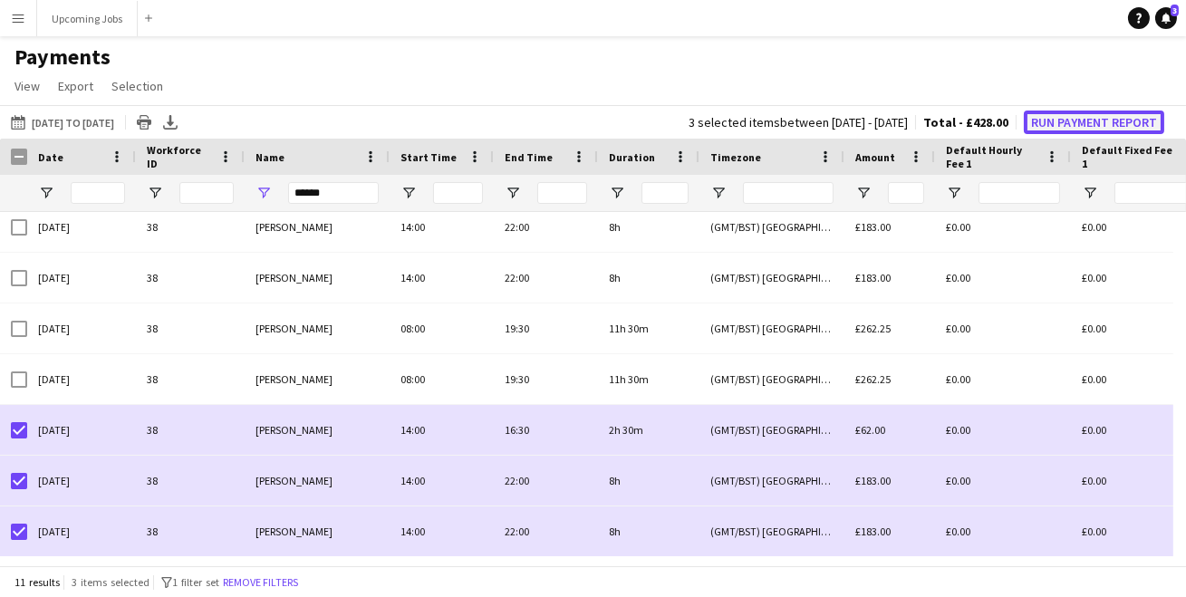
click at [1070, 124] on button "Run Payment Report" at bounding box center [1093, 122] width 140 height 24
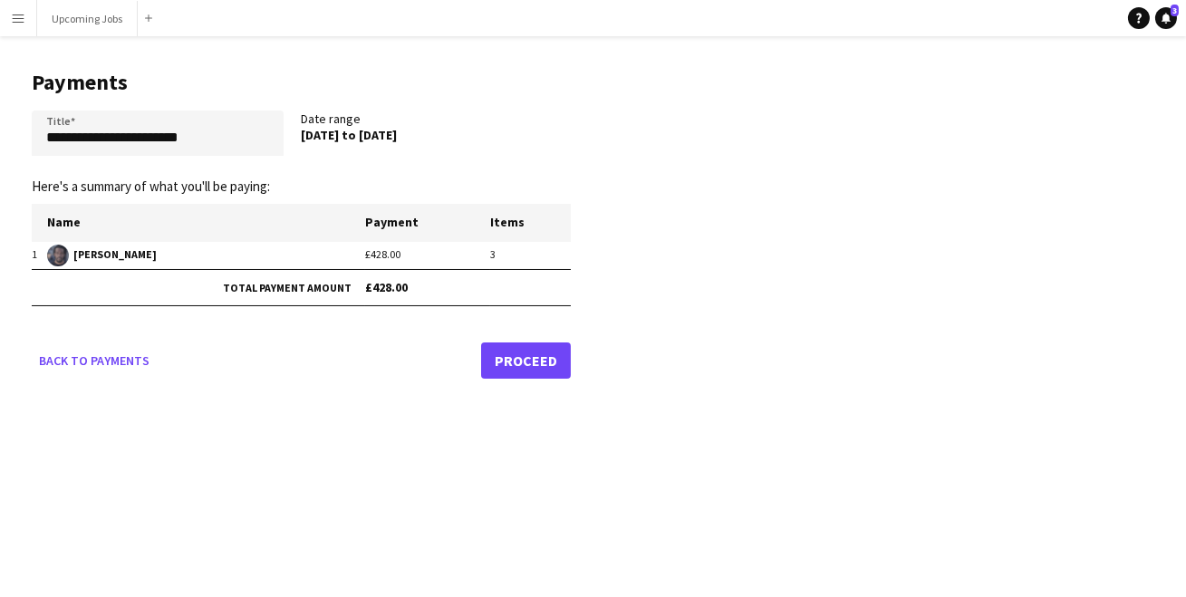
click at [543, 361] on link "Proceed" at bounding box center [526, 360] width 90 height 36
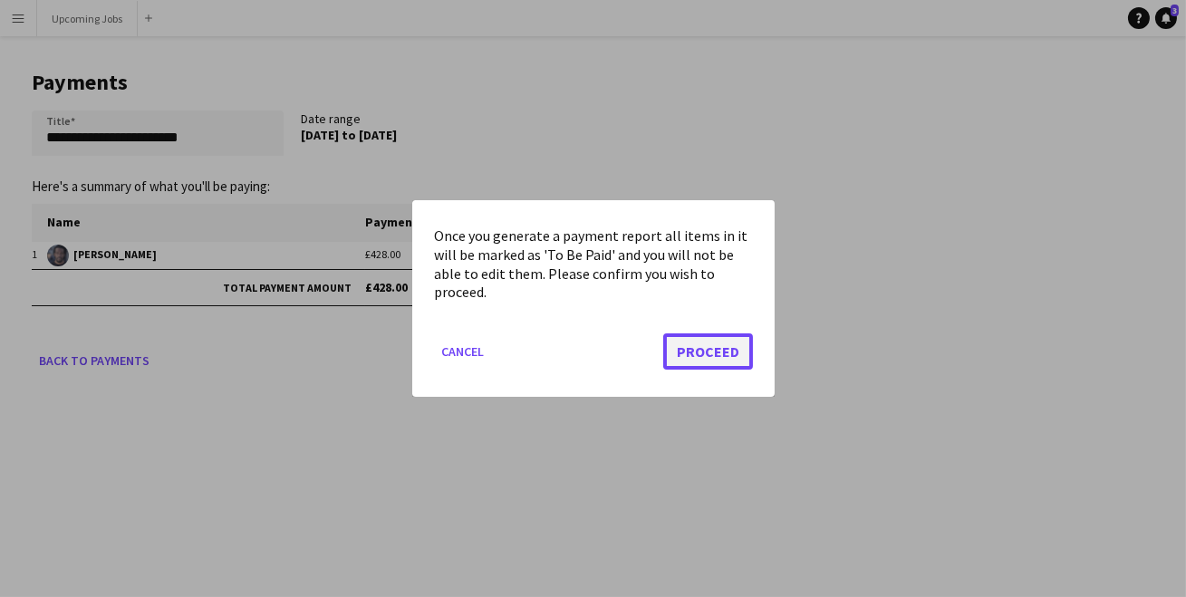
click at [701, 343] on button "Proceed" at bounding box center [708, 351] width 90 height 36
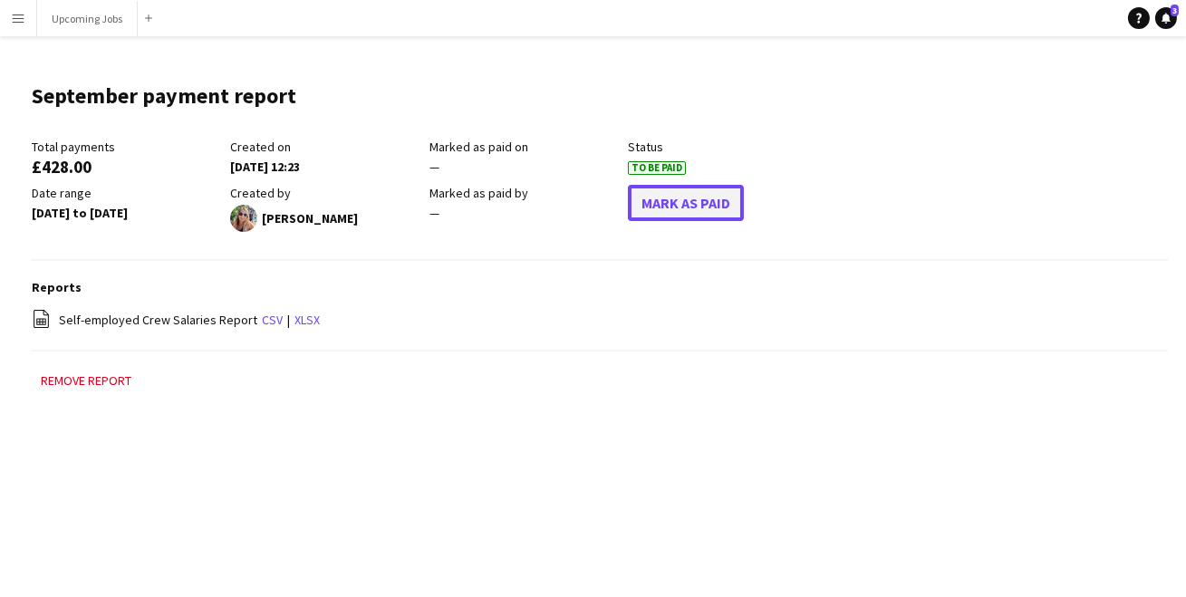
click at [708, 189] on button "Mark As Paid" at bounding box center [686, 203] width 116 height 36
